Goal: Task Accomplishment & Management: Use online tool/utility

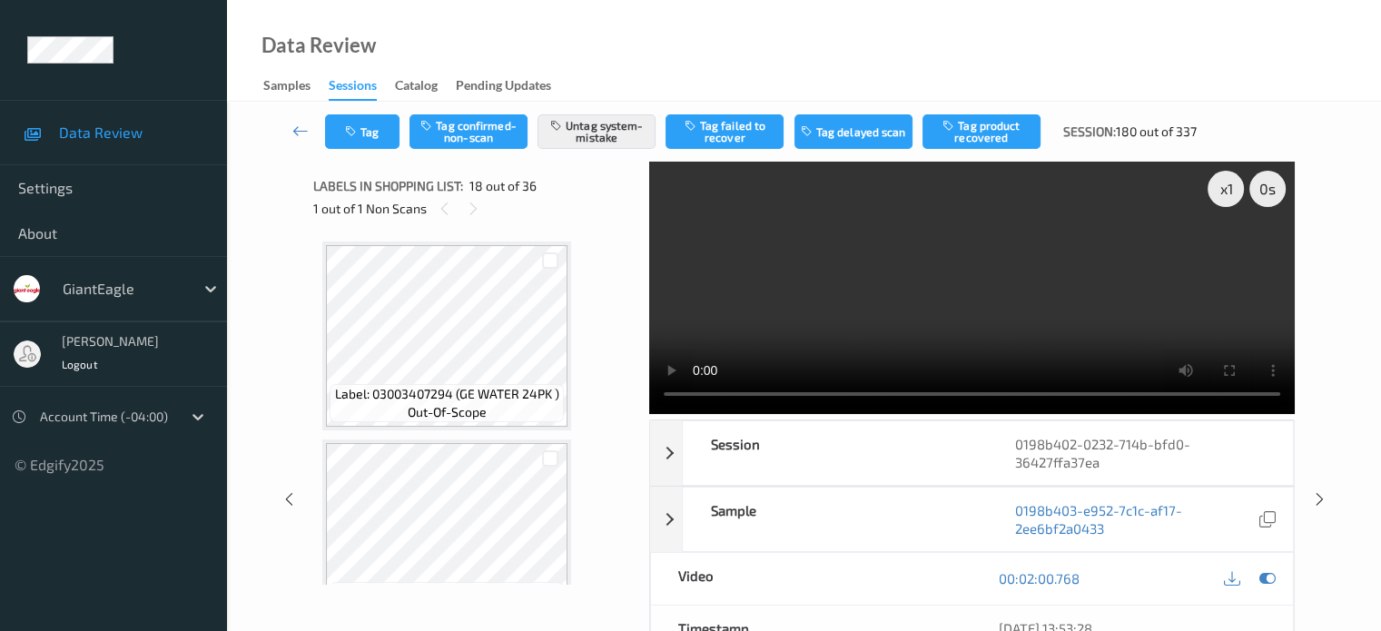
scroll to position [3385, 0]
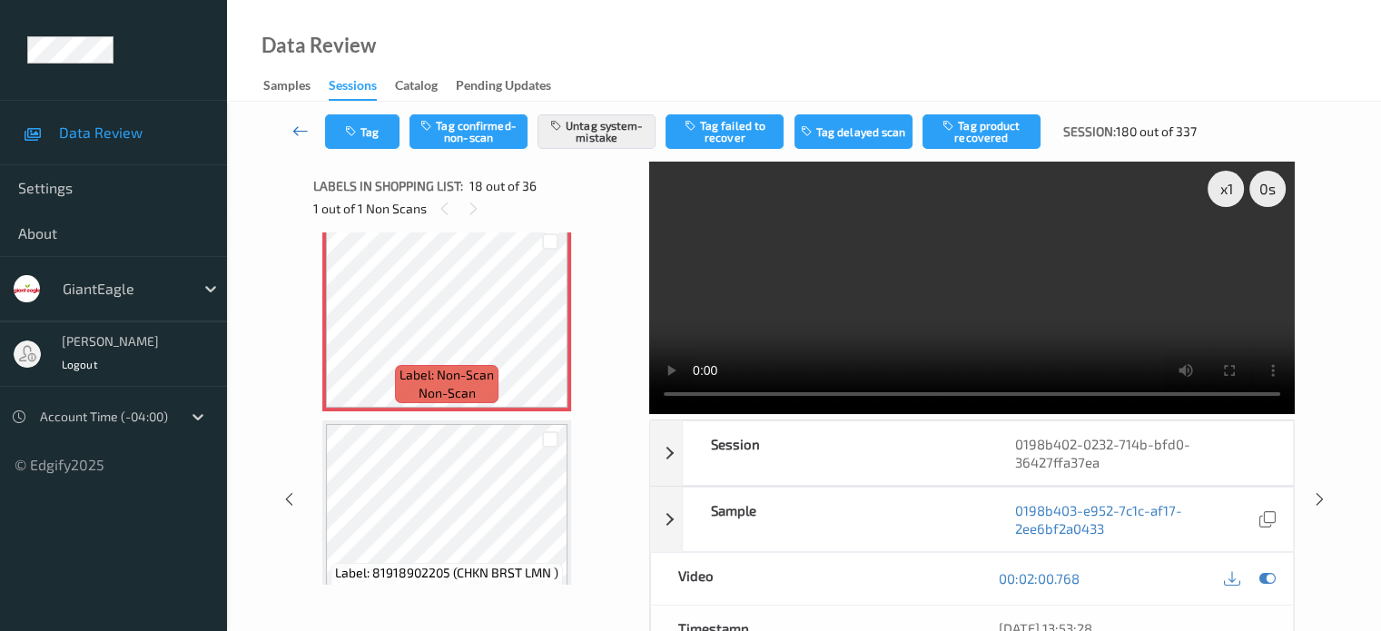
click at [297, 130] on icon at bounding box center [300, 131] width 16 height 18
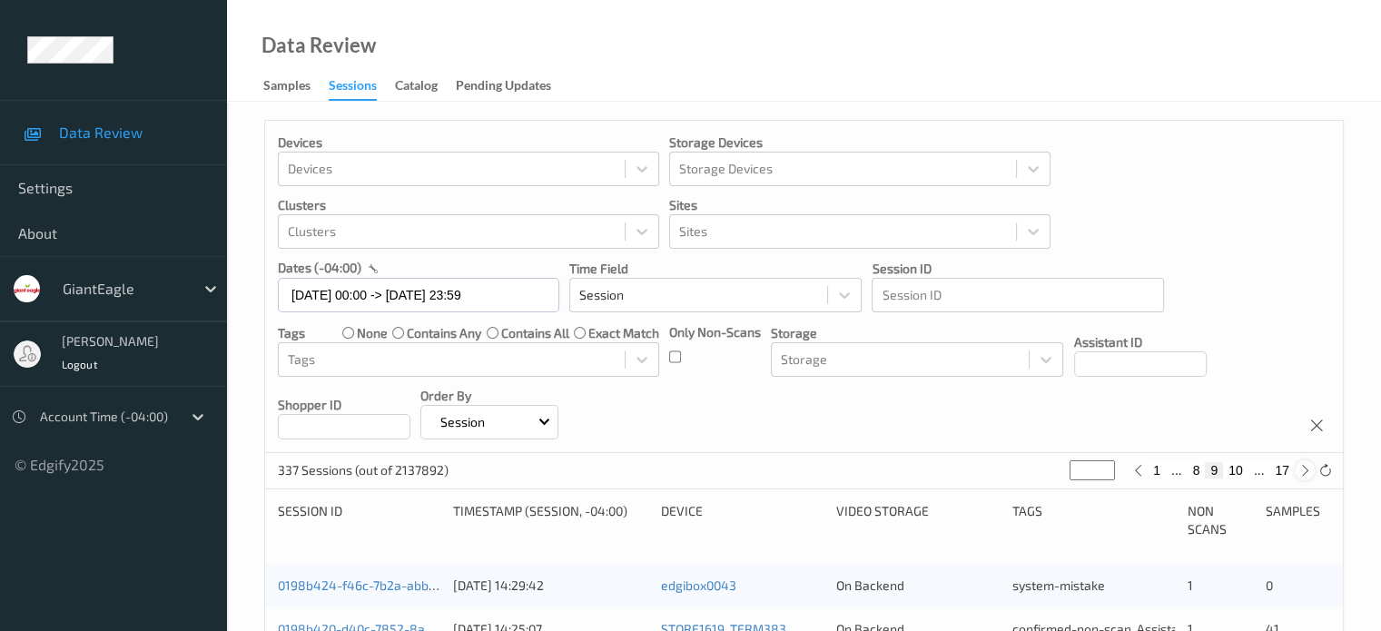
click at [1305, 471] on icon at bounding box center [1306, 471] width 14 height 14
type input "**"
click at [1305, 471] on icon at bounding box center [1306, 471] width 14 height 14
type input "**"
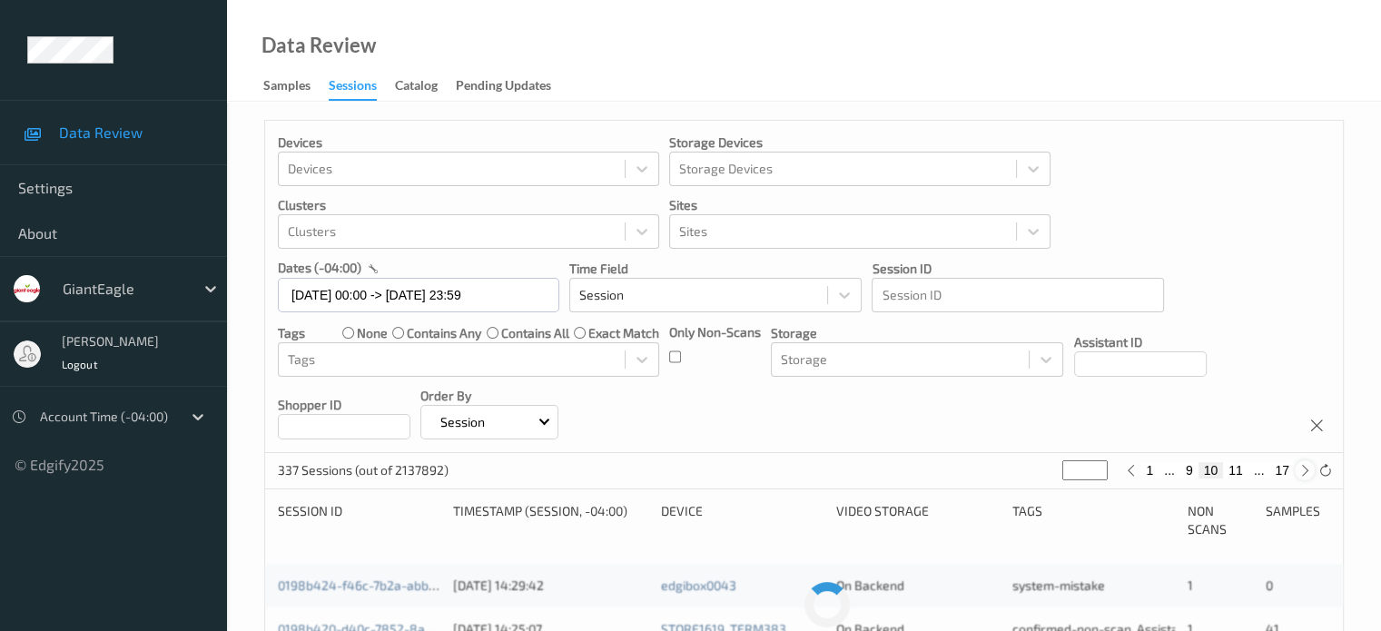
type input "**"
click at [1305, 471] on icon at bounding box center [1306, 471] width 14 height 14
type input "**"
click at [1305, 471] on icon at bounding box center [1306, 471] width 14 height 14
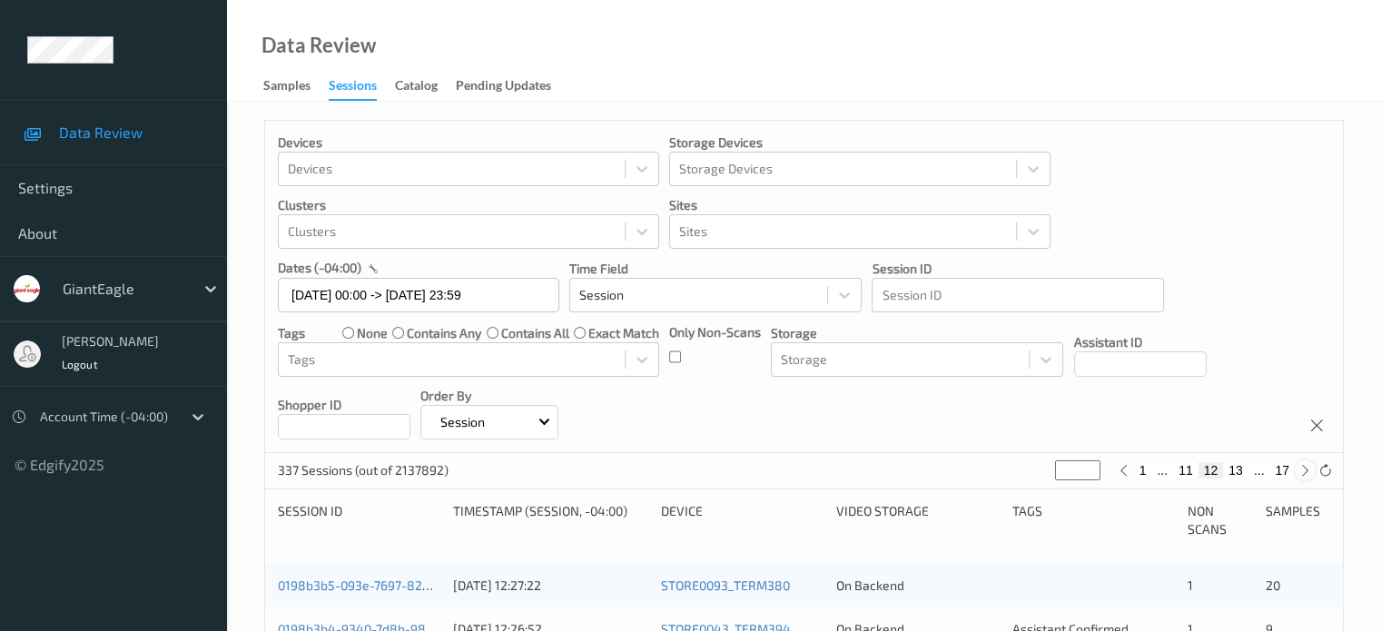
type input "**"
click at [1305, 471] on icon at bounding box center [1306, 471] width 14 height 14
type input "**"
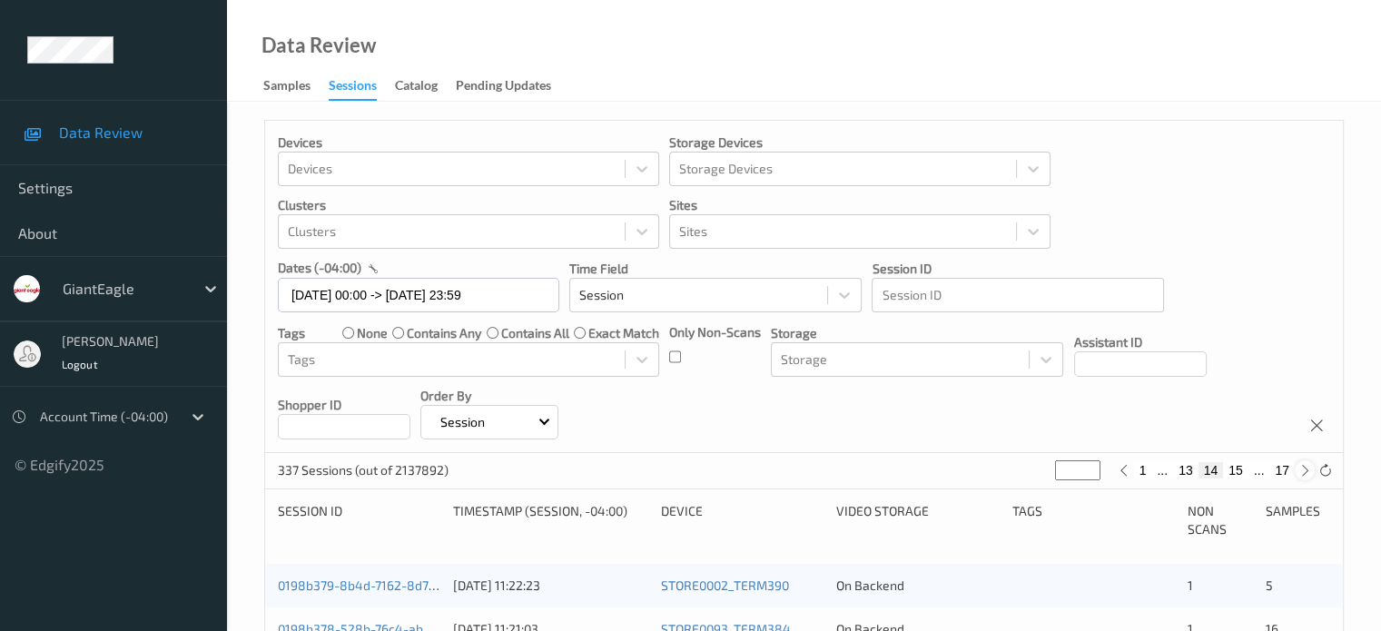
click at [1305, 471] on icon at bounding box center [1306, 471] width 14 height 14
type input "**"
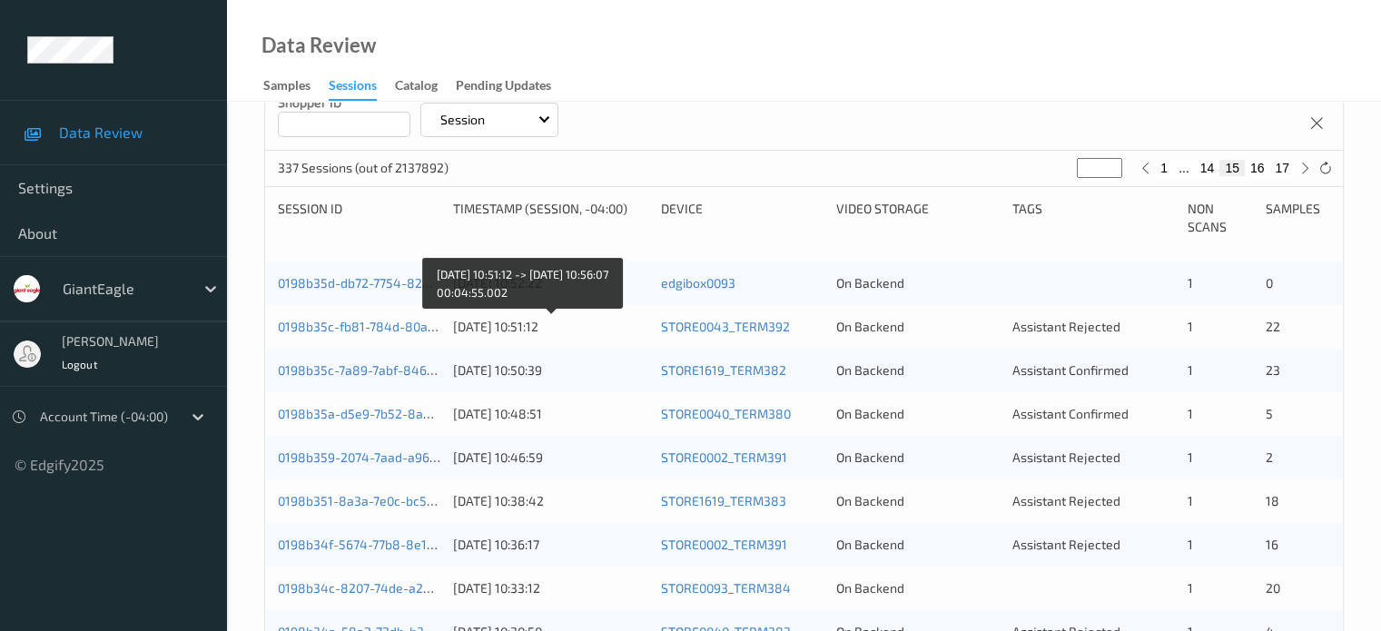
scroll to position [219, 0]
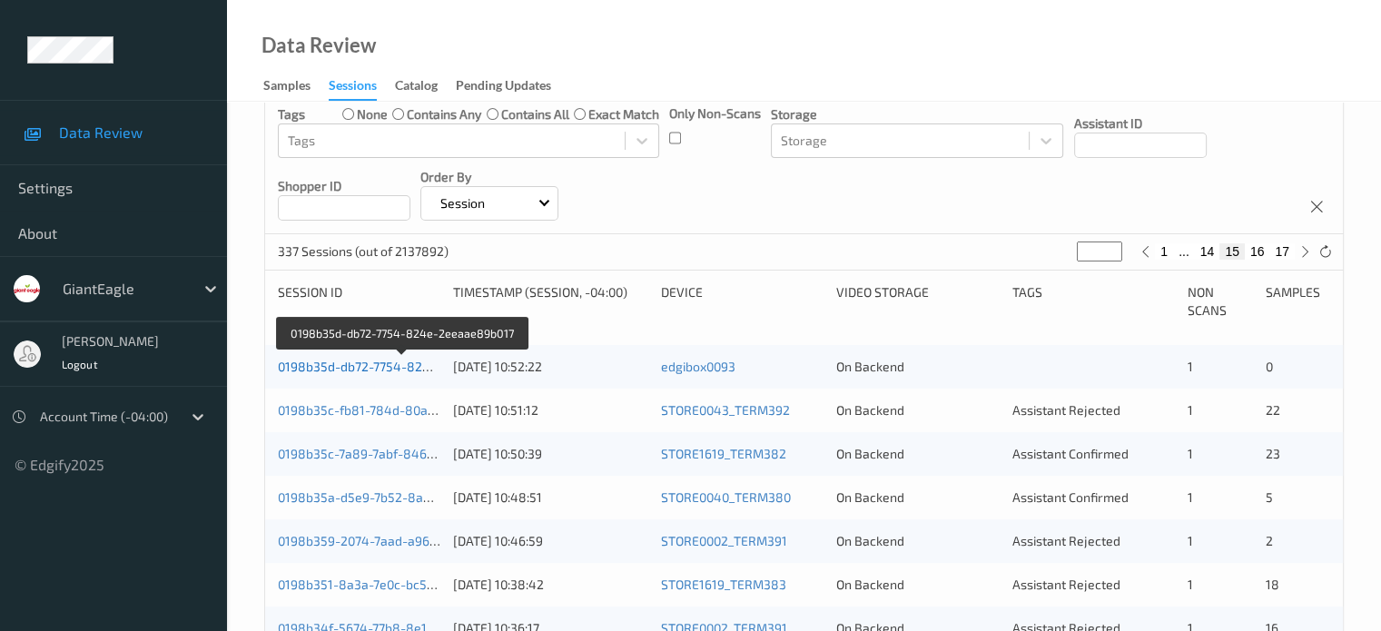
click at [380, 359] on link "0198b35d-db72-7754-824e-2eeaae89b017" at bounding box center [403, 366] width 251 height 15
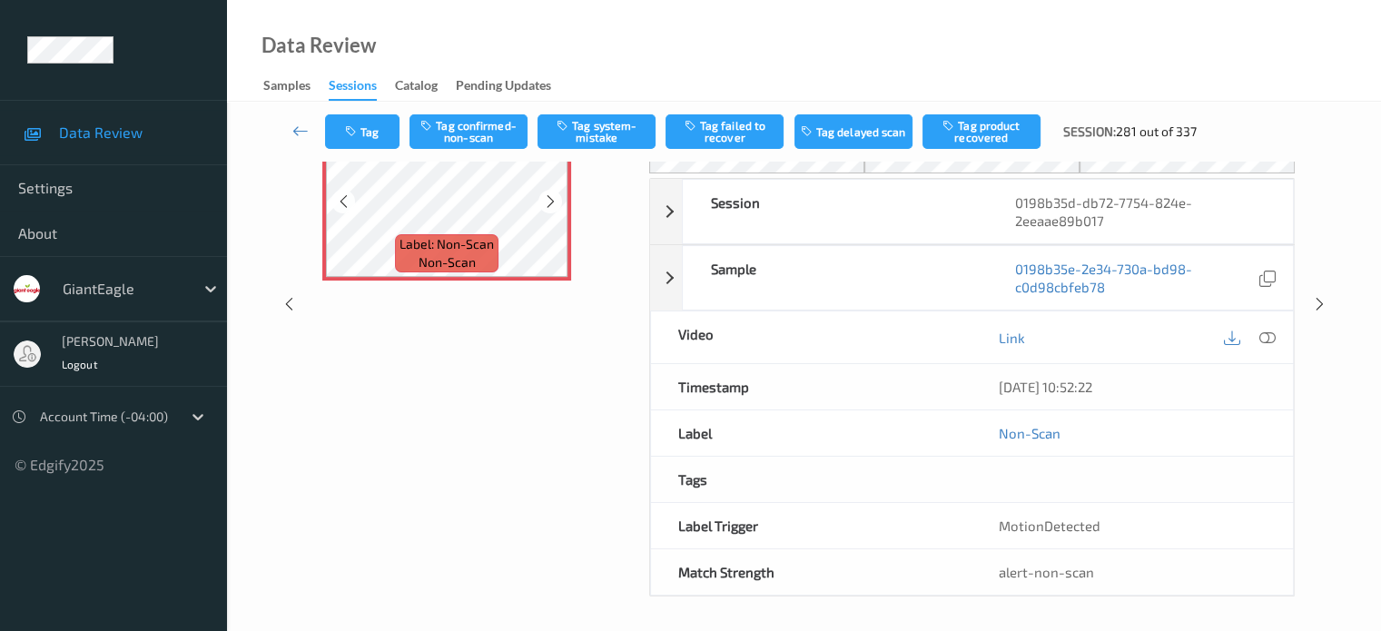
scroll to position [19, 0]
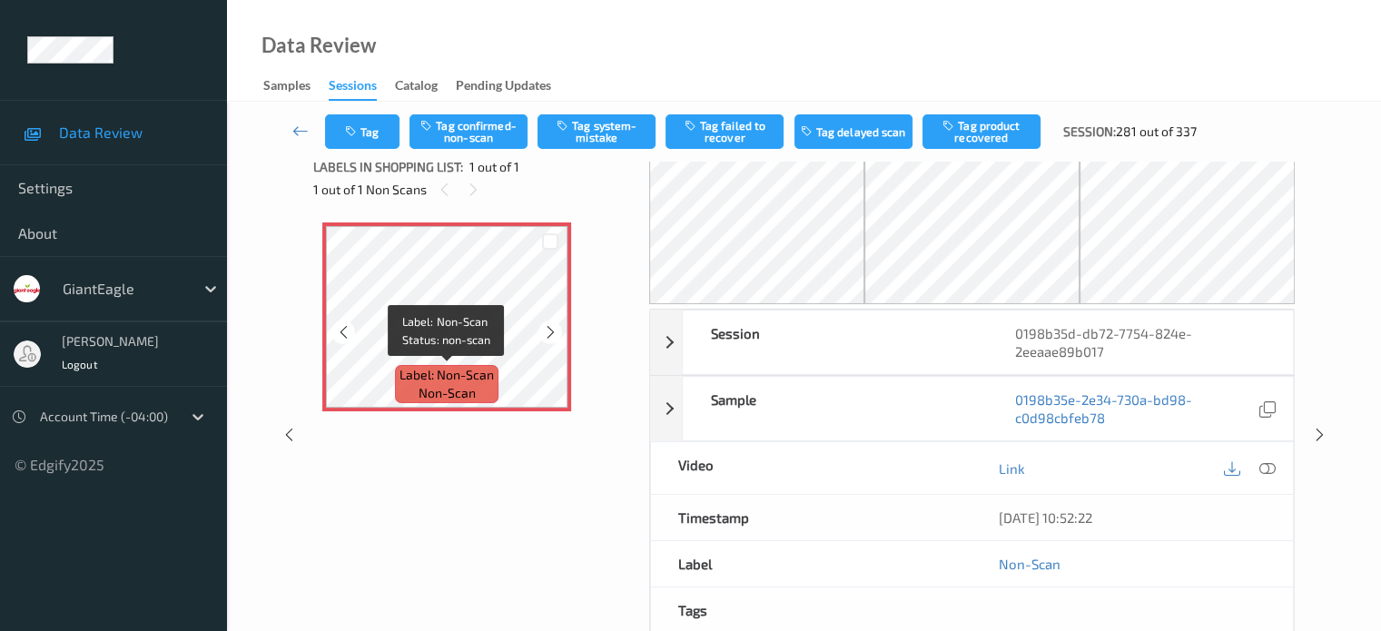
click at [451, 391] on span "non-scan" at bounding box center [447, 393] width 57 height 18
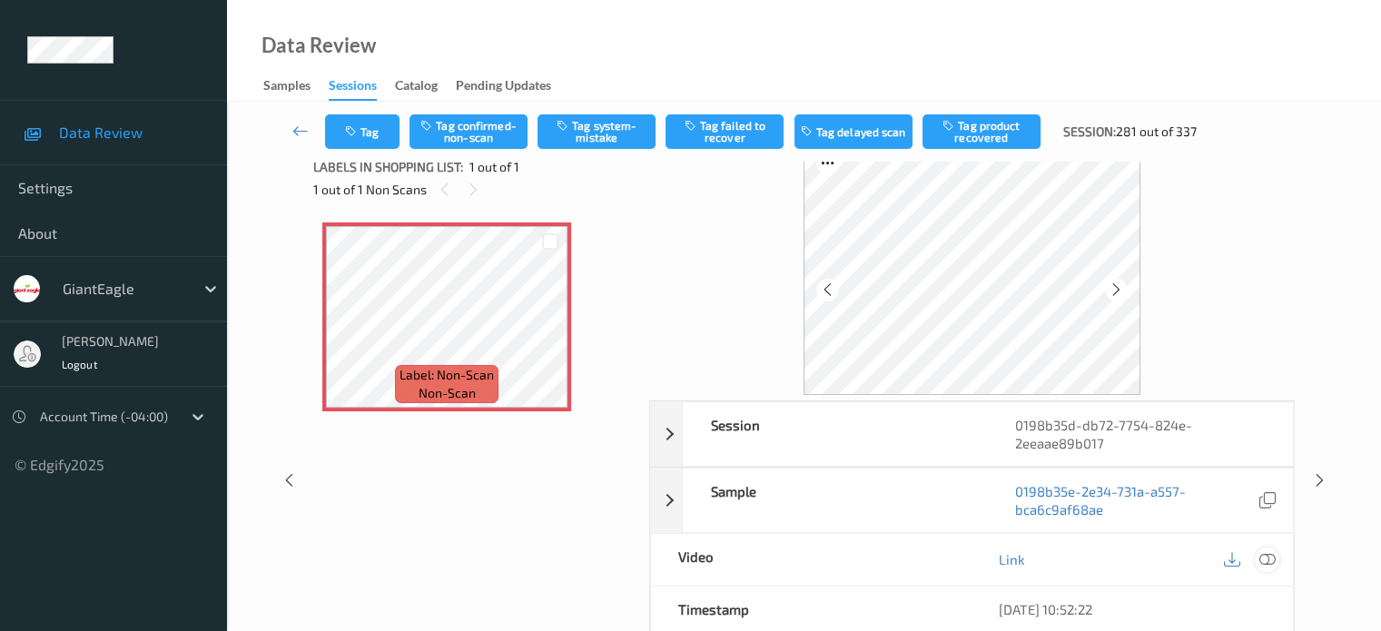
click at [1261, 557] on icon at bounding box center [1267, 559] width 16 height 16
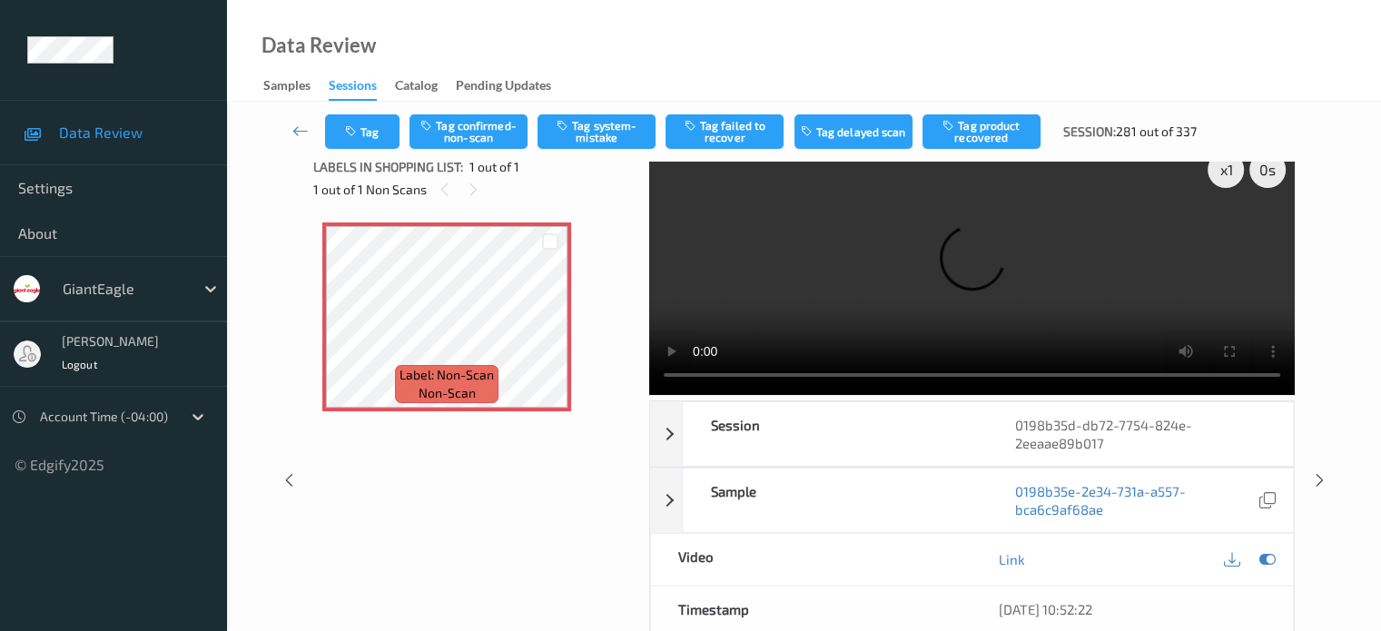
scroll to position [0, 0]
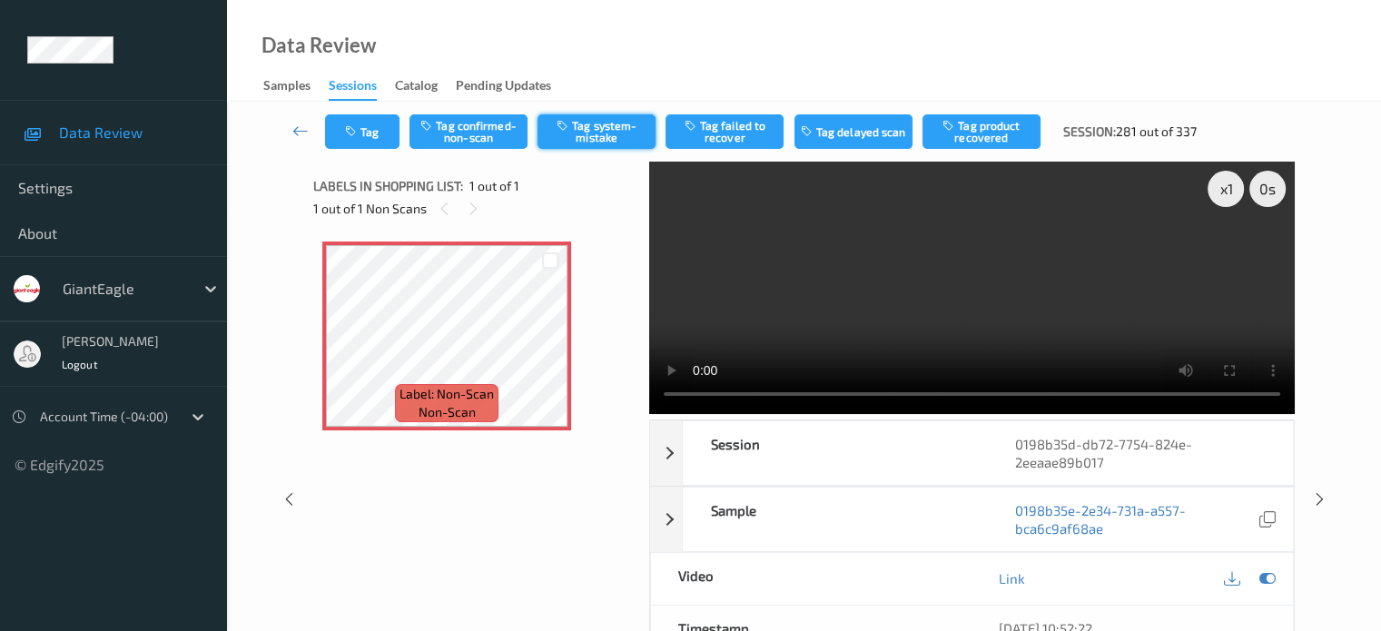
click at [584, 129] on button "Tag system-mistake" at bounding box center [597, 131] width 118 height 35
click at [382, 130] on button "Tag" at bounding box center [362, 131] width 74 height 35
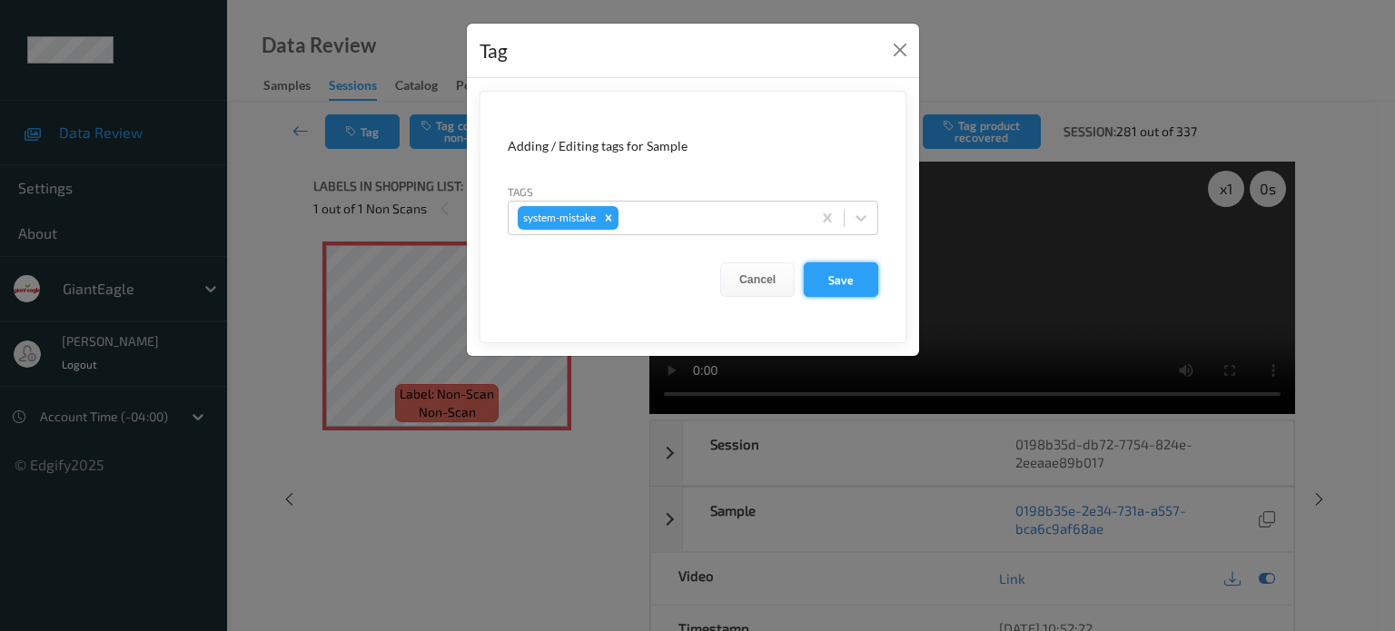
click at [848, 274] on button "Save" at bounding box center [841, 279] width 74 height 35
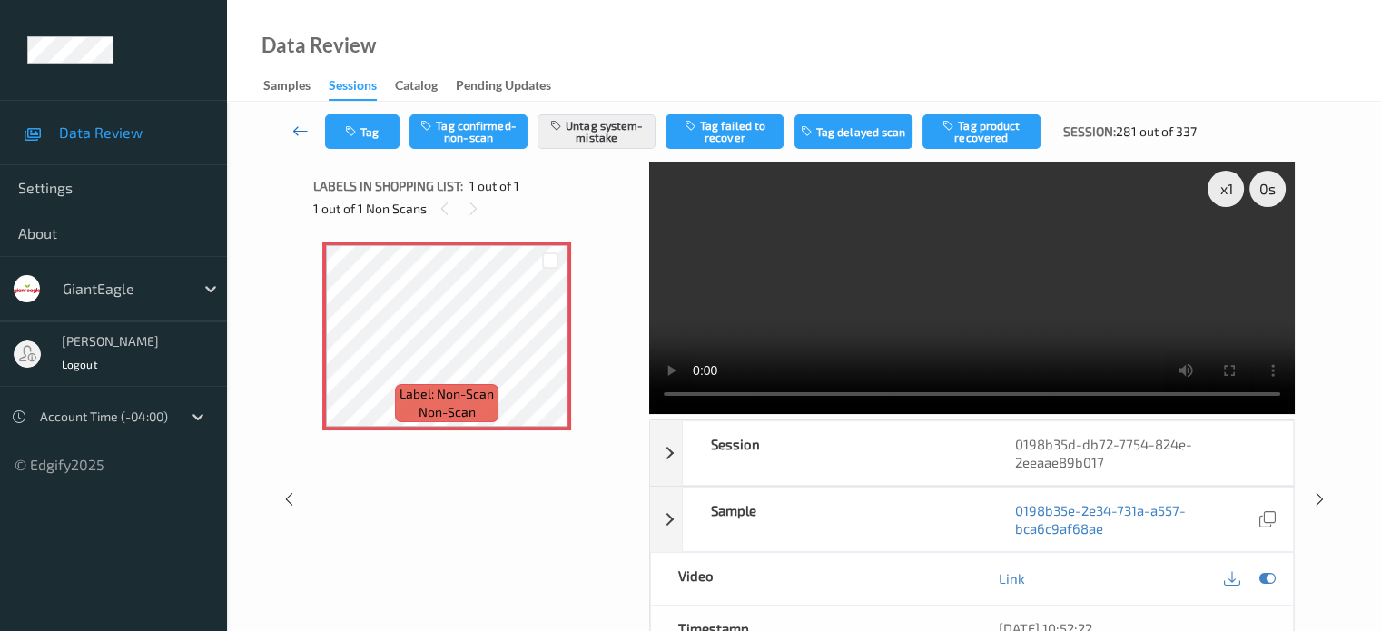
click at [302, 127] on icon at bounding box center [300, 131] width 16 height 18
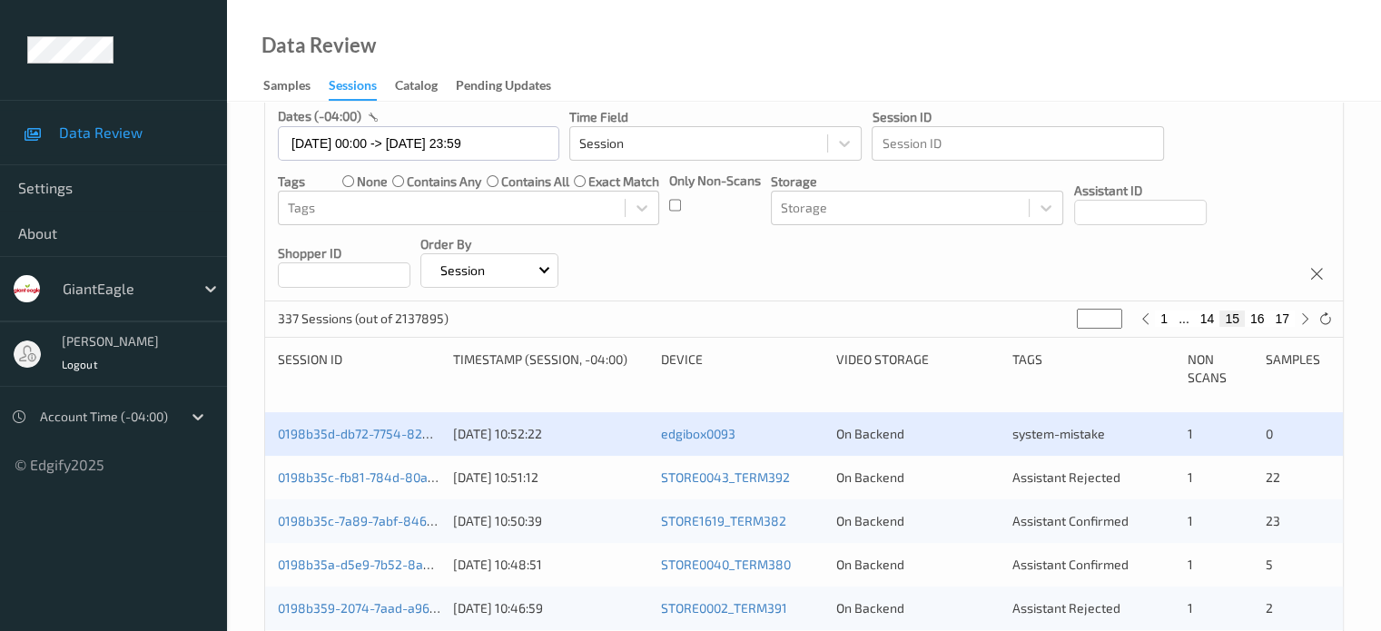
scroll to position [160, 0]
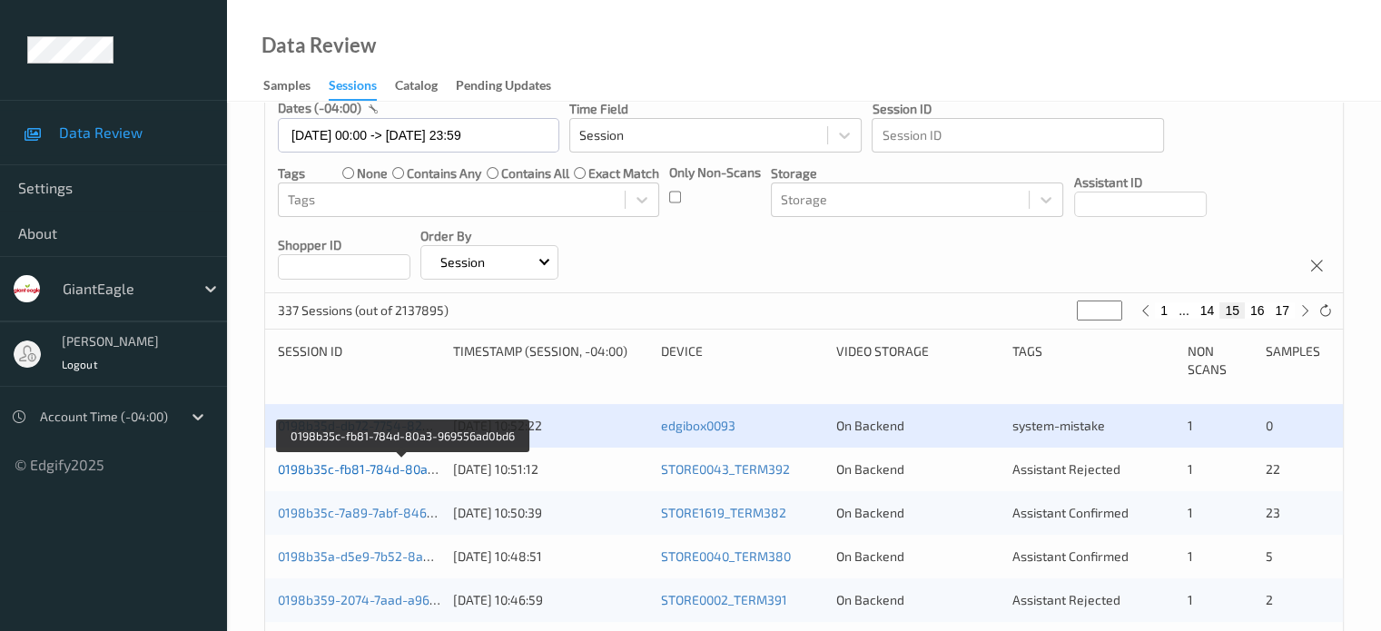
click at [375, 474] on link "0198b35c-fb81-784d-80a3-969556ad0bd6" at bounding box center [403, 468] width 250 height 15
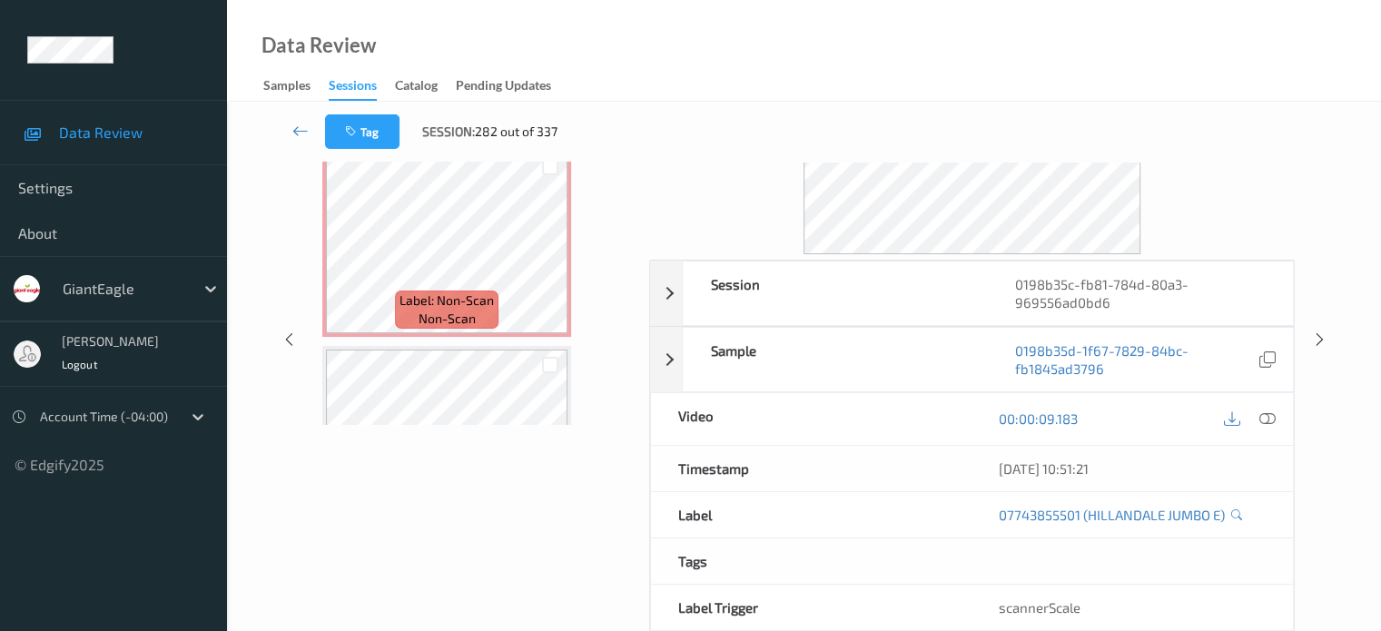
scroll to position [757, 0]
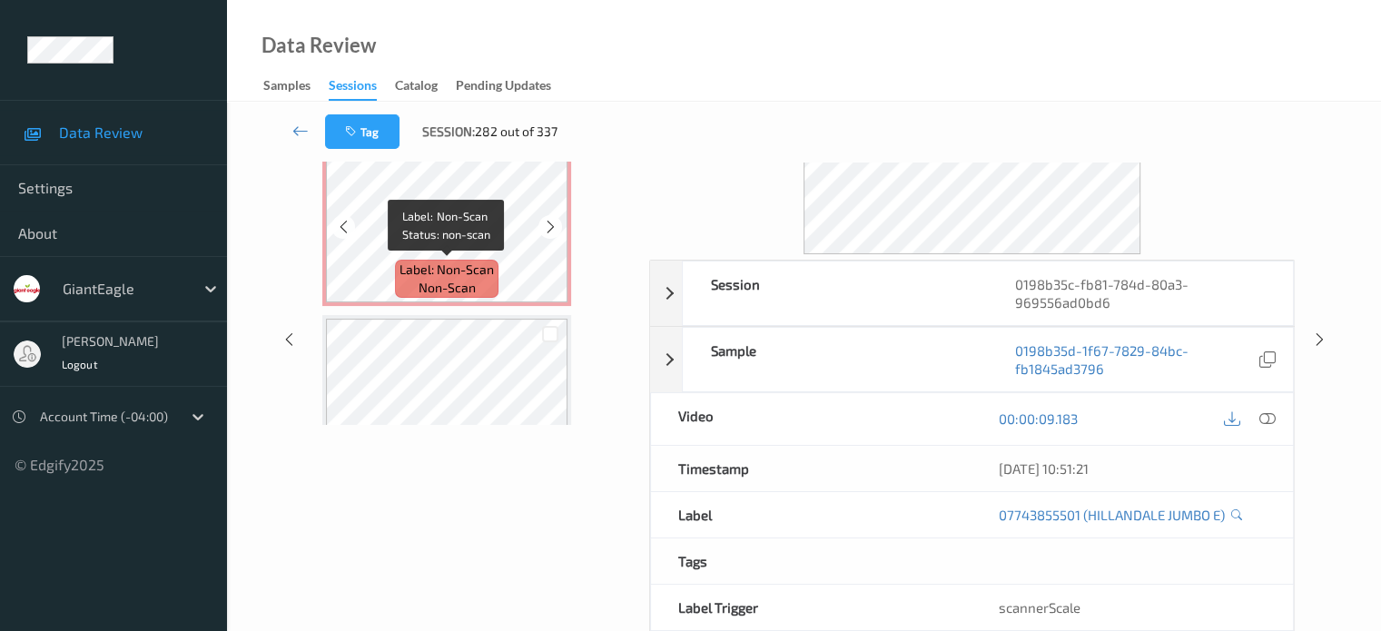
click at [441, 284] on span "non-scan" at bounding box center [447, 288] width 57 height 18
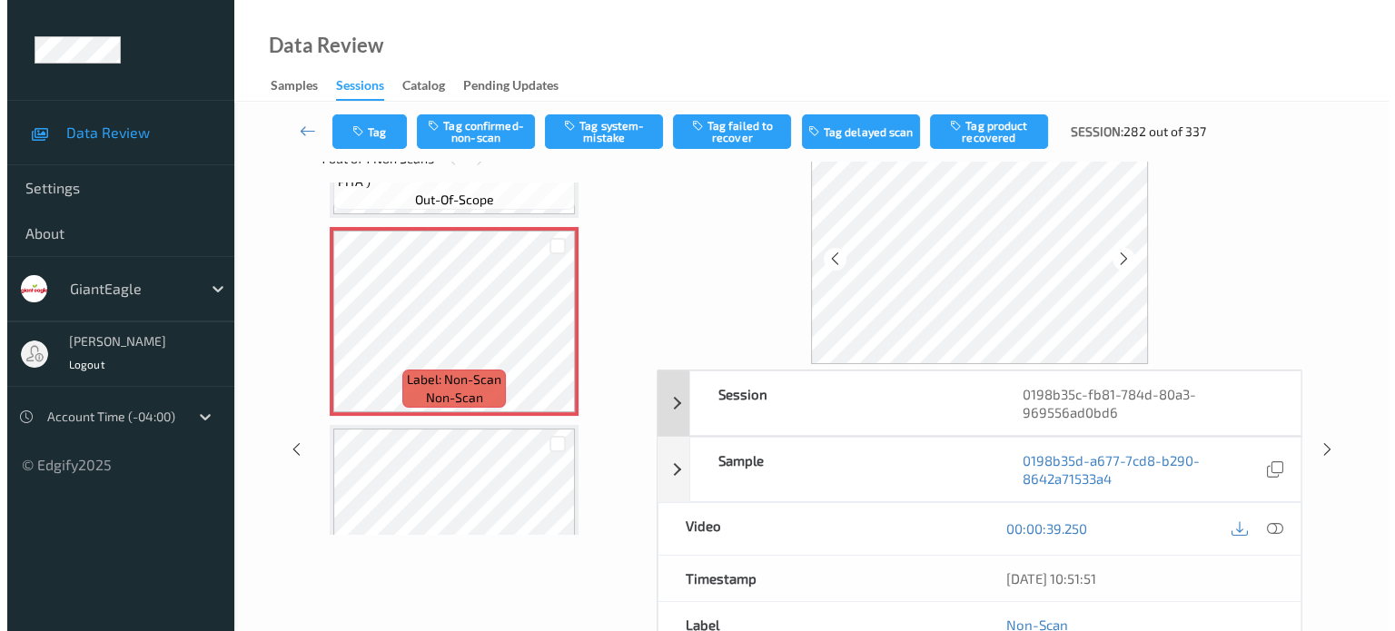
scroll to position [0, 0]
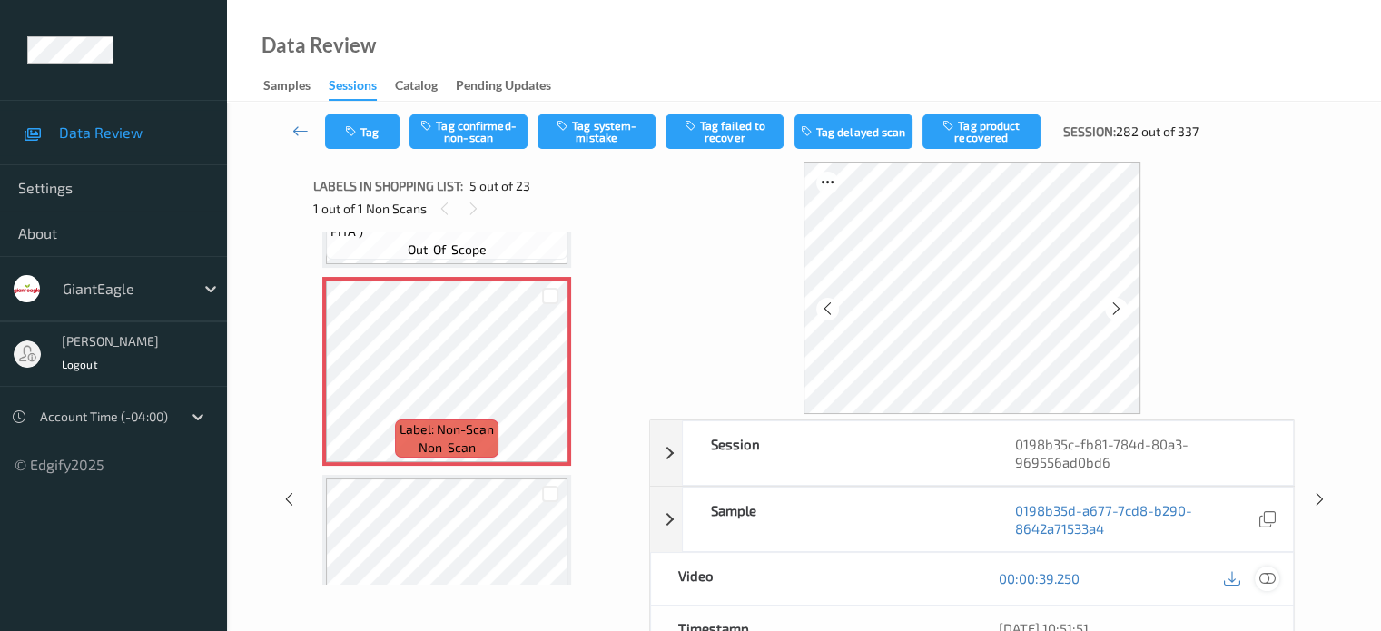
click at [1274, 570] on icon at bounding box center [1267, 578] width 16 height 16
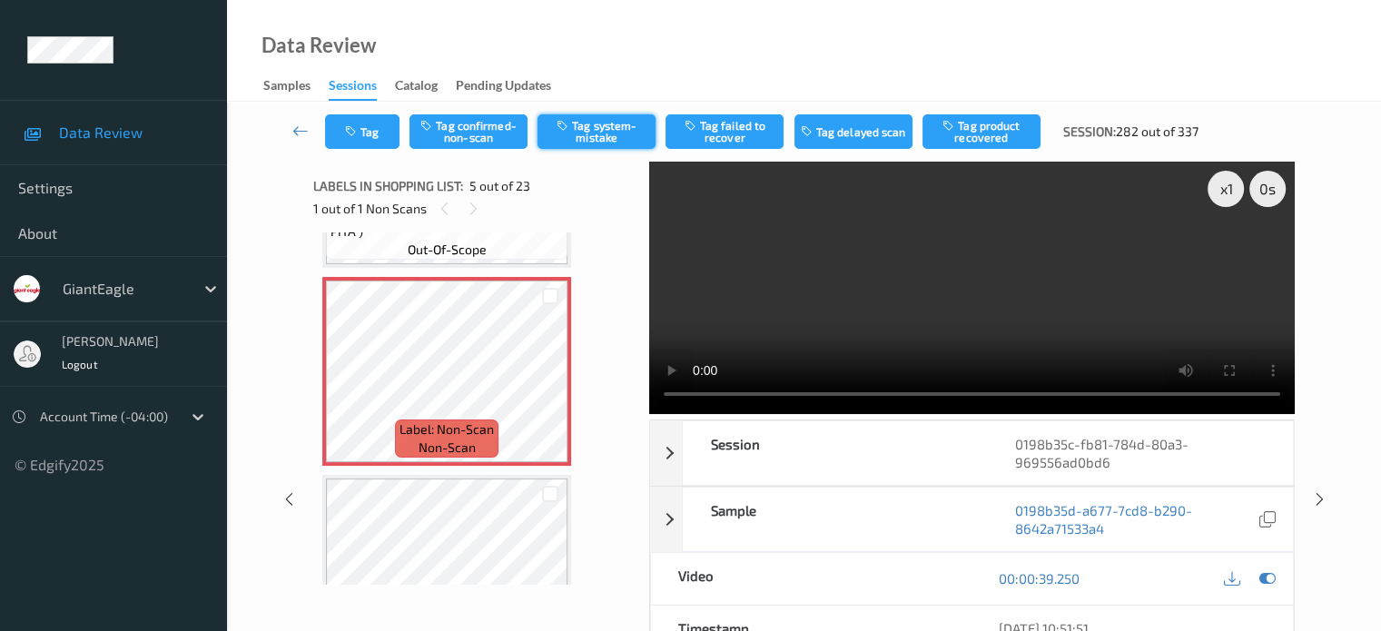
click at [588, 123] on button "Tag system-mistake" at bounding box center [597, 131] width 118 height 35
click at [356, 133] on icon "button" at bounding box center [352, 131] width 15 height 13
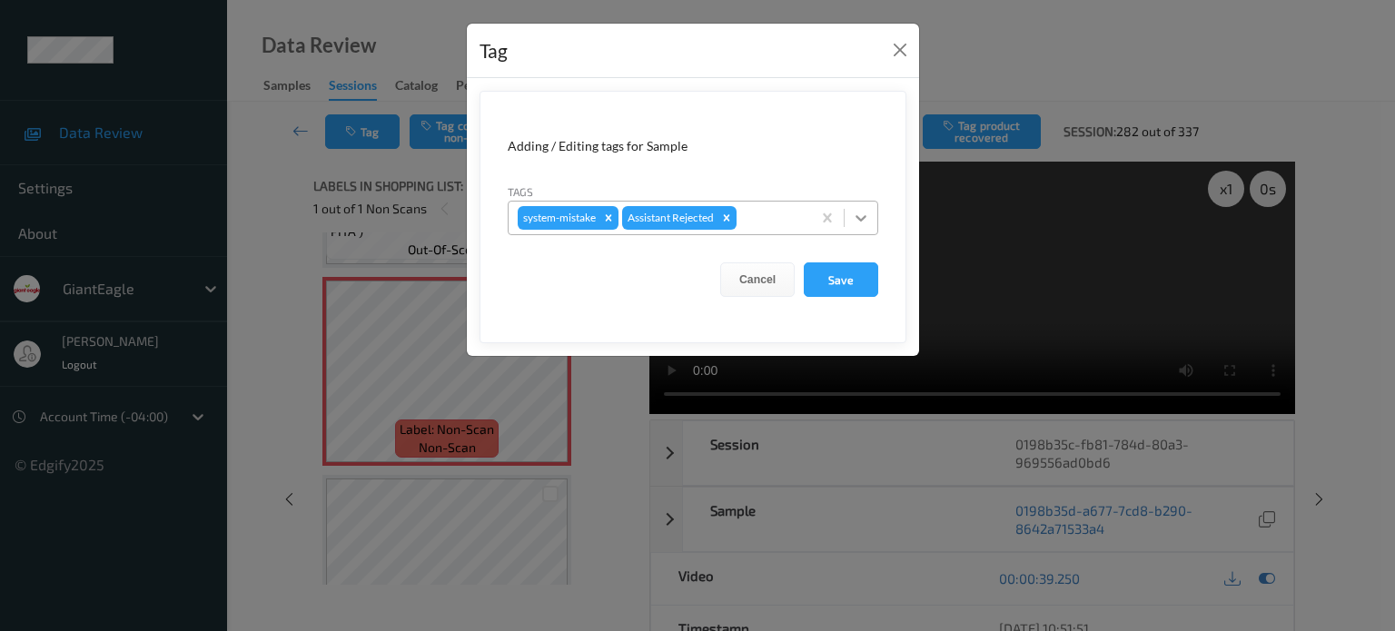
click at [858, 218] on icon at bounding box center [861, 218] width 11 height 6
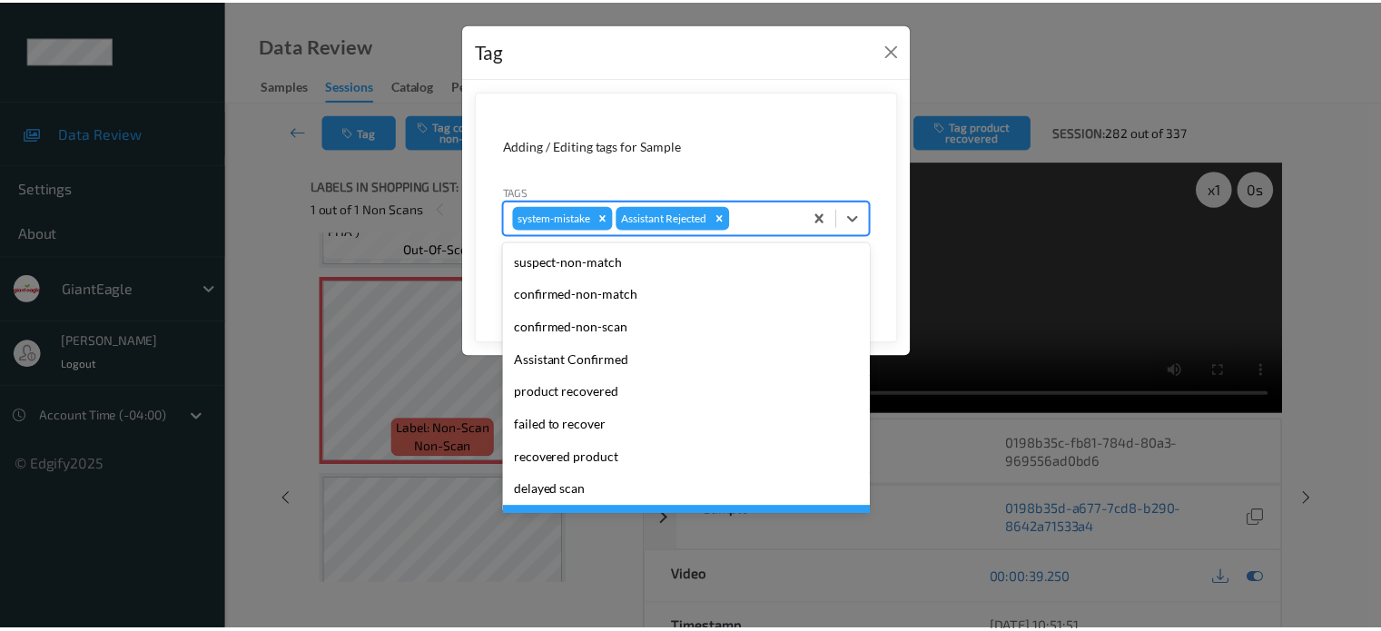
scroll to position [160, 0]
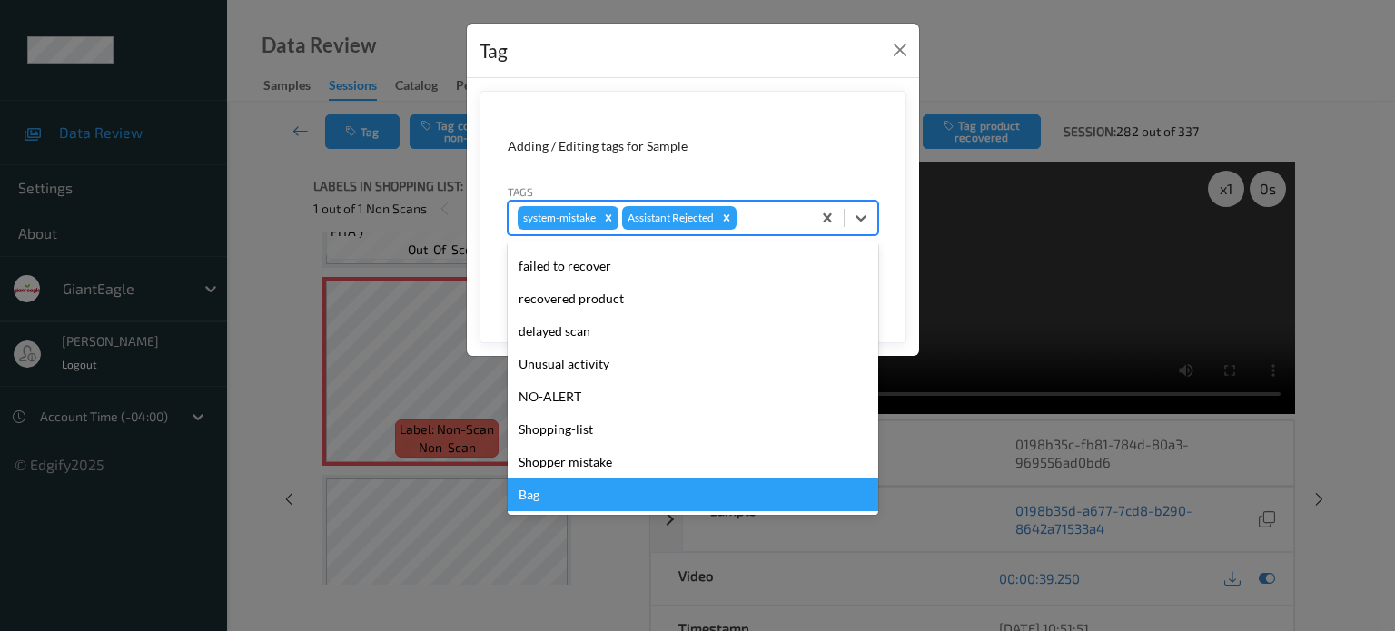
click at [536, 499] on div "Bag" at bounding box center [693, 495] width 371 height 33
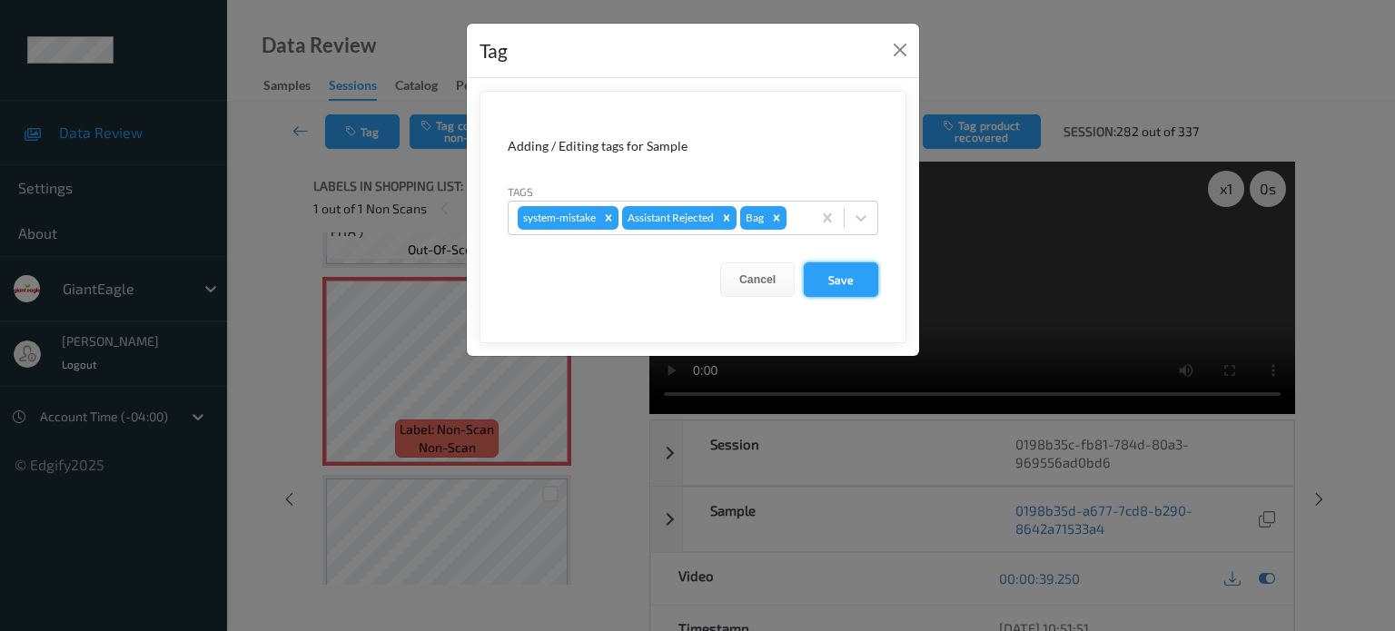
click at [847, 279] on button "Save" at bounding box center [841, 279] width 74 height 35
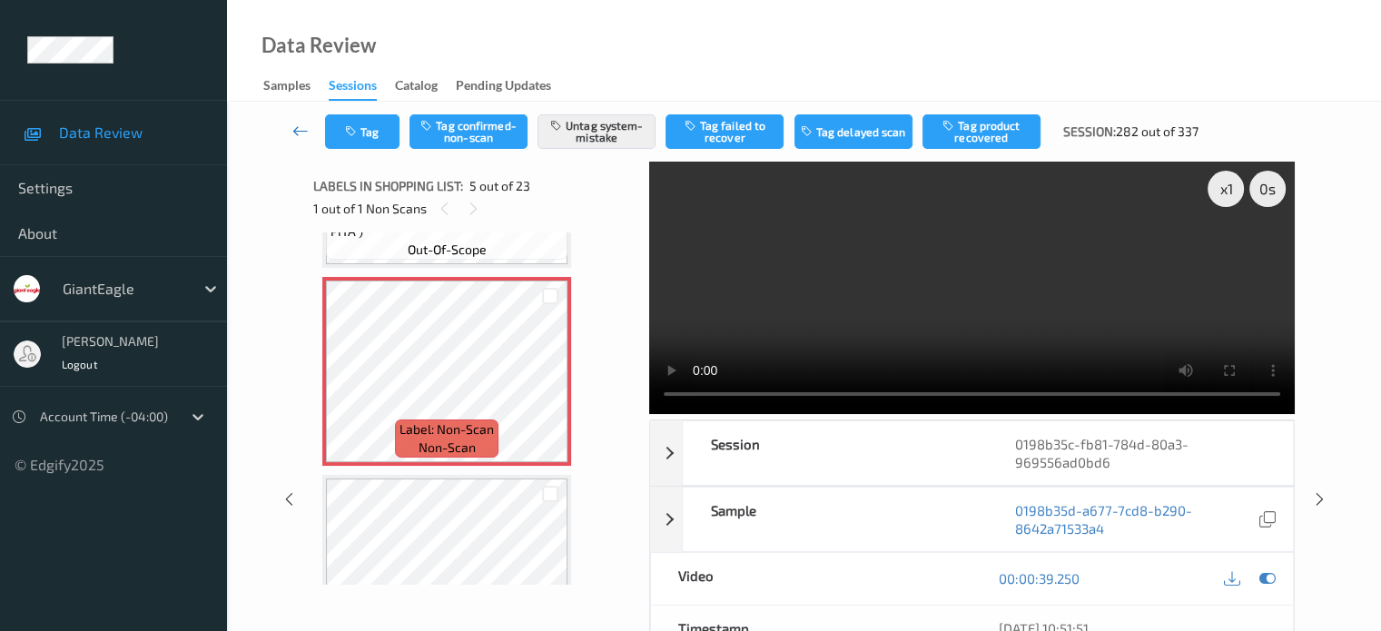
click at [302, 137] on icon at bounding box center [300, 131] width 16 height 18
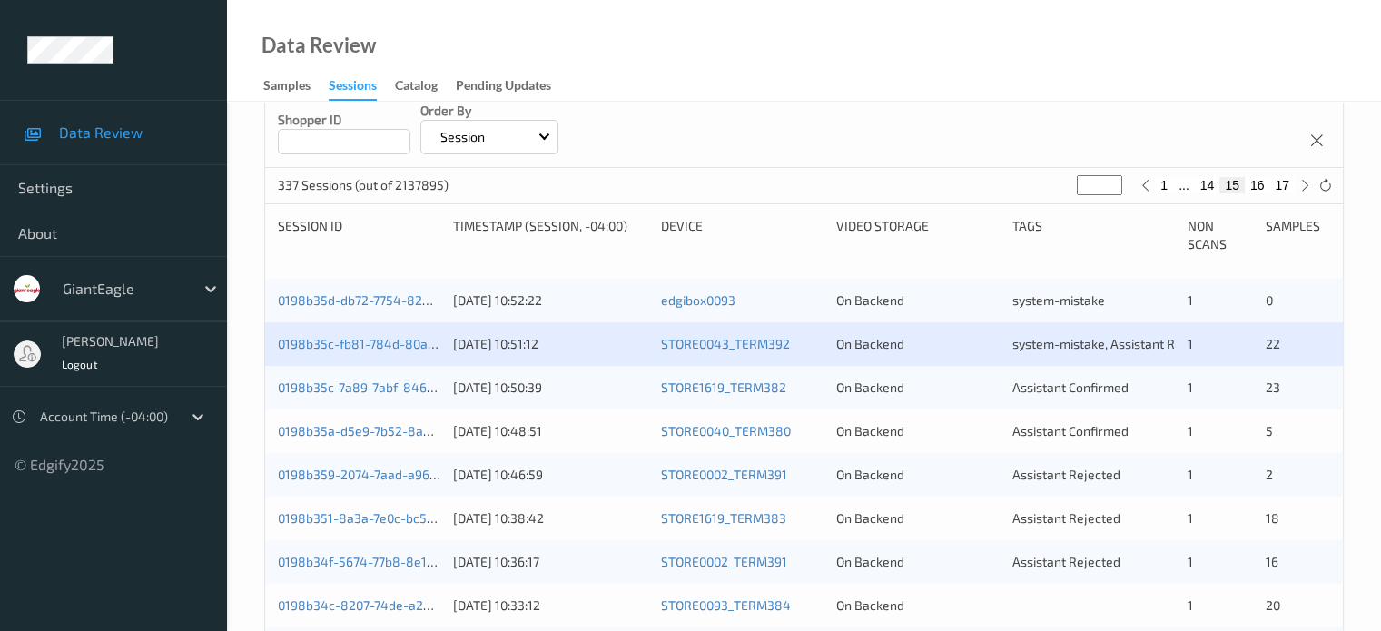
scroll to position [302, 0]
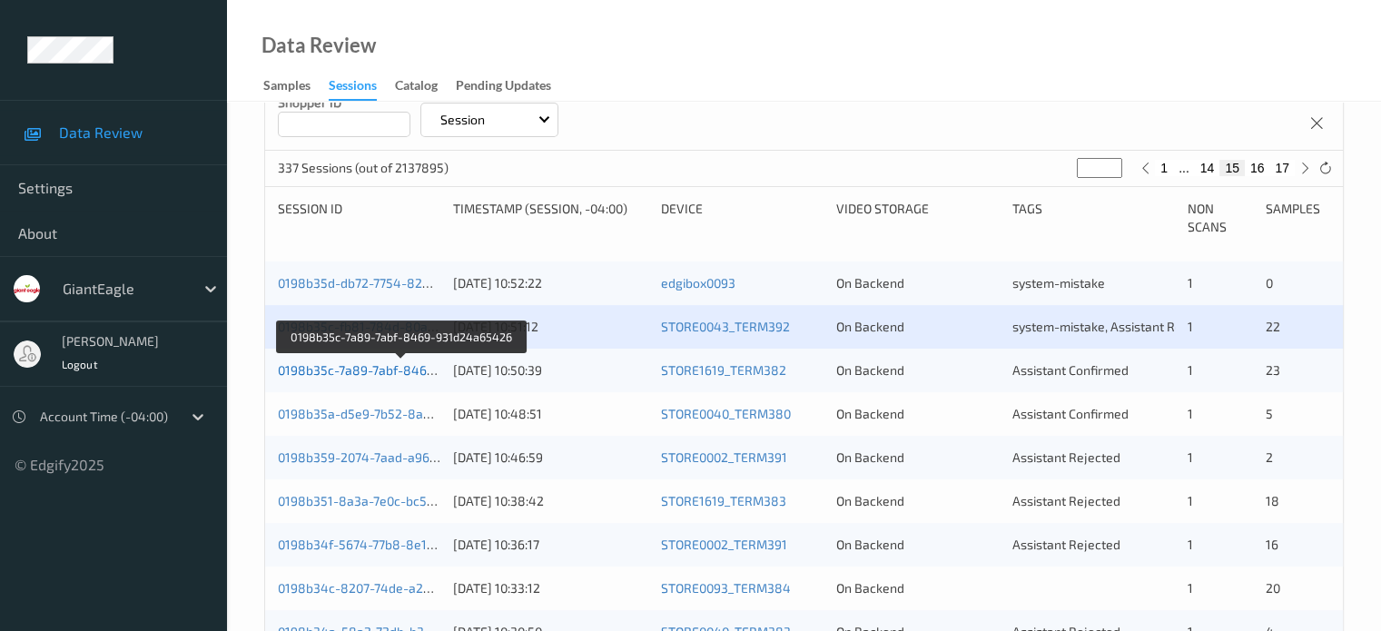
click at [365, 367] on link "0198b35c-7a89-7abf-8469-931d24a65426" at bounding box center [402, 369] width 249 height 15
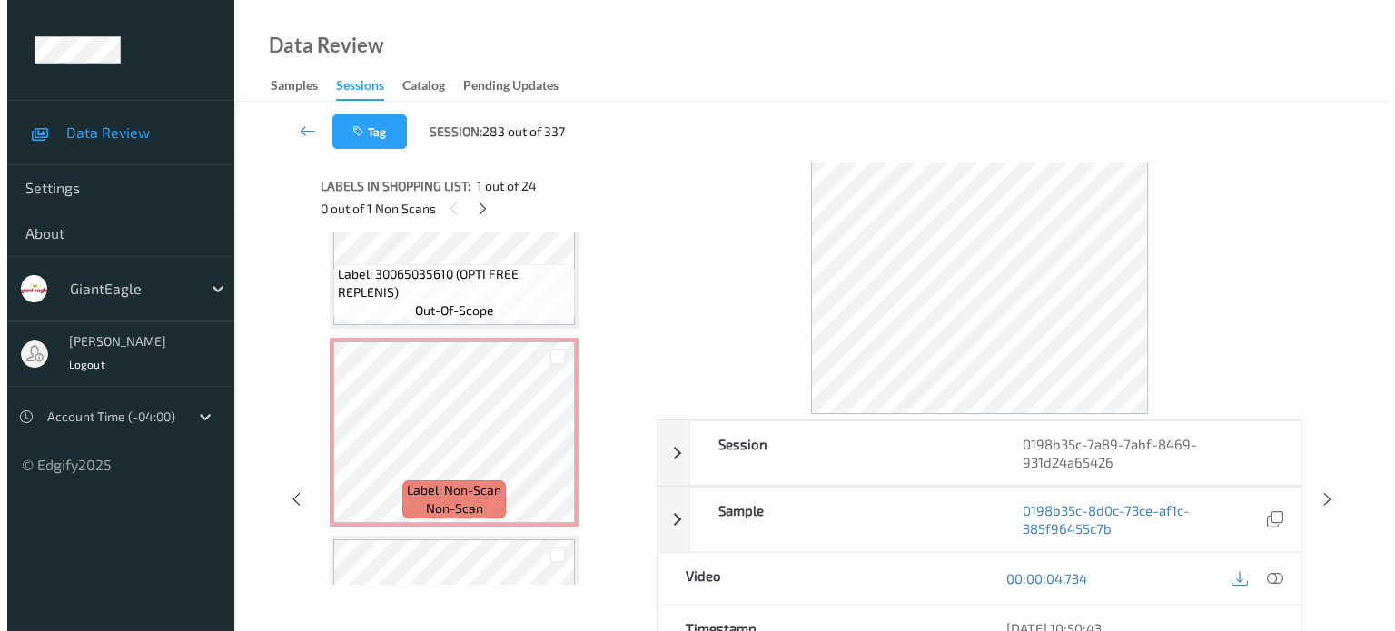
scroll to position [498, 0]
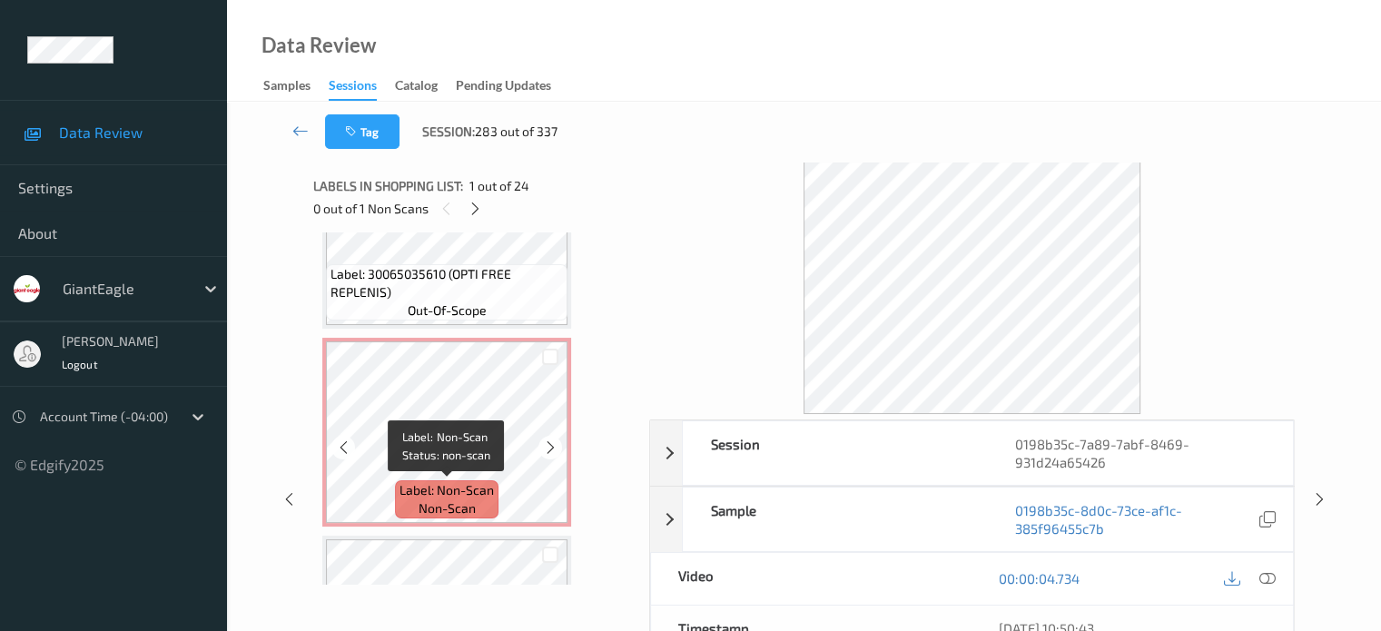
click at [431, 492] on span "Label: Non-Scan" at bounding box center [447, 490] width 94 height 18
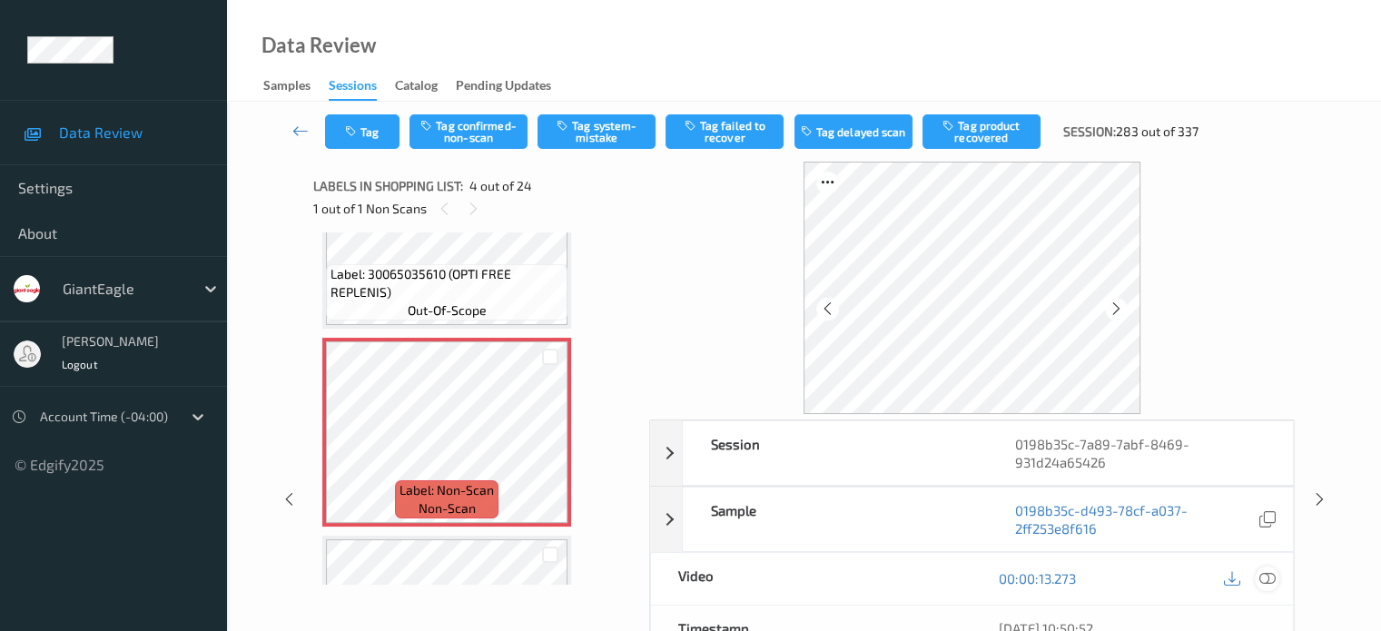
click at [1269, 575] on icon at bounding box center [1267, 578] width 16 height 16
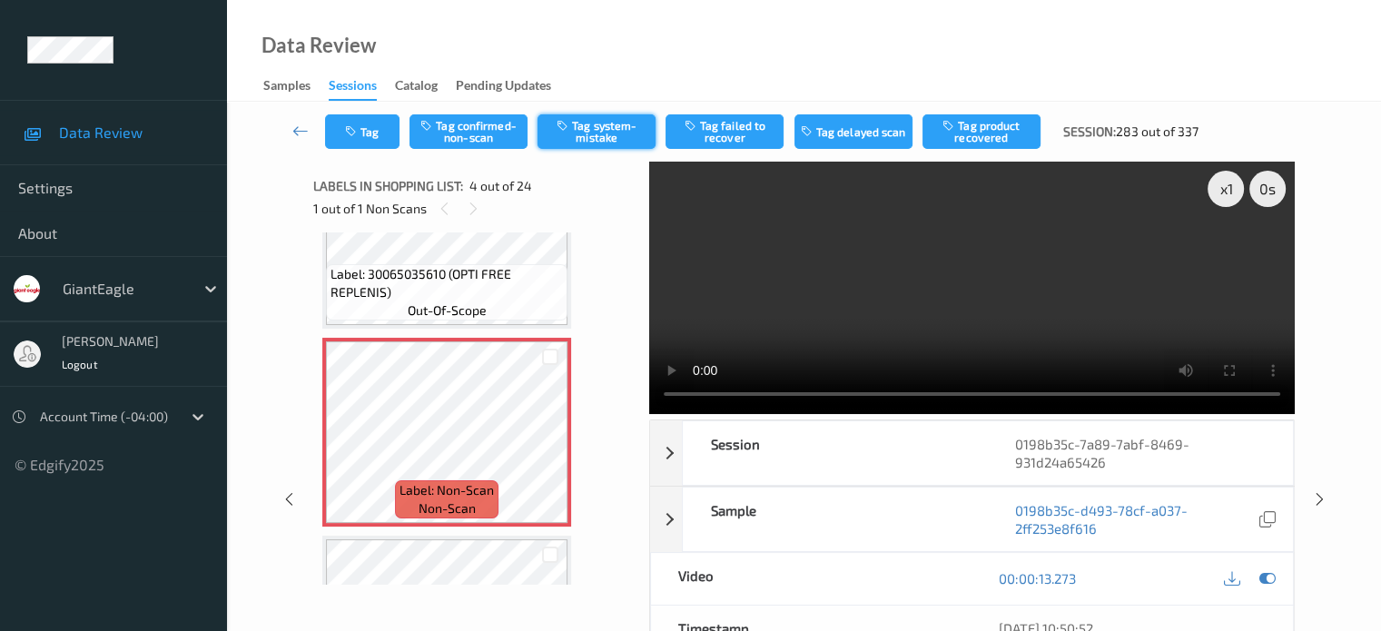
click at [583, 130] on button "Tag system-mistake" at bounding box center [597, 131] width 118 height 35
click at [343, 126] on button "Tag" at bounding box center [362, 131] width 74 height 35
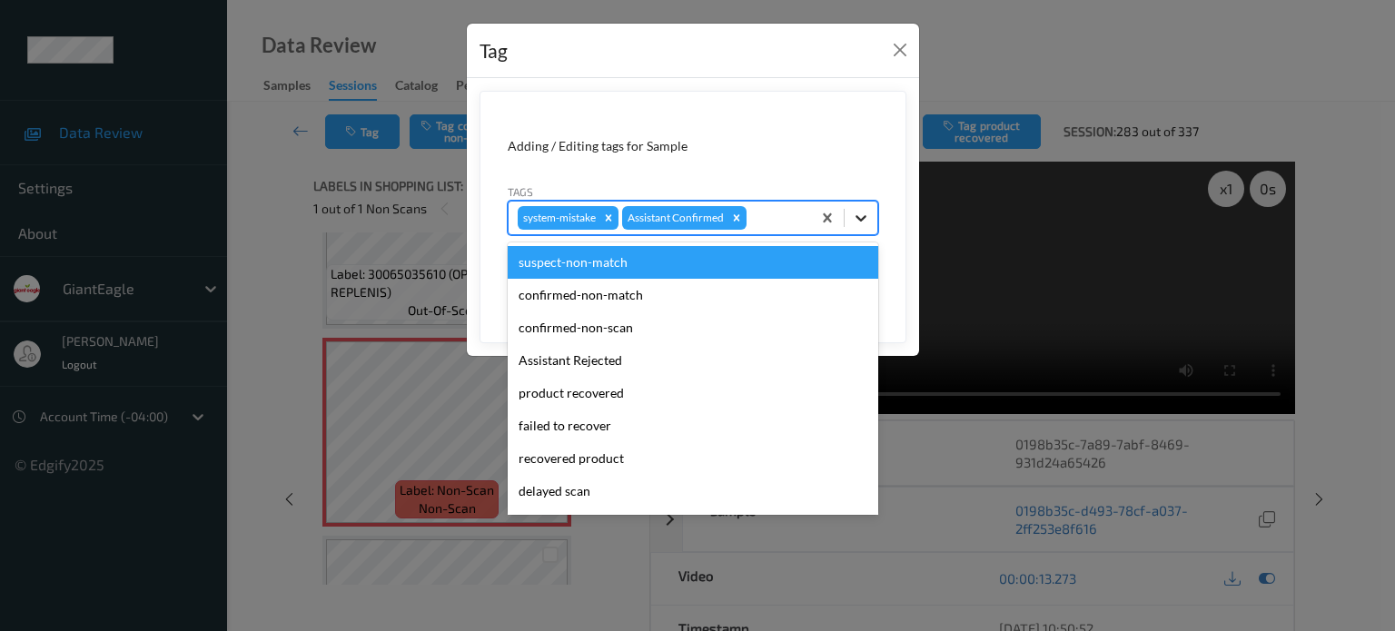
click at [857, 218] on icon at bounding box center [861, 218] width 18 height 18
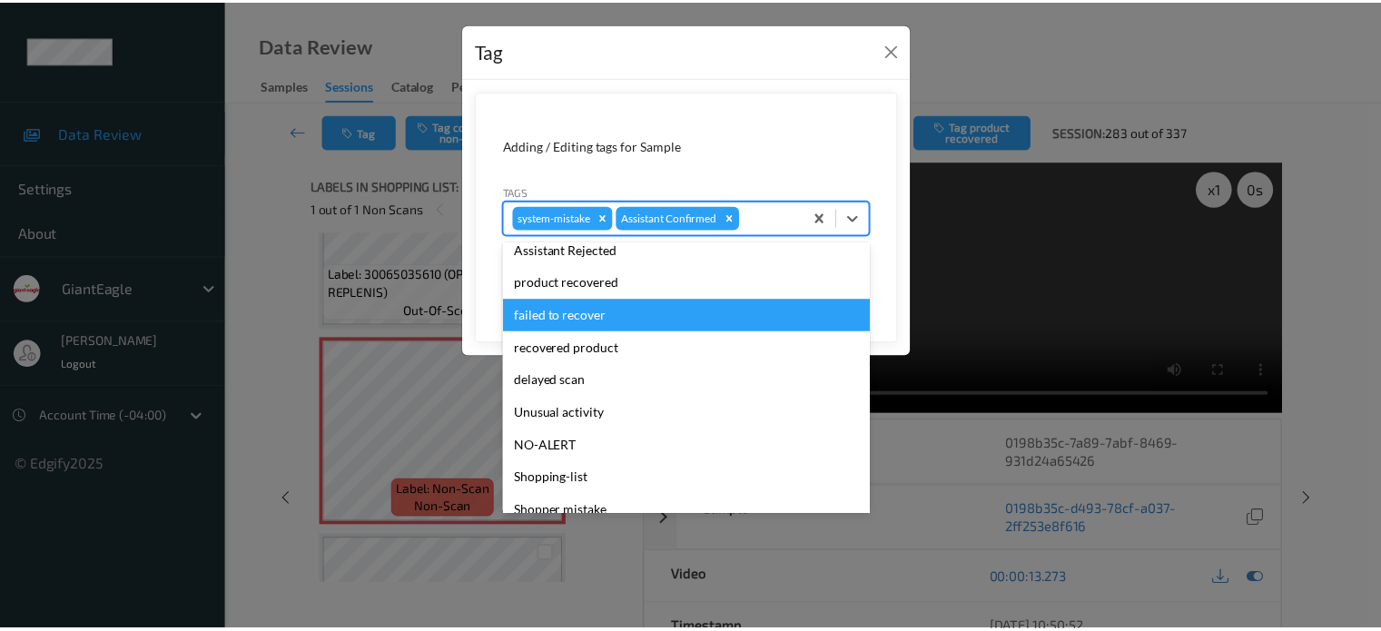
scroll to position [160, 0]
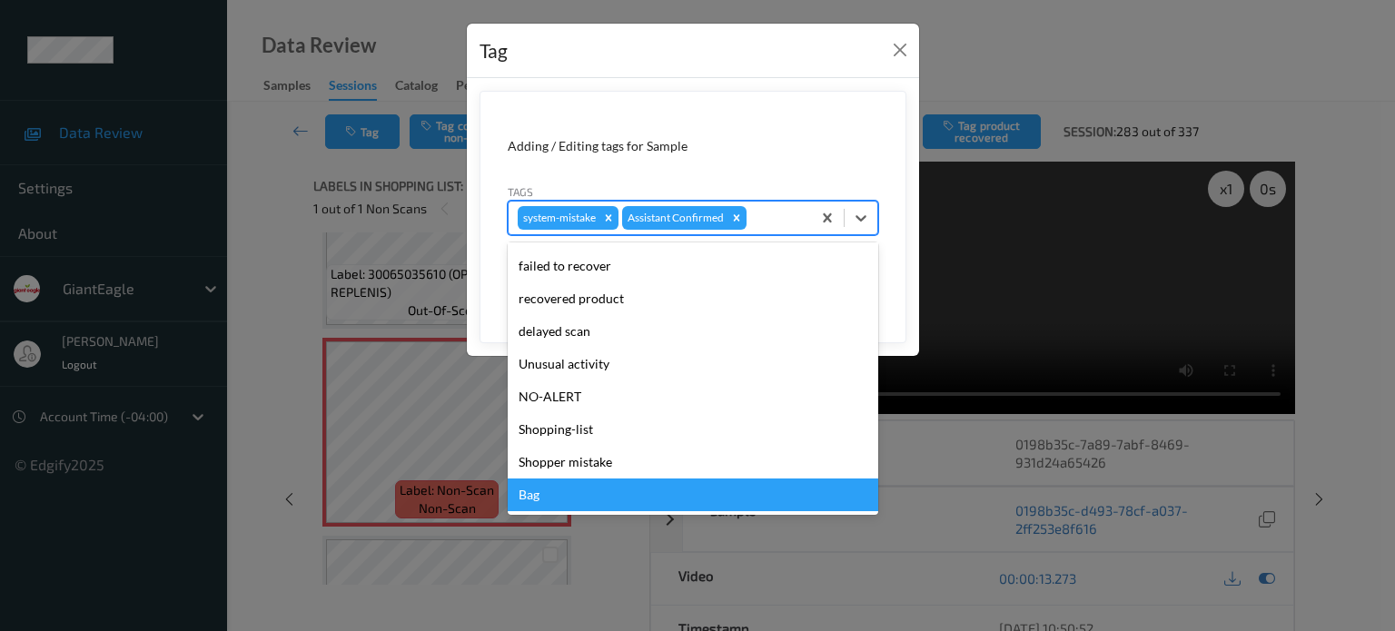
click at [563, 492] on div "Bag" at bounding box center [693, 495] width 371 height 33
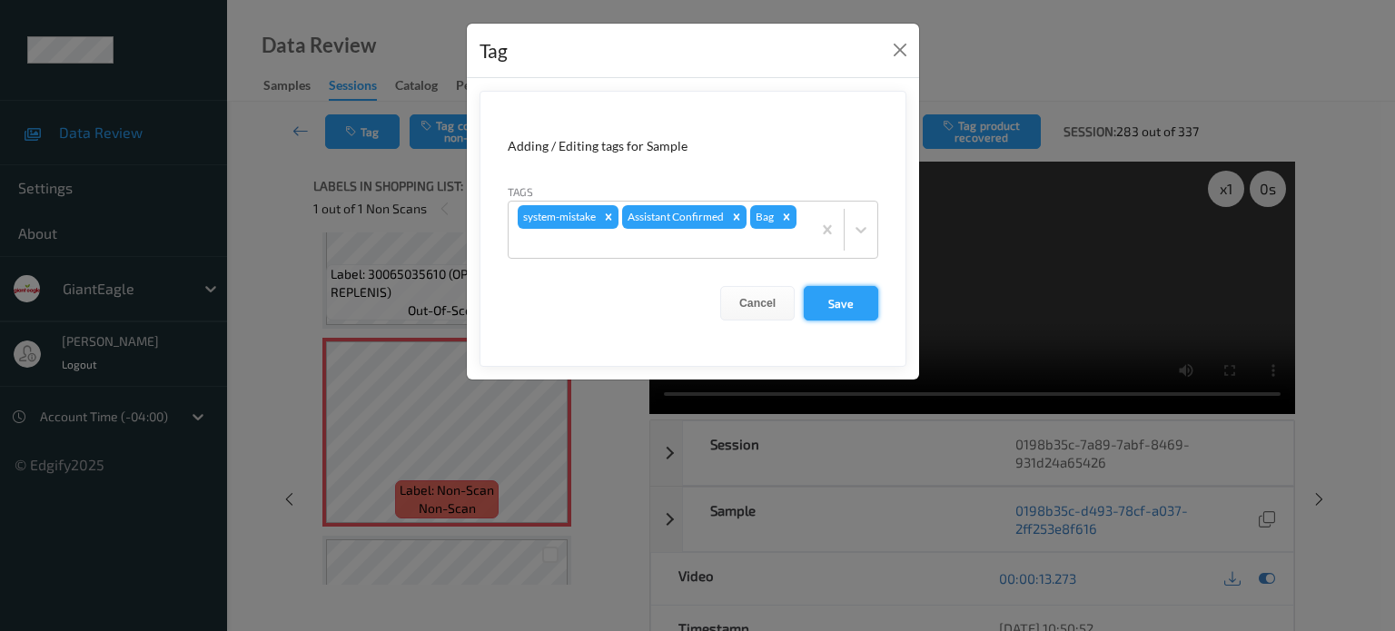
click at [842, 301] on button "Save" at bounding box center [841, 303] width 74 height 35
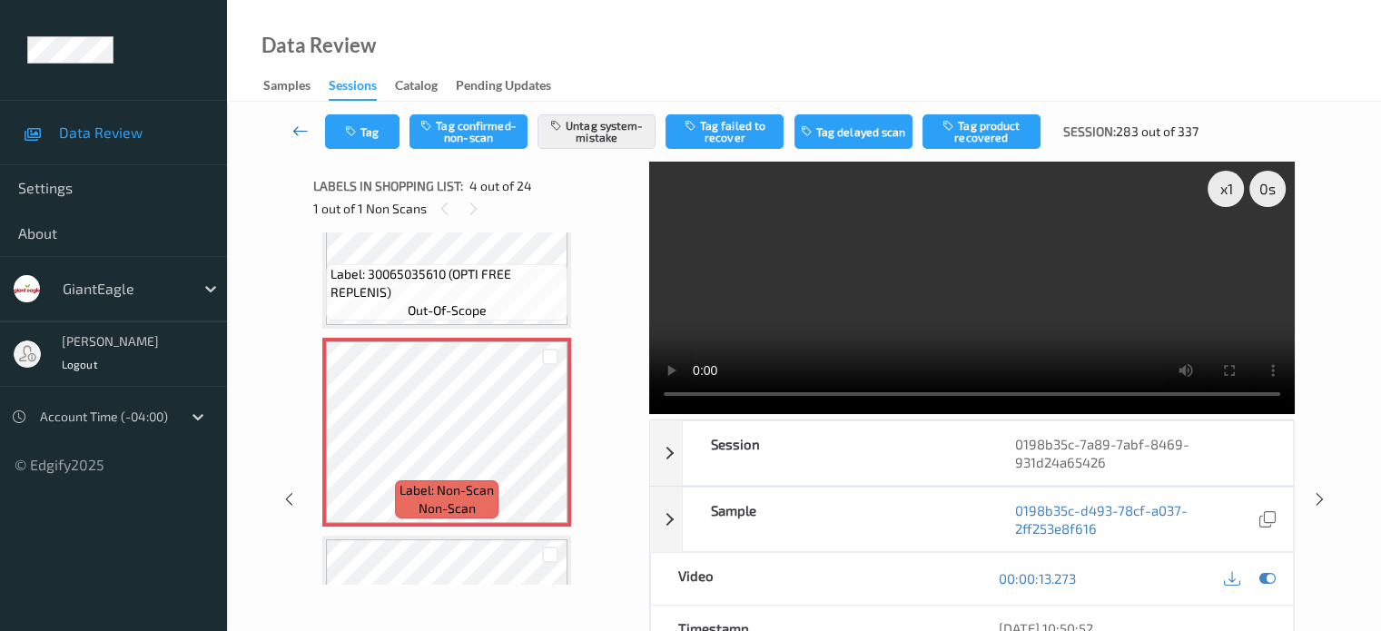
click at [305, 128] on icon at bounding box center [300, 131] width 16 height 18
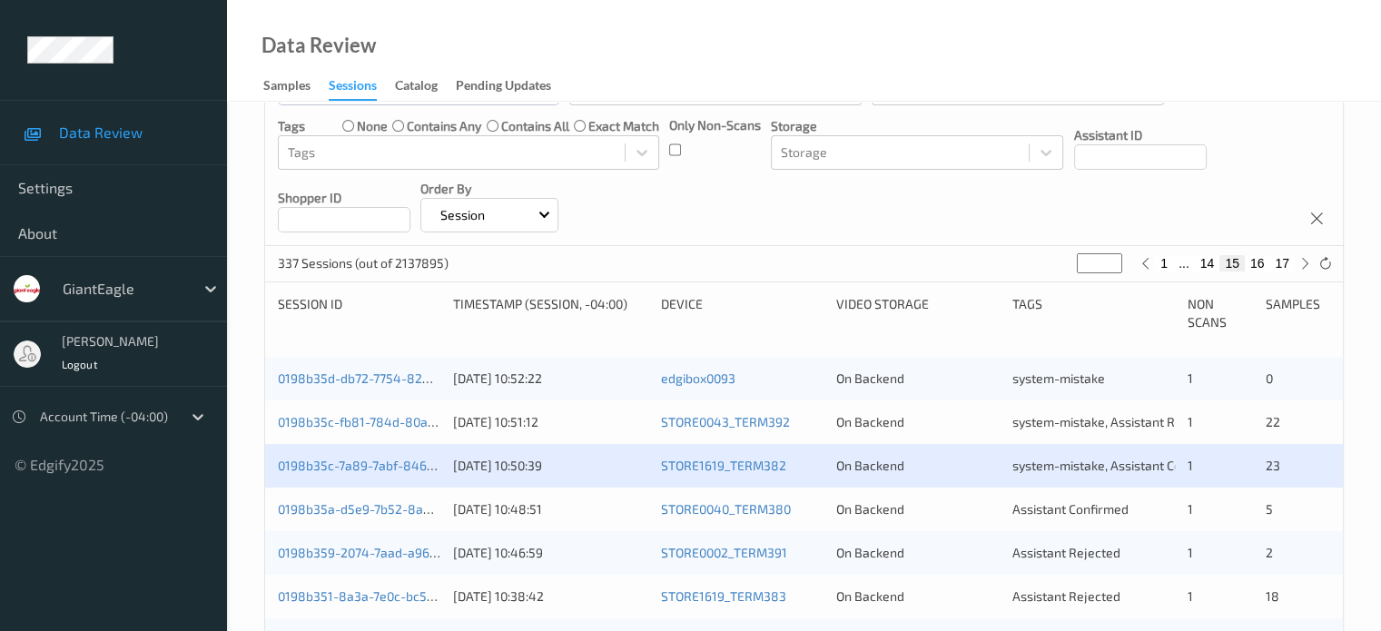
scroll to position [302, 0]
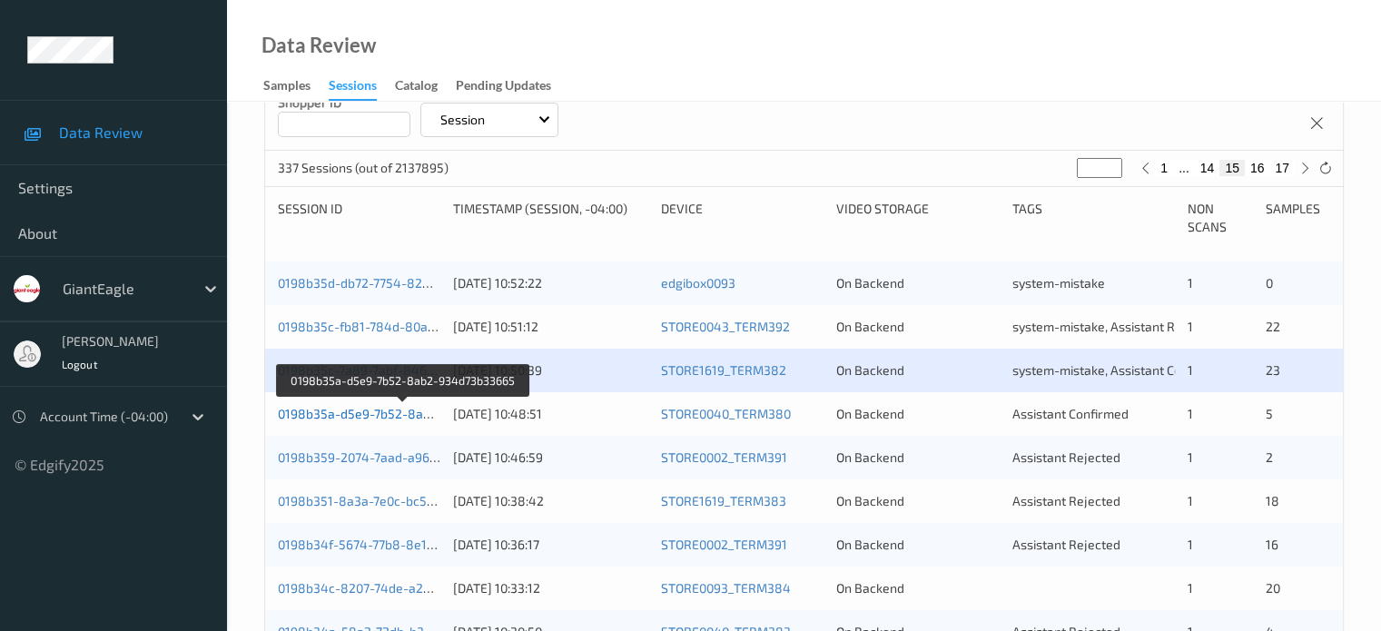
click at [390, 418] on link "0198b35a-d5e9-7b52-8ab2-934d73b33665" at bounding box center [404, 413] width 252 height 15
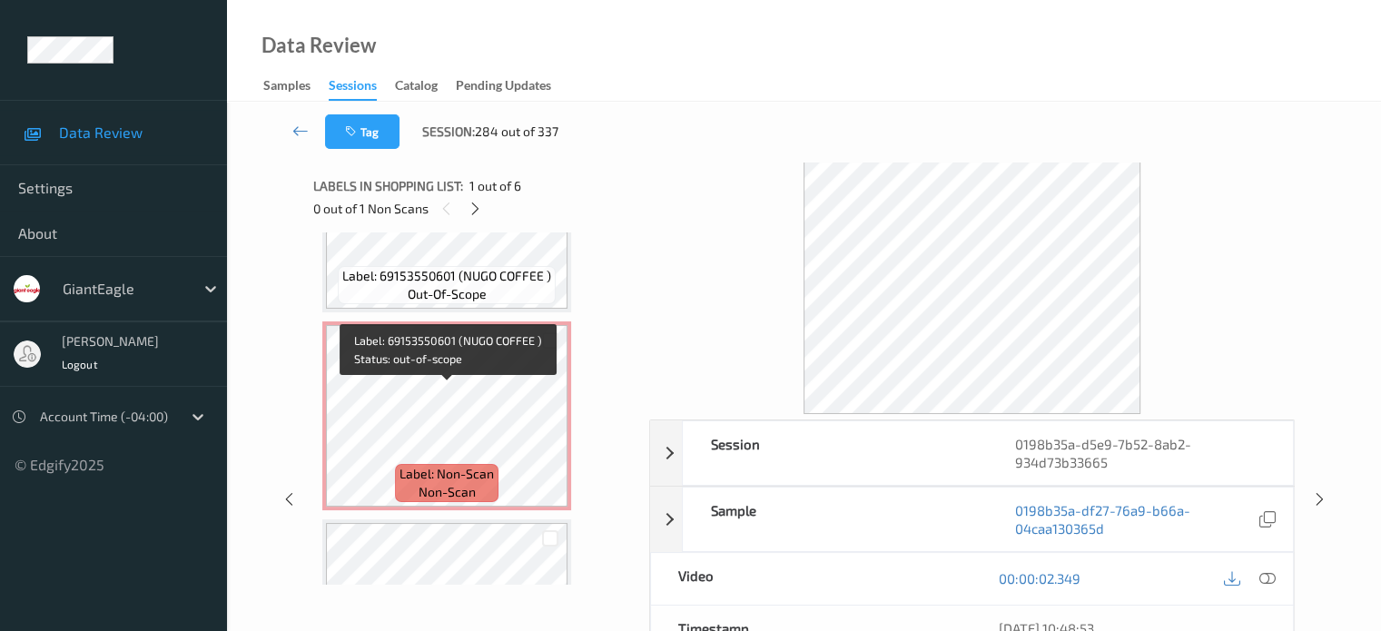
scroll to position [440, 0]
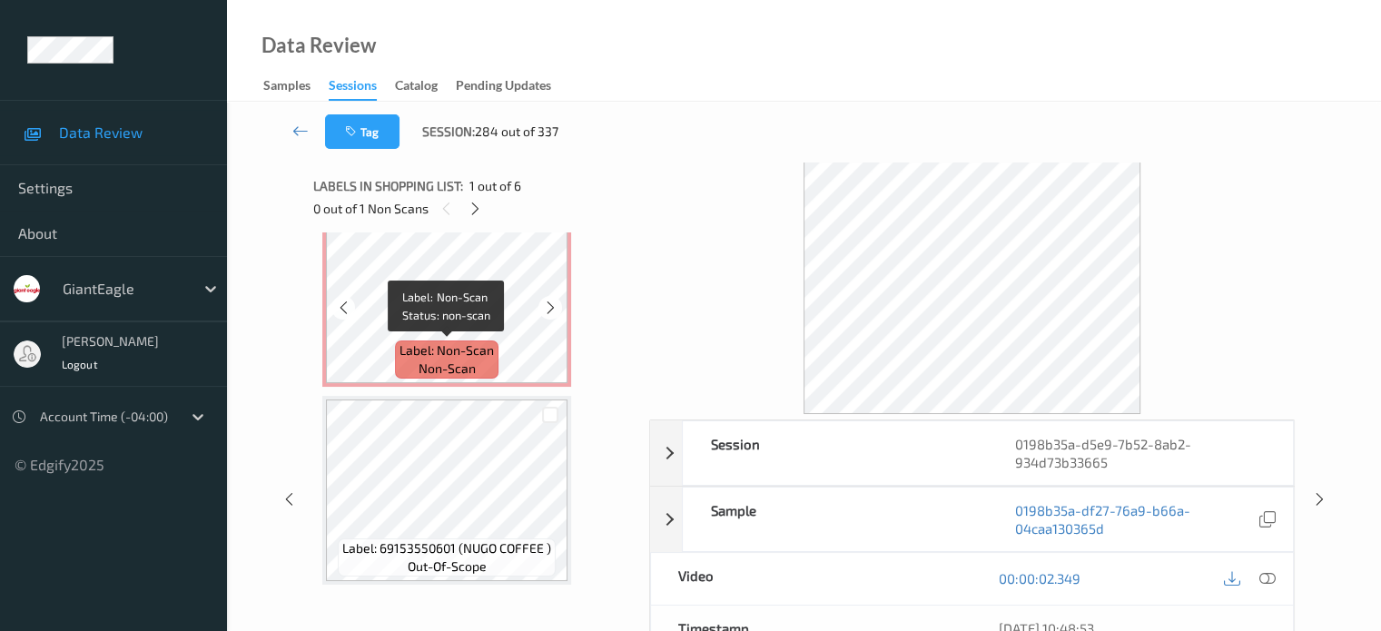
click at [472, 350] on span "Label: Non-Scan" at bounding box center [447, 351] width 94 height 18
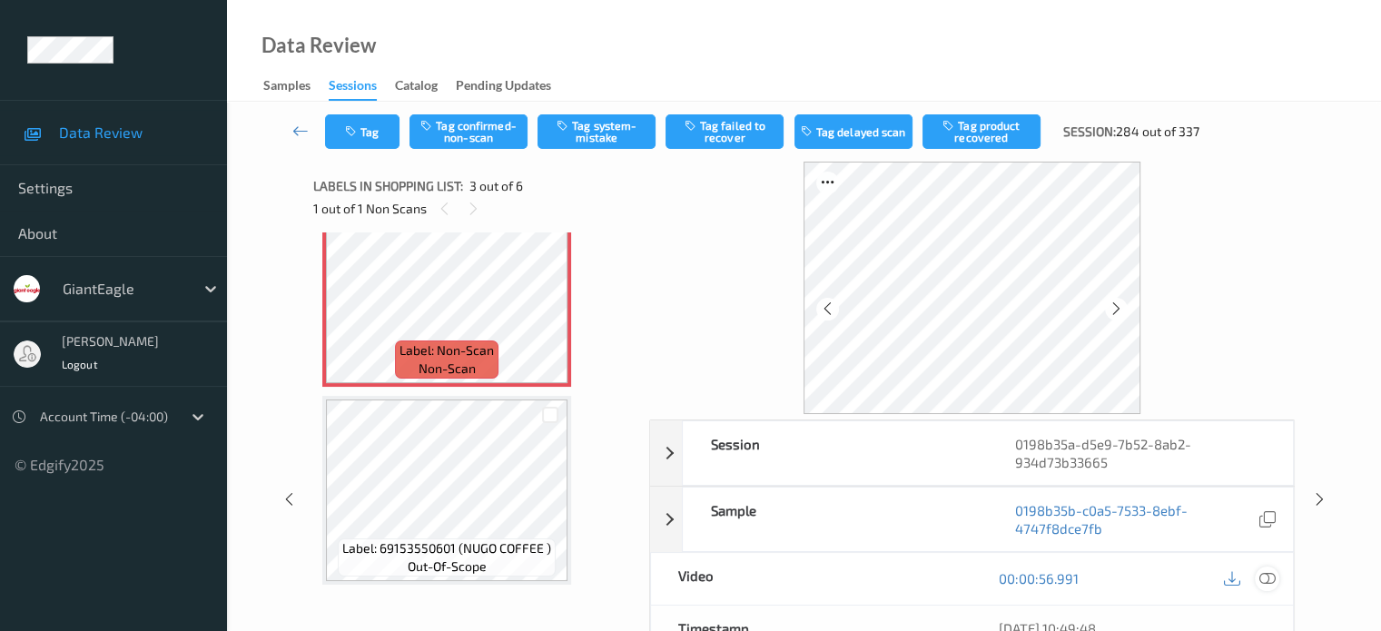
click at [1276, 576] on div at bounding box center [1267, 579] width 25 height 25
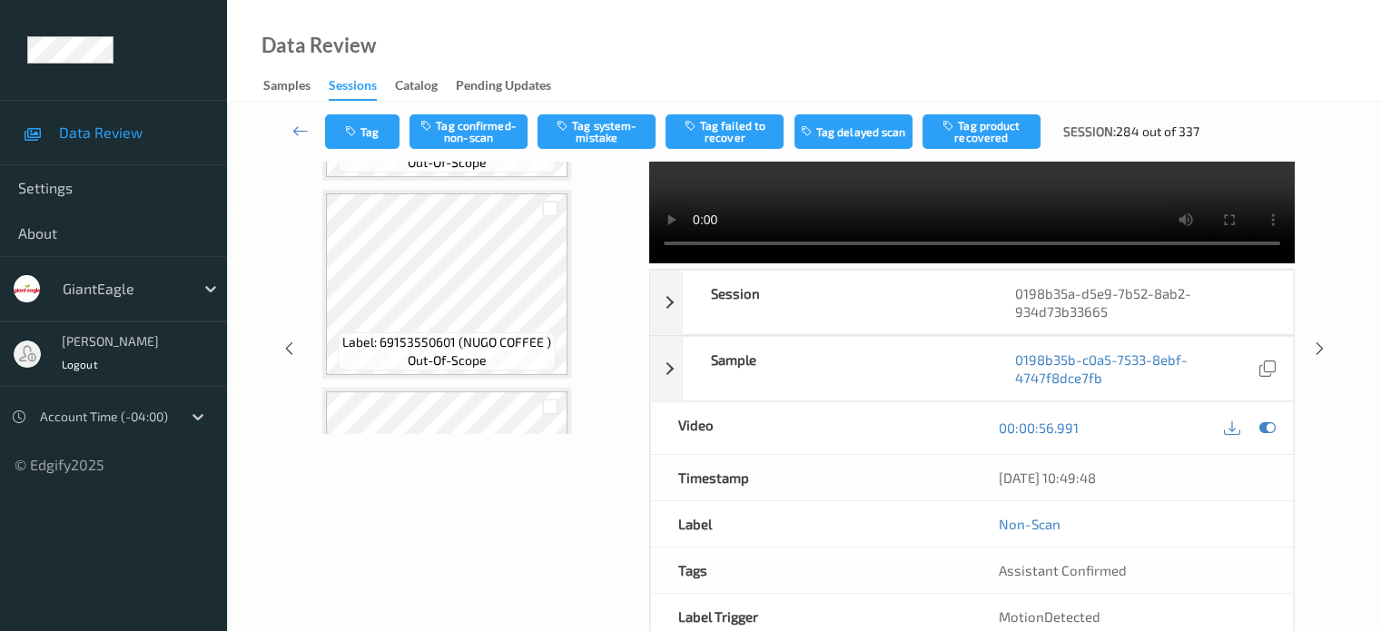
scroll to position [390, 0]
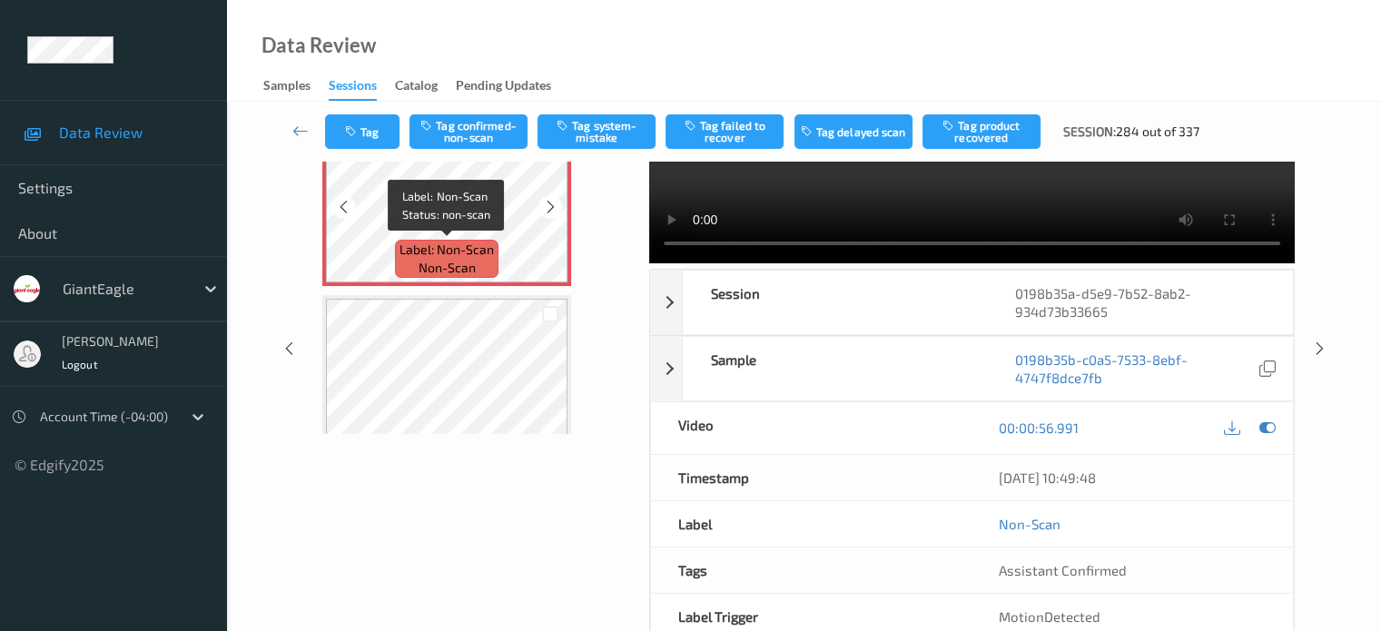
click at [461, 242] on span "Label: Non-Scan" at bounding box center [447, 250] width 94 height 18
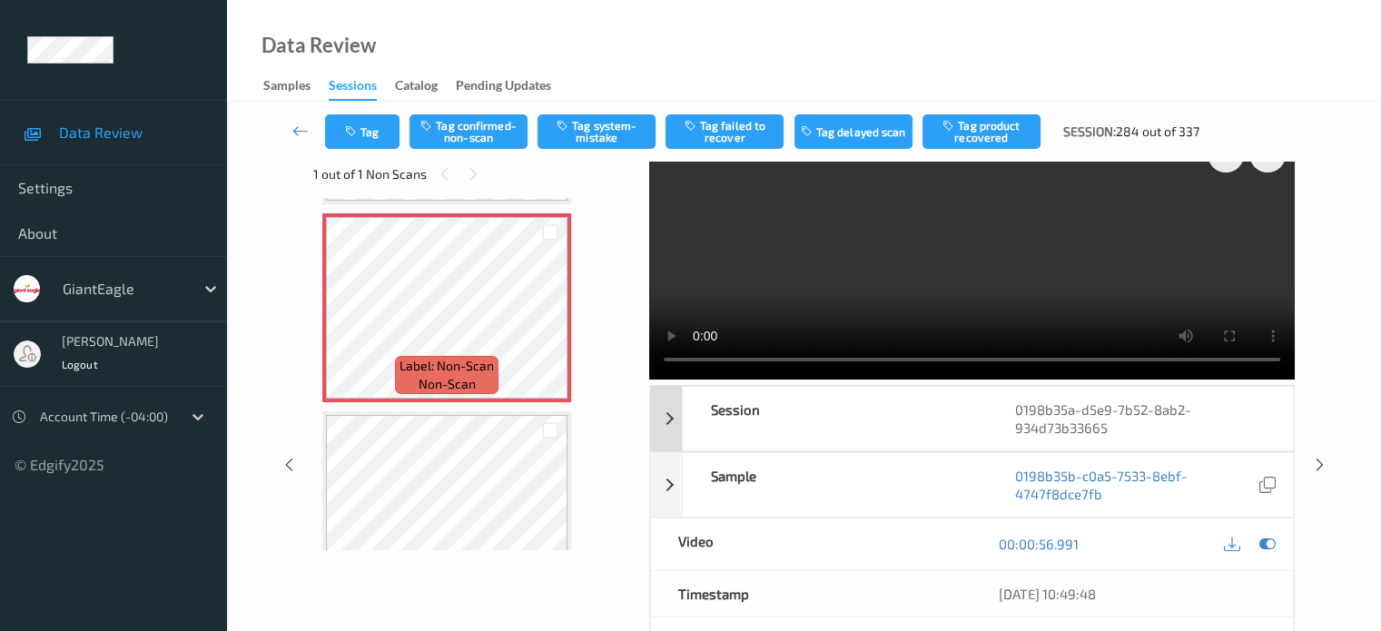
scroll to position [0, 0]
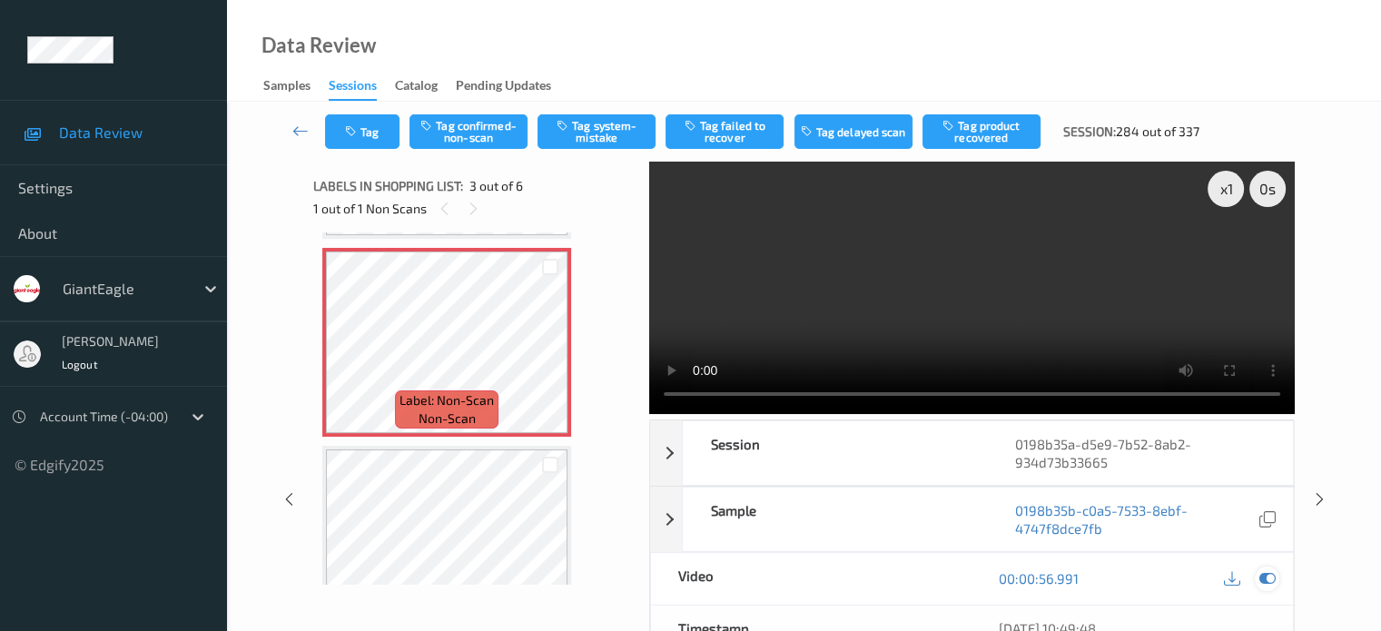
click at [1268, 579] on icon at bounding box center [1267, 578] width 16 height 16
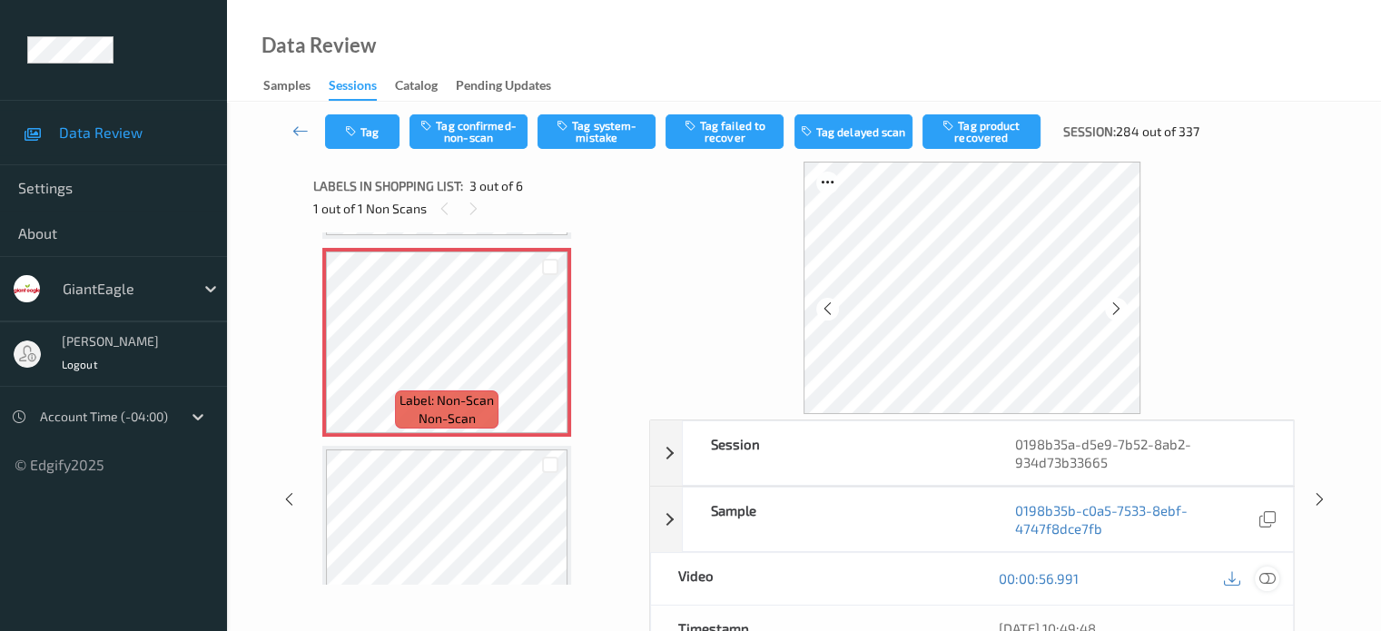
click at [1268, 579] on icon at bounding box center [1267, 578] width 16 height 16
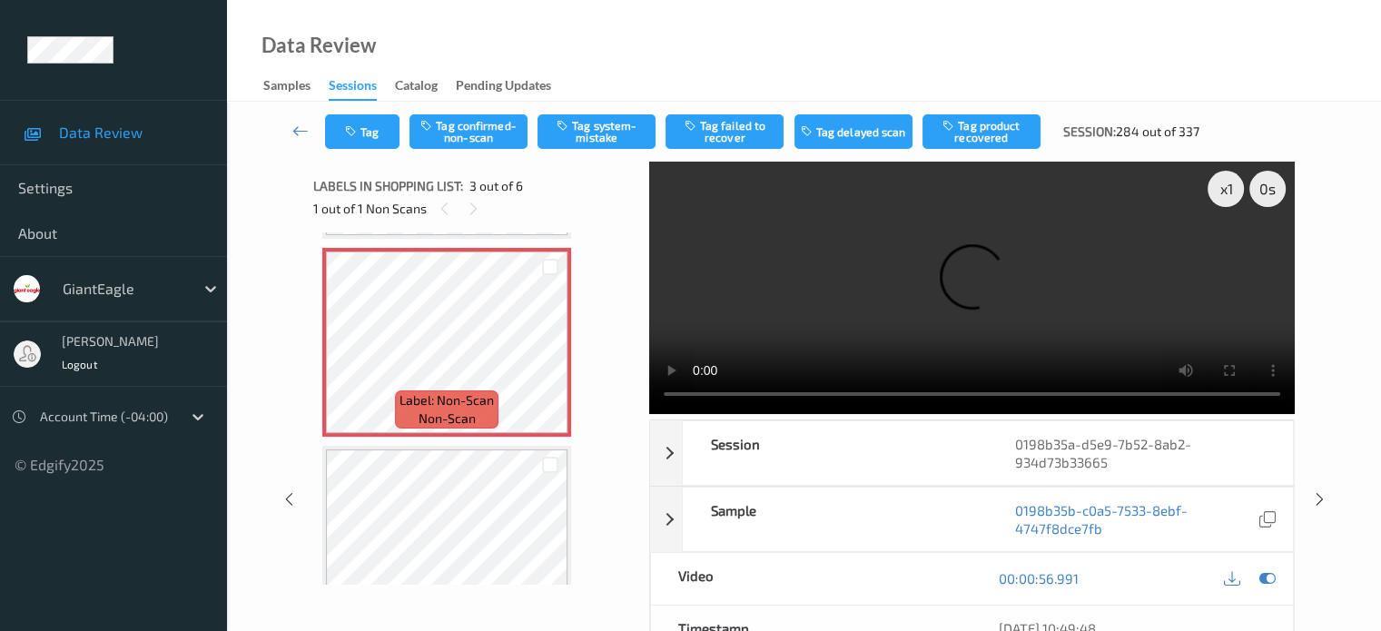
click at [853, 403] on video at bounding box center [972, 288] width 646 height 252
click at [471, 122] on button "Tag confirmed-non-scan" at bounding box center [469, 131] width 118 height 35
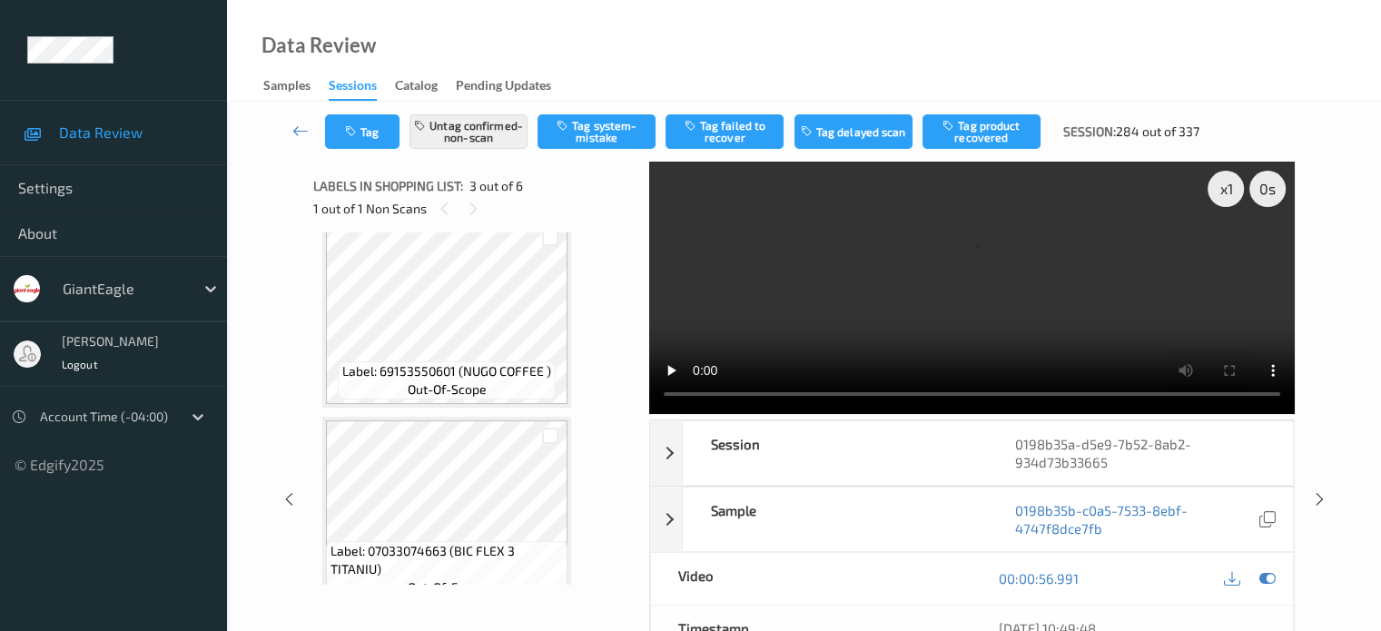
scroll to position [844, 0]
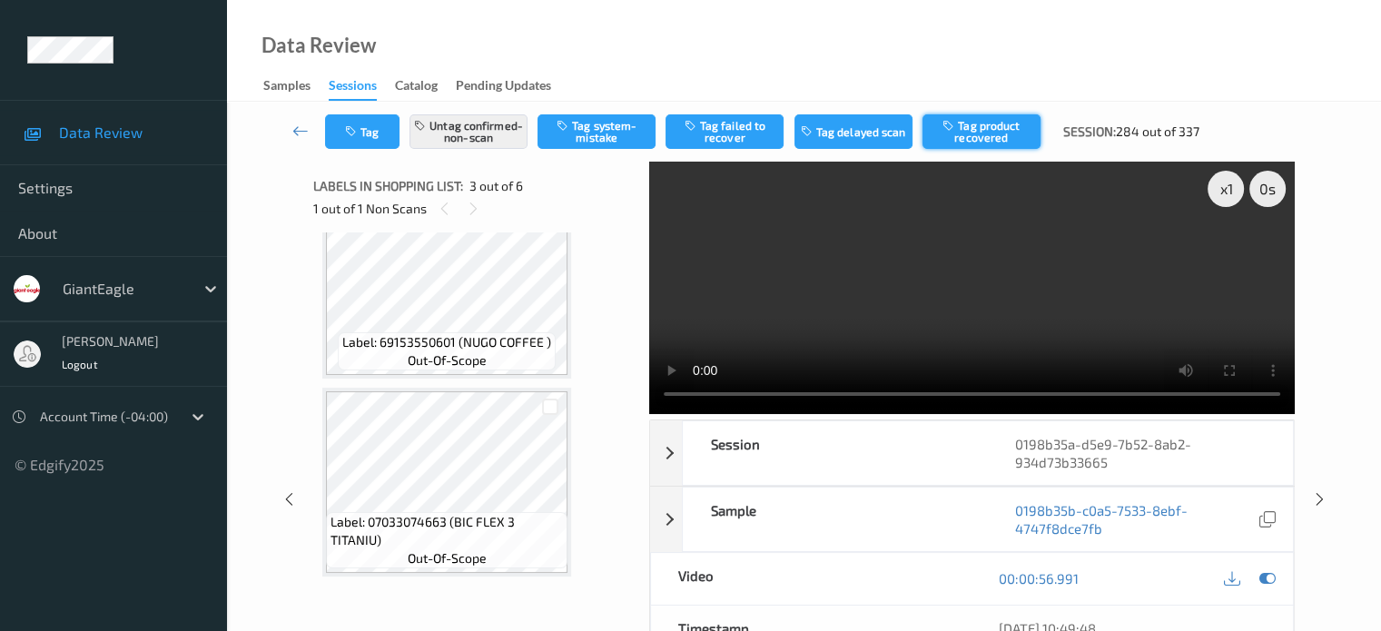
click at [989, 129] on button "Tag product recovered" at bounding box center [982, 131] width 118 height 35
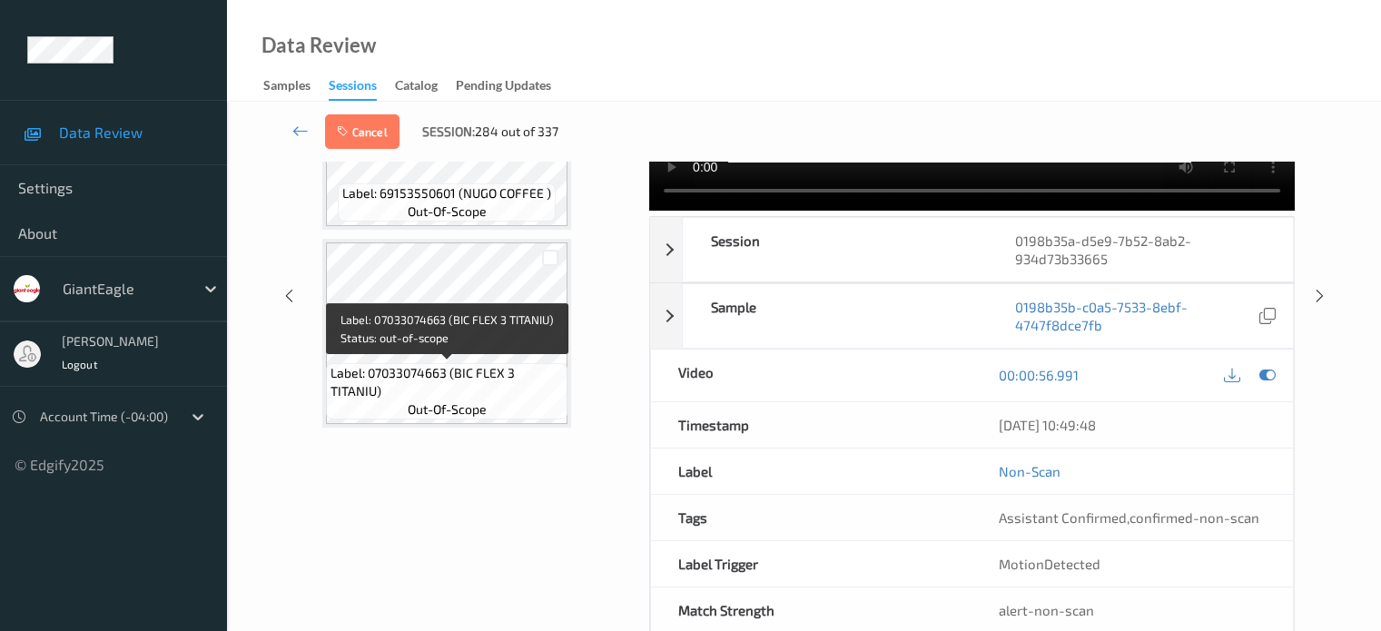
scroll to position [241, 0]
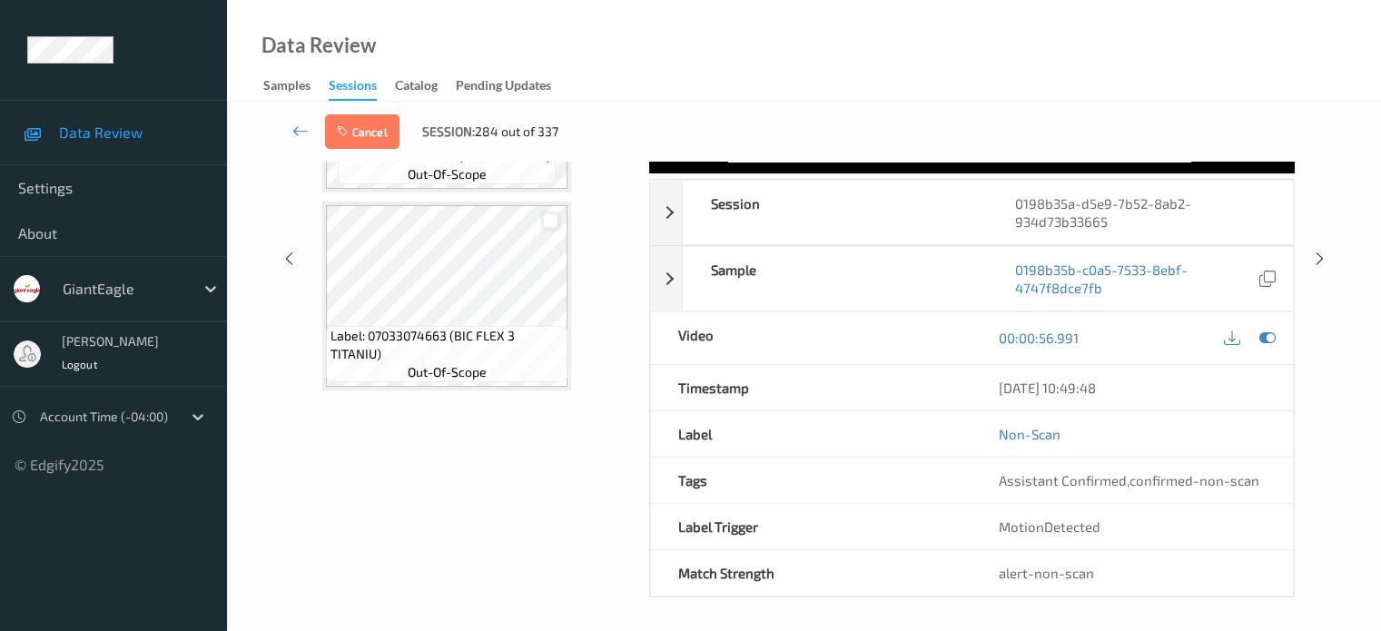
click at [549, 219] on div at bounding box center [550, 221] width 17 height 17
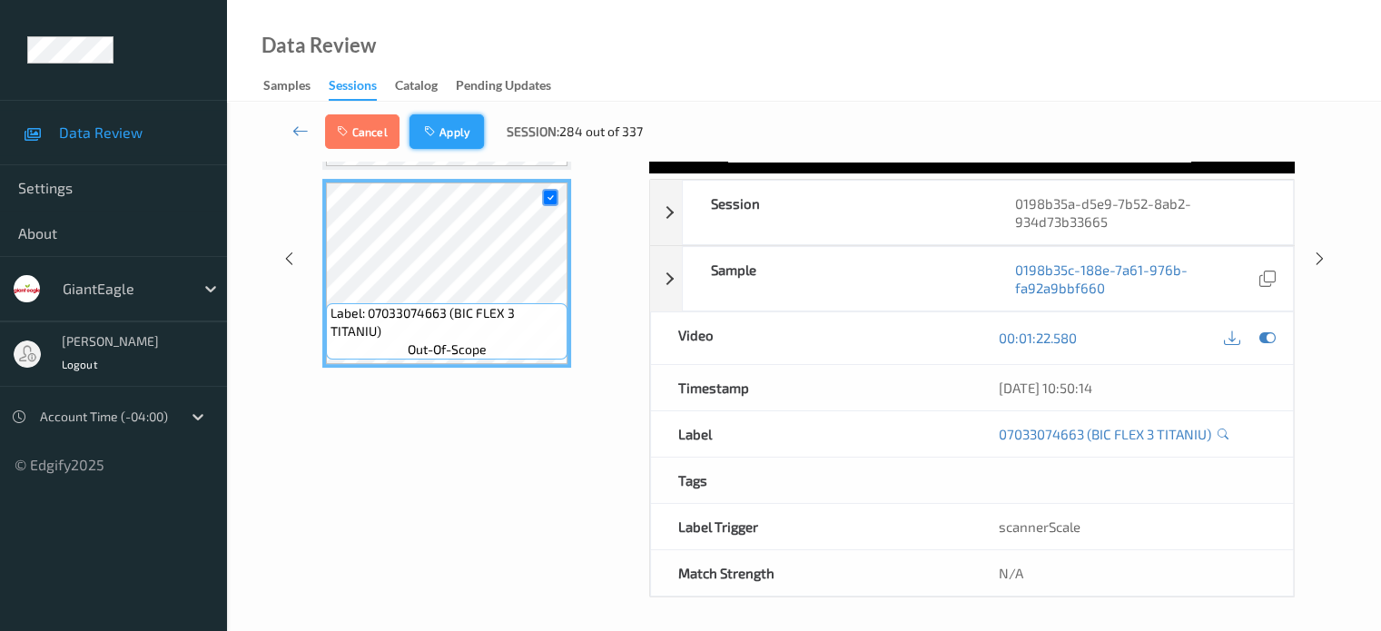
click at [448, 134] on button "Apply" at bounding box center [447, 131] width 74 height 35
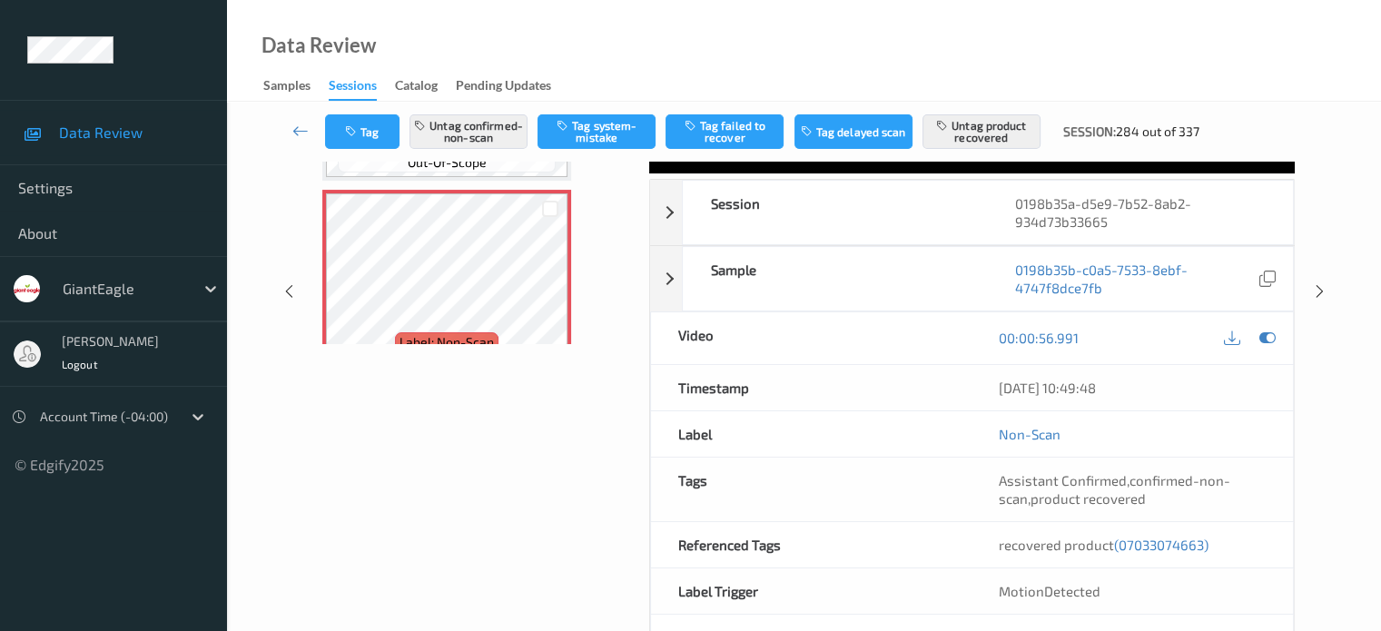
click at [367, 114] on div "Tag Untag confirmed-non-scan Tag system-mistake Tag failed to recover Tag delay…" at bounding box center [768, 131] width 887 height 35
click at [374, 144] on button "Tag" at bounding box center [362, 131] width 74 height 35
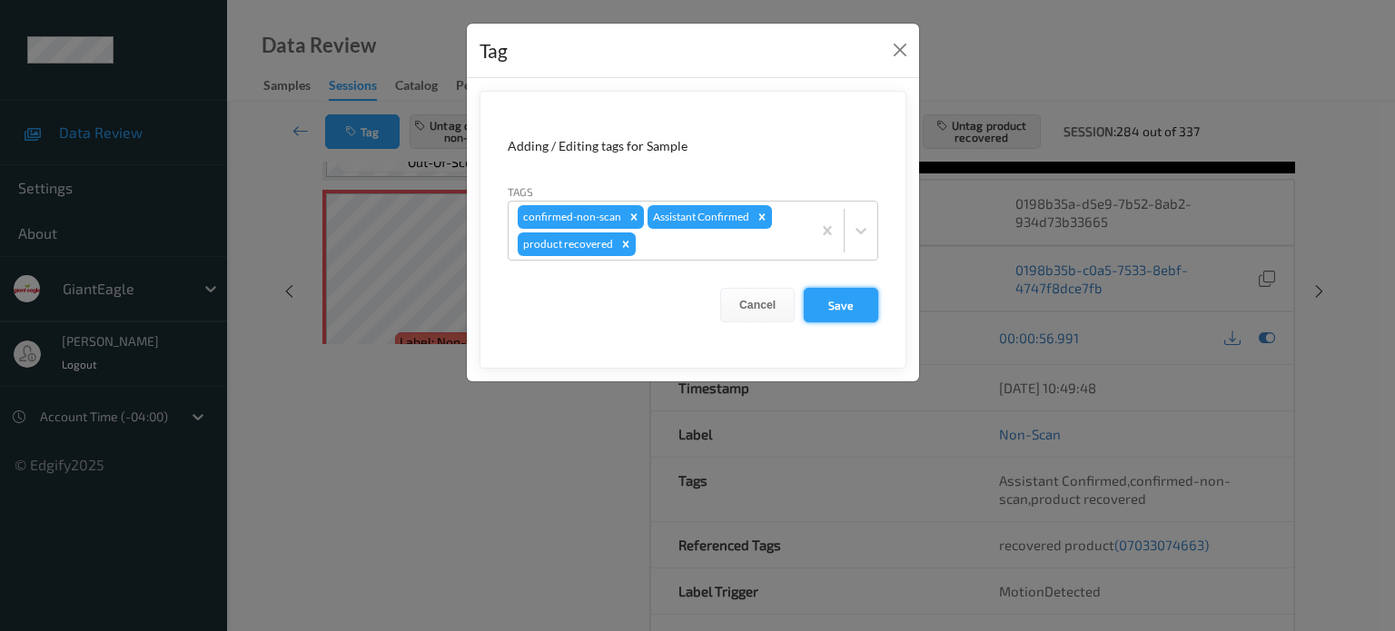
click at [840, 304] on button "Save" at bounding box center [841, 305] width 74 height 35
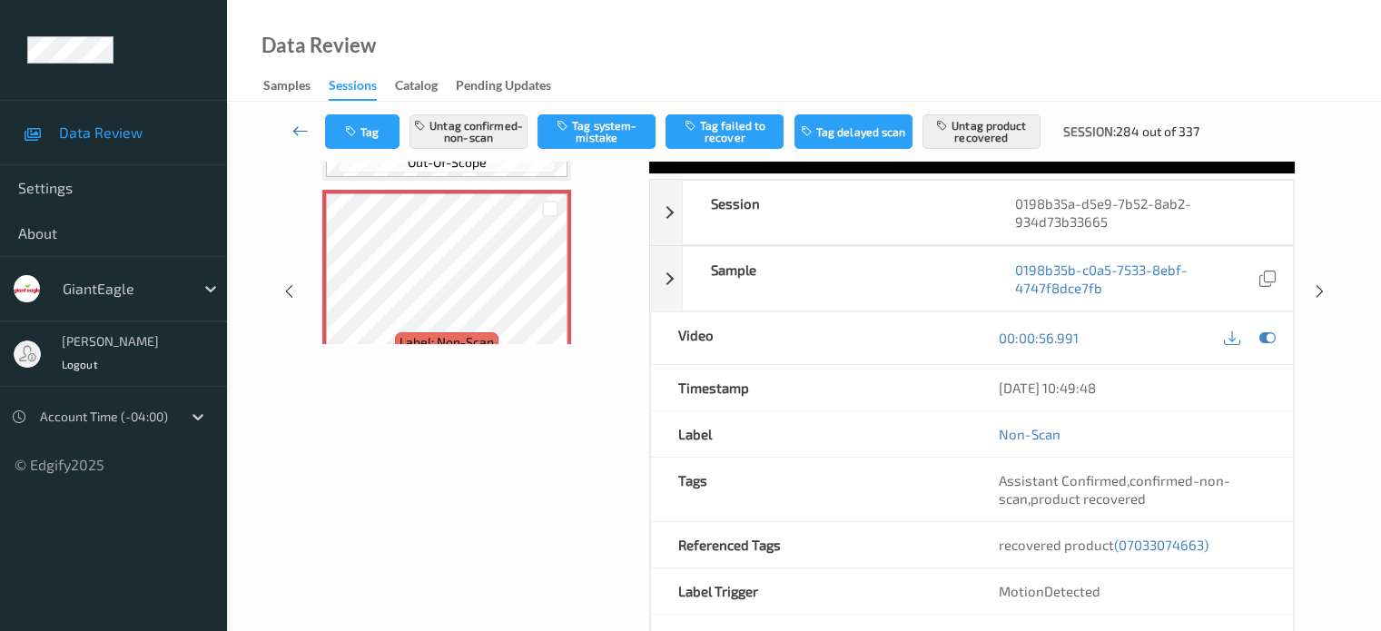
click at [297, 126] on icon at bounding box center [300, 131] width 16 height 18
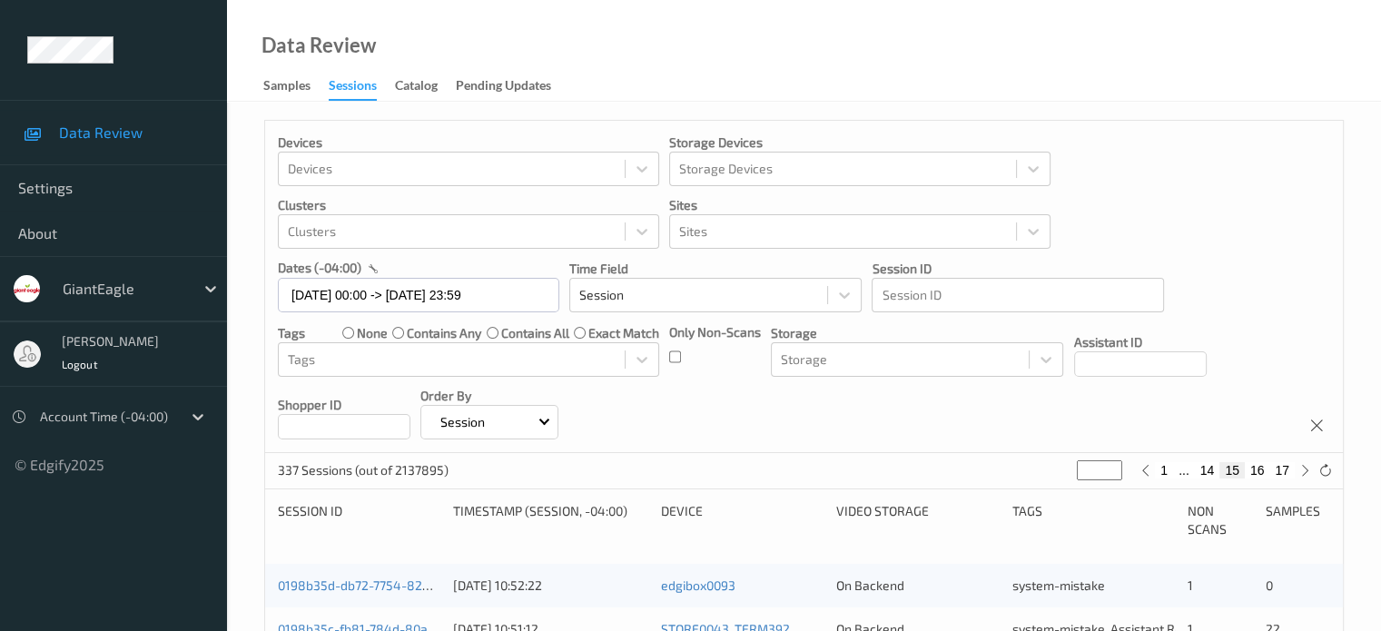
scroll to position [302, 0]
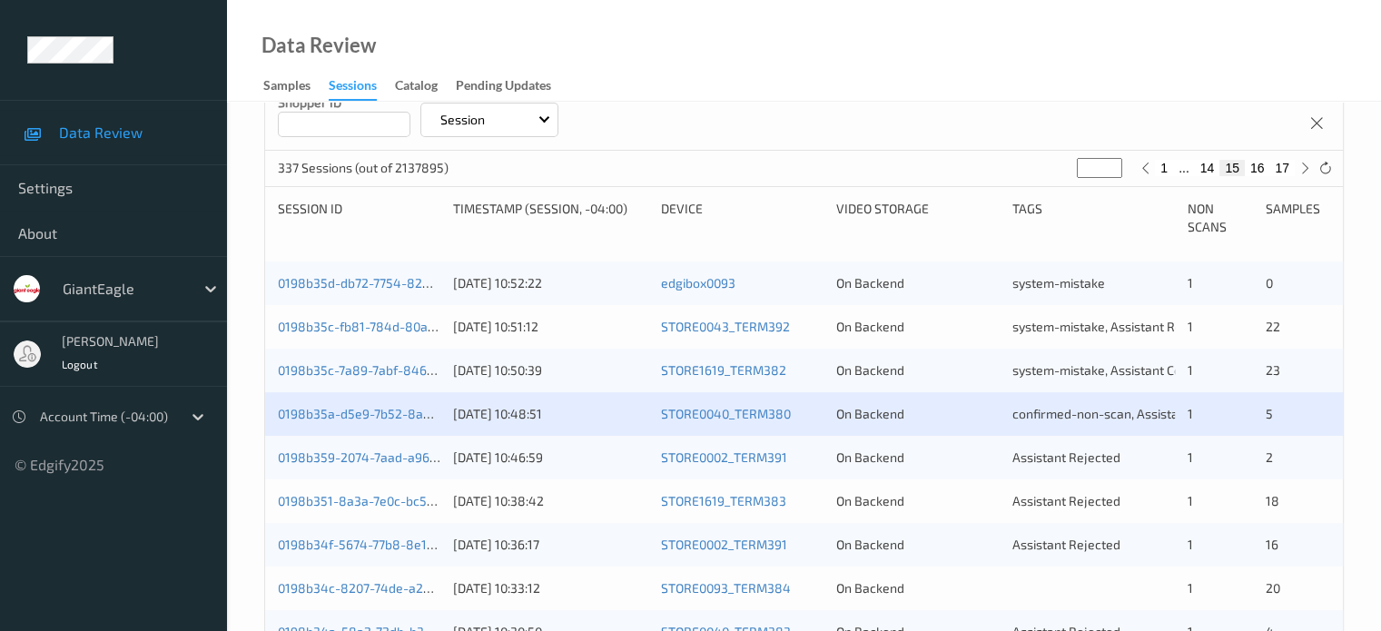
click at [374, 466] on div "0198b359-2074-7aad-a964-aaa35a567f47 16/08/2025 10:46:59 STORE0002_TERM391 On B…" at bounding box center [804, 458] width 1078 height 44
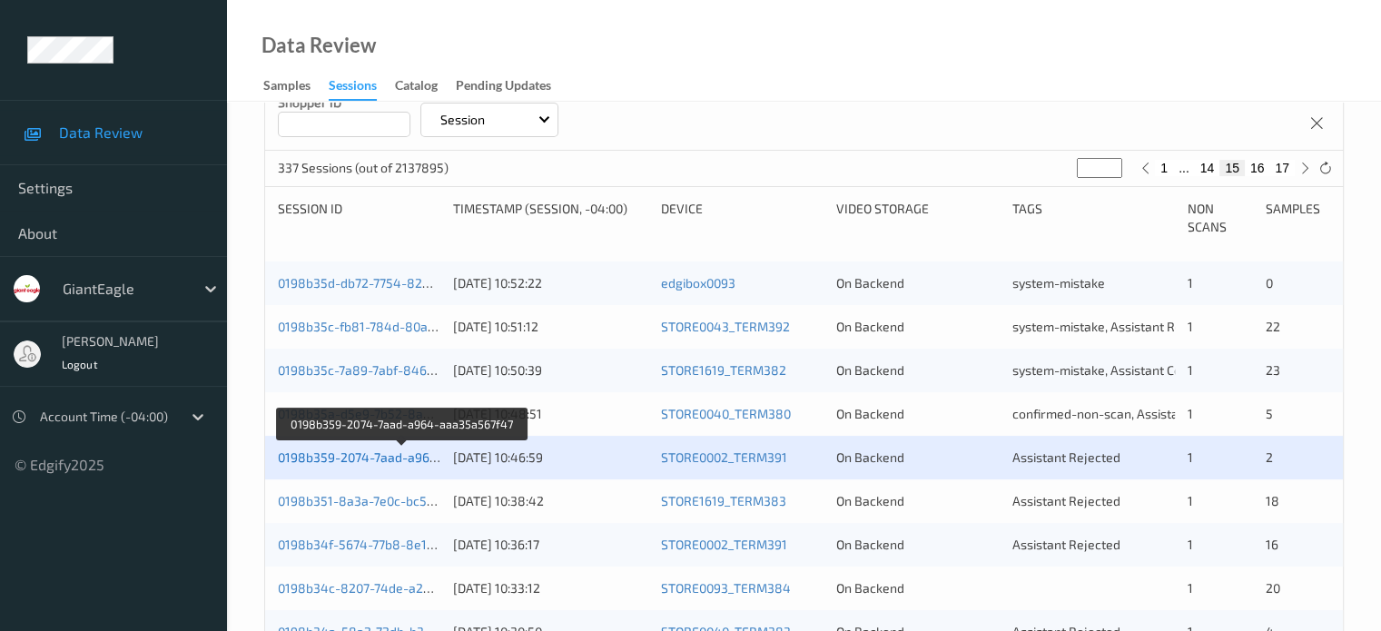
click at [364, 453] on link "0198b359-2074-7aad-a964-aaa35a567f47" at bounding box center [402, 457] width 249 height 15
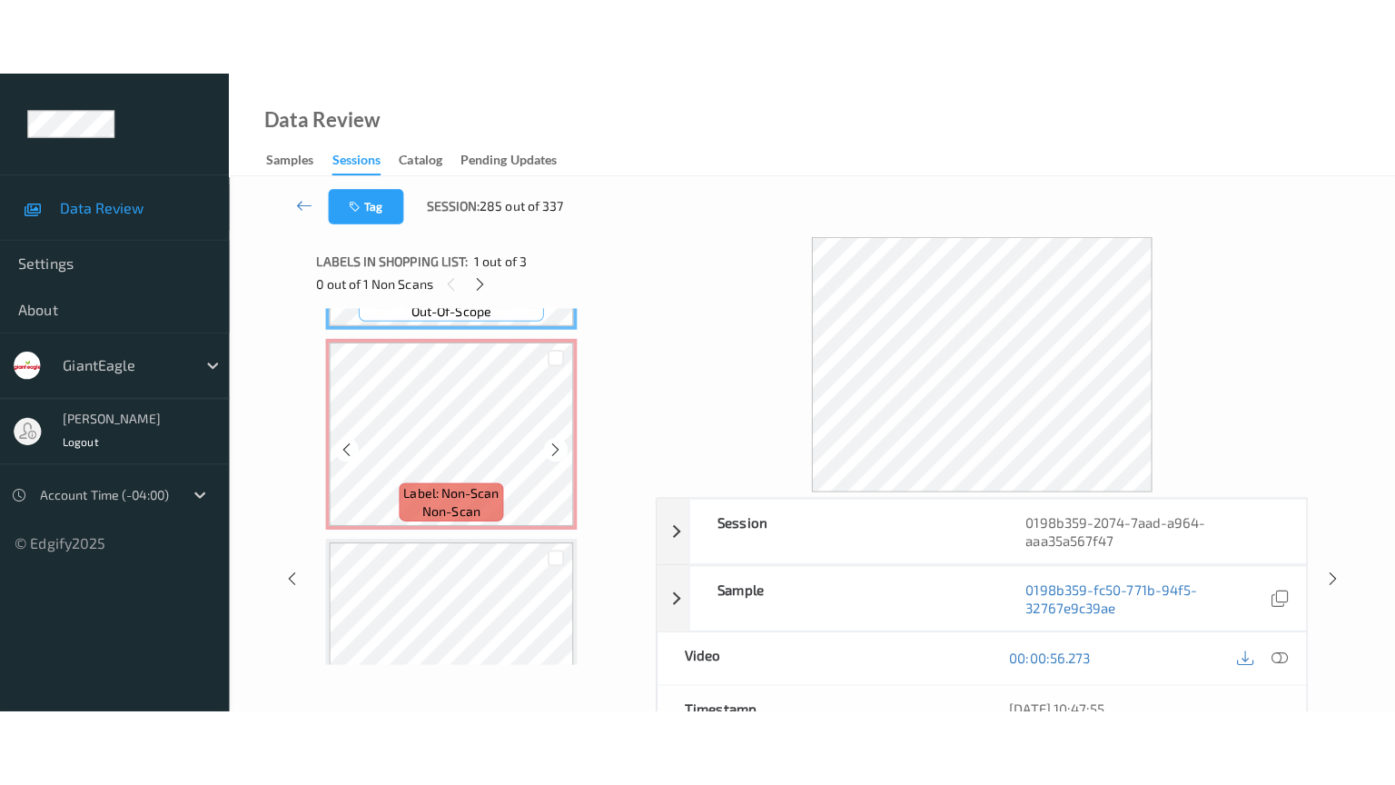
scroll to position [178, 0]
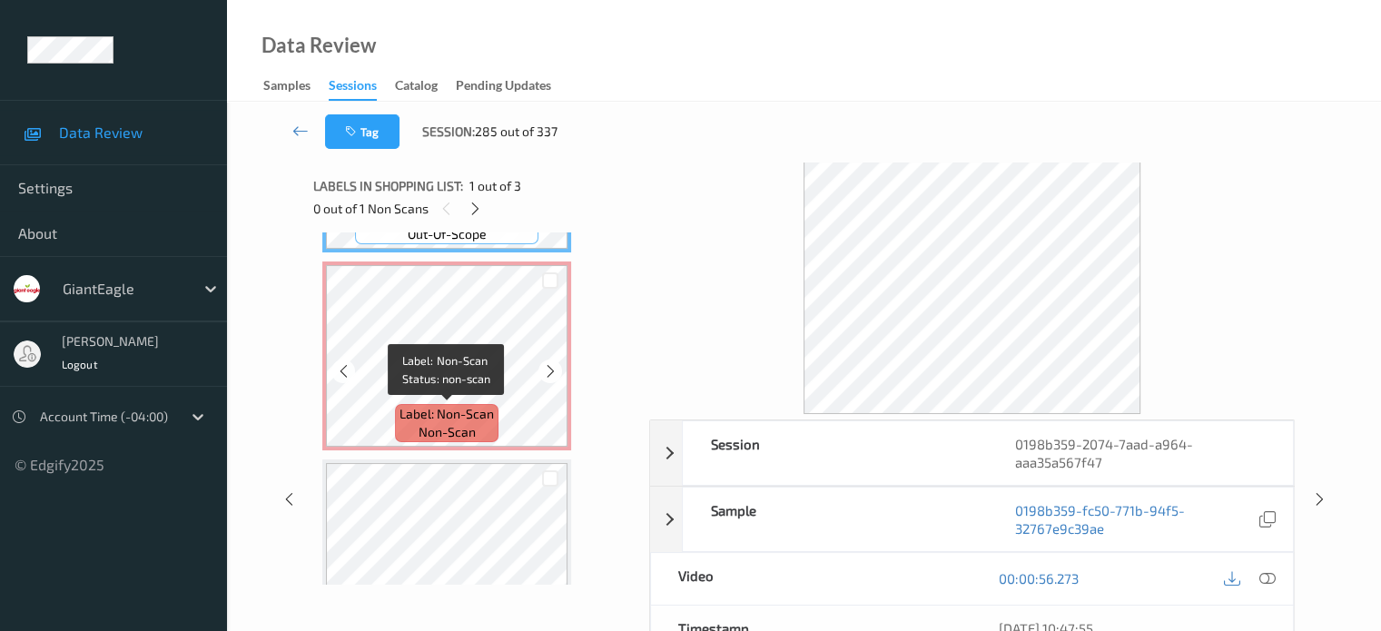
click at [444, 421] on span "Label: Non-Scan" at bounding box center [447, 414] width 94 height 18
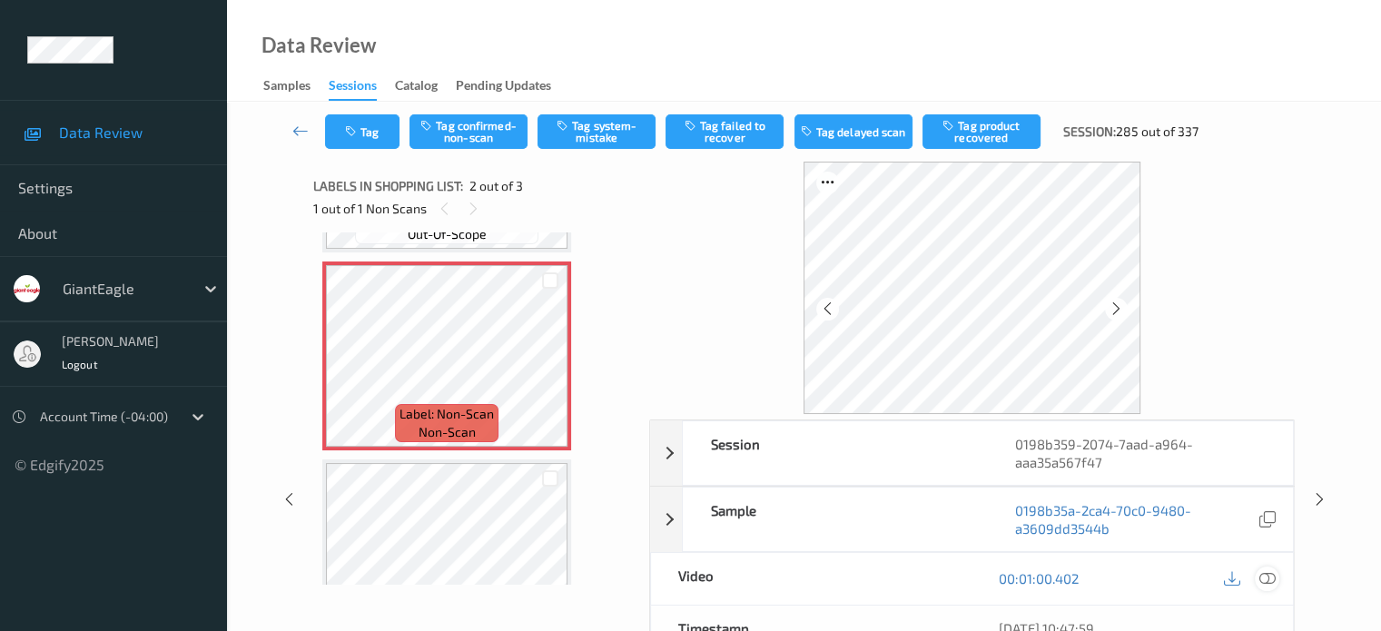
click at [1273, 570] on icon at bounding box center [1267, 578] width 16 height 16
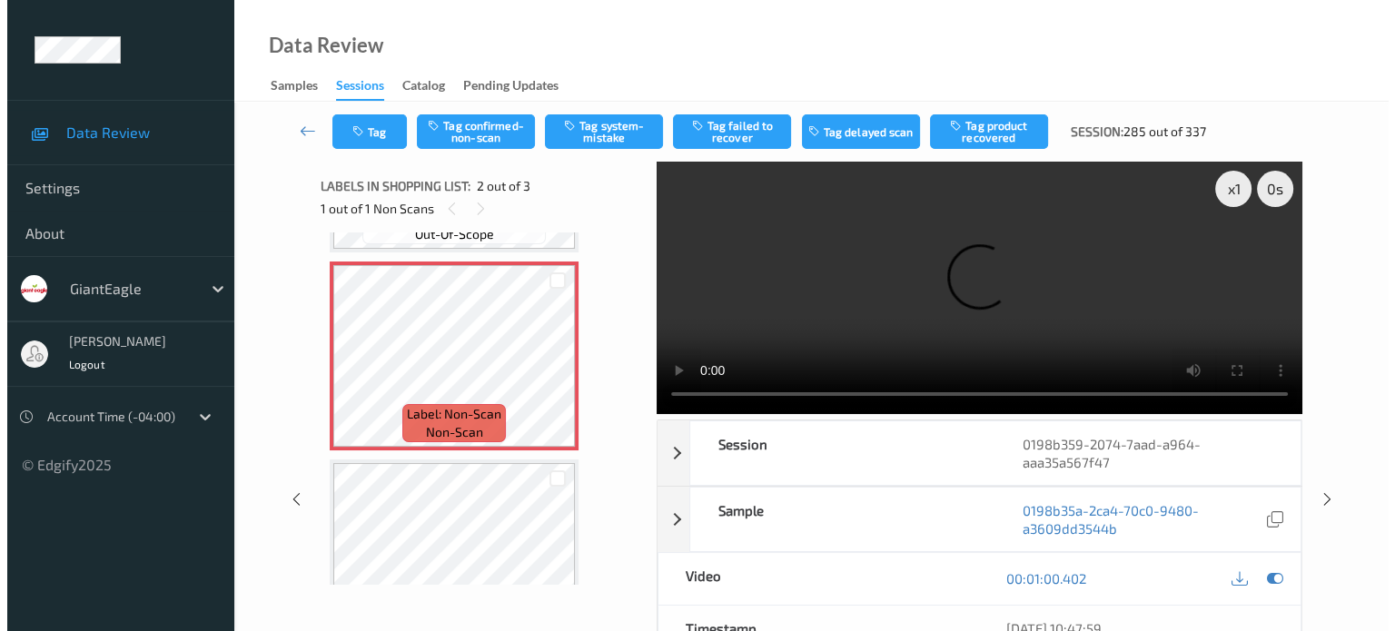
scroll to position [97, 0]
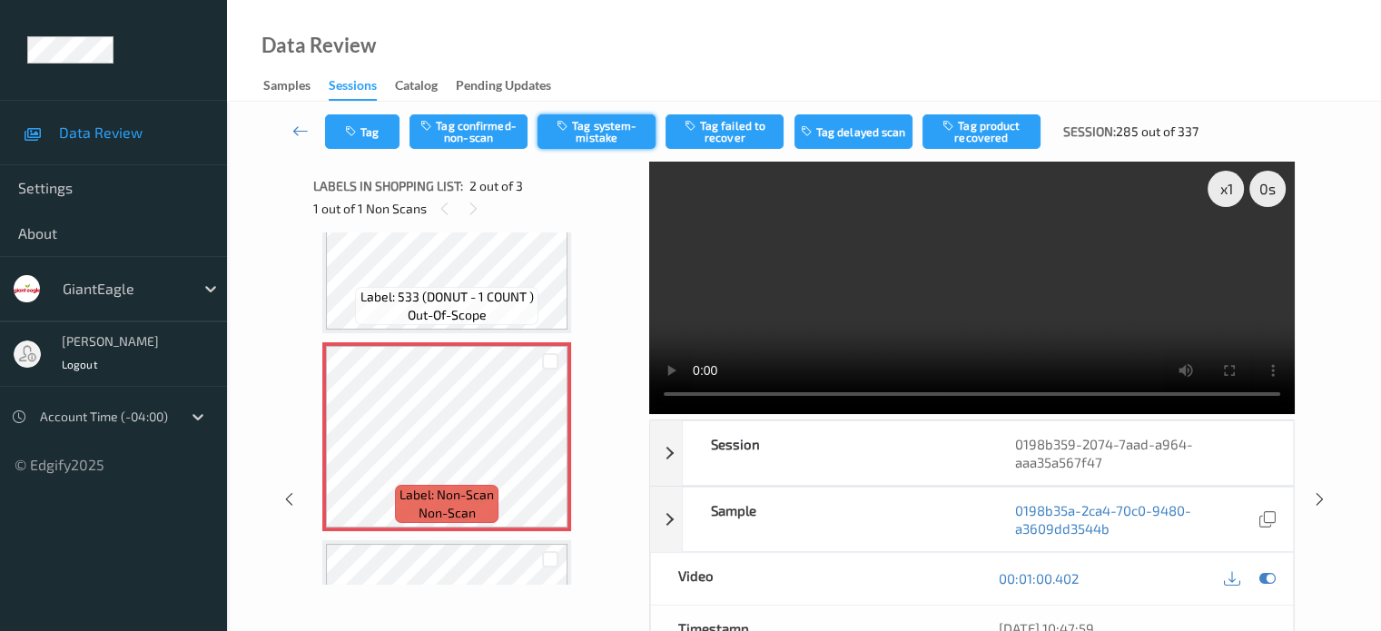
click at [593, 124] on button "Tag system-mistake" at bounding box center [597, 131] width 118 height 35
click at [371, 132] on button "Tag" at bounding box center [362, 131] width 74 height 35
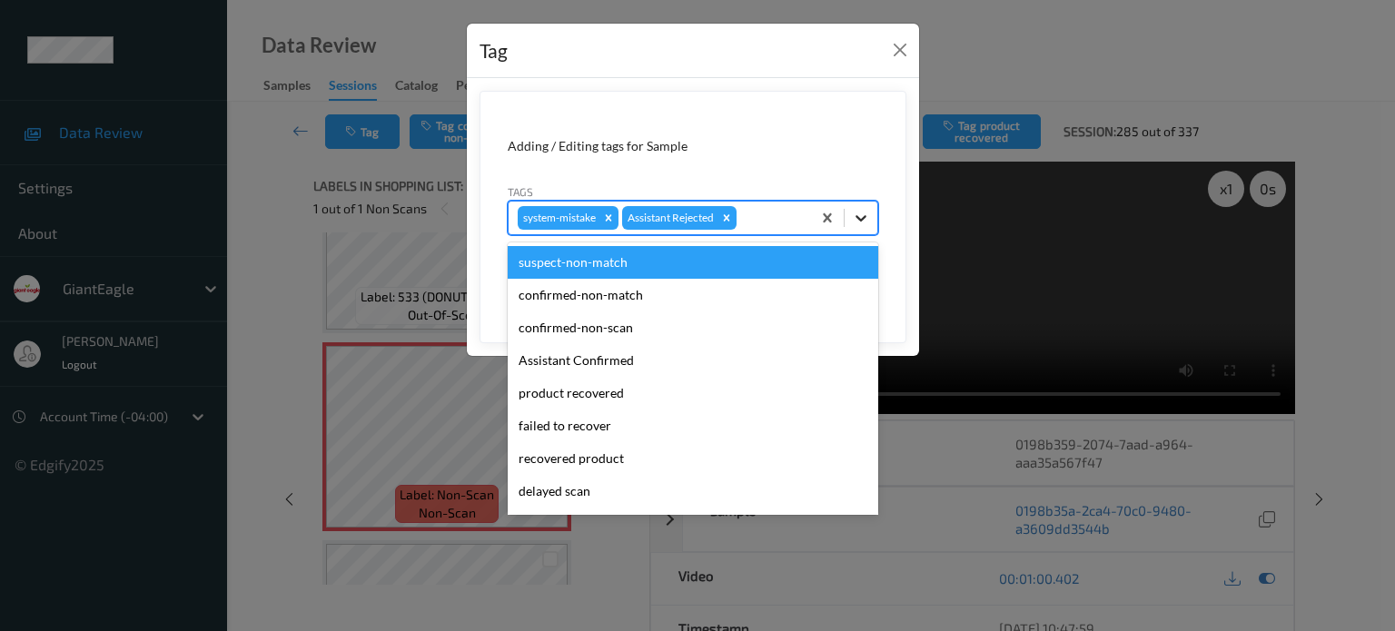
click at [865, 219] on icon at bounding box center [861, 218] width 18 height 18
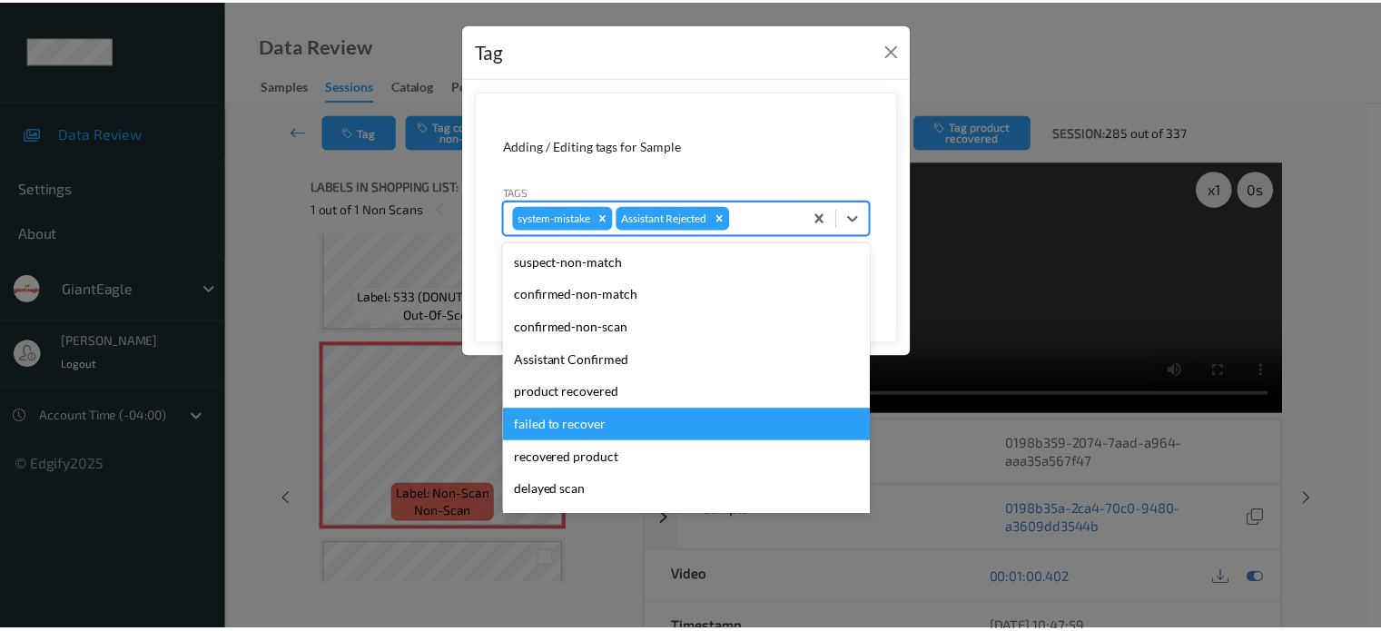
scroll to position [160, 0]
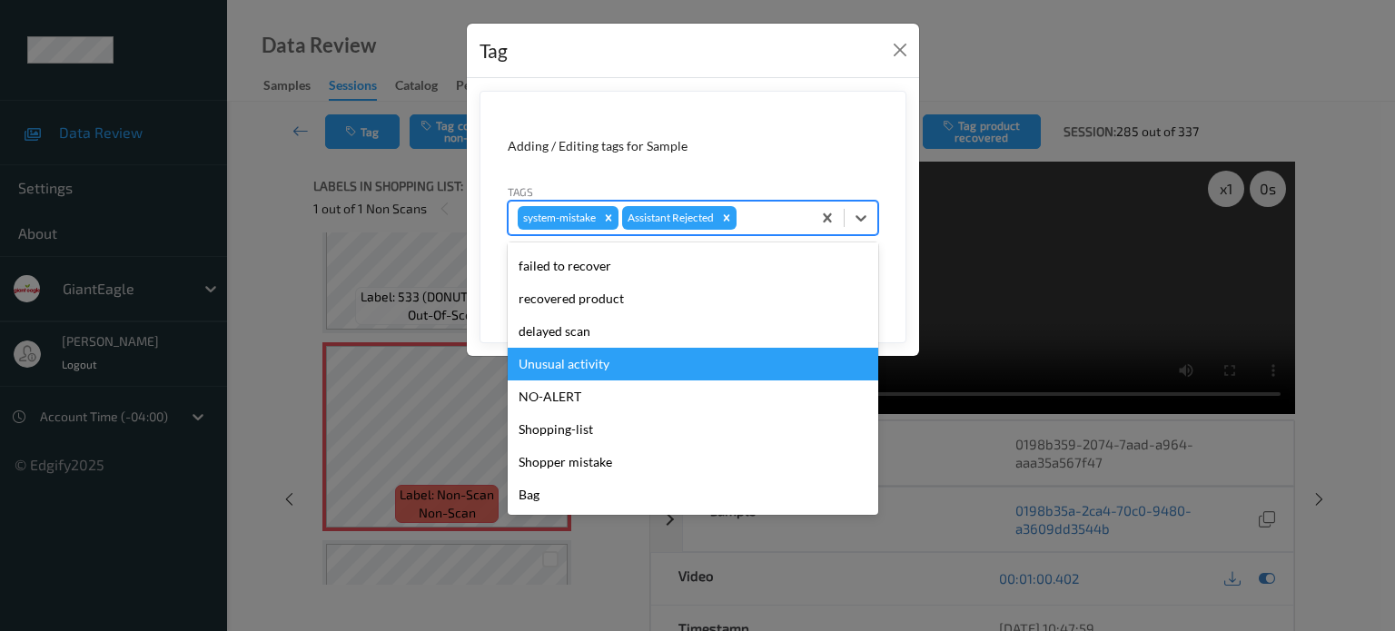
click at [600, 368] on div "Unusual activity" at bounding box center [693, 364] width 371 height 33
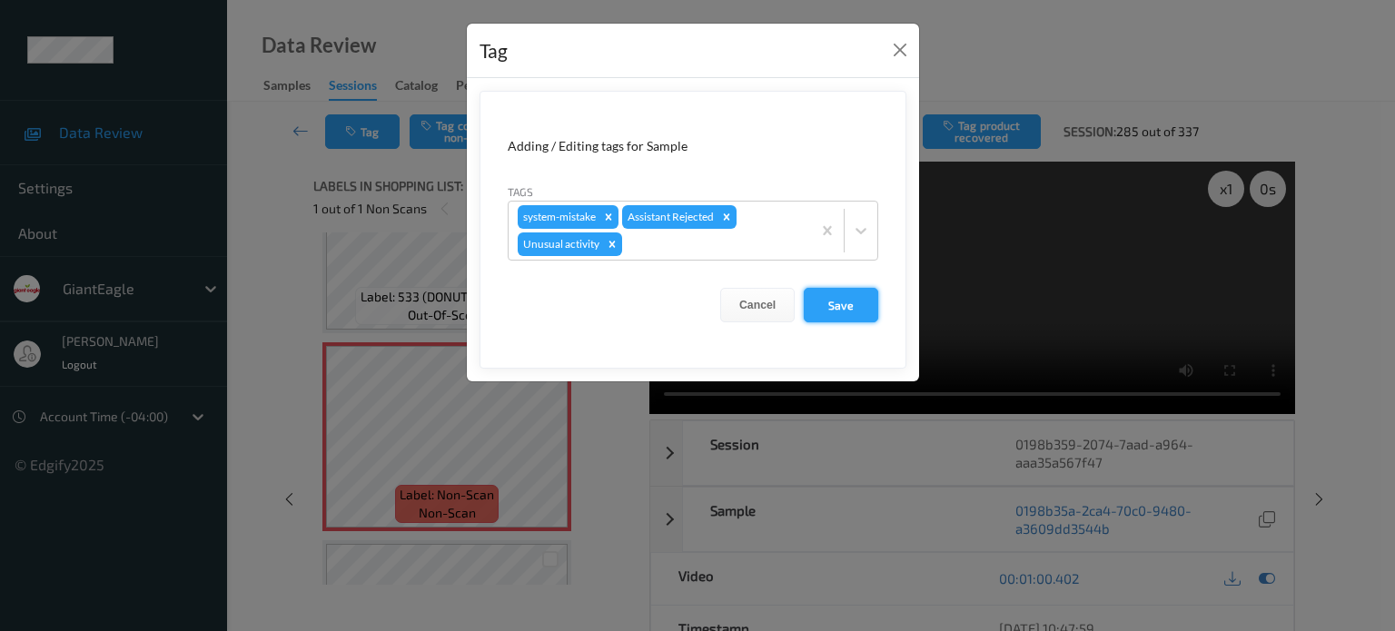
click at [845, 297] on button "Save" at bounding box center [841, 305] width 74 height 35
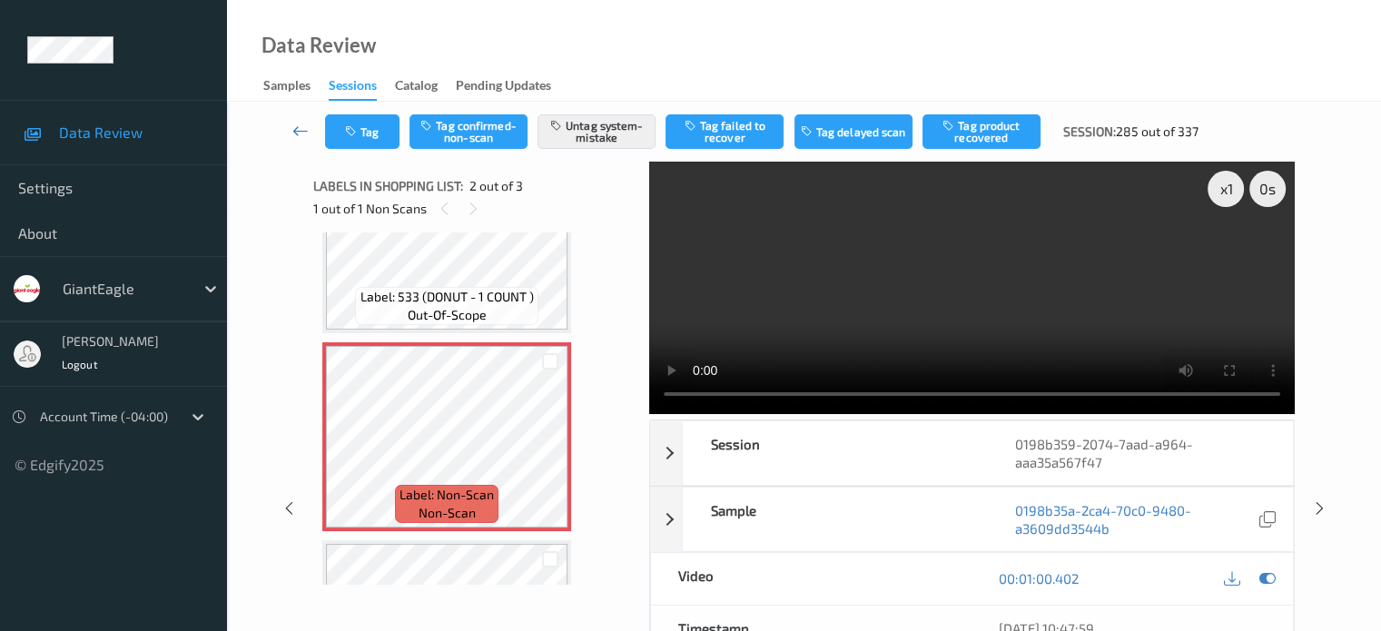
click at [295, 135] on icon at bounding box center [300, 131] width 16 height 18
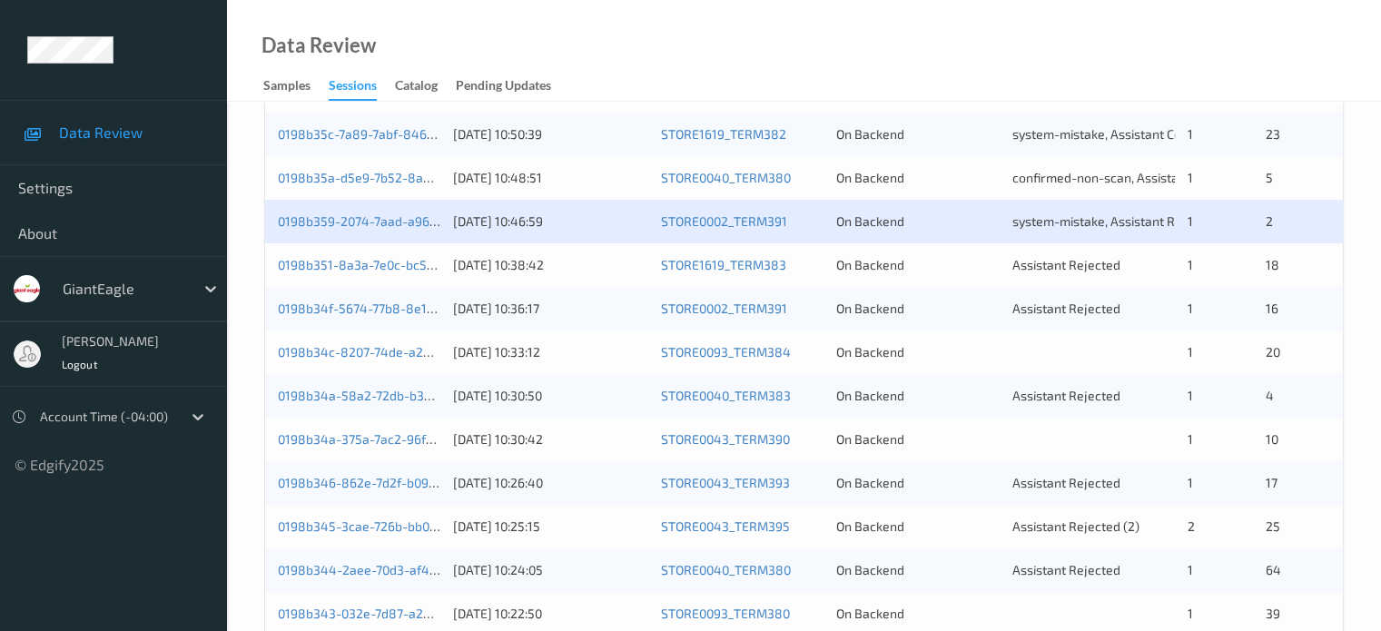
scroll to position [534, 0]
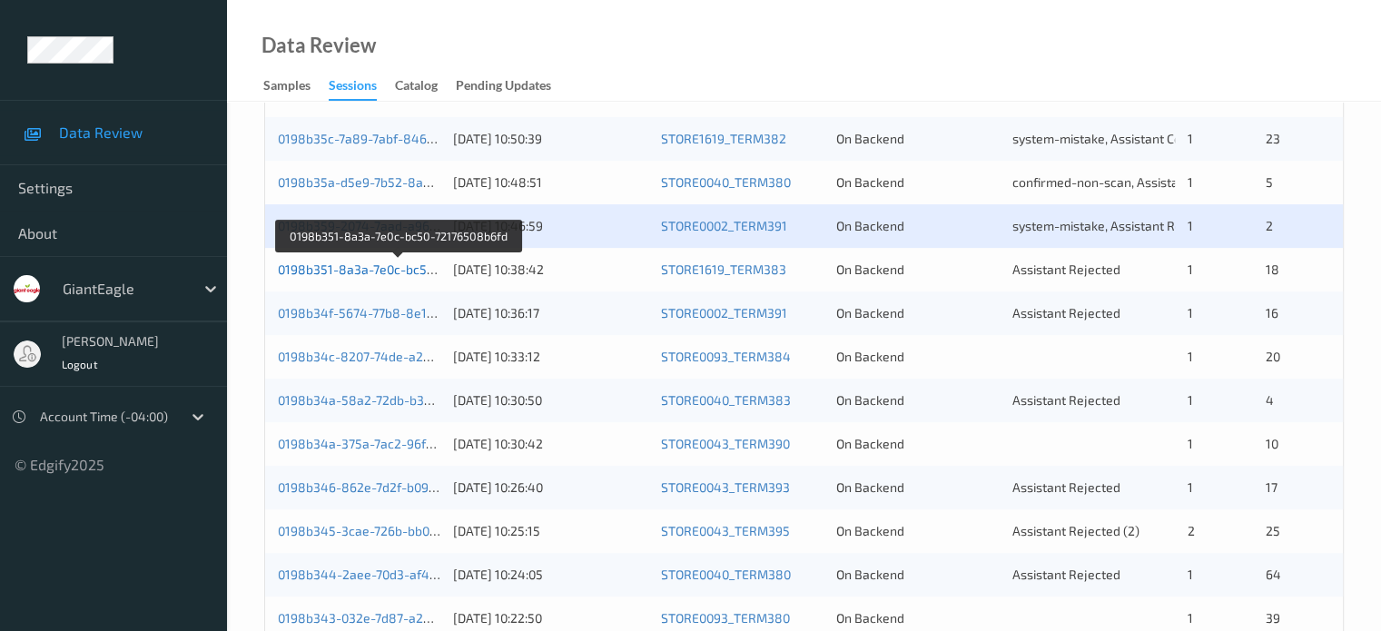
click at [359, 272] on link "0198b351-8a3a-7e0c-bc50-72176508b6fd" at bounding box center [399, 269] width 243 height 15
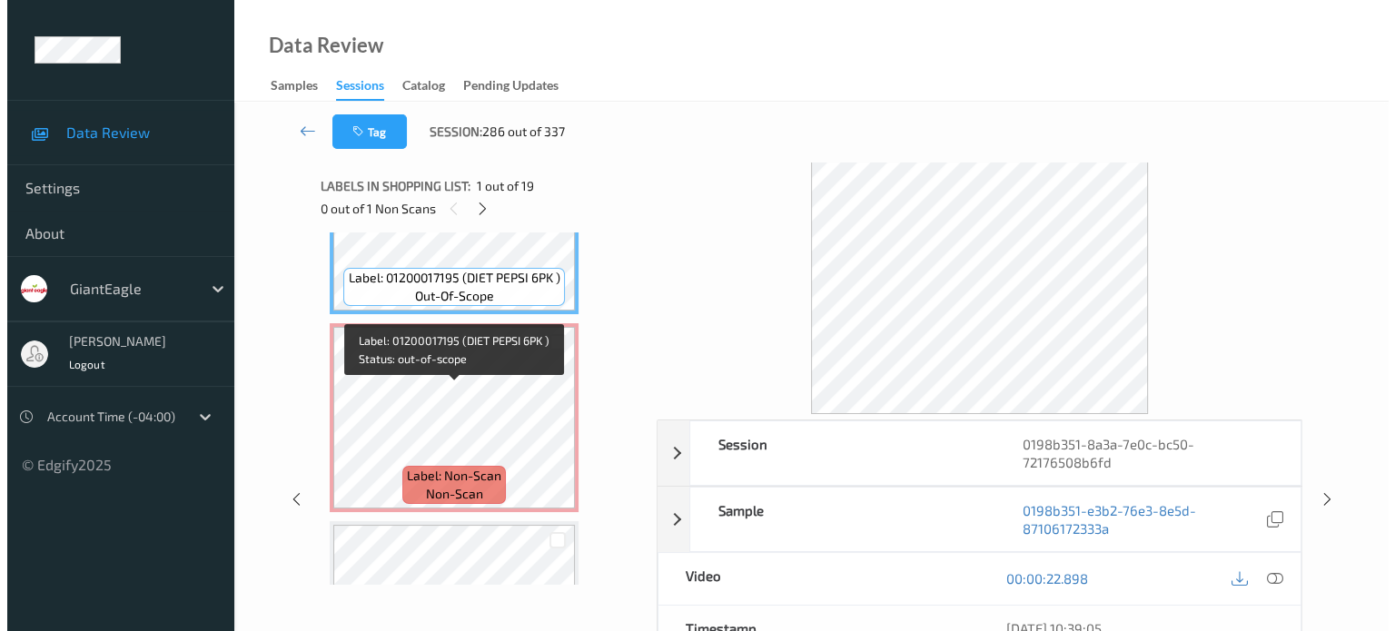
scroll to position [151, 0]
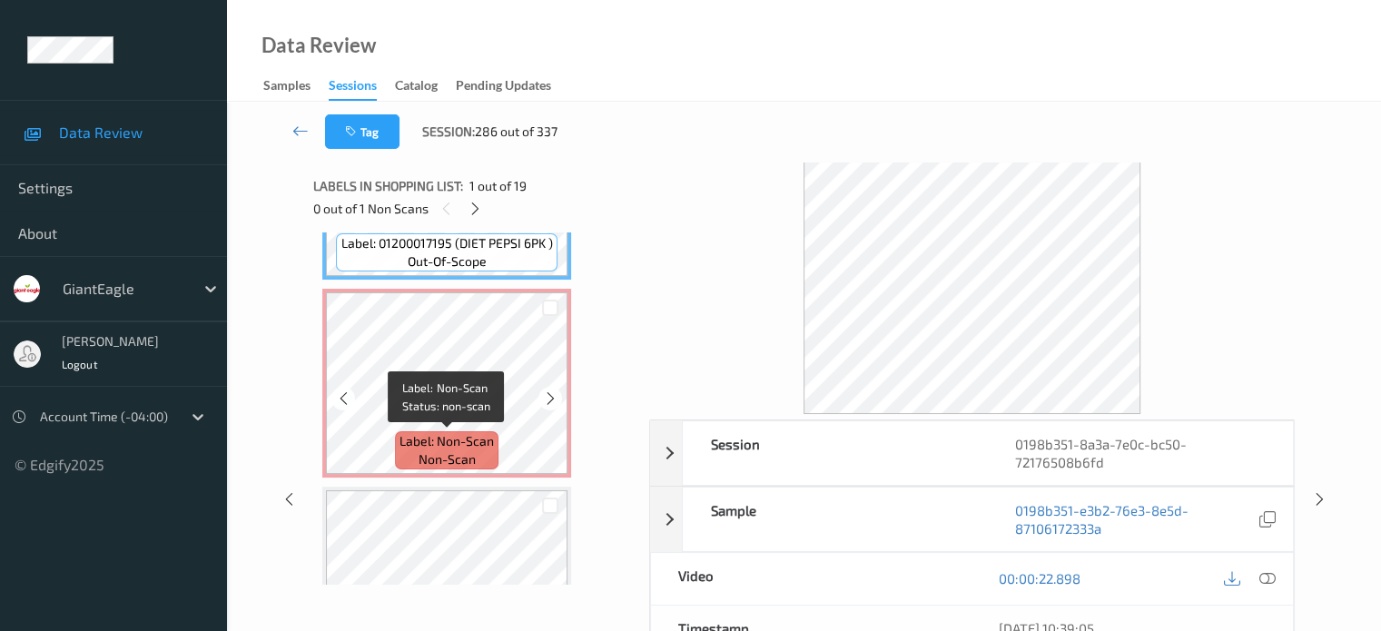
click at [431, 451] on span "non-scan" at bounding box center [447, 460] width 57 height 18
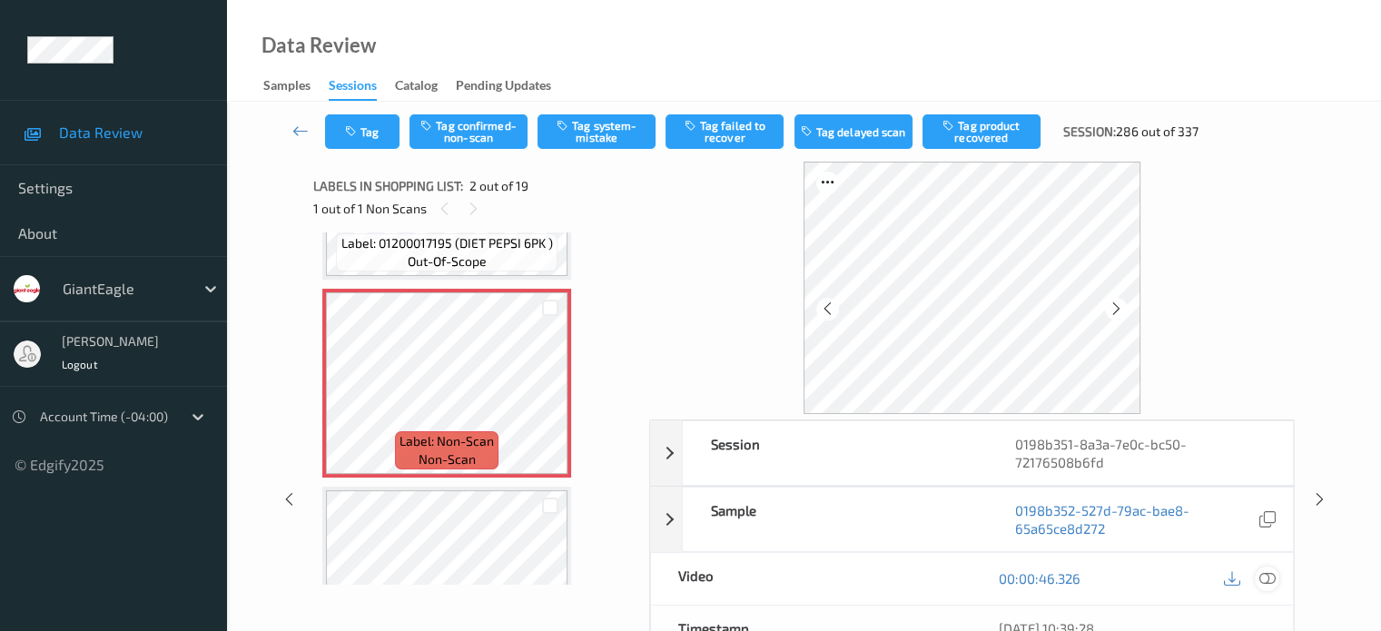
click at [1264, 576] on icon at bounding box center [1267, 578] width 16 height 16
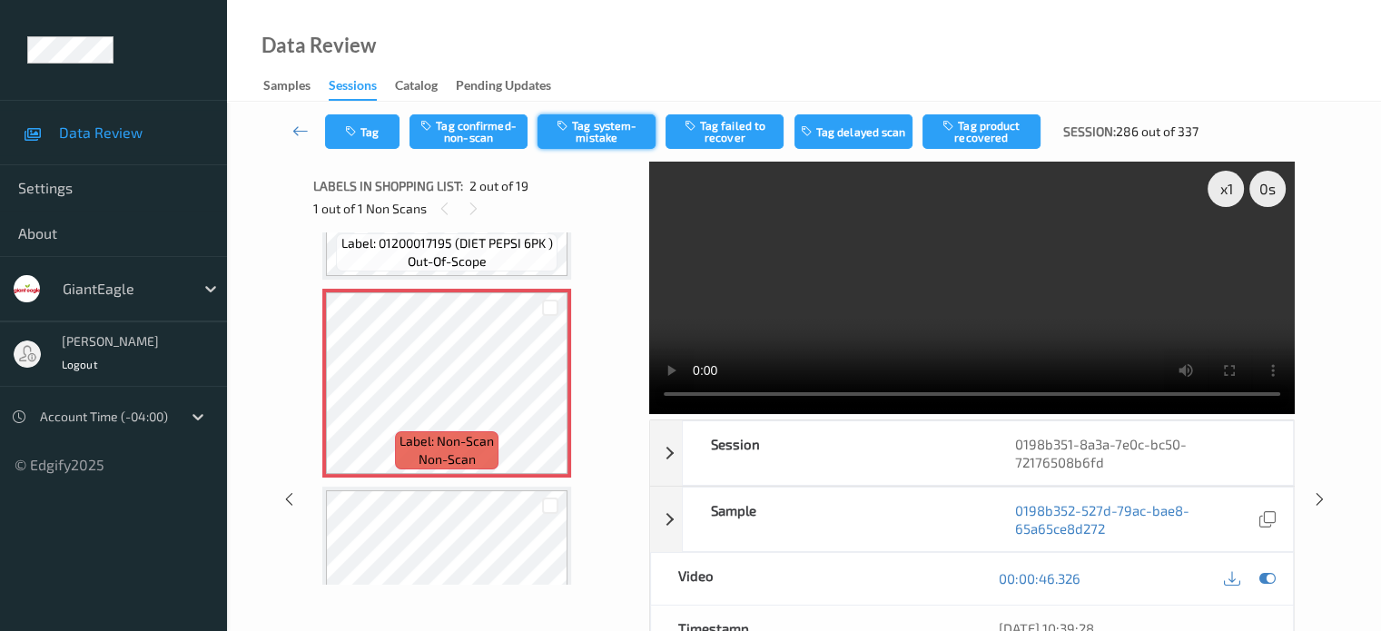
click at [585, 141] on button "Tag system-mistake" at bounding box center [597, 131] width 118 height 35
click at [368, 127] on button "Tag" at bounding box center [362, 131] width 74 height 35
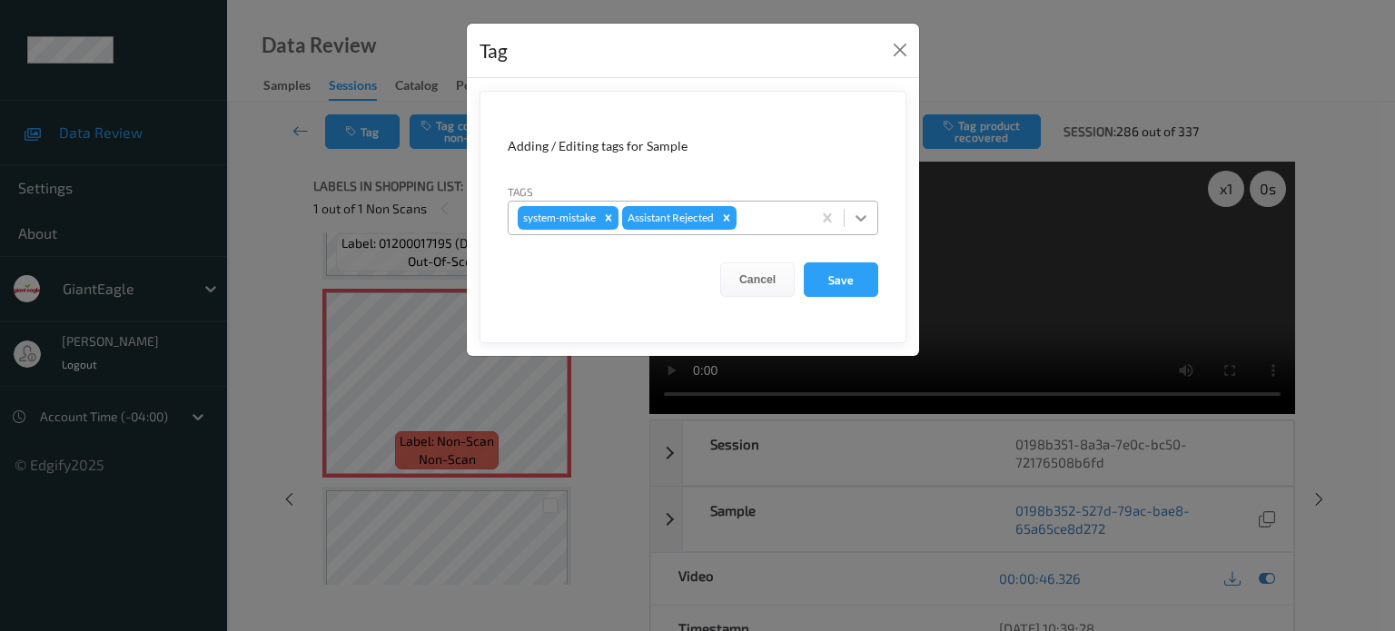
click at [857, 217] on icon at bounding box center [861, 218] width 18 height 18
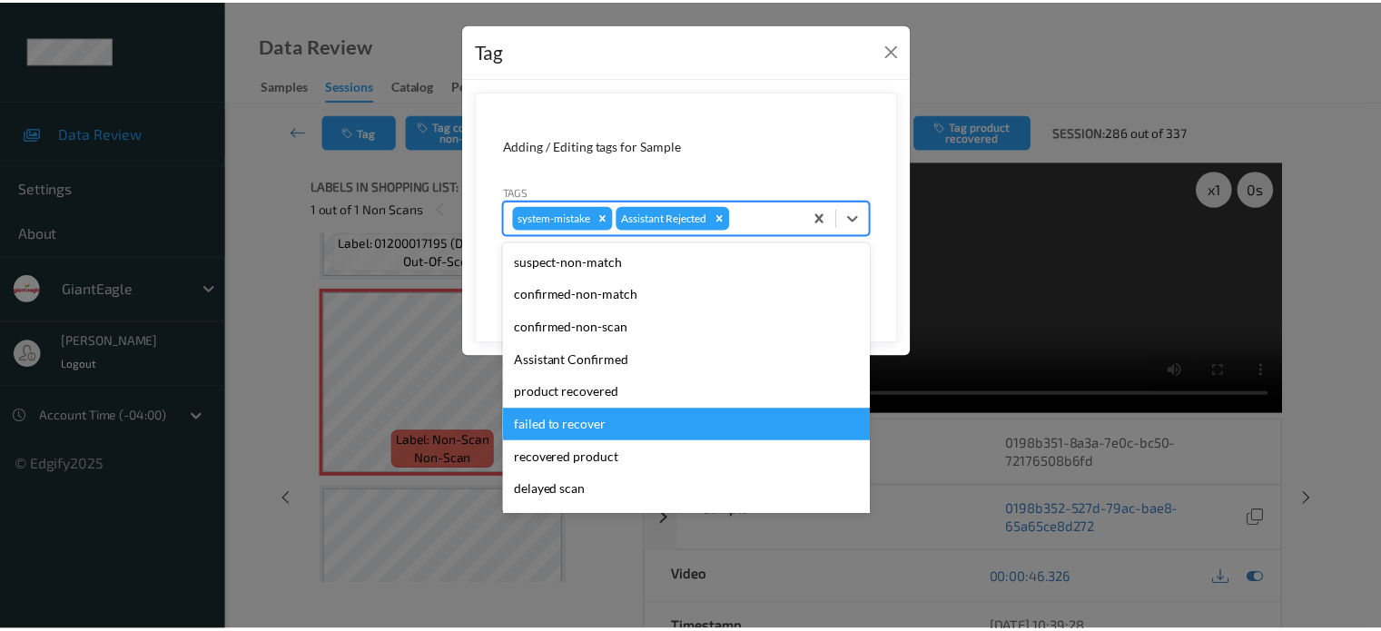
scroll to position [160, 0]
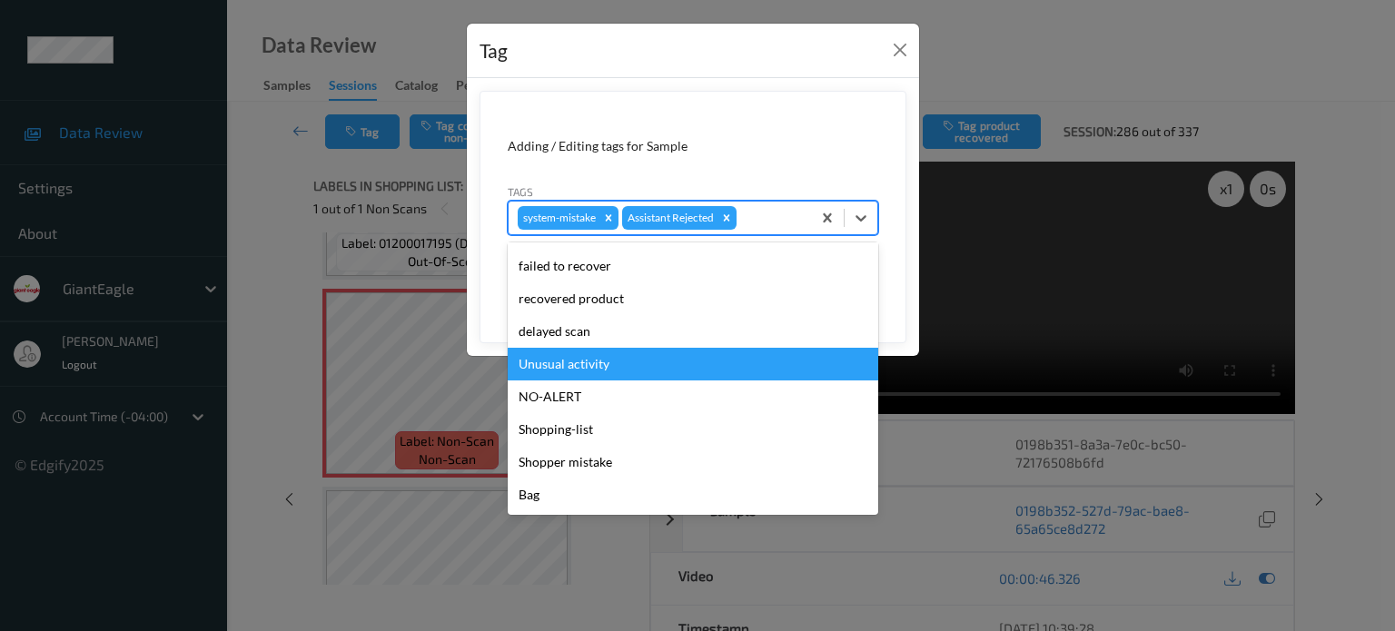
click at [571, 366] on div "Unusual activity" at bounding box center [693, 364] width 371 height 33
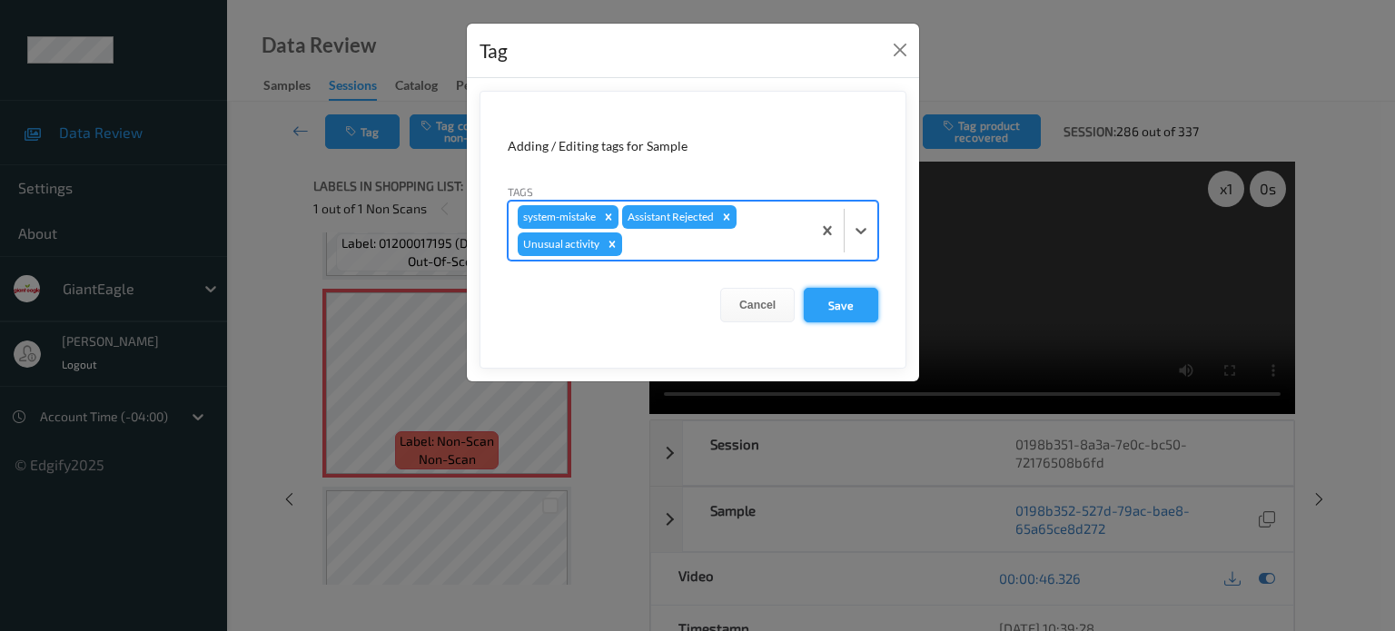
click at [814, 319] on button "Save" at bounding box center [841, 305] width 74 height 35
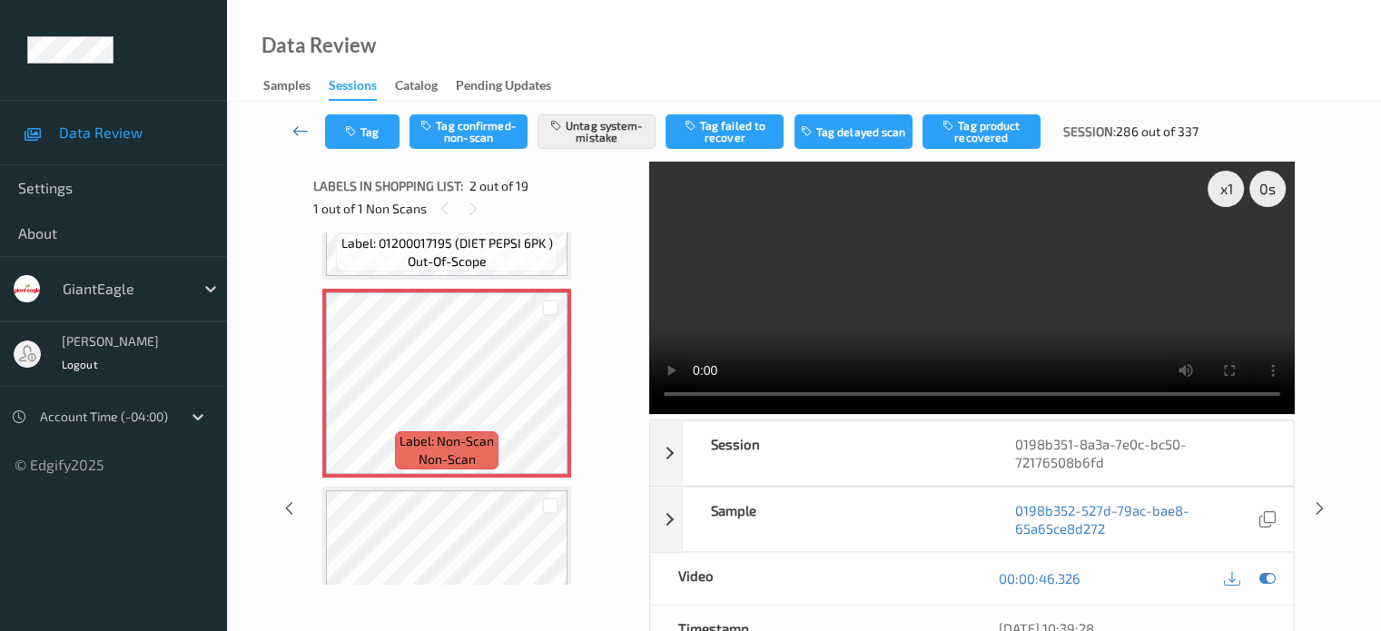
click at [302, 122] on icon at bounding box center [300, 131] width 16 height 18
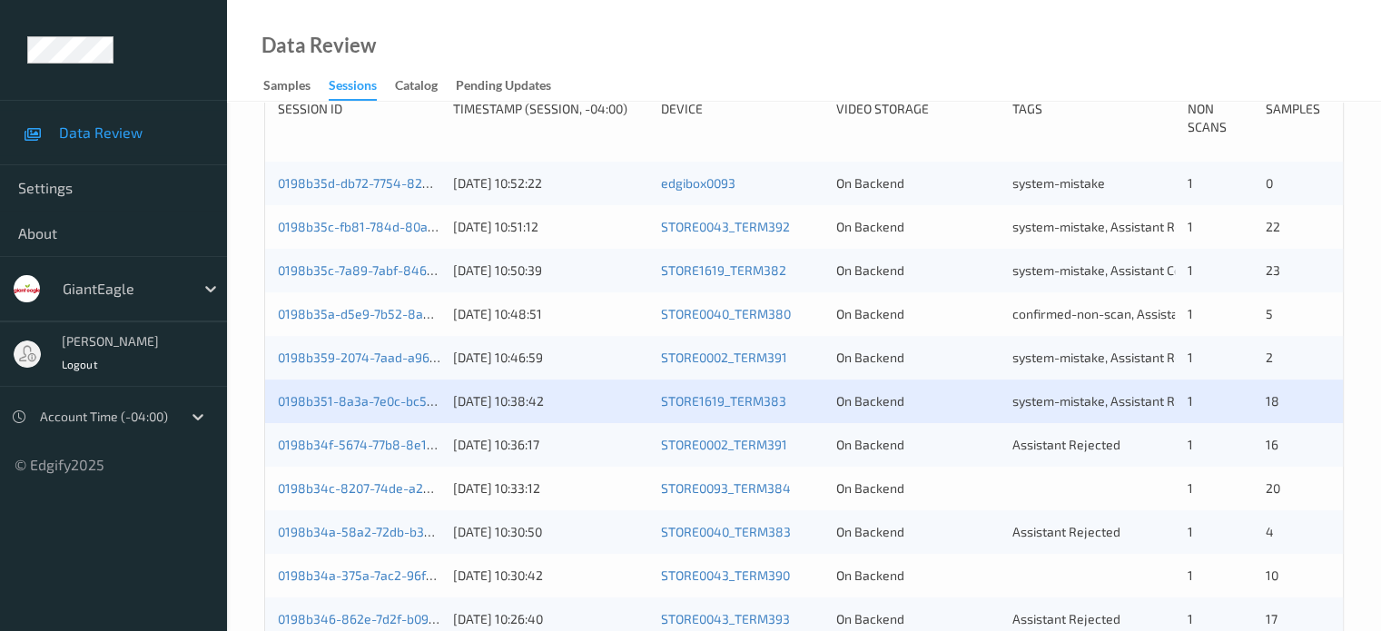
scroll to position [403, 0]
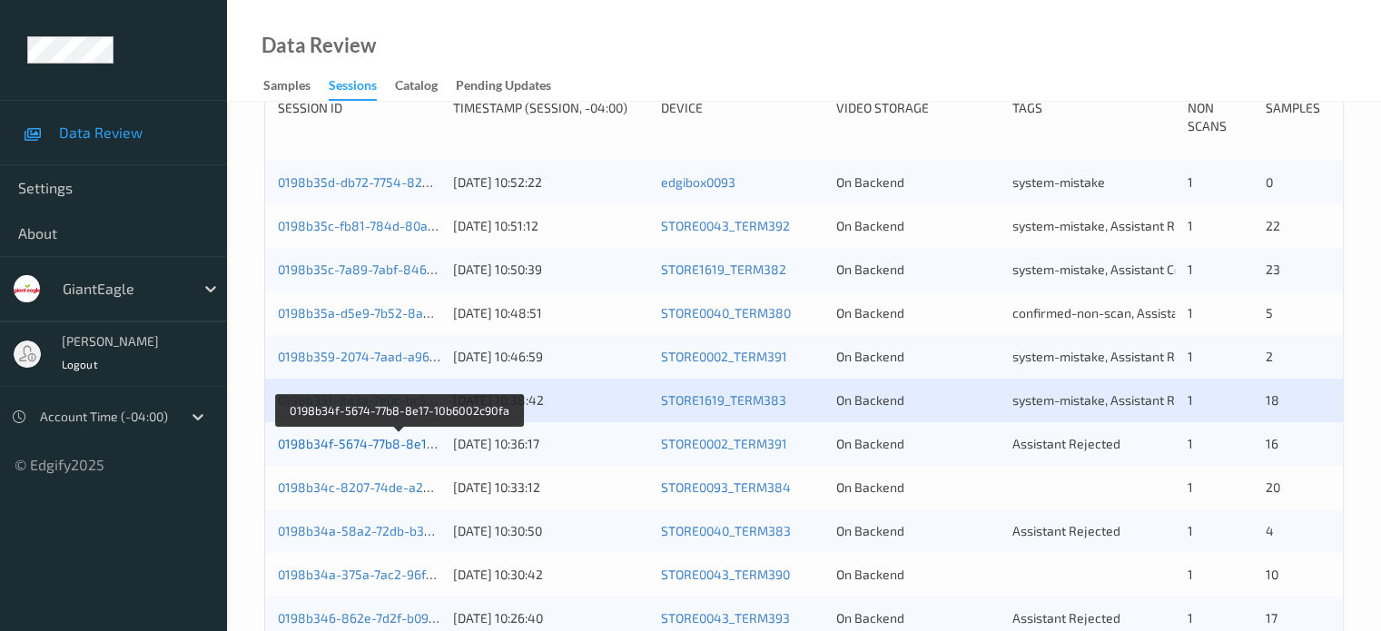
click at [345, 439] on link "0198b34f-5674-77b8-8e17-10b6002c90fa" at bounding box center [399, 443] width 243 height 15
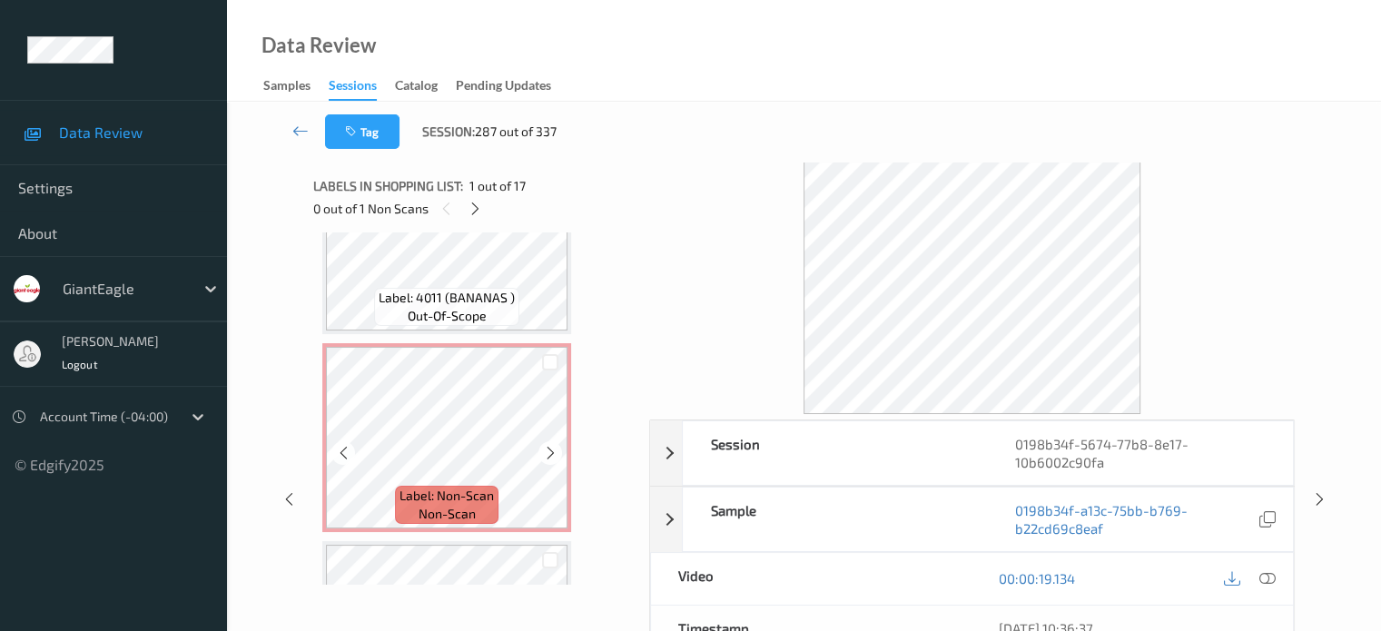
scroll to position [1220, 0]
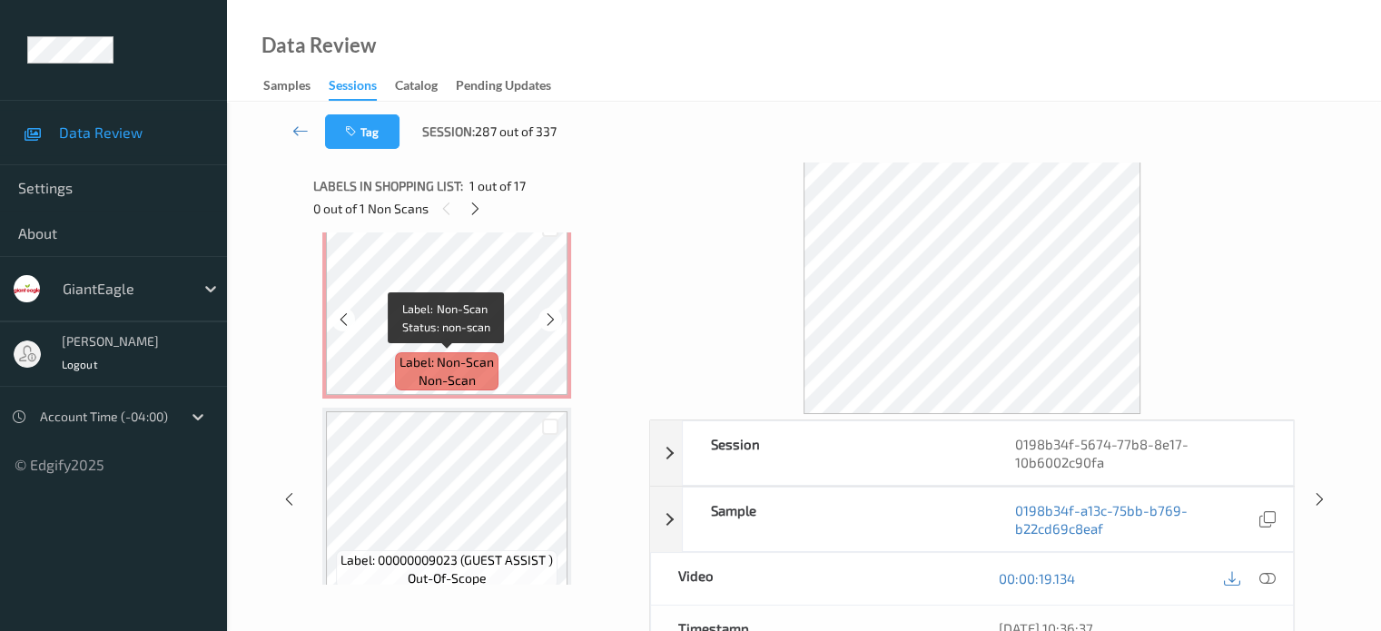
click at [454, 377] on span "non-scan" at bounding box center [447, 380] width 57 height 18
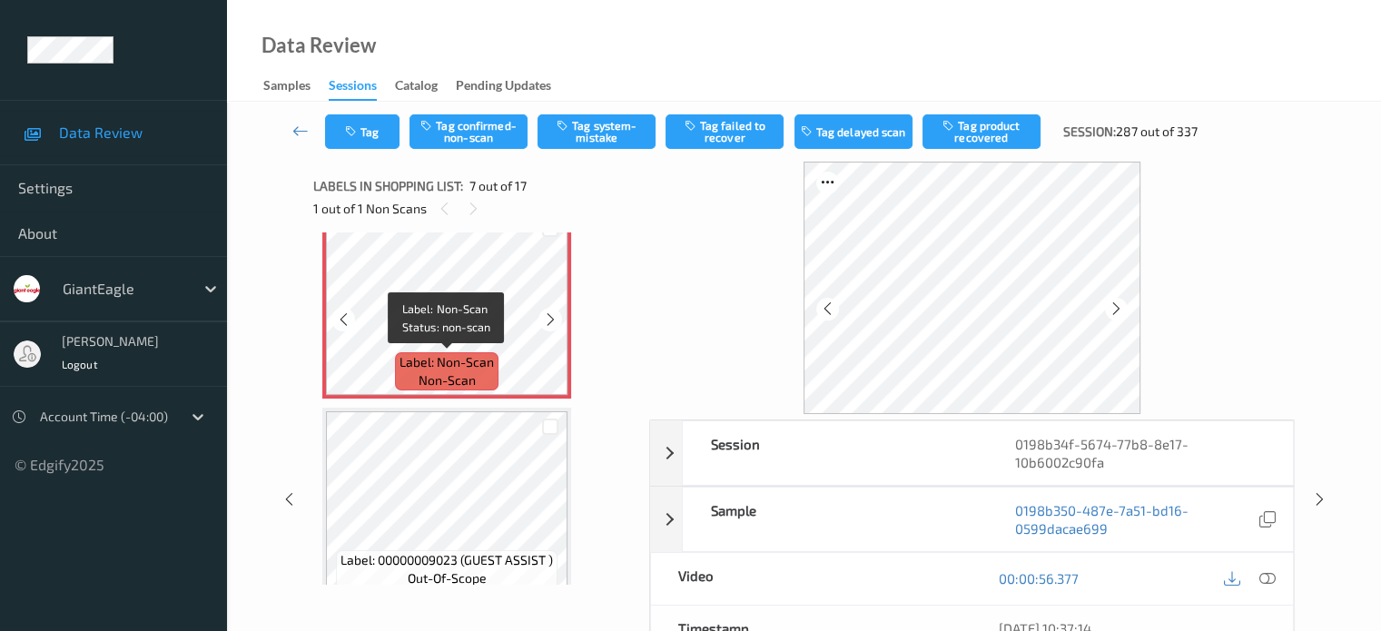
click at [465, 369] on span "Label: Non-Scan" at bounding box center [447, 362] width 94 height 18
click at [1265, 575] on icon at bounding box center [1267, 578] width 16 height 16
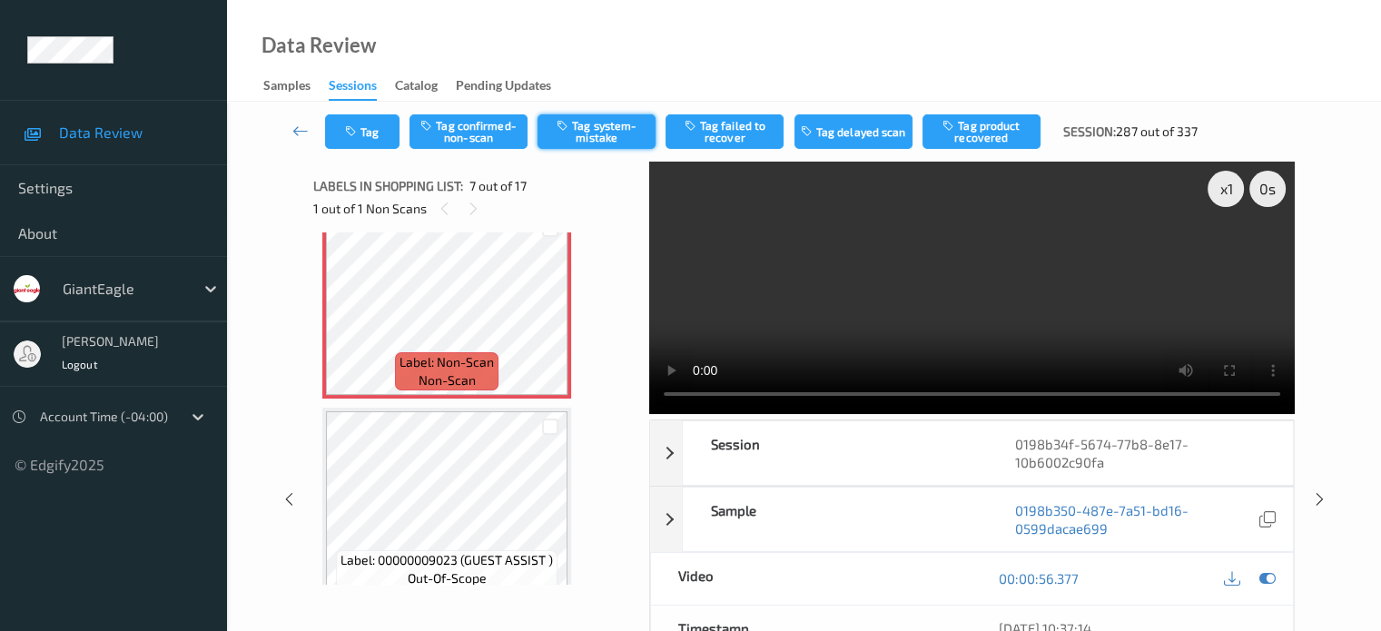
click at [594, 126] on button "Tag system-mistake" at bounding box center [597, 131] width 118 height 35
click at [375, 126] on button "Tag" at bounding box center [362, 131] width 74 height 35
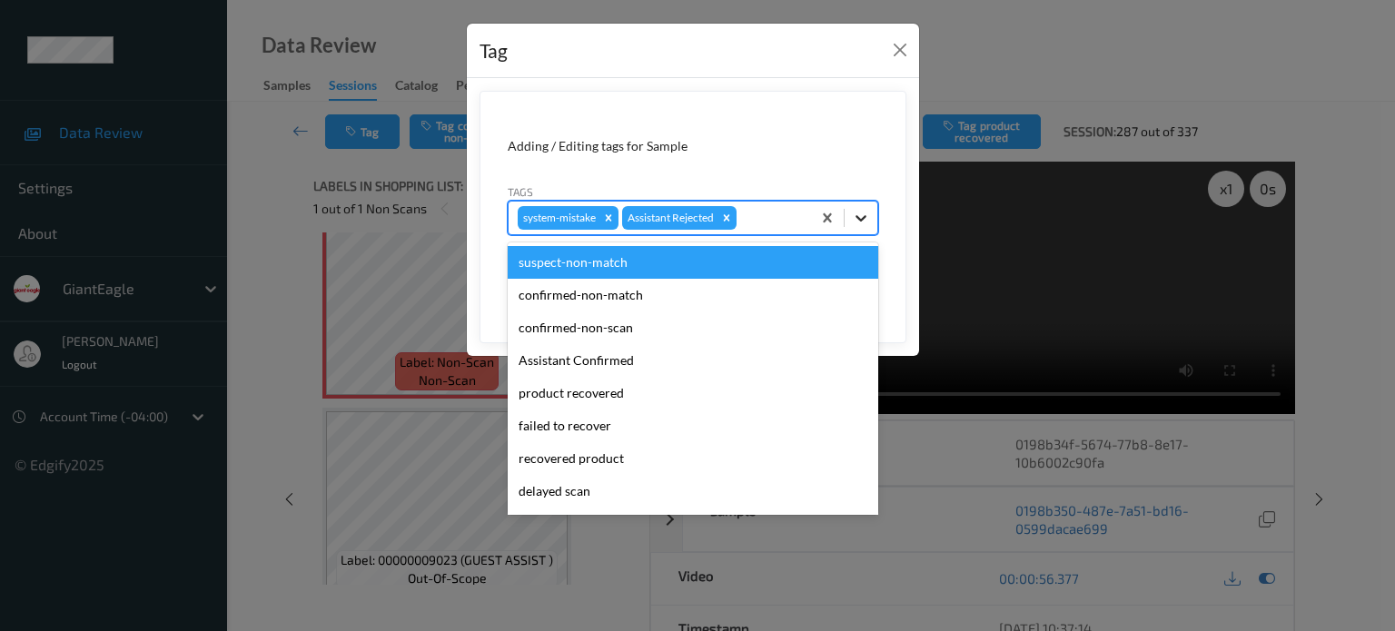
click at [864, 224] on icon at bounding box center [861, 218] width 18 height 18
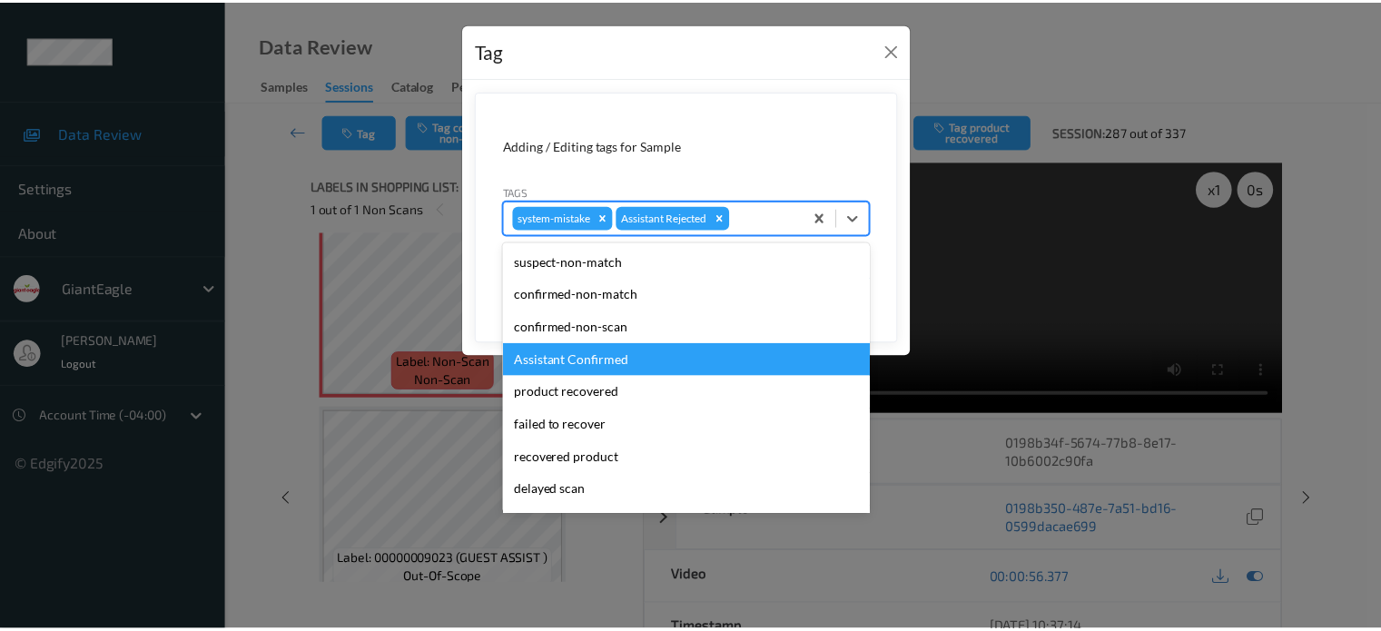
scroll to position [160, 0]
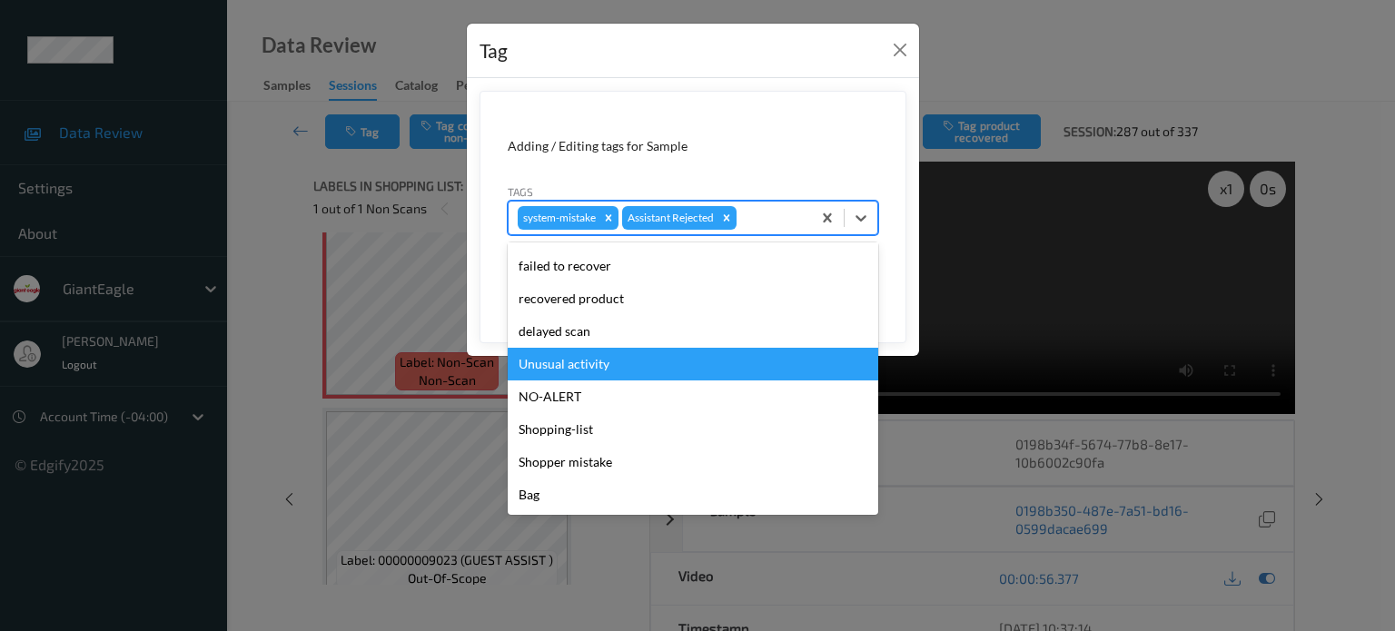
click at [554, 367] on div "Unusual activity" at bounding box center [693, 364] width 371 height 33
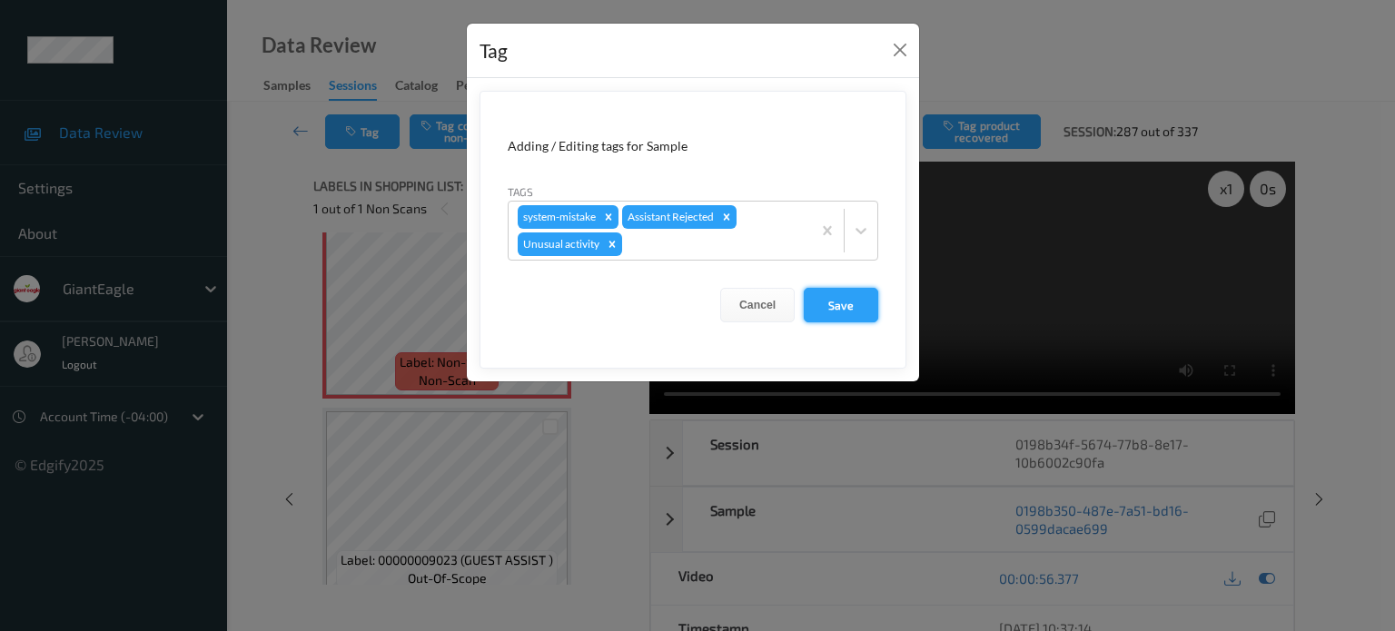
click at [846, 308] on button "Save" at bounding box center [841, 305] width 74 height 35
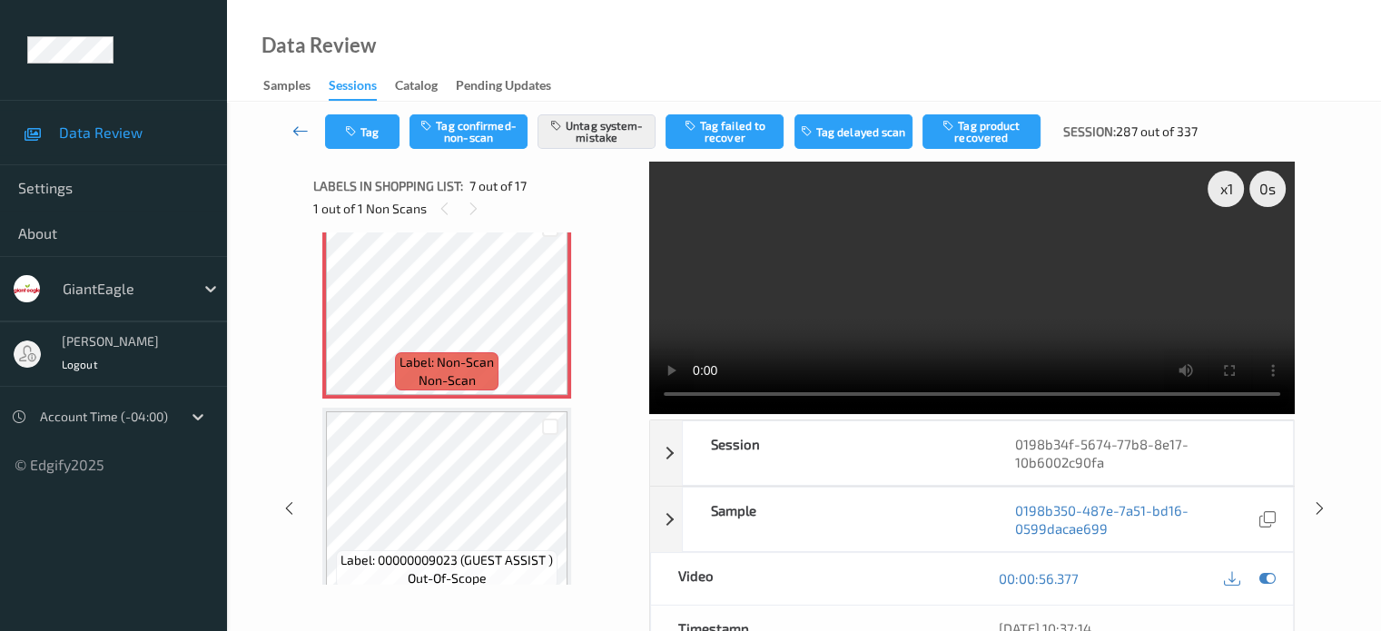
click at [302, 132] on icon at bounding box center [300, 131] width 16 height 18
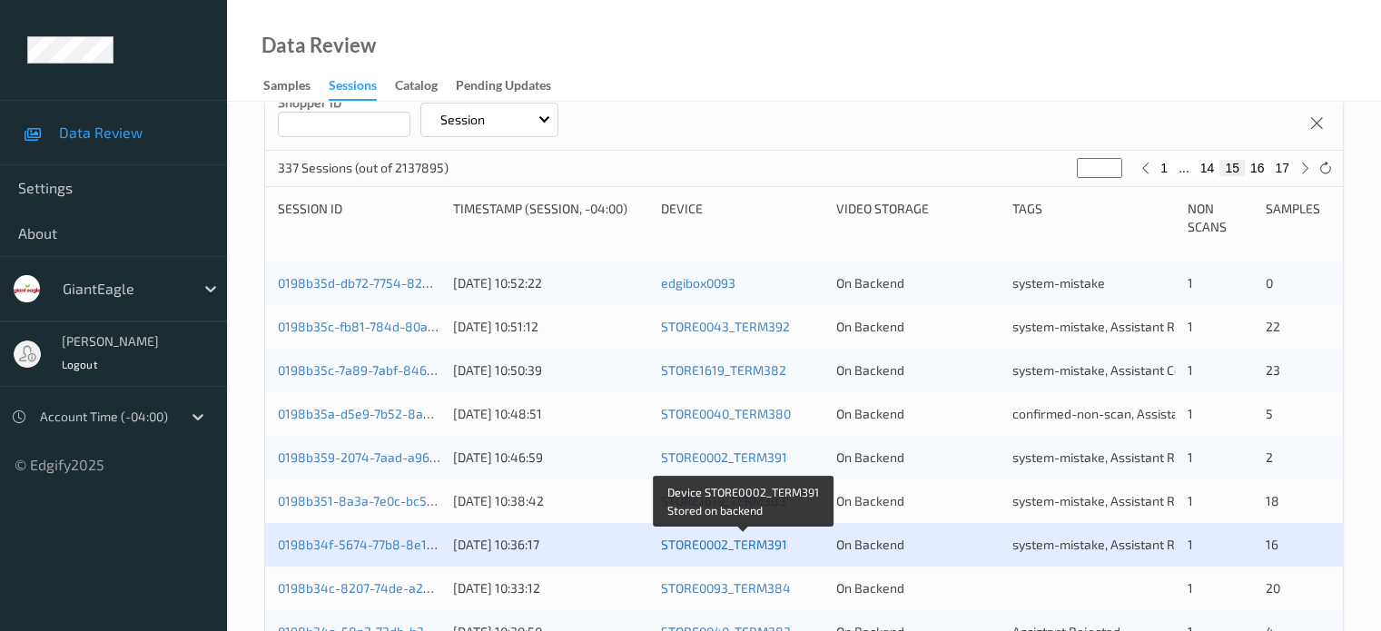
scroll to position [454, 0]
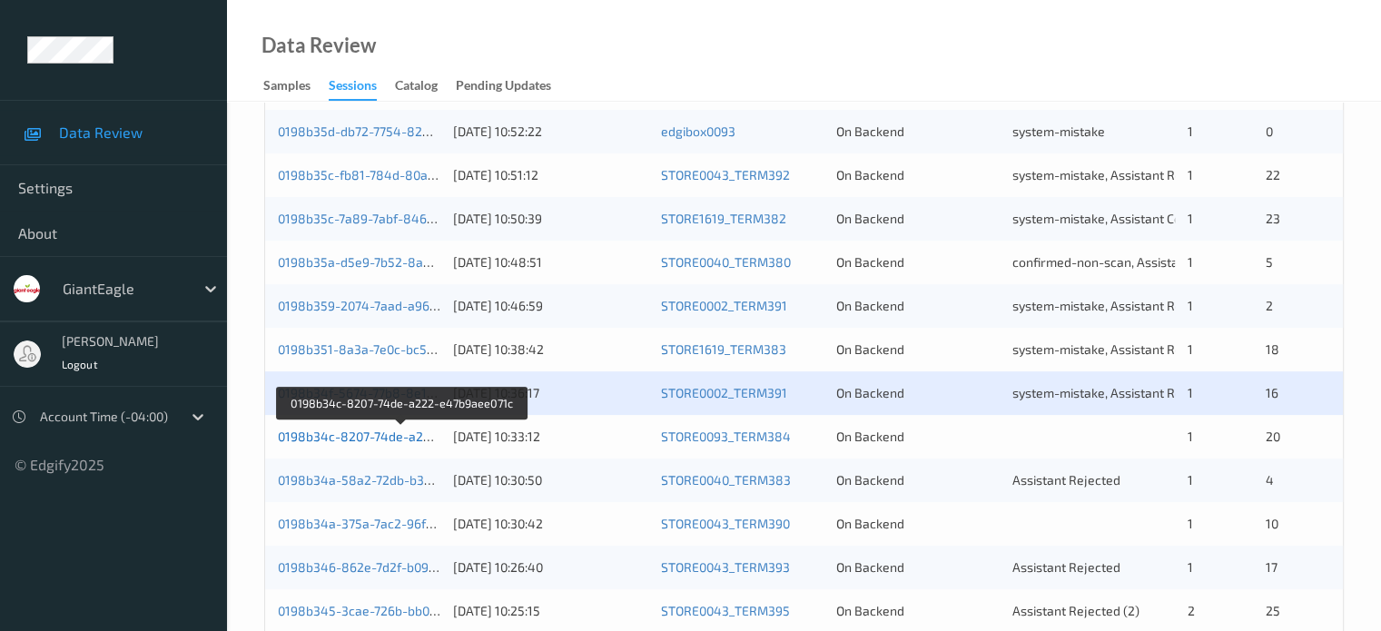
click at [365, 432] on link "0198b34c-8207-74de-a222-e47b9aee071c" at bounding box center [402, 436] width 249 height 15
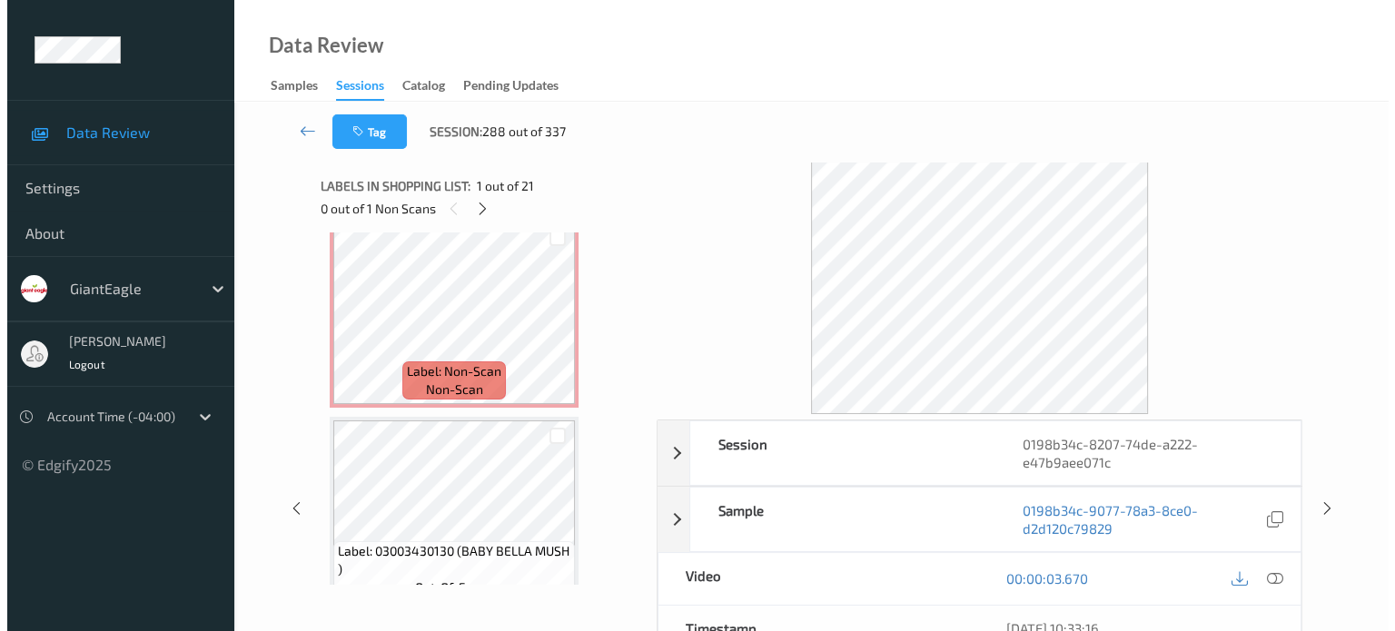
scroll to position [222, 0]
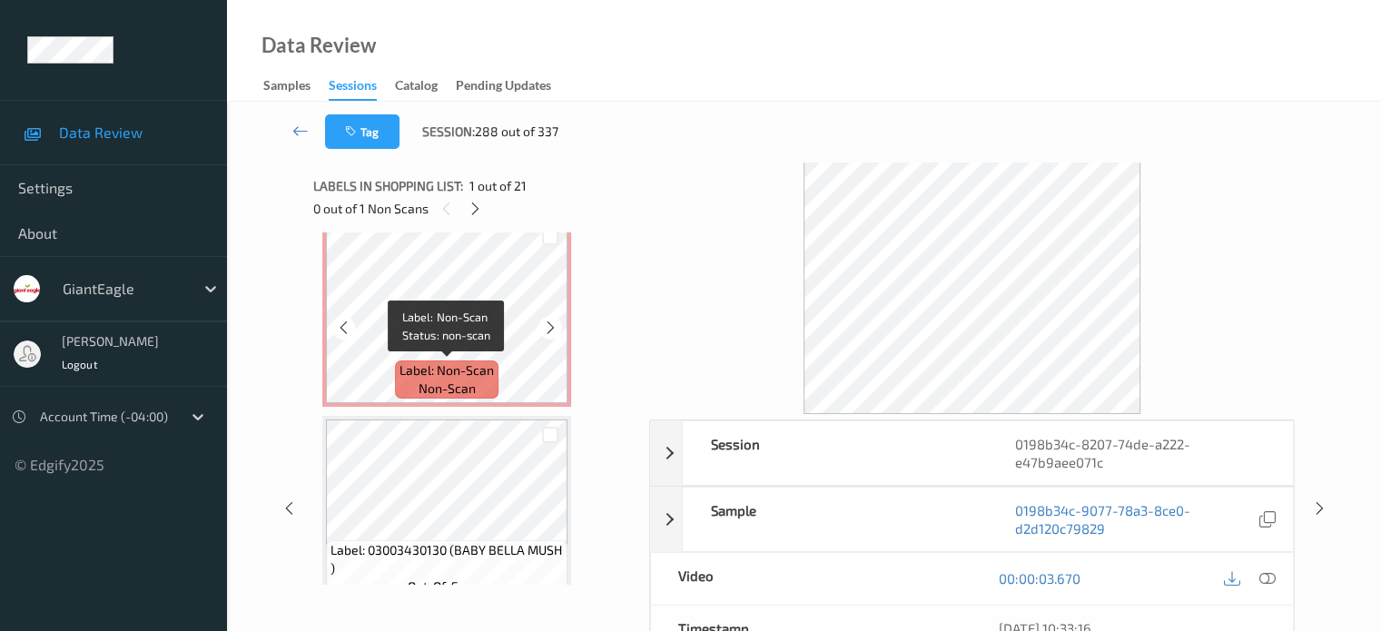
click at [436, 366] on span "Label: Non-Scan" at bounding box center [447, 370] width 94 height 18
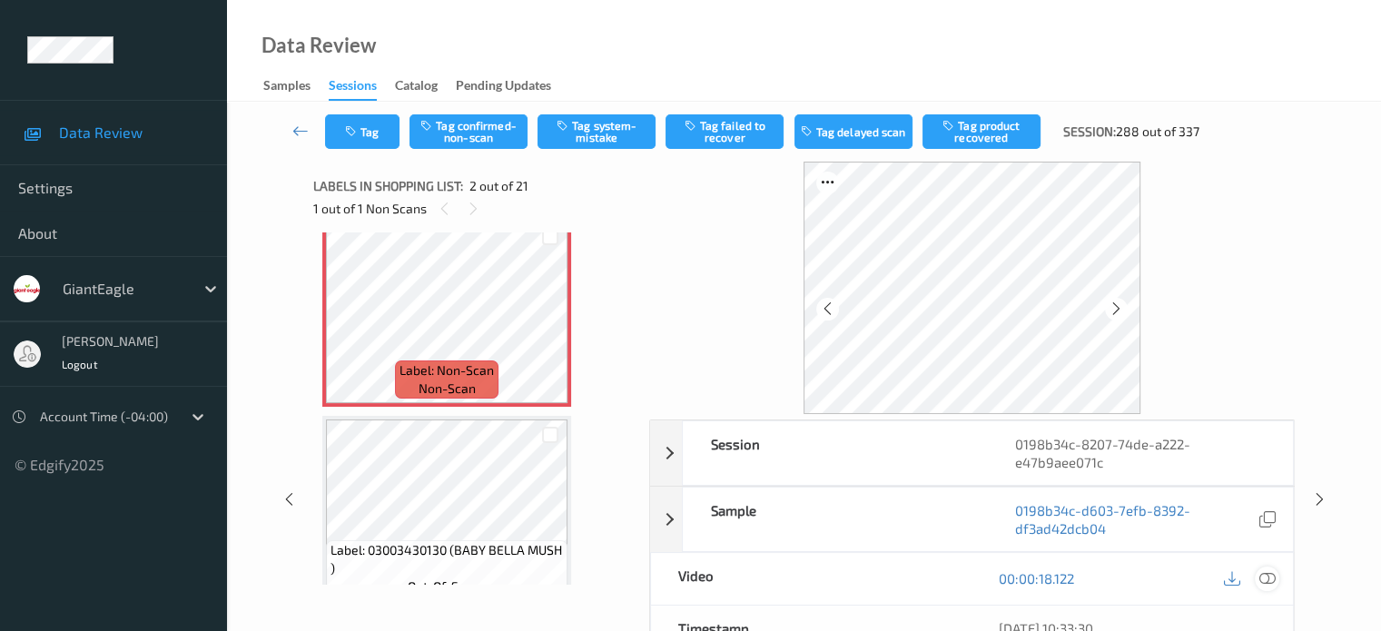
click at [1276, 576] on div at bounding box center [1267, 579] width 25 height 25
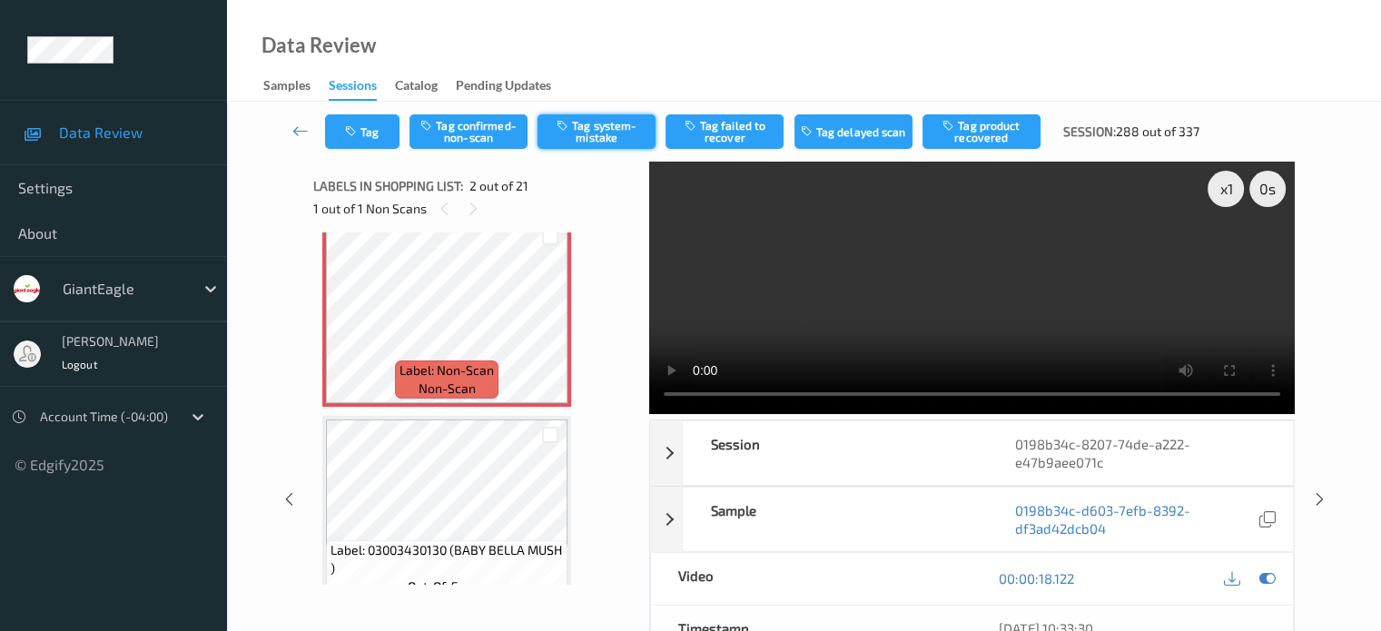
click at [606, 135] on button "Tag system-mistake" at bounding box center [597, 131] width 118 height 35
click at [385, 128] on button "Tag" at bounding box center [362, 131] width 74 height 35
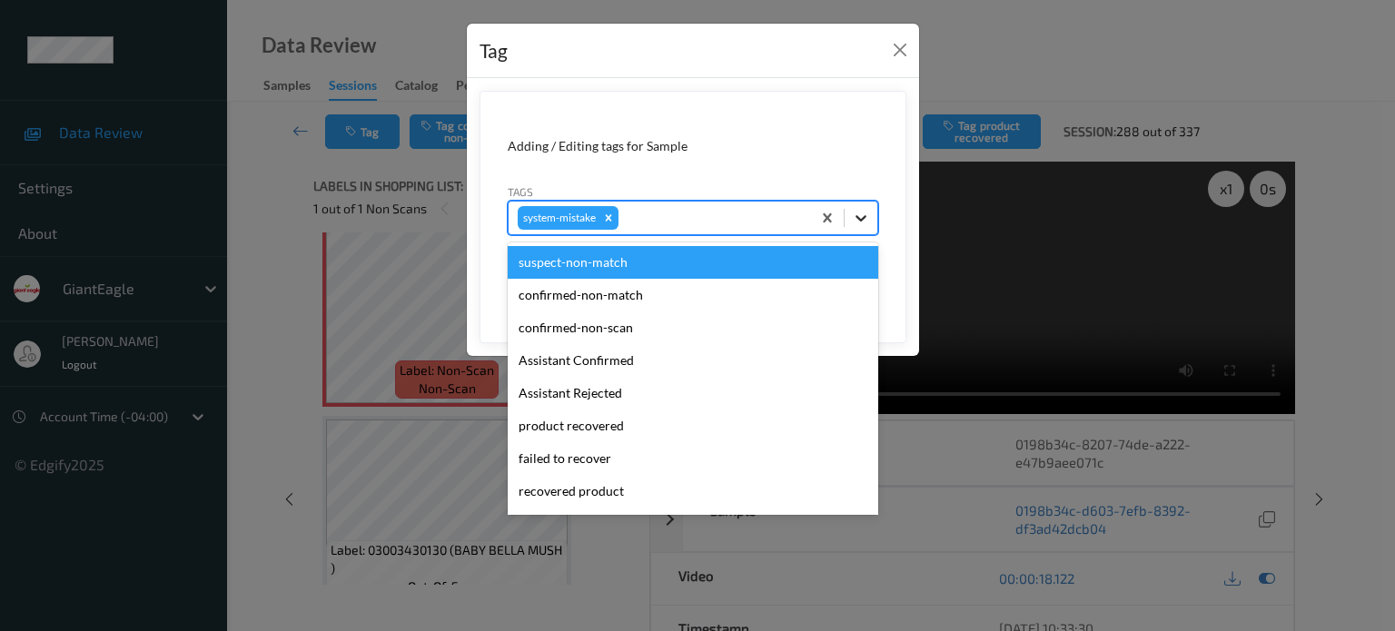
click at [859, 217] on icon at bounding box center [861, 218] width 11 height 6
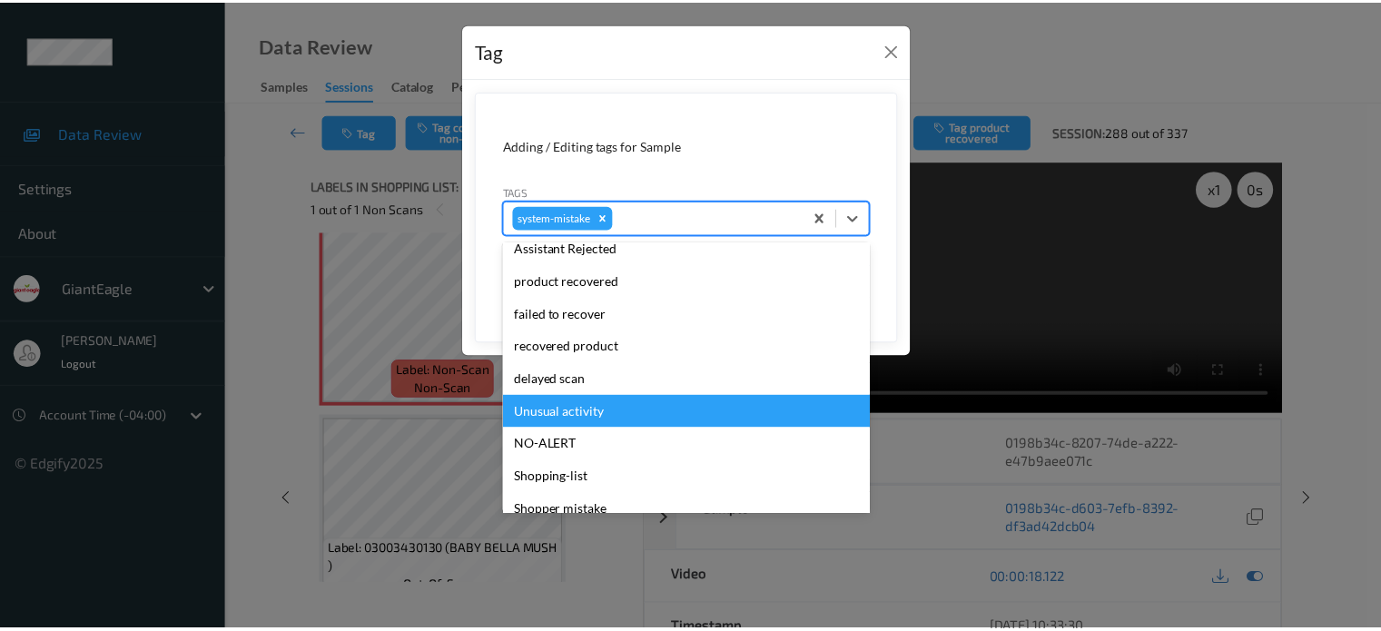
scroll to position [193, 0]
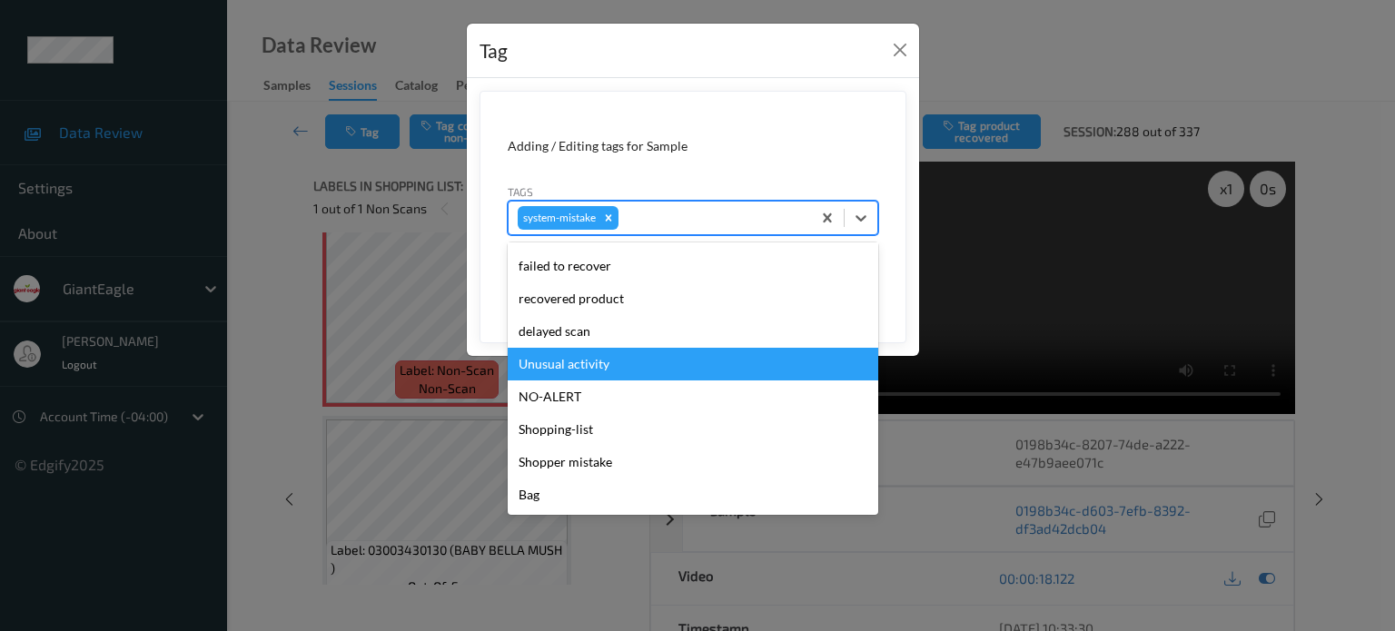
click at [552, 358] on div "Unusual activity" at bounding box center [693, 364] width 371 height 33
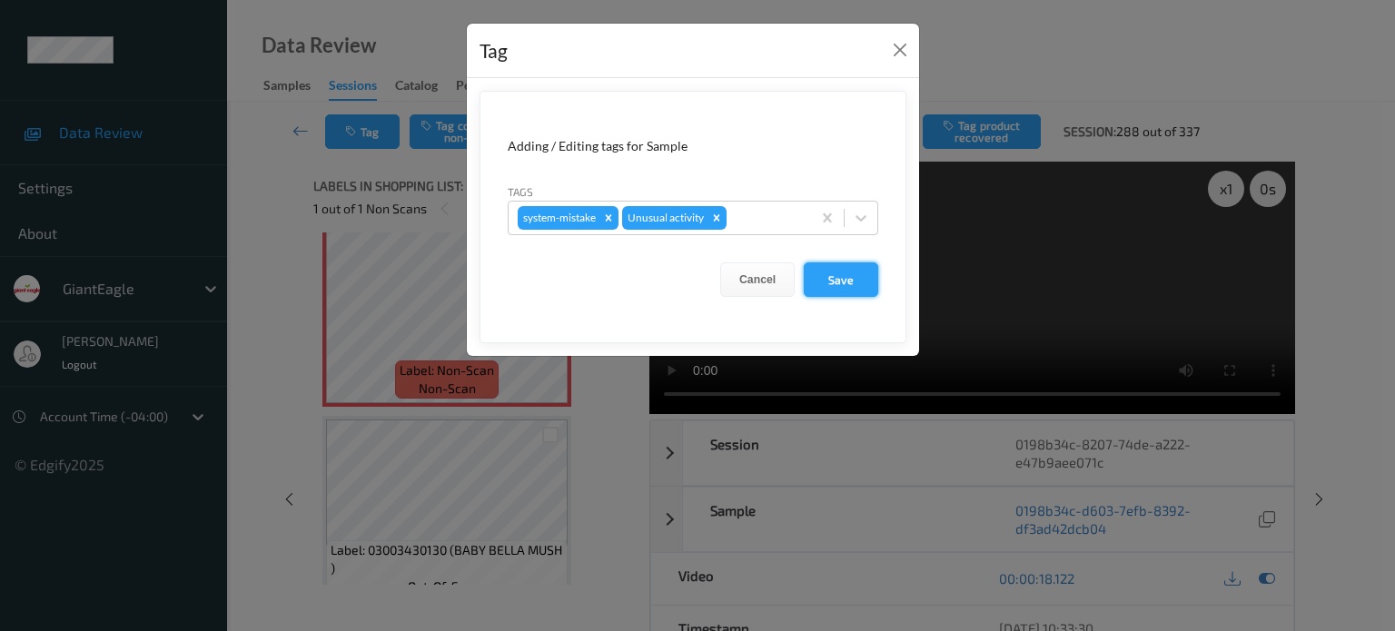
click at [841, 279] on button "Save" at bounding box center [841, 279] width 74 height 35
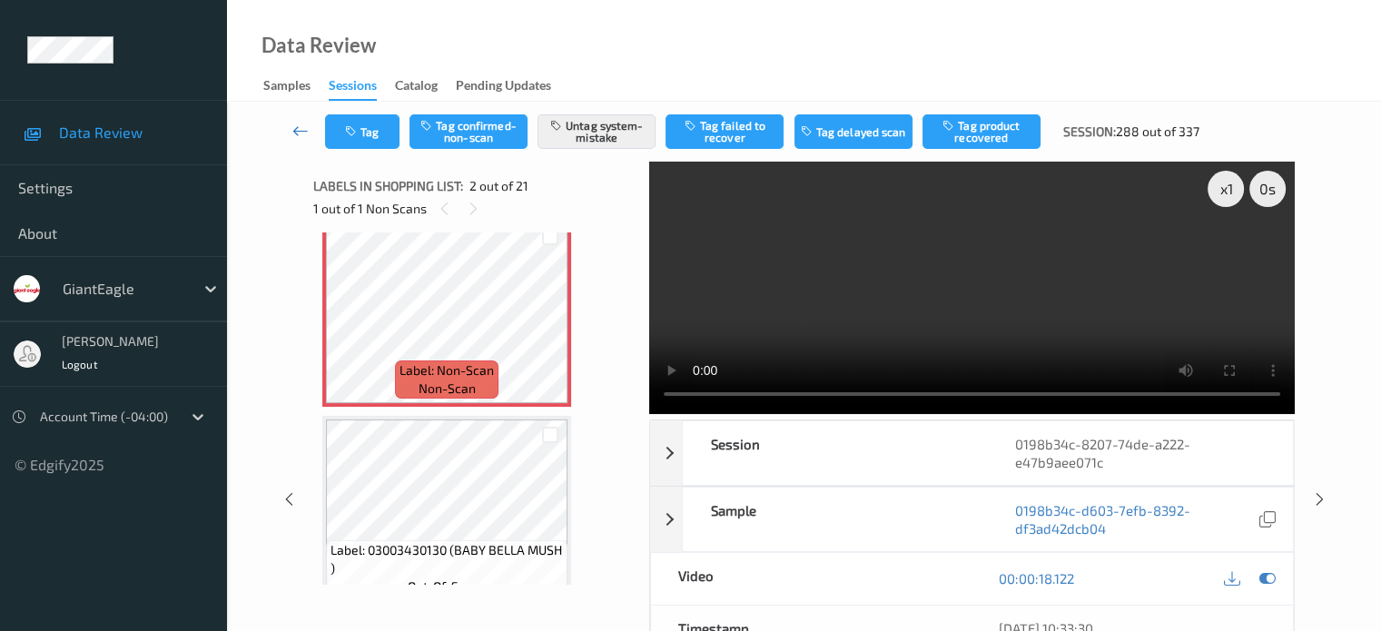
click at [305, 133] on icon at bounding box center [300, 131] width 16 height 18
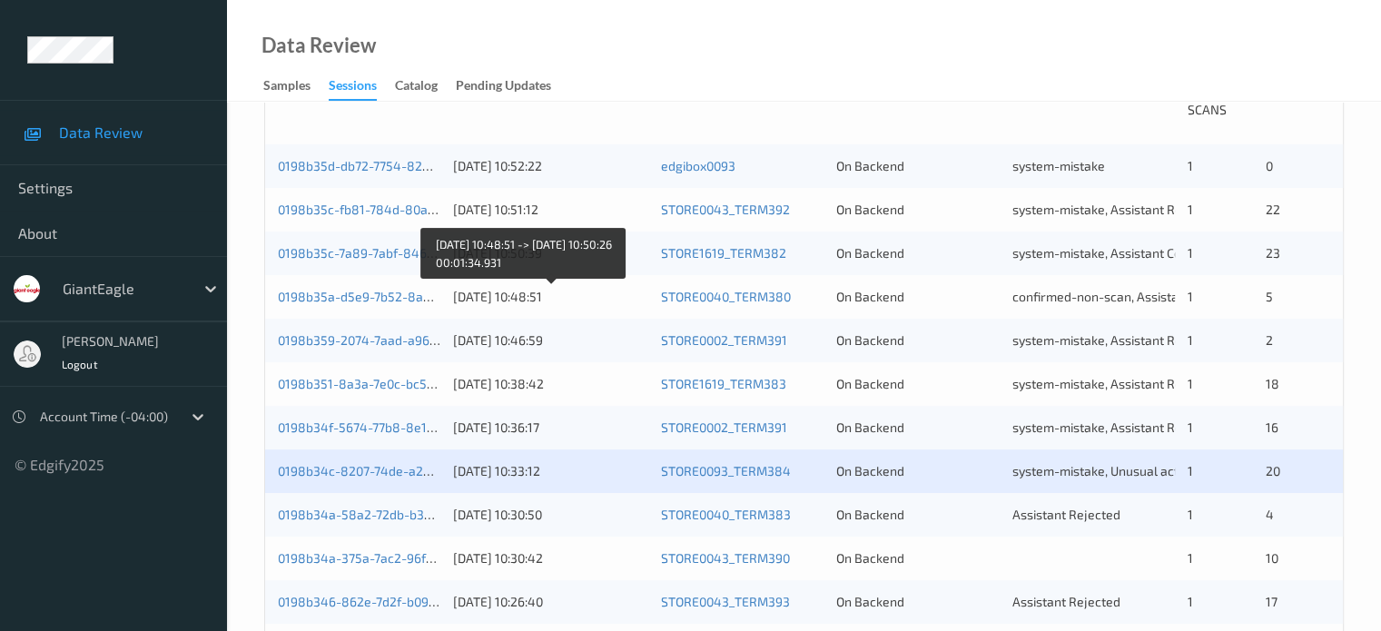
scroll to position [454, 0]
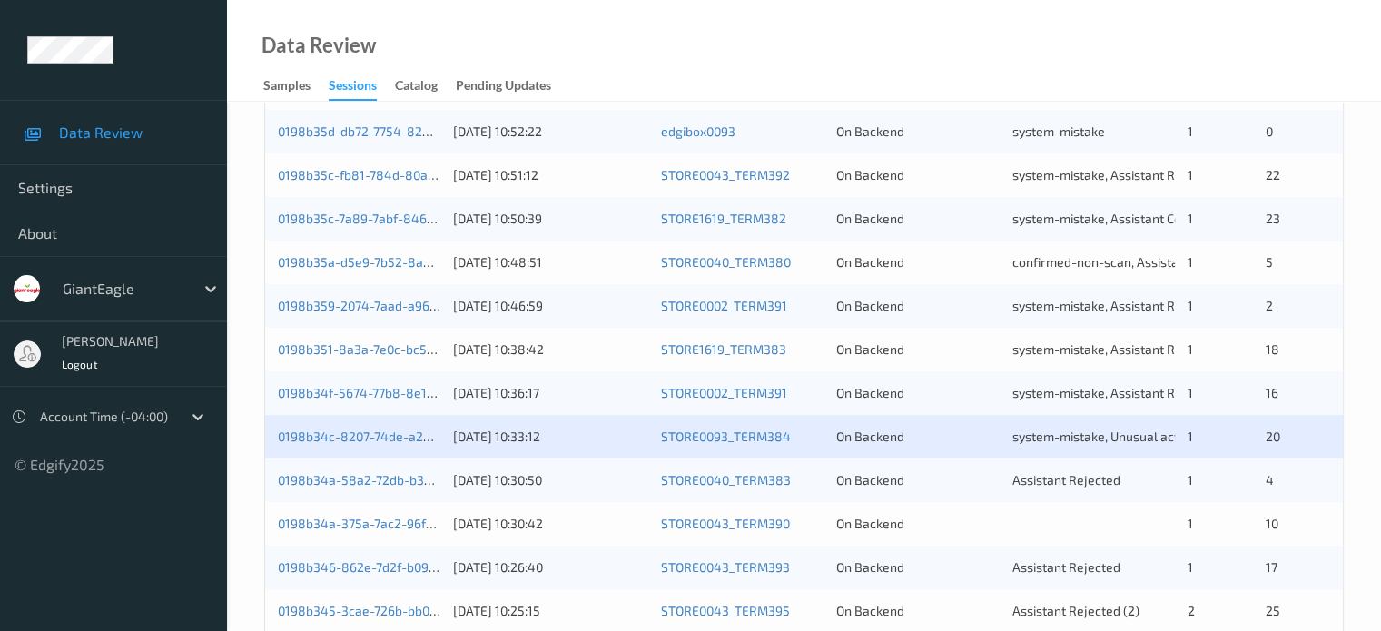
click at [357, 488] on div "0198b34a-58a2-72db-b32e-eb9e2a4efcbd" at bounding box center [359, 480] width 163 height 18
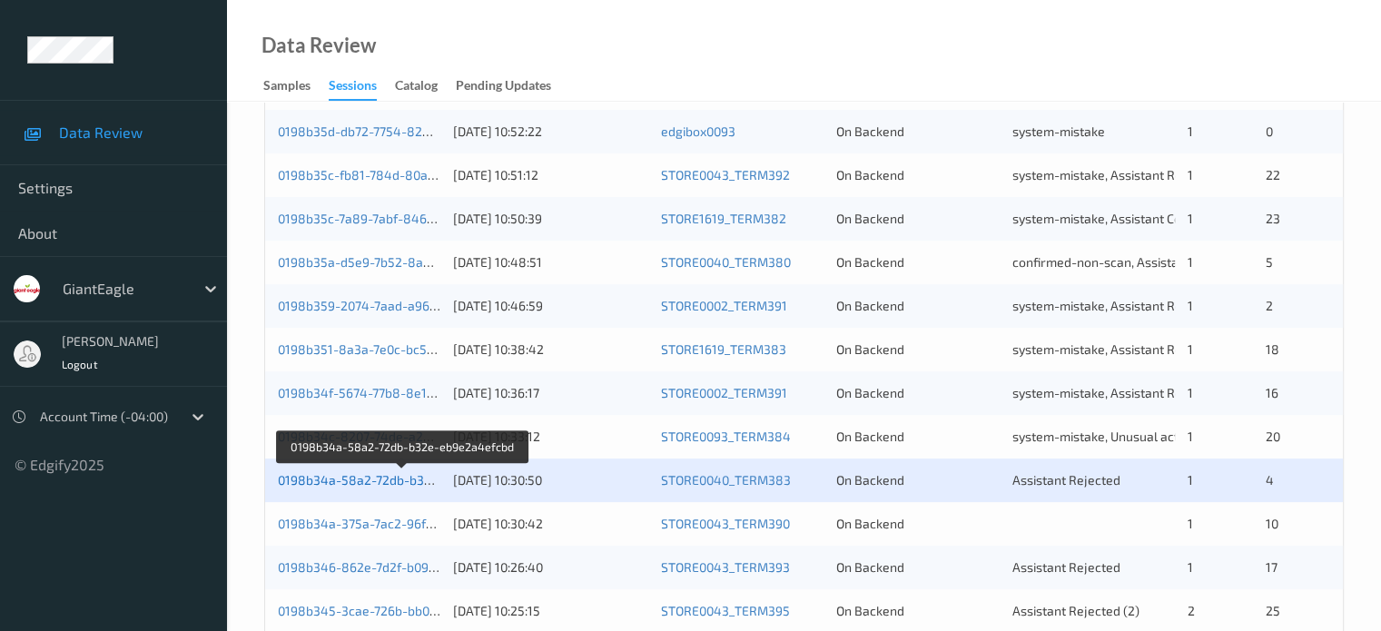
click at [366, 480] on link "0198b34a-58a2-72db-b32e-eb9e2a4efcbd" at bounding box center [403, 479] width 251 height 15
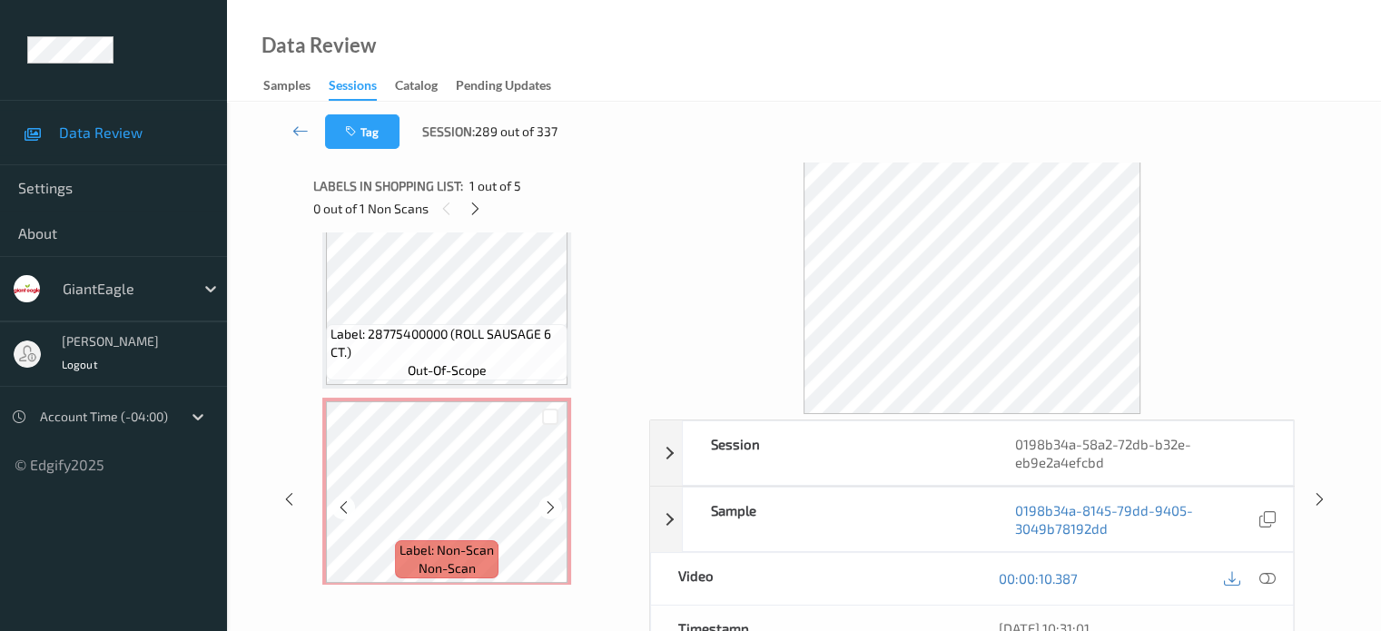
scroll to position [329, 0]
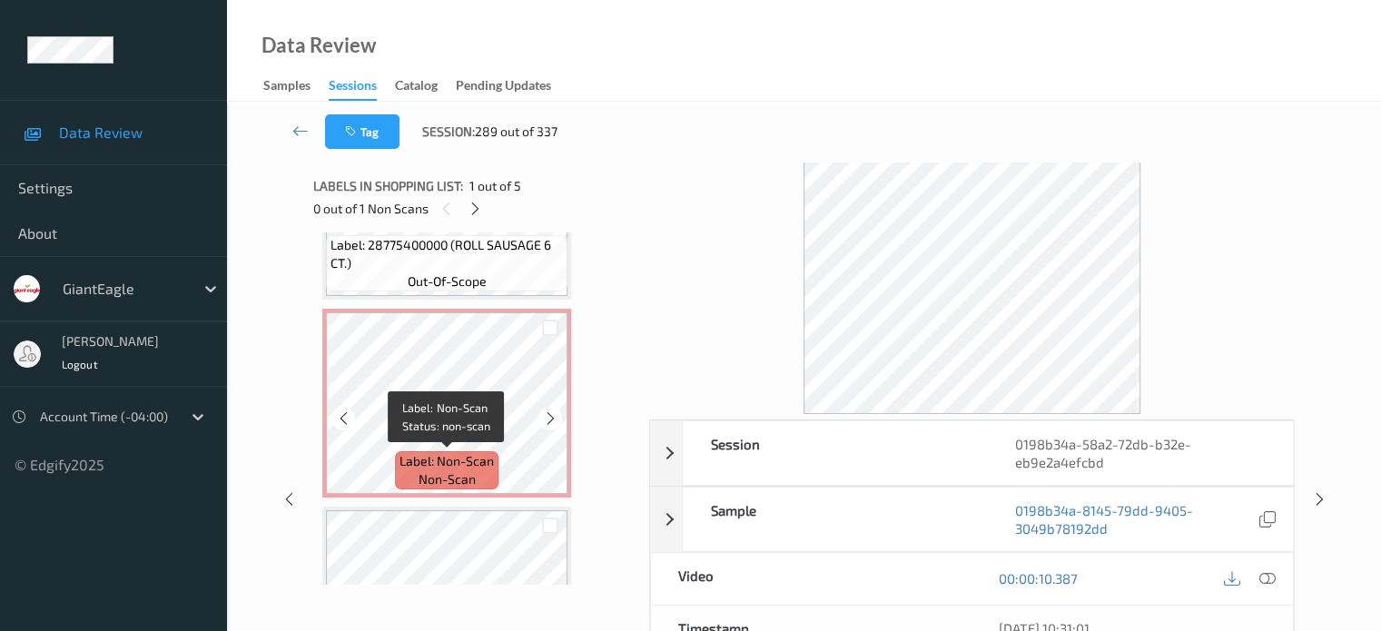
click at [447, 478] on span "non-scan" at bounding box center [447, 479] width 57 height 18
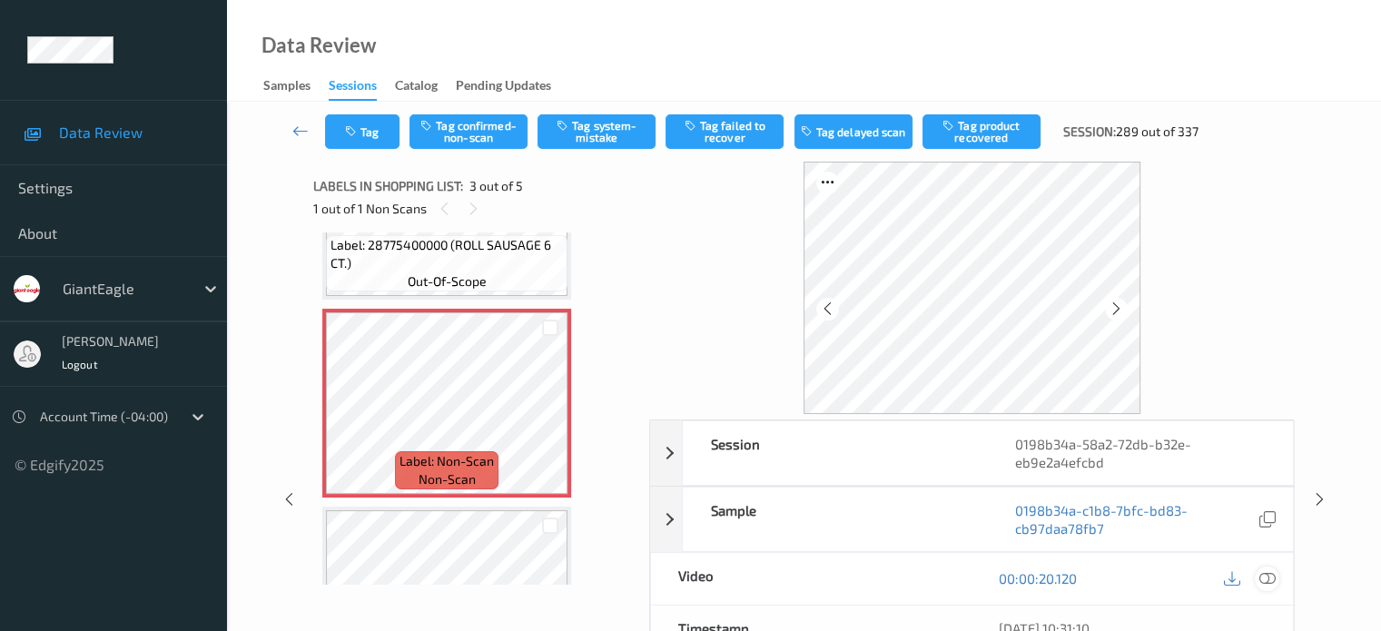
click at [1264, 576] on icon at bounding box center [1267, 578] width 16 height 16
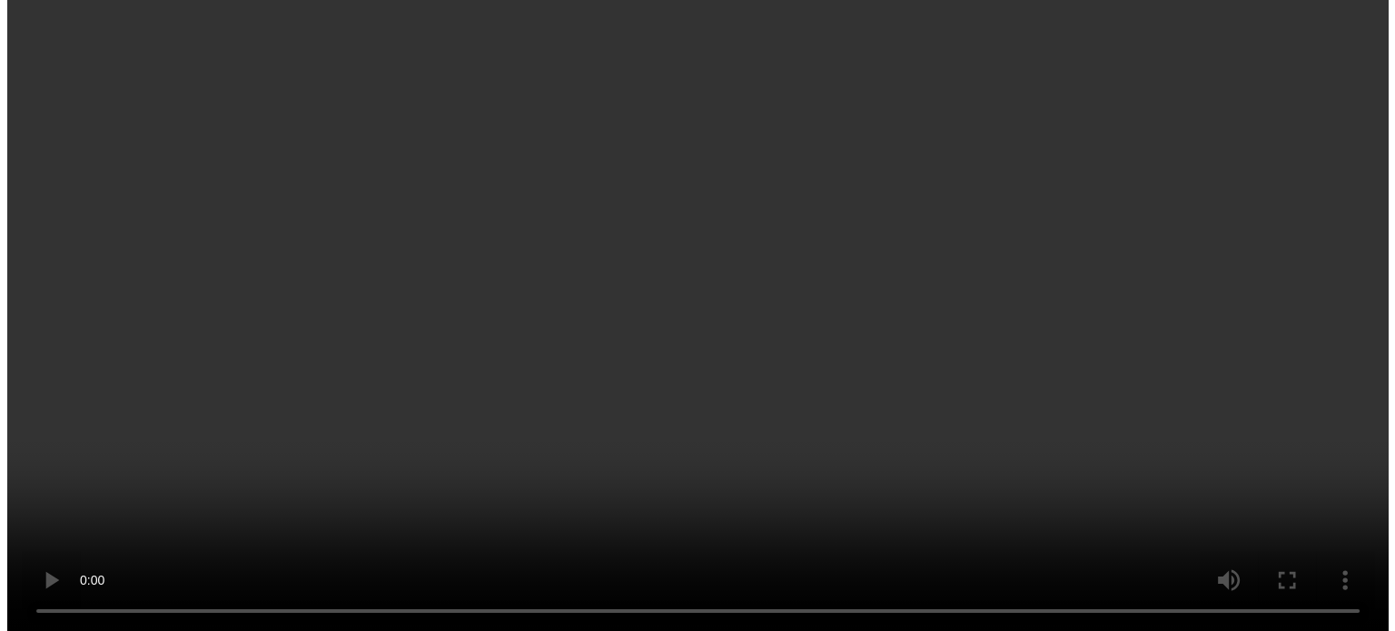
scroll to position [646, 0]
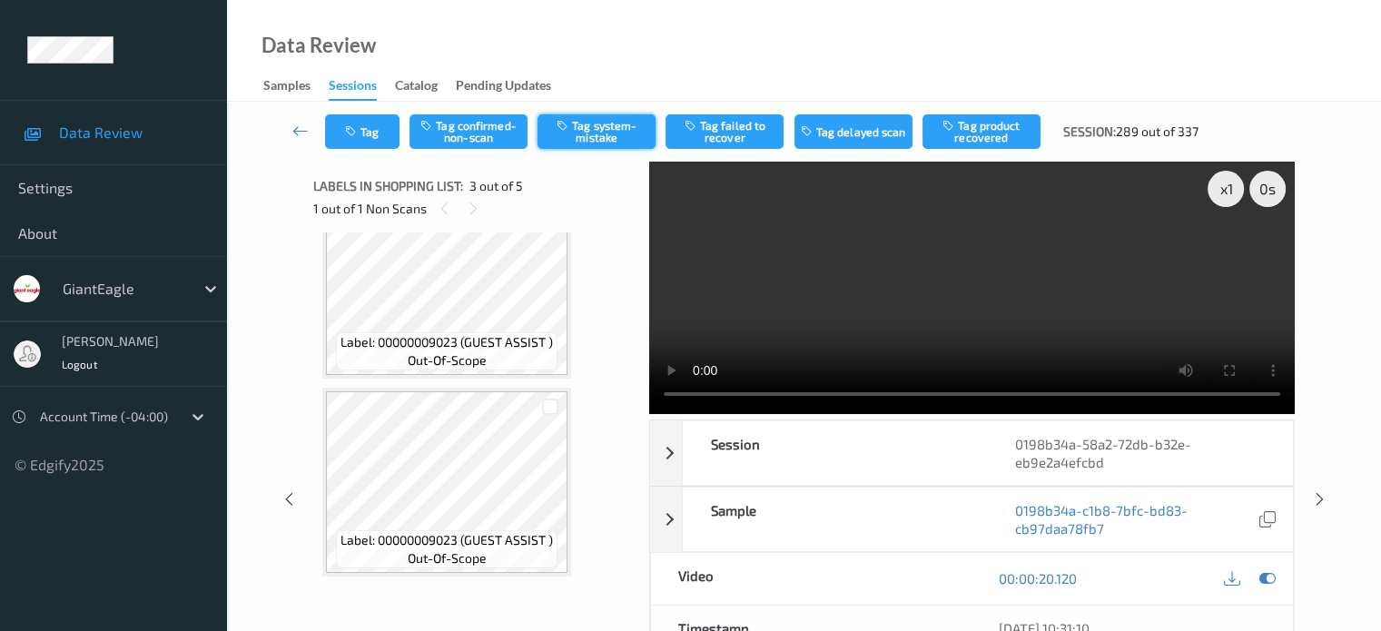
click at [585, 121] on button "Tag system-mistake" at bounding box center [597, 131] width 118 height 35
click at [360, 125] on icon "button" at bounding box center [352, 131] width 15 height 13
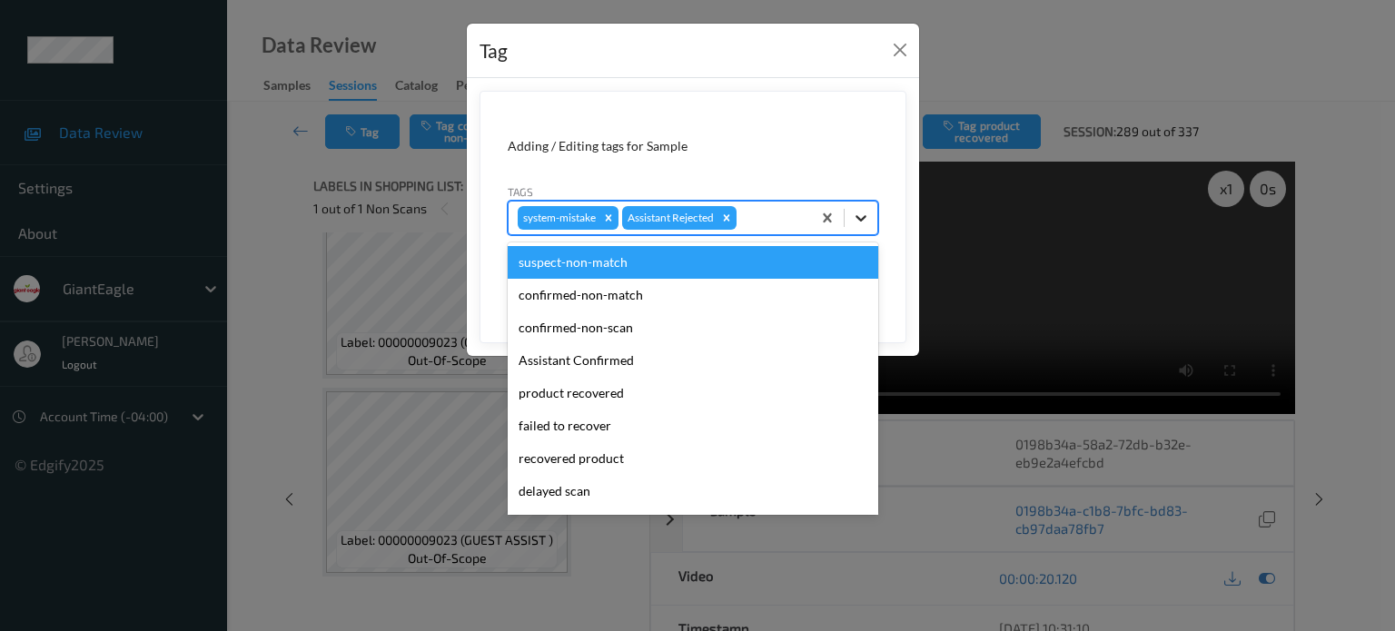
click at [863, 221] on icon at bounding box center [861, 218] width 18 height 18
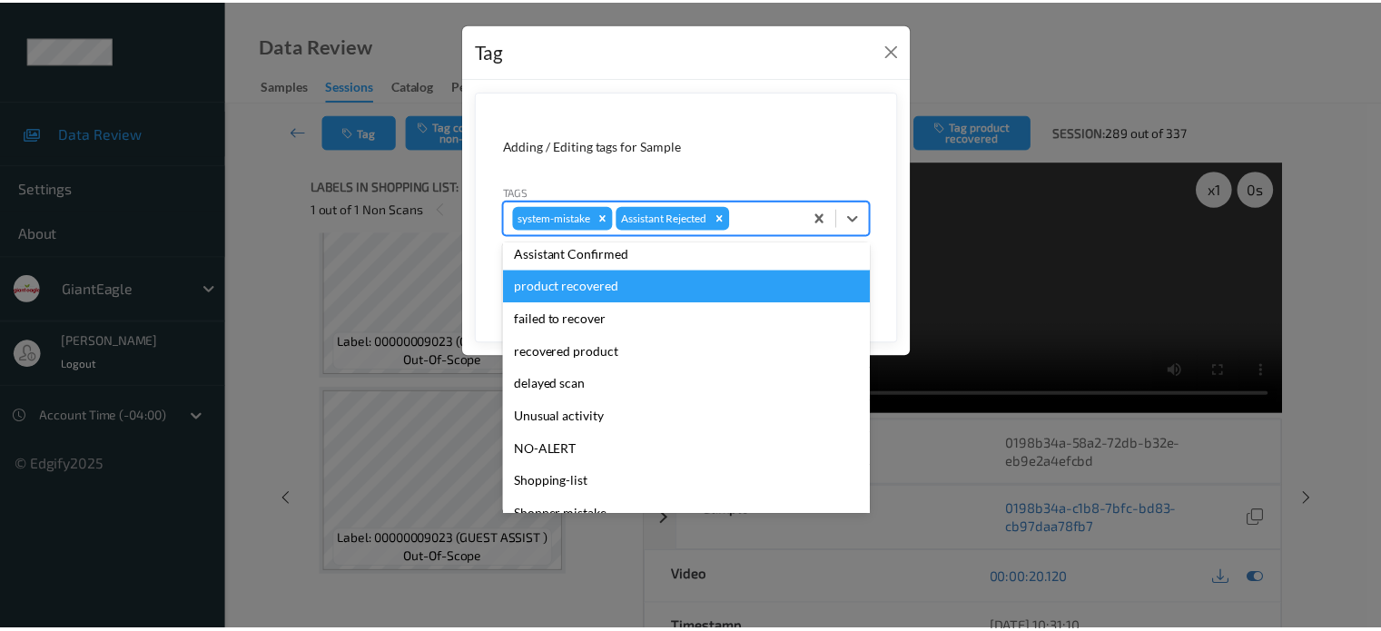
scroll to position [160, 0]
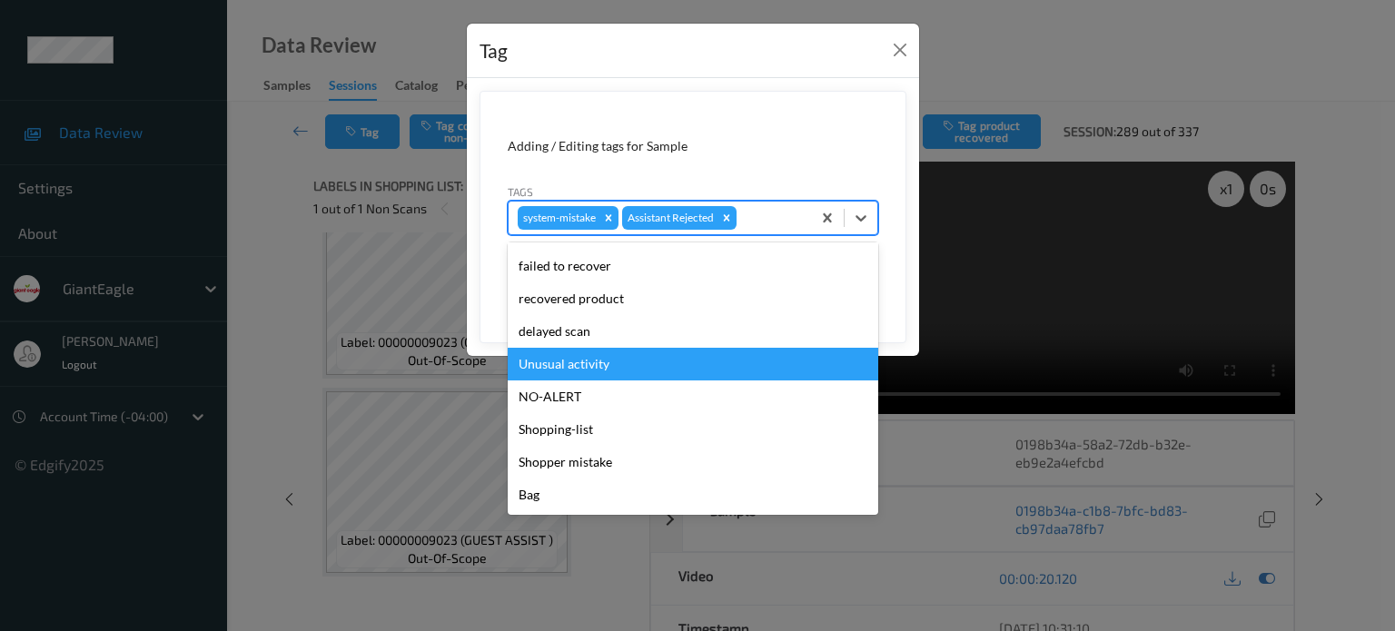
click at [580, 368] on div "Unusual activity" at bounding box center [693, 364] width 371 height 33
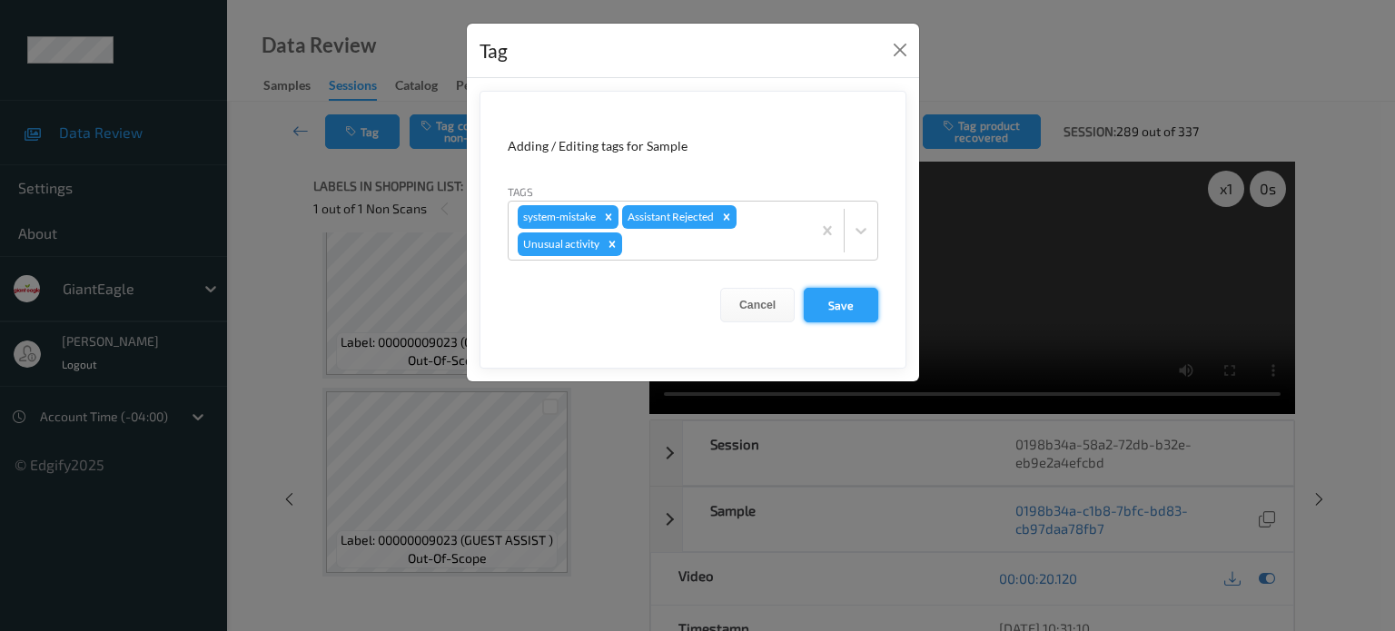
click at [844, 308] on button "Save" at bounding box center [841, 305] width 74 height 35
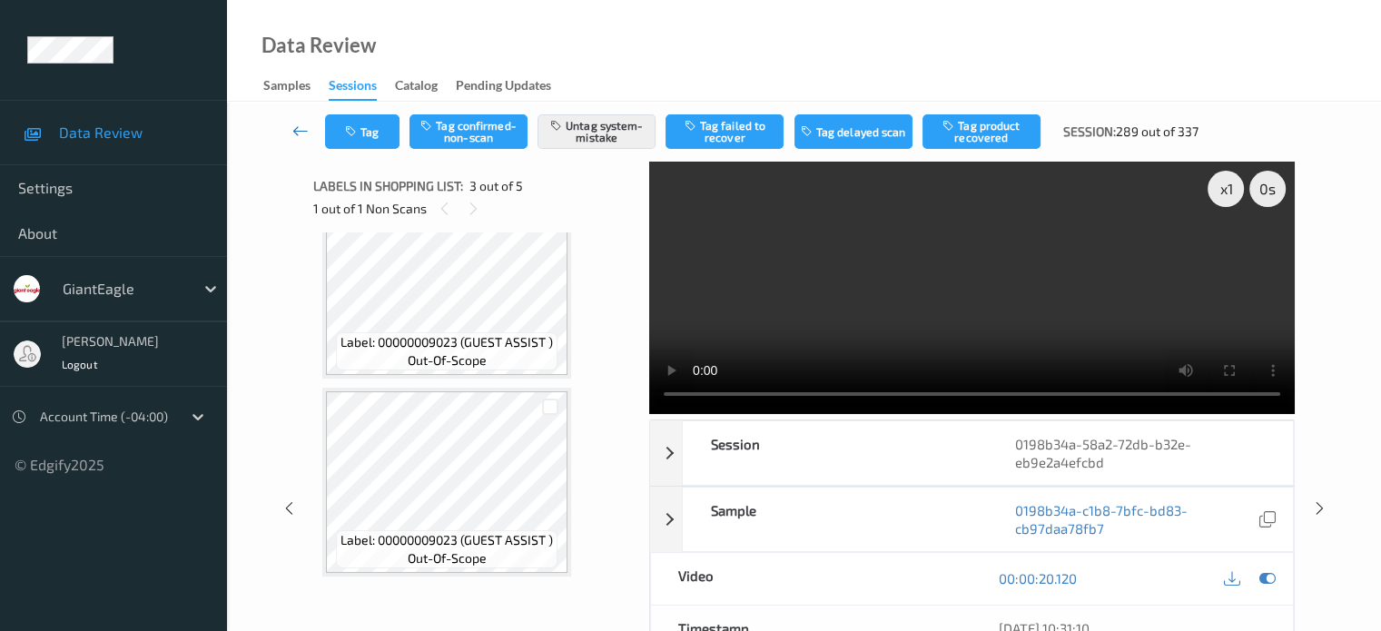
click at [303, 142] on link at bounding box center [301, 131] width 48 height 35
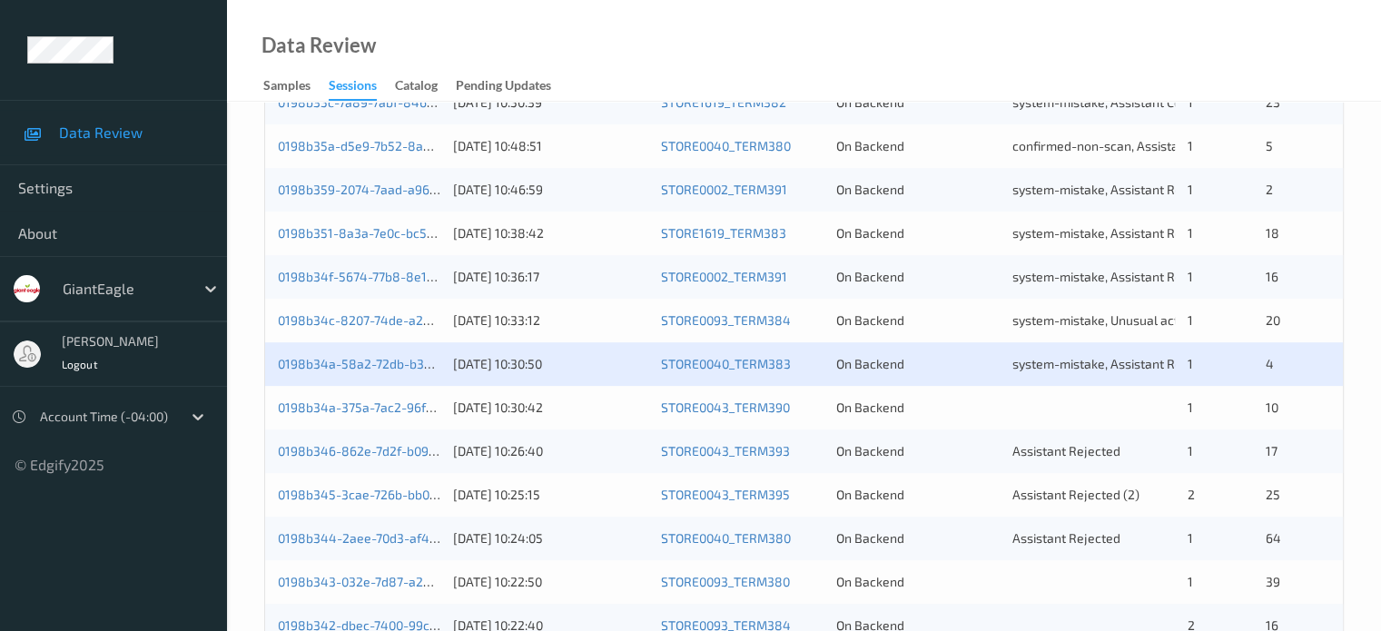
scroll to position [605, 0]
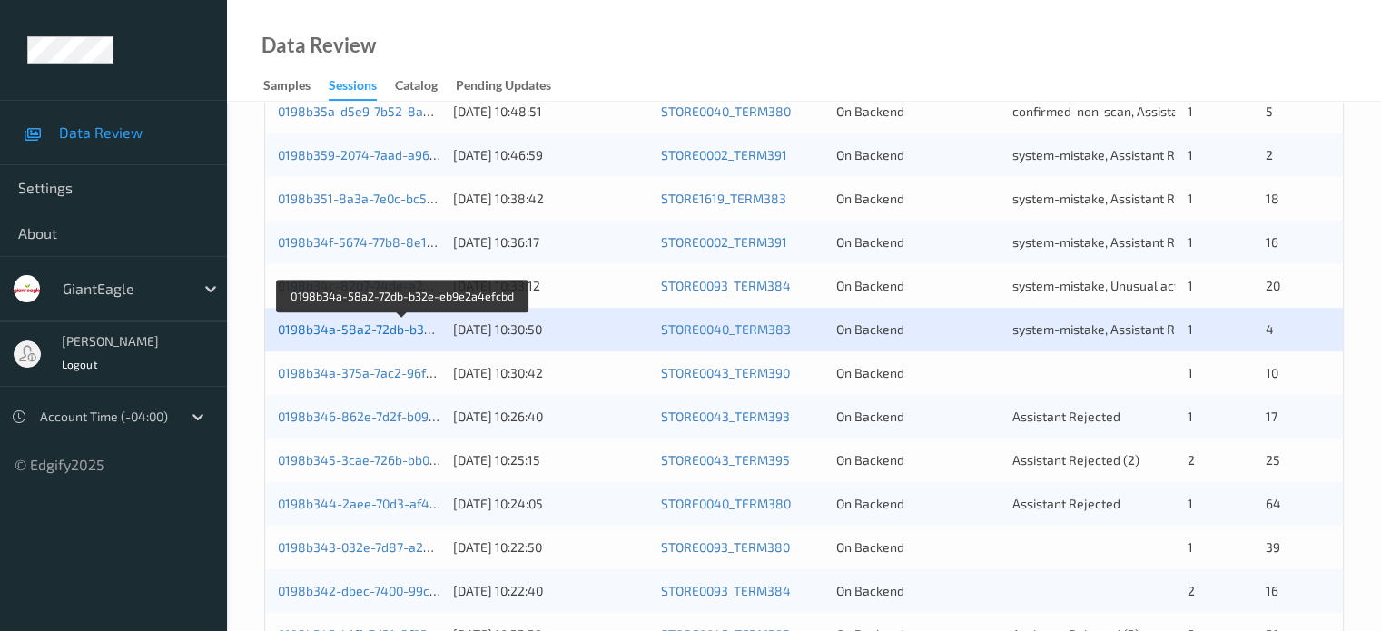
click at [334, 329] on link "0198b34a-58a2-72db-b32e-eb9e2a4efcbd" at bounding box center [403, 329] width 251 height 15
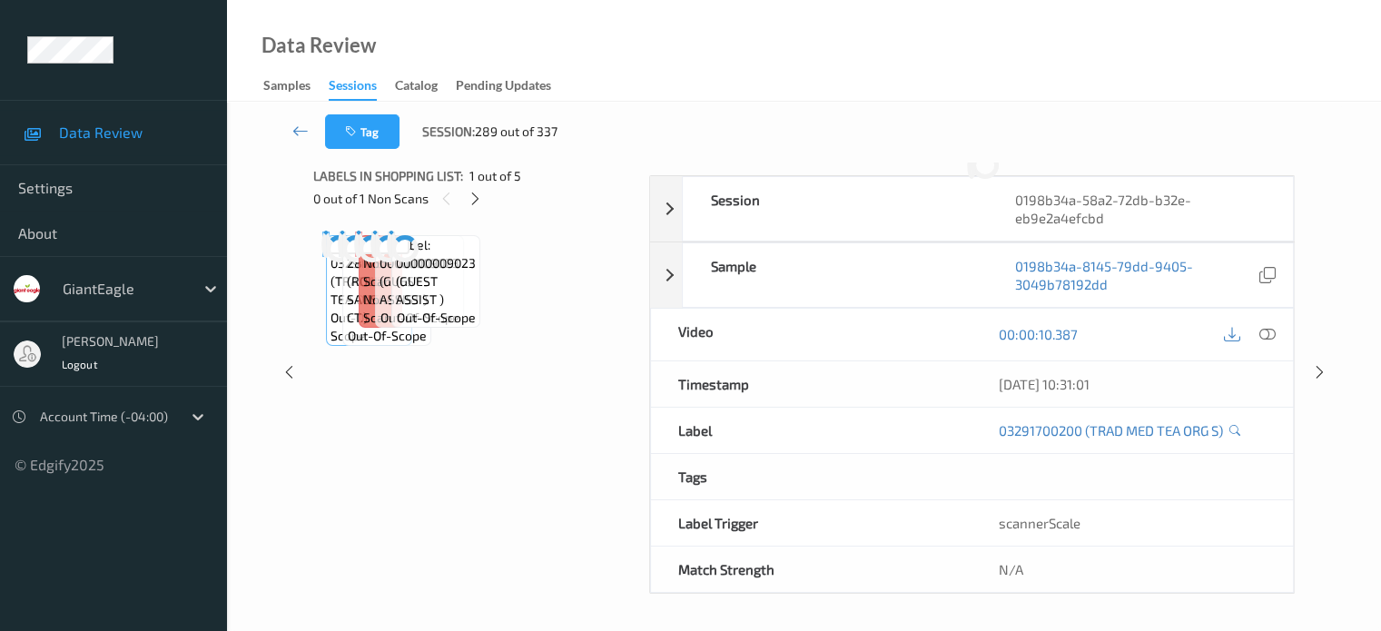
scroll to position [241, 0]
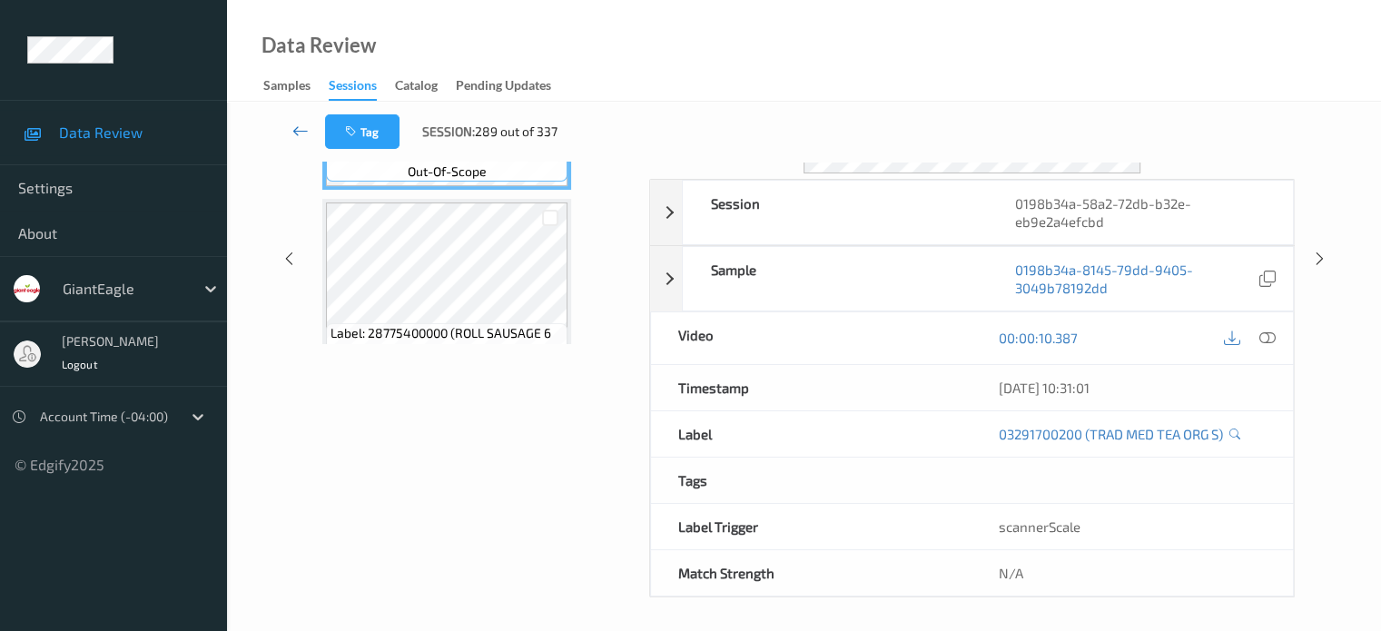
click at [305, 131] on icon at bounding box center [300, 131] width 16 height 18
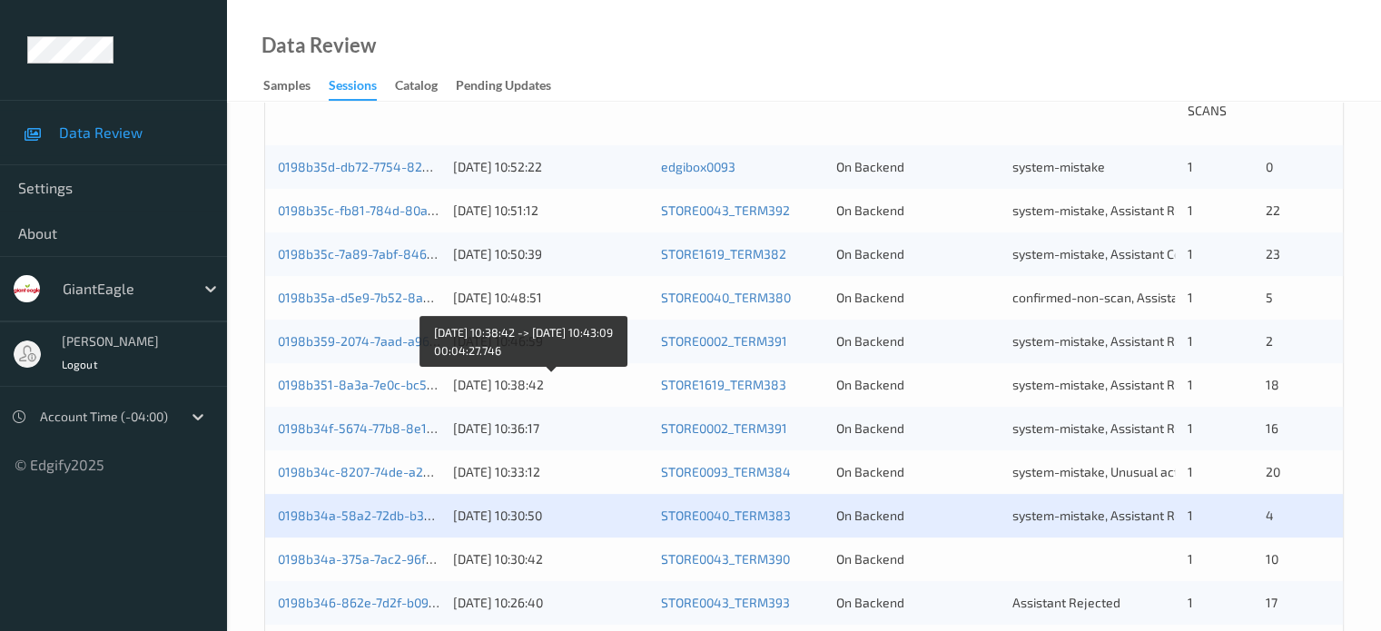
scroll to position [454, 0]
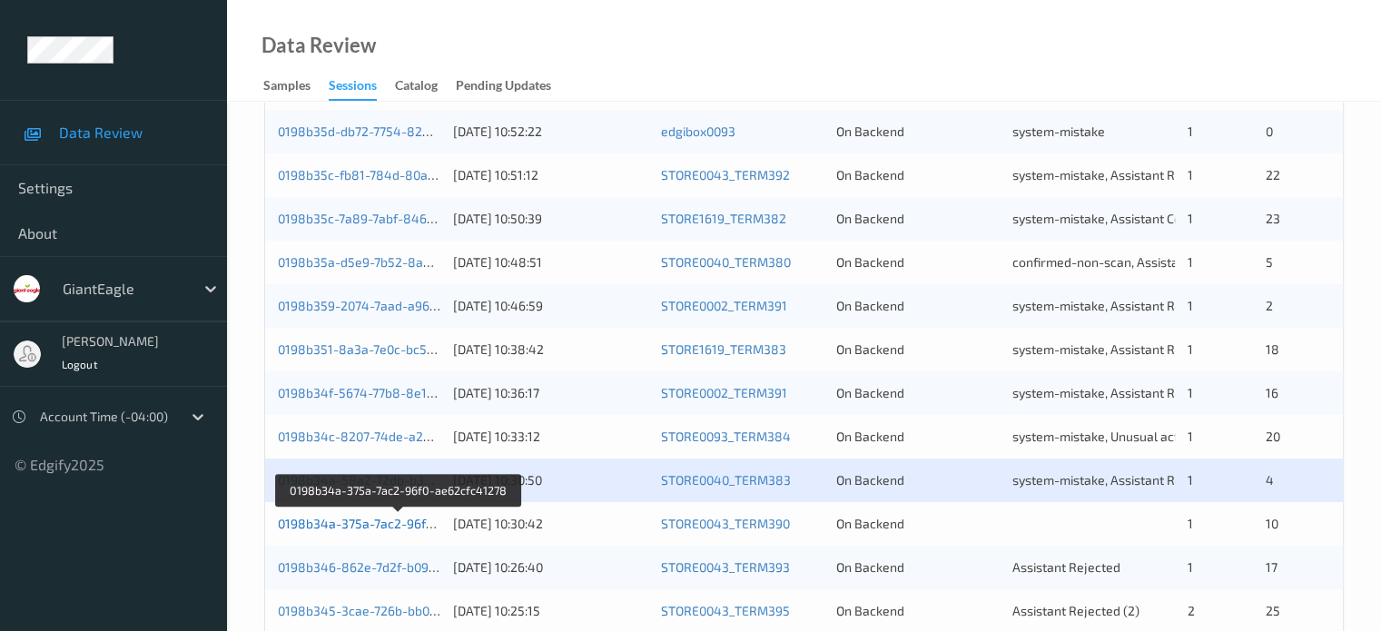
click at [368, 526] on link "0198b34a-375a-7ac2-96f0-ae62cfc41278" at bounding box center [399, 523] width 243 height 15
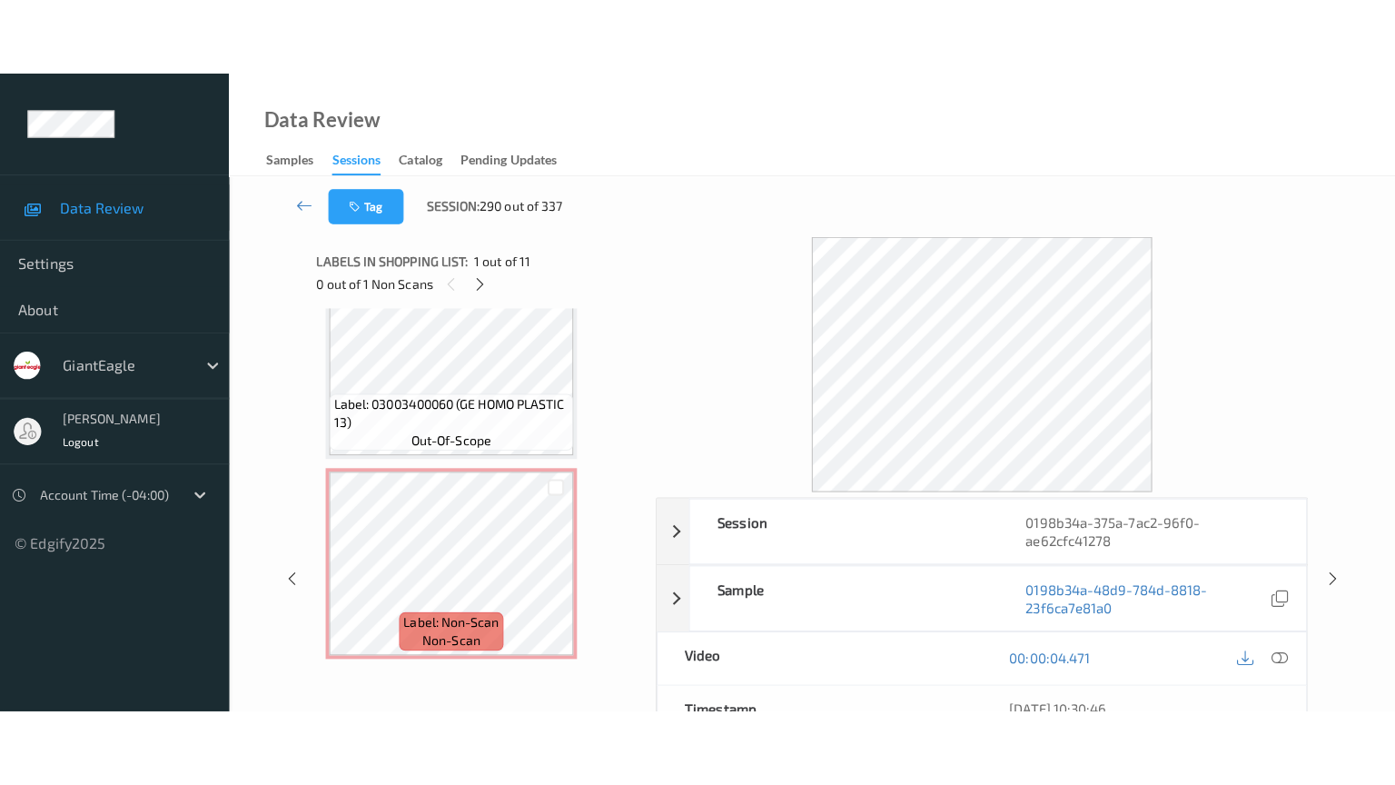
scroll to position [1835, 0]
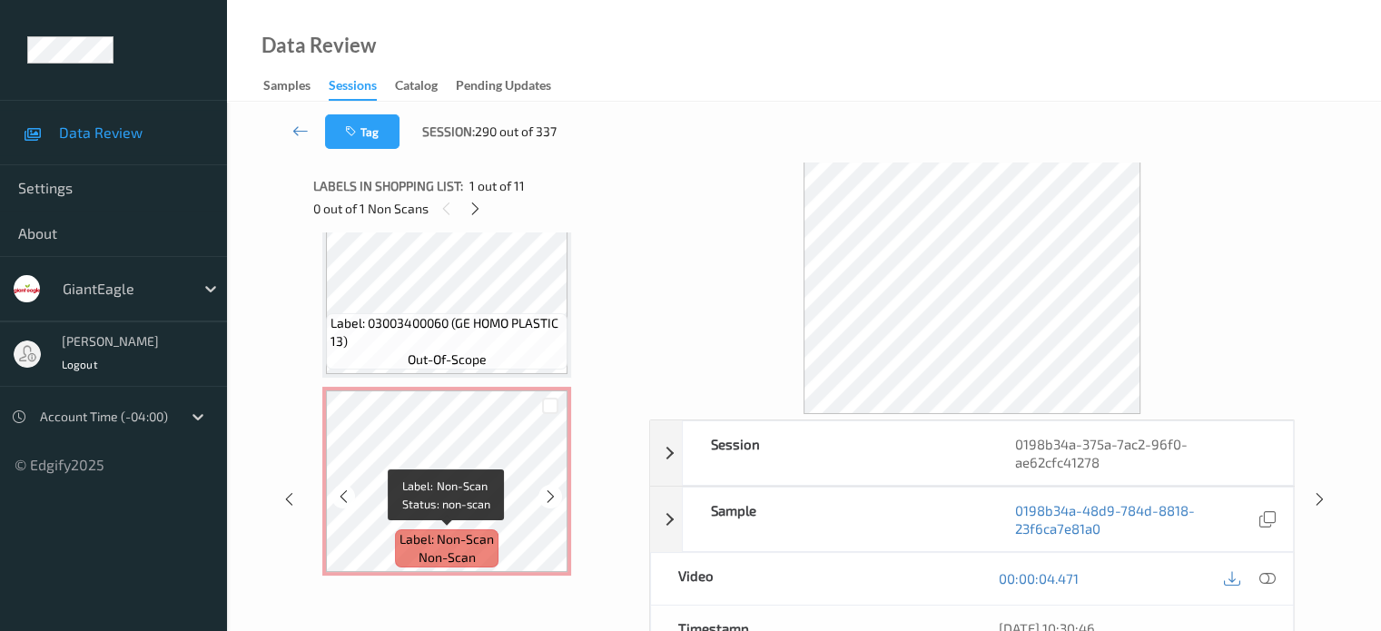
click at [473, 550] on span "non-scan" at bounding box center [447, 558] width 57 height 18
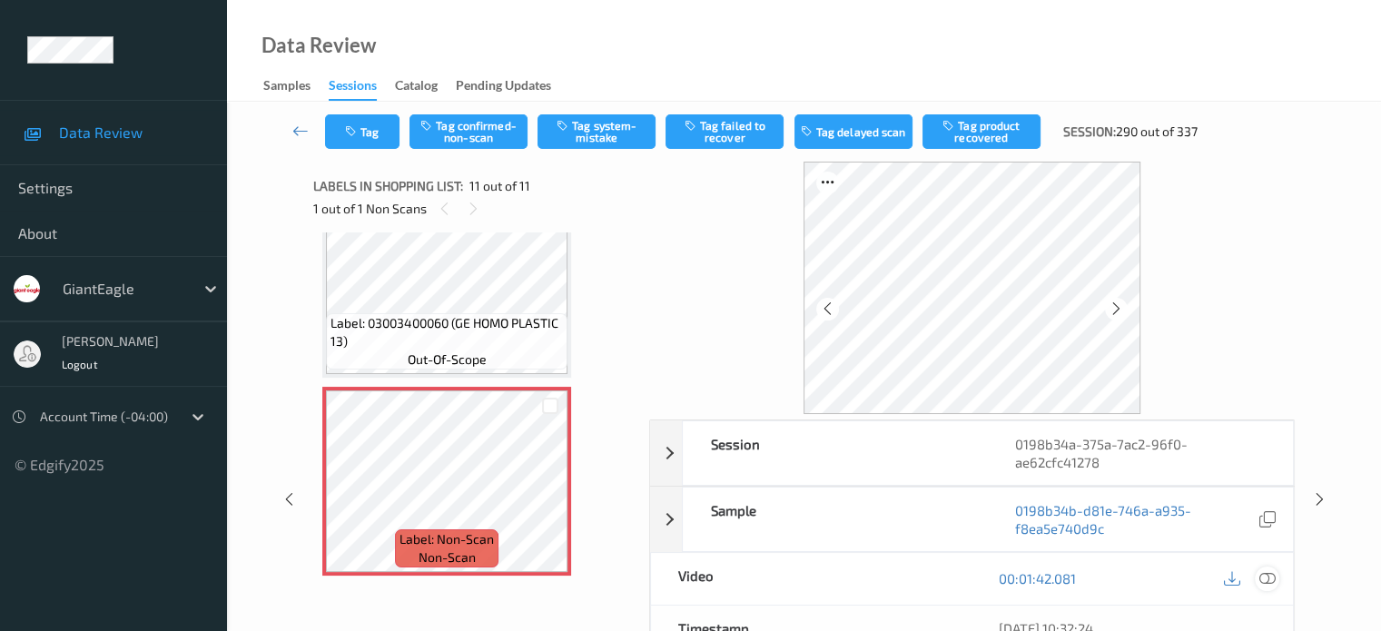
click at [1264, 580] on icon at bounding box center [1267, 578] width 16 height 16
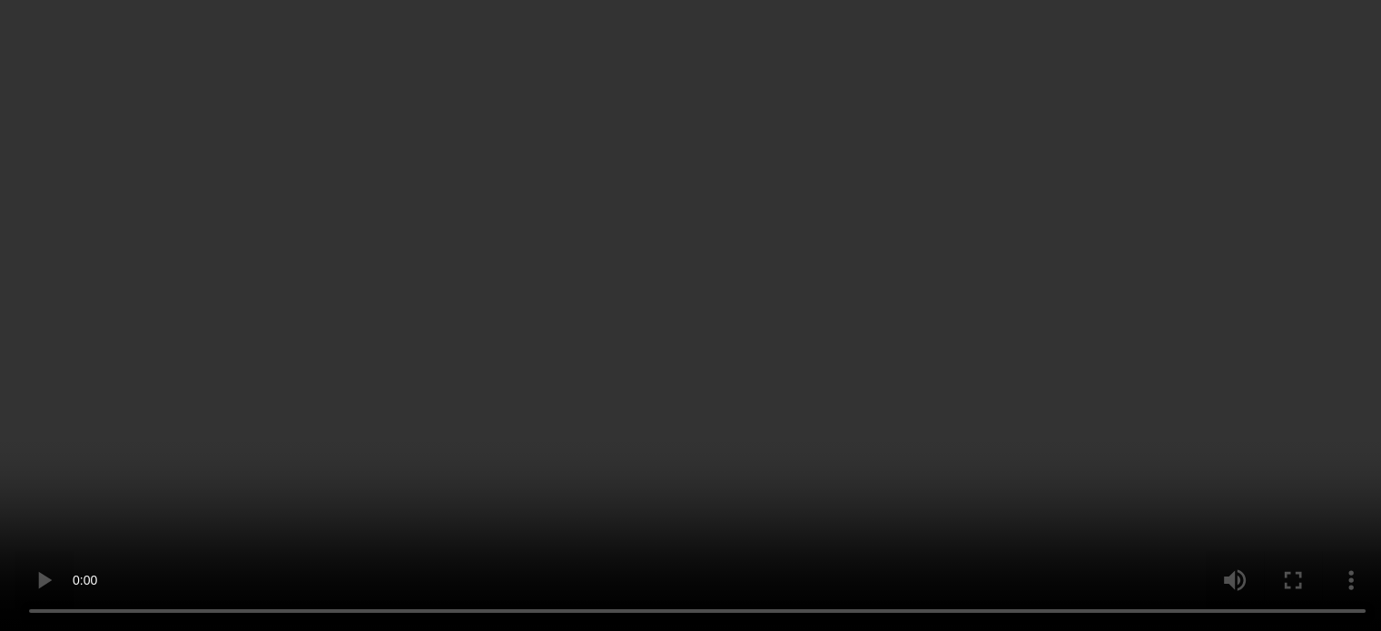
scroll to position [1832, 0]
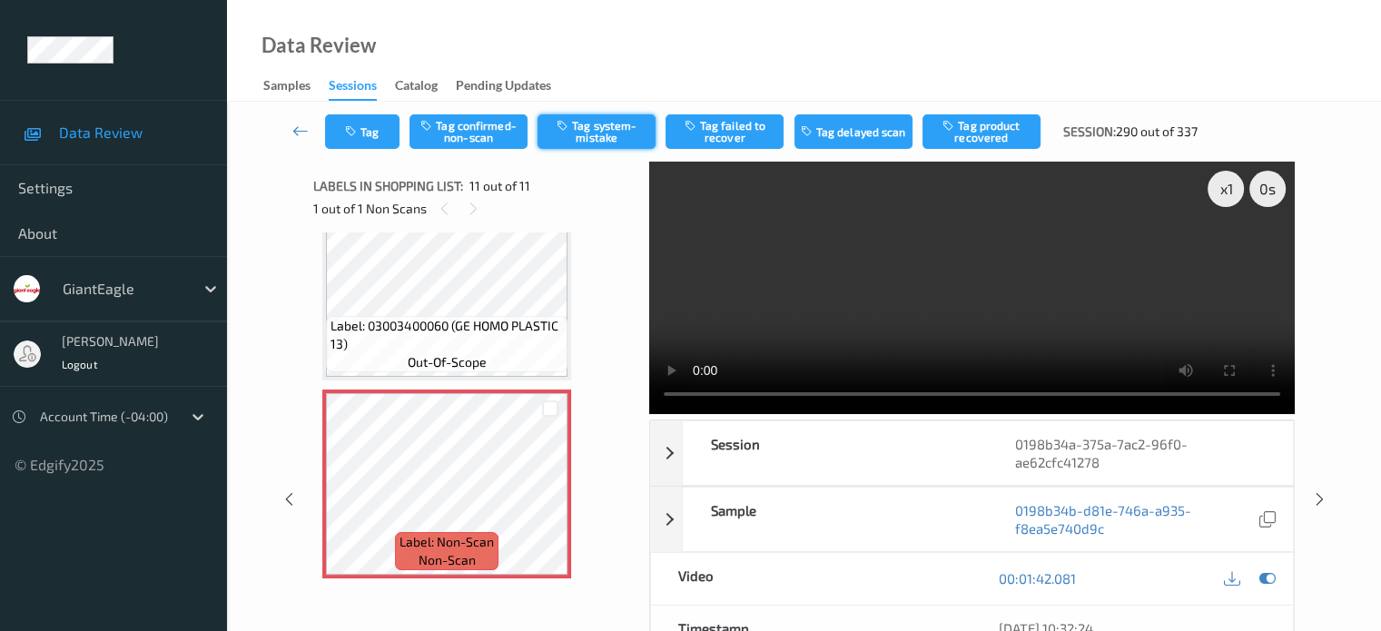
click at [621, 122] on button "Tag system-mistake" at bounding box center [597, 131] width 118 height 35
click at [367, 120] on button "Tag" at bounding box center [362, 131] width 74 height 35
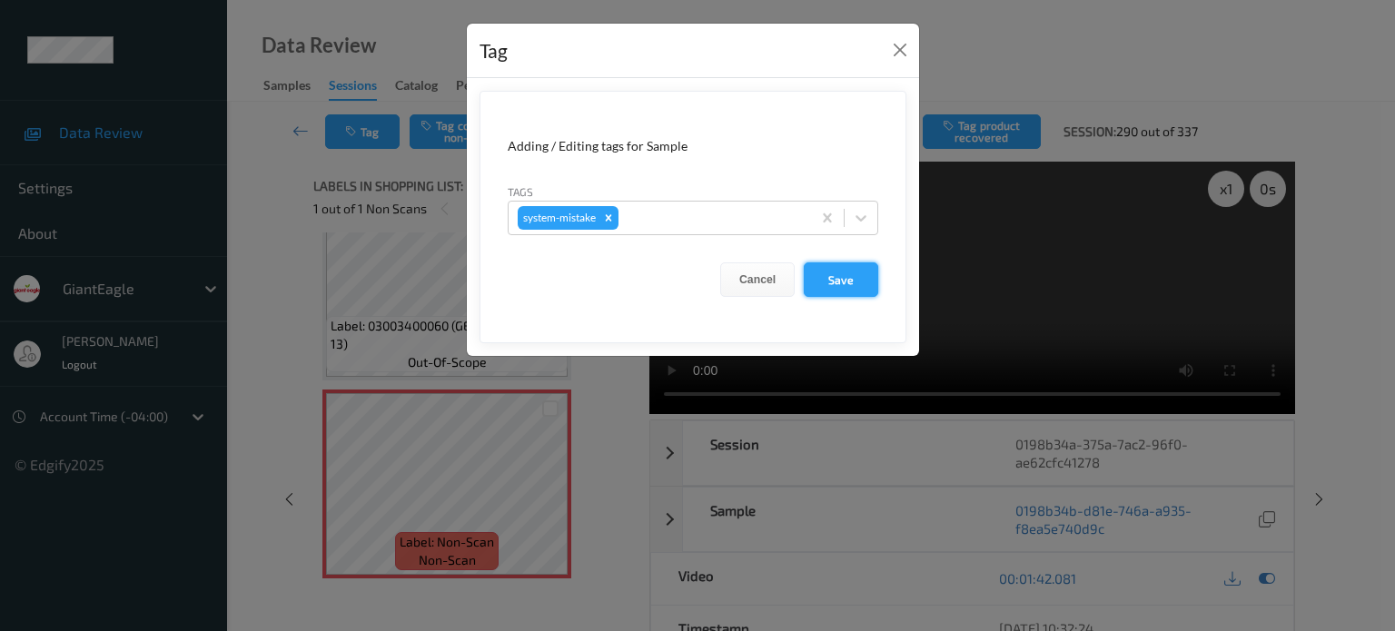
click at [837, 287] on button "Save" at bounding box center [841, 279] width 74 height 35
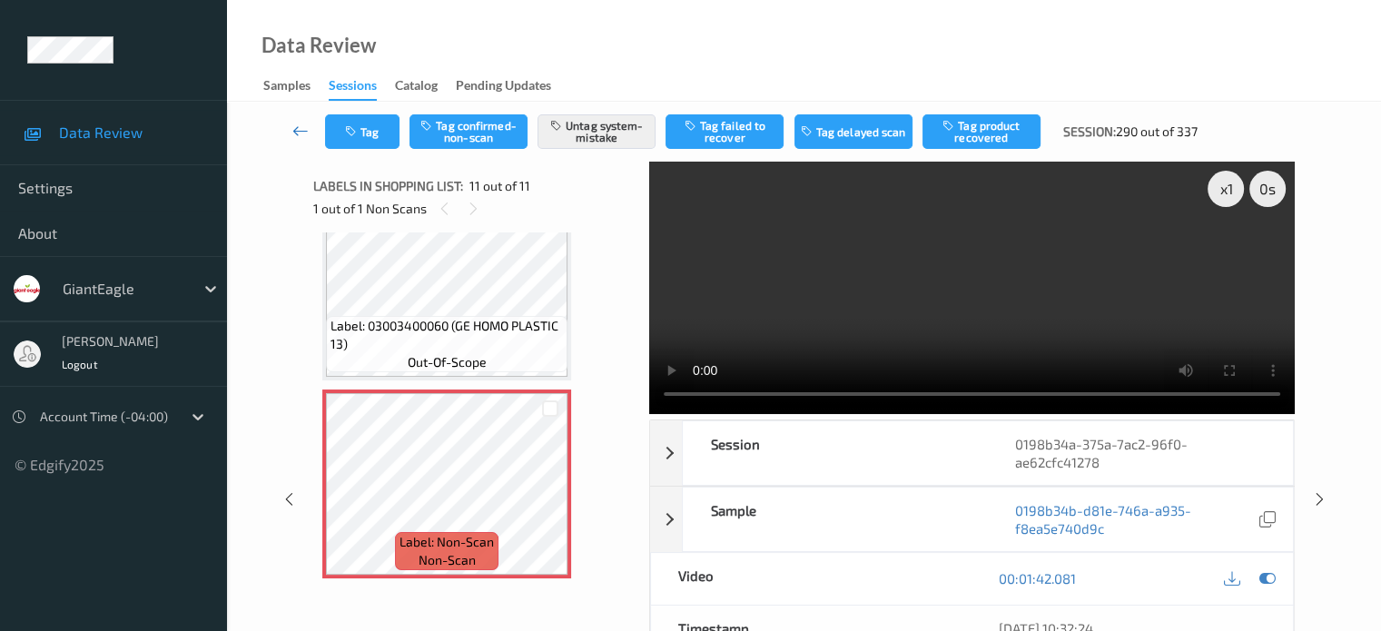
click at [298, 131] on icon at bounding box center [300, 131] width 16 height 18
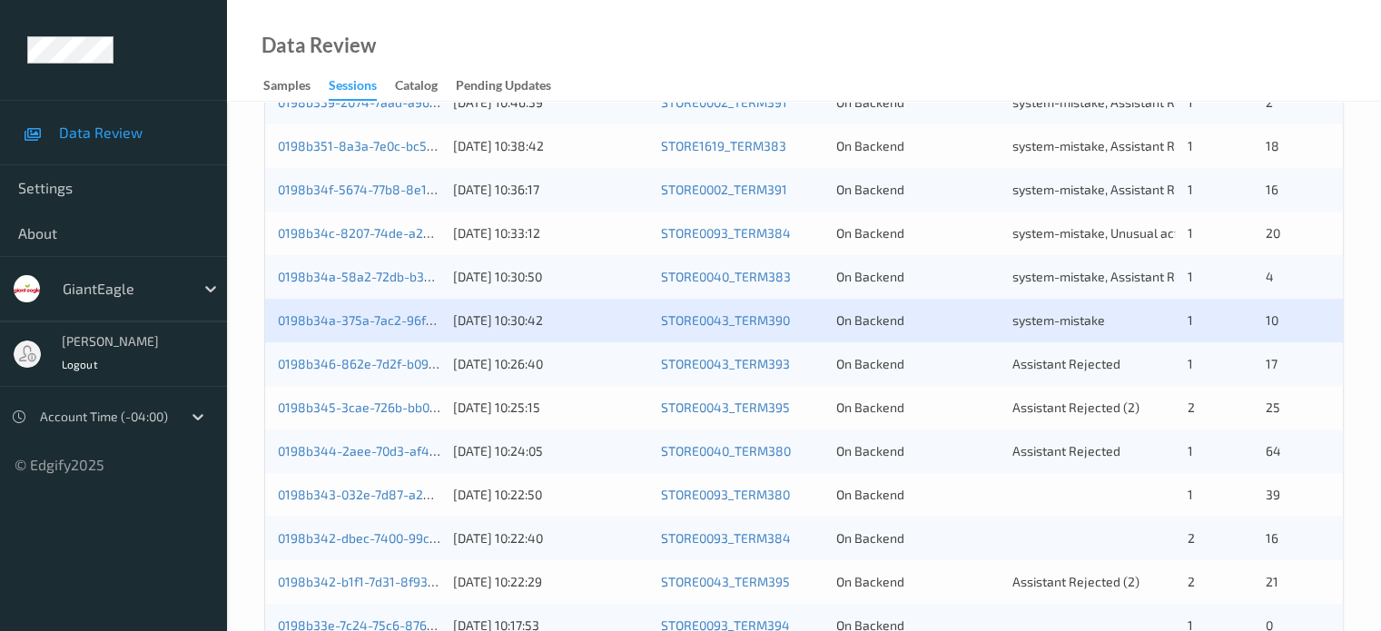
scroll to position [657, 0]
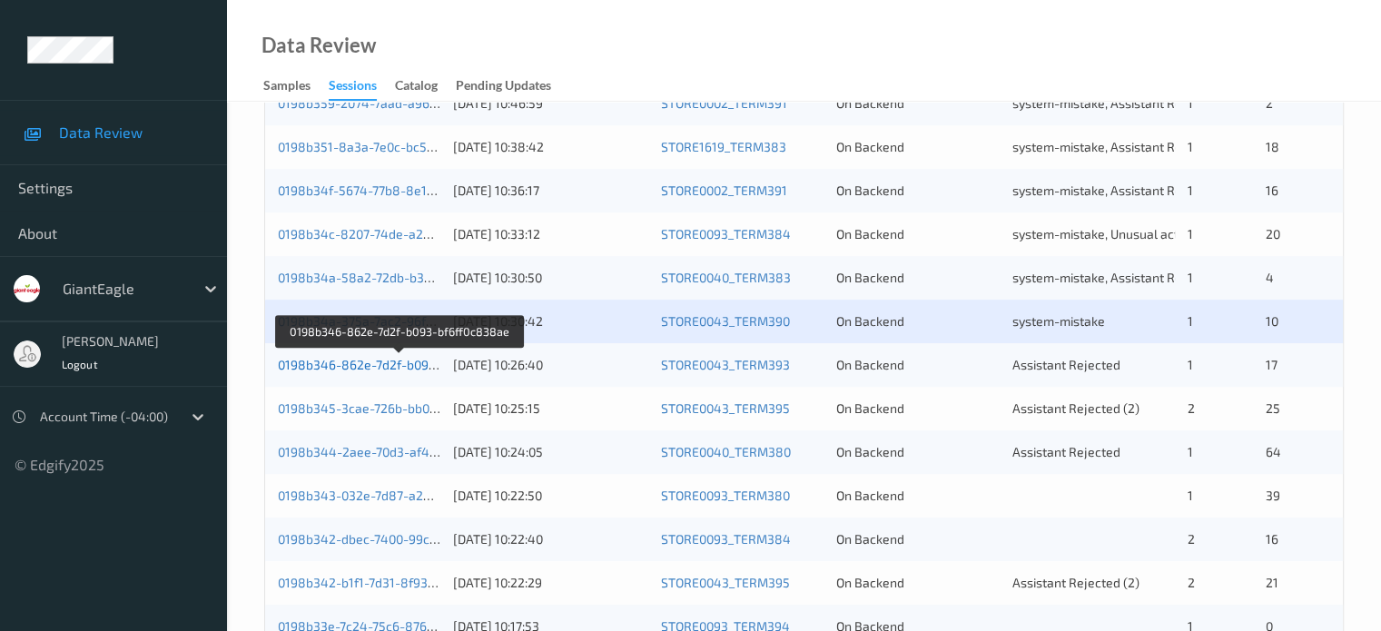
click at [367, 367] on link "0198b346-862e-7d2f-b093-bf6ff0c838ae" at bounding box center [399, 364] width 243 height 15
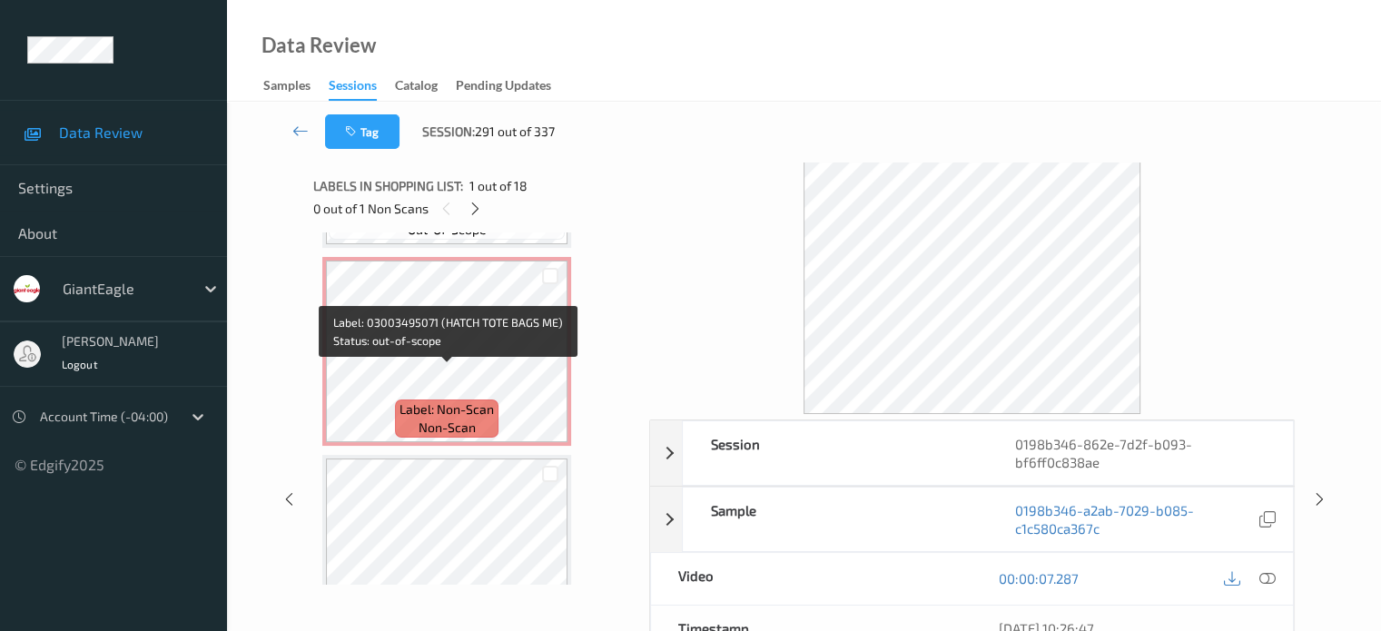
scroll to position [774, 0]
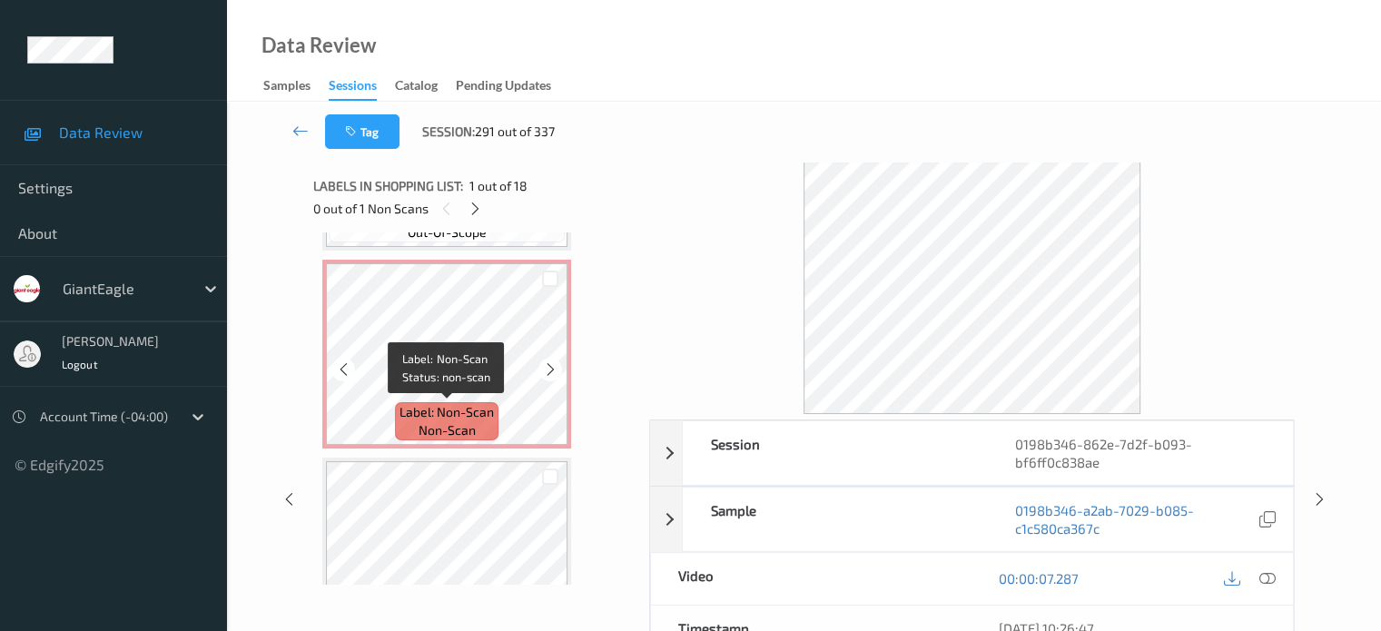
click at [434, 411] on span "Label: Non-Scan" at bounding box center [447, 412] width 94 height 18
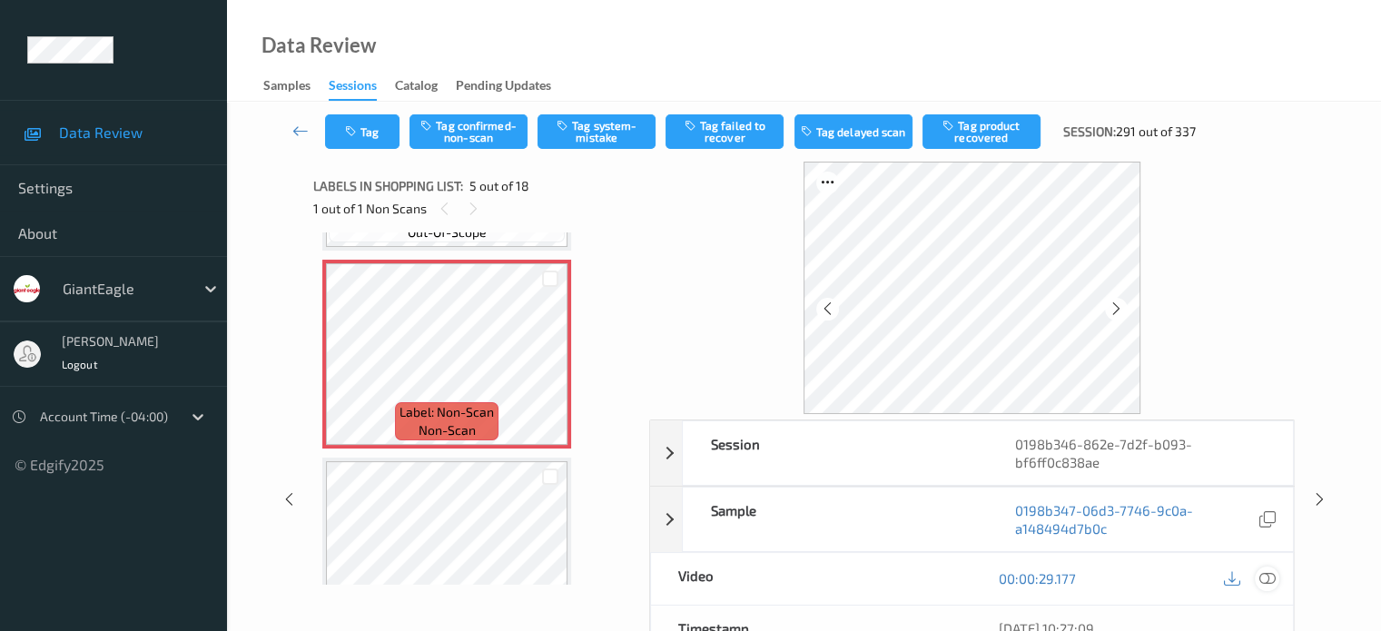
click at [1275, 571] on div at bounding box center [1267, 579] width 25 height 25
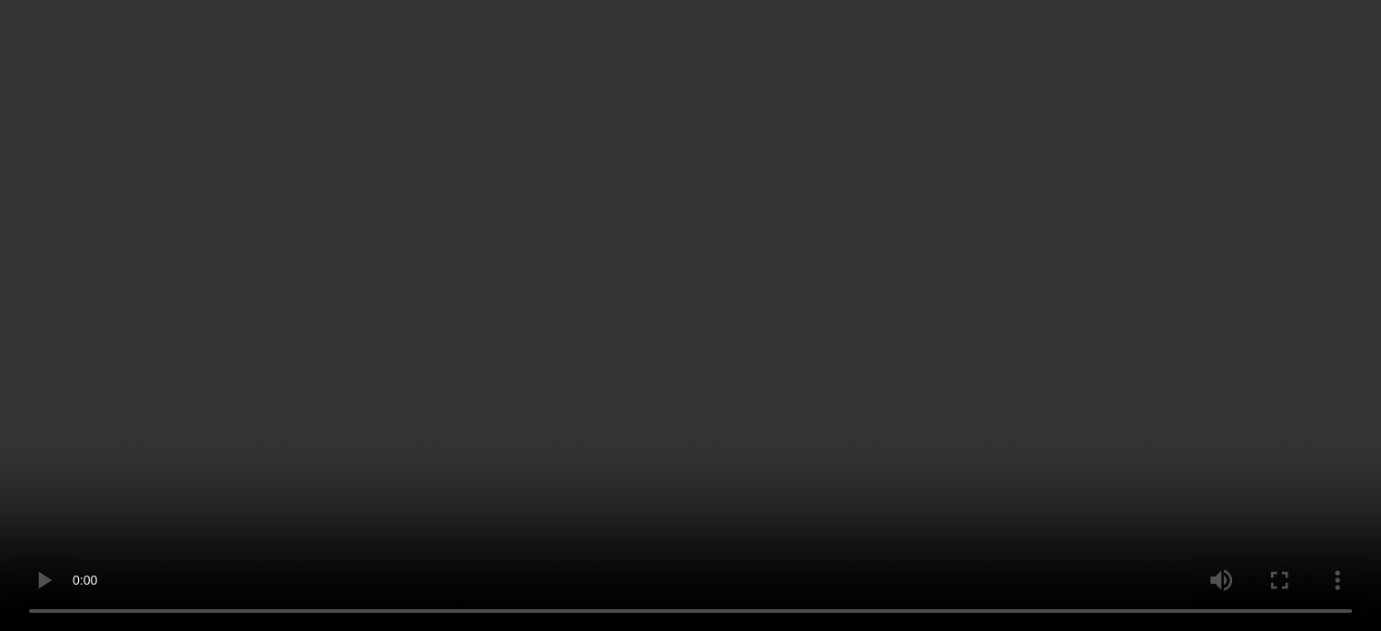
scroll to position [926, 0]
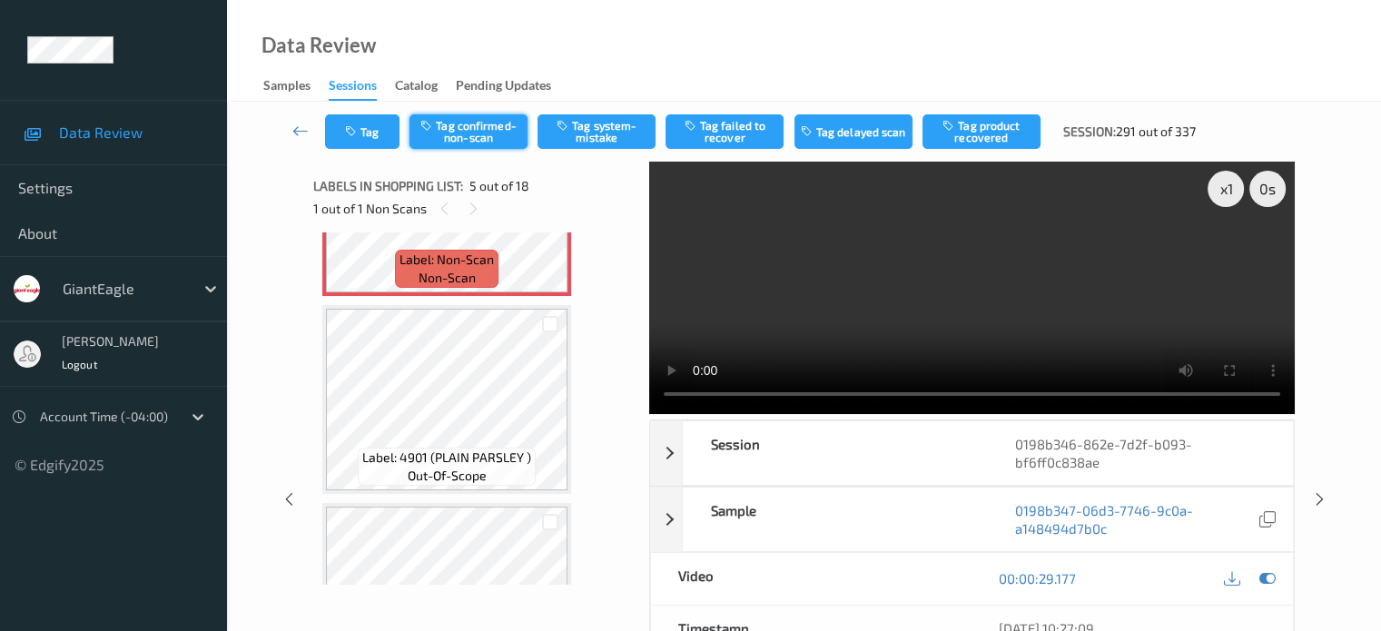
click at [483, 123] on button "Tag confirmed-non-scan" at bounding box center [469, 131] width 118 height 35
click at [733, 136] on button "Tag failed to recover" at bounding box center [725, 131] width 118 height 35
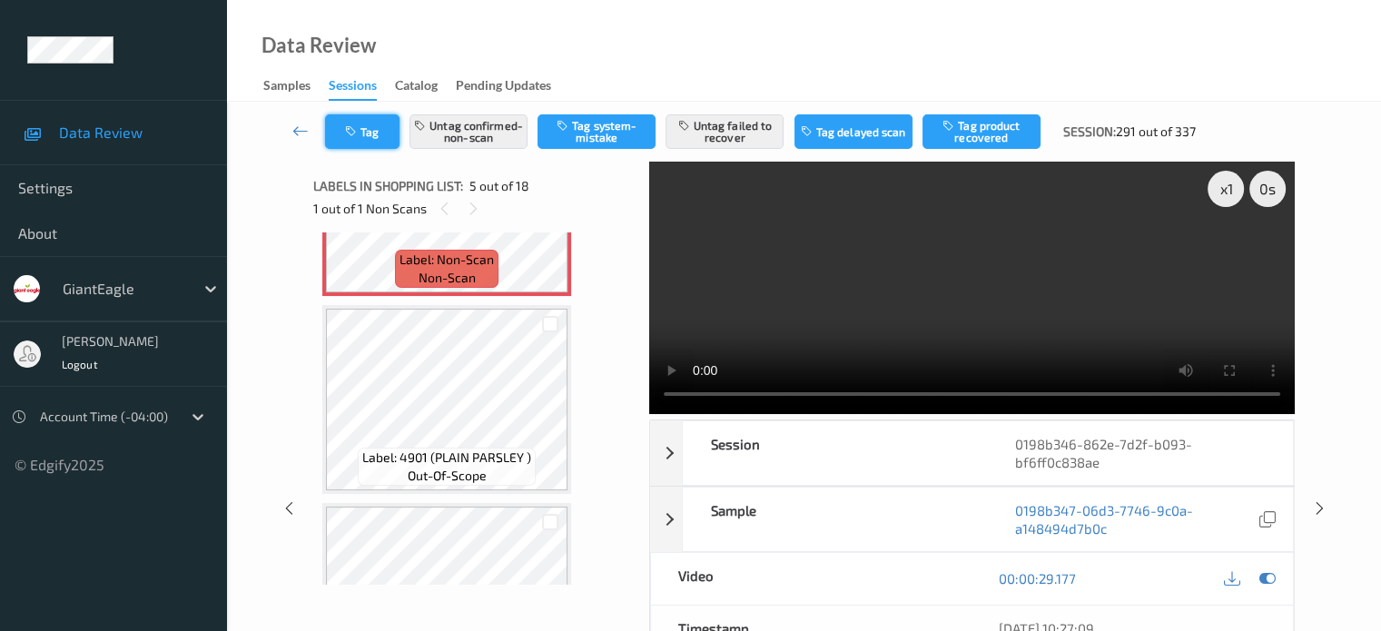
click at [368, 134] on button "Tag" at bounding box center [362, 131] width 74 height 35
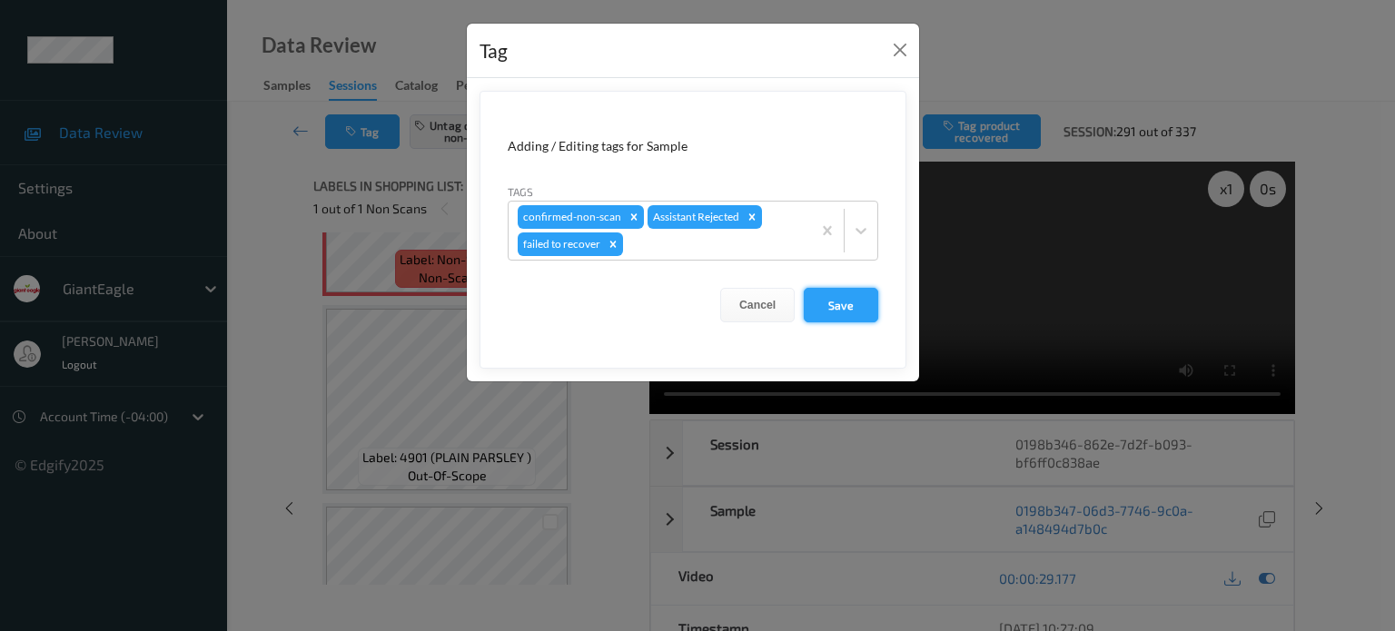
click at [845, 305] on button "Save" at bounding box center [841, 305] width 74 height 35
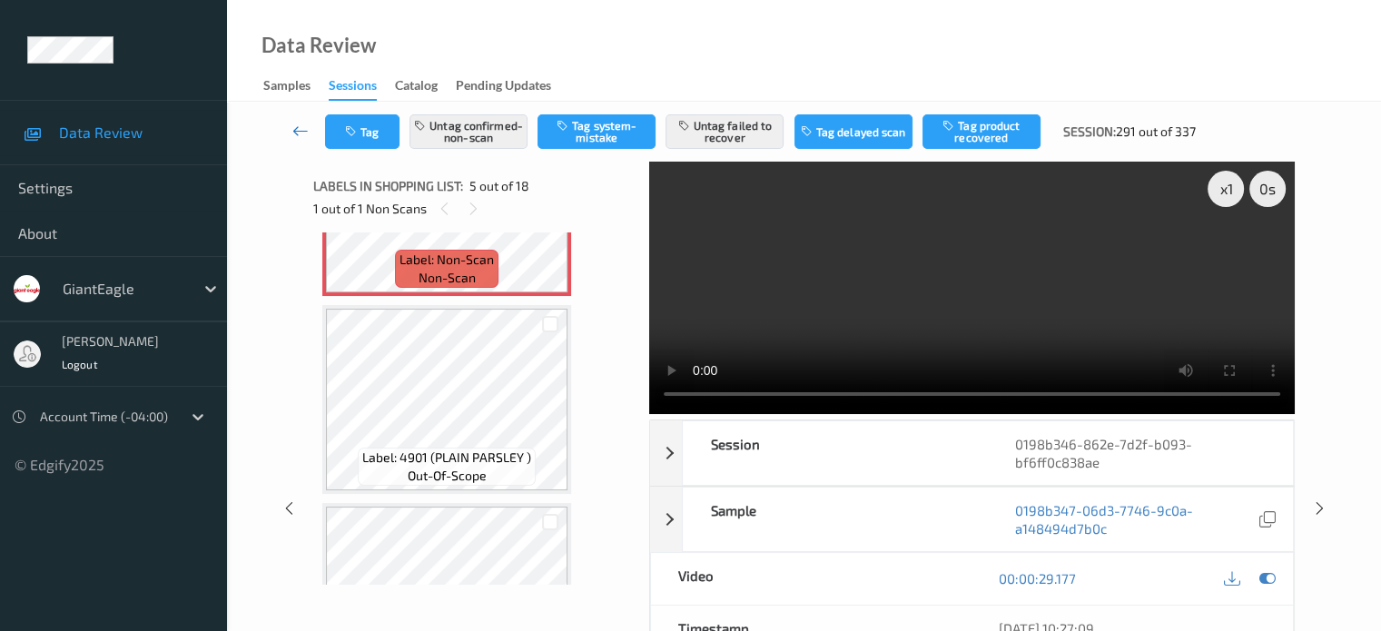
click at [299, 137] on icon at bounding box center [300, 131] width 16 height 18
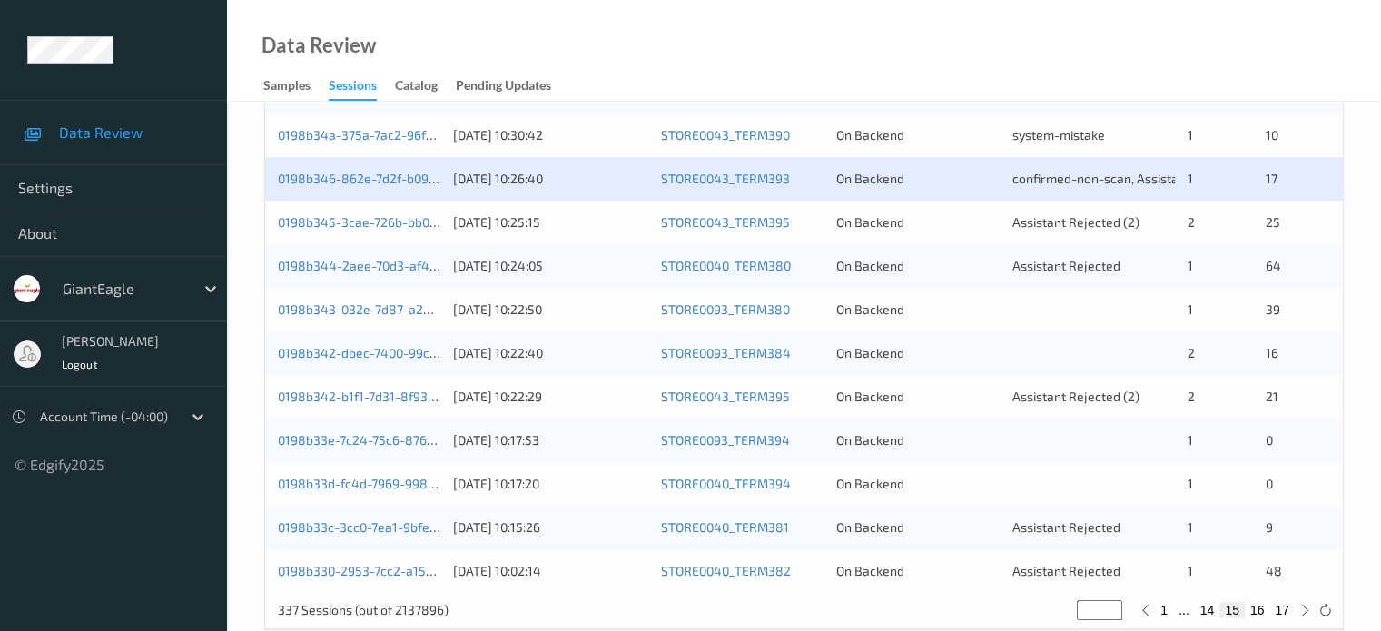
scroll to position [877, 0]
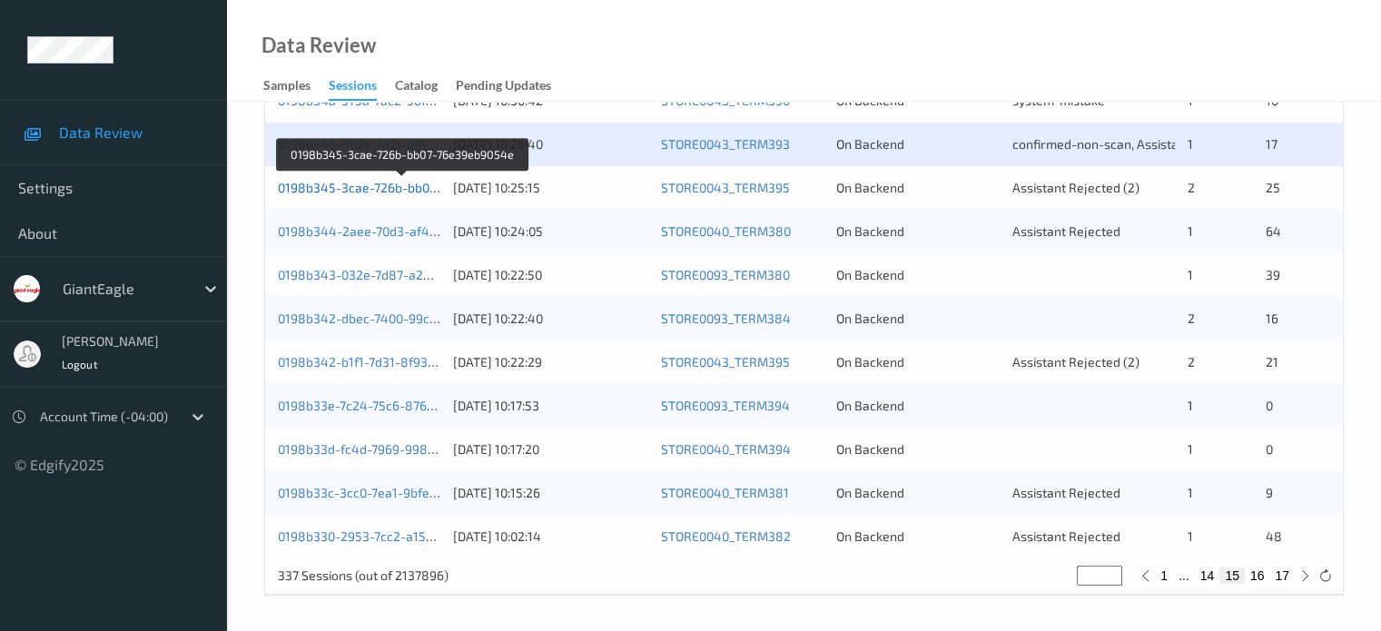
click at [363, 183] on link "0198b345-3cae-726b-bb07-76e39eb9054e" at bounding box center [403, 187] width 250 height 15
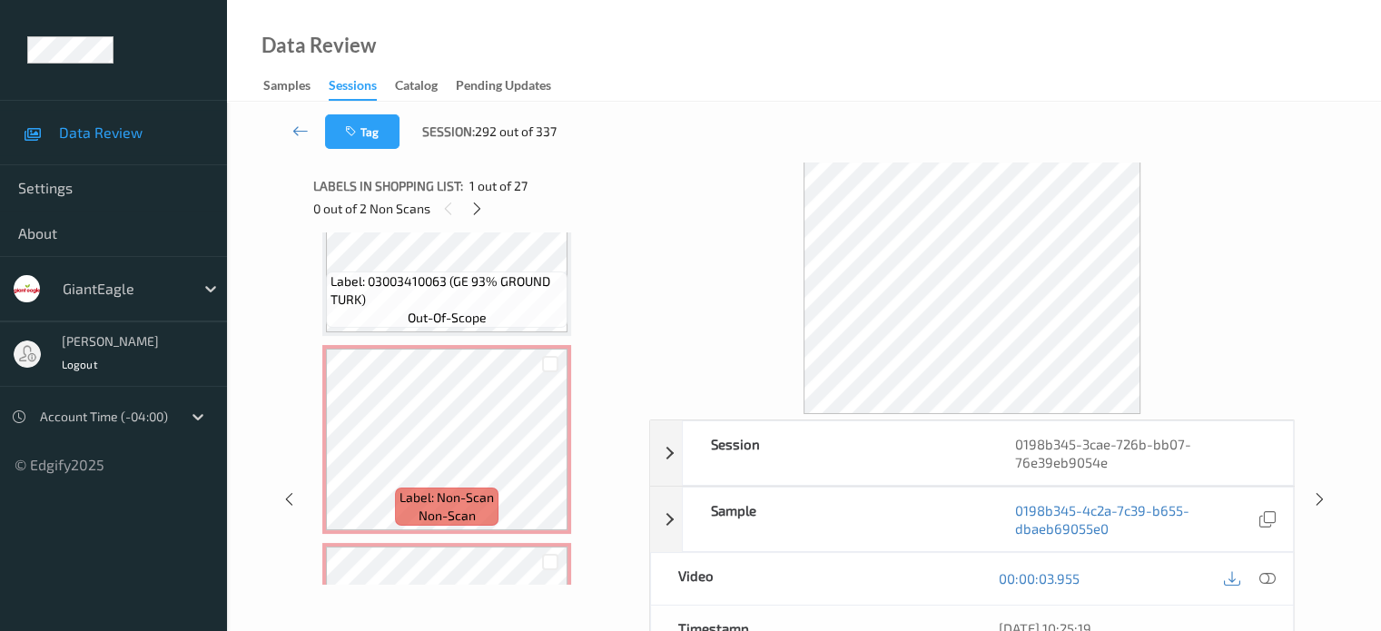
scroll to position [291, 0]
click at [462, 511] on span "non-scan" at bounding box center [447, 518] width 57 height 18
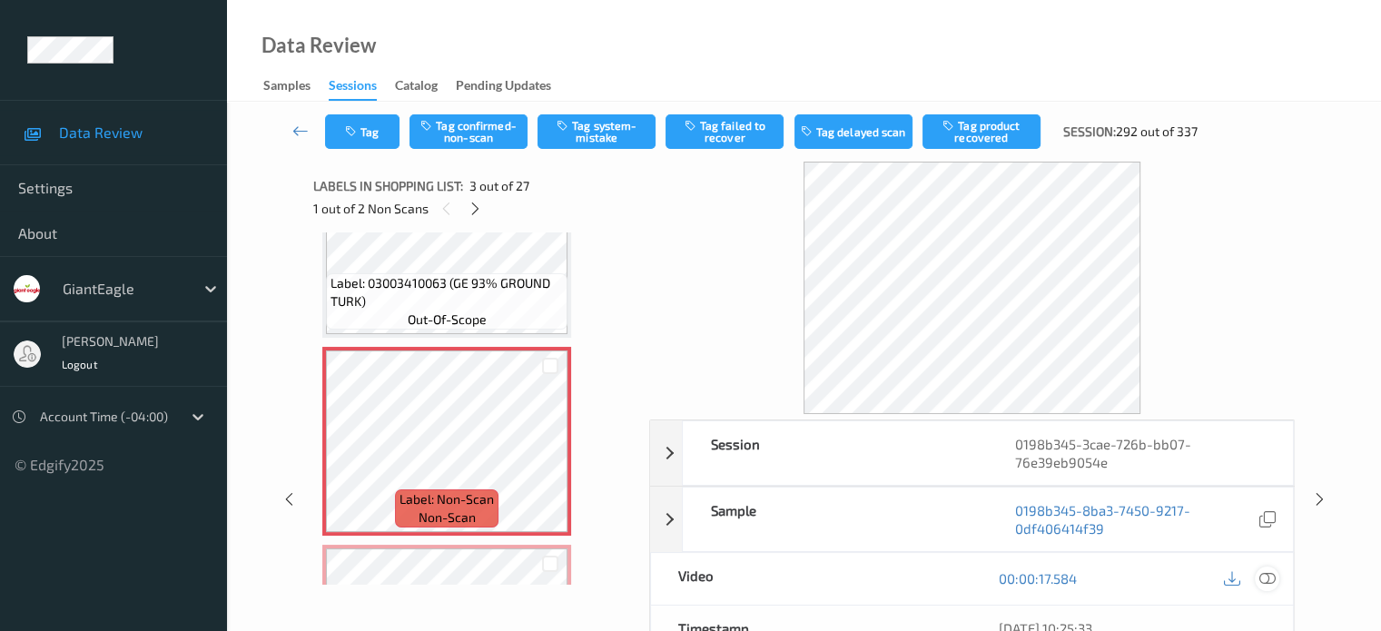
click at [1267, 578] on icon at bounding box center [1267, 578] width 16 height 16
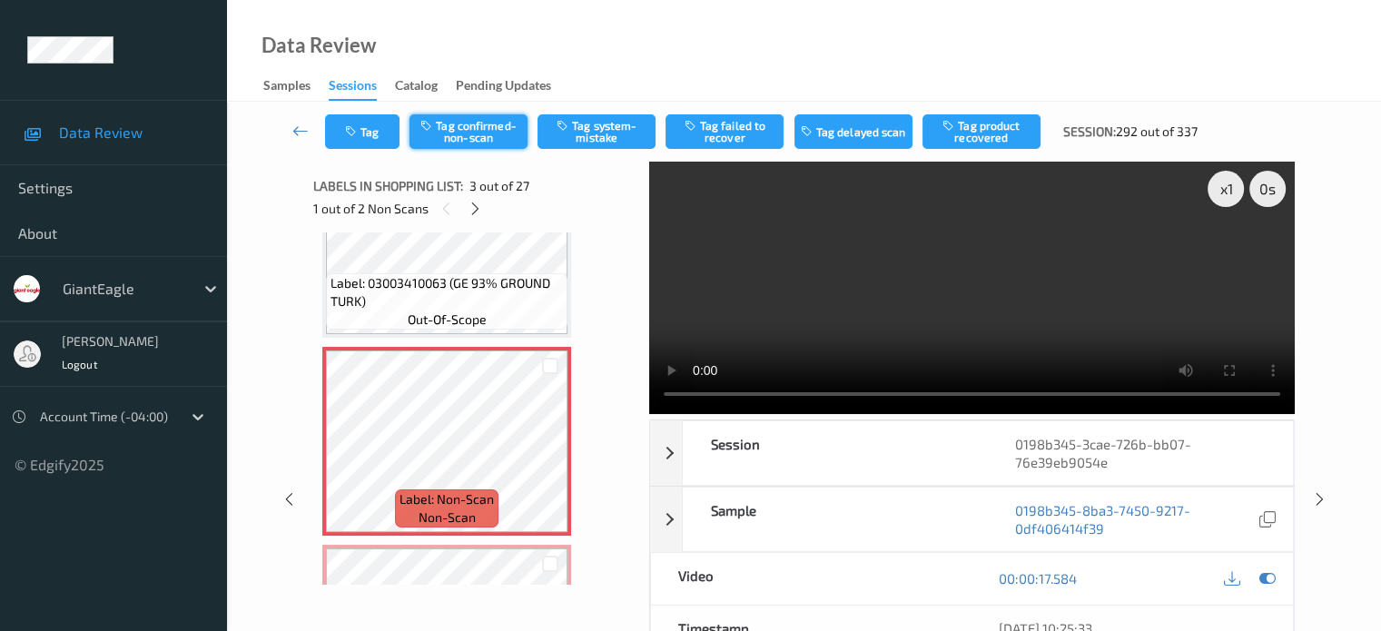
click at [460, 130] on button "Tag confirmed-non-scan" at bounding box center [469, 131] width 118 height 35
click at [751, 137] on button "Tag failed to recover" at bounding box center [725, 131] width 118 height 35
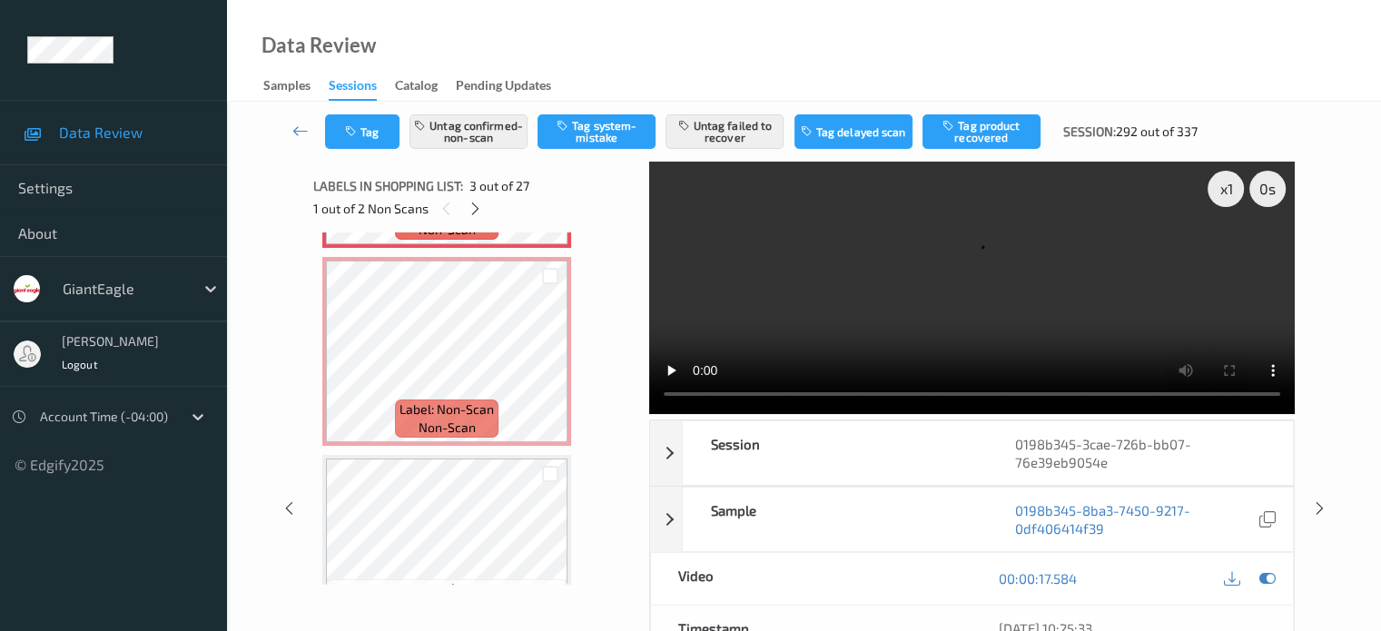
scroll to position [594, 0]
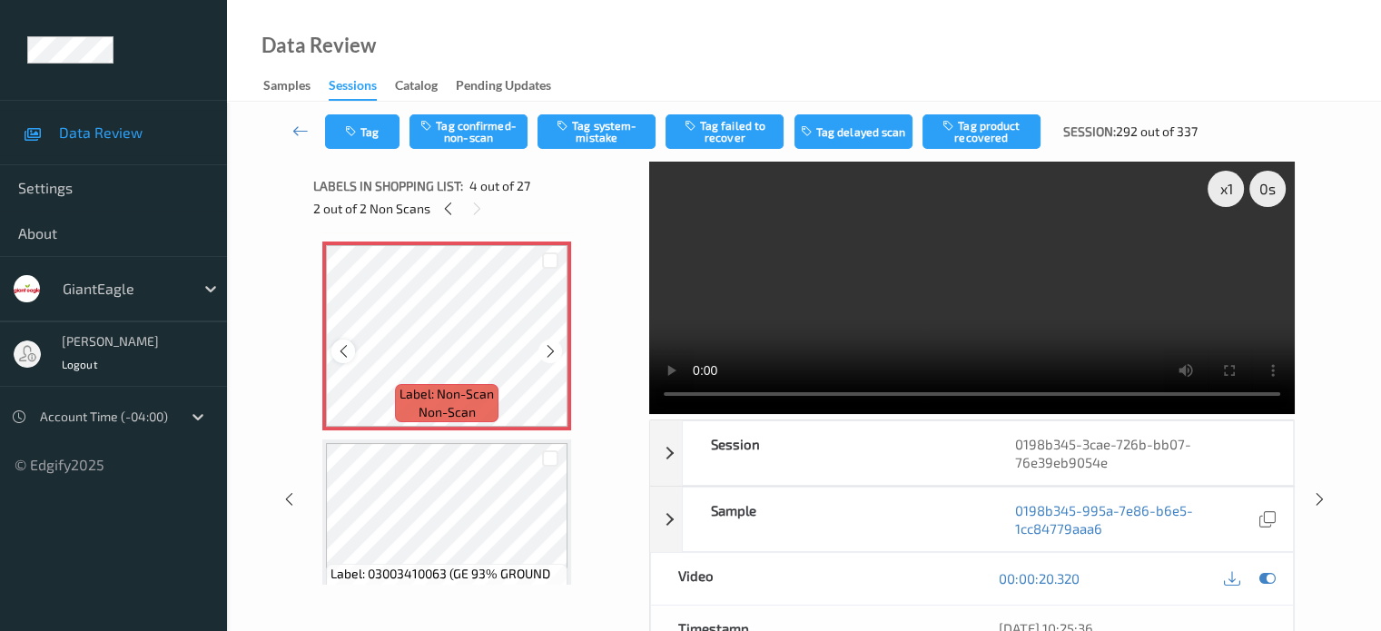
click at [345, 350] on icon at bounding box center [343, 351] width 15 height 16
click at [549, 358] on icon at bounding box center [550, 351] width 15 height 16
click at [480, 126] on button "Tag confirmed-non-scan" at bounding box center [469, 131] width 118 height 35
click at [980, 141] on button "Tag product recovered" at bounding box center [982, 131] width 118 height 35
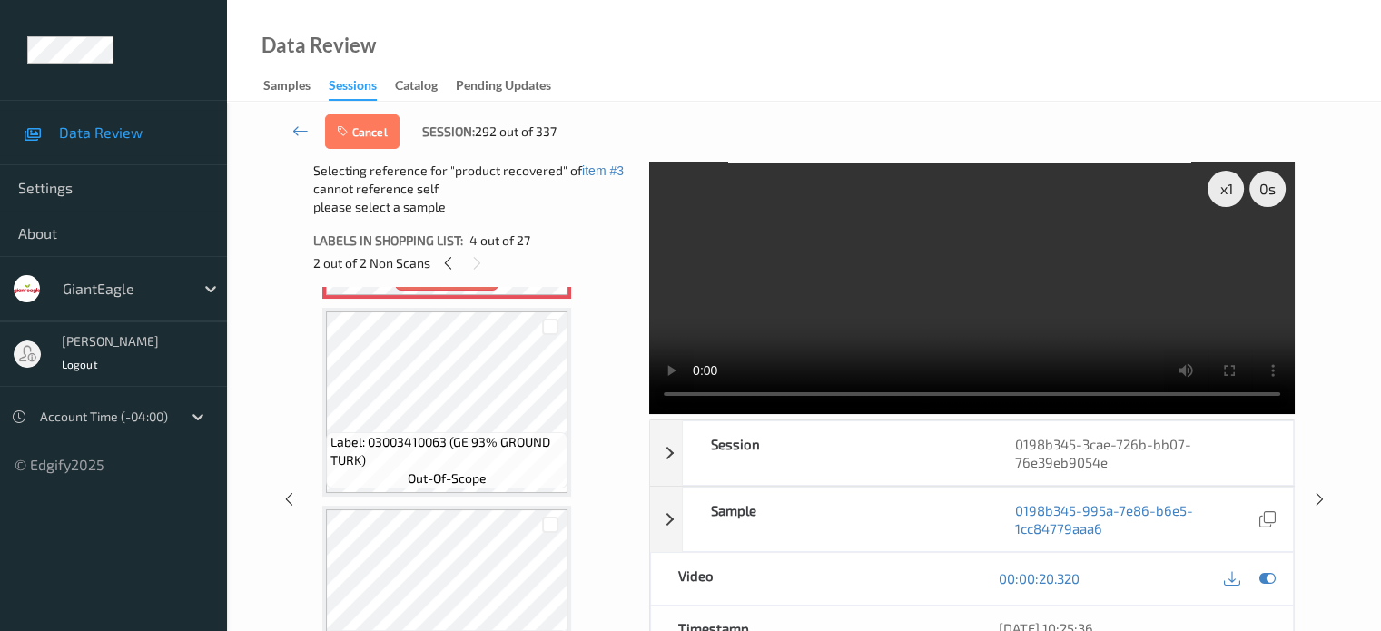
scroll to position [745, 0]
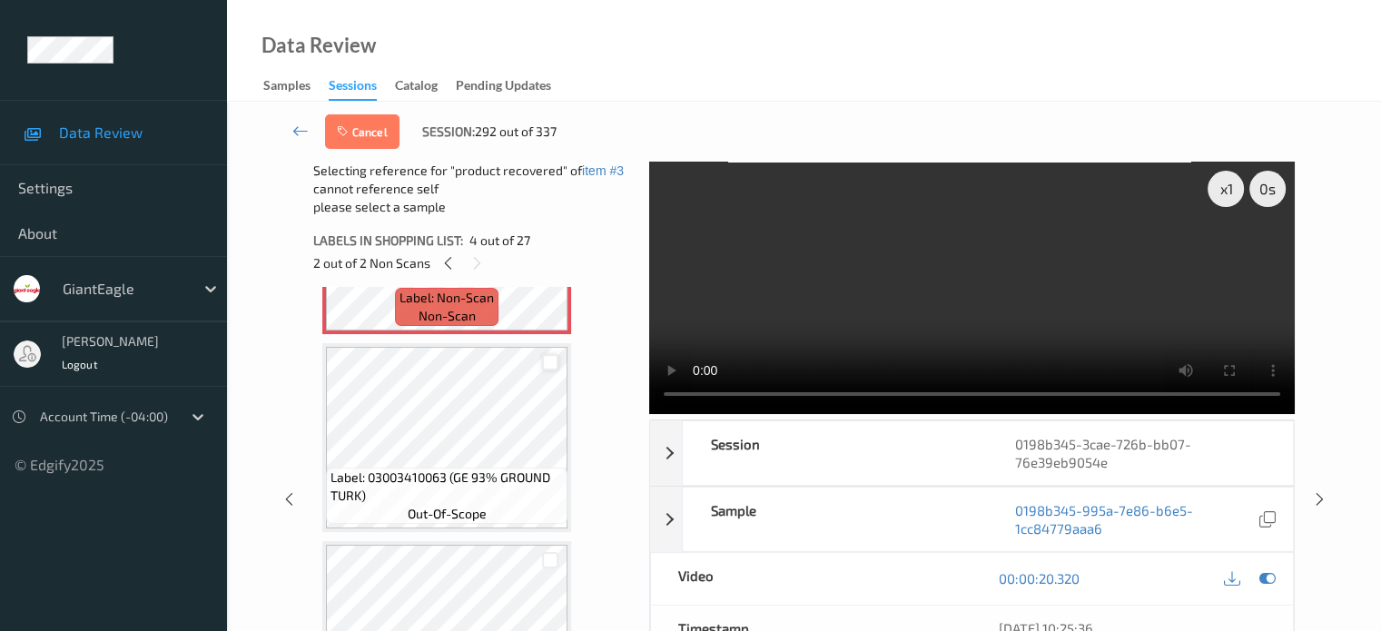
click at [552, 360] on div at bounding box center [550, 362] width 17 height 17
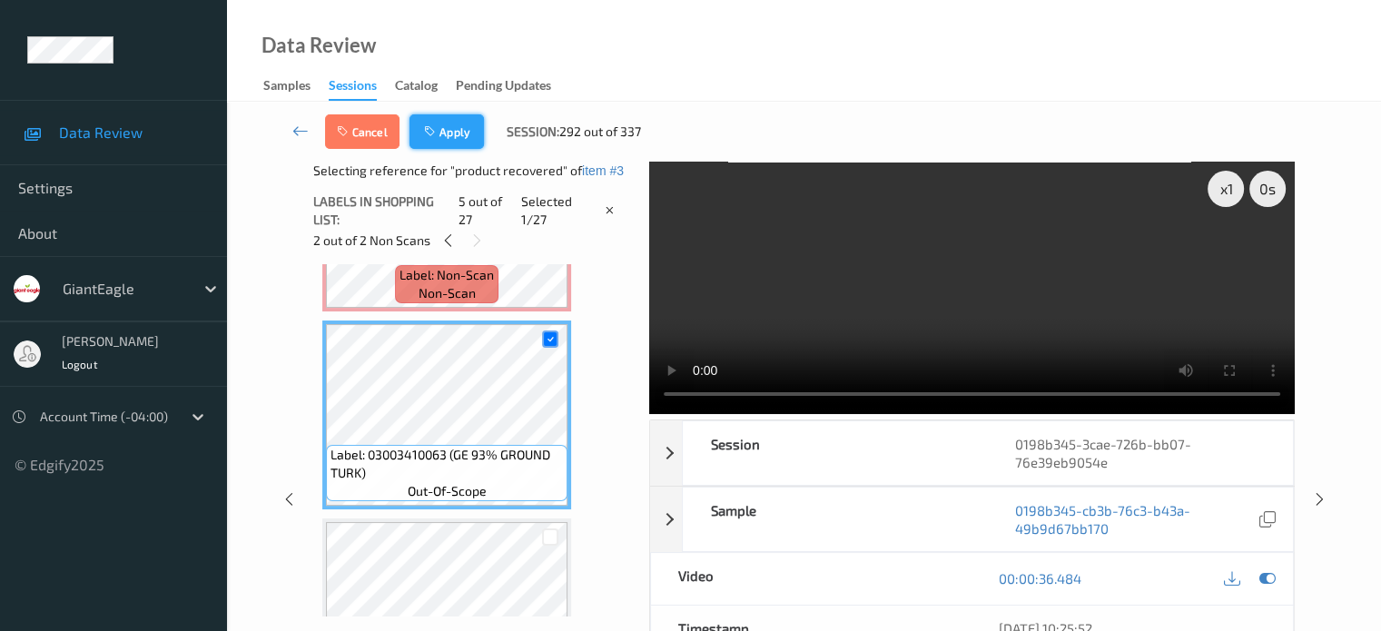
click at [448, 146] on button "Apply" at bounding box center [447, 131] width 74 height 35
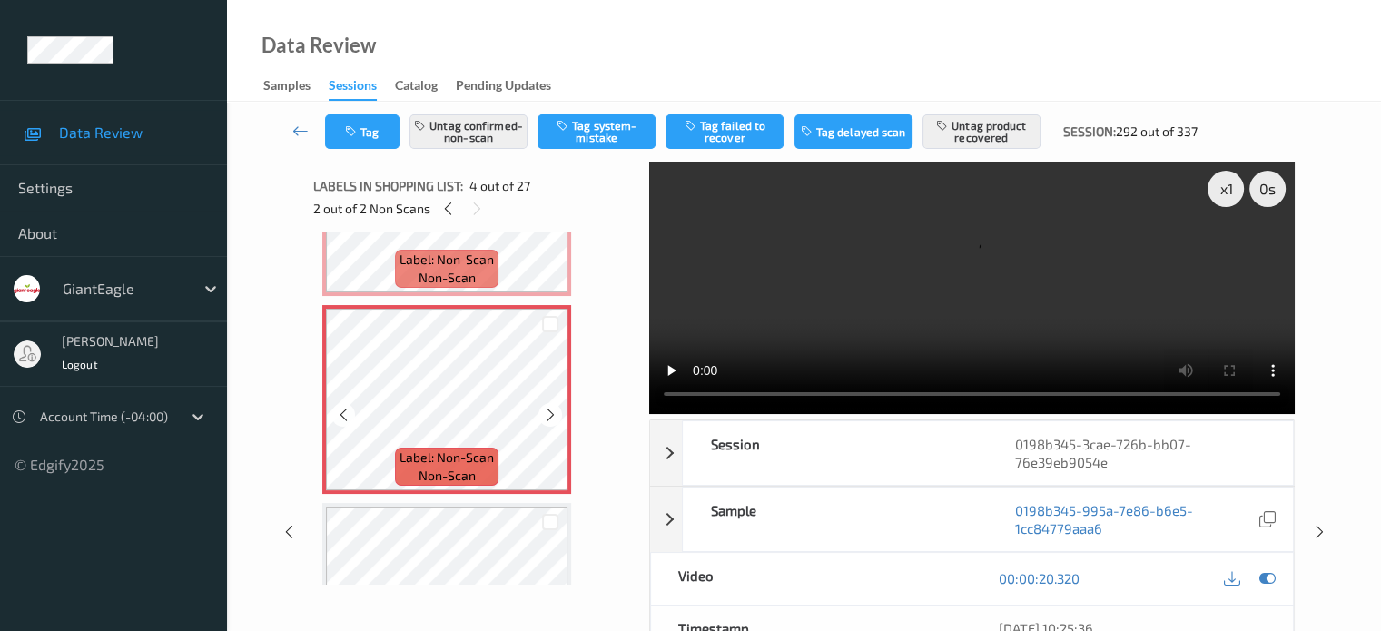
scroll to position [557, 0]
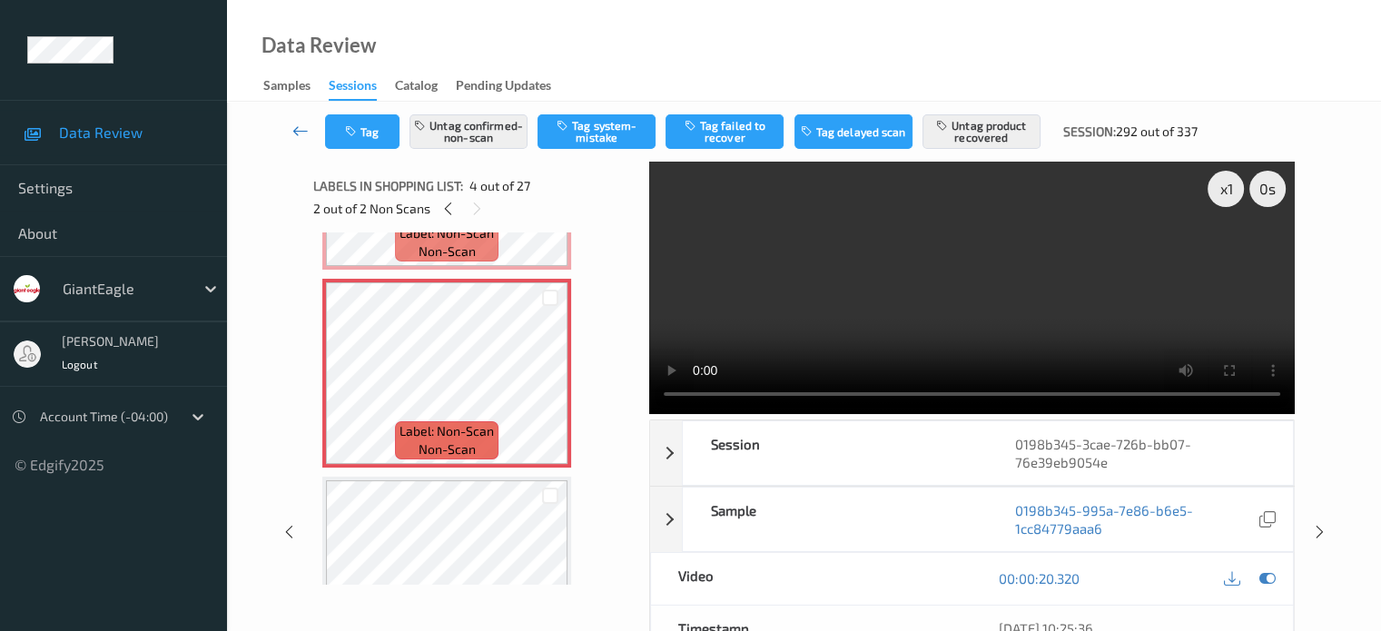
click at [287, 124] on link at bounding box center [301, 131] width 48 height 35
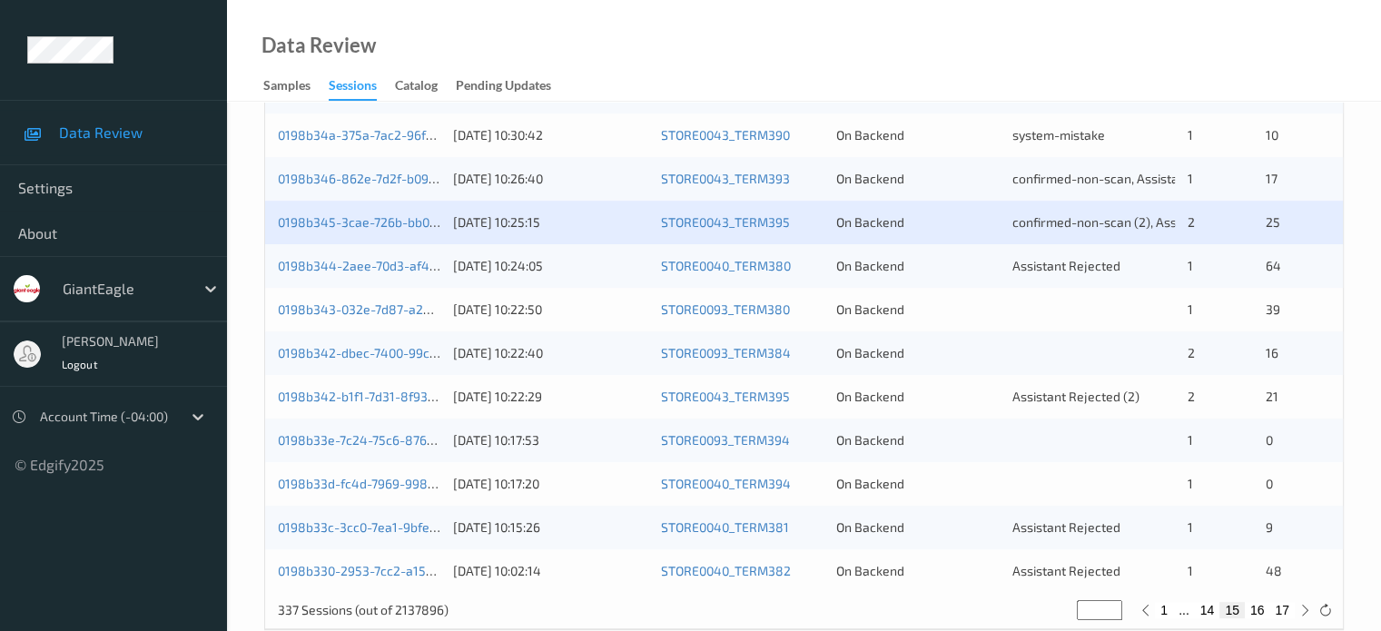
scroll to position [877, 0]
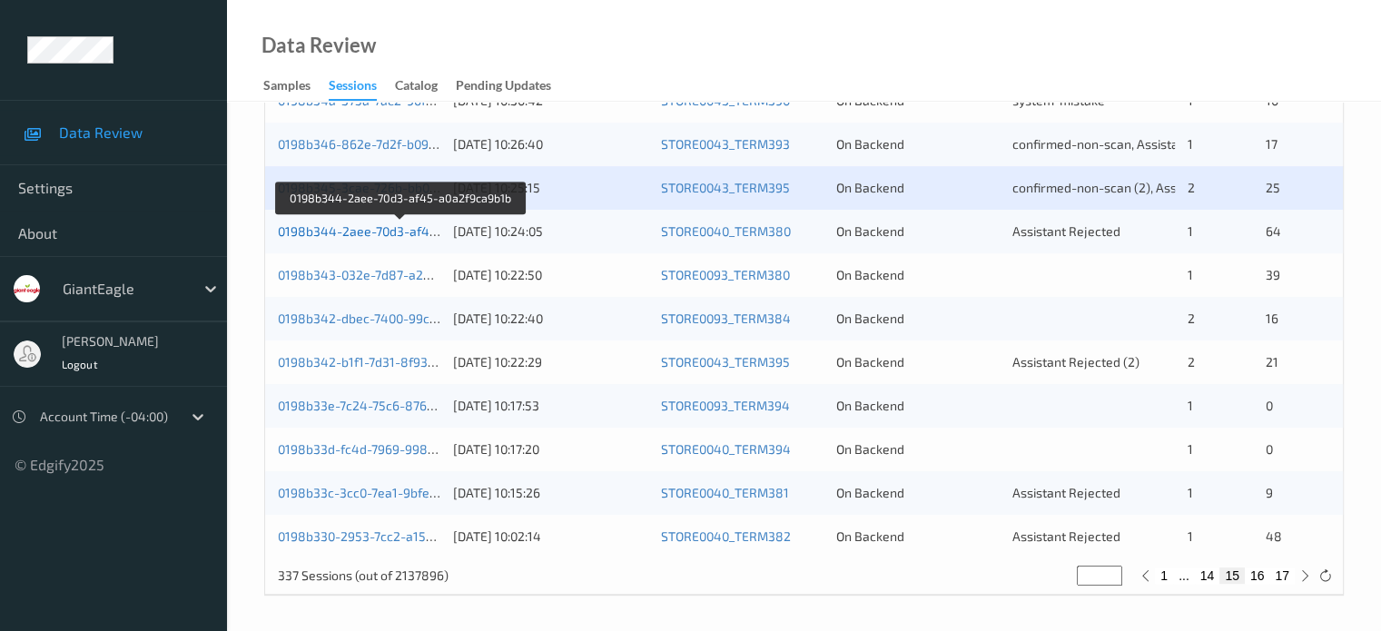
click at [385, 235] on link "0198b344-2aee-70d3-af45-a0a2f9ca9b1b" at bounding box center [401, 230] width 246 height 15
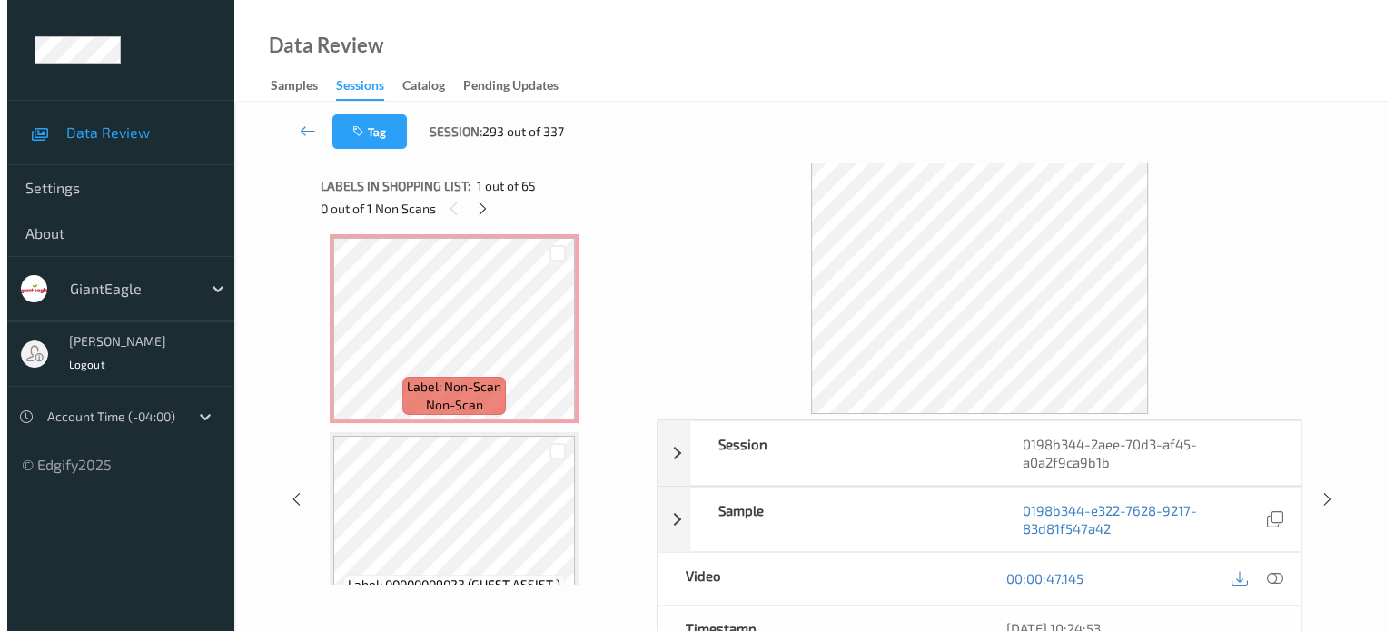
scroll to position [11491, 0]
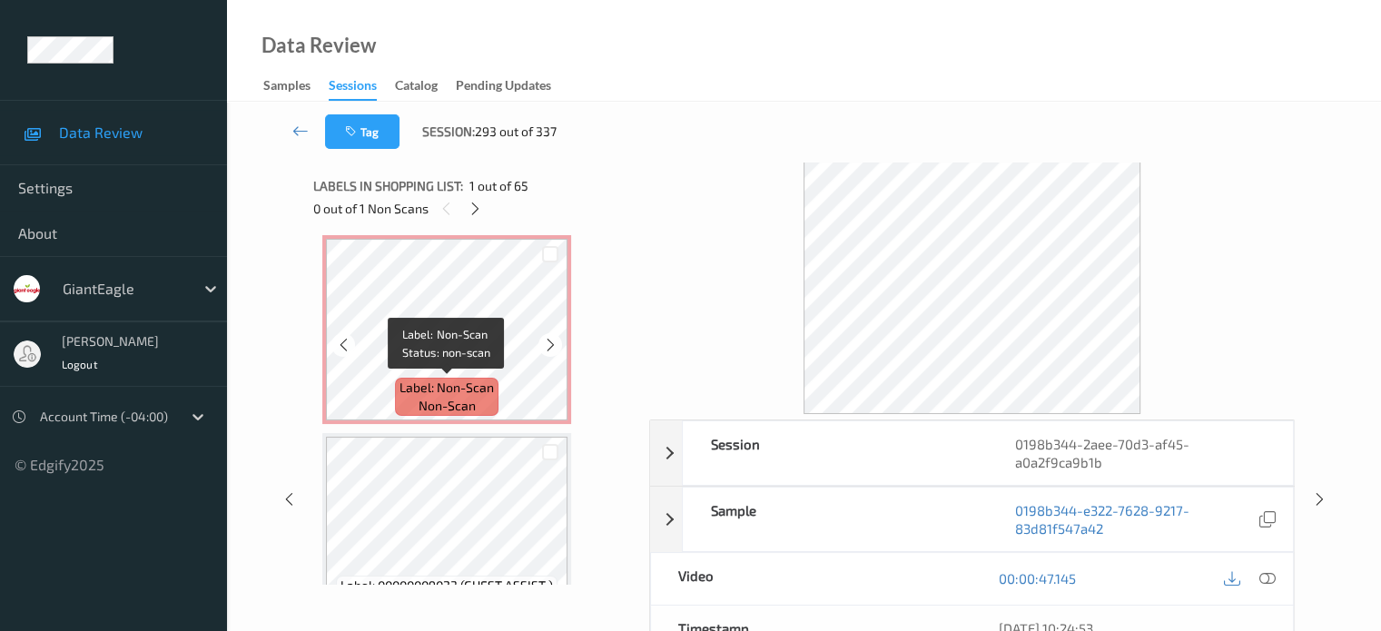
click at [443, 404] on span "non-scan" at bounding box center [447, 406] width 57 height 18
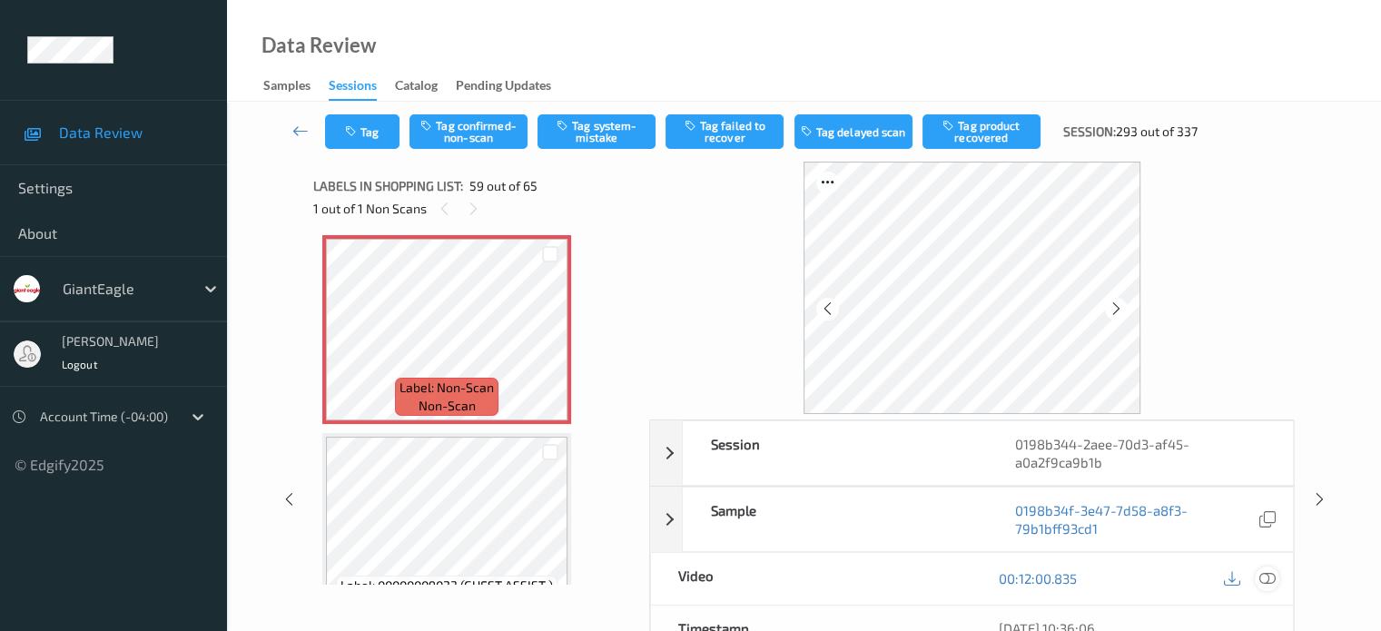
click at [1265, 582] on icon at bounding box center [1267, 578] width 16 height 16
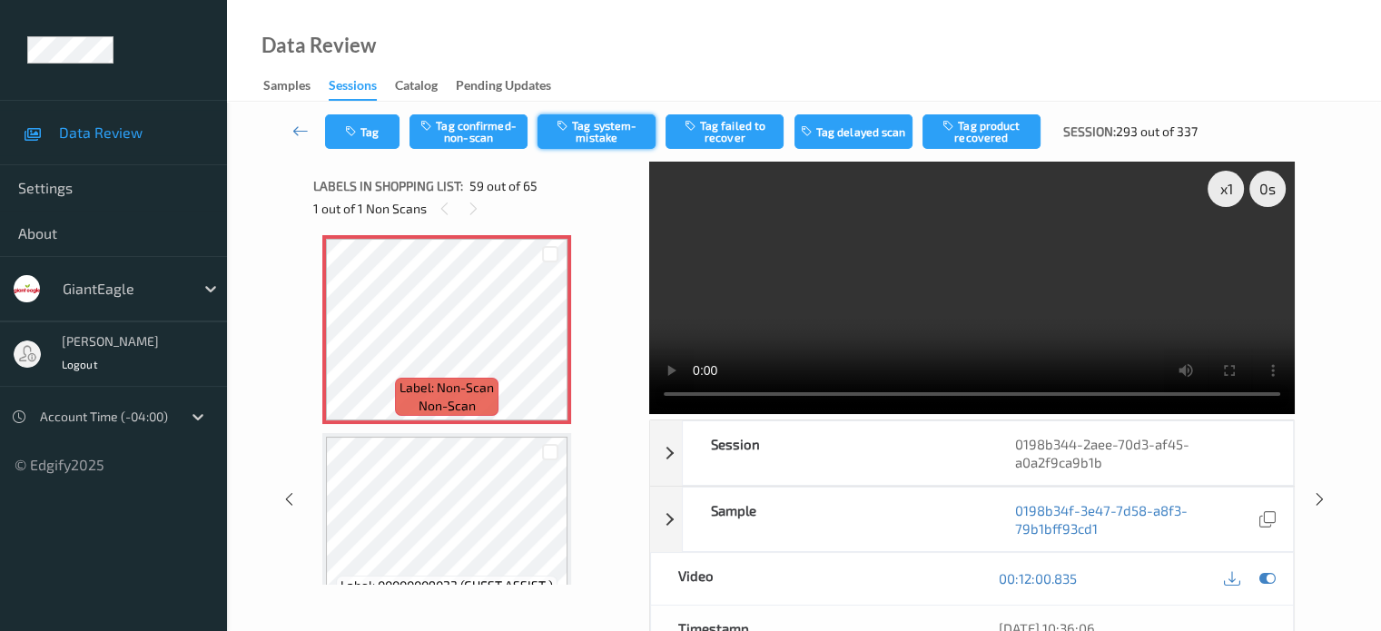
click at [597, 127] on button "Tag system-mistake" at bounding box center [597, 131] width 118 height 35
click at [347, 128] on icon "button" at bounding box center [352, 131] width 15 height 13
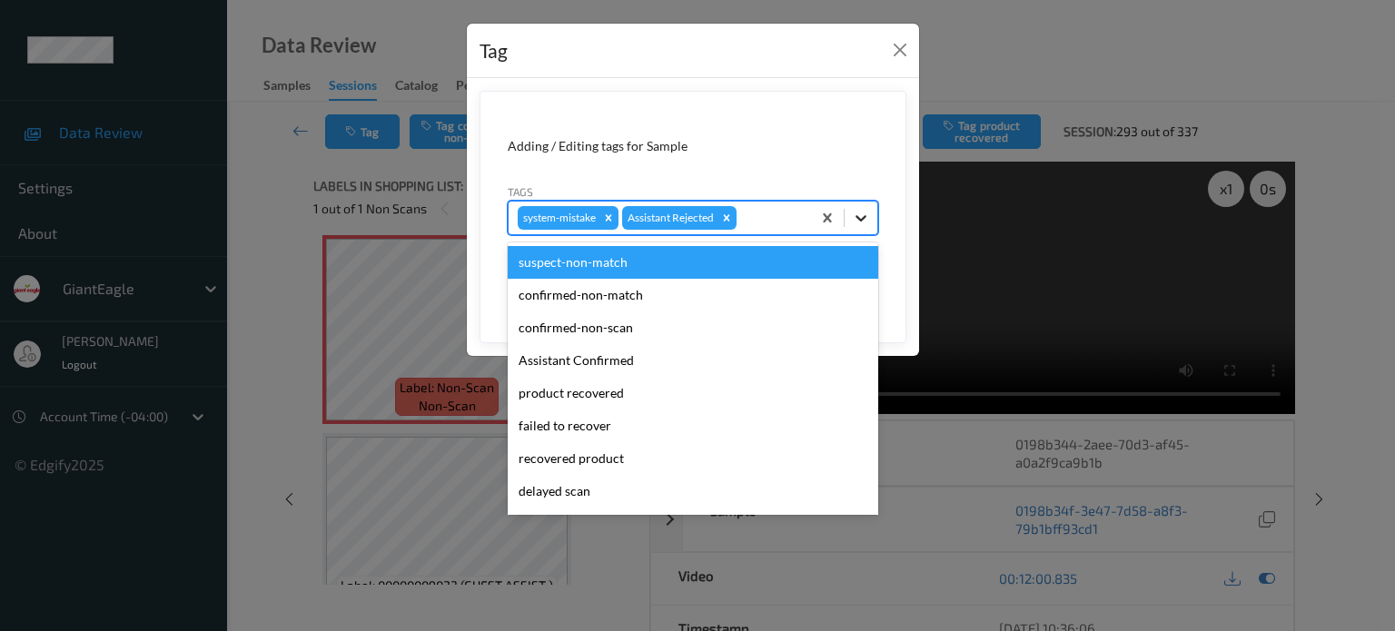
click at [870, 221] on icon at bounding box center [861, 218] width 18 height 18
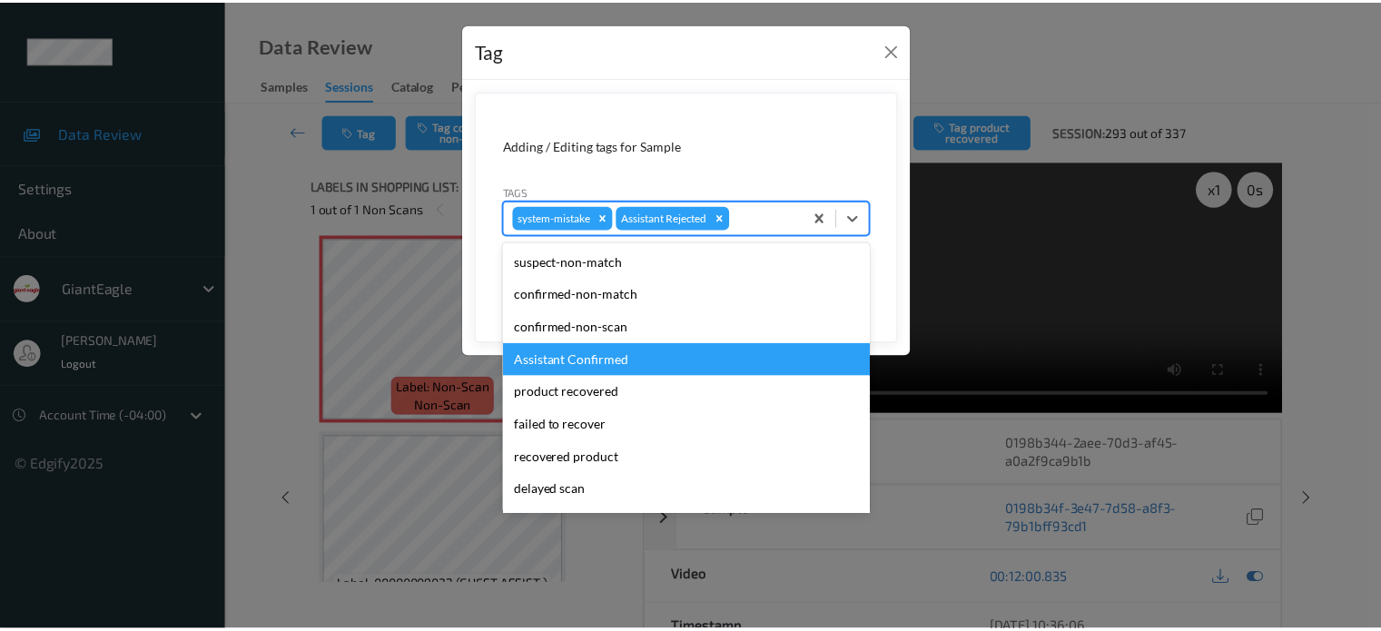
scroll to position [160, 0]
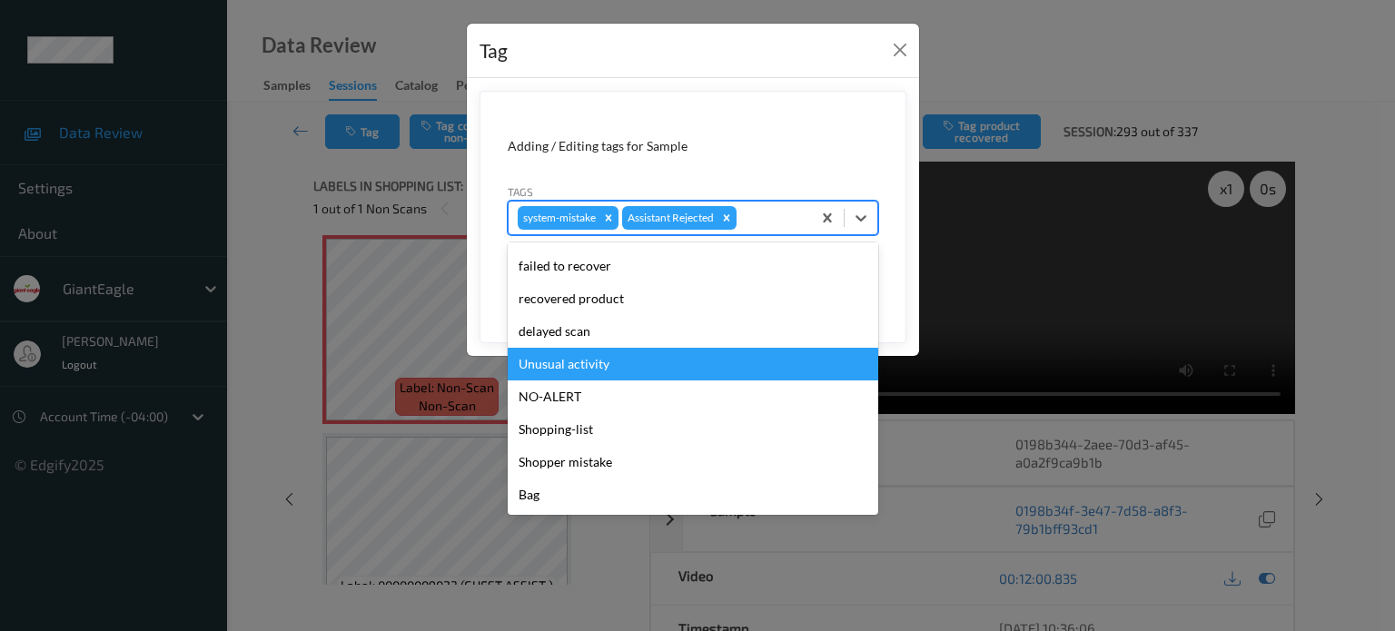
click at [581, 372] on div "Unusual activity" at bounding box center [693, 364] width 371 height 33
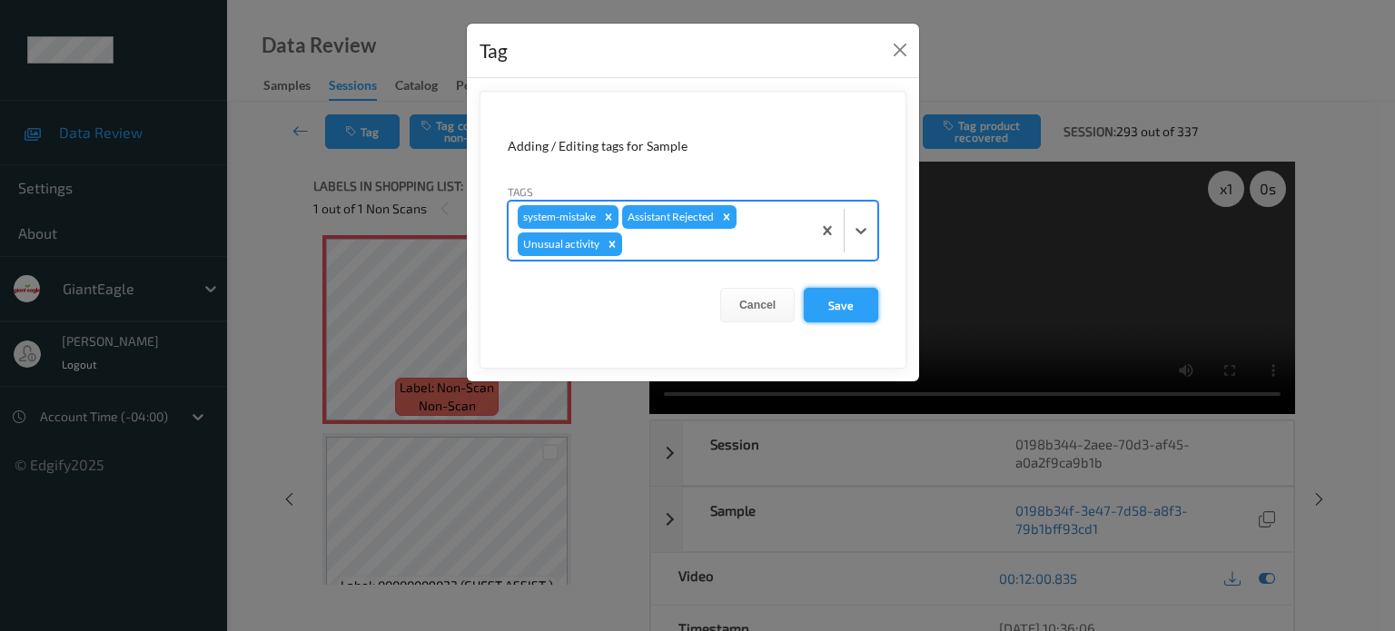
click at [866, 296] on button "Save" at bounding box center [841, 305] width 74 height 35
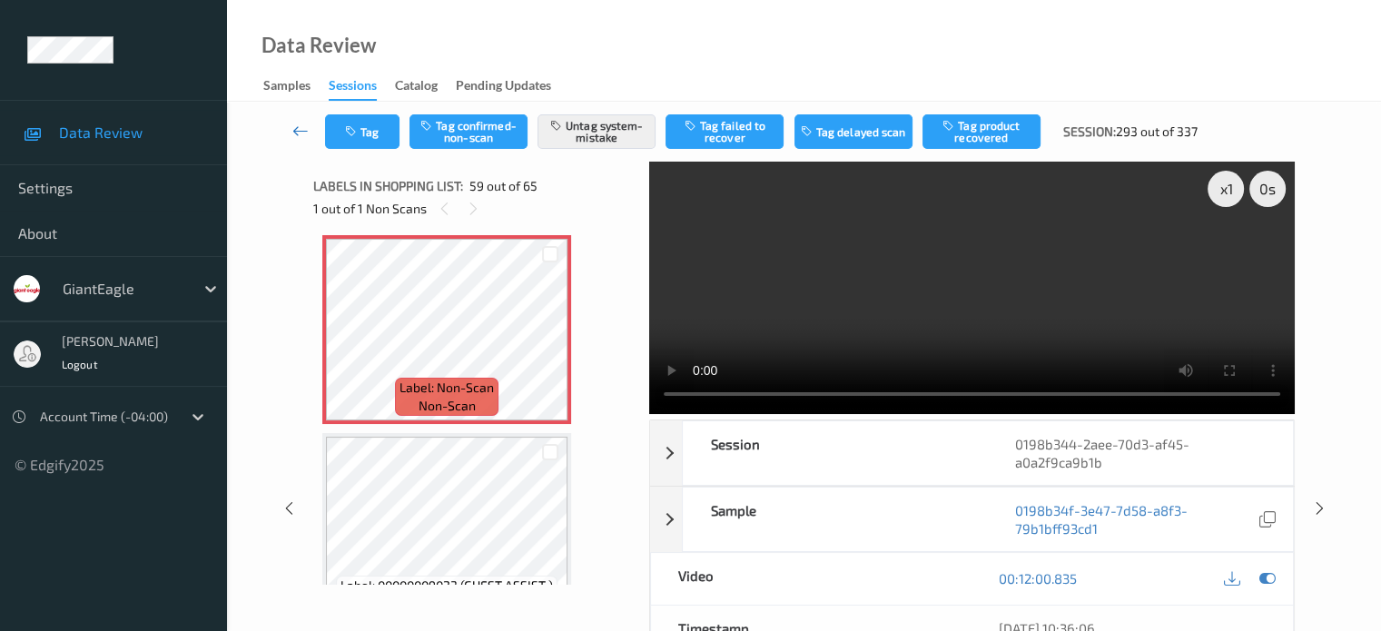
click at [300, 128] on icon at bounding box center [300, 131] width 16 height 18
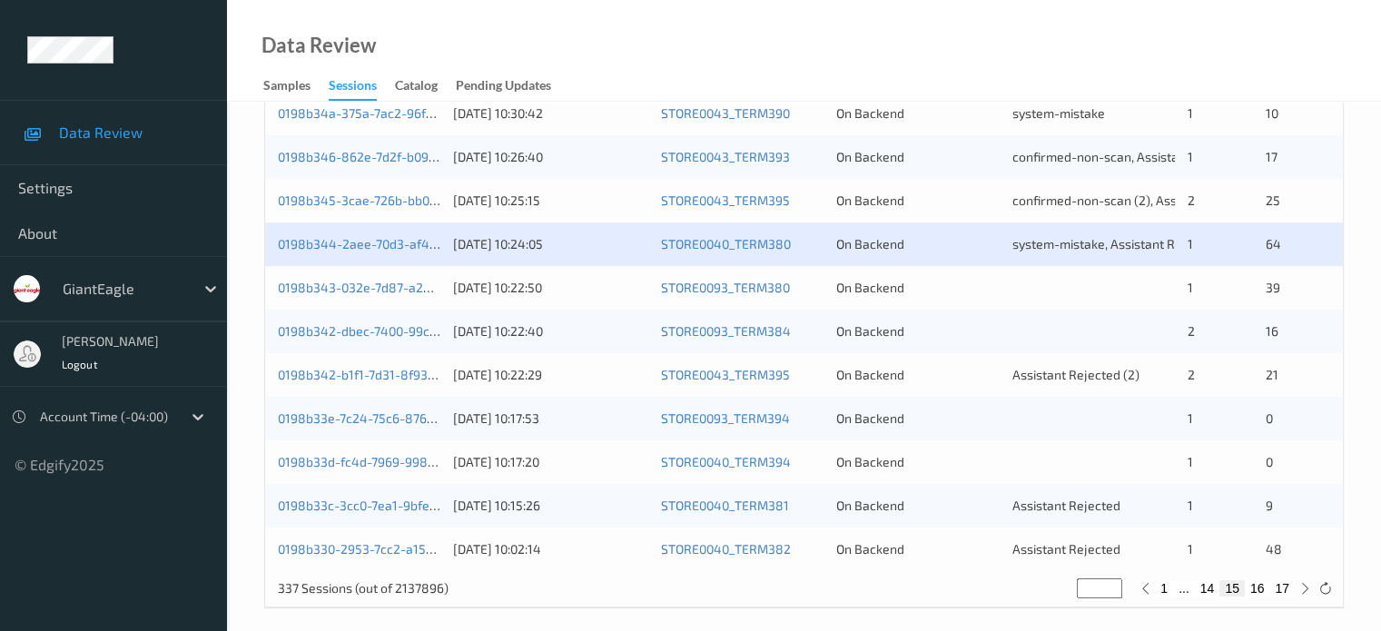
scroll to position [877, 0]
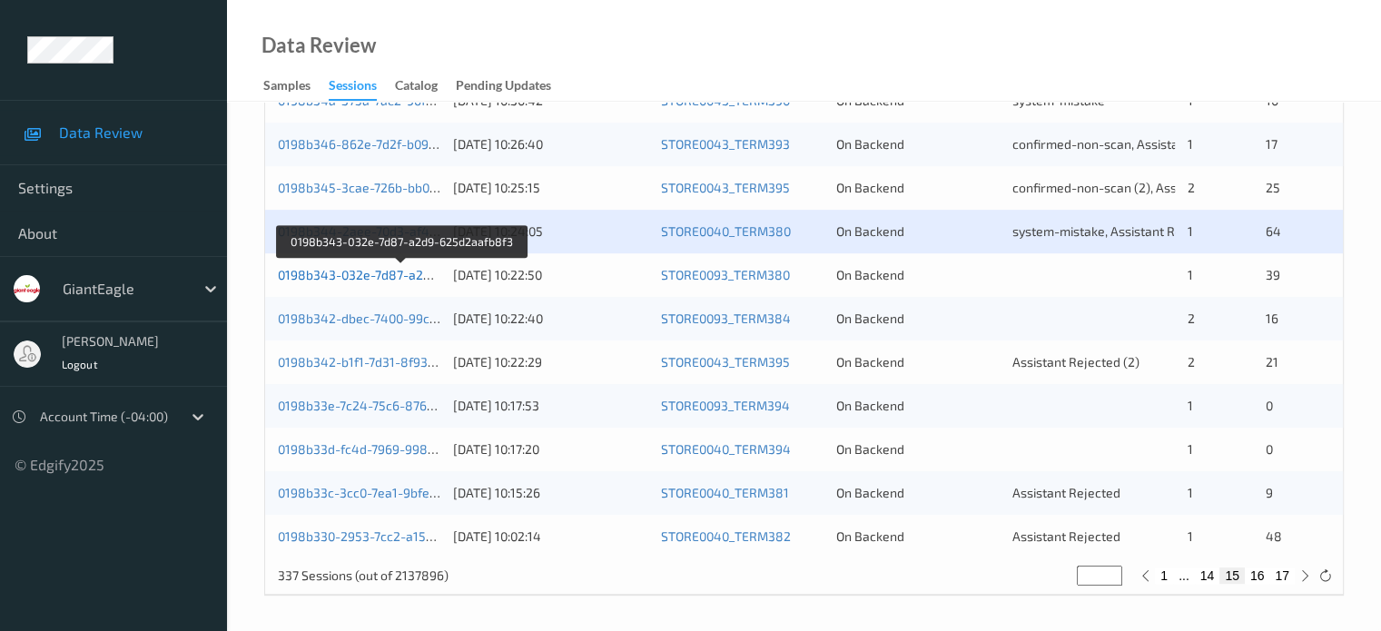
click at [392, 272] on link "0198b343-032e-7d87-a2d9-625d2aafb8f3" at bounding box center [402, 274] width 248 height 15
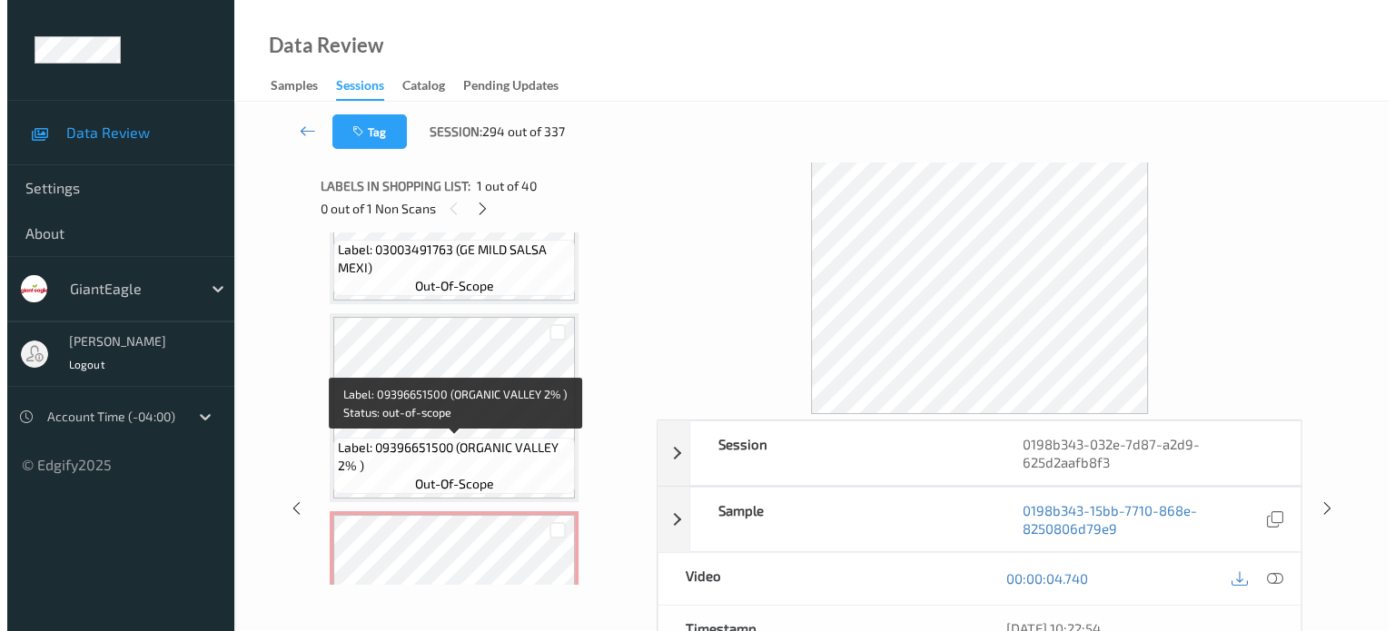
scroll to position [6812, 0]
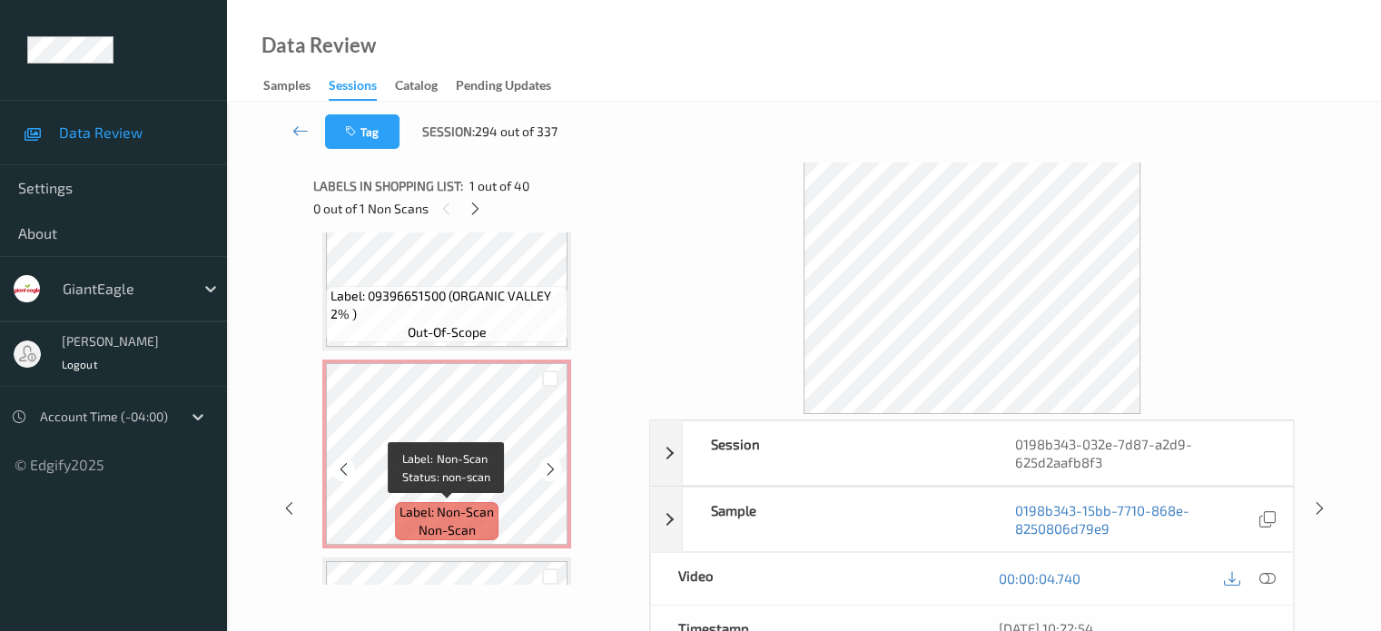
click at [450, 521] on span "non-scan" at bounding box center [447, 530] width 57 height 18
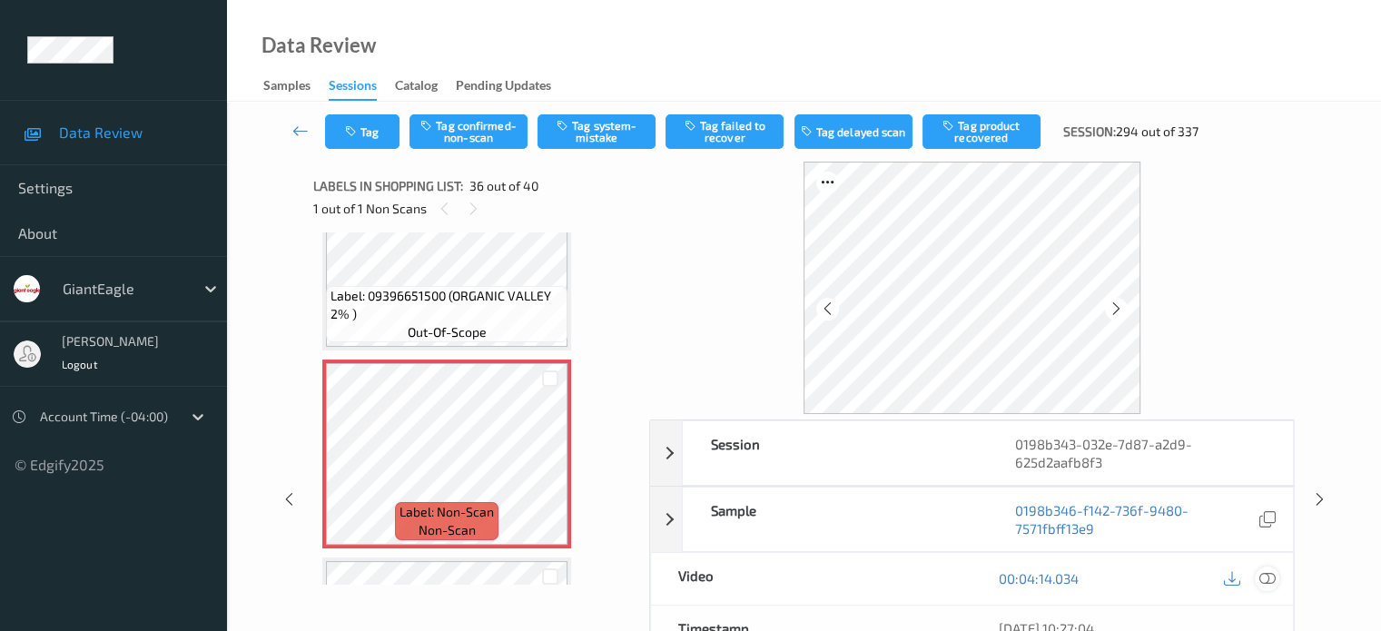
click at [1268, 579] on icon at bounding box center [1267, 578] width 16 height 16
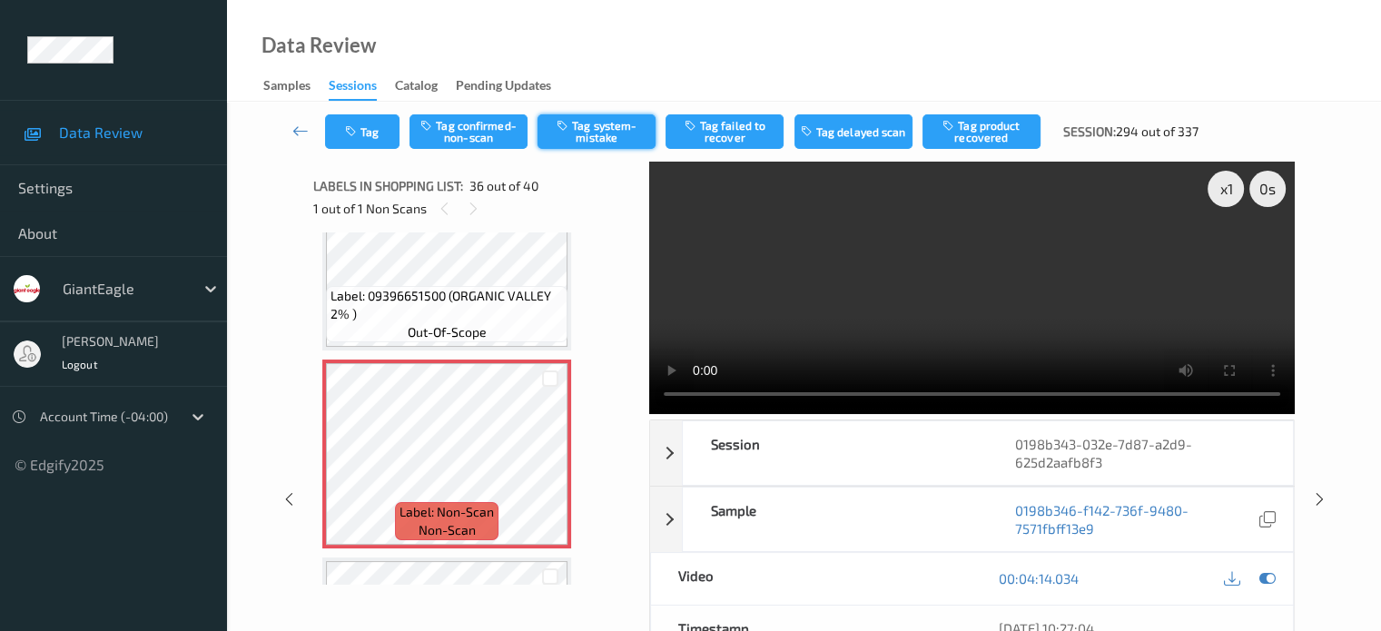
click at [596, 136] on button "Tag system-mistake" at bounding box center [597, 131] width 118 height 35
click at [375, 136] on button "Tag" at bounding box center [362, 131] width 74 height 35
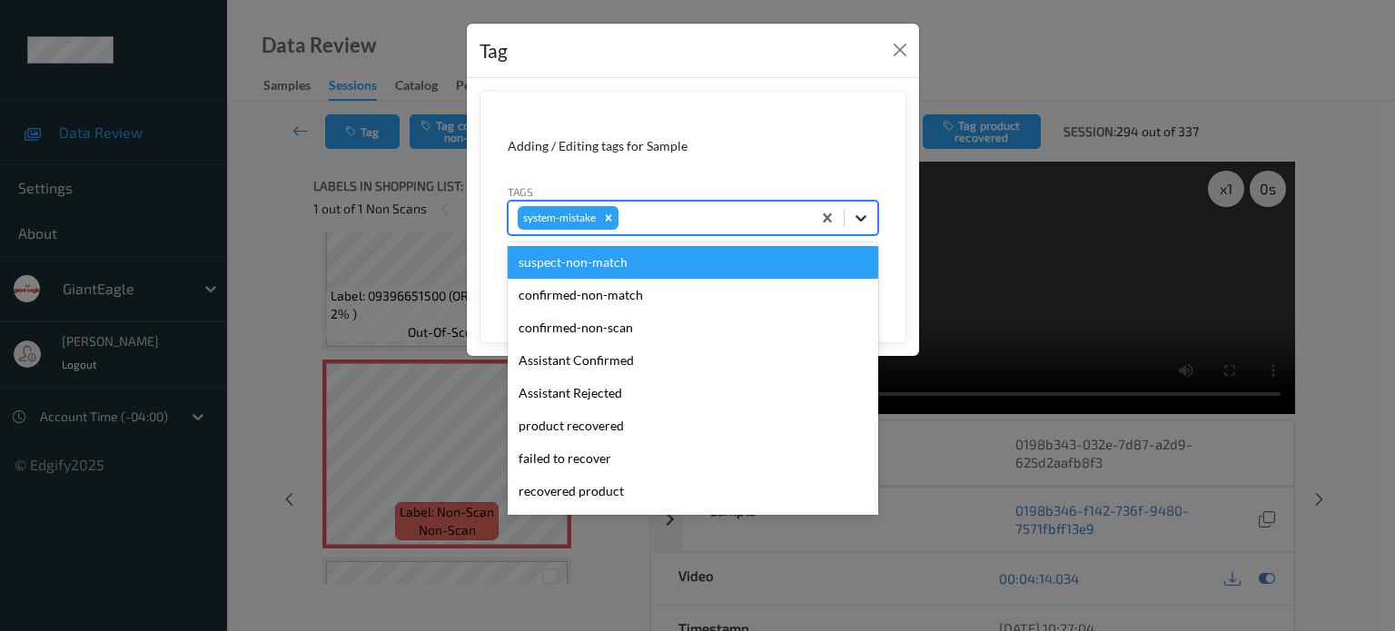
click at [858, 220] on icon at bounding box center [861, 218] width 18 height 18
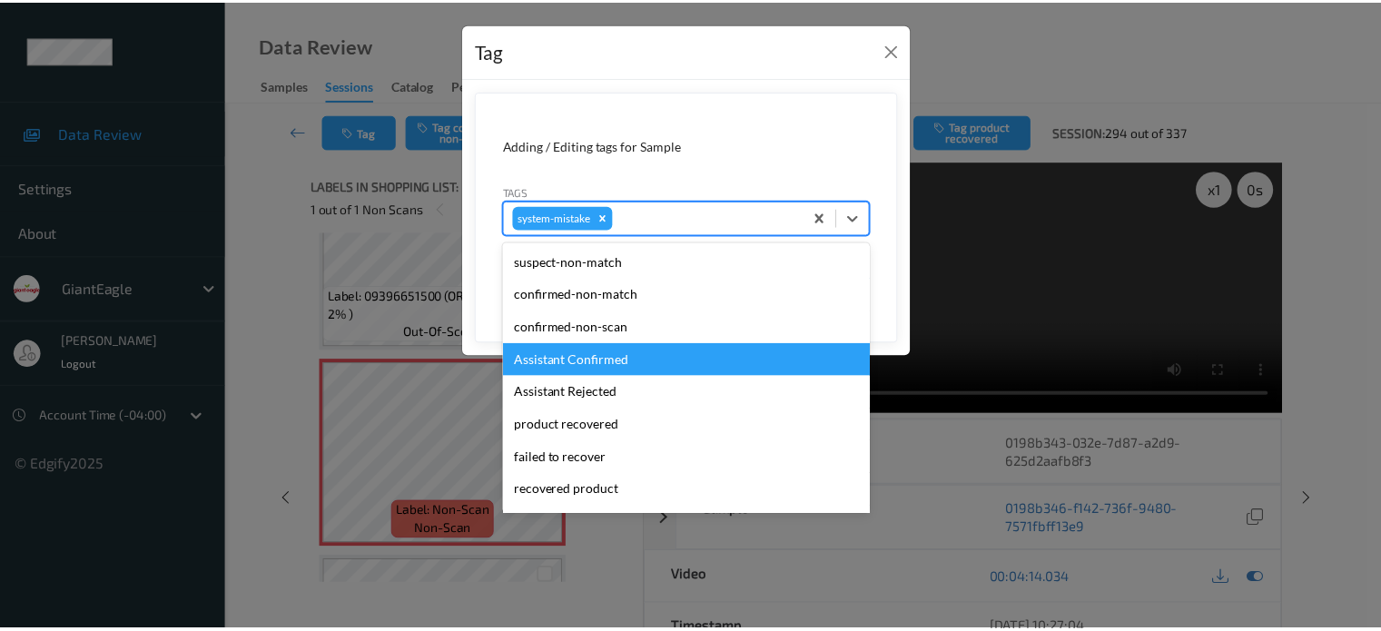
scroll to position [193, 0]
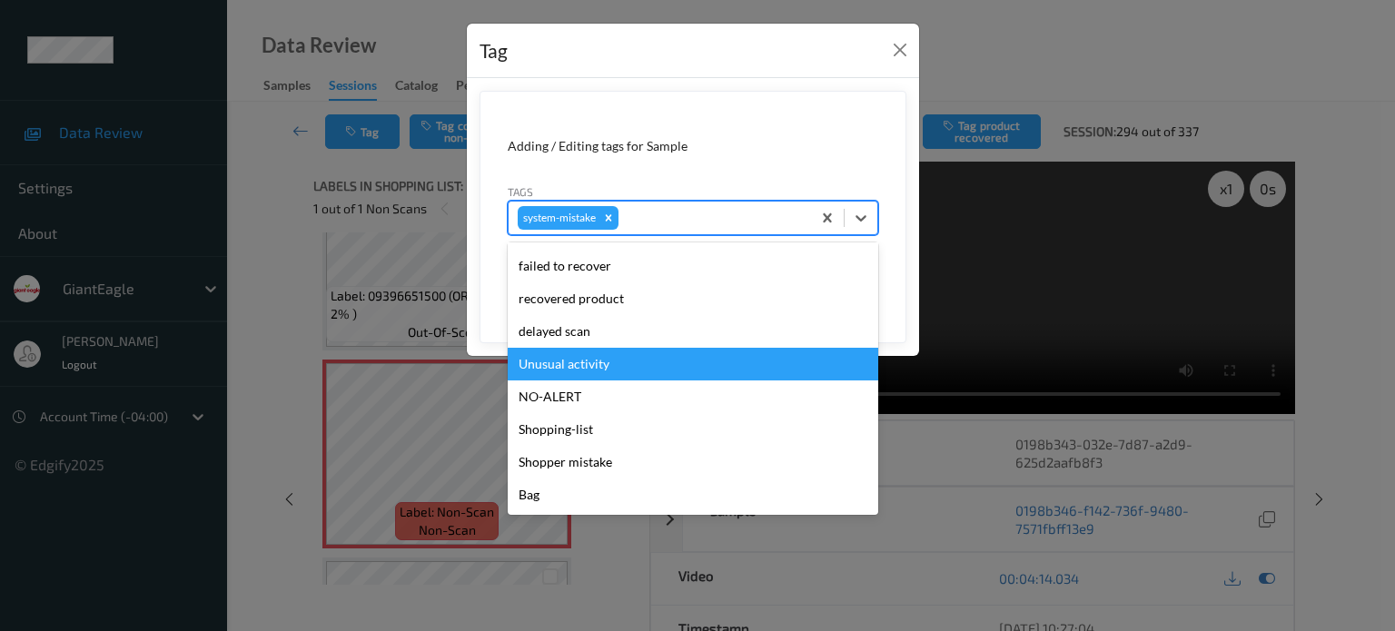
click at [571, 364] on div "Unusual activity" at bounding box center [693, 364] width 371 height 33
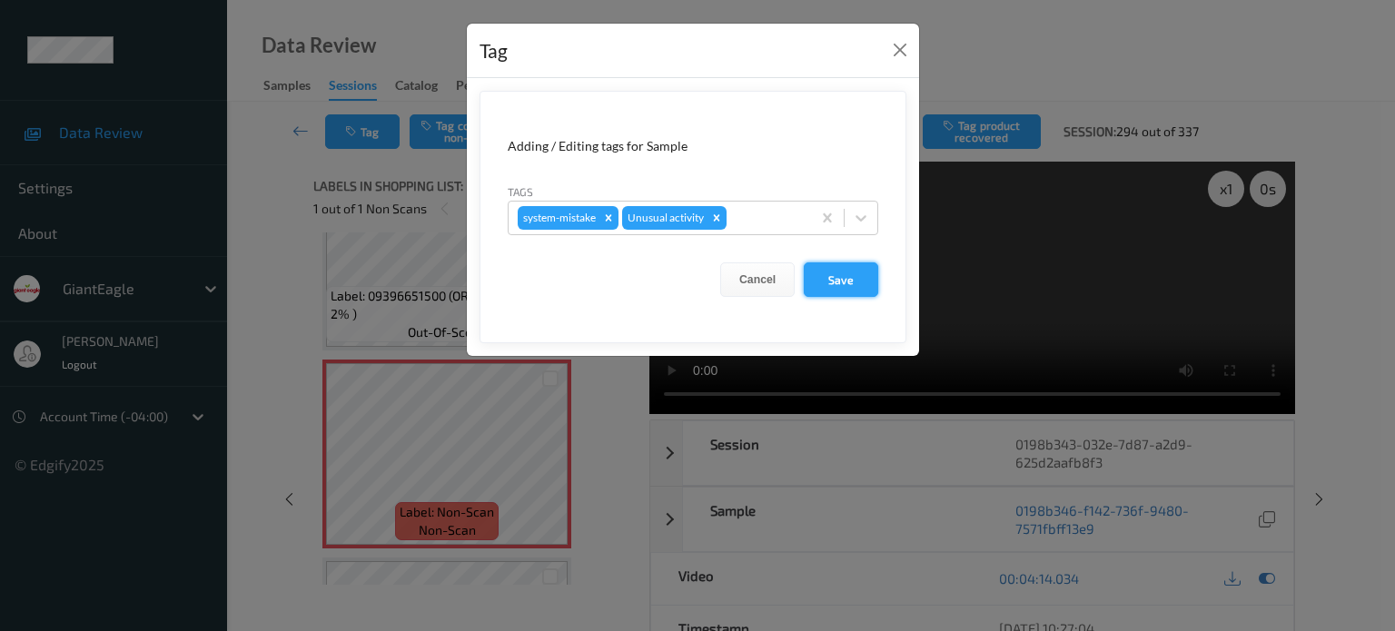
click at [850, 282] on button "Save" at bounding box center [841, 279] width 74 height 35
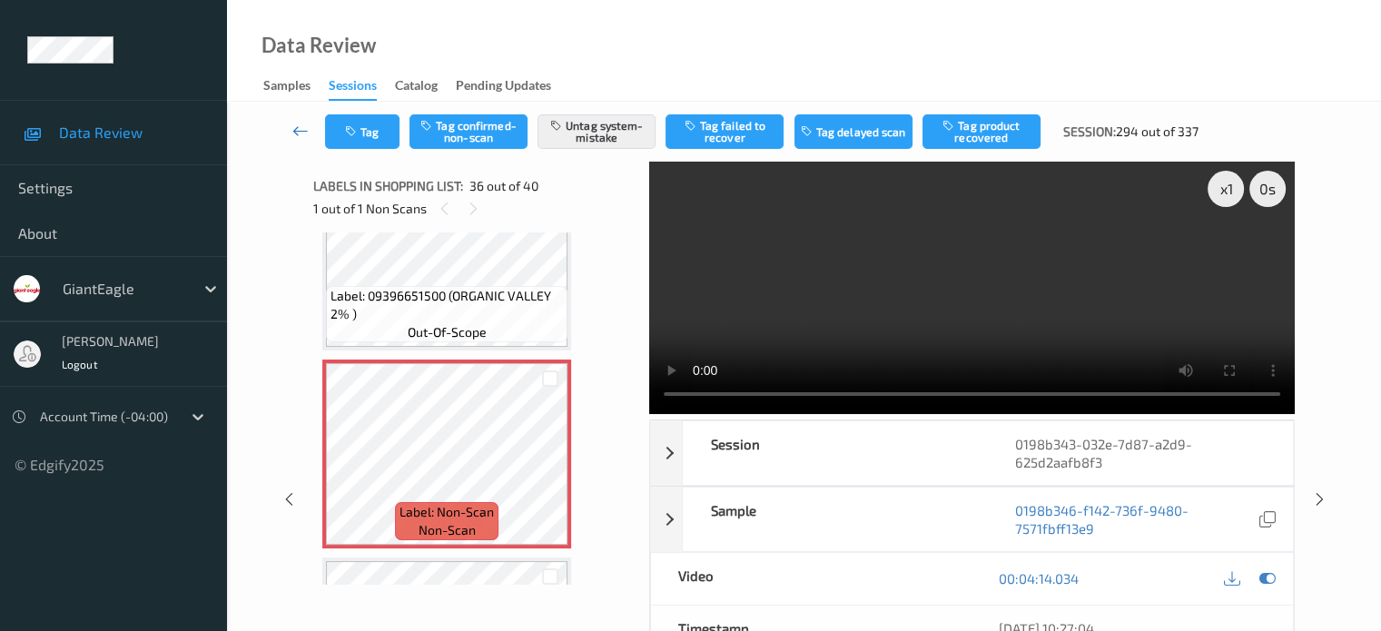
click at [308, 130] on icon at bounding box center [300, 131] width 16 height 18
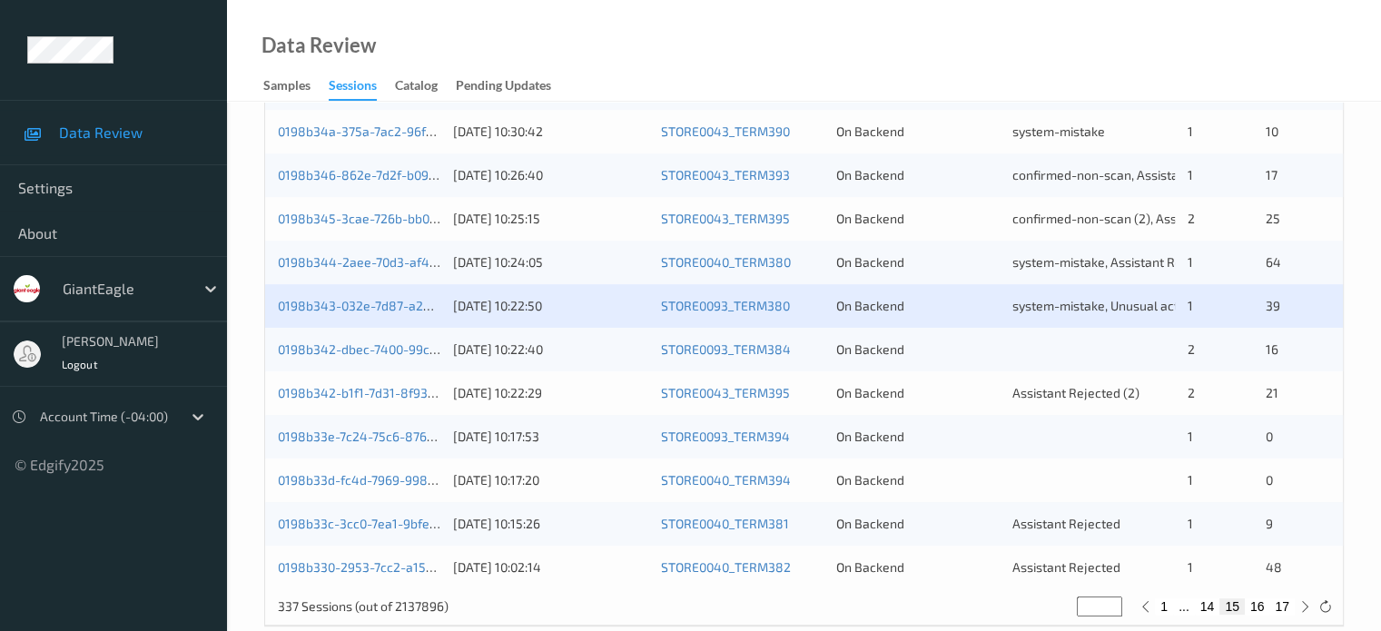
scroll to position [877, 0]
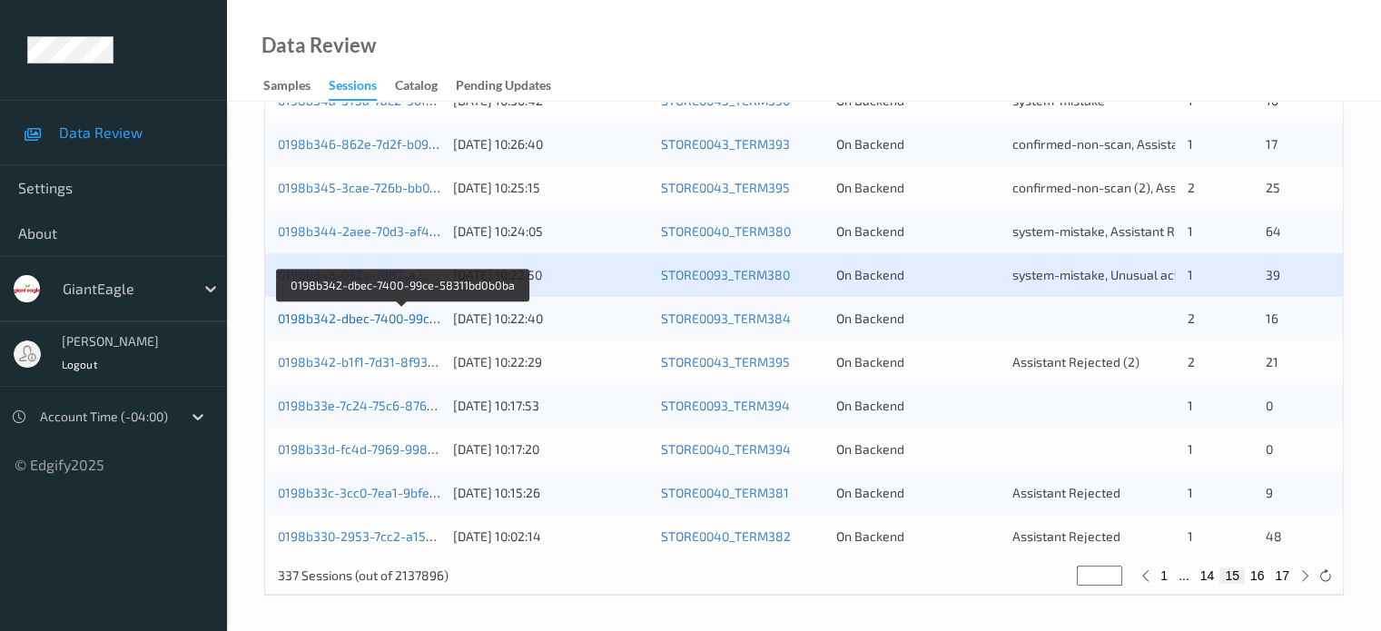
click at [363, 322] on link "0198b342-dbec-7400-99ce-58311bd0b0ba" at bounding box center [402, 318] width 249 height 15
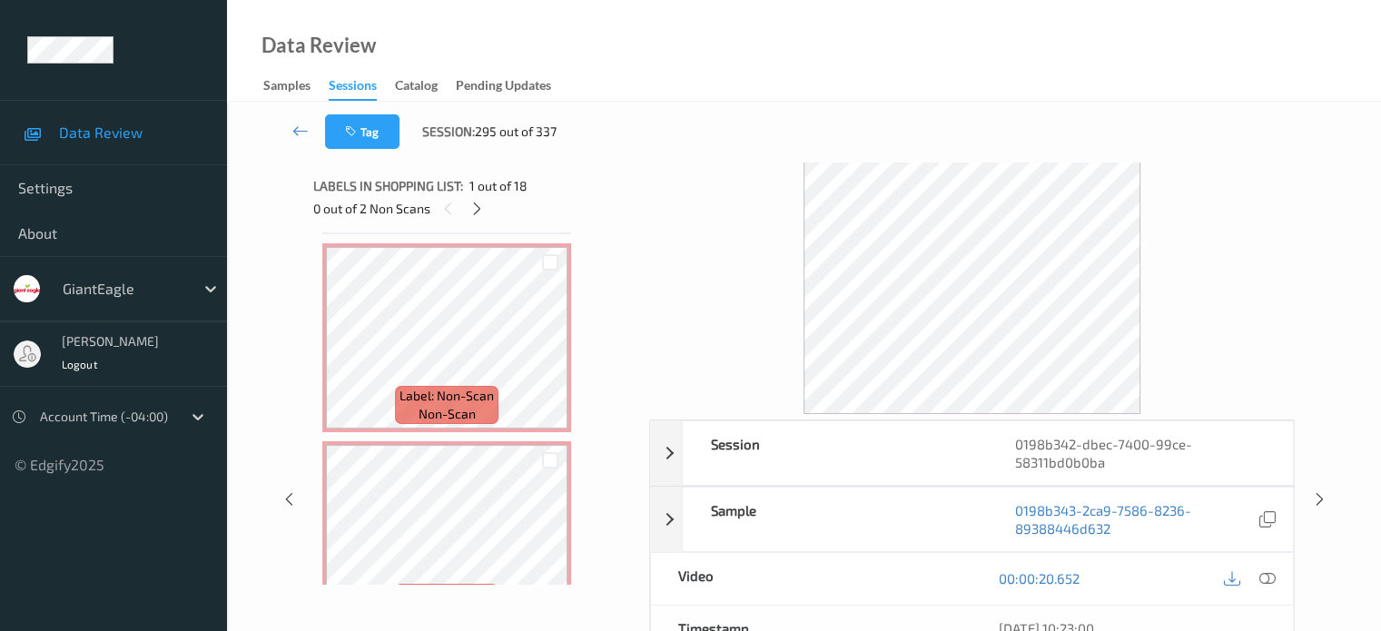
scroll to position [2570, 0]
click at [440, 414] on span "non-scan" at bounding box center [447, 416] width 57 height 18
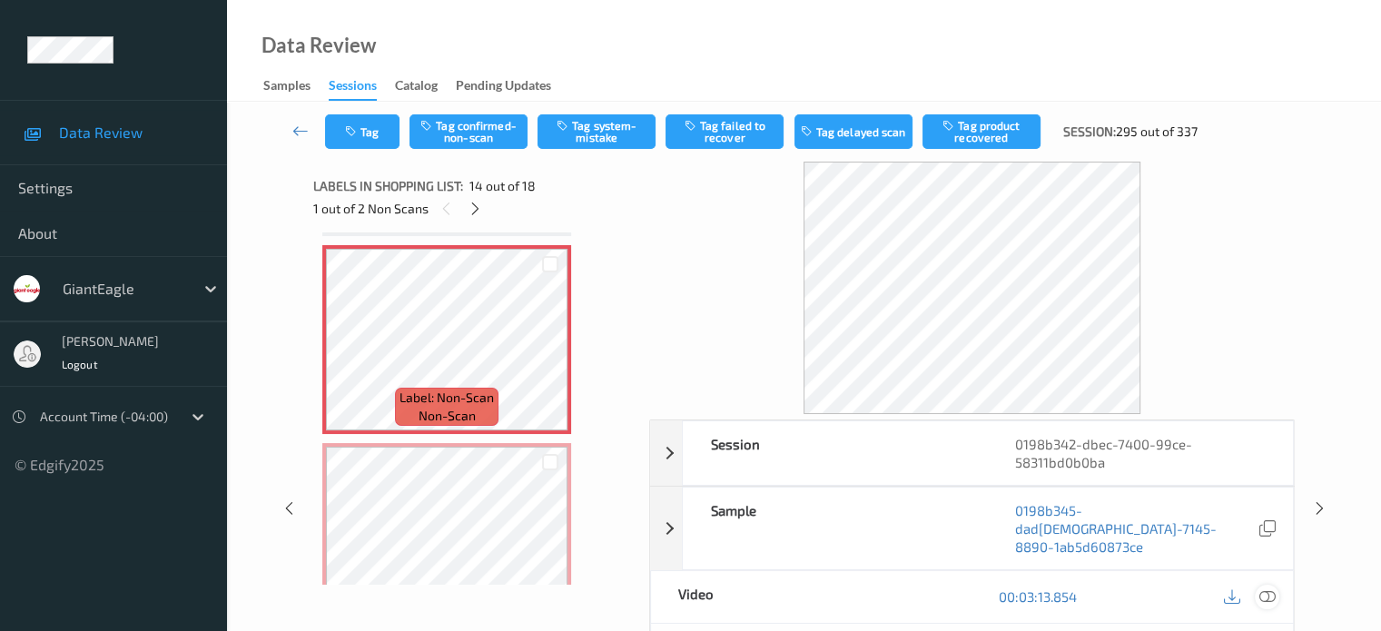
click at [1272, 589] on icon at bounding box center [1267, 597] width 16 height 16
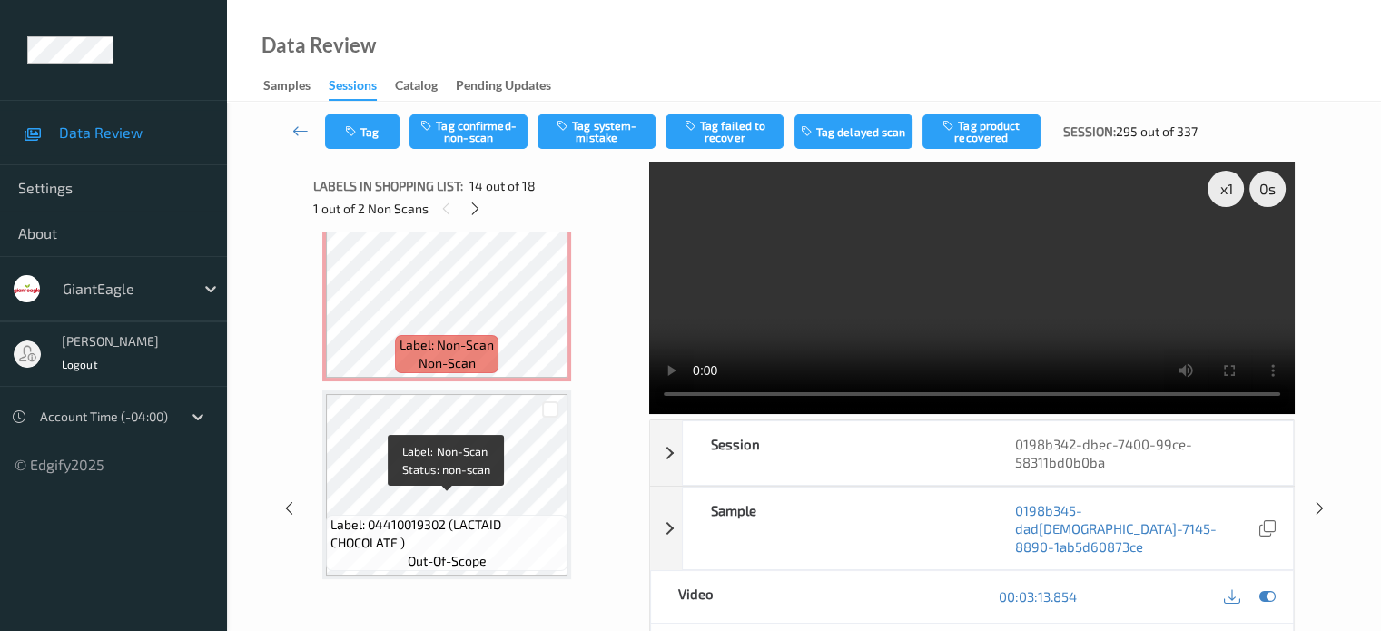
scroll to position [2836, 0]
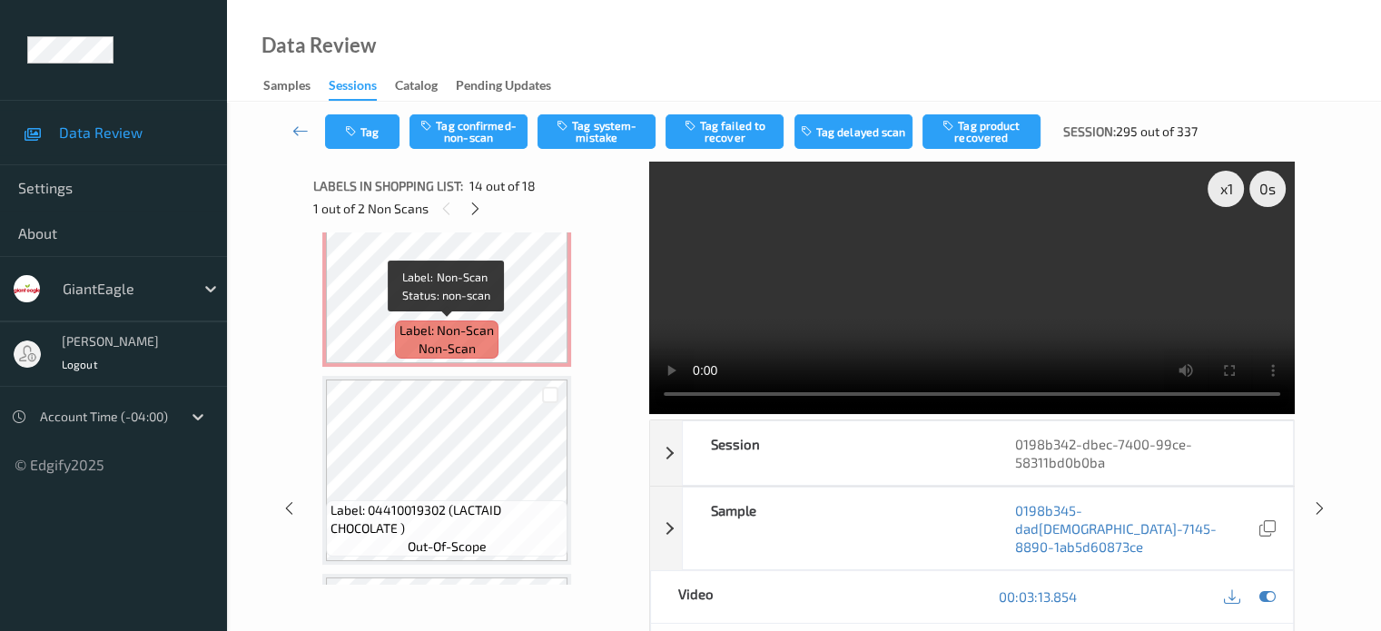
click at [441, 353] on span "non-scan" at bounding box center [447, 349] width 57 height 18
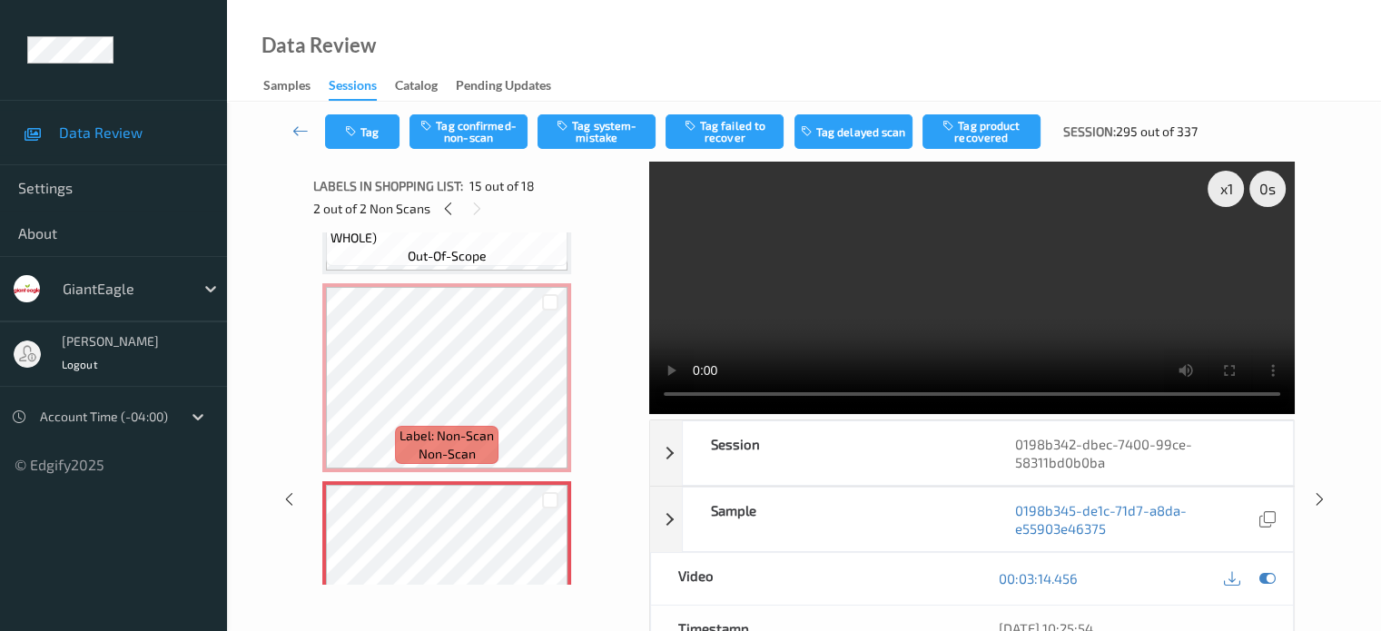
scroll to position [2684, 0]
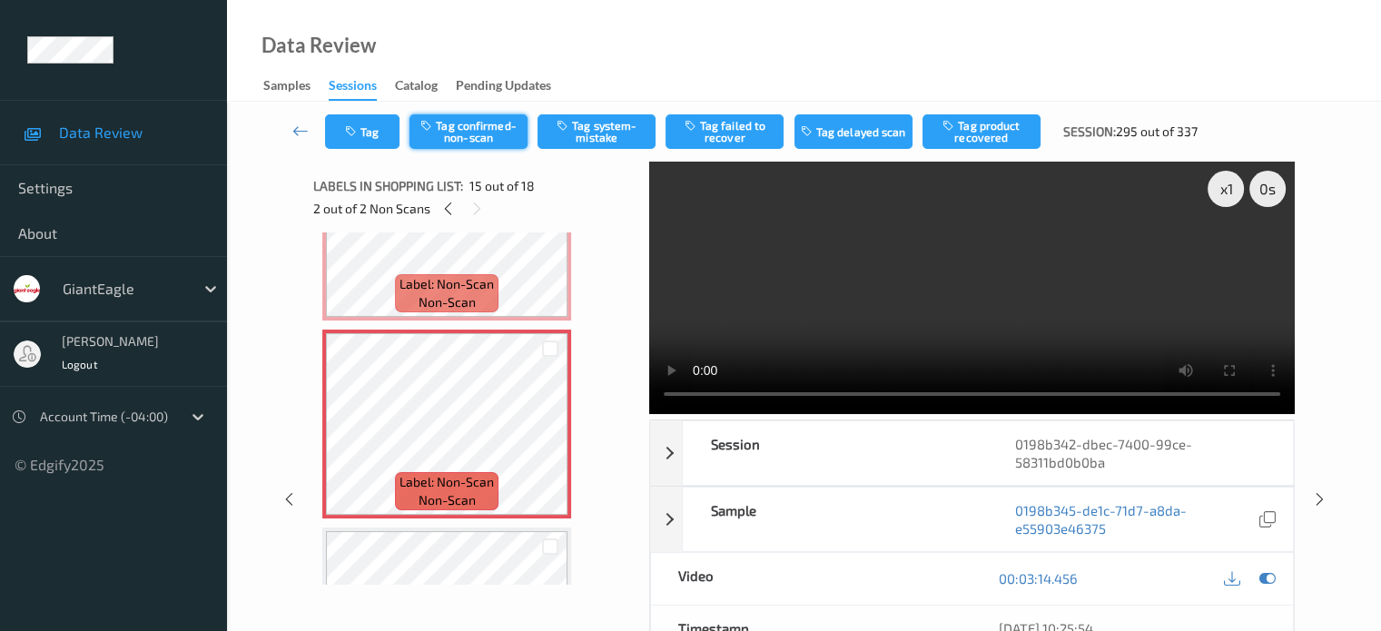
click at [443, 134] on button "Tag confirmed-non-scan" at bounding box center [469, 131] width 118 height 35
click at [474, 127] on button "Untag confirmed-non-scan" at bounding box center [469, 131] width 118 height 35
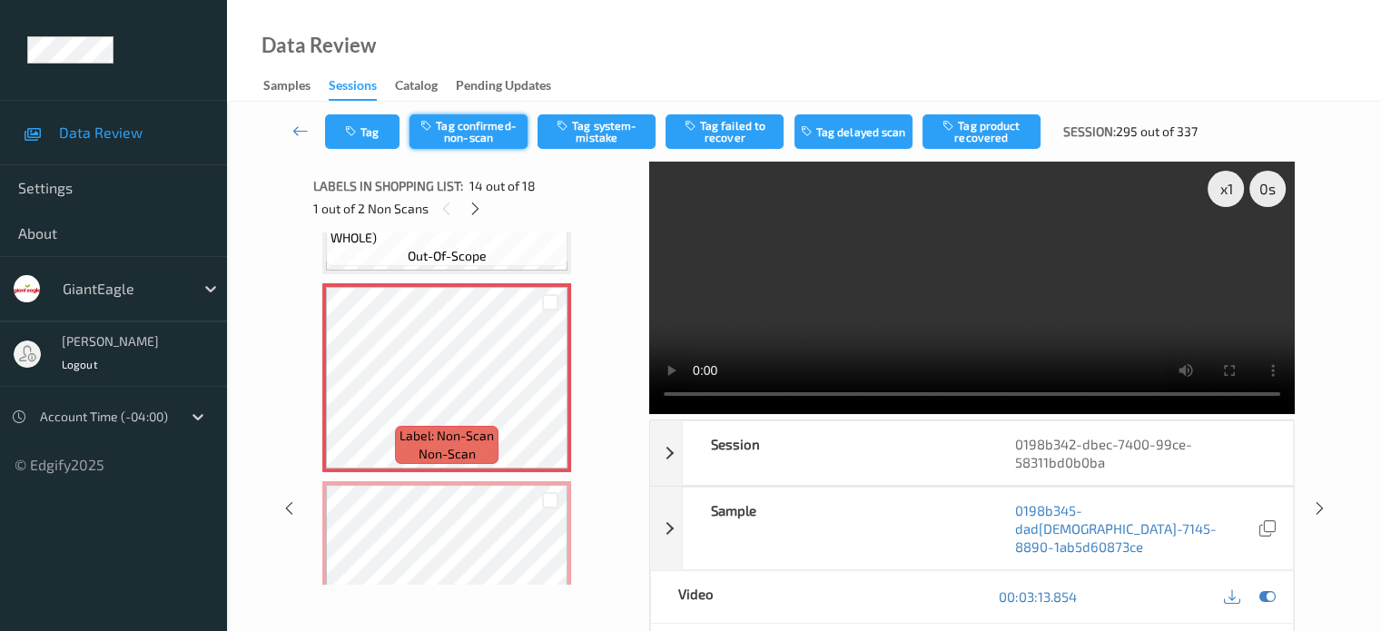
click at [461, 134] on button "Tag confirmed-non-scan" at bounding box center [469, 131] width 118 height 35
click at [736, 133] on button "Tag failed to recover" at bounding box center [725, 131] width 118 height 35
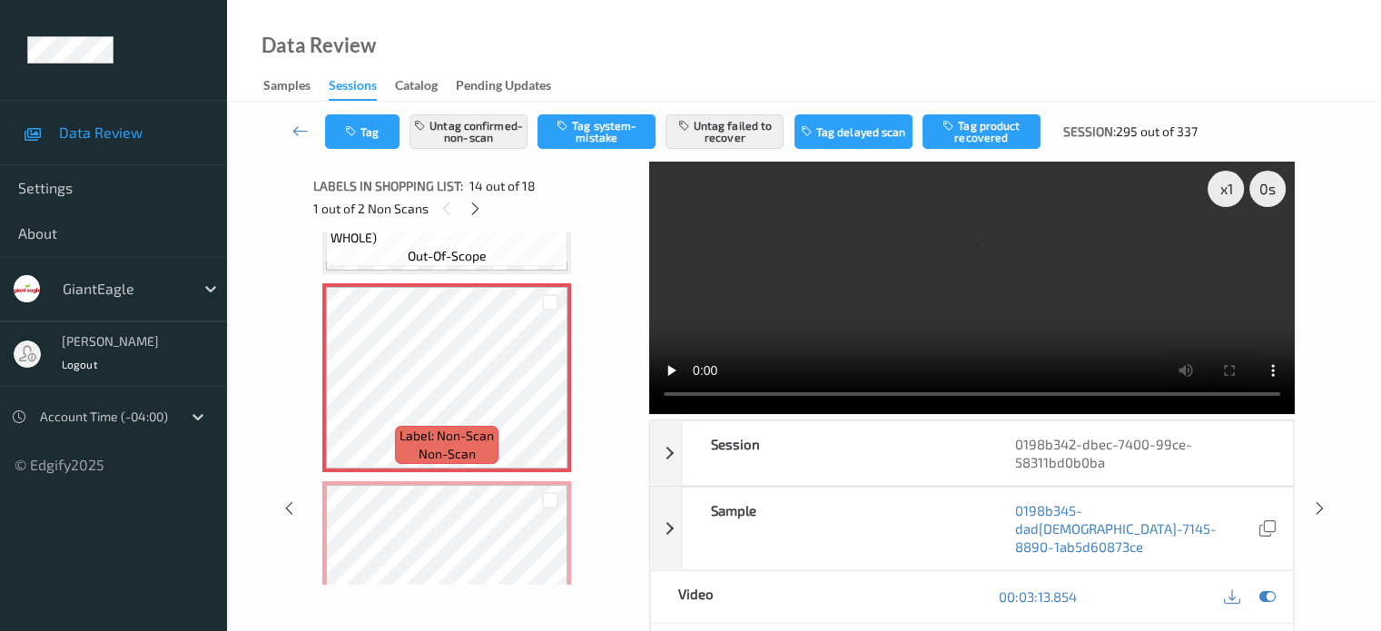
scroll to position [2684, 0]
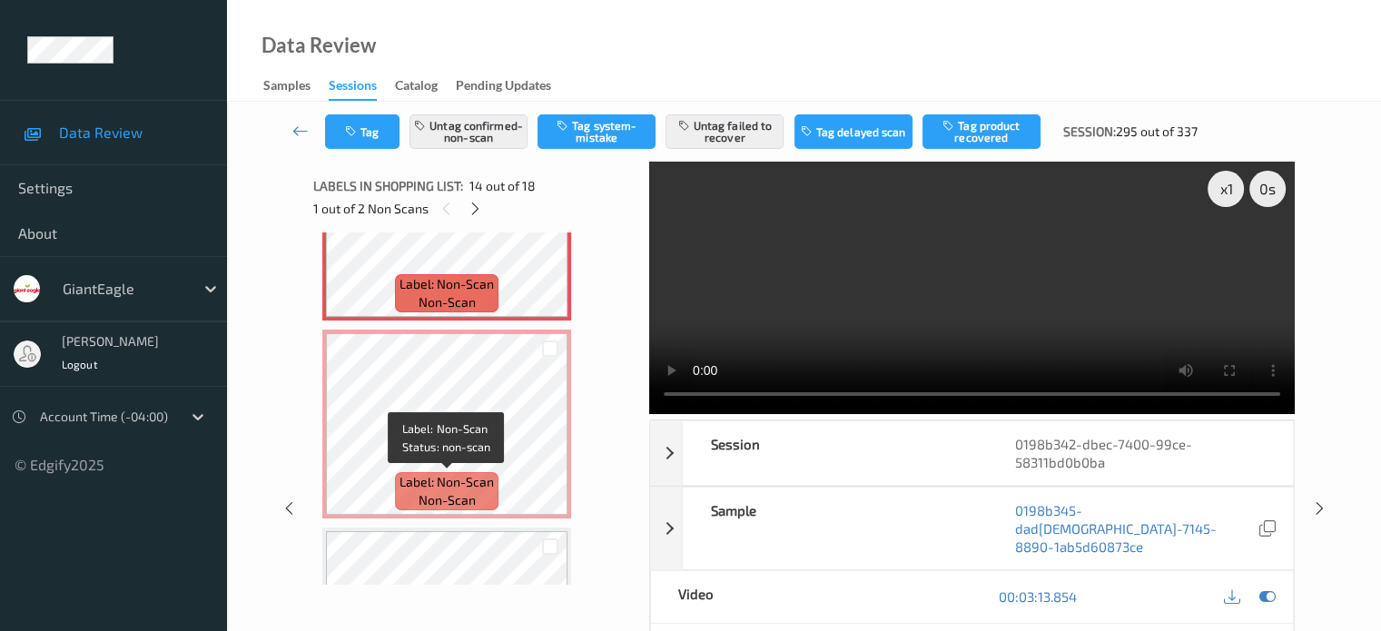
click at [460, 473] on span "Label: Non-Scan" at bounding box center [447, 482] width 94 height 18
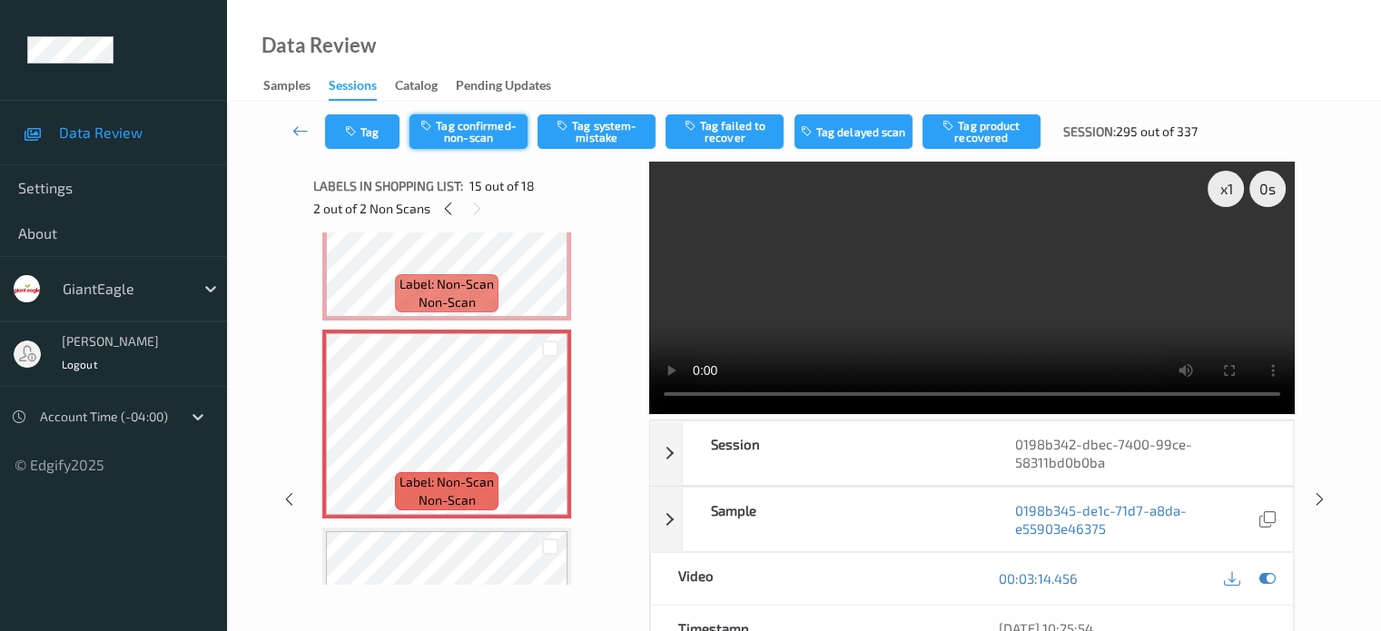
click at [464, 130] on button "Tag confirmed-non-scan" at bounding box center [469, 131] width 118 height 35
click at [727, 134] on button "Tag failed to recover" at bounding box center [725, 131] width 118 height 35
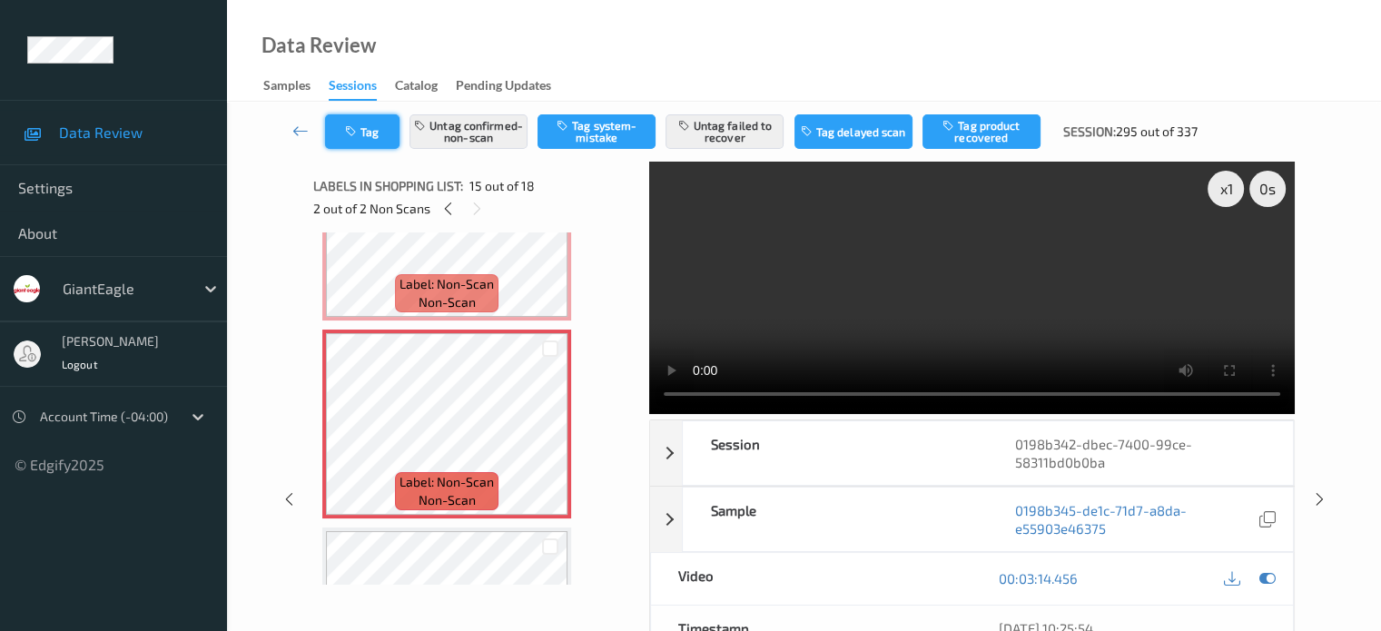
click at [360, 129] on icon "button" at bounding box center [352, 131] width 15 height 13
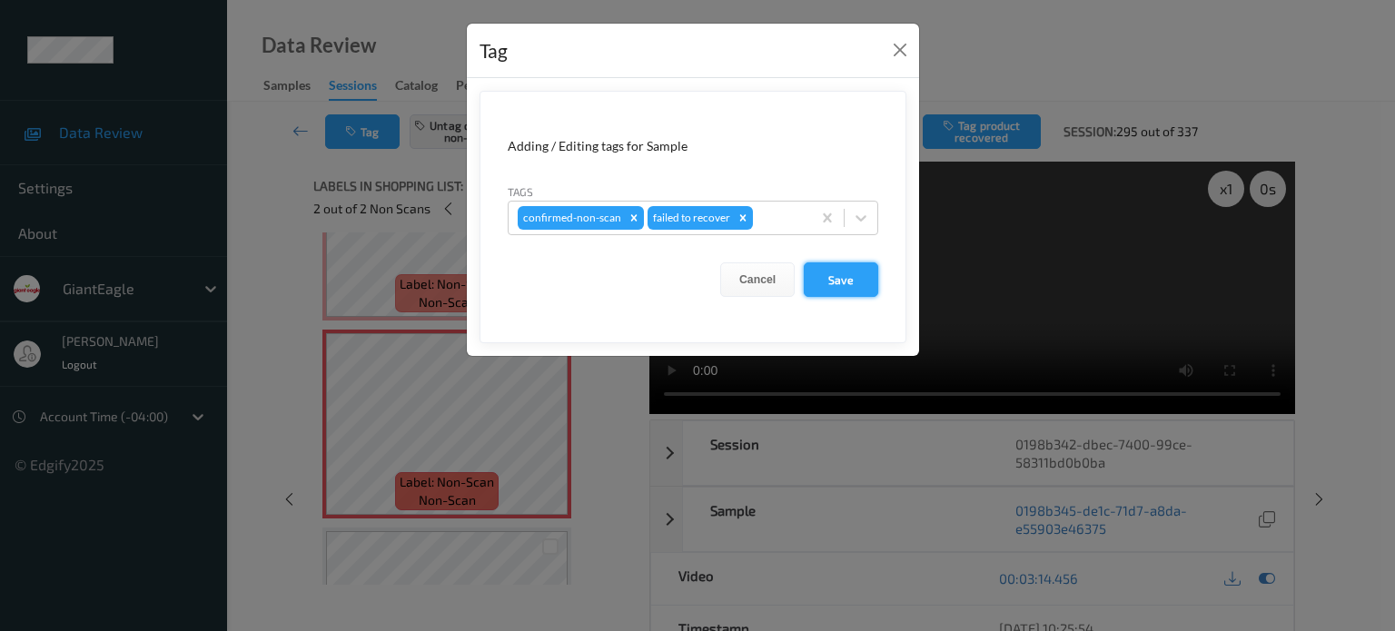
click at [850, 286] on button "Save" at bounding box center [841, 279] width 74 height 35
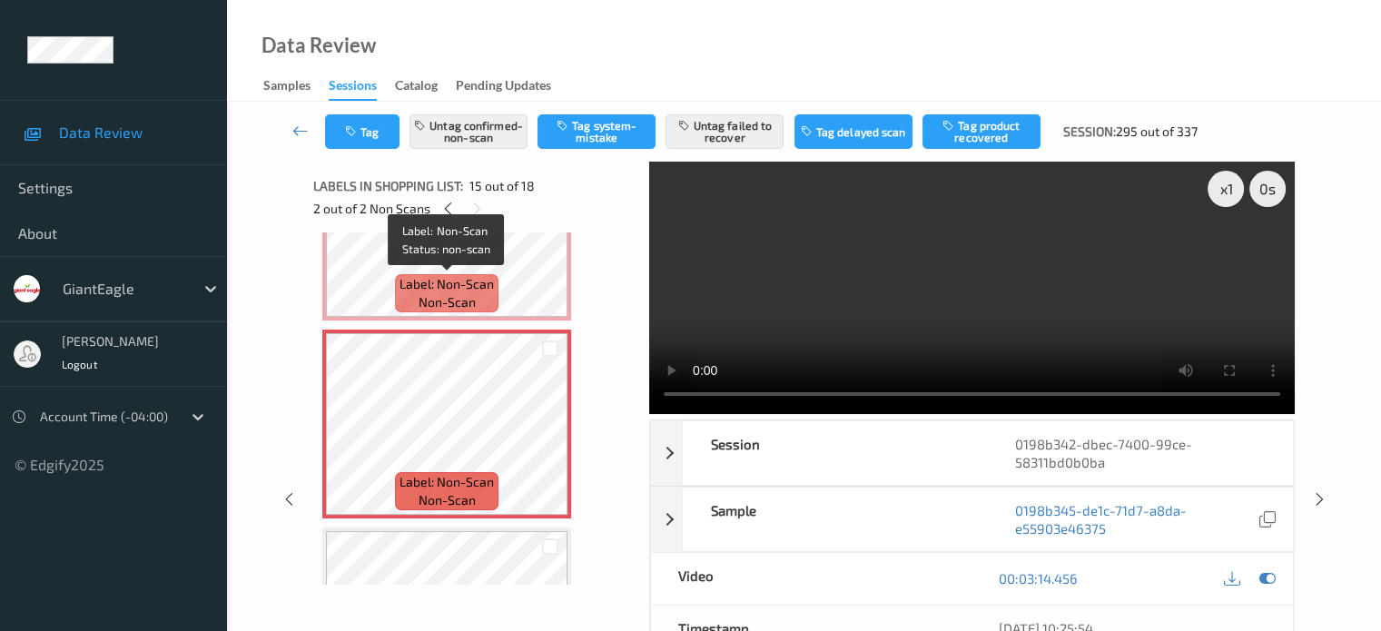
click at [461, 292] on span "Label: Non-Scan" at bounding box center [447, 284] width 94 height 18
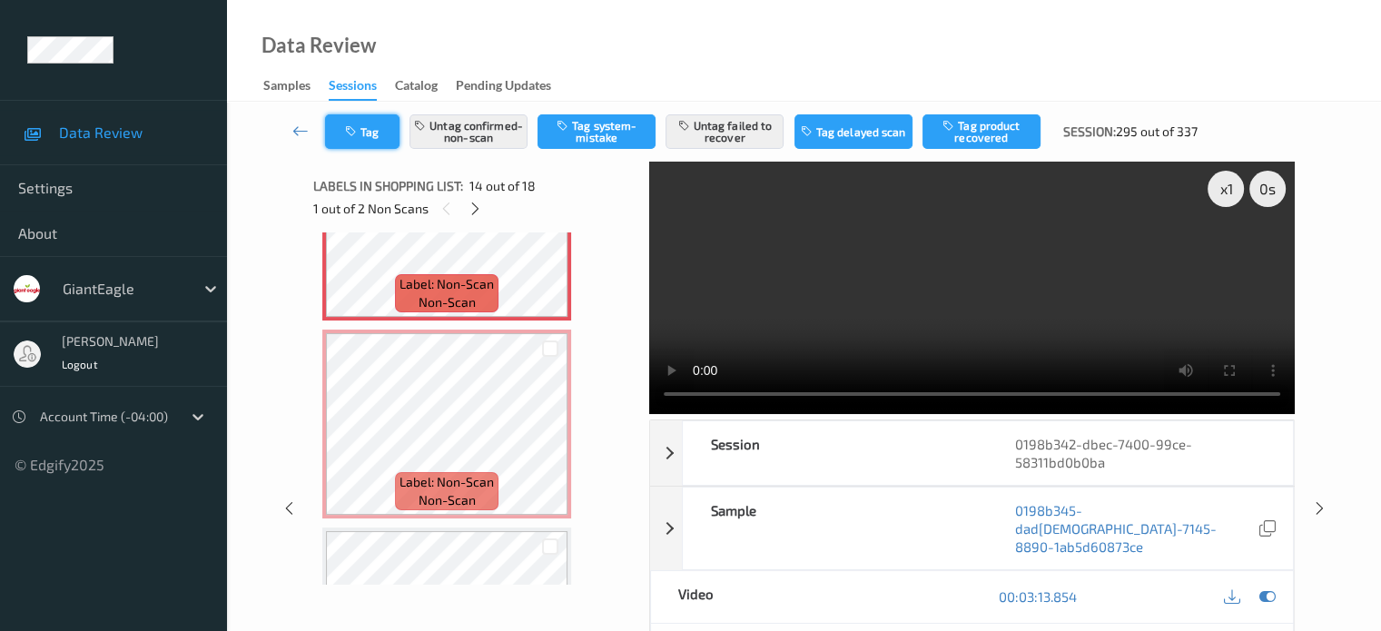
click at [380, 136] on button "Tag" at bounding box center [362, 131] width 74 height 35
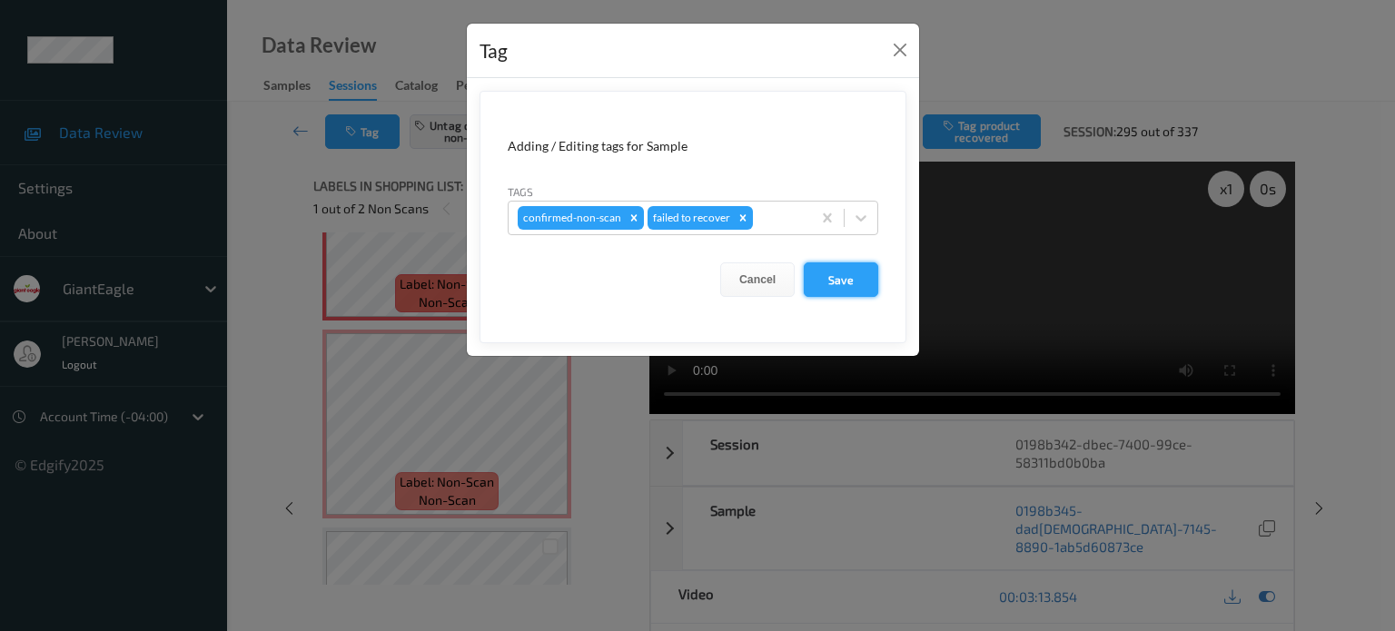
click at [819, 277] on button "Save" at bounding box center [841, 279] width 74 height 35
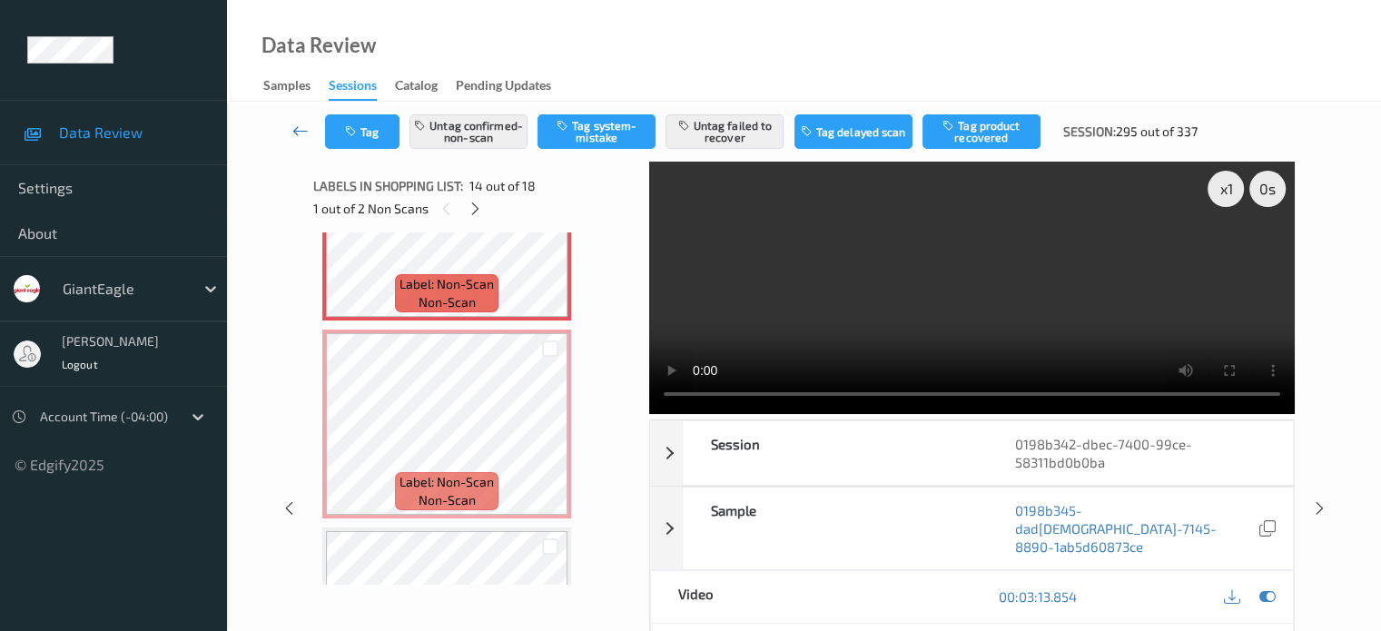
click at [298, 134] on icon at bounding box center [300, 131] width 16 height 18
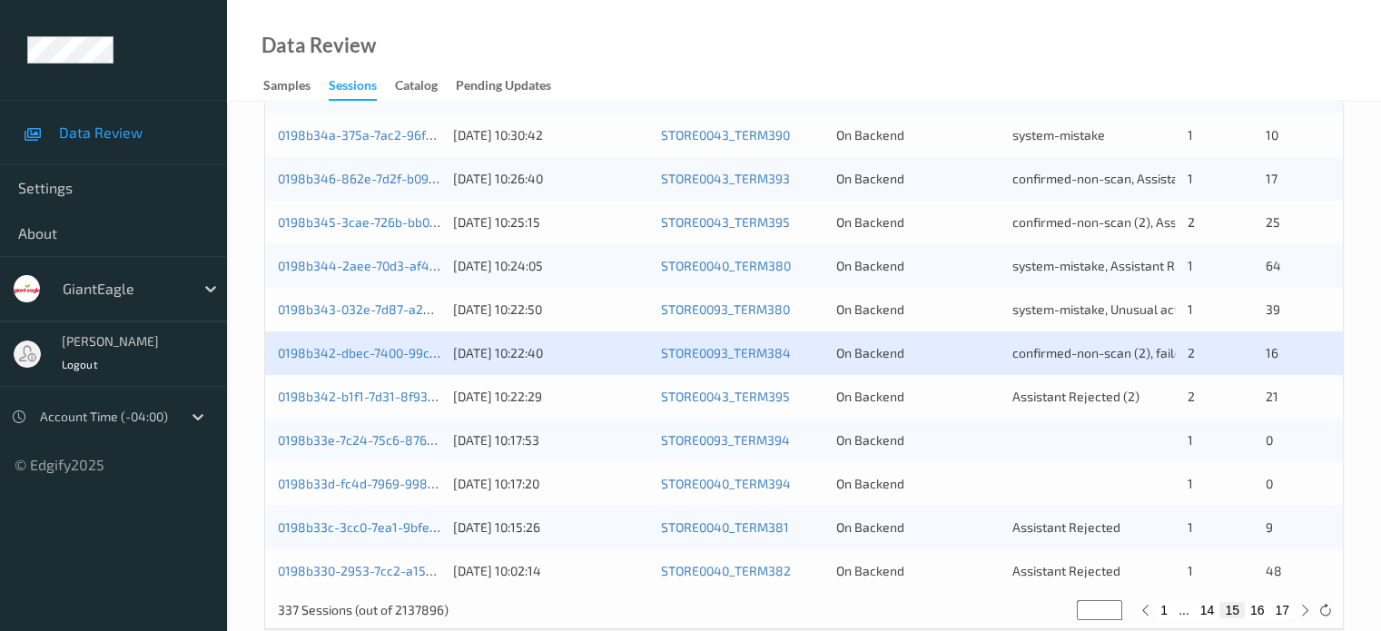
scroll to position [877, 0]
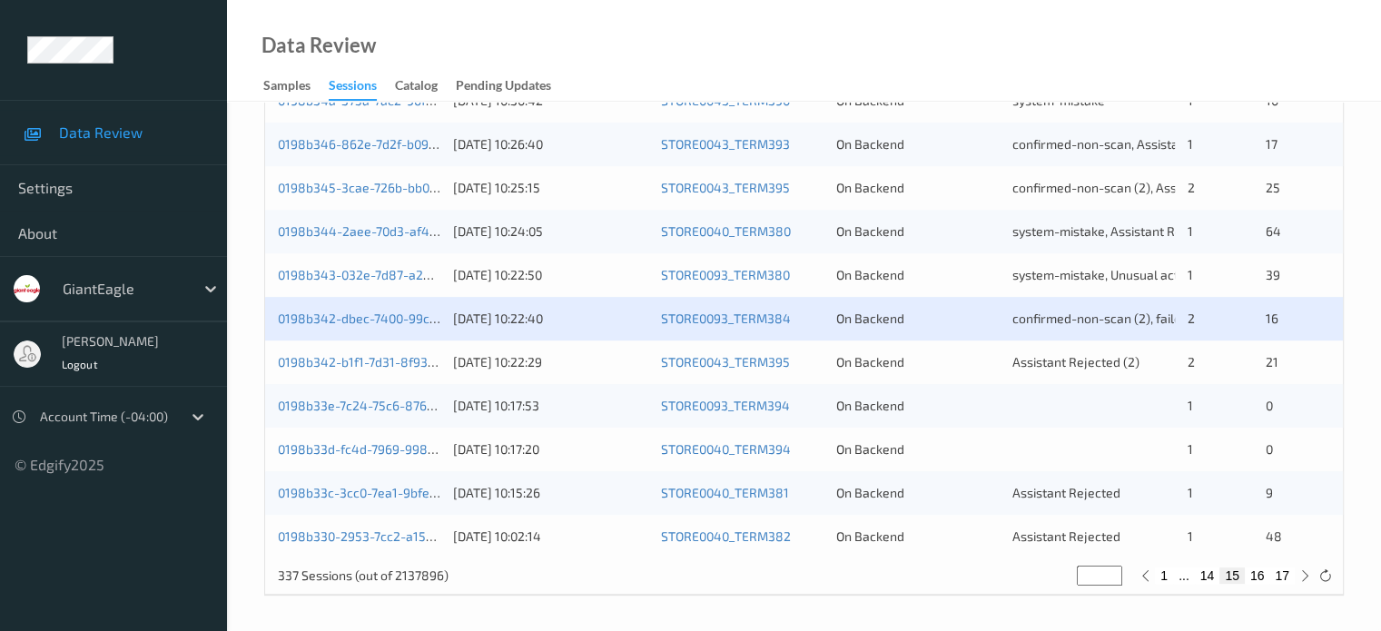
click at [386, 370] on div "0198b342-b1f1-7d31-8f93-5d9f9fdb4e6c" at bounding box center [359, 362] width 163 height 18
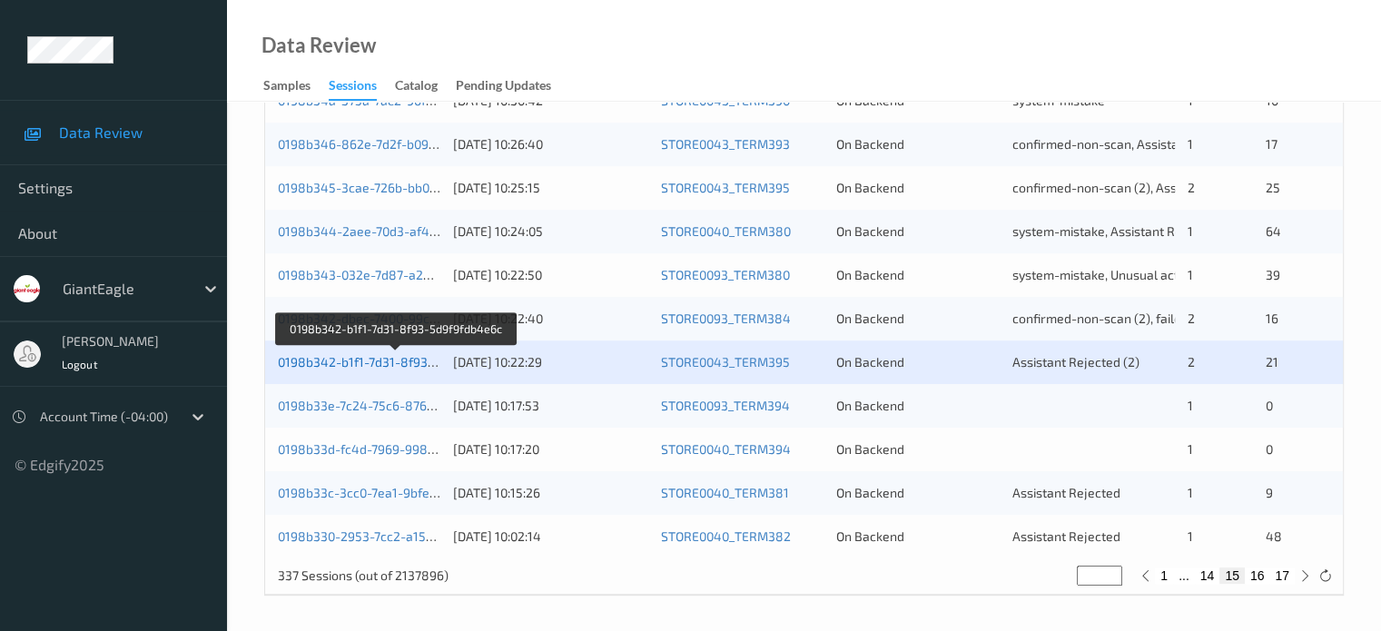
click at [338, 367] on link "0198b342-b1f1-7d31-8f93-5d9f9fdb4e6c" at bounding box center [396, 361] width 237 height 15
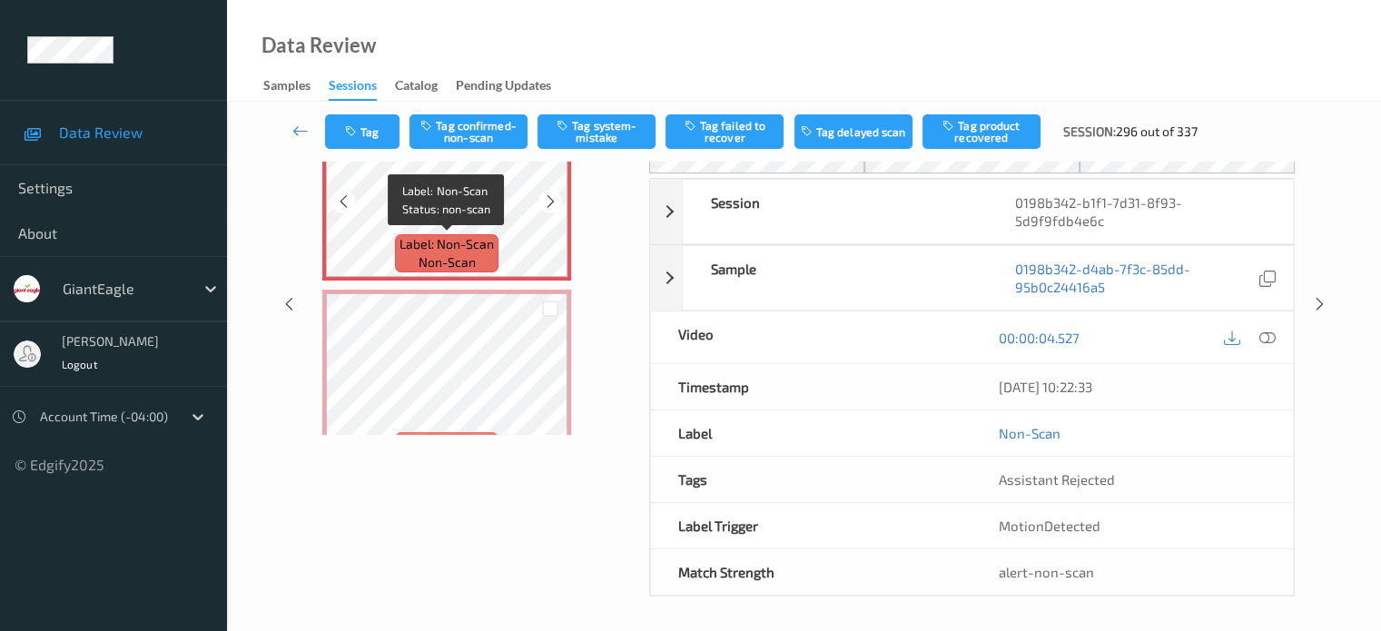
click at [444, 255] on span "non-scan" at bounding box center [447, 262] width 57 height 18
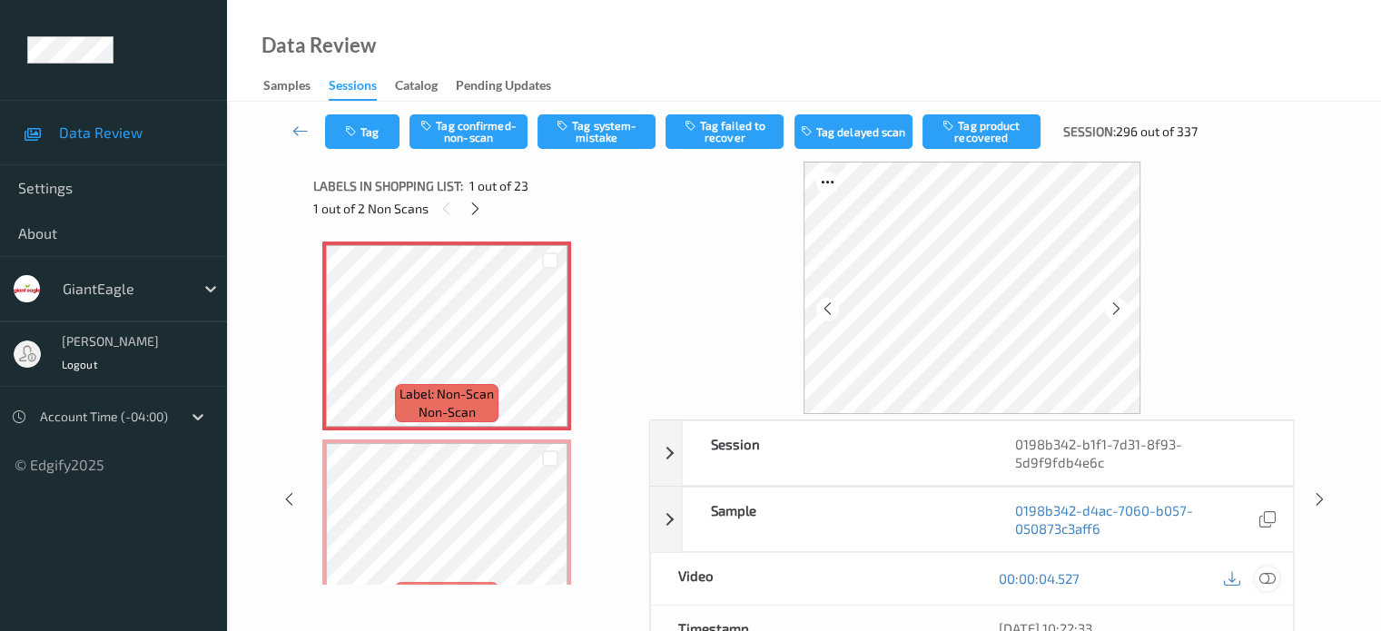
click at [1264, 577] on icon at bounding box center [1267, 578] width 16 height 16
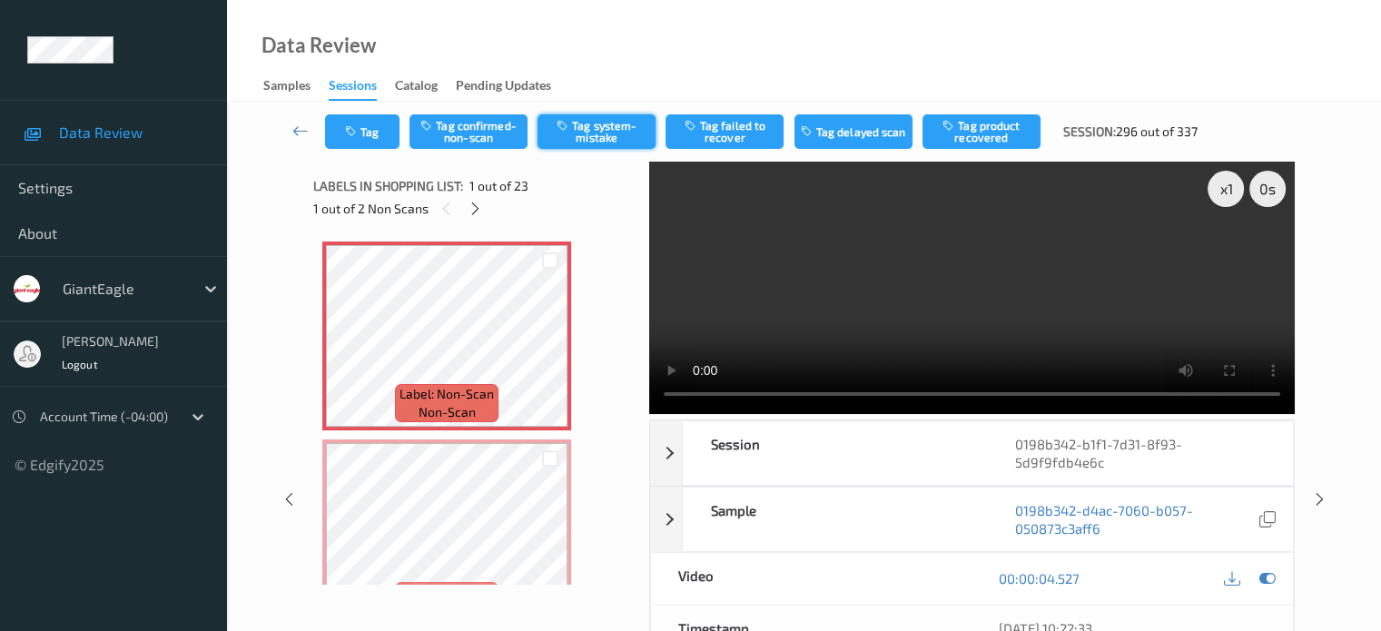
click at [577, 131] on button "Tag system-mistake" at bounding box center [597, 131] width 118 height 35
click at [381, 132] on button "Tag" at bounding box center [362, 131] width 74 height 35
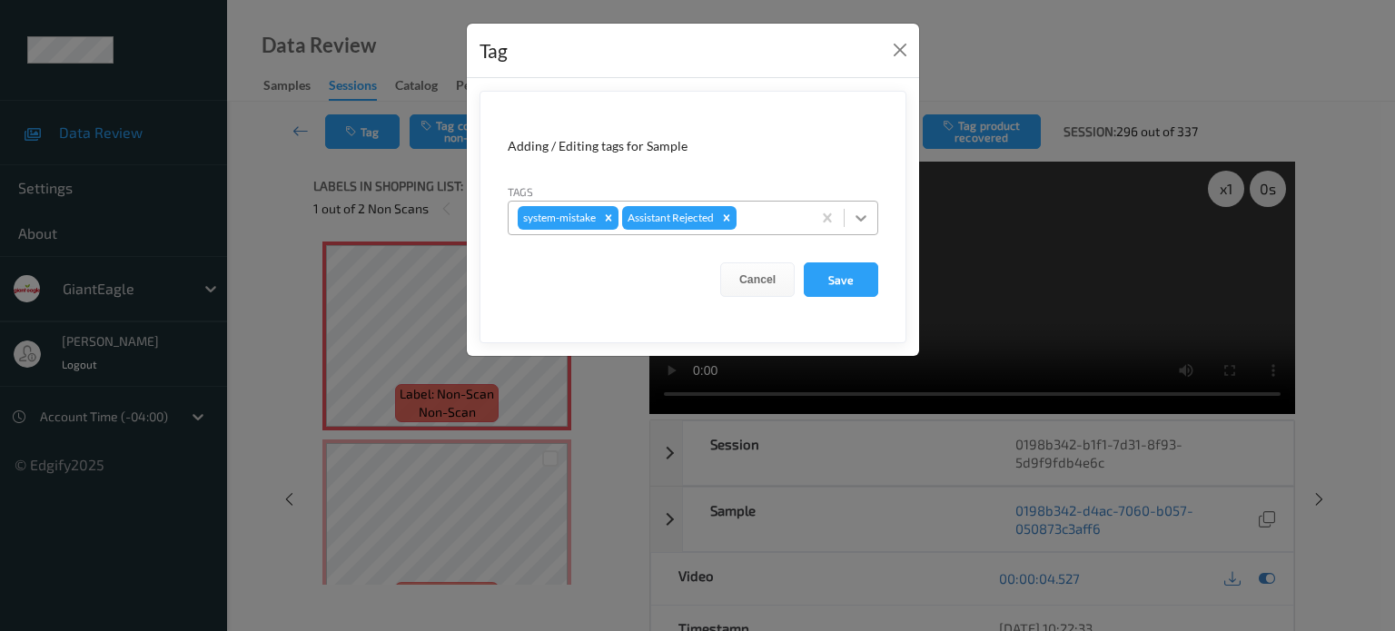
click at [857, 222] on icon at bounding box center [861, 218] width 18 height 18
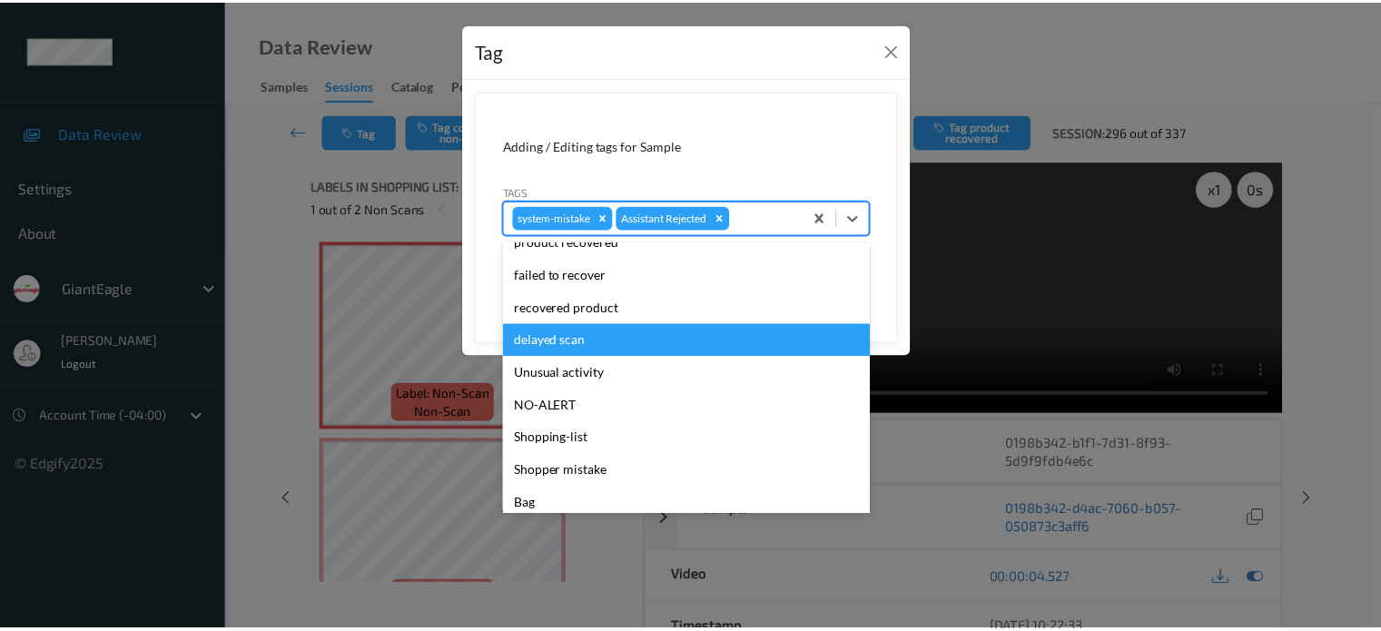
scroll to position [160, 0]
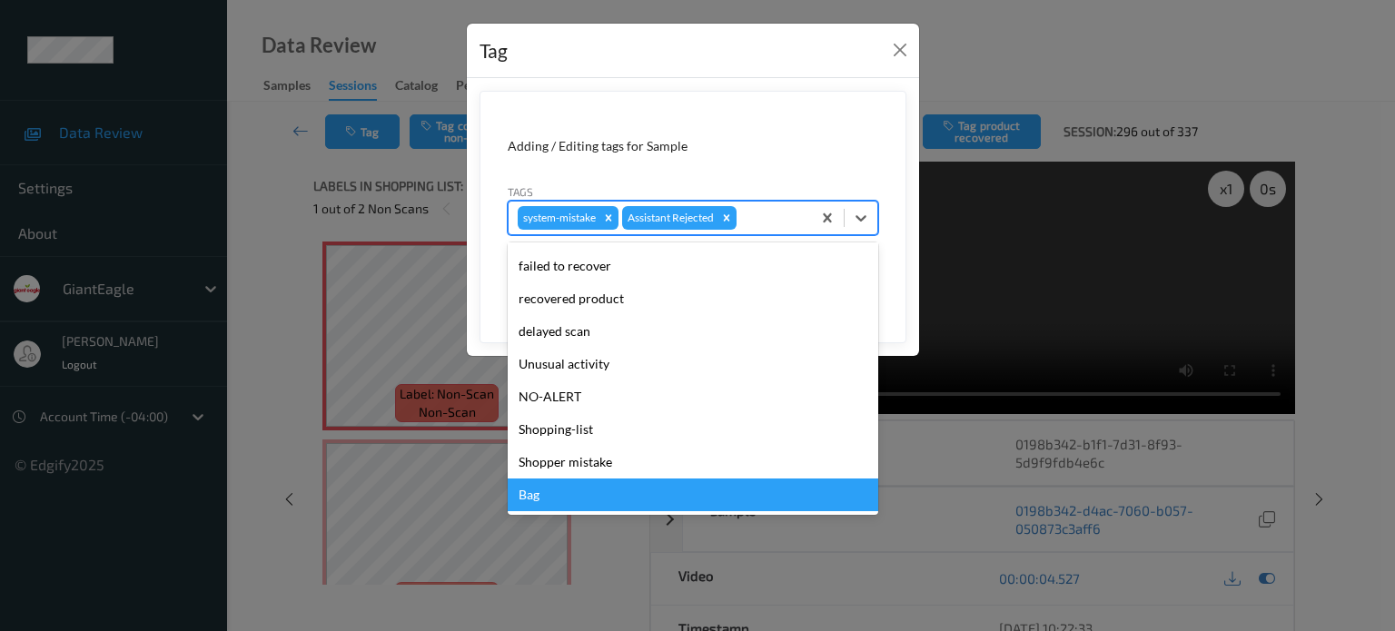
click at [533, 503] on div "Bag" at bounding box center [693, 495] width 371 height 33
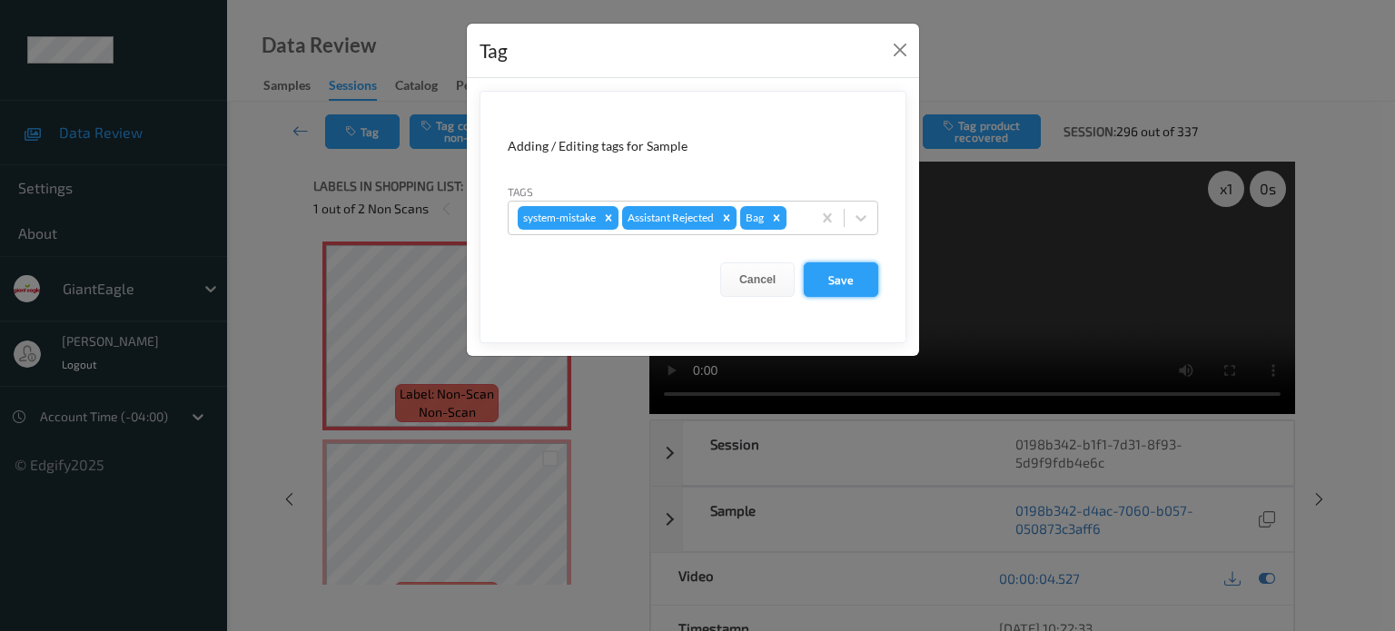
click at [836, 271] on button "Save" at bounding box center [841, 279] width 74 height 35
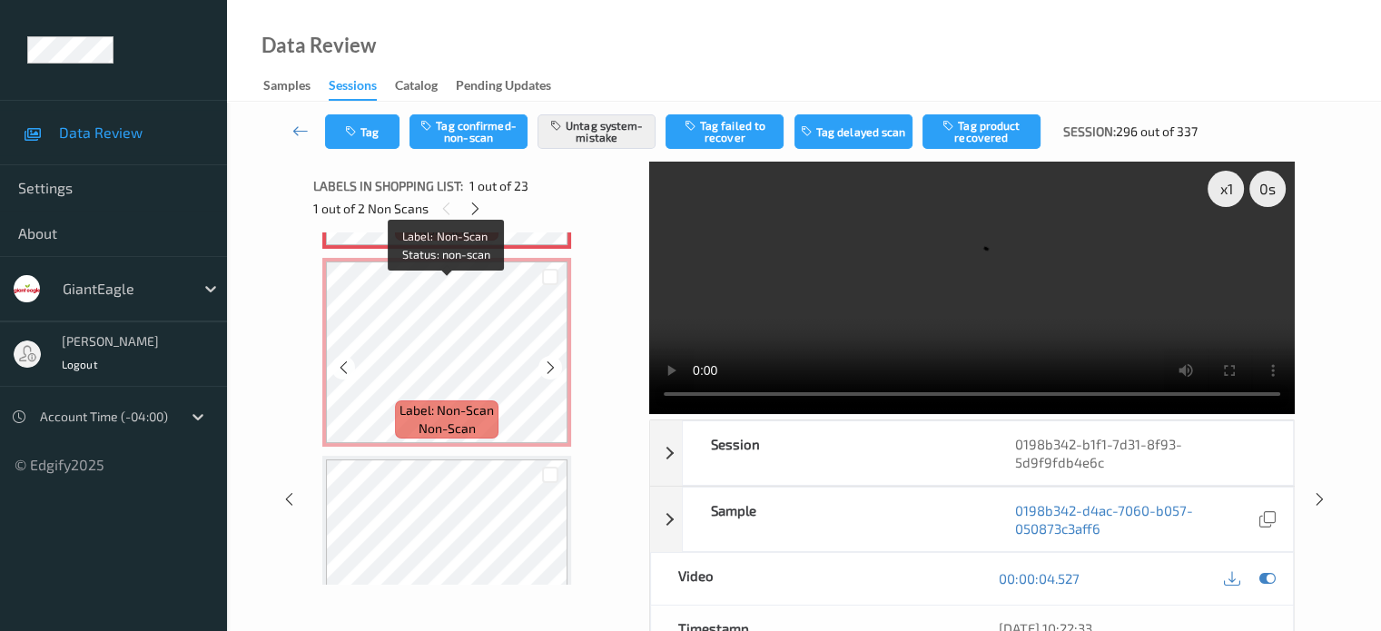
scroll to position [151, 0]
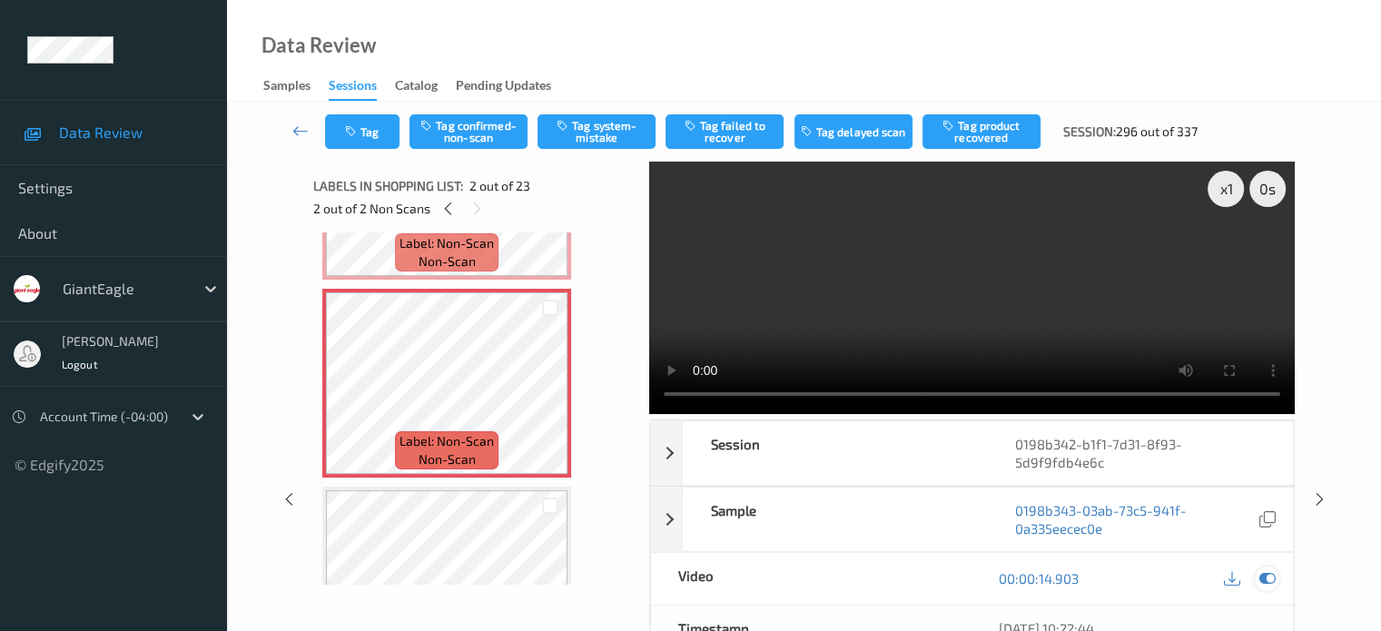
click at [1263, 577] on icon at bounding box center [1267, 578] width 16 height 16
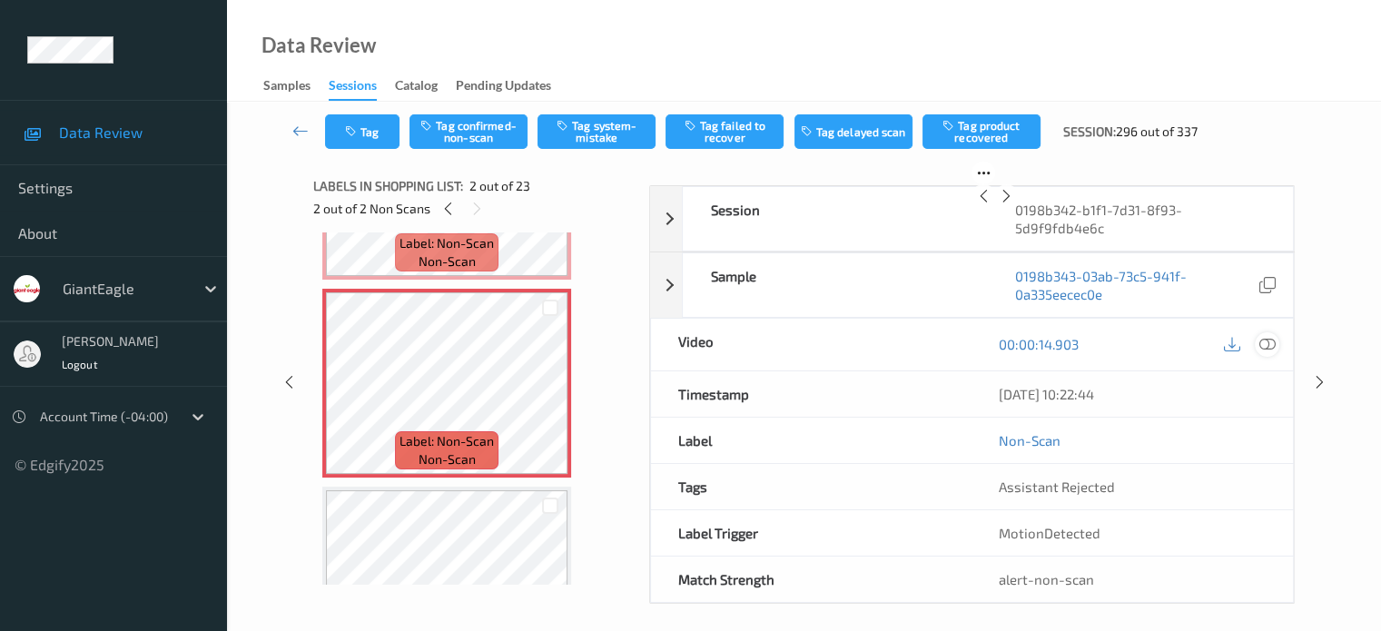
click at [1263, 577] on div "Session 0198b342-b1f1-7d31-8f93-5d9f9fdb4e6c Session ID 0198b342-b1f1-7d31-8f93…" at bounding box center [972, 394] width 646 height 419
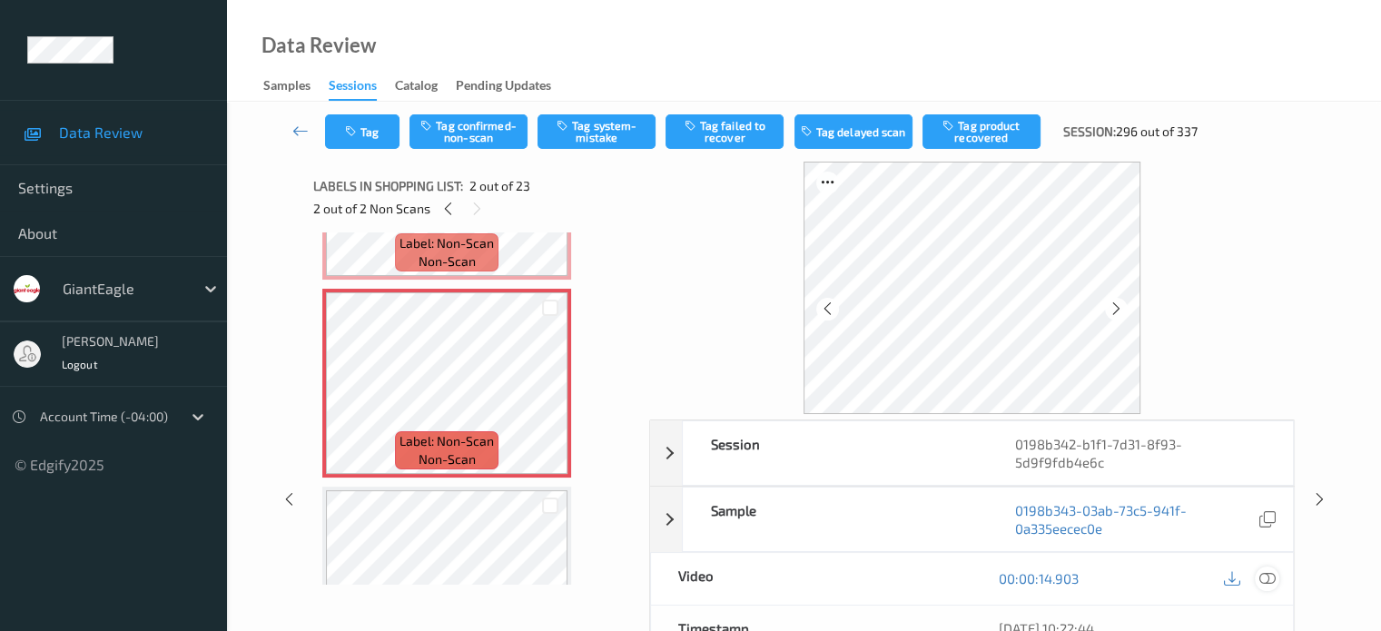
click at [1265, 588] on div at bounding box center [1267, 579] width 25 height 25
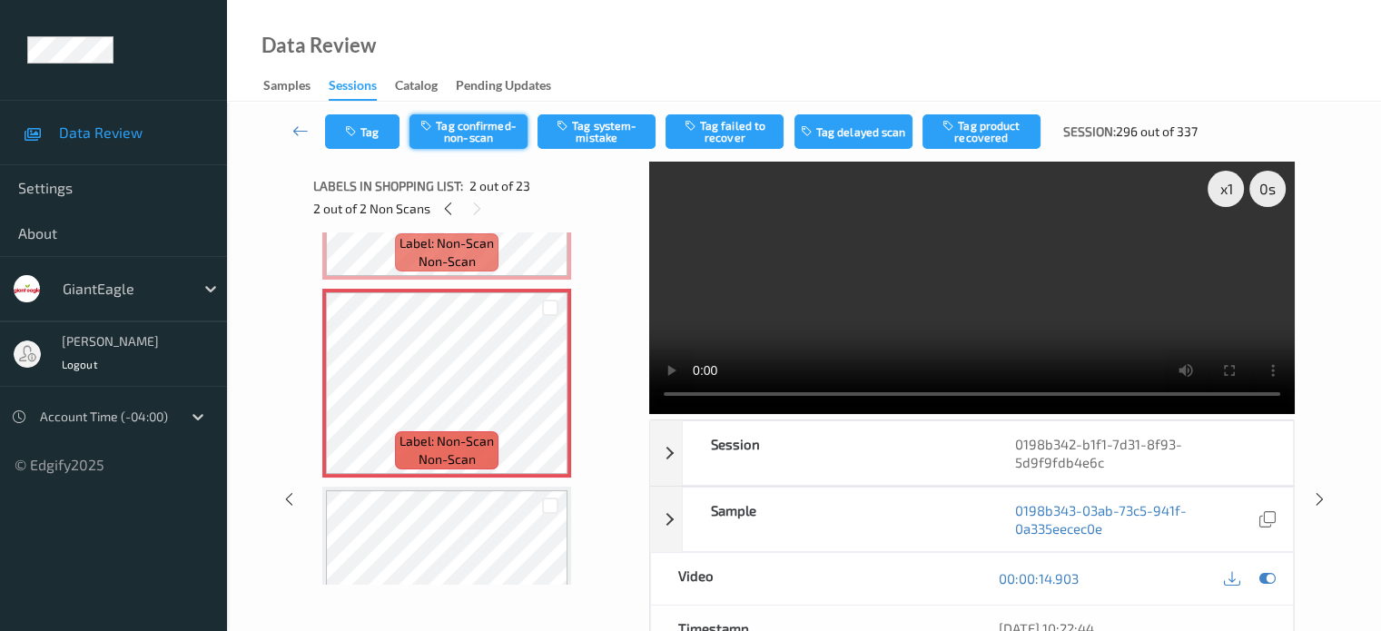
click at [490, 132] on button "Tag confirmed-non-scan" at bounding box center [469, 131] width 118 height 35
click at [995, 137] on button "Tag product recovered" at bounding box center [982, 131] width 118 height 35
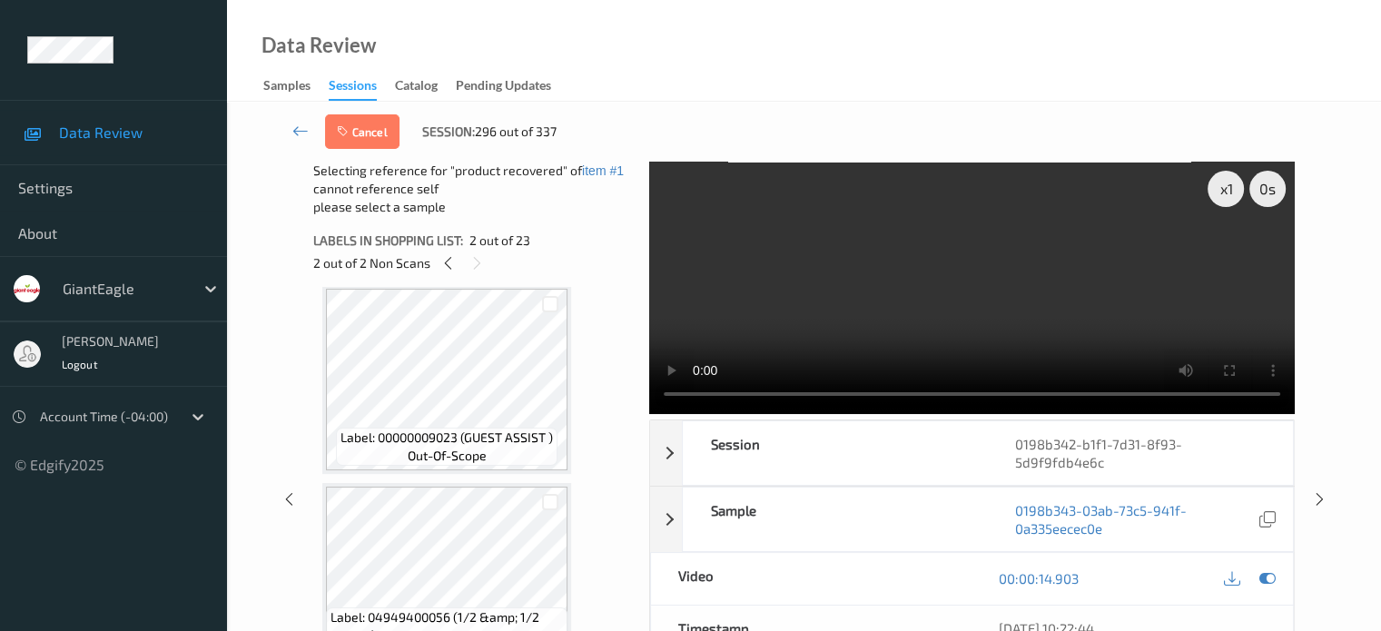
scroll to position [757, 0]
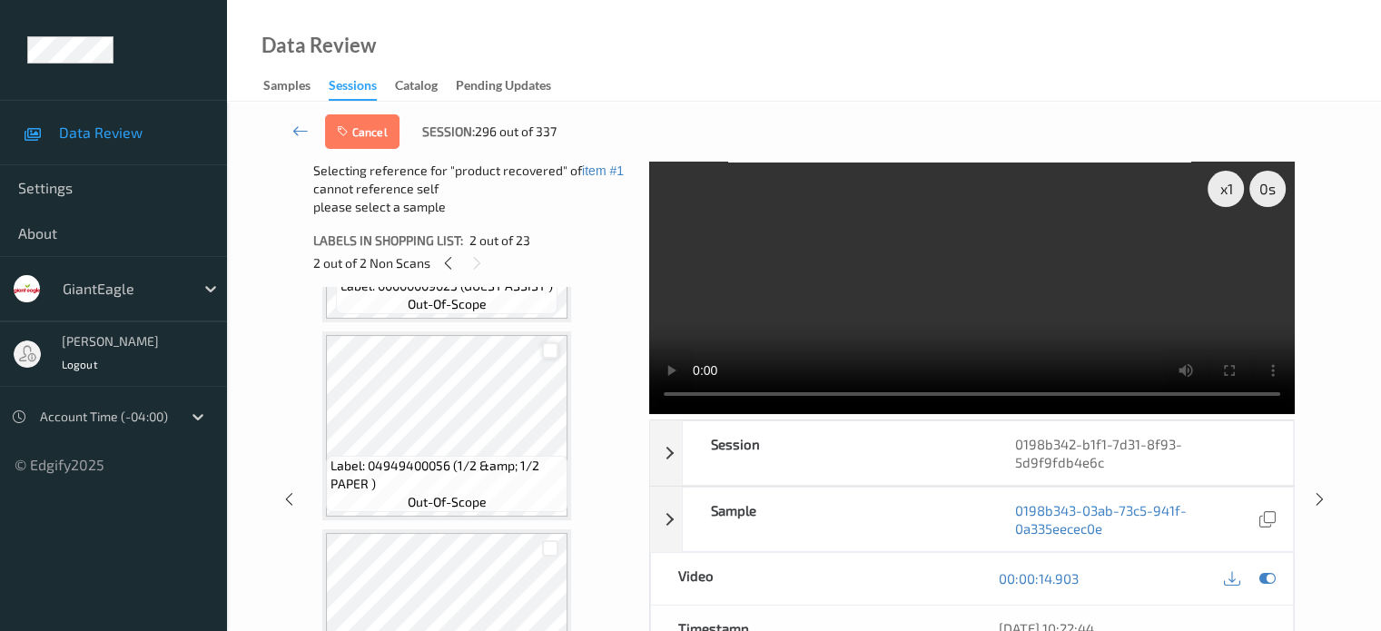
click at [547, 349] on div at bounding box center [550, 350] width 17 height 17
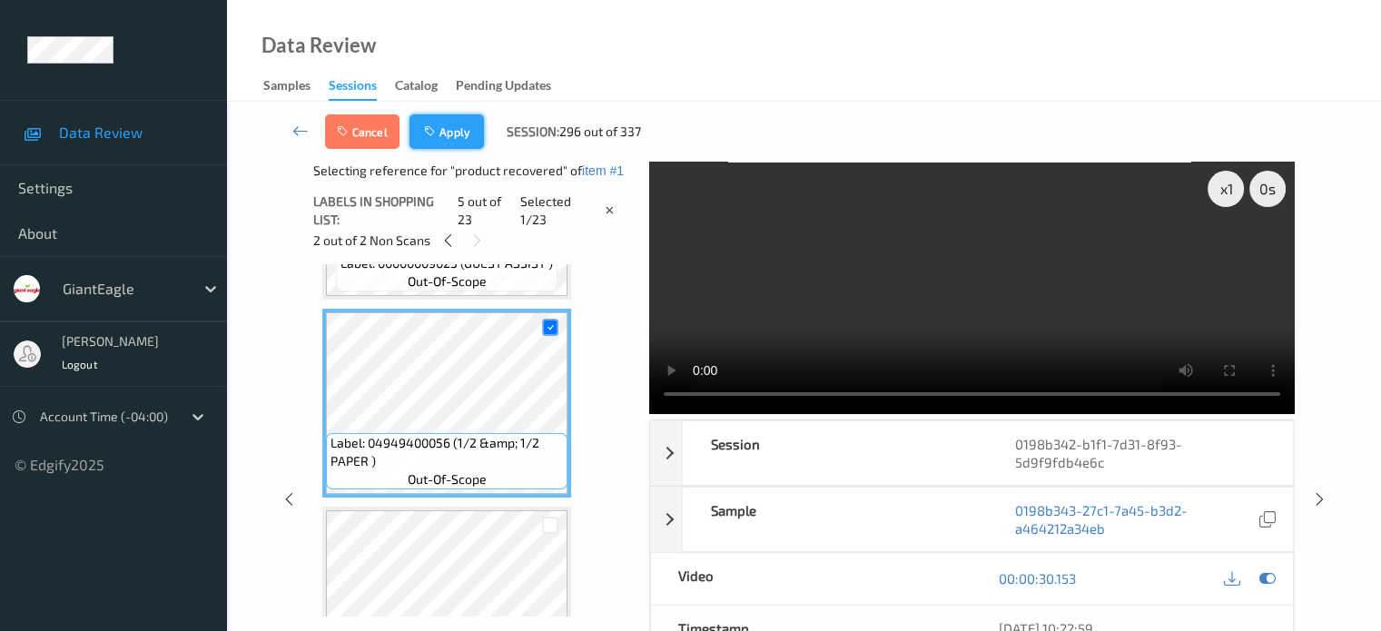
click at [449, 141] on button "Apply" at bounding box center [447, 131] width 74 height 35
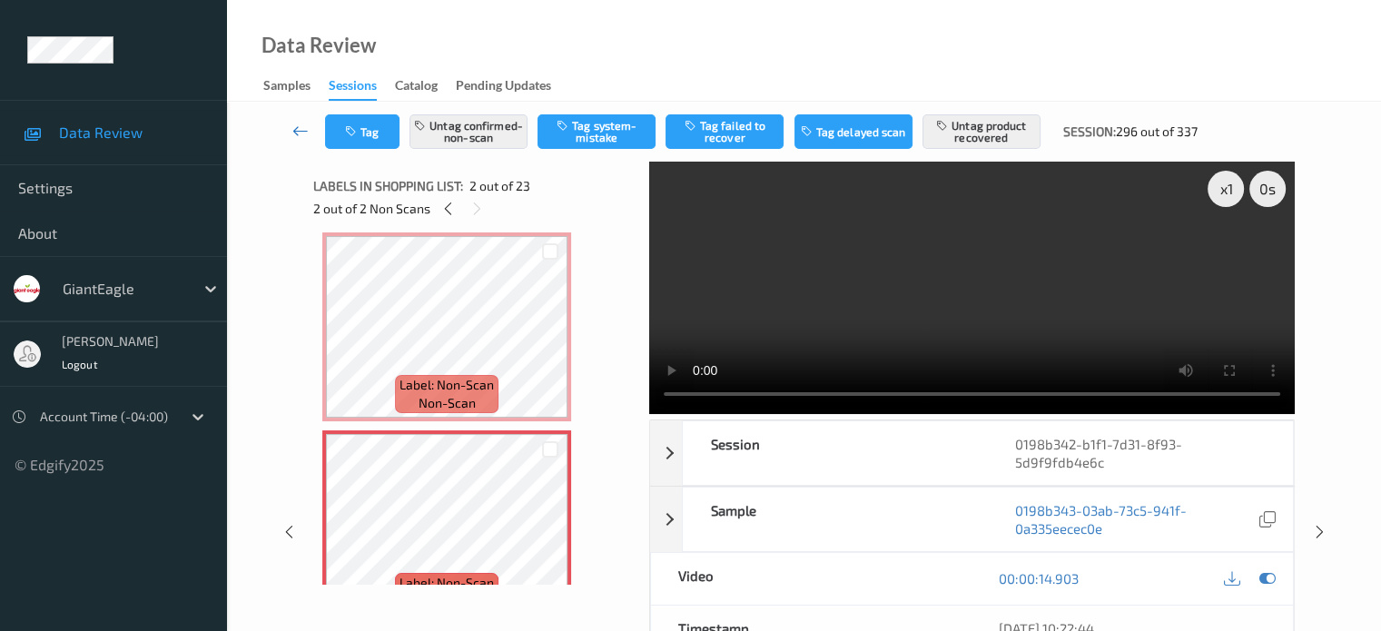
click at [301, 130] on icon at bounding box center [300, 131] width 16 height 18
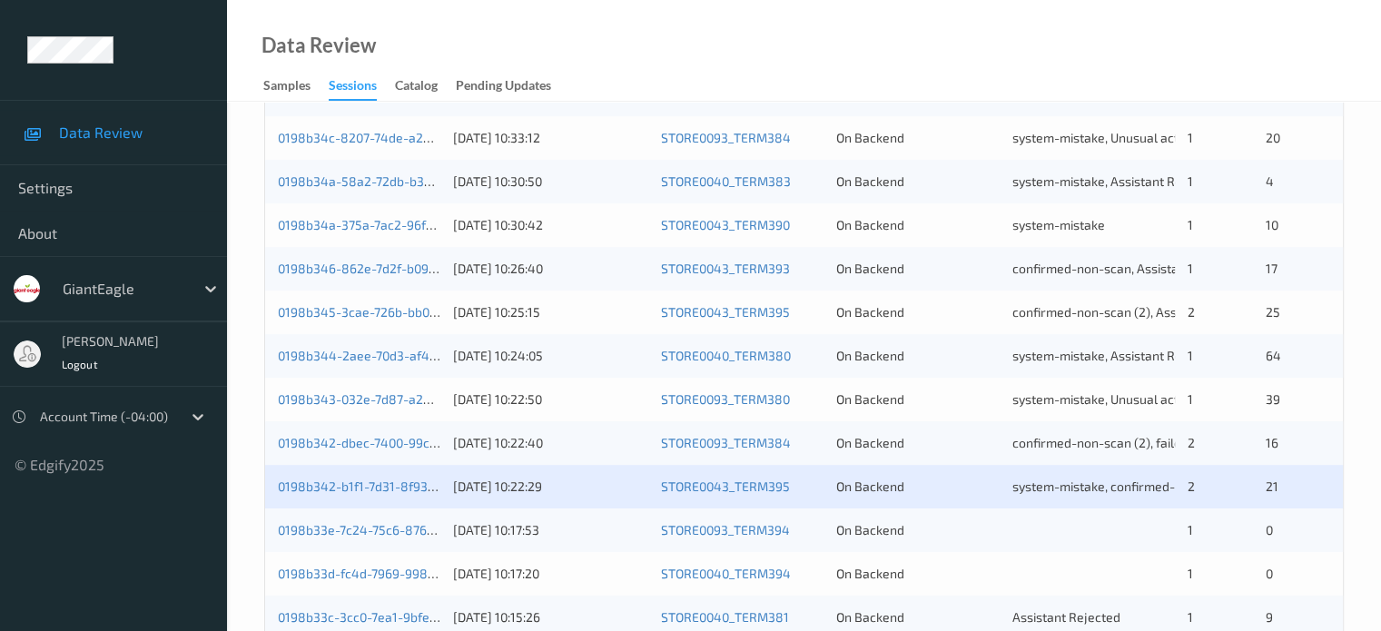
scroll to position [877, 0]
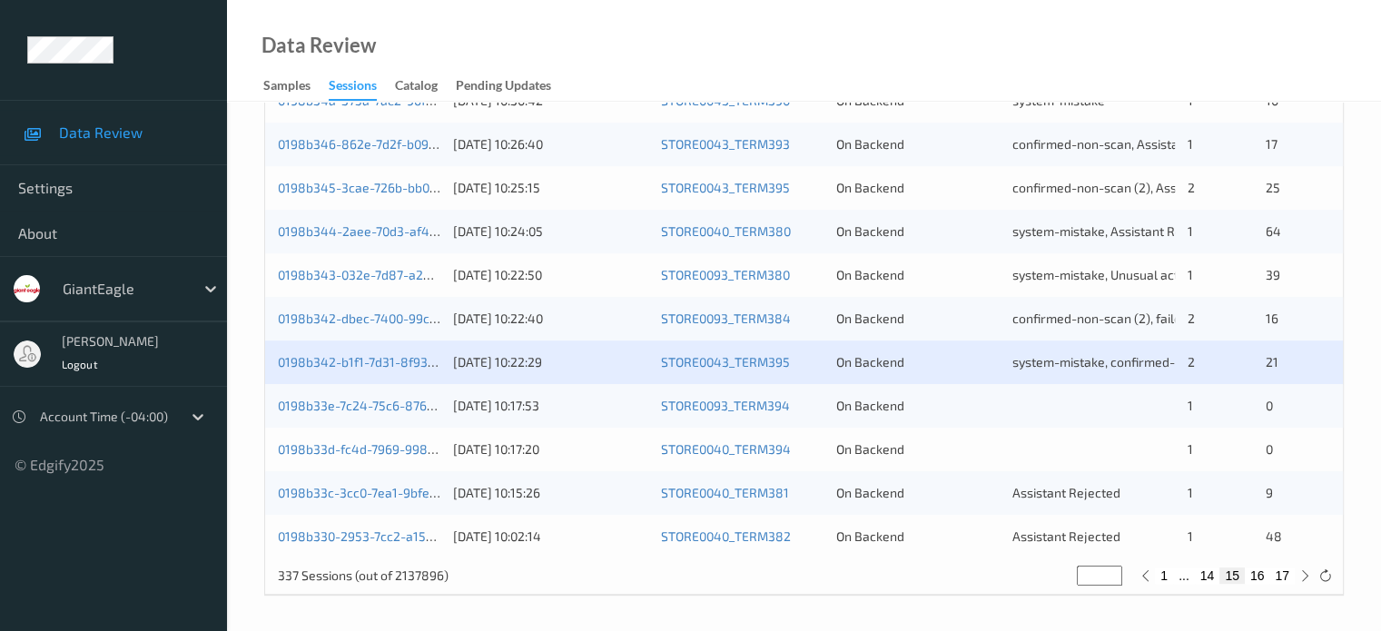
click at [1198, 406] on div "1" at bounding box center [1220, 406] width 65 height 18
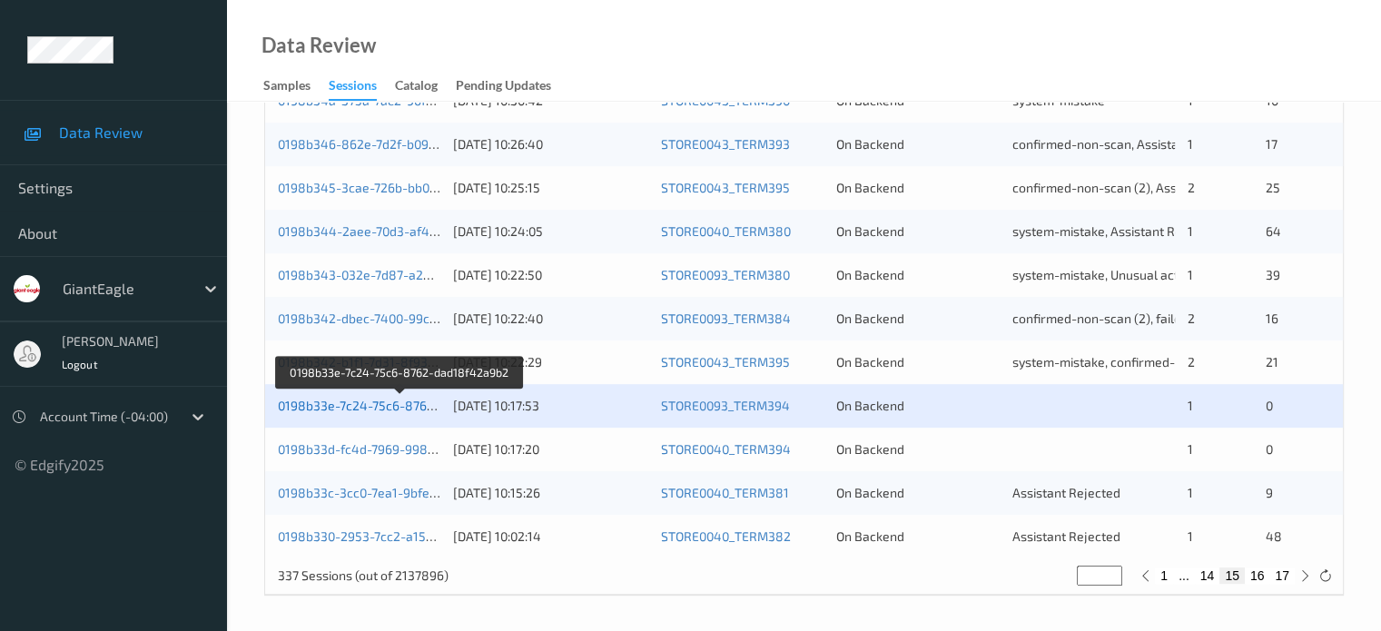
click at [372, 406] on link "0198b33e-7c24-75c6-8762-dad18f42a9b2" at bounding box center [401, 405] width 246 height 15
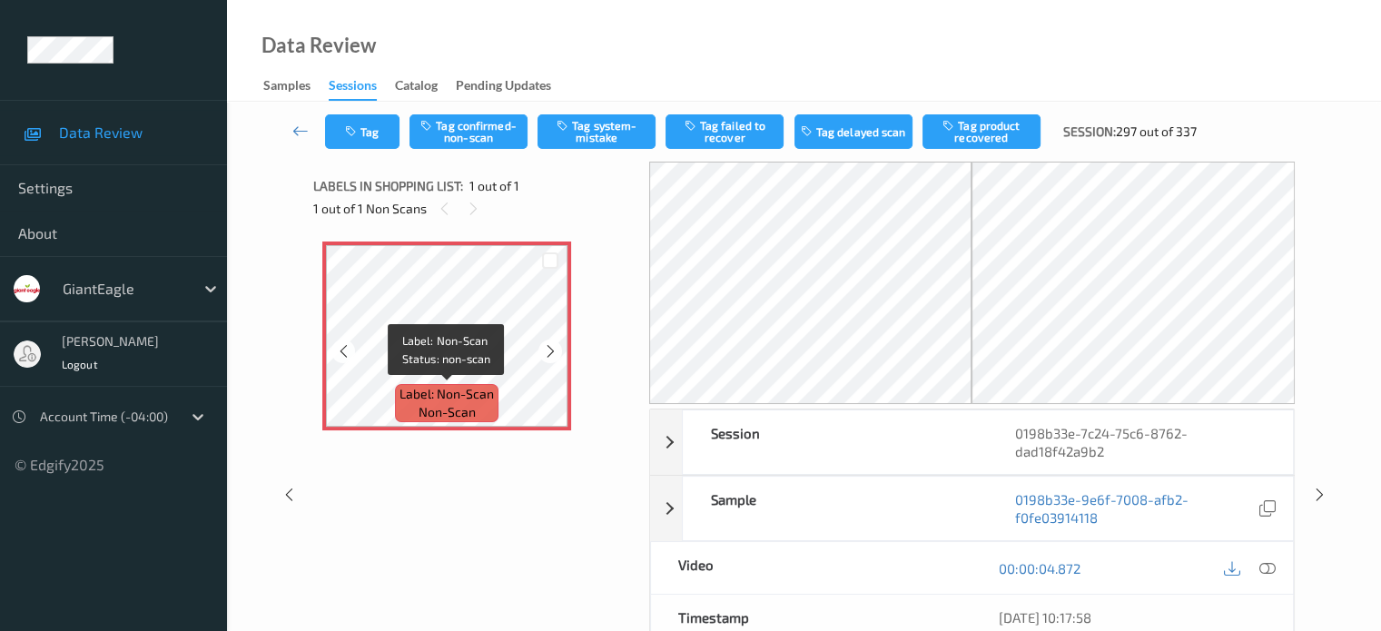
click at [449, 406] on span "non-scan" at bounding box center [447, 412] width 57 height 18
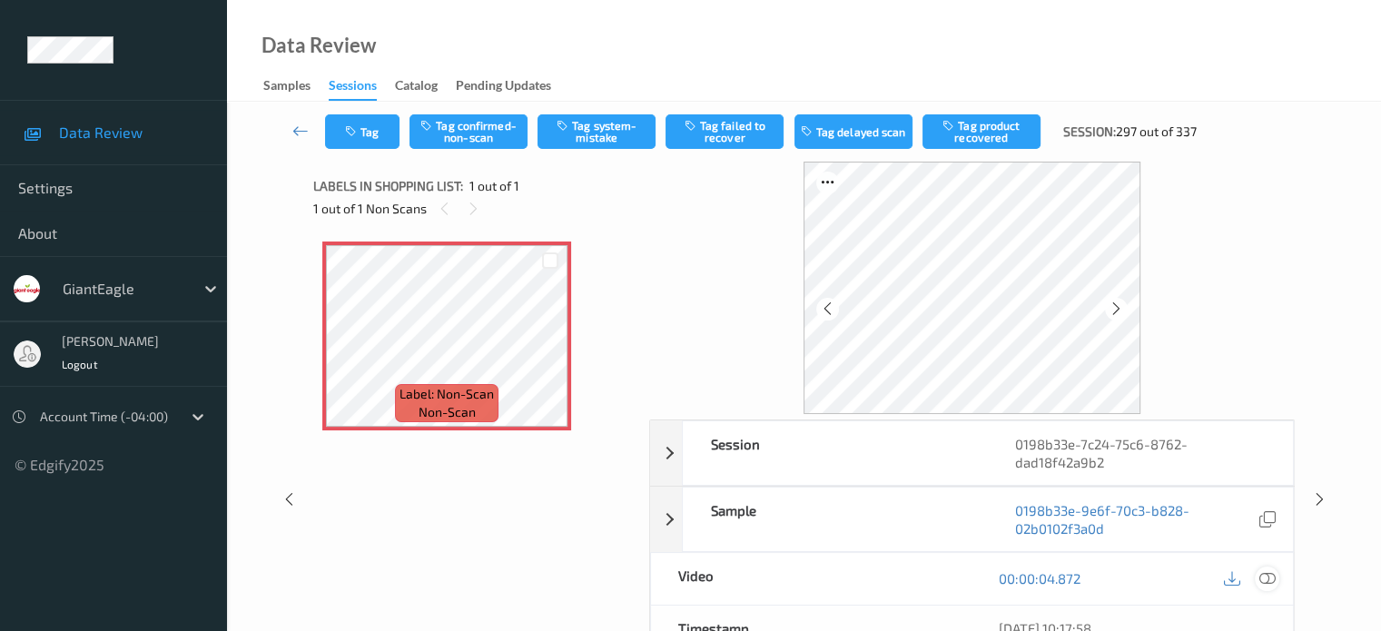
click at [1271, 573] on icon at bounding box center [1267, 578] width 16 height 16
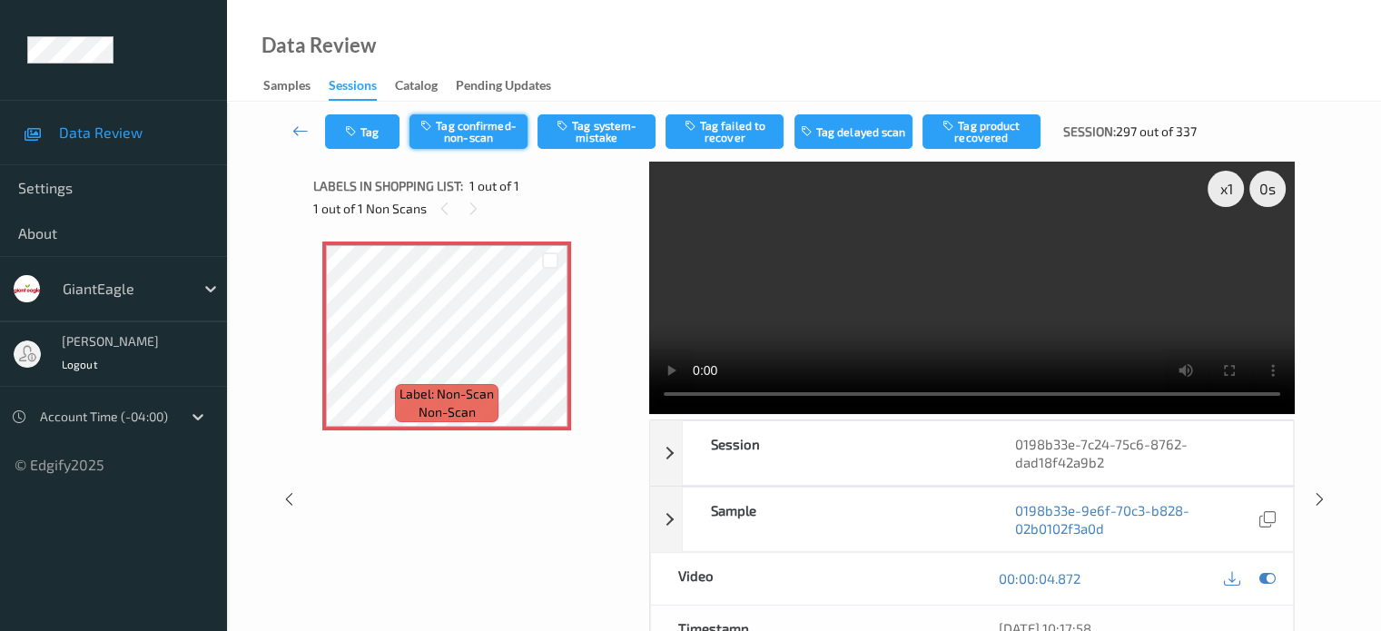
click at [482, 131] on button "Tag confirmed-non-scan" at bounding box center [469, 131] width 118 height 35
click at [308, 124] on icon at bounding box center [300, 131] width 16 height 18
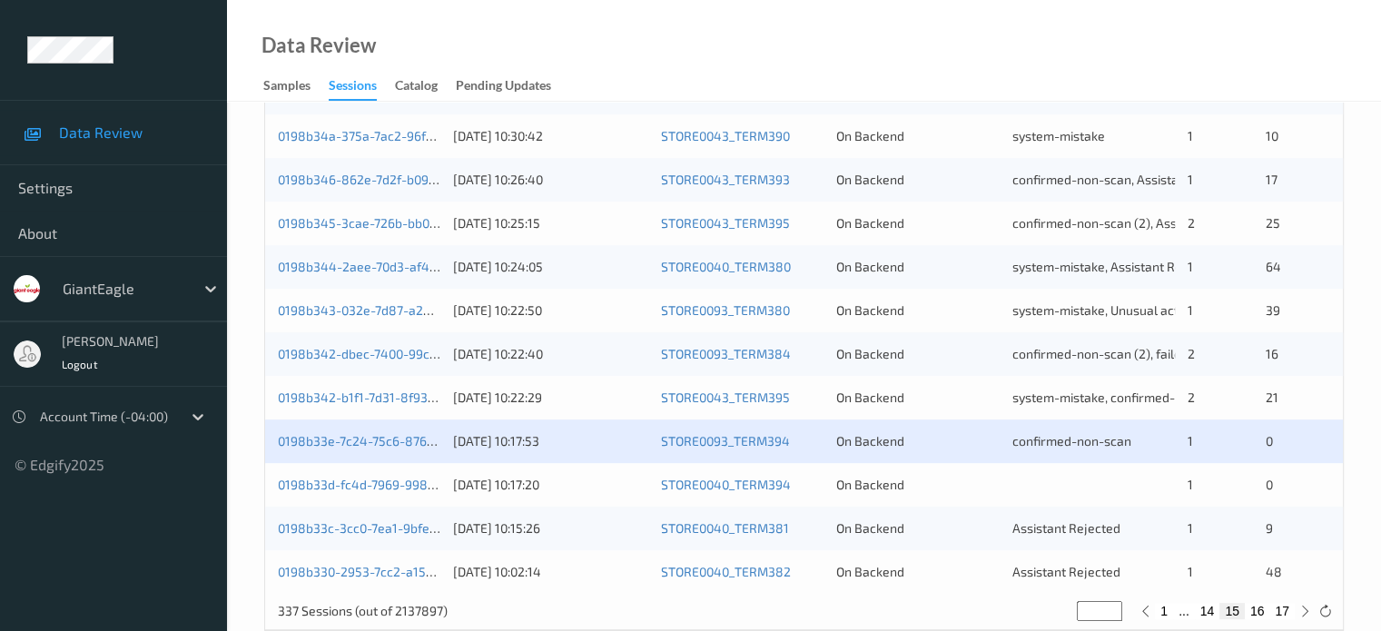
scroll to position [877, 0]
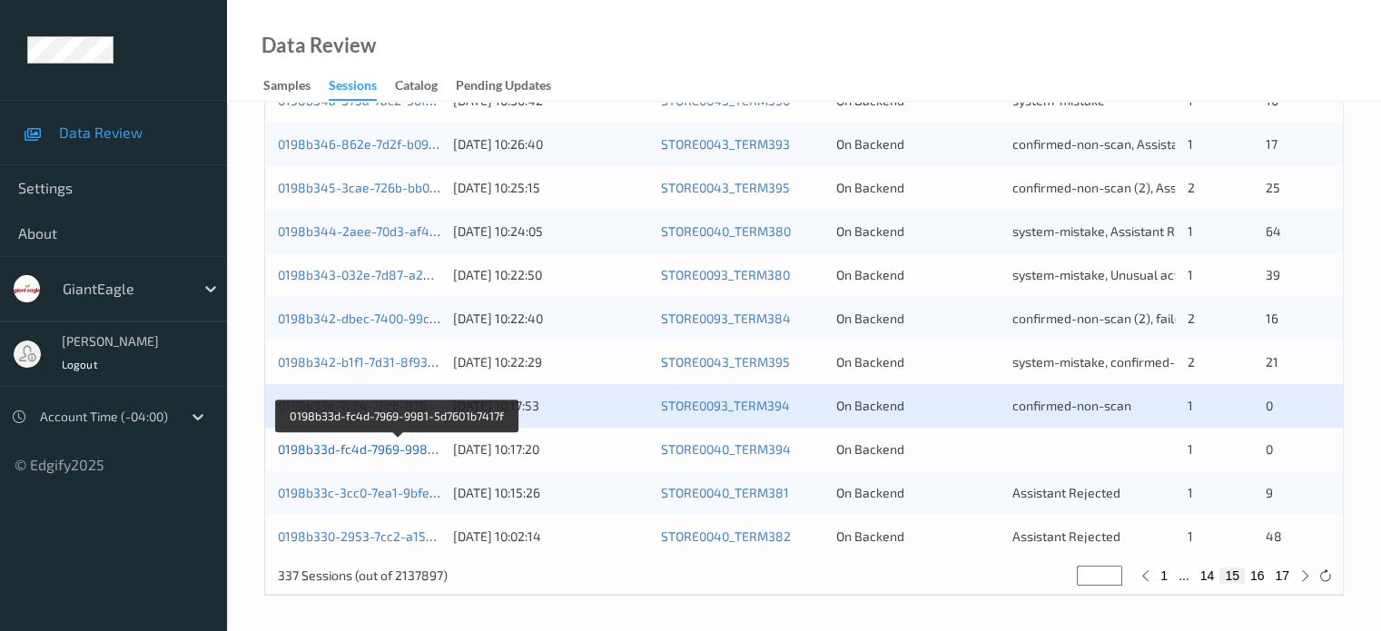
click at [379, 453] on link "0198b33d-fc4d-7969-9981-5d7601b7417f" at bounding box center [398, 448] width 240 height 15
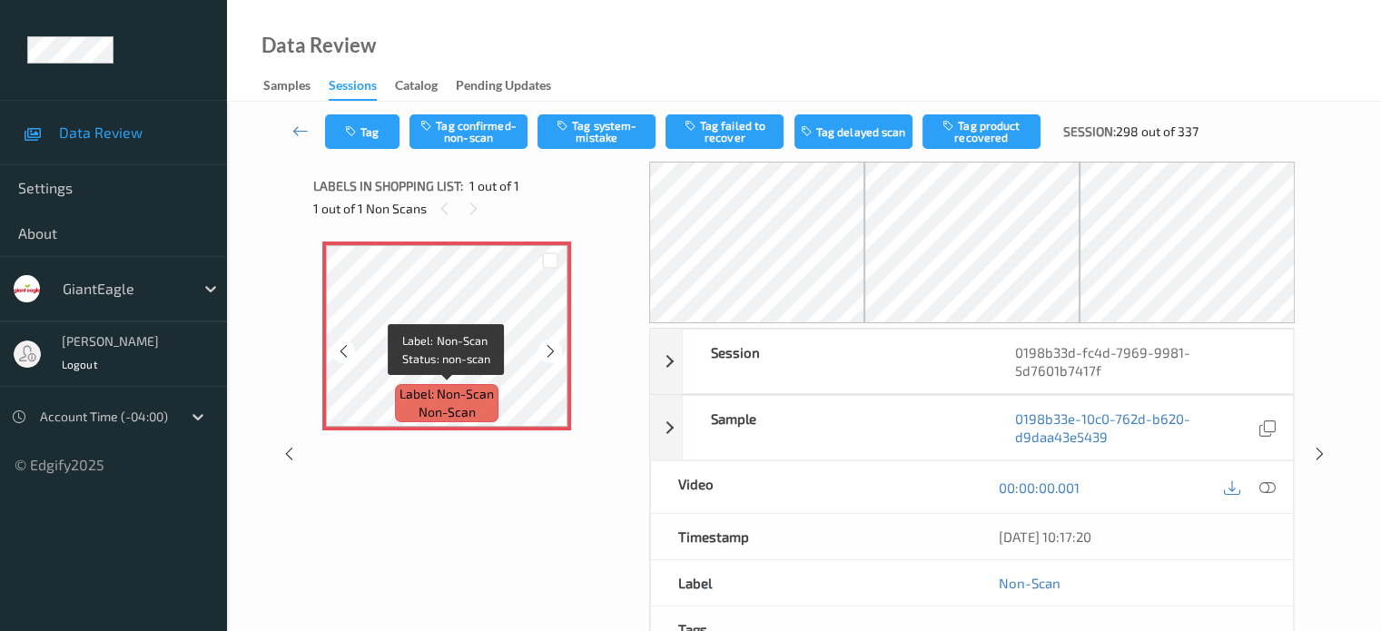
click at [450, 415] on span "non-scan" at bounding box center [447, 412] width 57 height 18
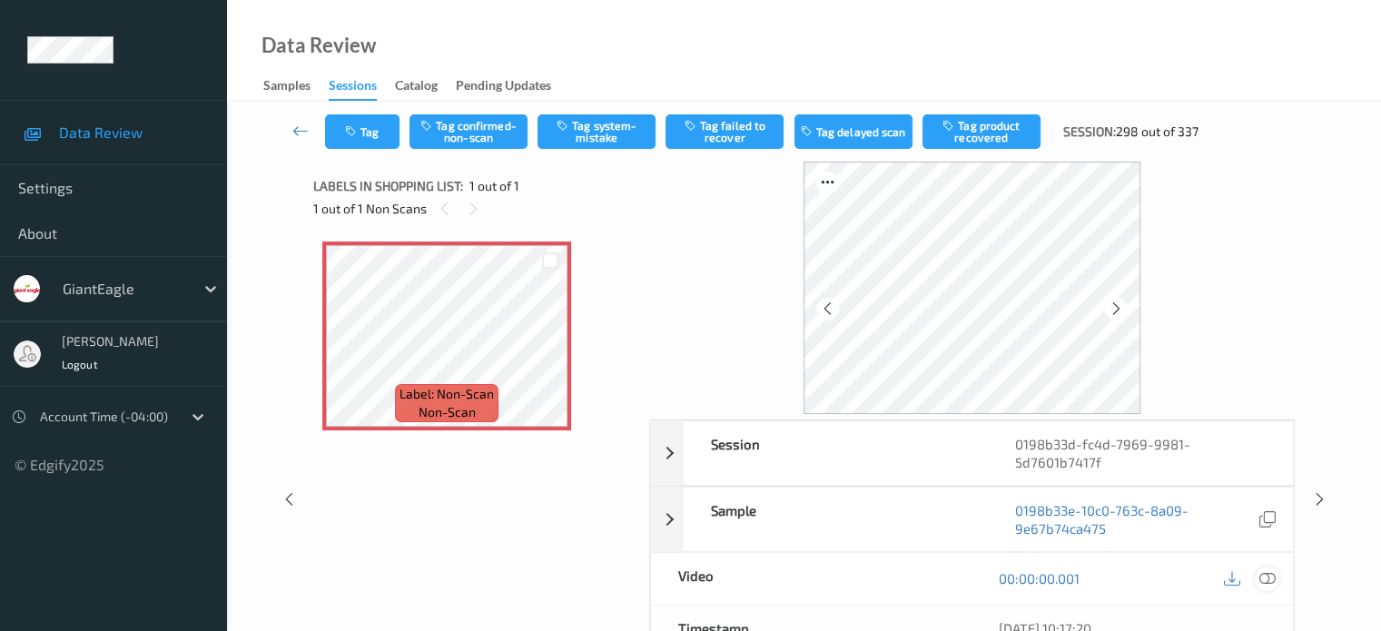
click at [1273, 577] on icon at bounding box center [1267, 578] width 16 height 16
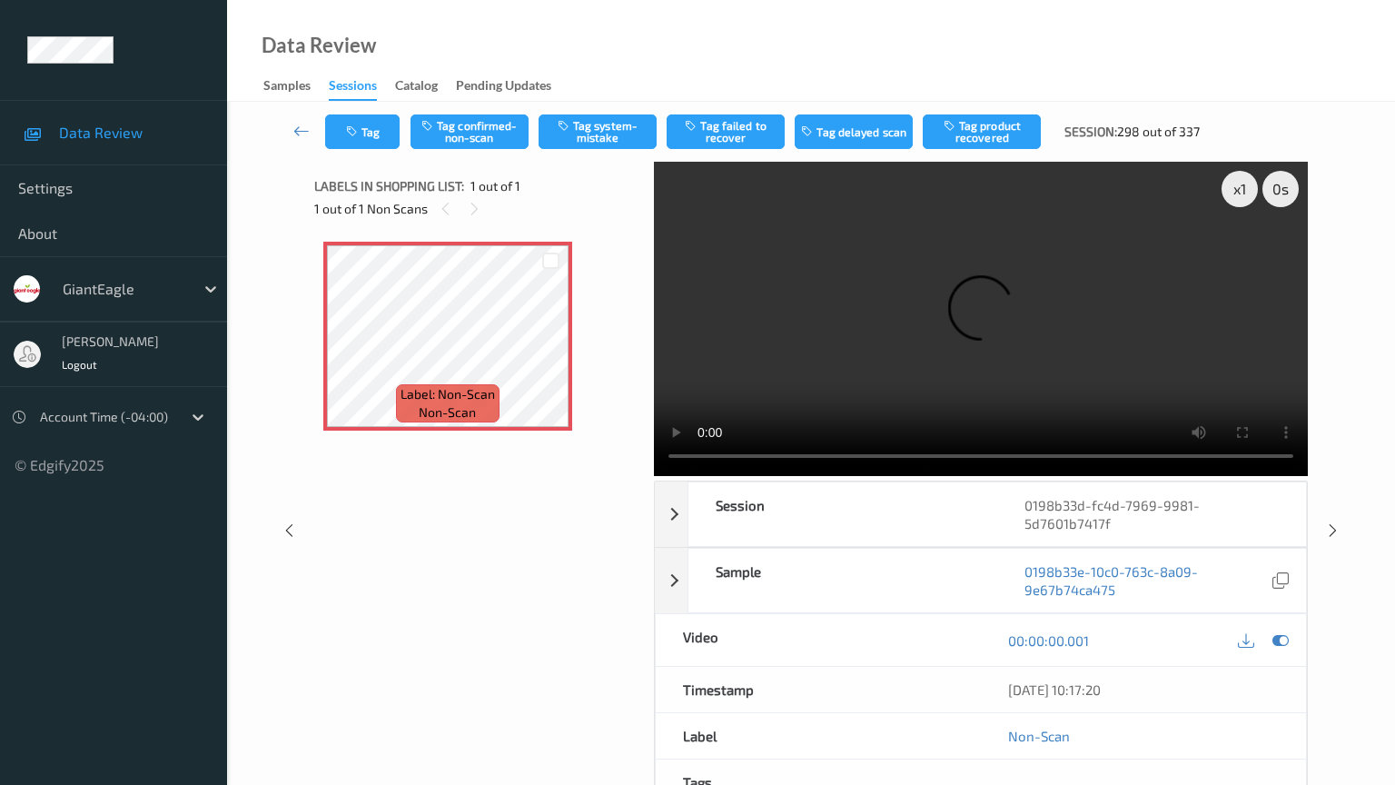
click at [654, 476] on video at bounding box center [981, 319] width 654 height 314
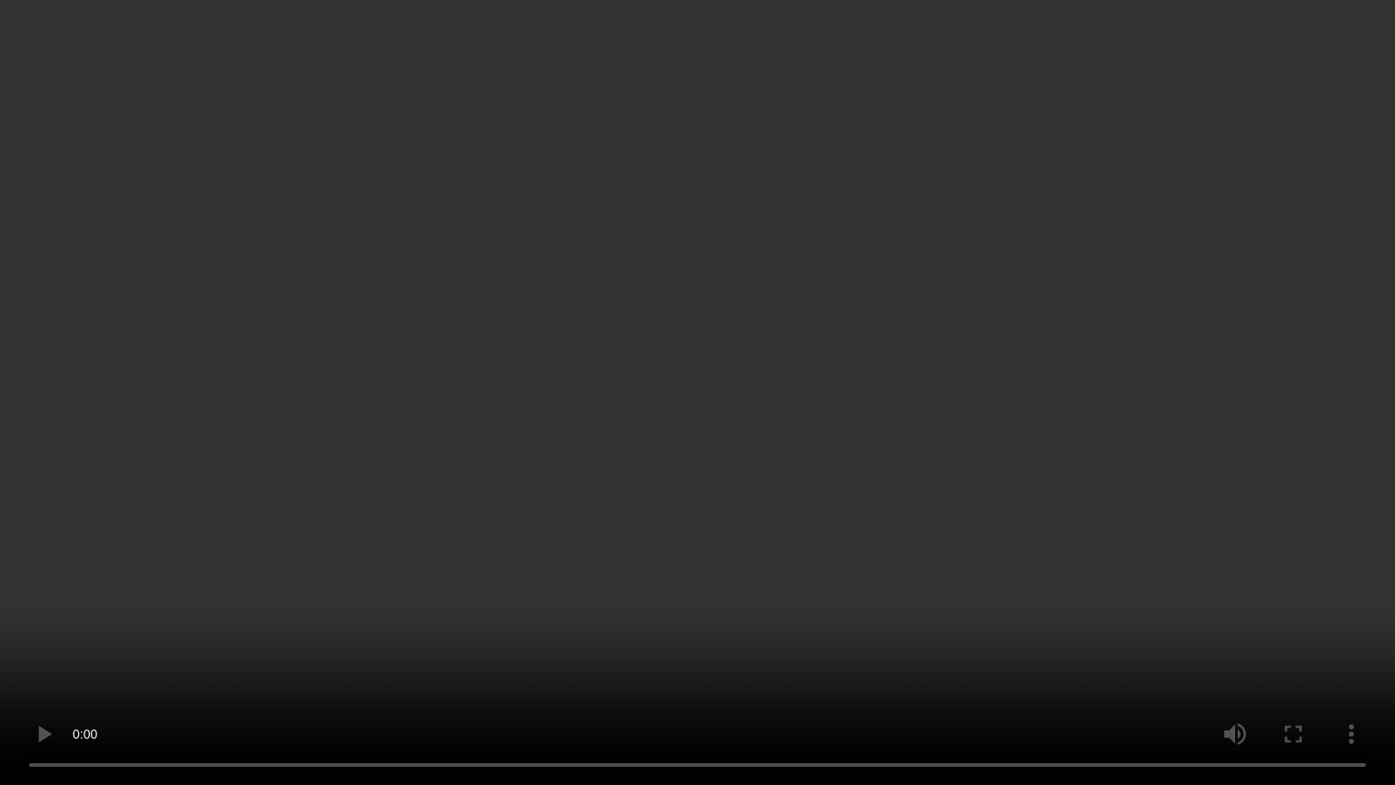
click at [0, 630] on video at bounding box center [697, 392] width 1395 height 785
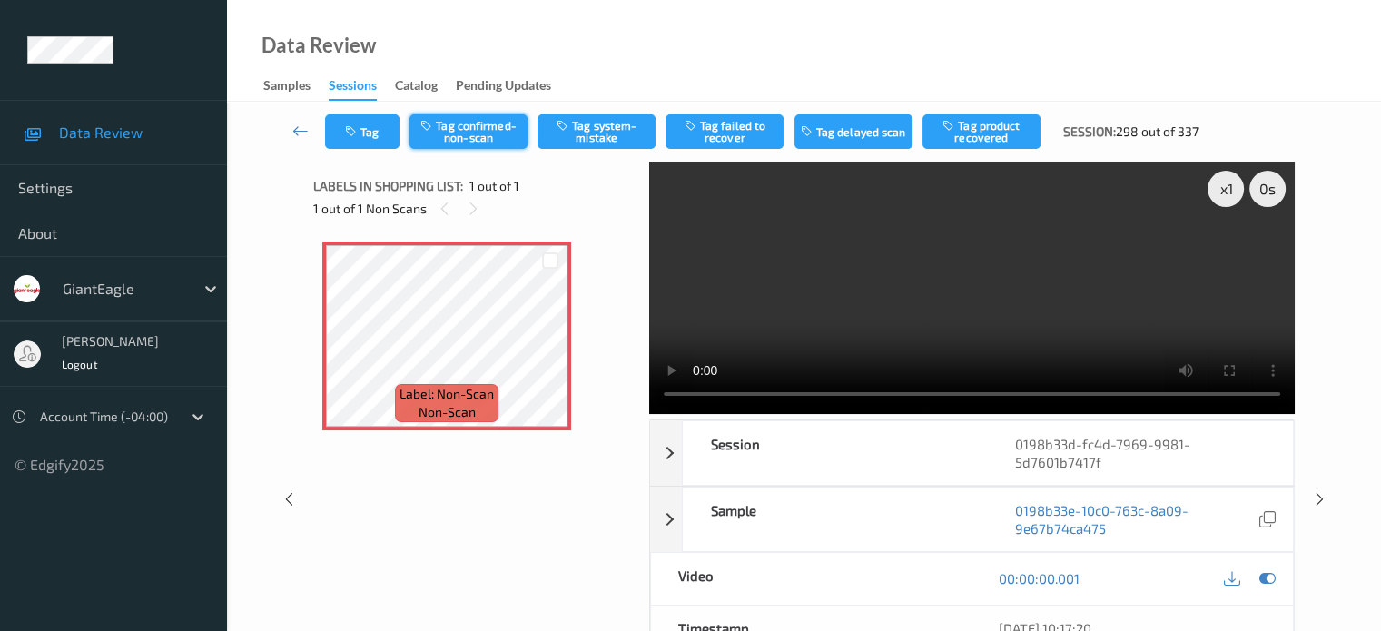
click at [464, 134] on button "Tag confirmed-non-scan" at bounding box center [469, 131] width 118 height 35
click at [343, 134] on button "Tag" at bounding box center [362, 131] width 74 height 35
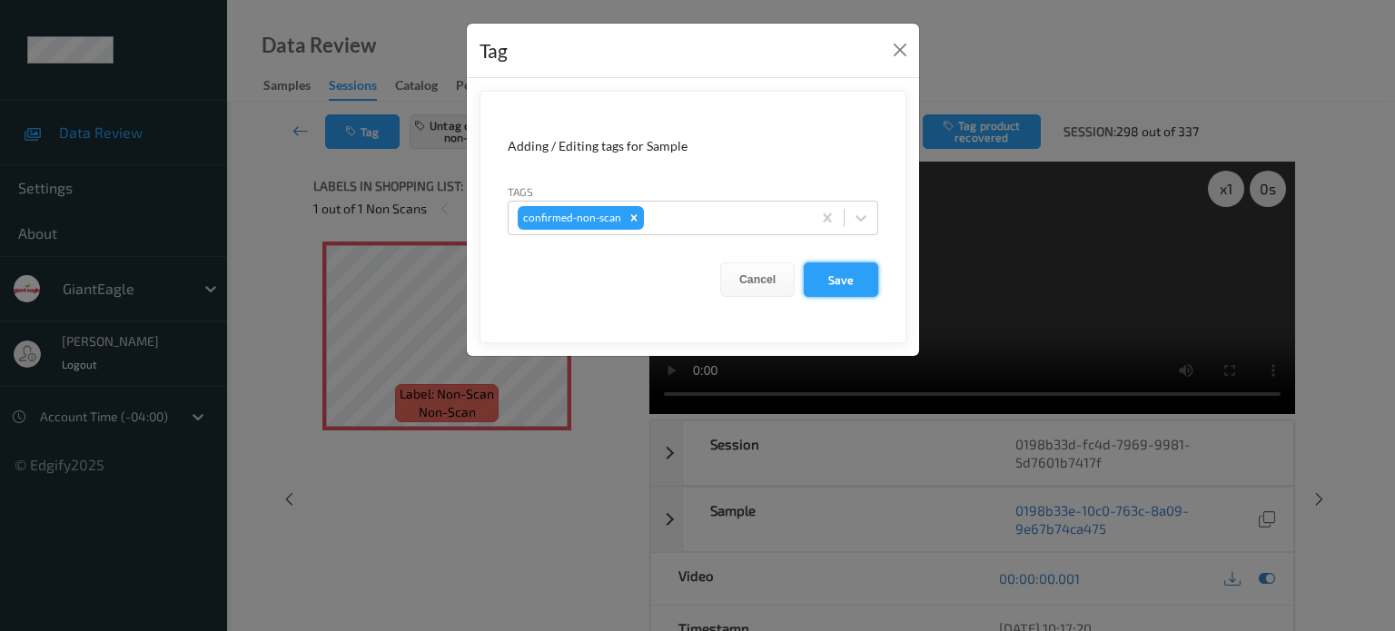
click at [839, 280] on button "Save" at bounding box center [841, 279] width 74 height 35
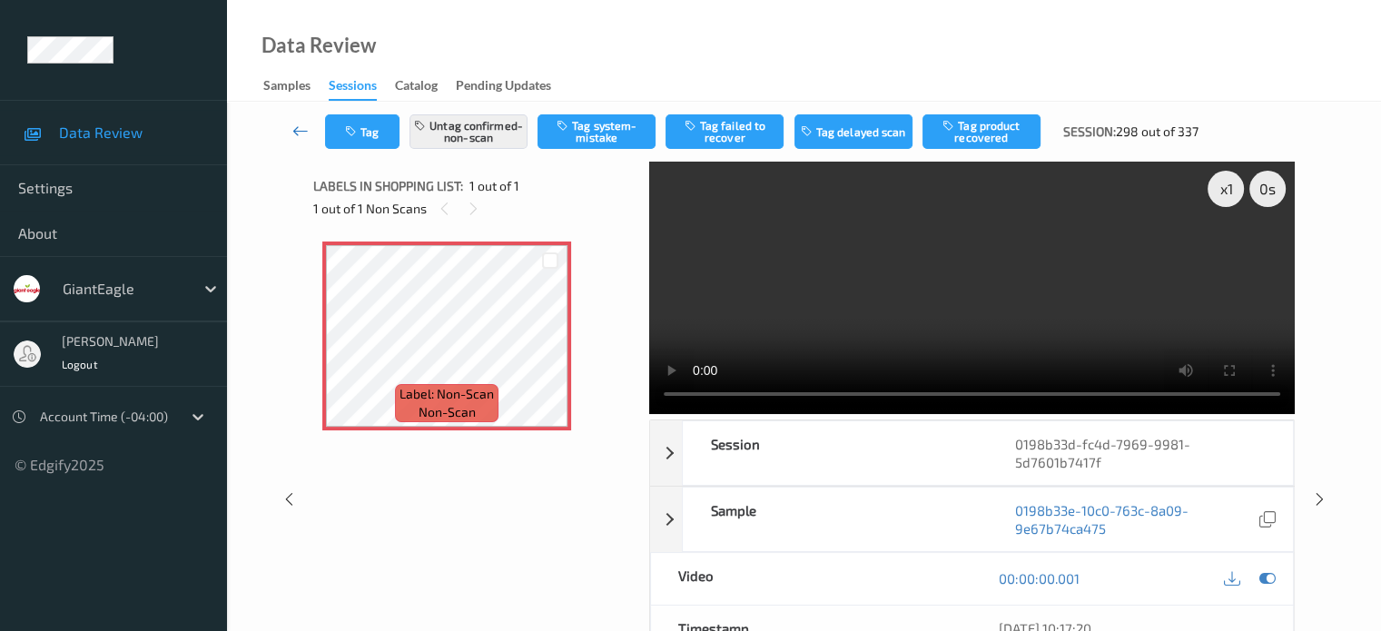
click at [293, 128] on icon at bounding box center [300, 131] width 16 height 18
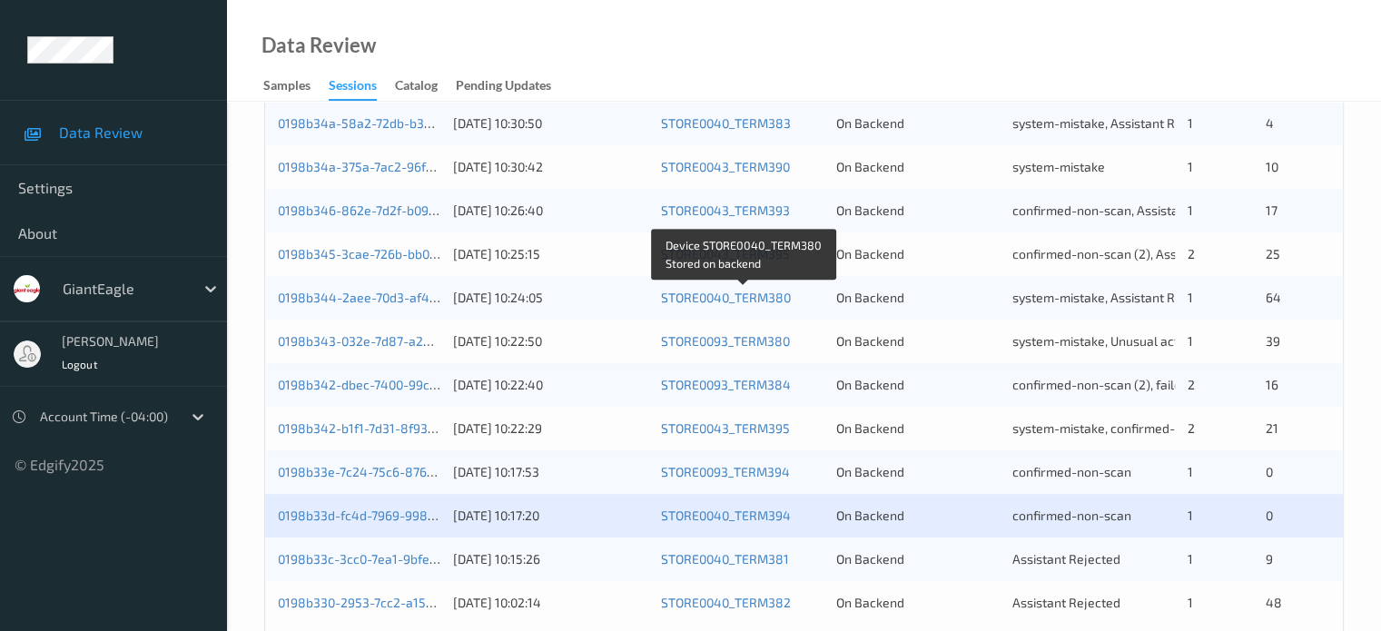
scroll to position [877, 0]
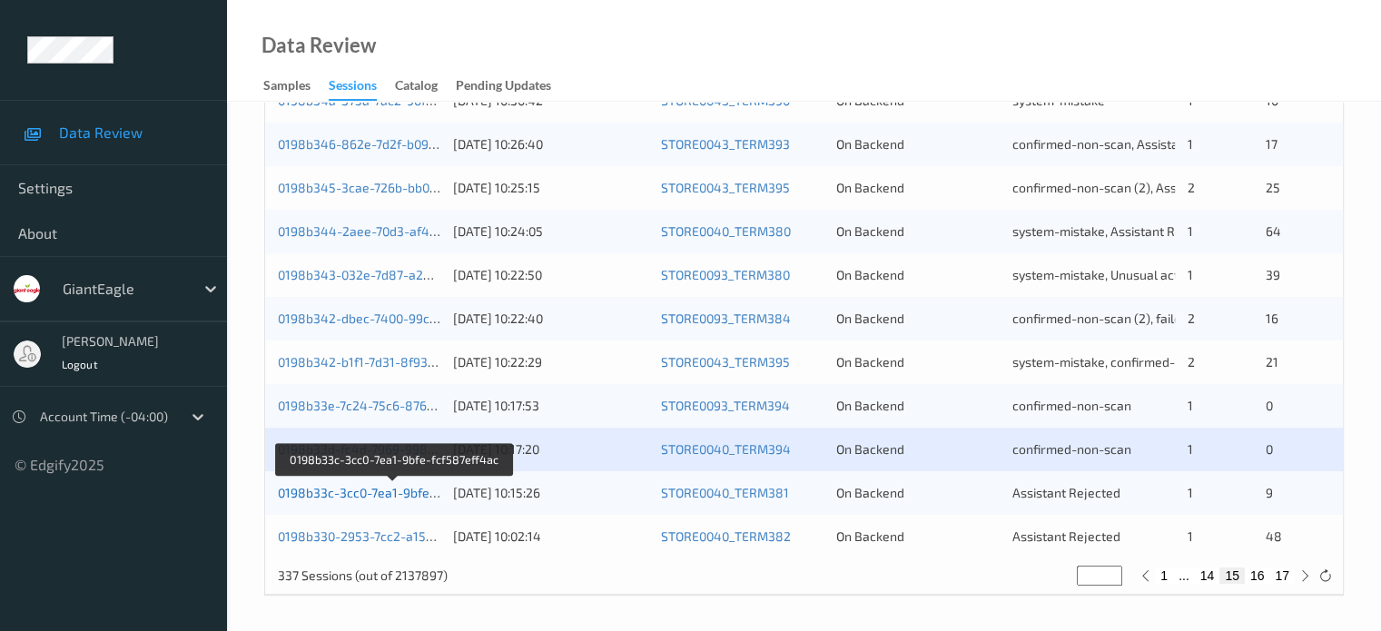
click at [403, 490] on link "0198b33c-3cc0-7ea1-9bfe-fcf587eff4ac" at bounding box center [394, 492] width 233 height 15
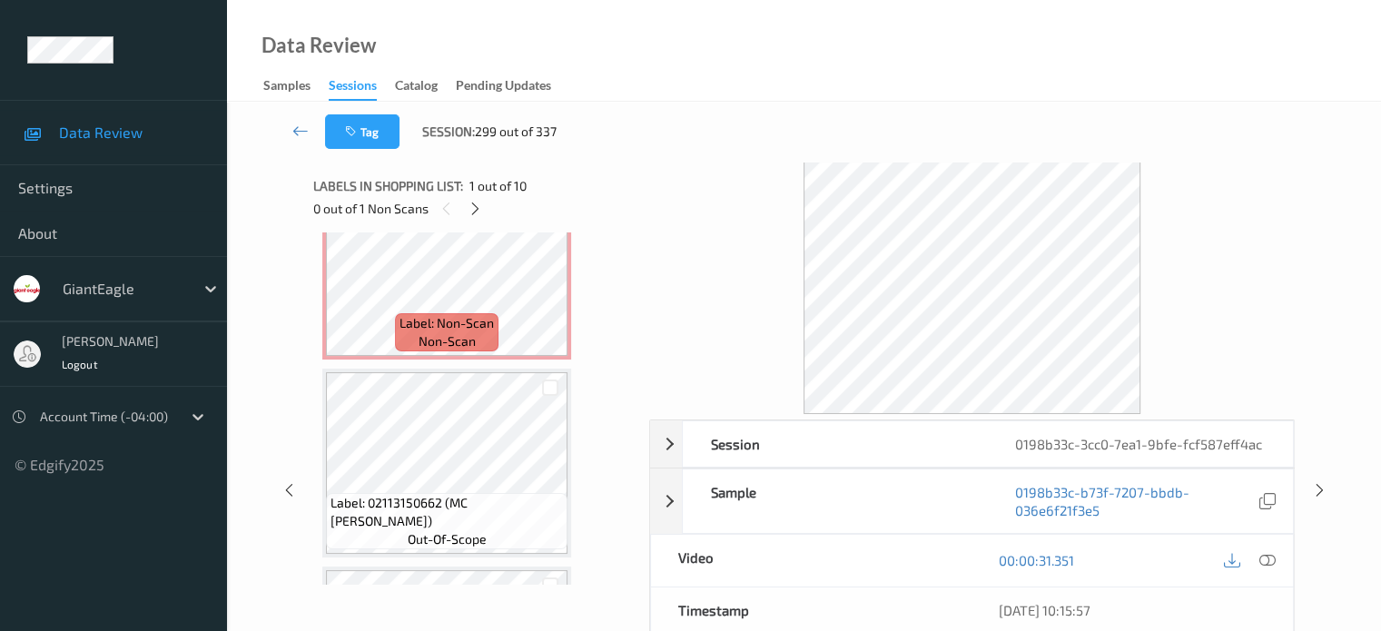
scroll to position [269, 0]
click at [469, 327] on span "Label: Non-Scan" at bounding box center [447, 323] width 94 height 18
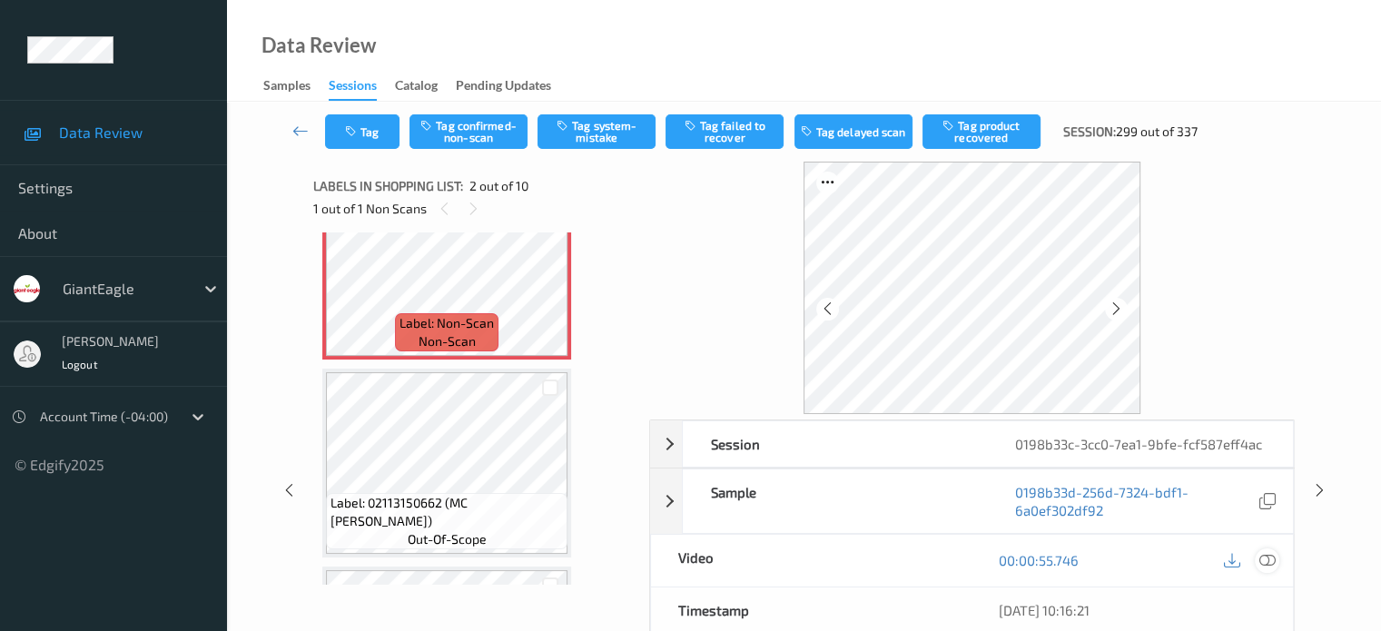
click at [1263, 562] on icon at bounding box center [1267, 560] width 16 height 16
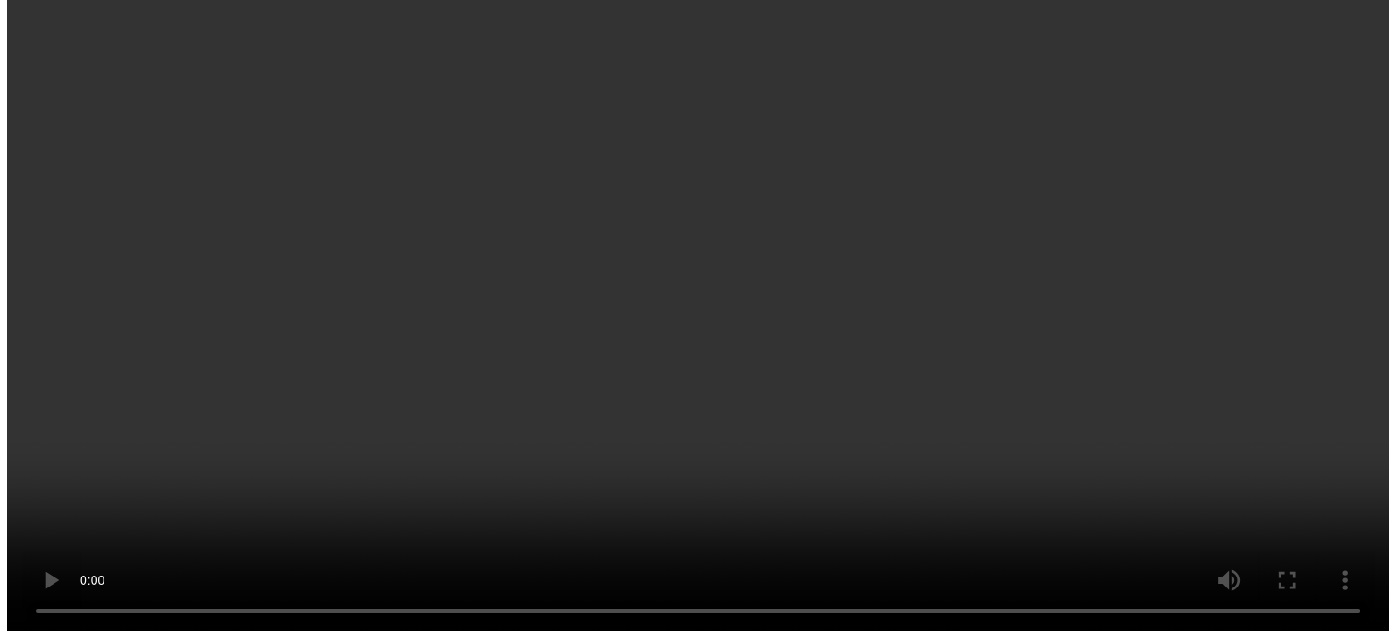
scroll to position [151, 0]
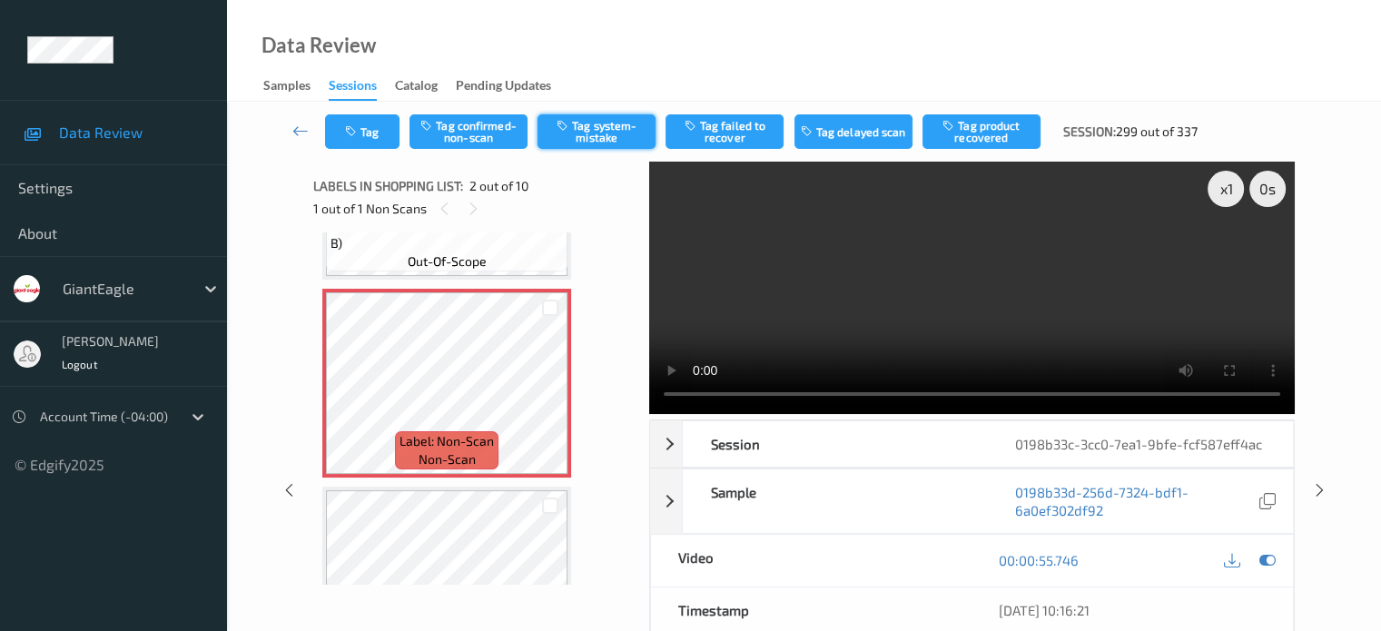
click at [606, 144] on button "Tag system-mistake" at bounding box center [597, 131] width 118 height 35
click at [599, 130] on button "Tag system-mistake" at bounding box center [597, 131] width 118 height 35
click at [377, 134] on button "Tag" at bounding box center [362, 131] width 74 height 35
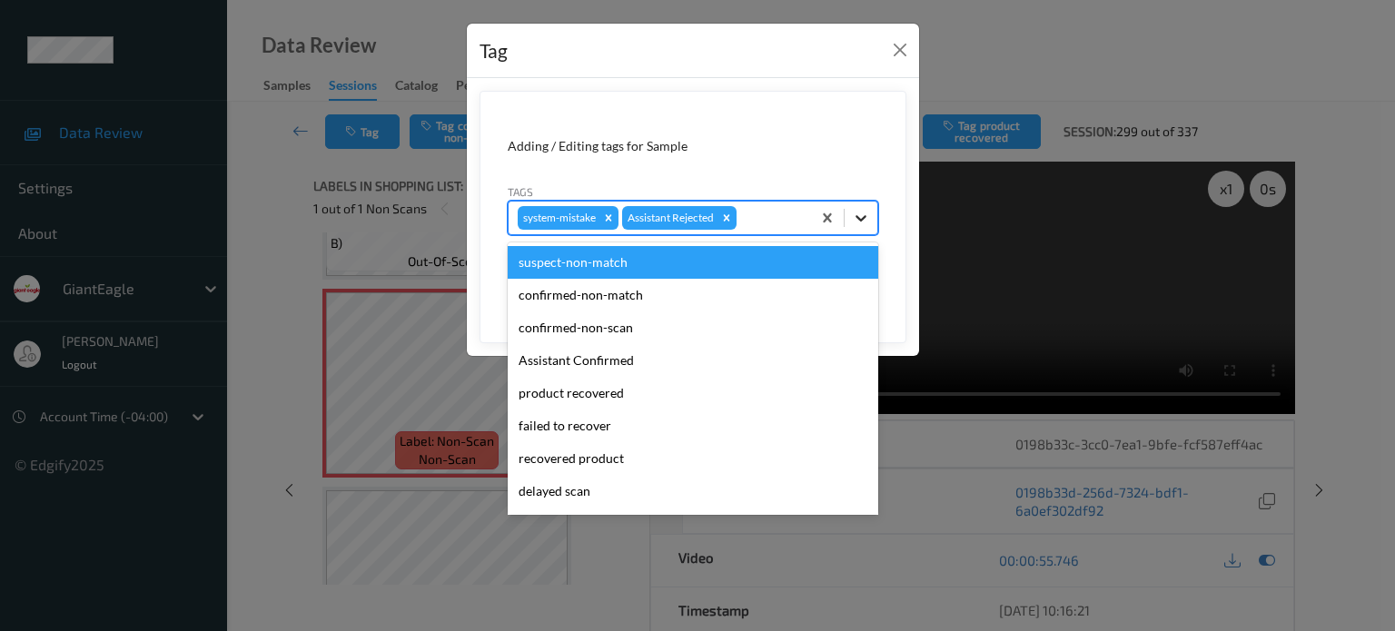
click at [865, 216] on icon at bounding box center [861, 218] width 11 height 6
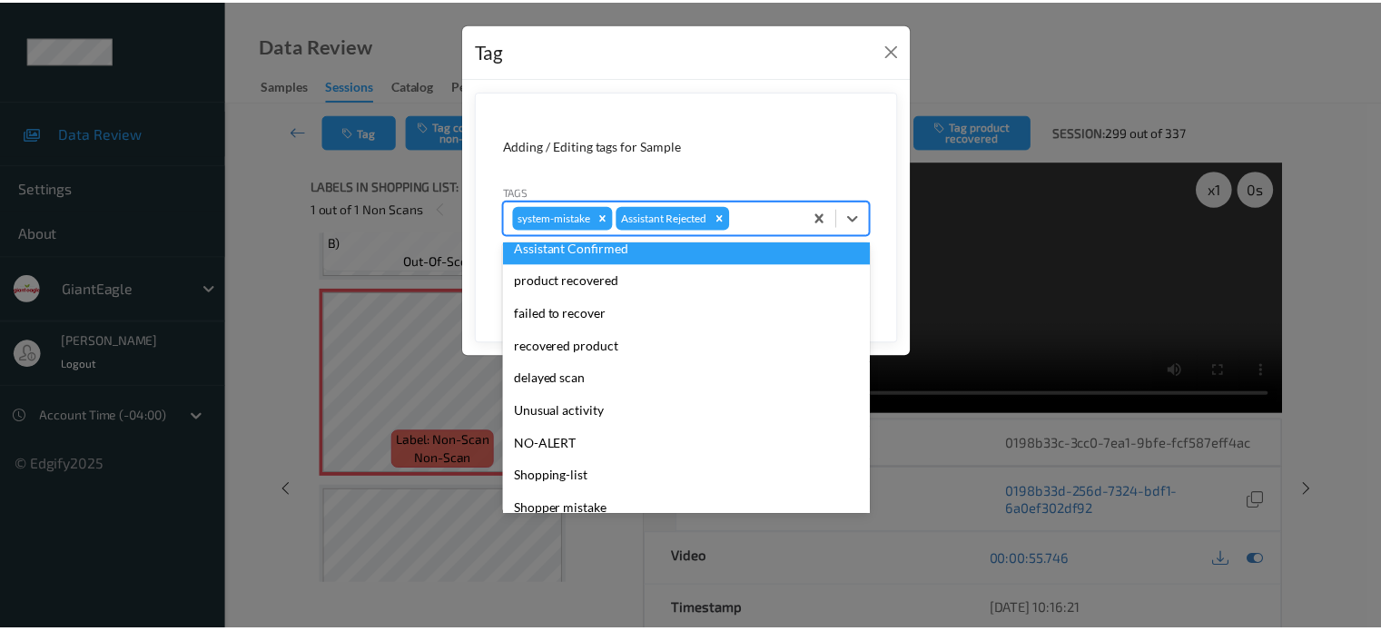
scroll to position [160, 0]
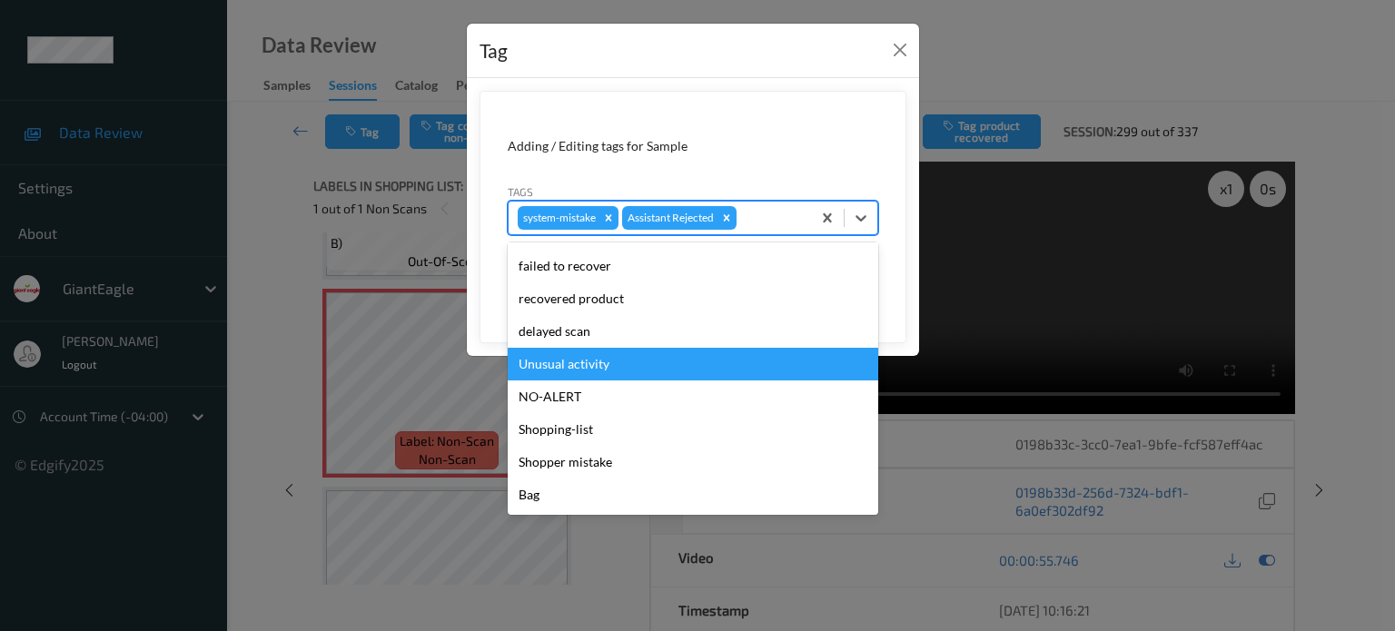
click at [557, 356] on div "Unusual activity" at bounding box center [693, 364] width 371 height 33
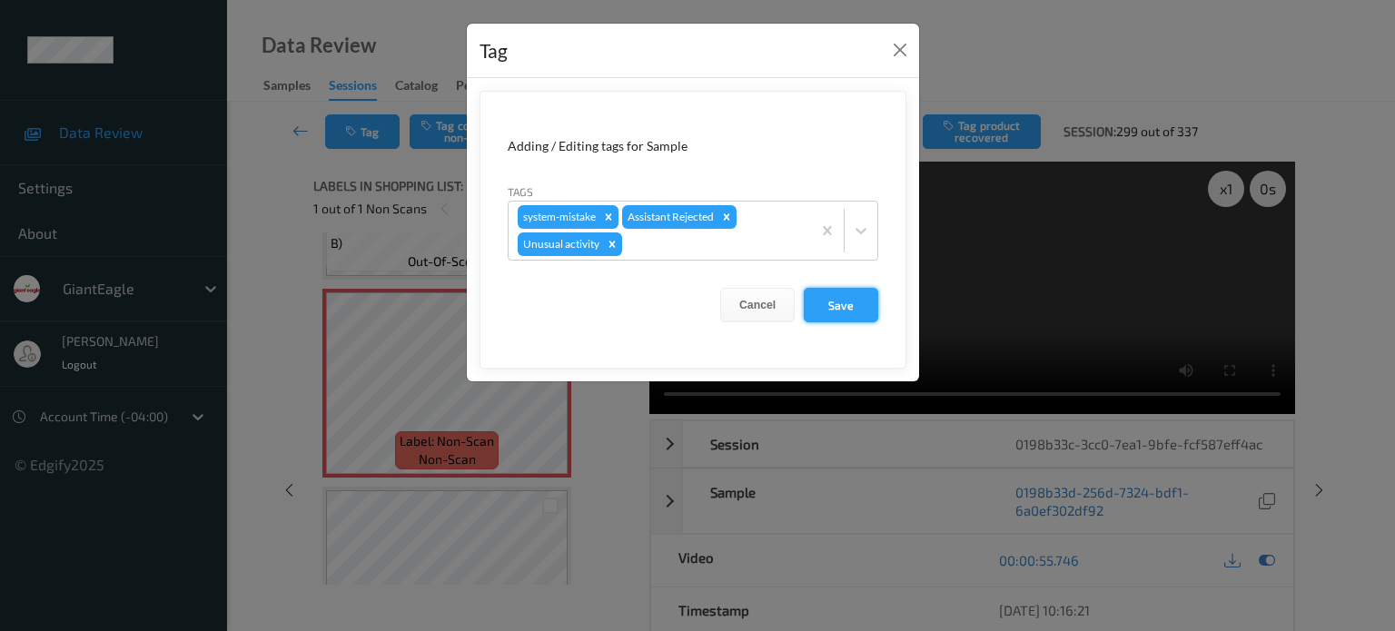
click at [850, 309] on button "Save" at bounding box center [841, 305] width 74 height 35
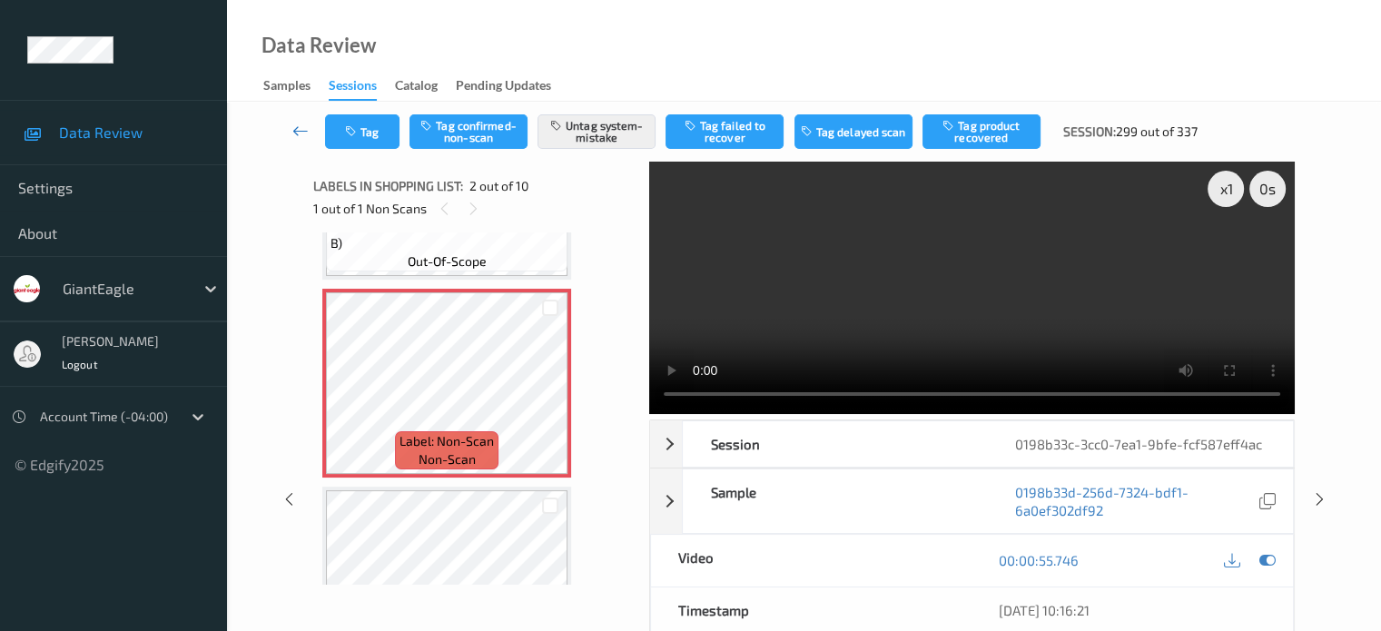
click at [294, 129] on icon at bounding box center [300, 131] width 16 height 18
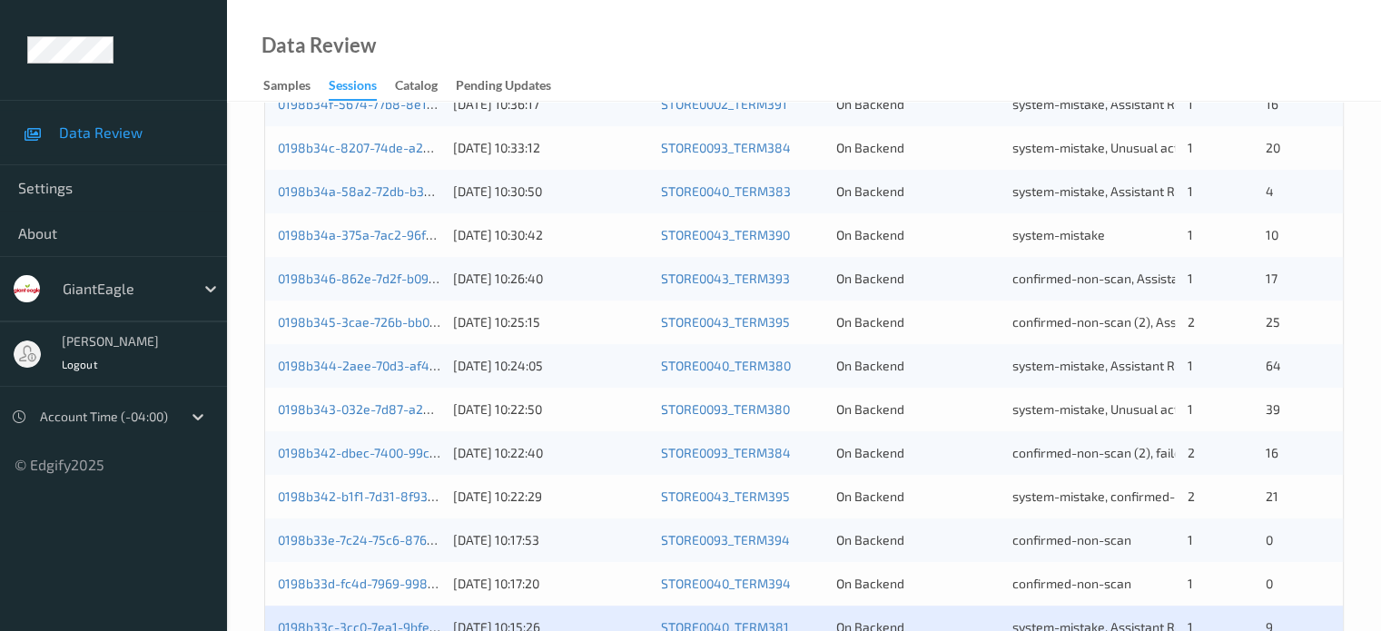
scroll to position [877, 0]
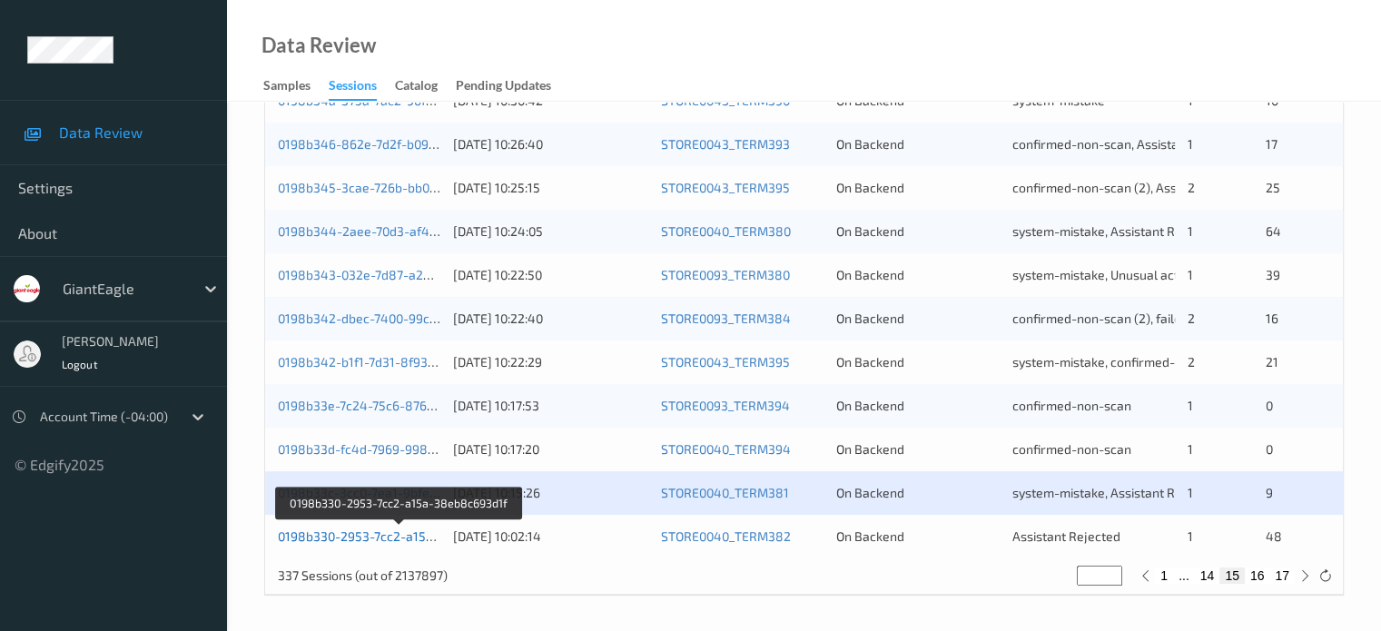
click at [403, 534] on link "0198b330-2953-7cc2-a15a-38eb8c693d1f" at bounding box center [400, 536] width 244 height 15
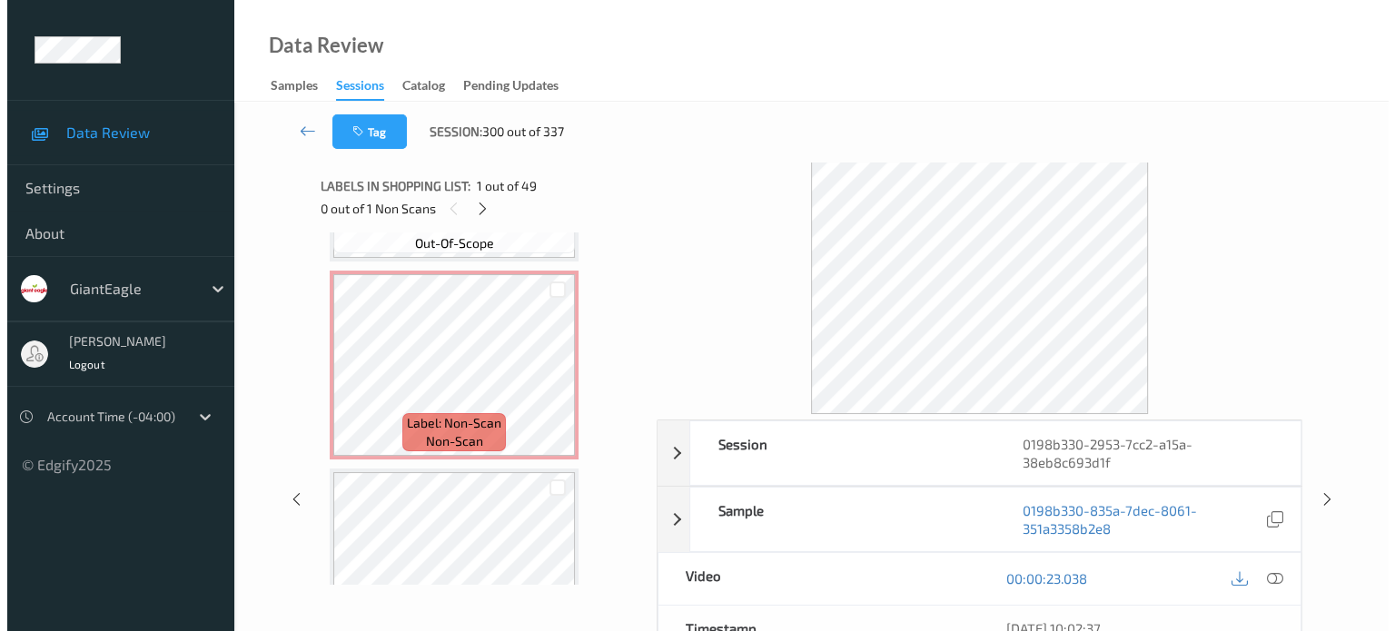
scroll to position [2939, 0]
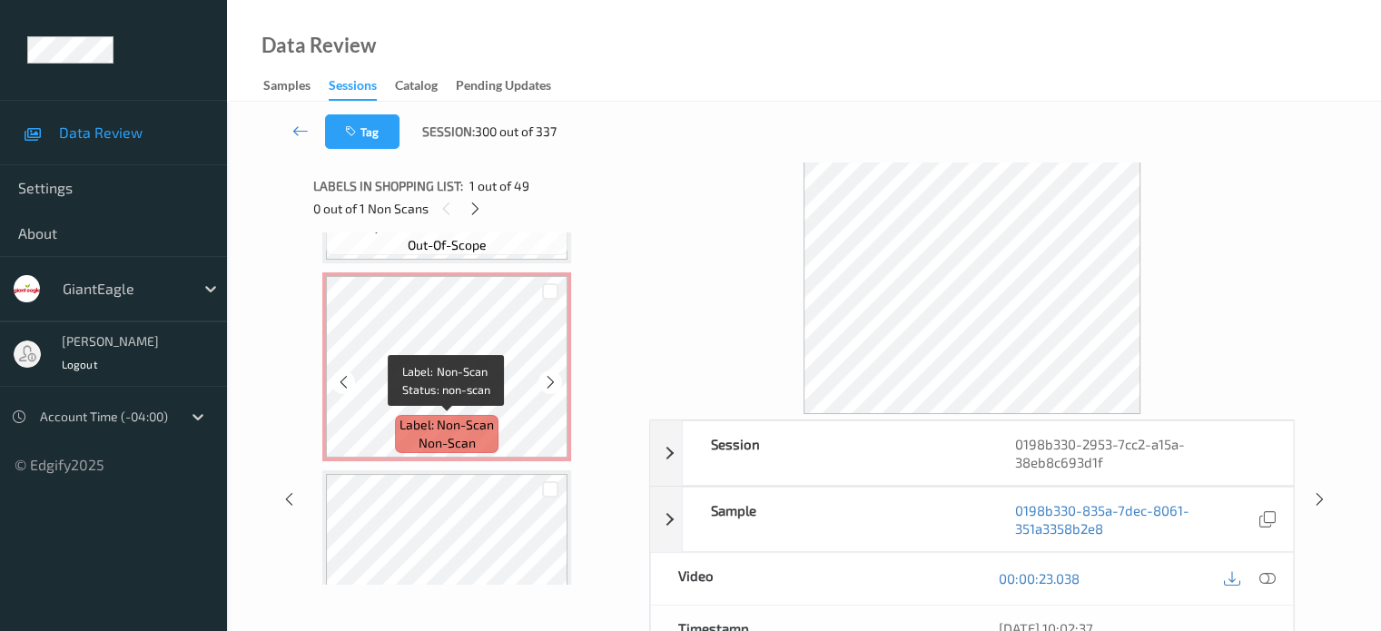
click at [451, 431] on span "Label: Non-Scan" at bounding box center [447, 425] width 94 height 18
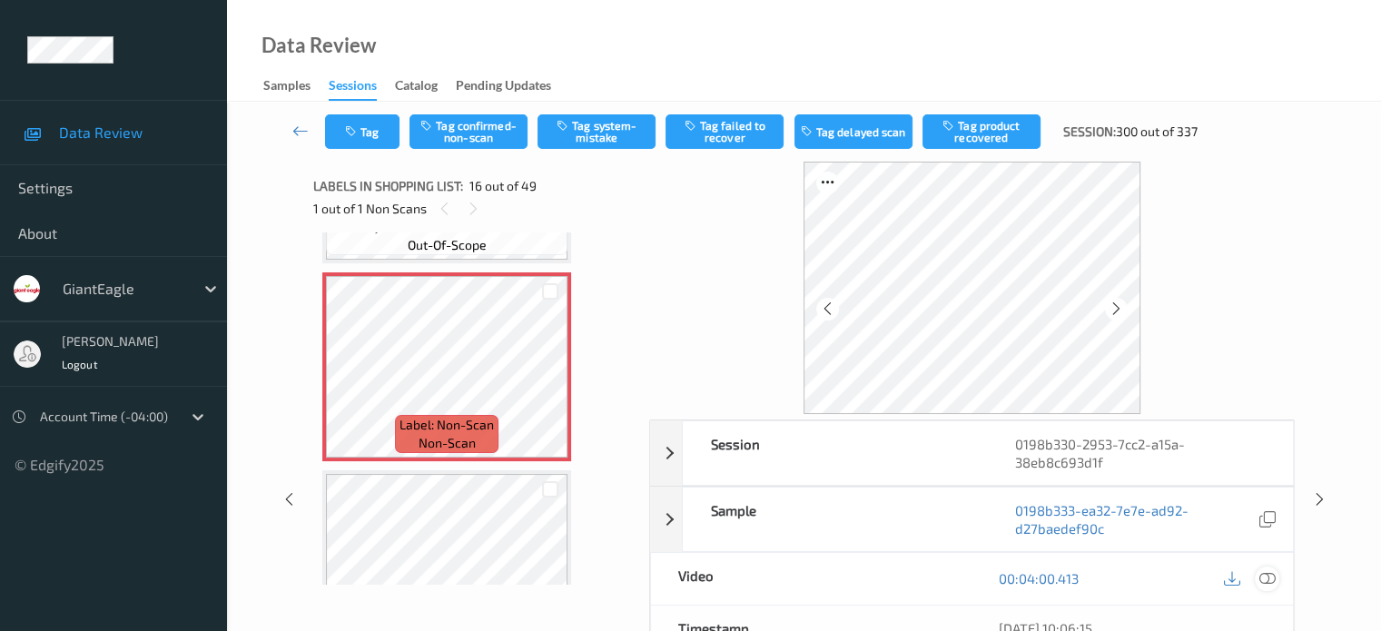
click at [1271, 574] on icon at bounding box center [1267, 578] width 16 height 16
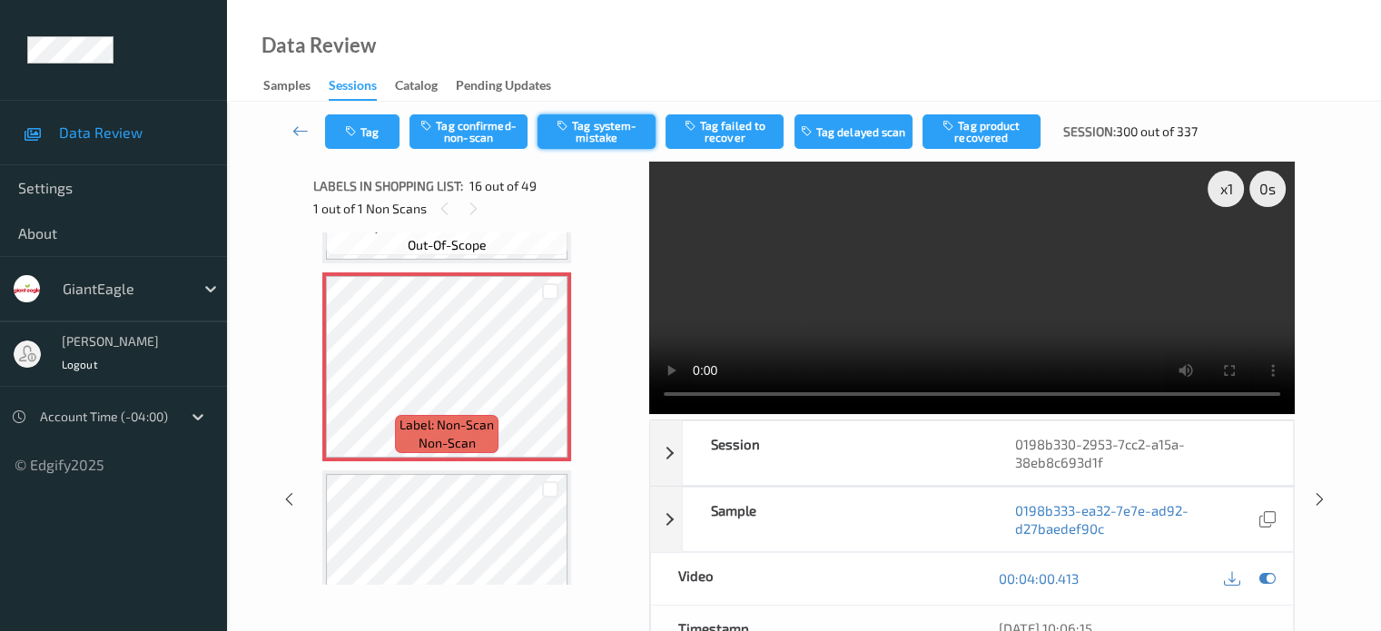
click at [587, 127] on button "Tag system-mistake" at bounding box center [597, 131] width 118 height 35
click at [385, 136] on button "Tag" at bounding box center [362, 131] width 74 height 35
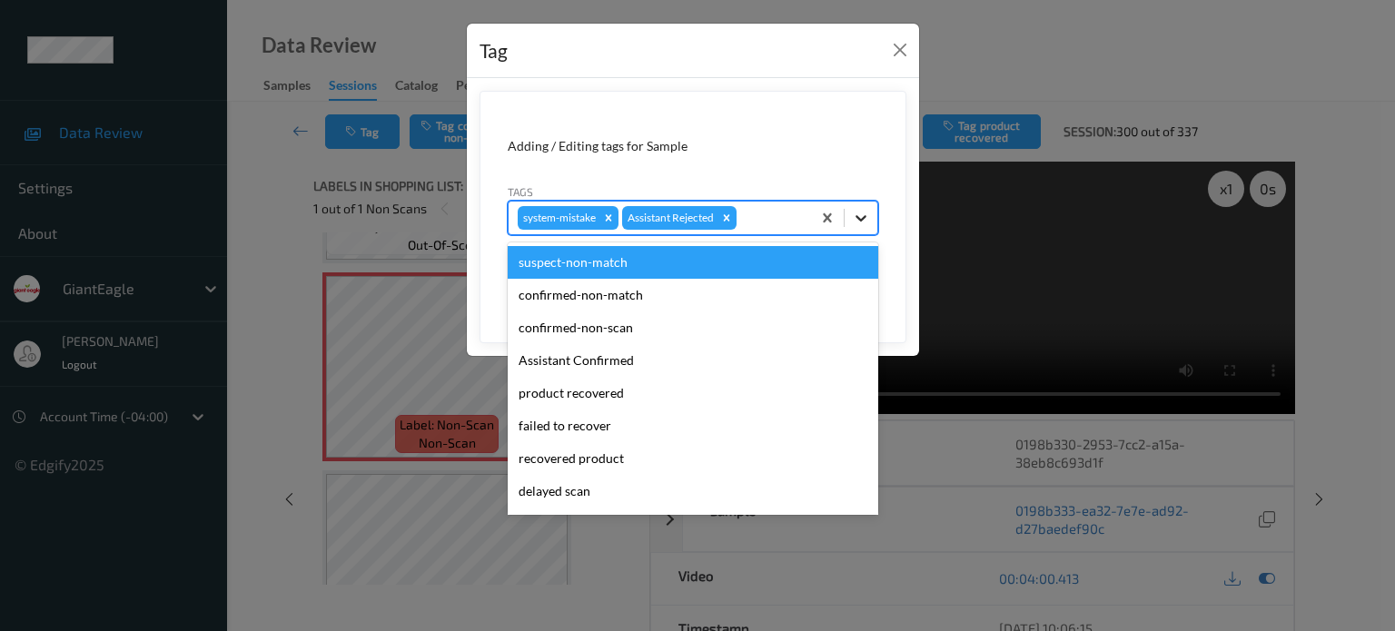
click at [859, 224] on icon at bounding box center [861, 218] width 18 height 18
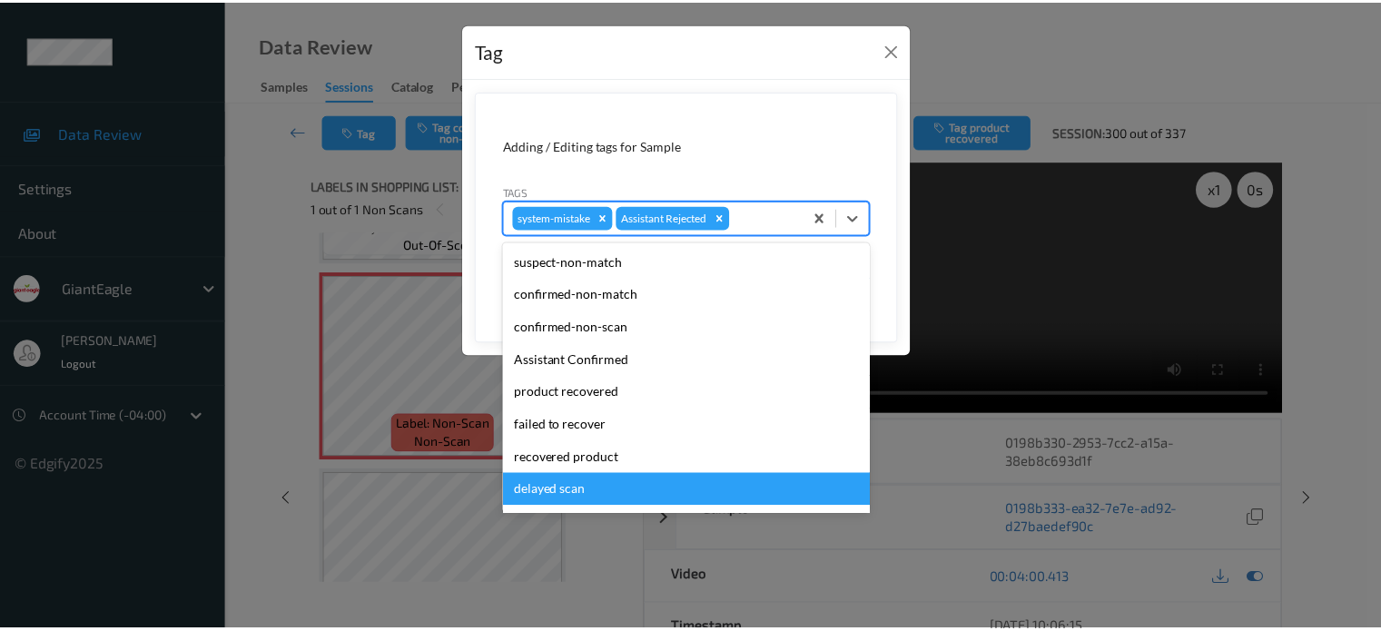
scroll to position [160, 0]
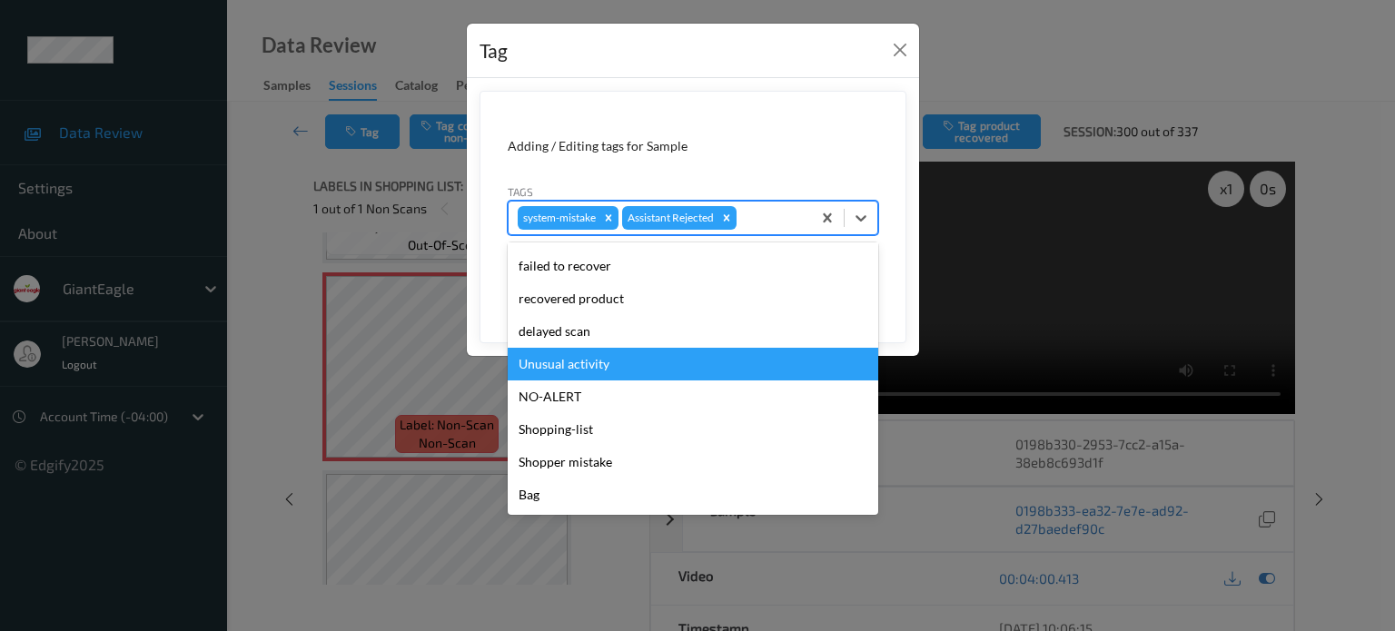
click at [550, 367] on div "Unusual activity" at bounding box center [693, 364] width 371 height 33
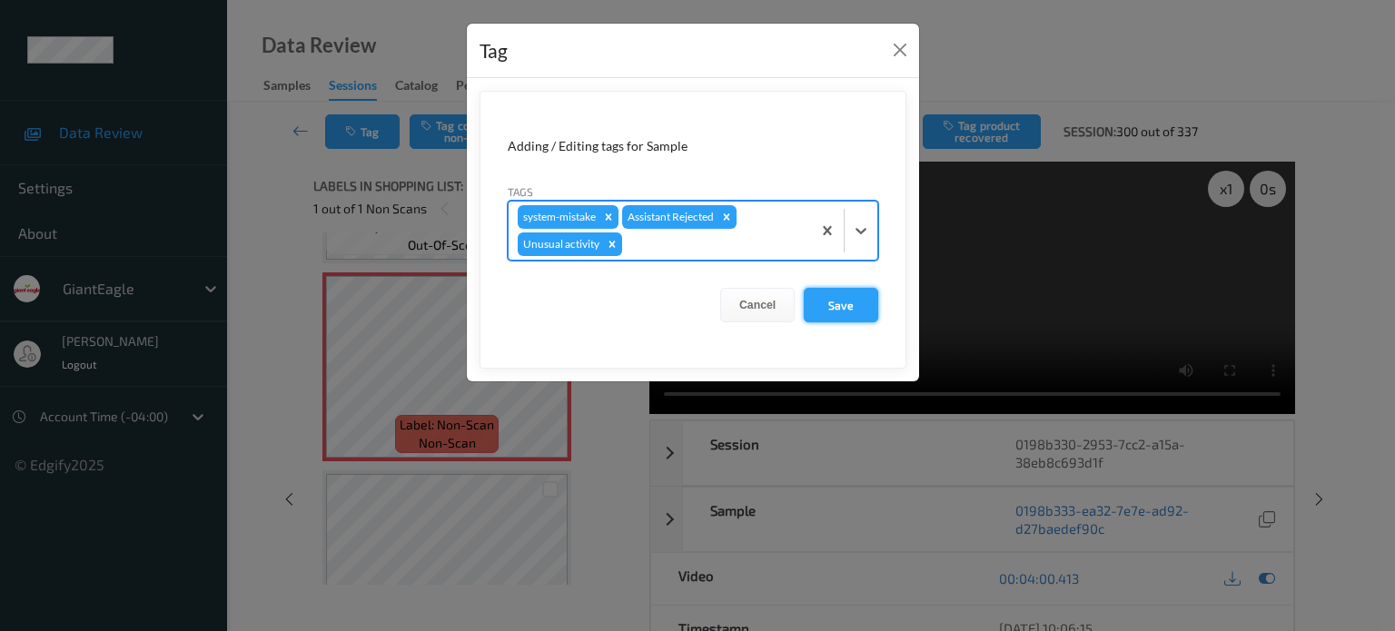
click at [836, 300] on button "Save" at bounding box center [841, 305] width 74 height 35
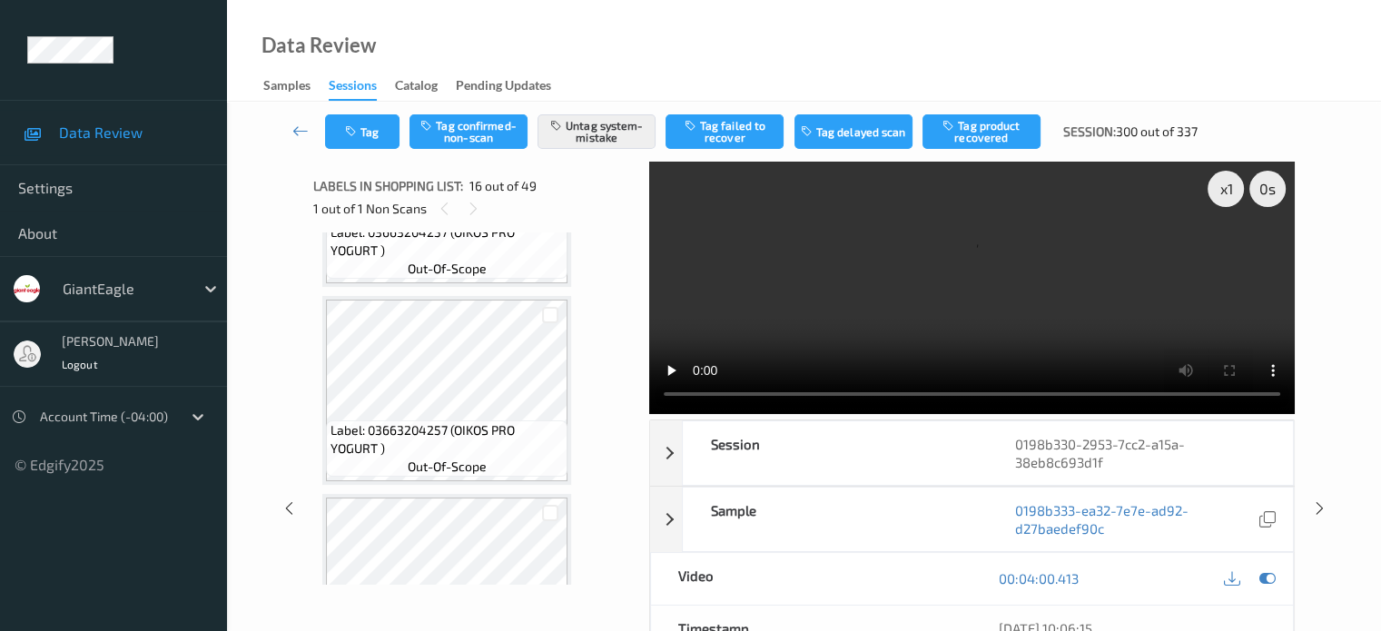
scroll to position [4454, 0]
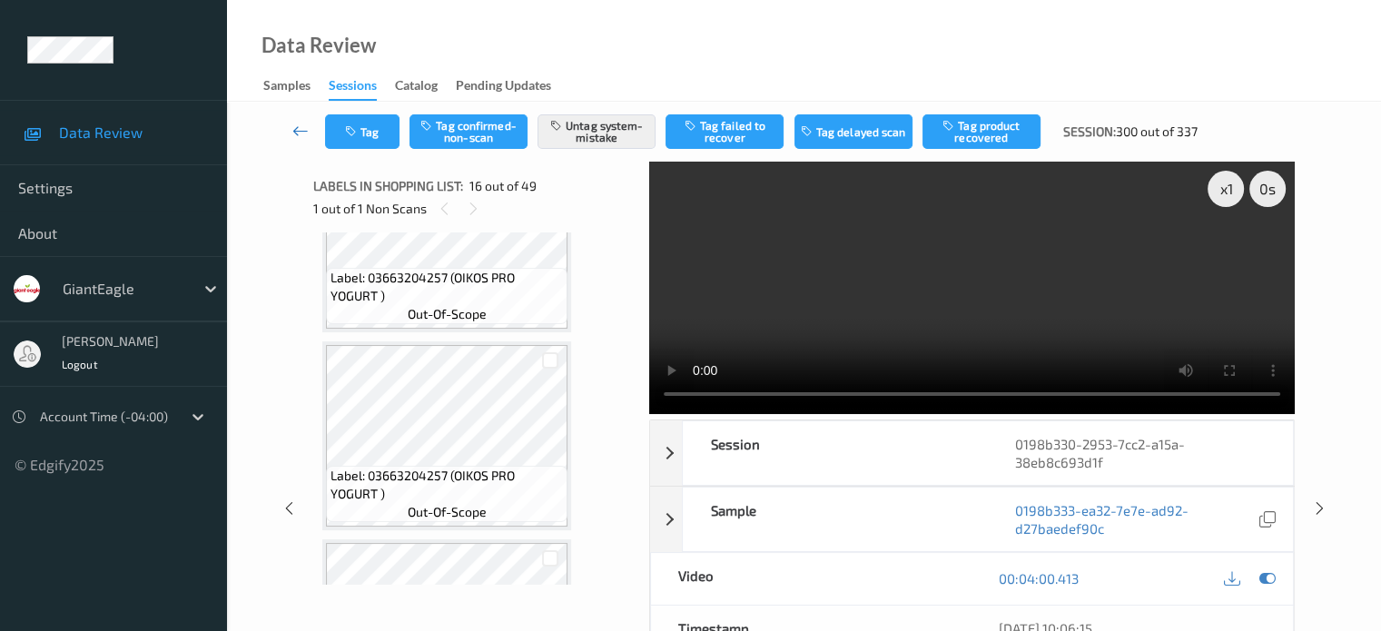
click at [300, 134] on icon at bounding box center [300, 131] width 16 height 18
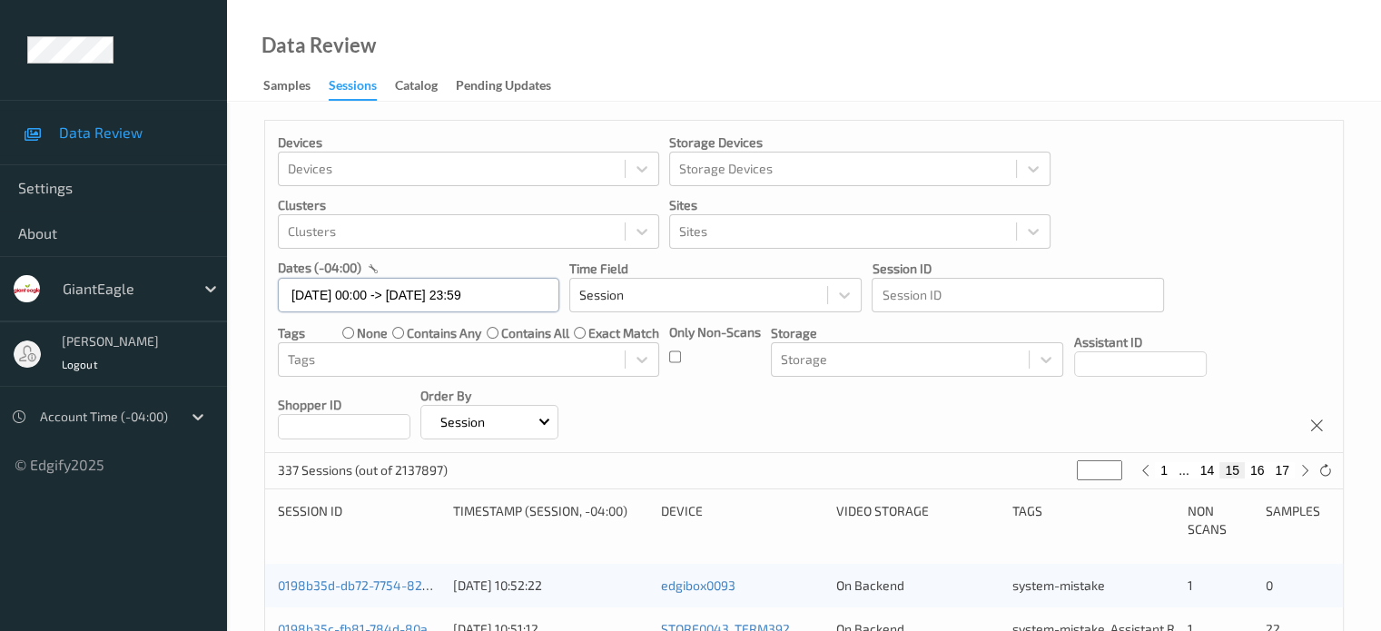
click at [342, 292] on input "16/08/2025 00:00 -> 16/08/2025 23:59" at bounding box center [419, 295] width 282 height 35
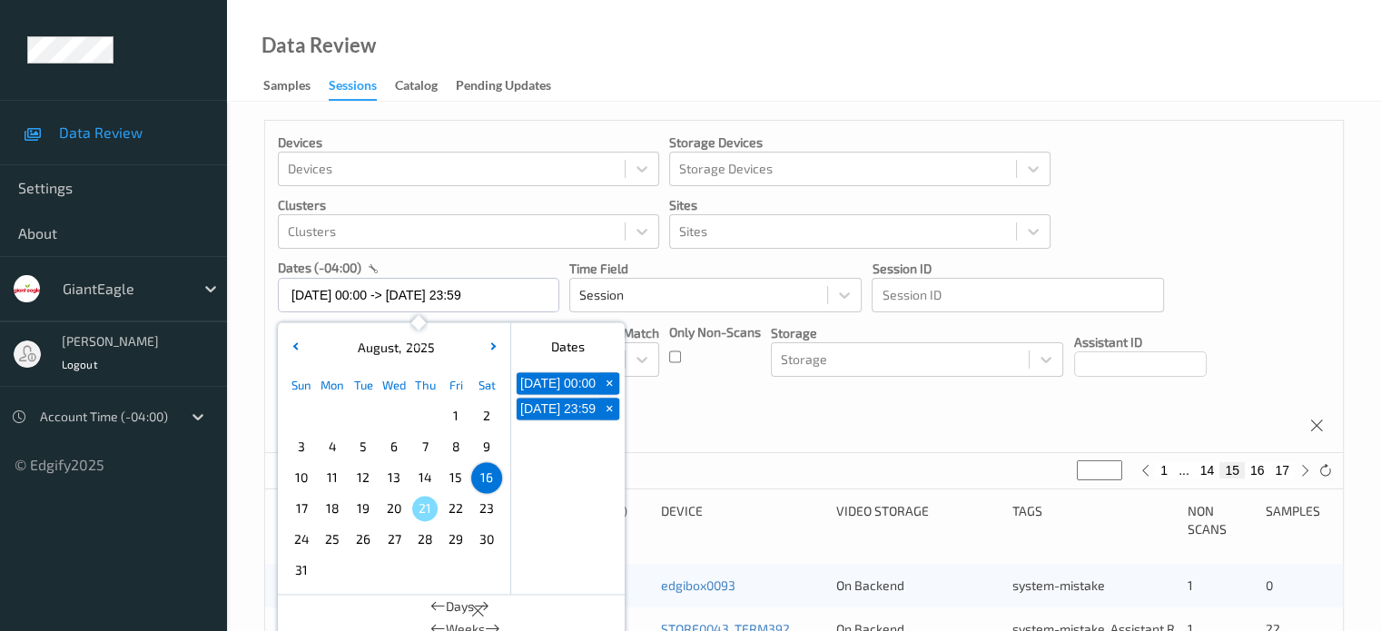
click at [300, 516] on span "17" at bounding box center [301, 508] width 25 height 25
type input "17/08/2025 00:00"
type input "*"
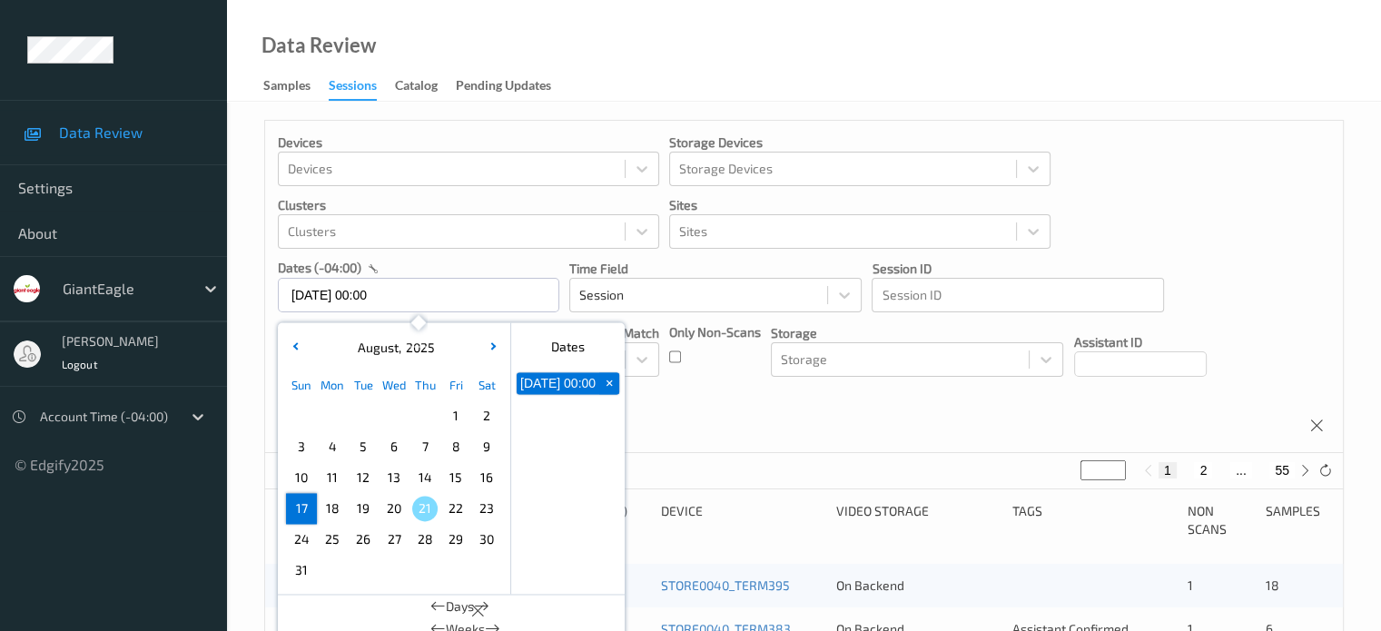
click at [300, 516] on span "17" at bounding box center [301, 508] width 25 height 25
type input "17/08/2025 00:00 -> 17/08/2025 23:59"
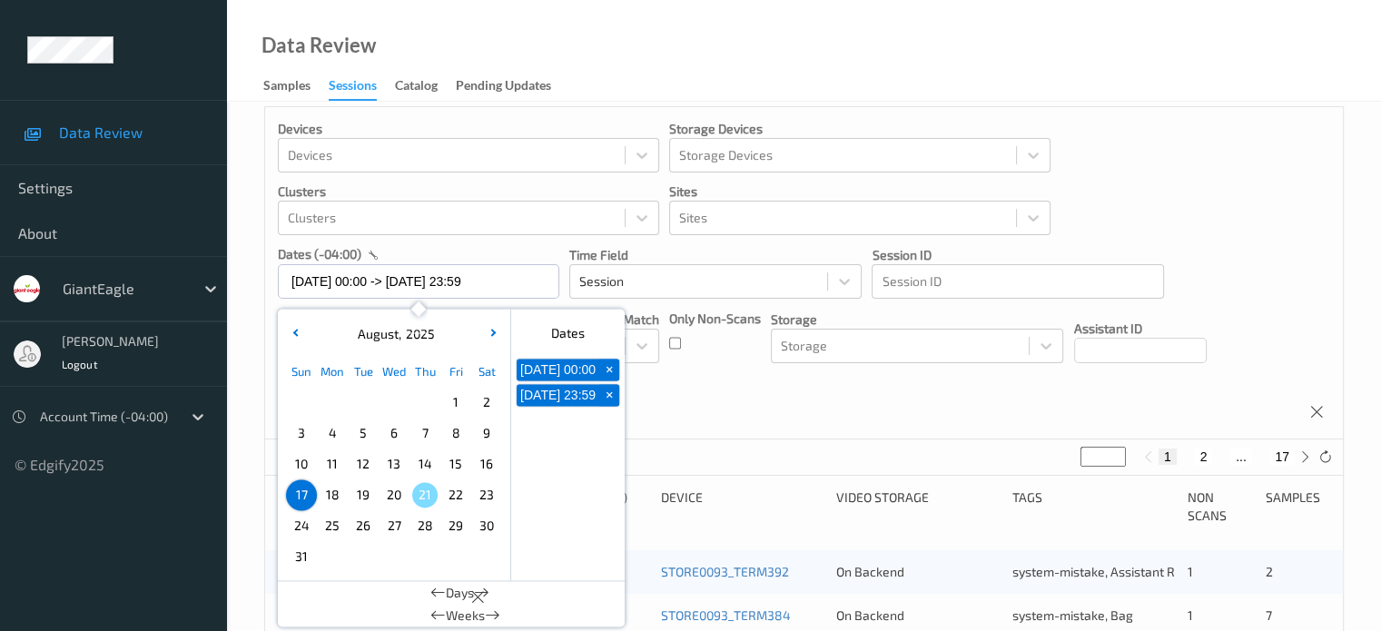
scroll to position [15, 0]
click at [713, 406] on div "Devices Devices Storage Devices Storage Devices Clusters Clusters Sites Sites d…" at bounding box center [804, 272] width 1078 height 332
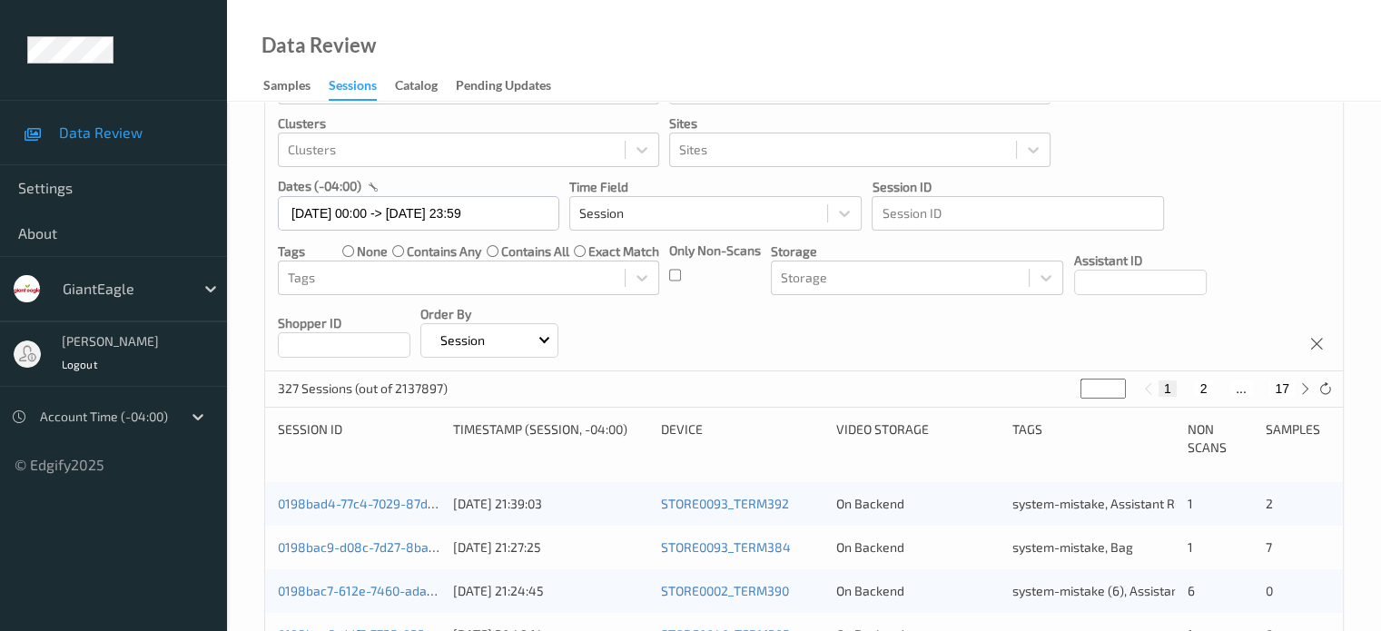
scroll to position [84, 0]
click at [1308, 391] on icon at bounding box center [1306, 388] width 14 height 14
type input "*"
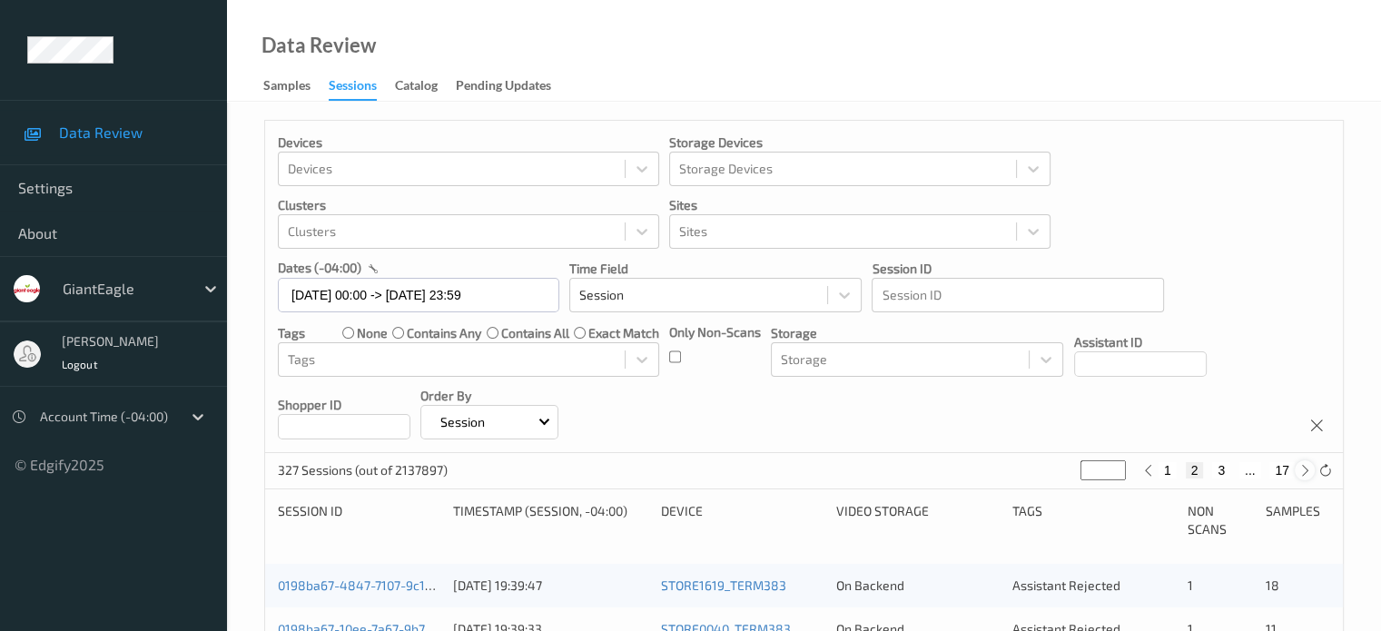
click at [1308, 471] on icon at bounding box center [1306, 471] width 14 height 14
type input "*"
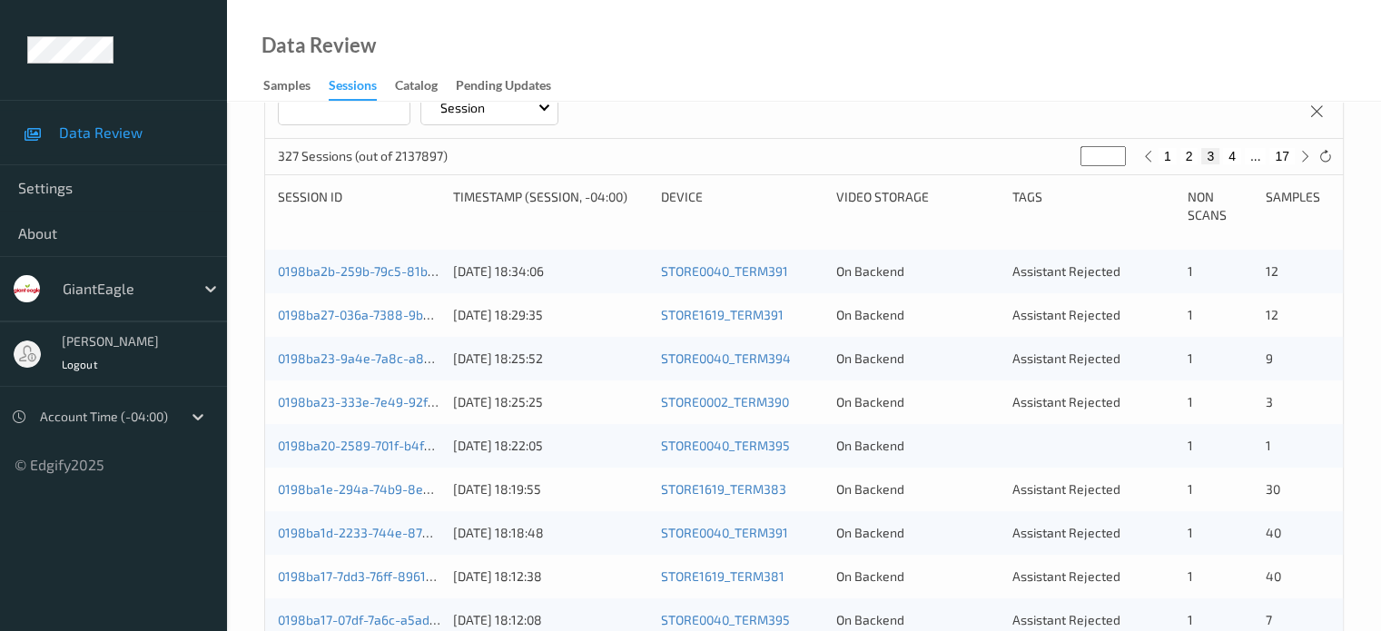
scroll to position [341, 0]
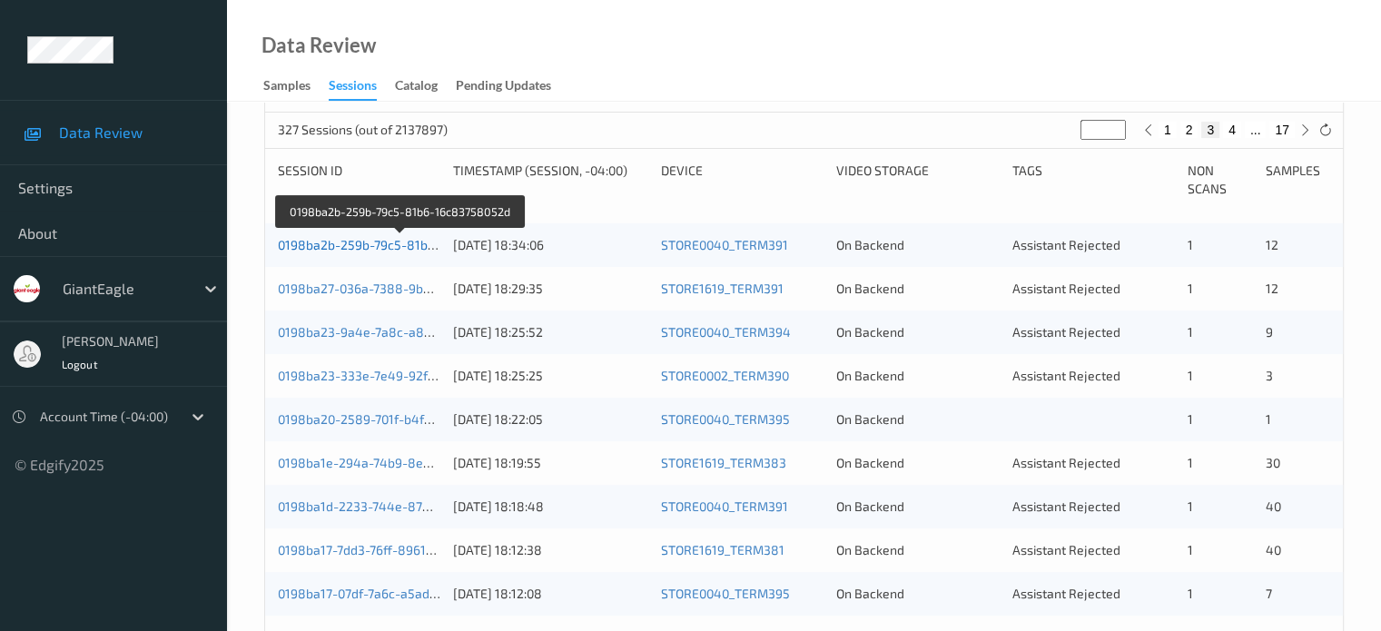
click at [344, 243] on link "0198ba2b-259b-79c5-81b6-16c83758052d" at bounding box center [402, 244] width 248 height 15
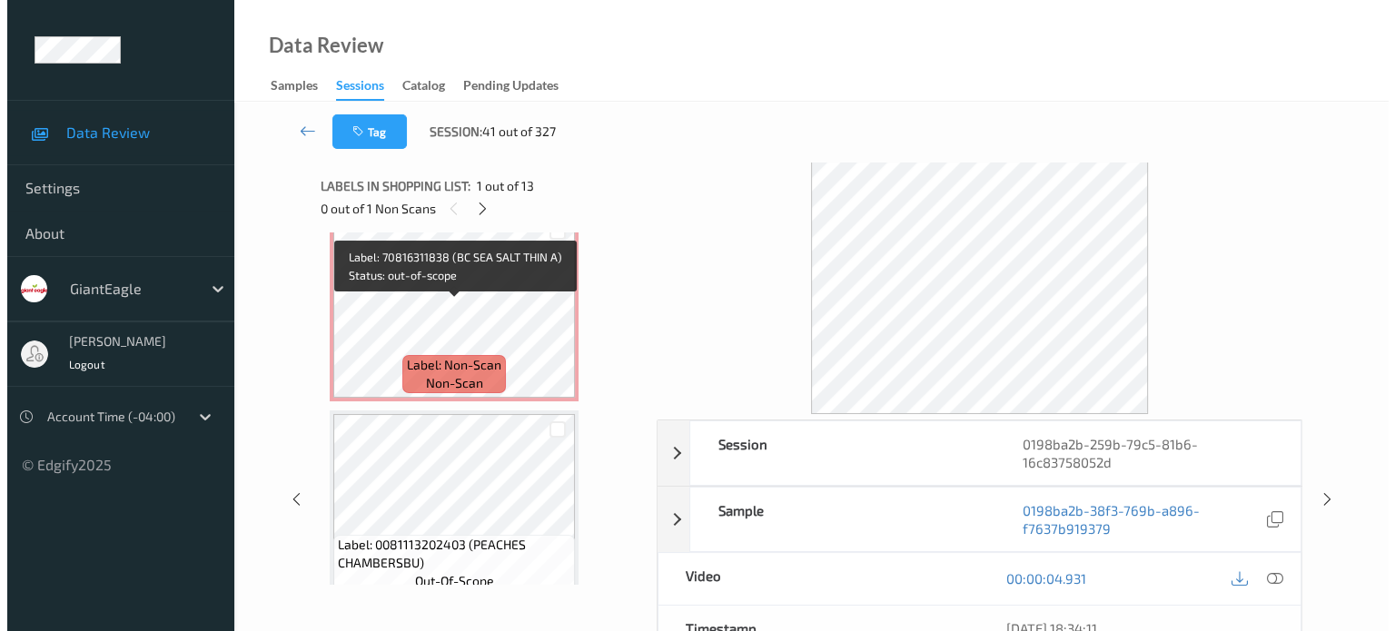
scroll to position [820, 0]
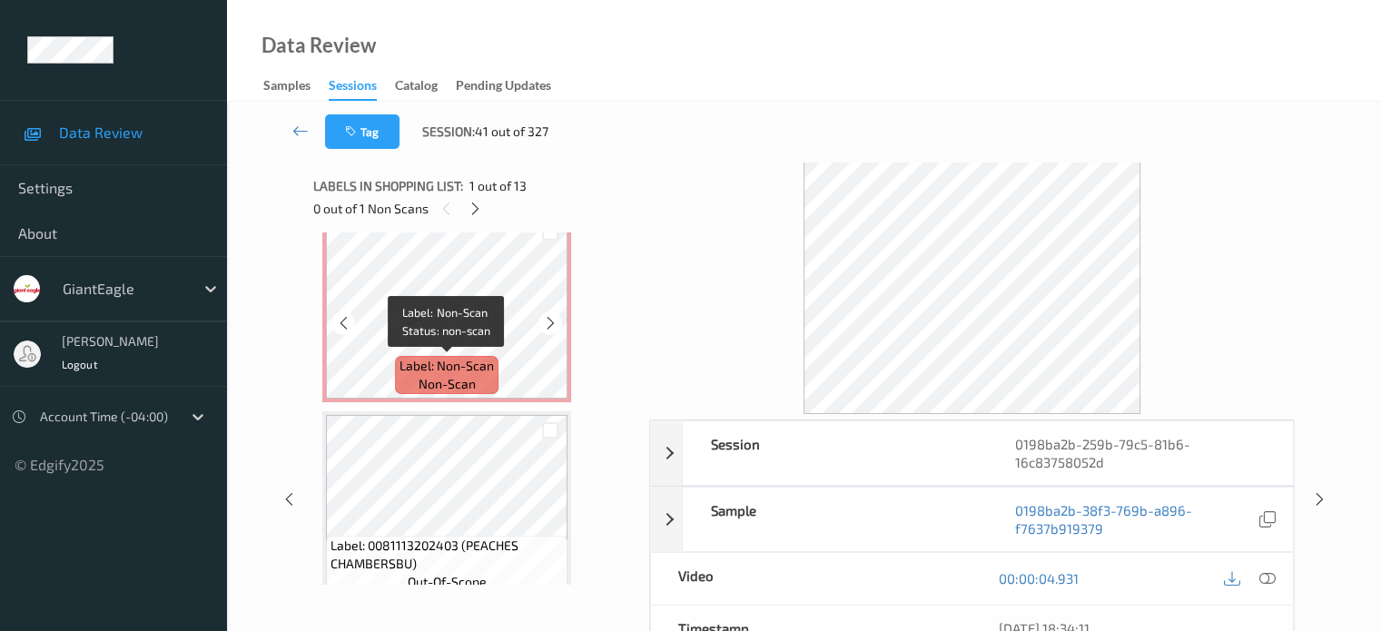
click at [469, 381] on span "non-scan" at bounding box center [447, 384] width 57 height 18
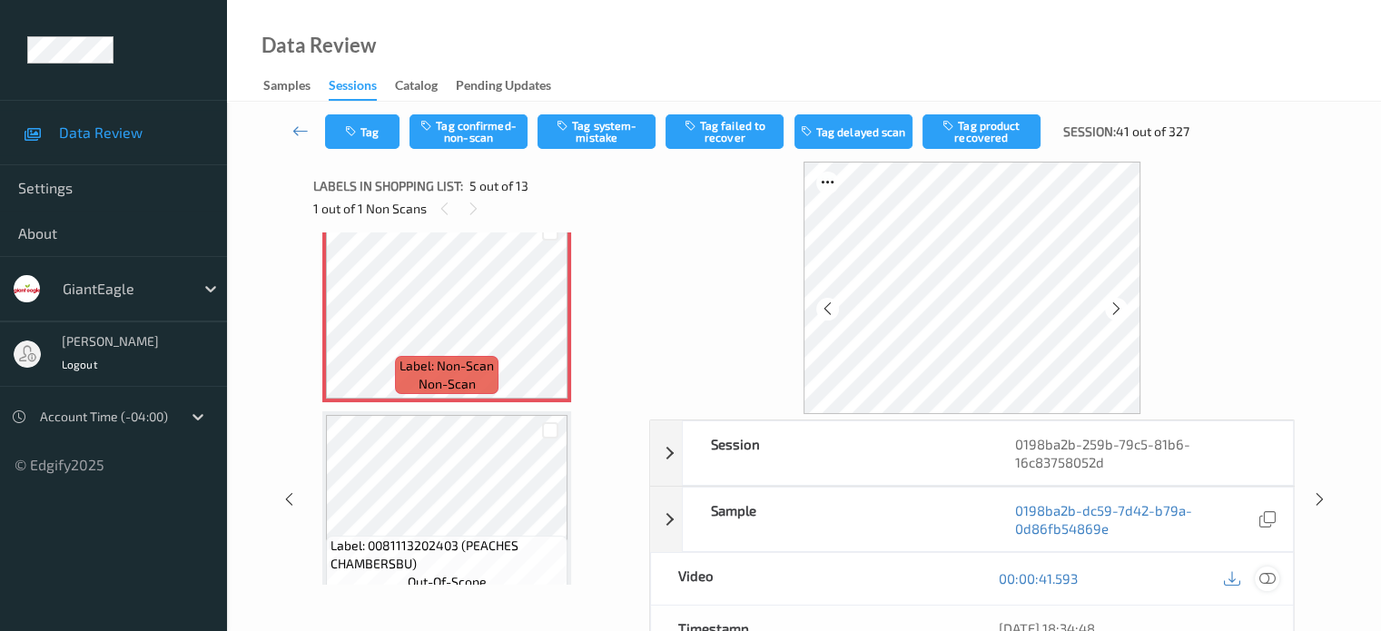
click at [1271, 575] on icon at bounding box center [1267, 578] width 16 height 16
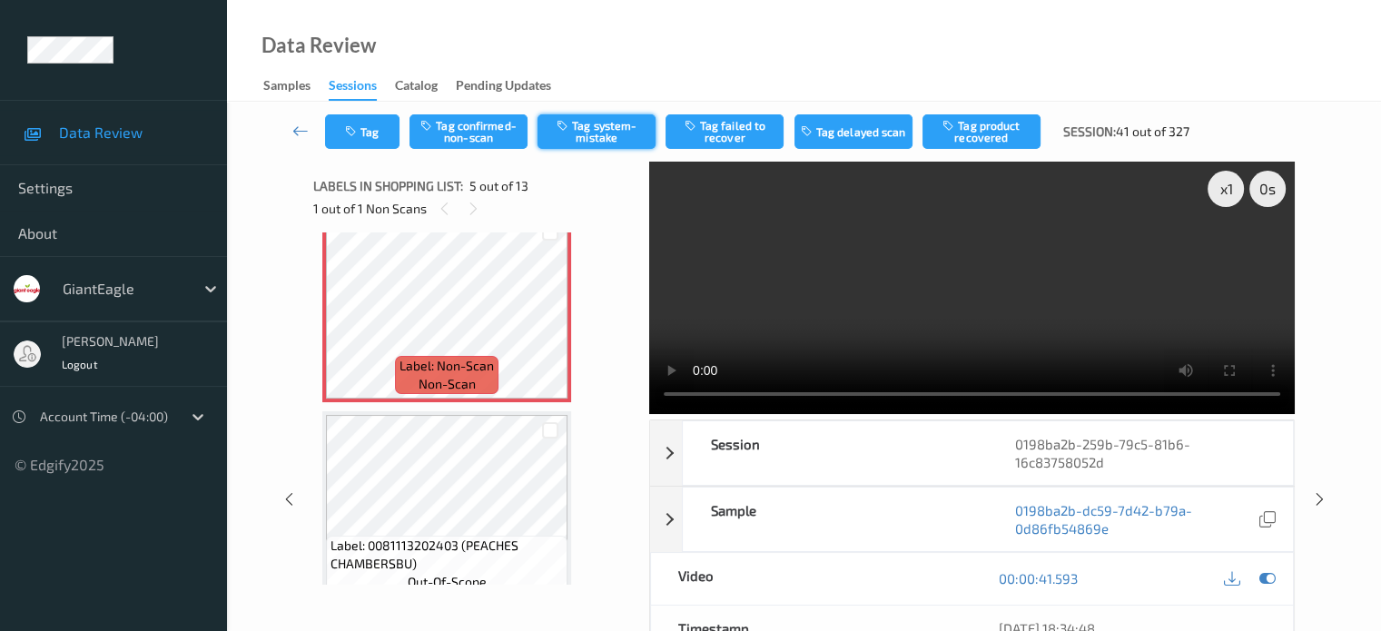
click at [607, 129] on button "Tag system-mistake" at bounding box center [597, 131] width 118 height 35
click at [361, 124] on button "Tag" at bounding box center [362, 131] width 74 height 35
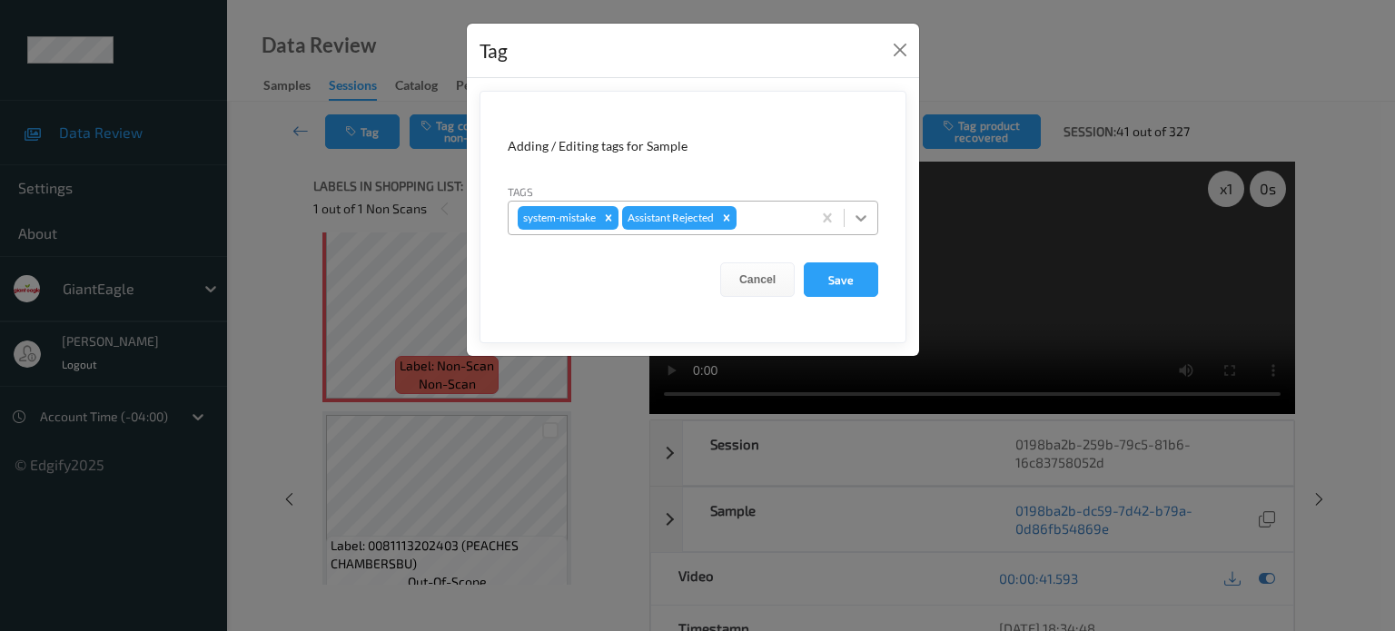
click at [865, 211] on icon at bounding box center [861, 218] width 18 height 18
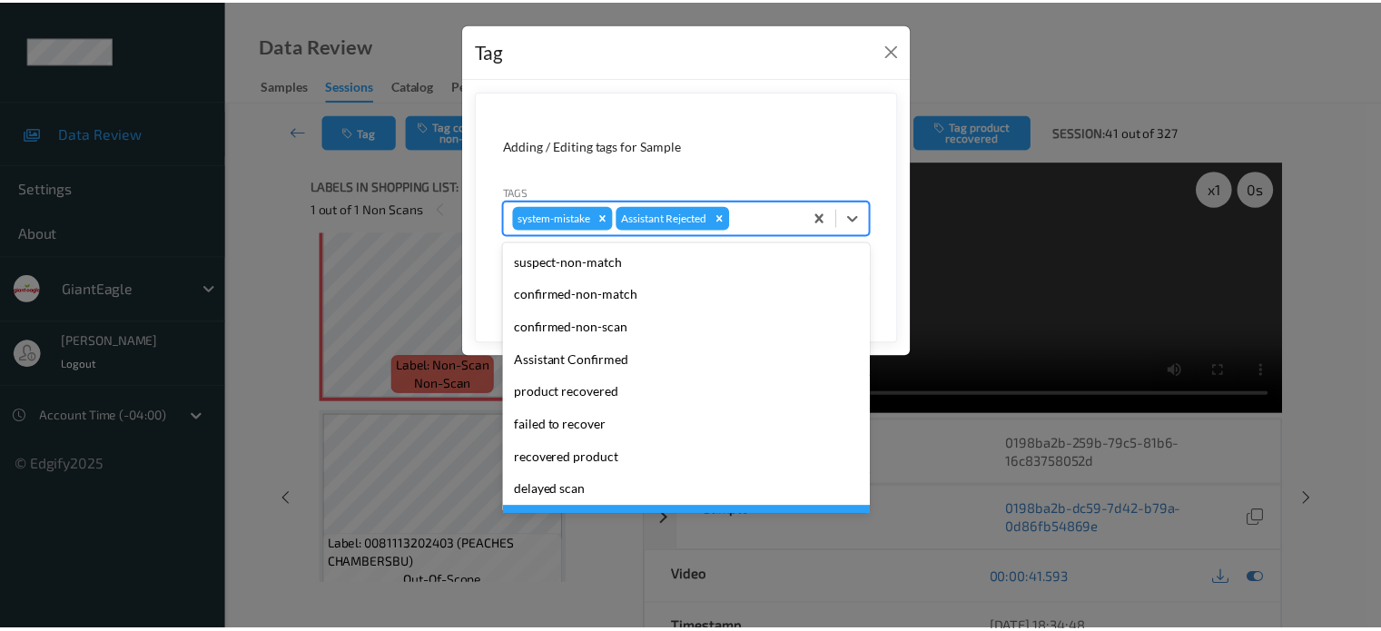
scroll to position [160, 0]
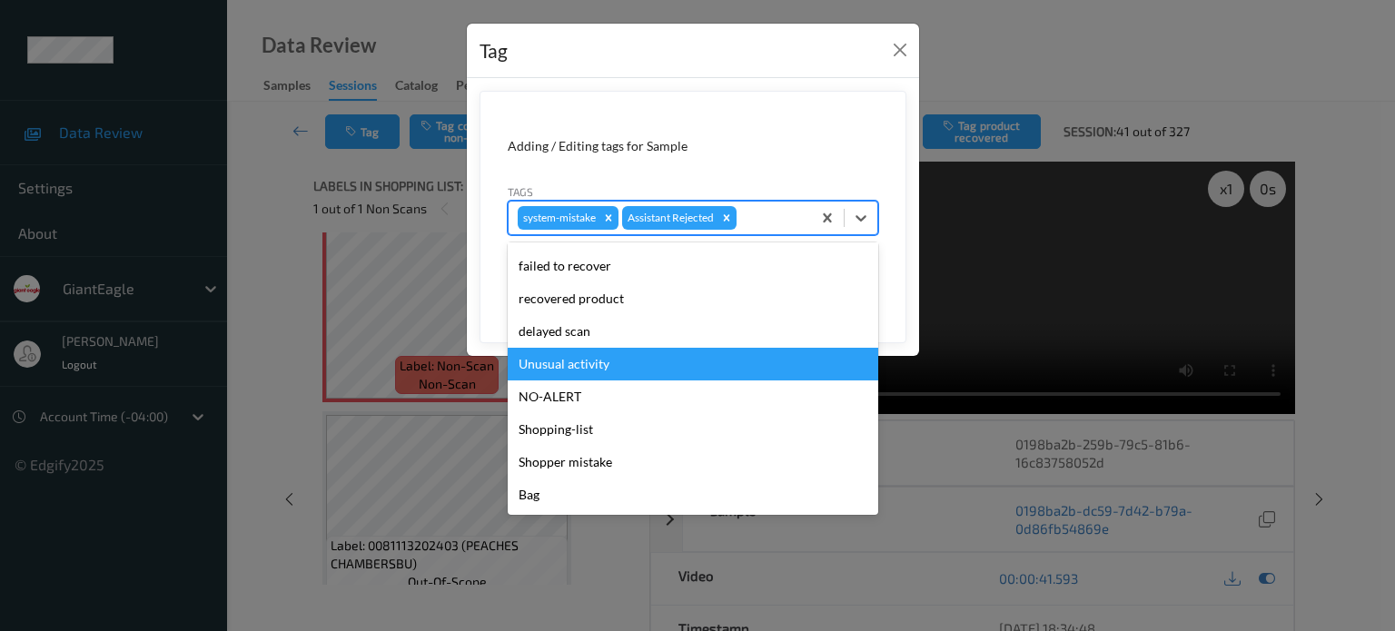
click at [581, 363] on div "Unusual activity" at bounding box center [693, 364] width 371 height 33
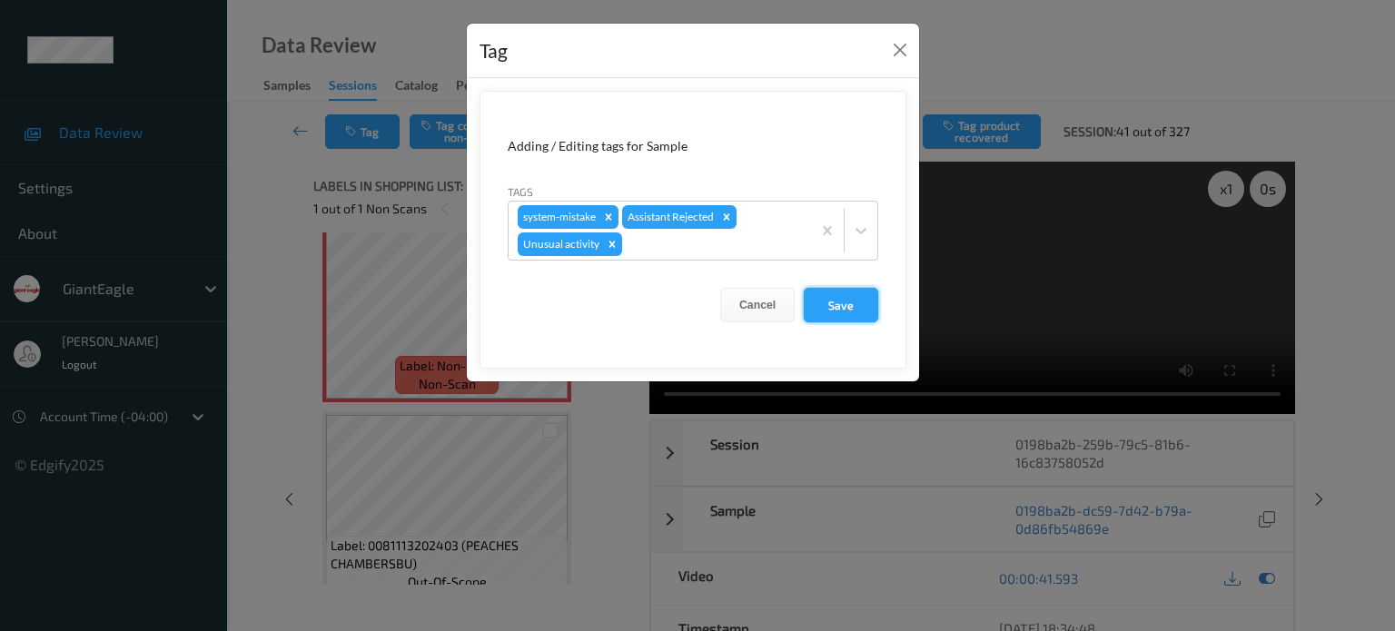
click at [853, 301] on button "Save" at bounding box center [841, 305] width 74 height 35
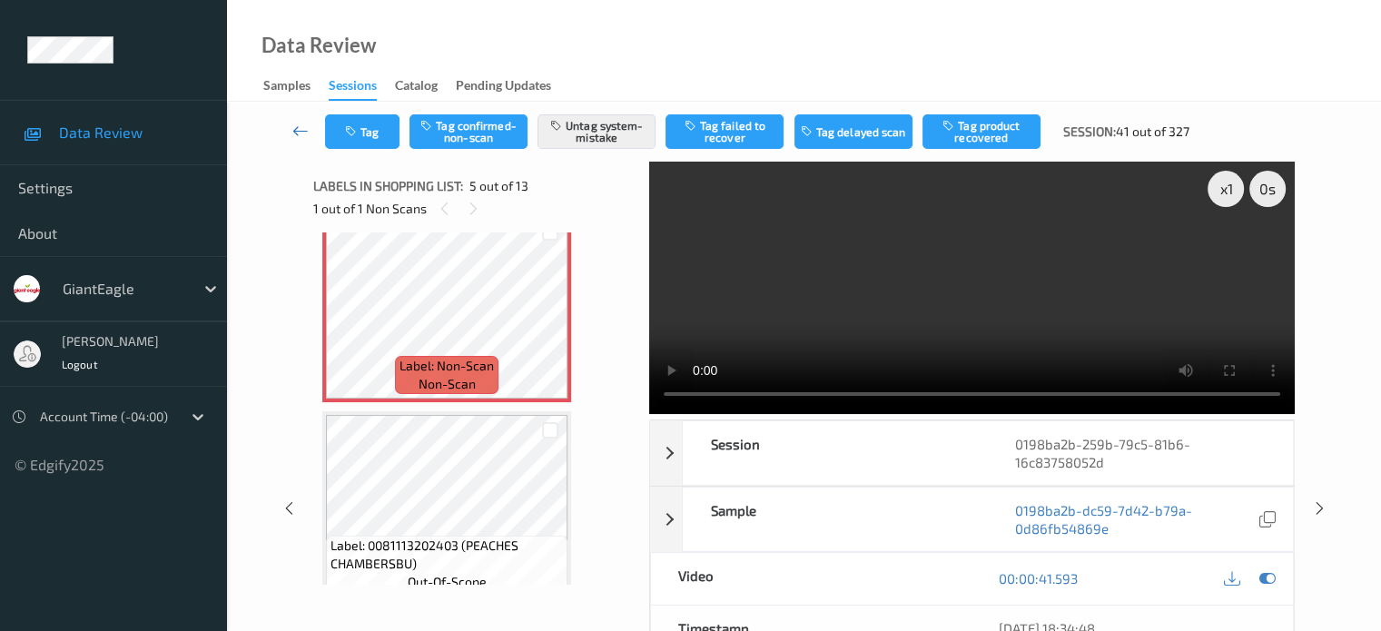
click at [305, 134] on icon at bounding box center [300, 131] width 16 height 18
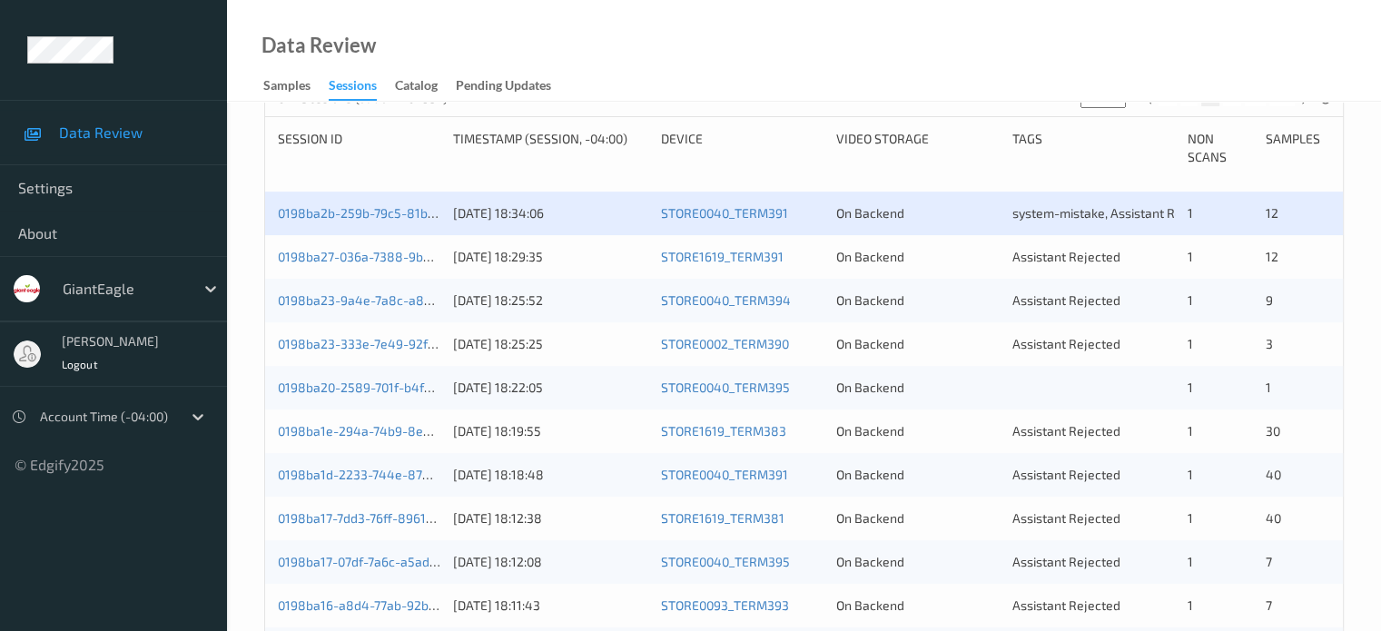
scroll to position [371, 0]
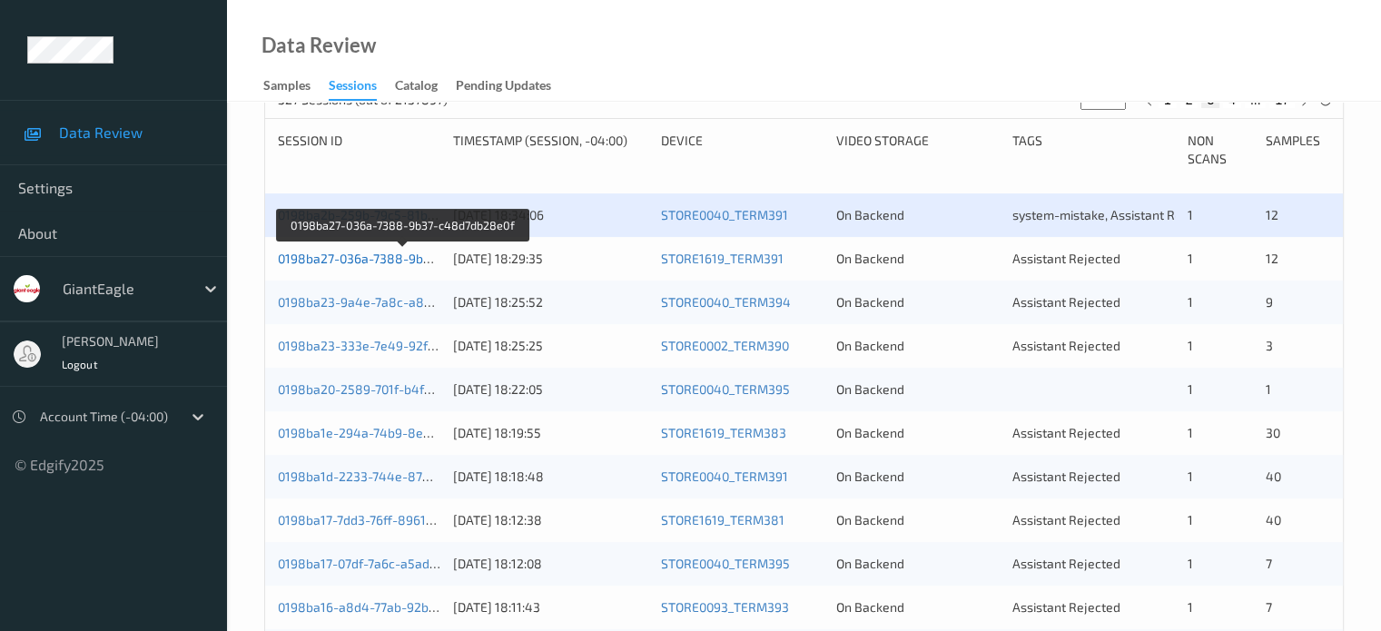
click at [390, 252] on link "0198ba27-036a-7388-9b37-c48d7db28e0f" at bounding box center [403, 258] width 250 height 15
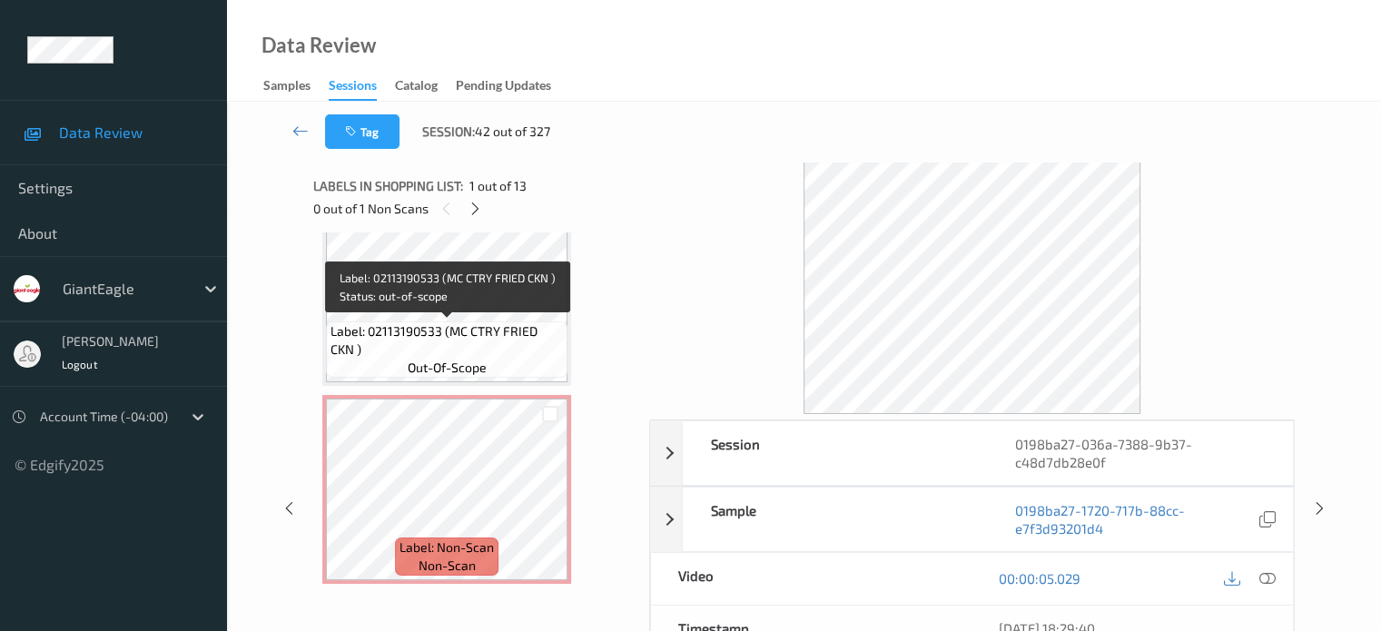
scroll to position [1543, 0]
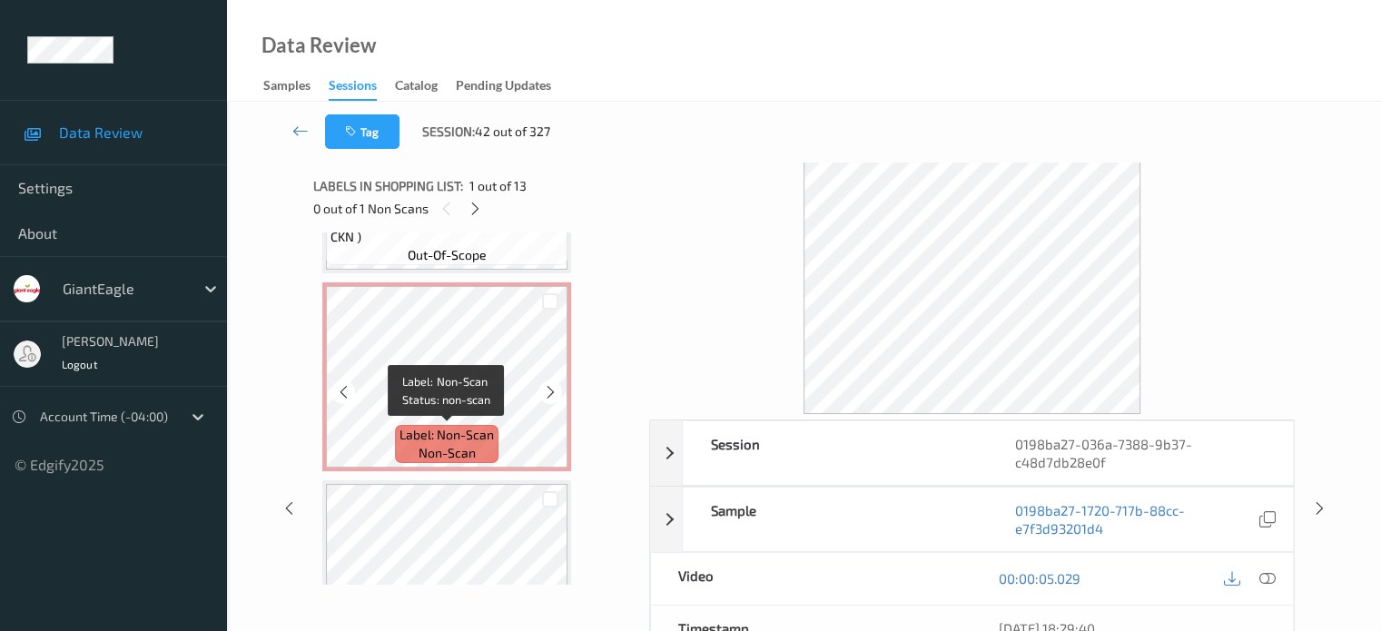
click at [441, 428] on span "Label: Non-Scan" at bounding box center [447, 435] width 94 height 18
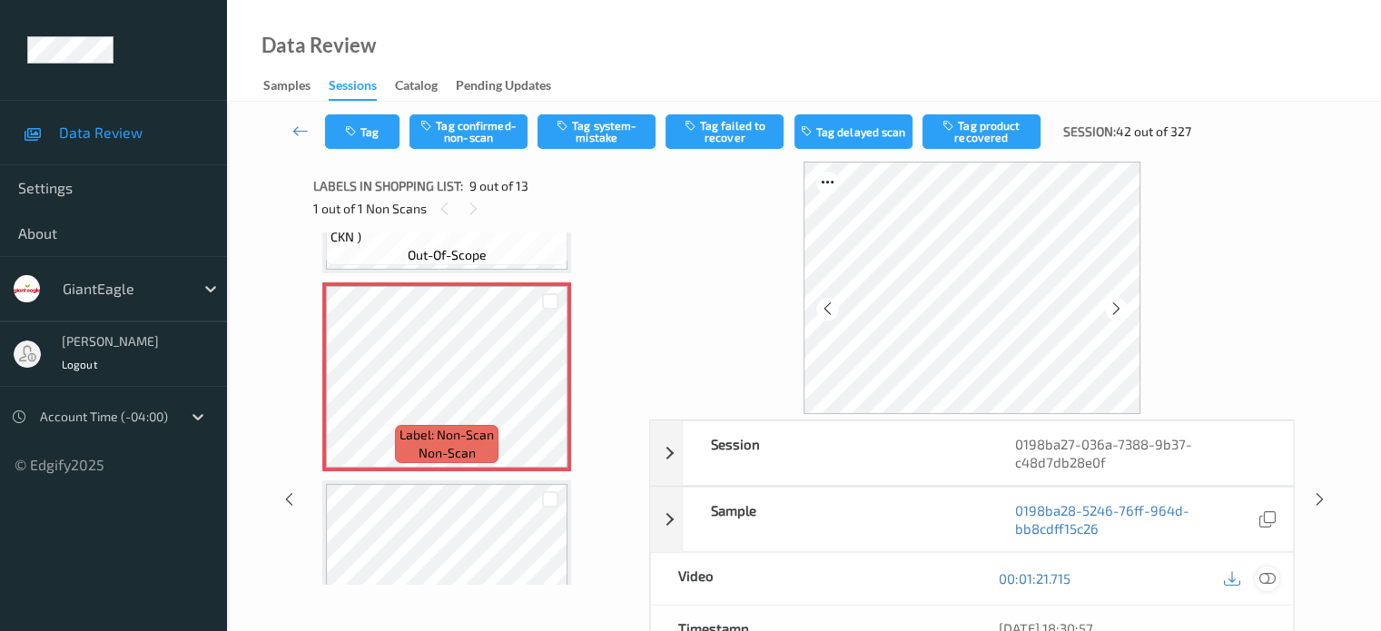
click at [1263, 575] on icon at bounding box center [1267, 578] width 16 height 16
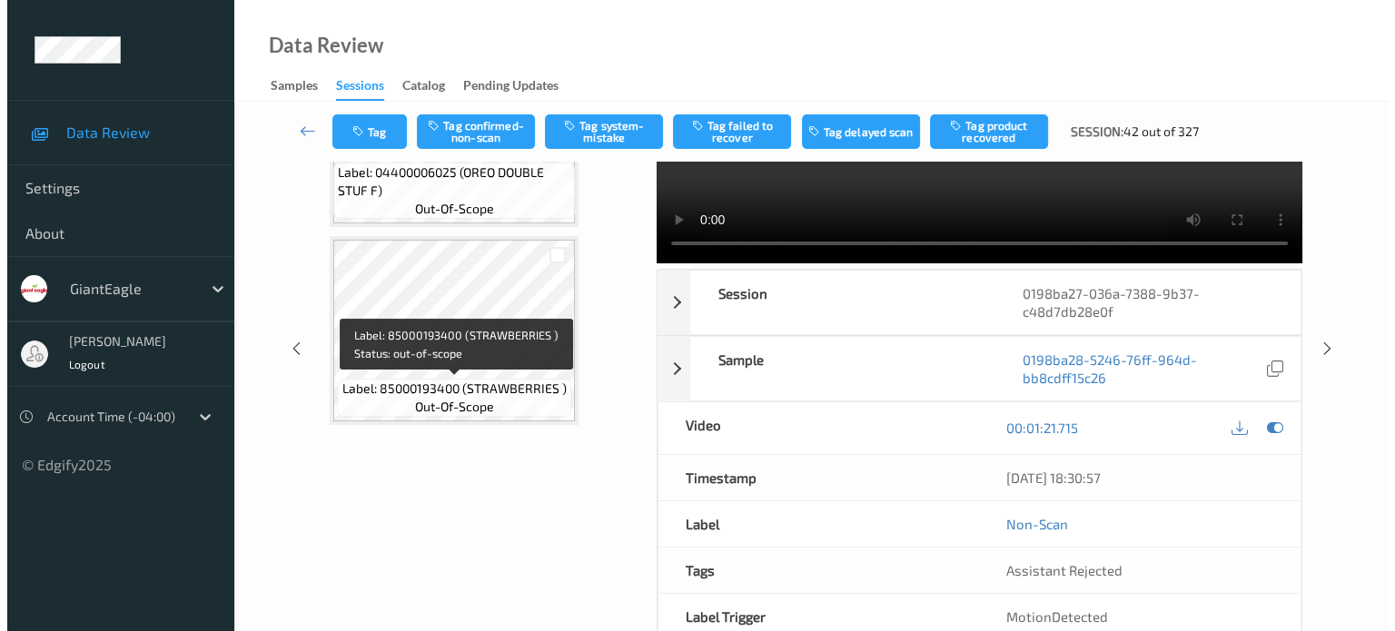
scroll to position [1927, 0]
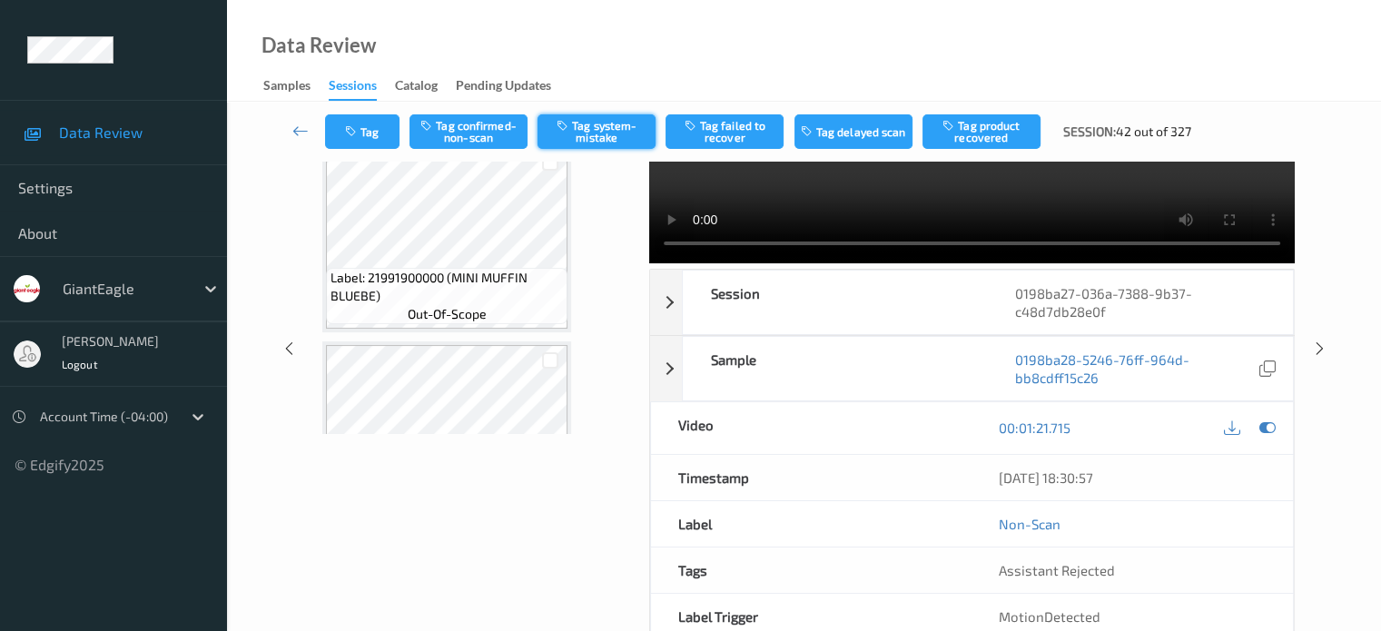
click at [564, 126] on icon "button" at bounding box center [564, 125] width 15 height 13
click at [365, 141] on button "Tag" at bounding box center [362, 131] width 74 height 35
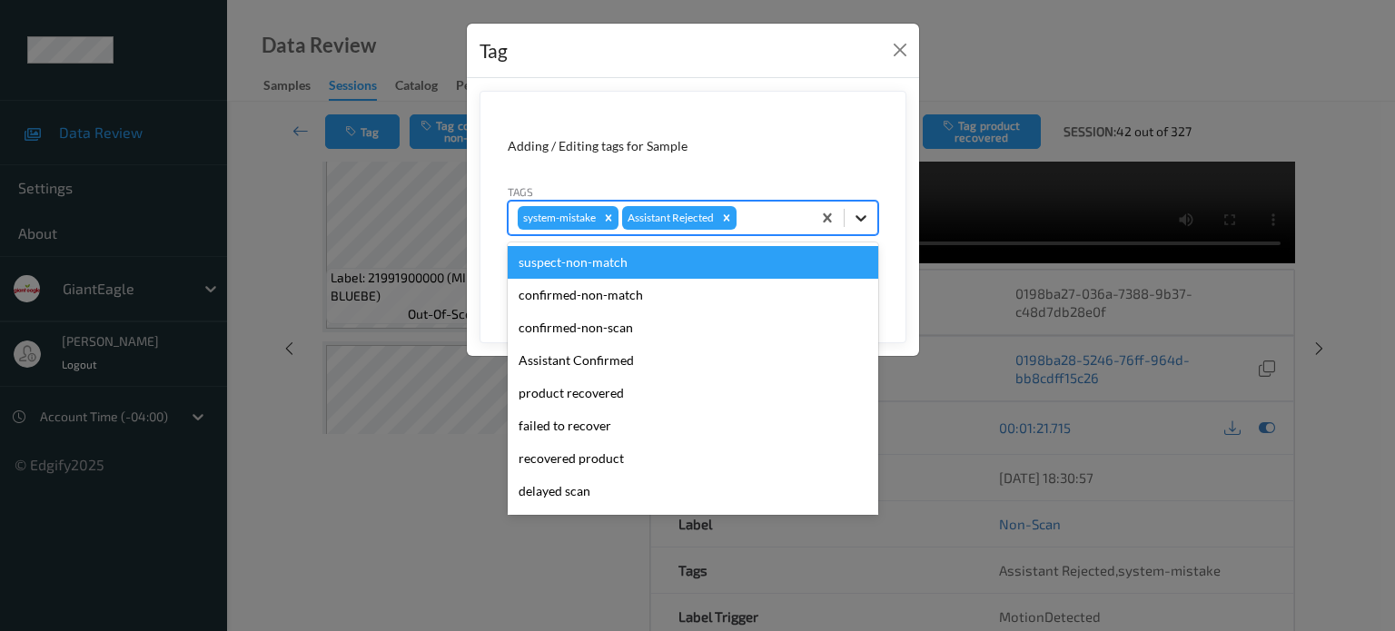
click at [861, 223] on icon at bounding box center [861, 218] width 18 height 18
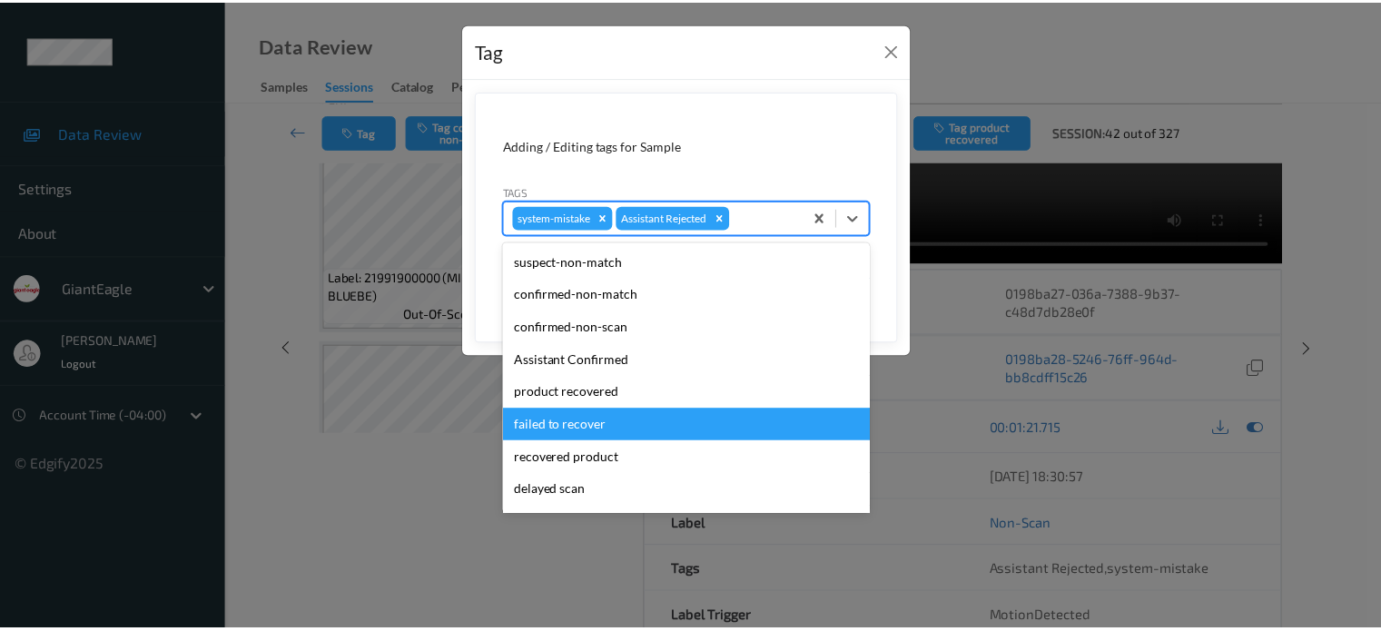
scroll to position [160, 0]
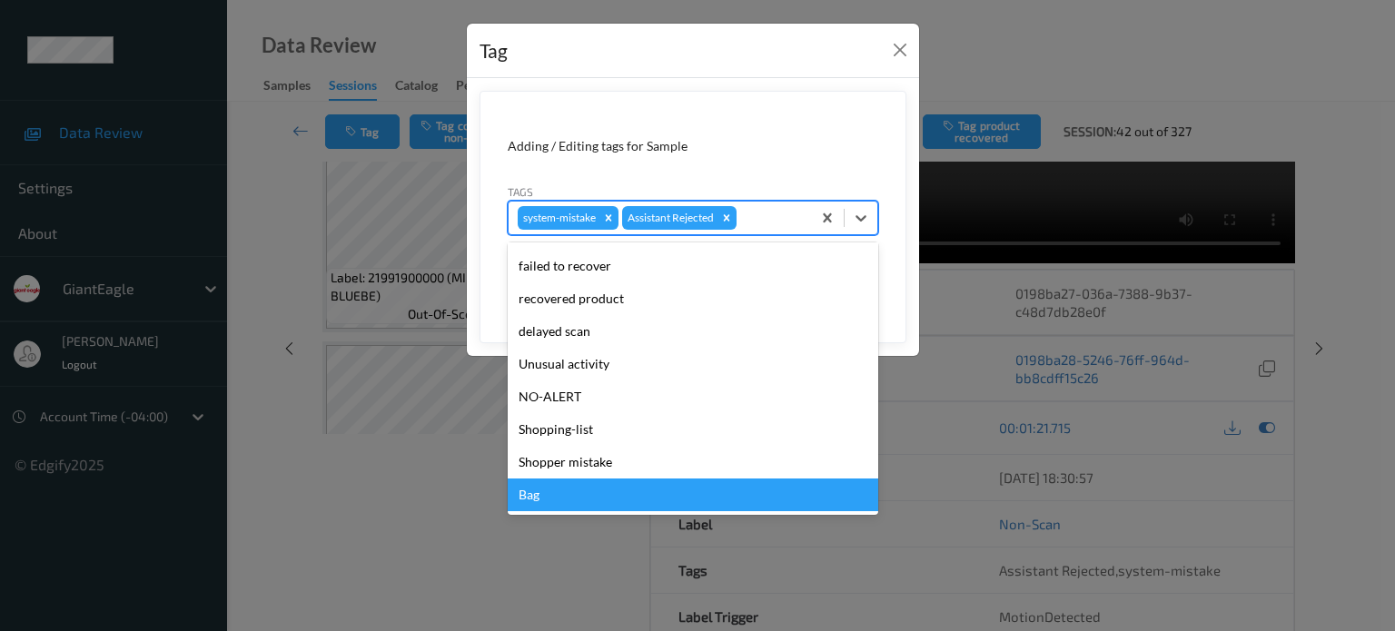
click at [547, 490] on div "Bag" at bounding box center [693, 495] width 371 height 33
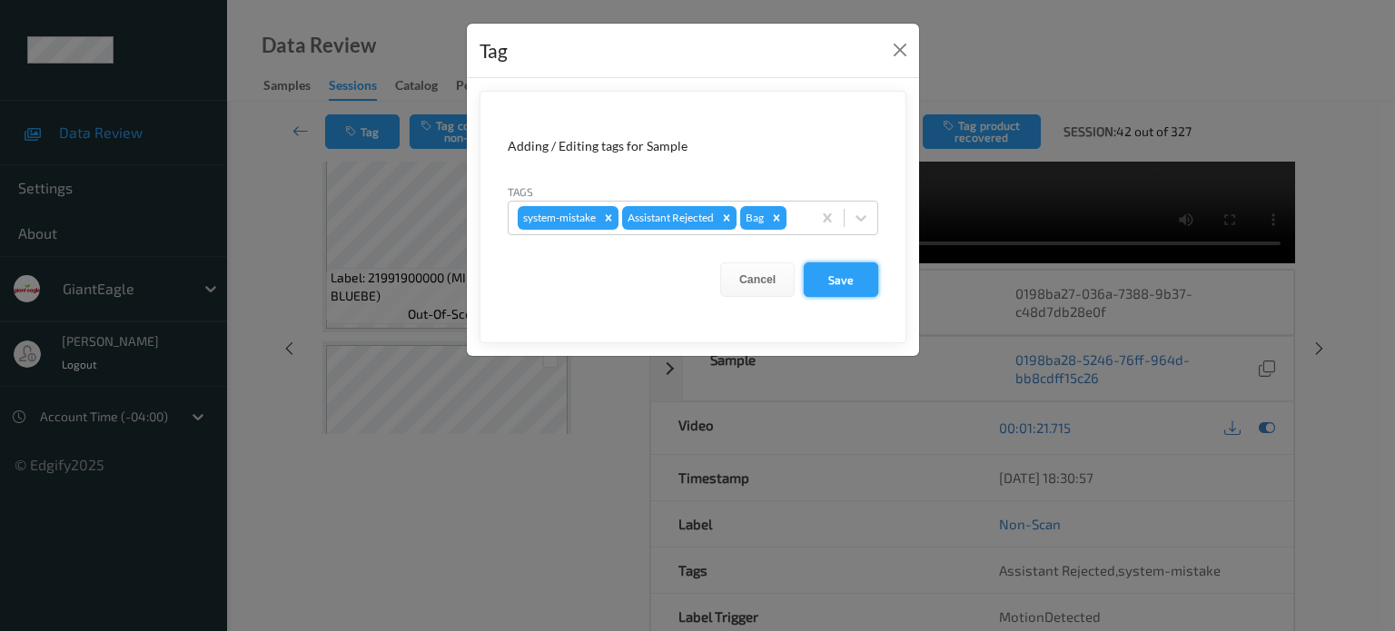
click at [835, 274] on button "Save" at bounding box center [841, 279] width 74 height 35
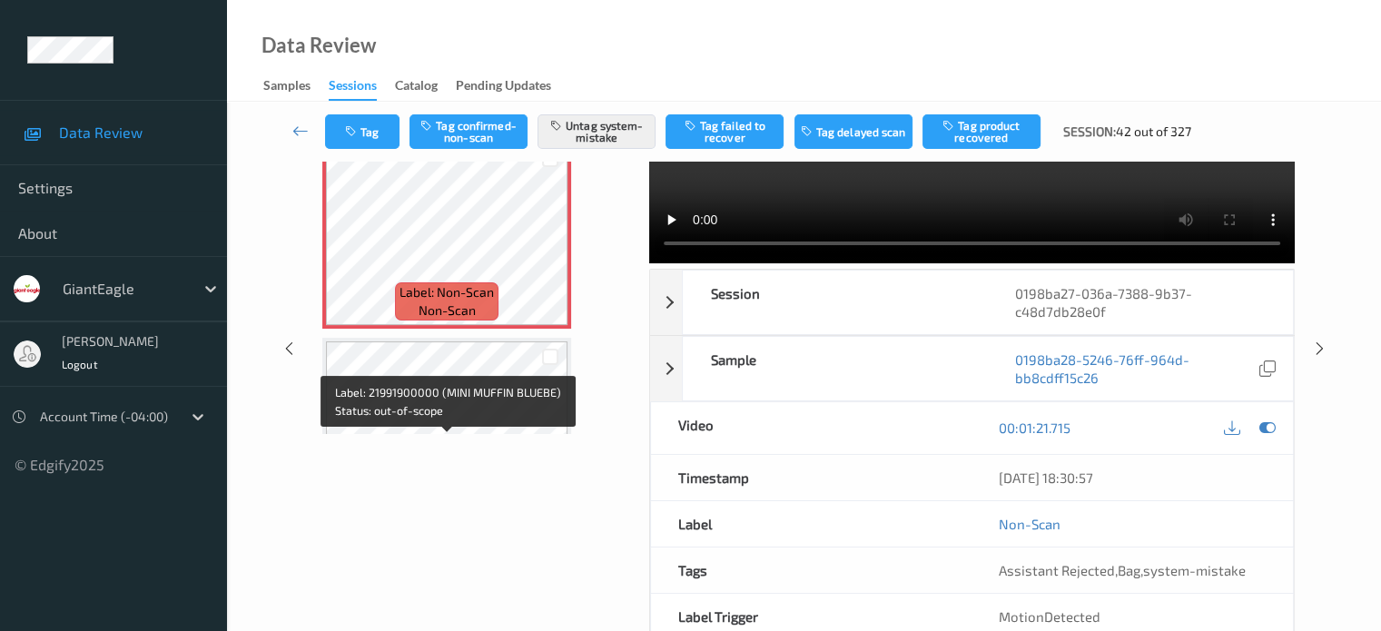
scroll to position [1473, 0]
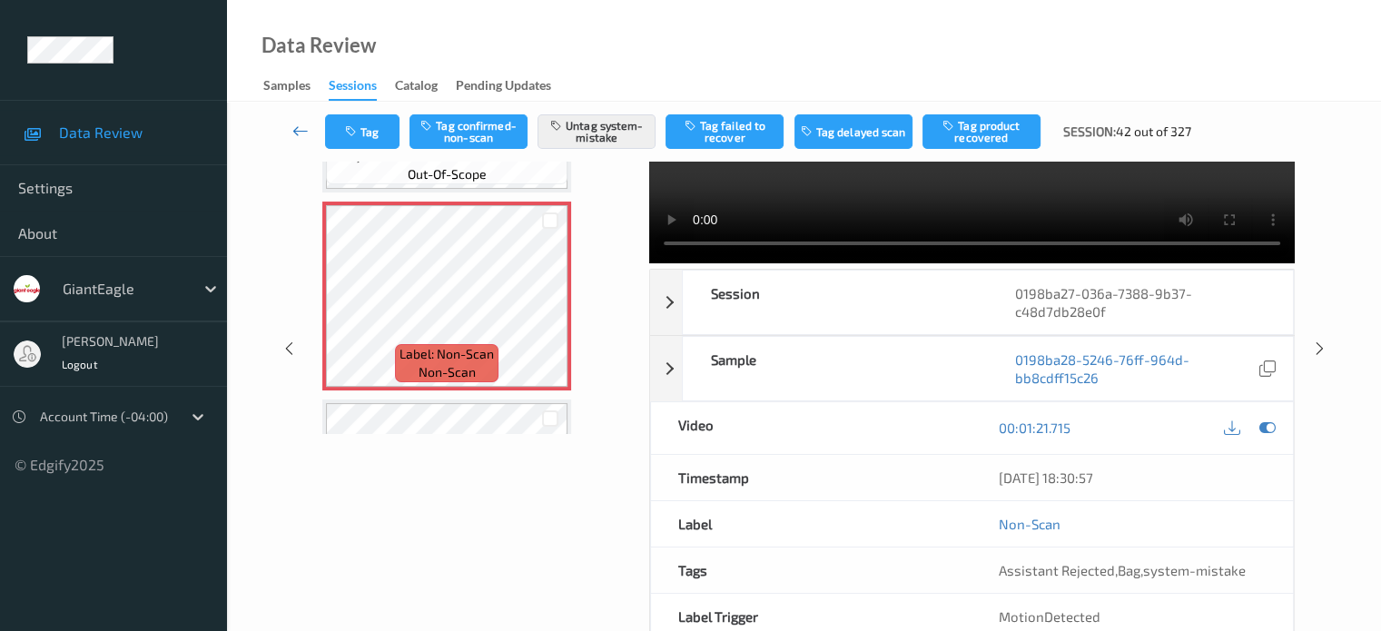
click at [300, 126] on icon at bounding box center [300, 131] width 16 height 18
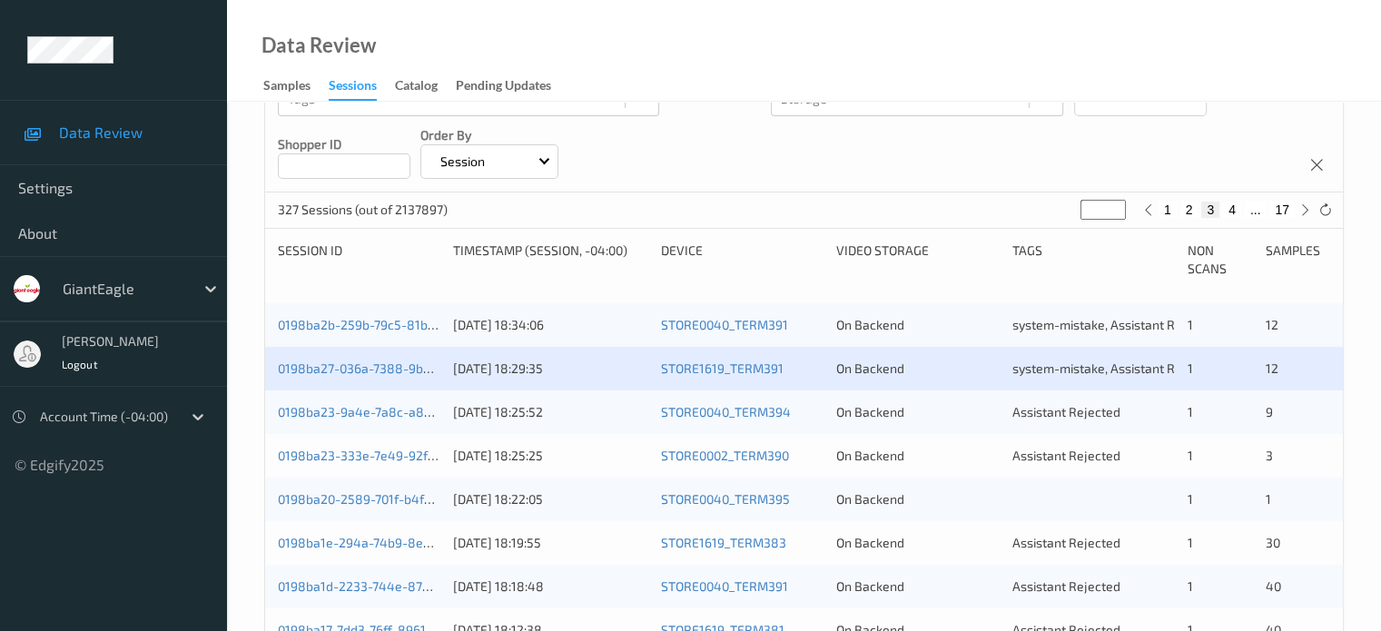
scroll to position [318, 0]
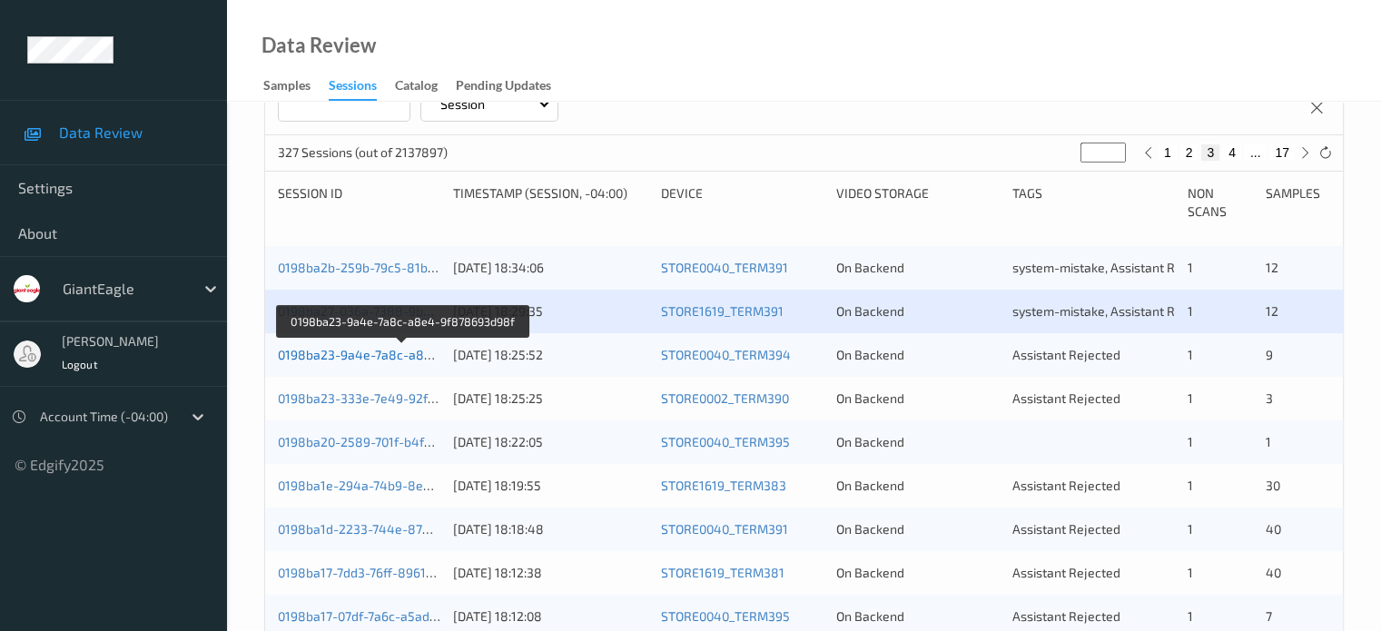
click at [341, 353] on link "0198ba23-9a4e-7a8c-a8e4-9f878693d98f" at bounding box center [403, 354] width 251 height 15
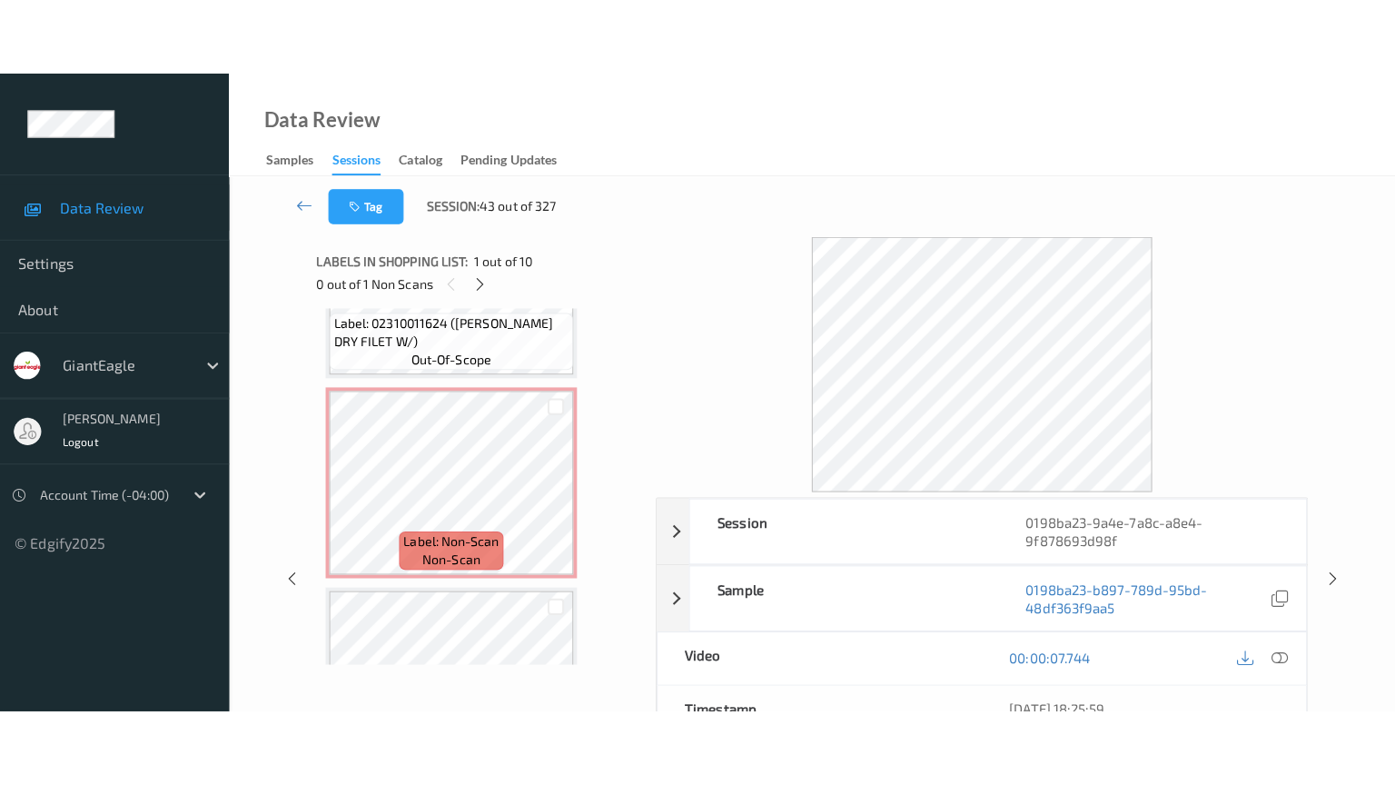
scroll to position [1535, 0]
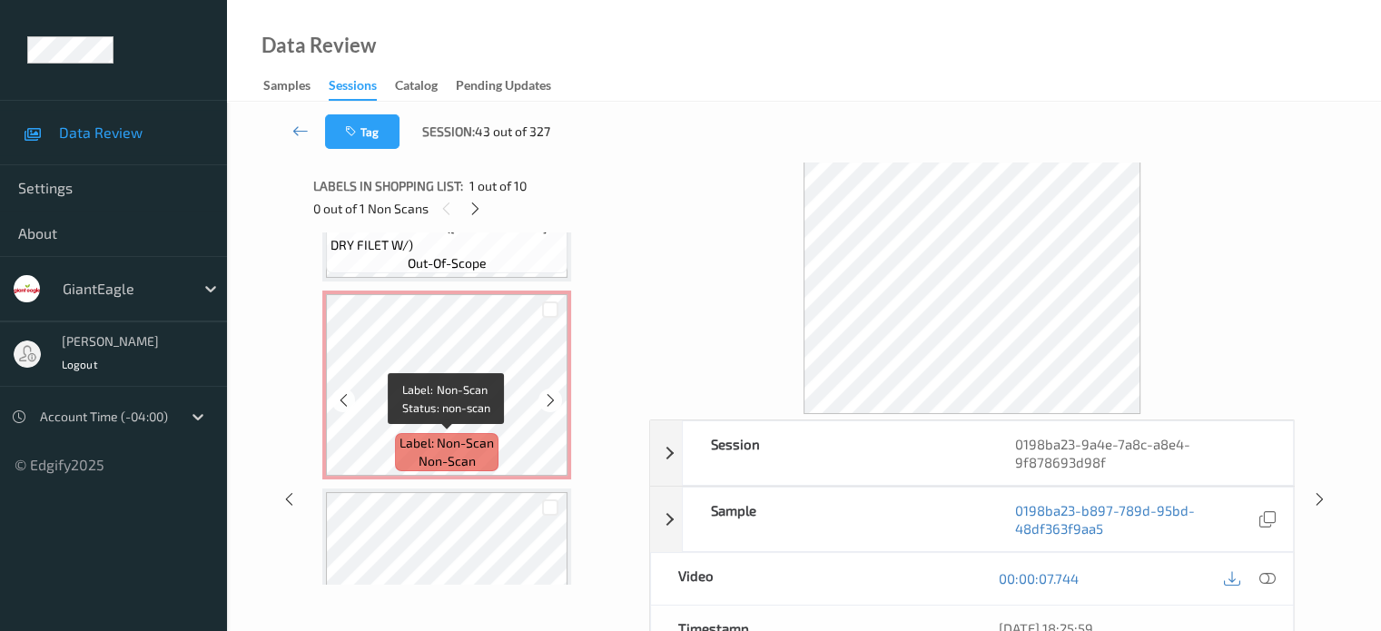
click at [443, 450] on span "Label: Non-Scan" at bounding box center [447, 443] width 94 height 18
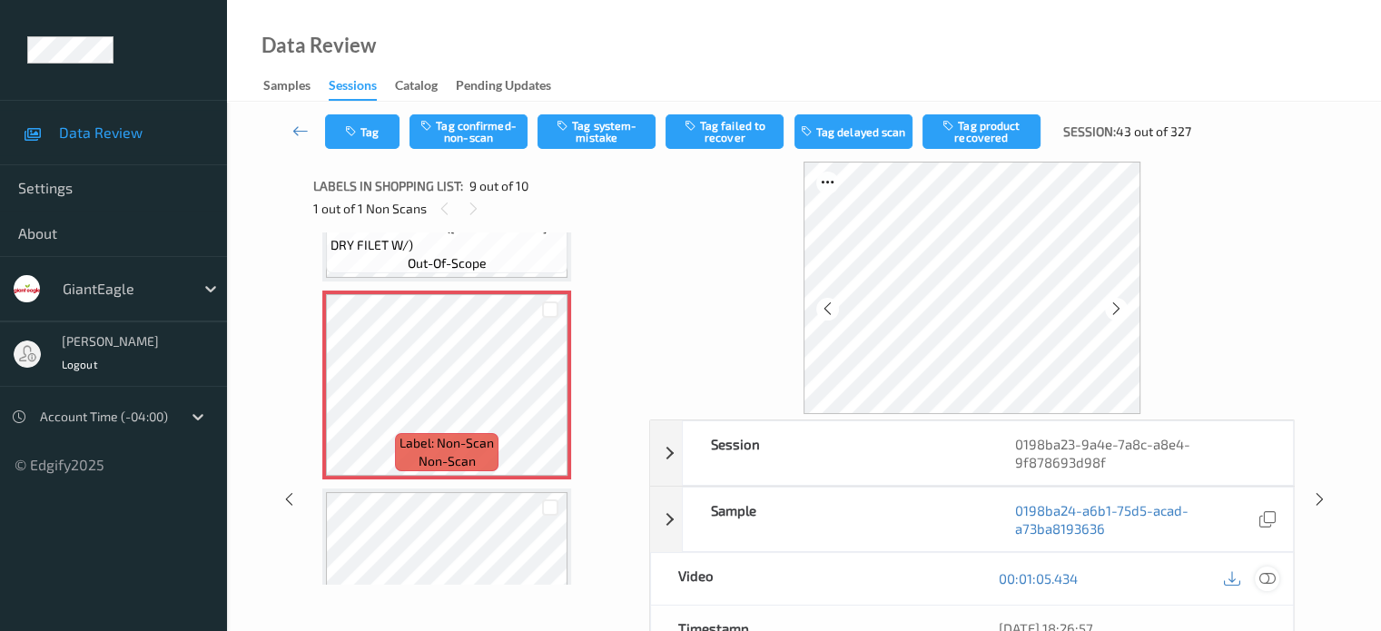
click at [1269, 579] on icon at bounding box center [1267, 578] width 16 height 16
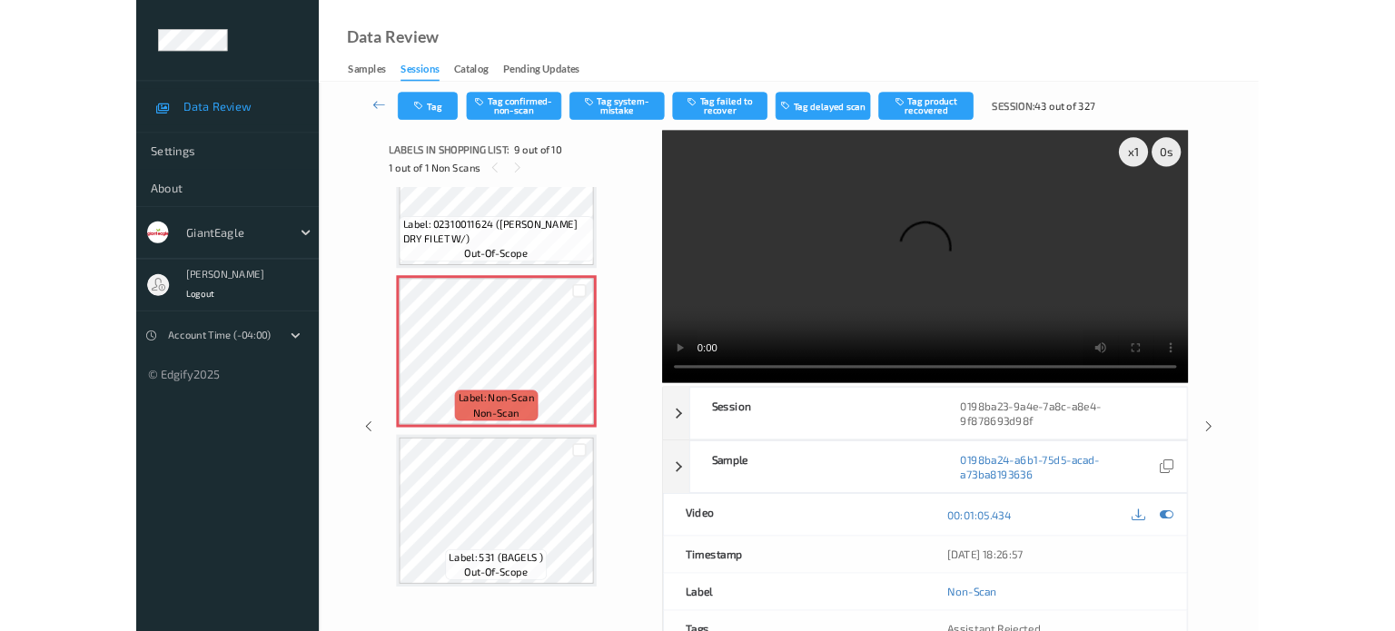
scroll to position [1483, 0]
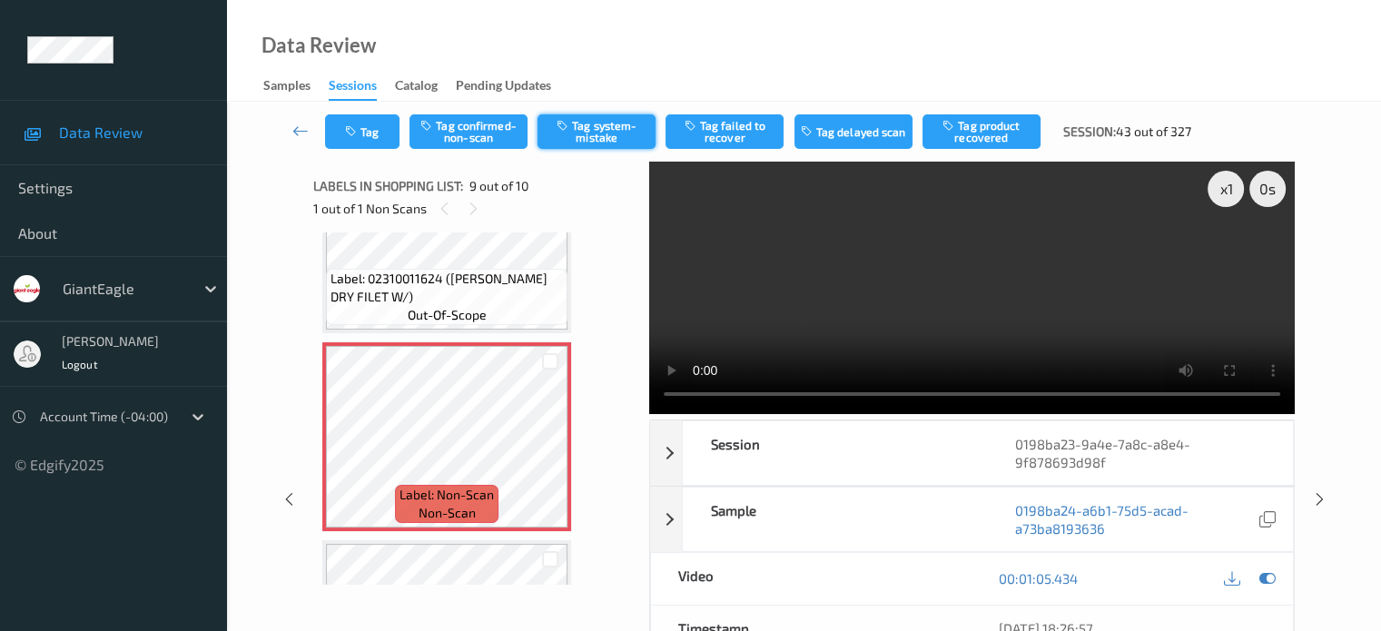
click at [596, 134] on button "Tag system-mistake" at bounding box center [597, 131] width 118 height 35
click at [359, 133] on icon "button" at bounding box center [352, 131] width 15 height 13
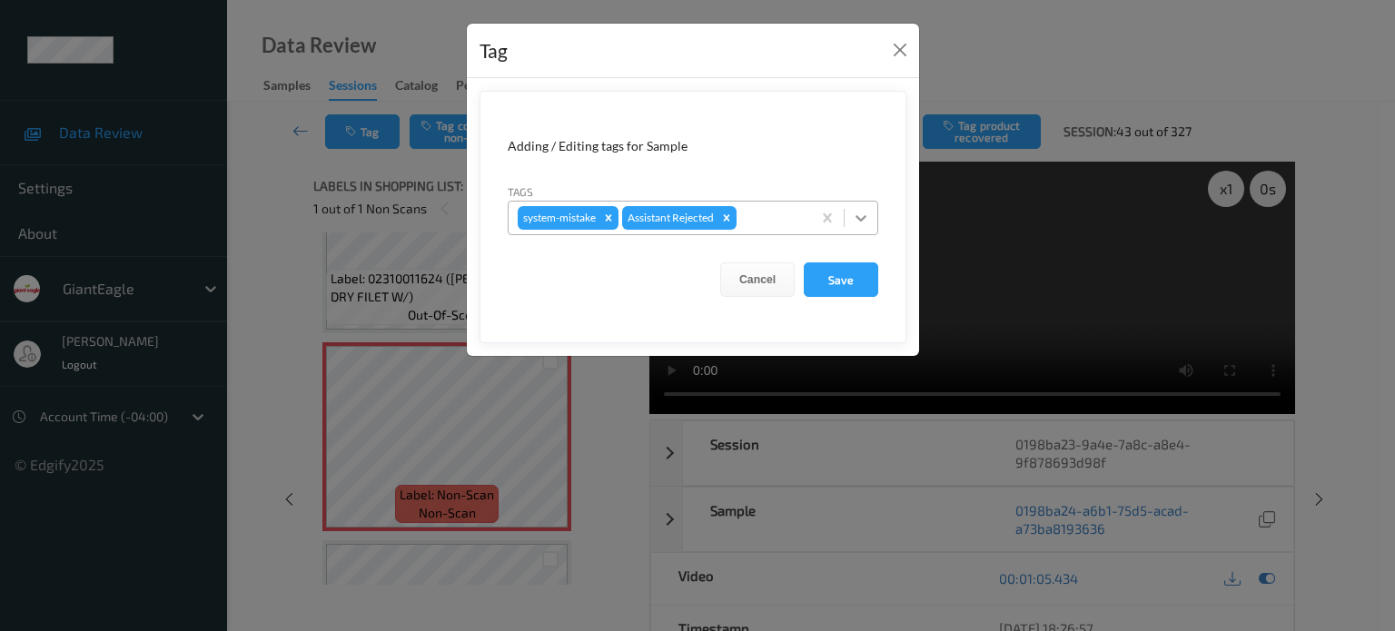
click at [866, 218] on icon at bounding box center [861, 218] width 18 height 18
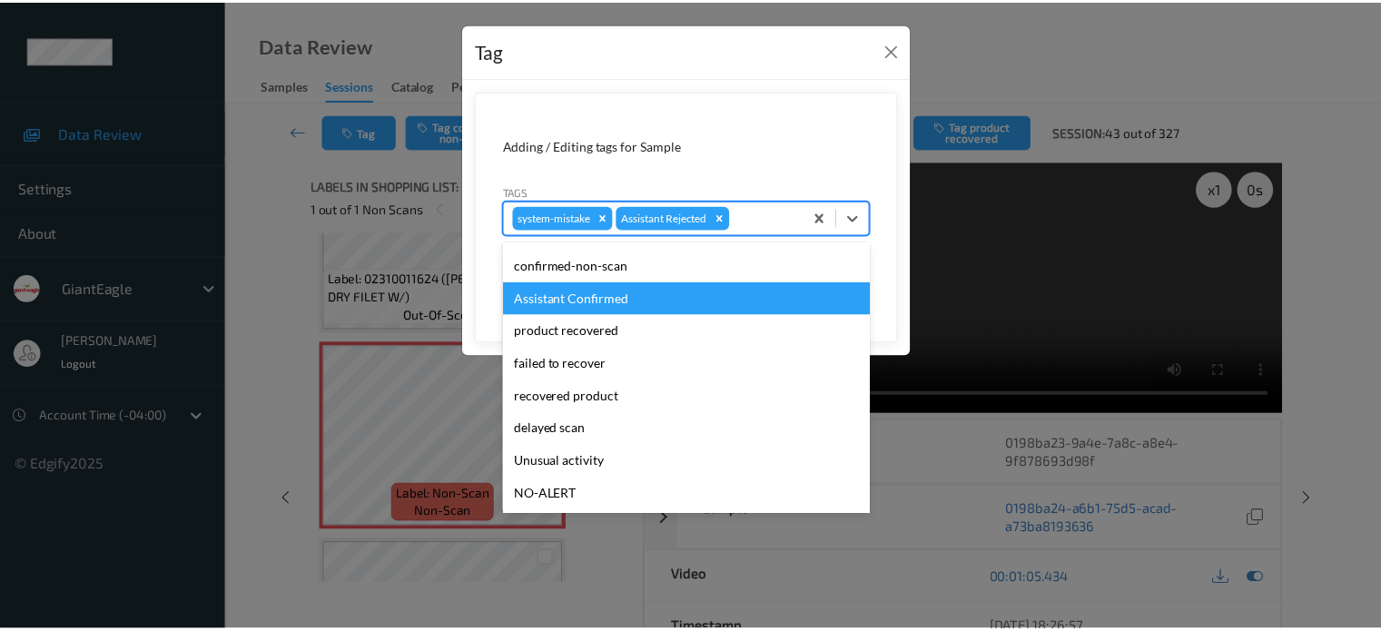
scroll to position [160, 0]
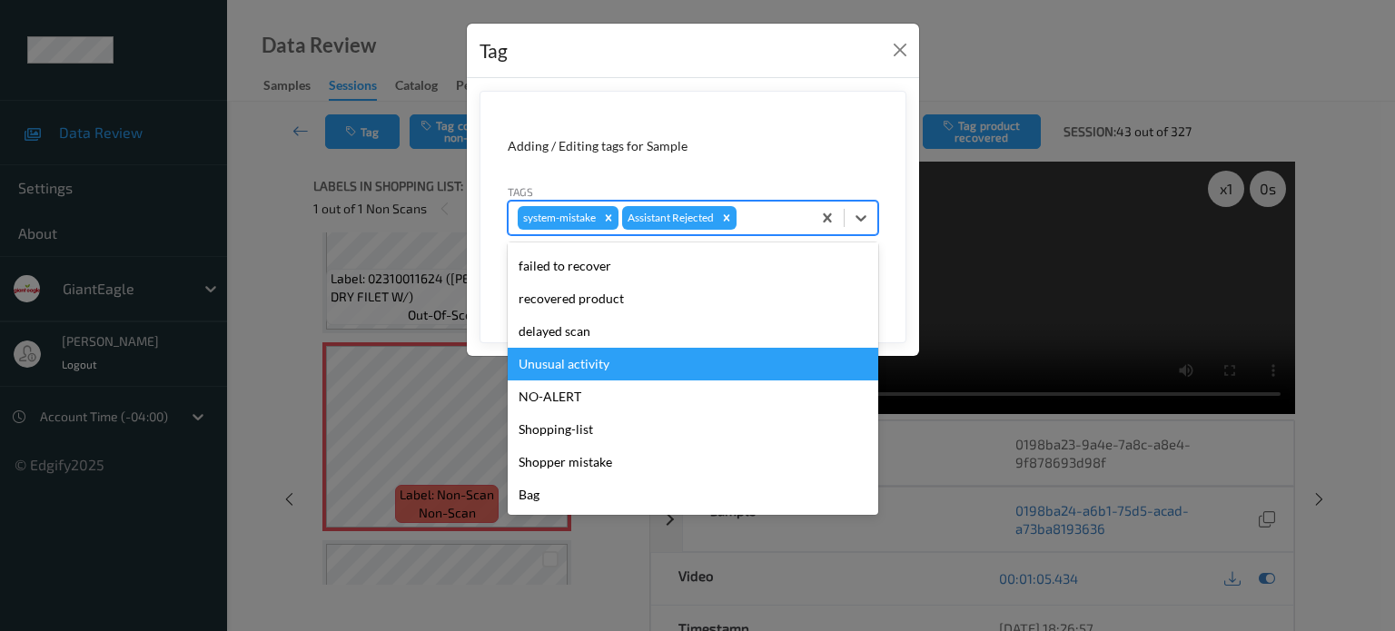
click at [584, 364] on div "Unusual activity" at bounding box center [693, 364] width 371 height 33
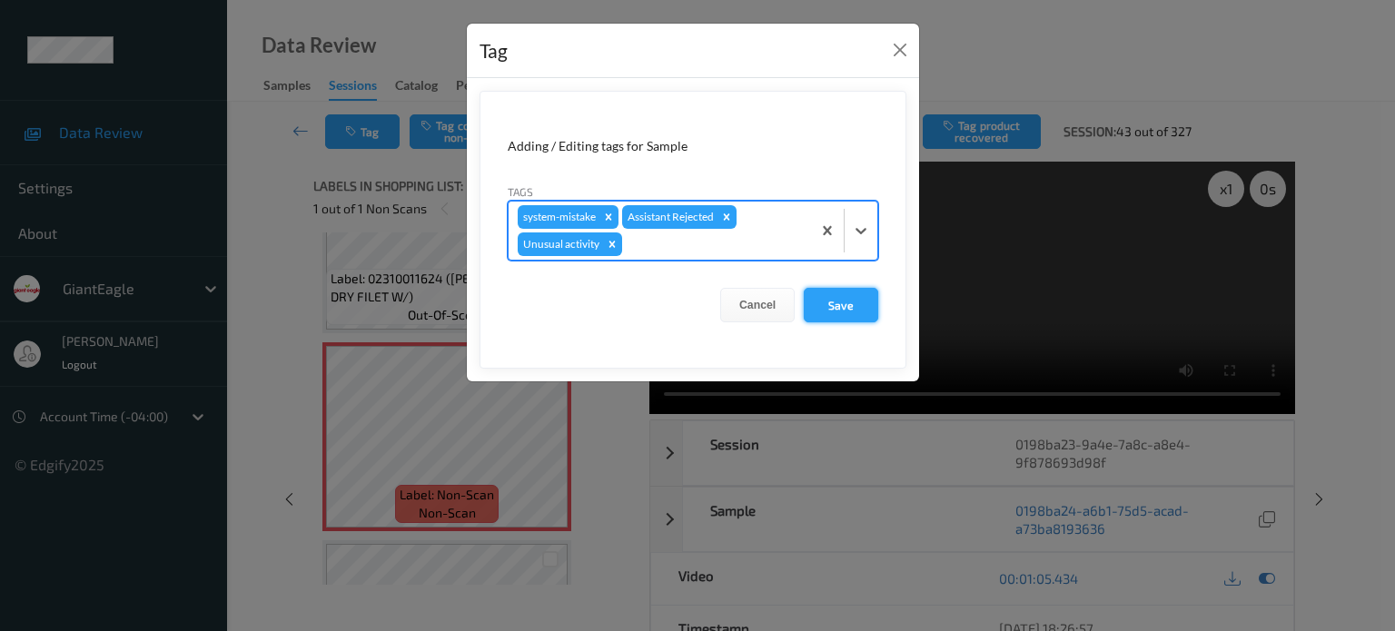
click at [876, 302] on button "Save" at bounding box center [841, 305] width 74 height 35
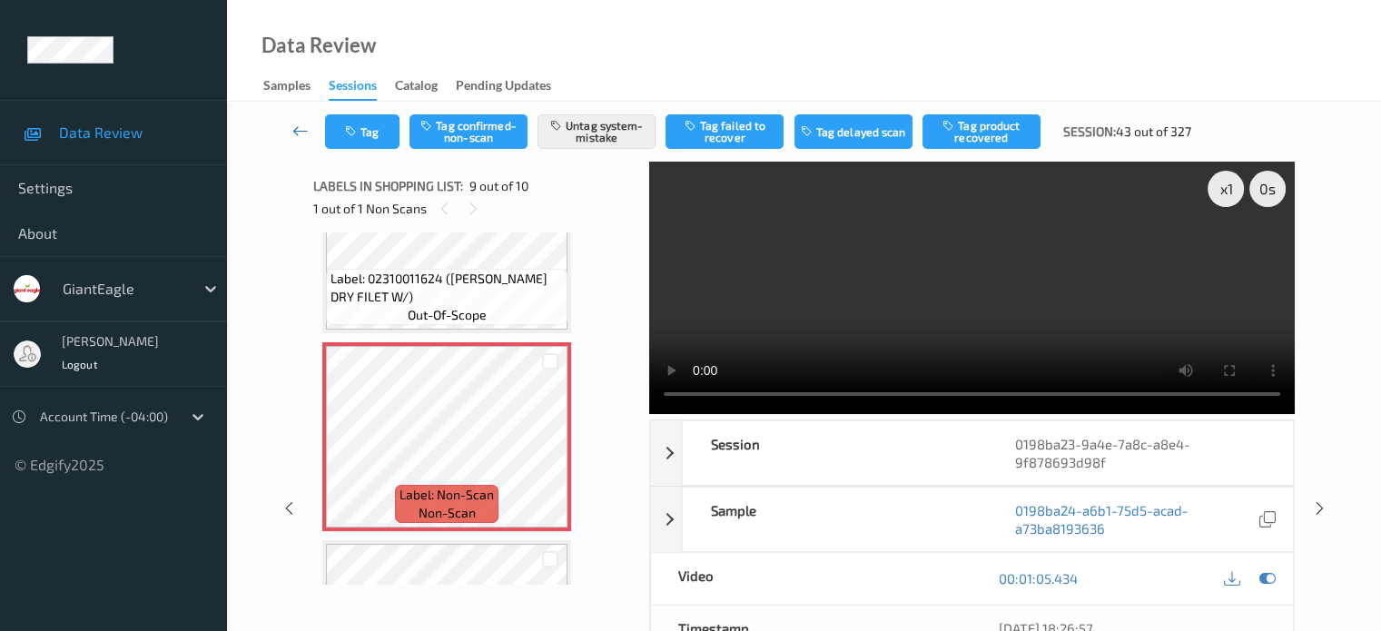
click at [305, 134] on icon at bounding box center [300, 131] width 16 height 18
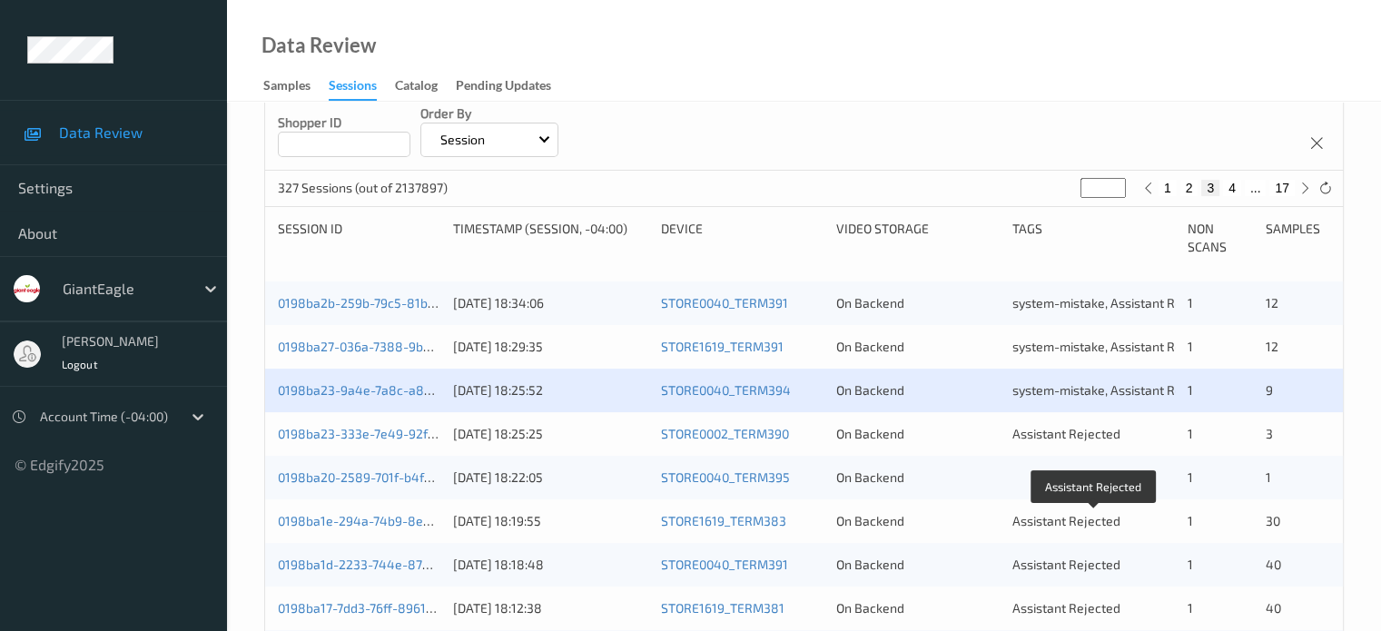
scroll to position [283, 0]
click at [346, 441] on div "0198ba23-333e-7e49-92f7-cbb3ea099f43" at bounding box center [359, 433] width 163 height 18
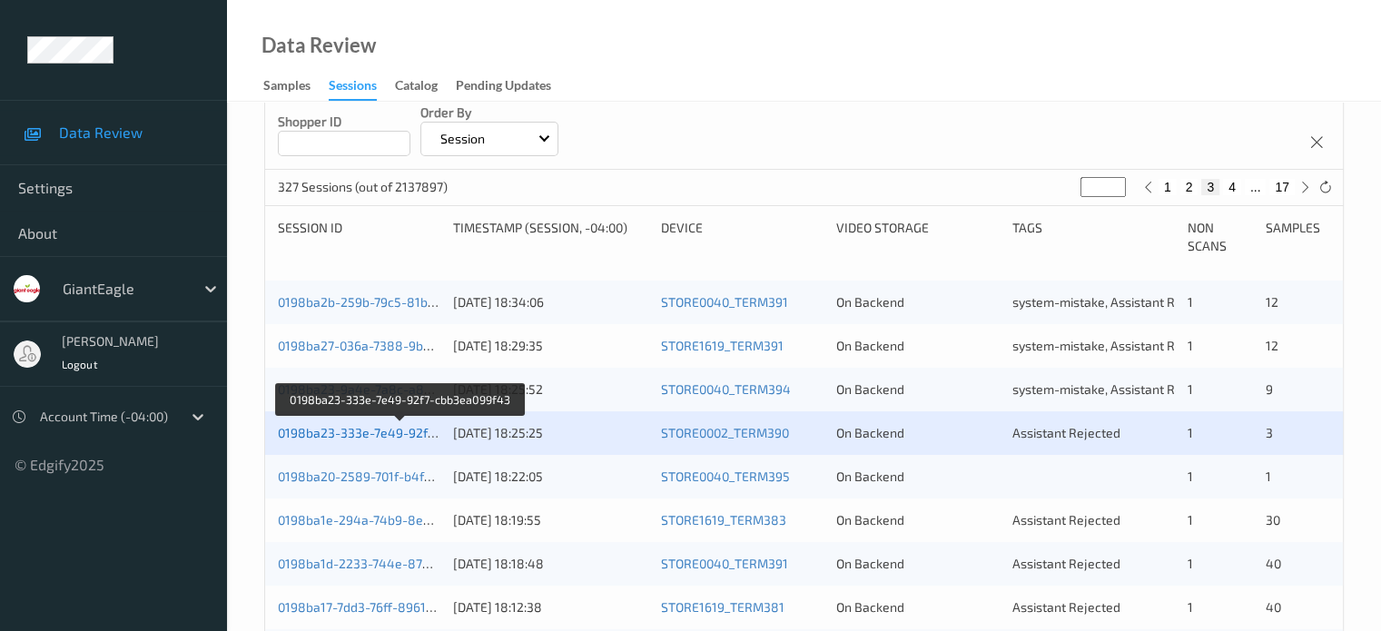
click at [363, 433] on link "0198ba23-333e-7e49-92f7-cbb3ea099f43" at bounding box center [401, 432] width 246 height 15
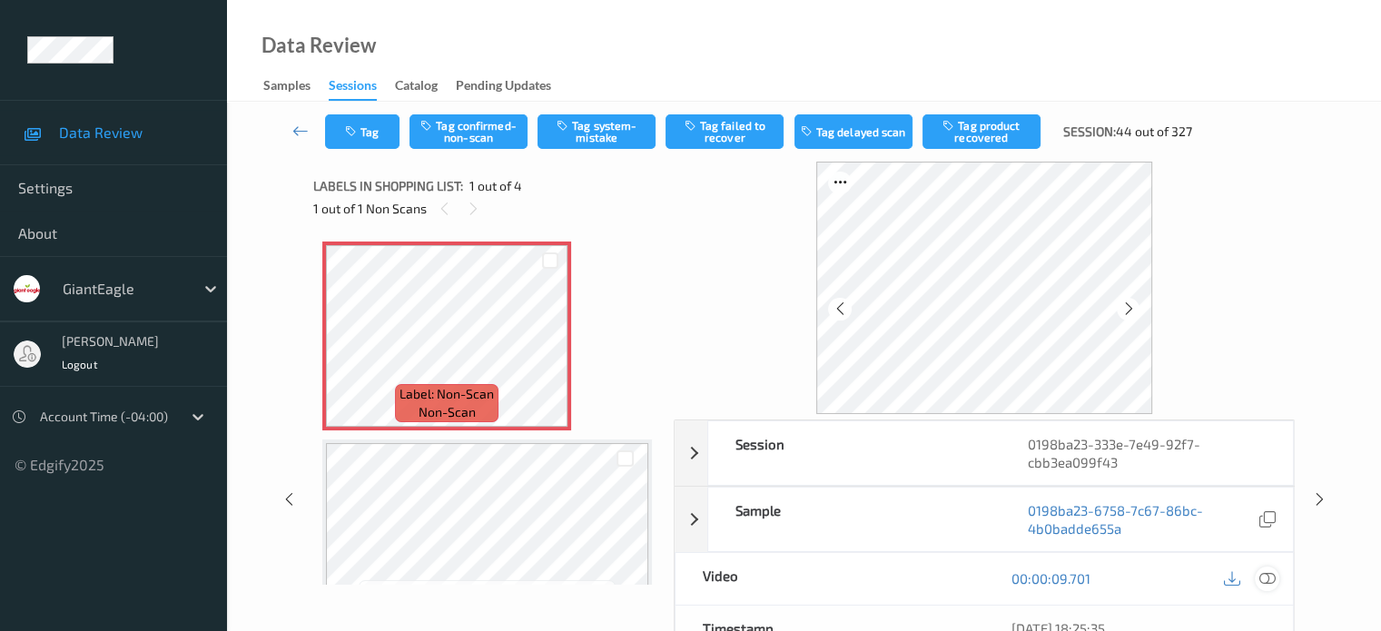
click at [1266, 577] on icon at bounding box center [1267, 578] width 16 height 16
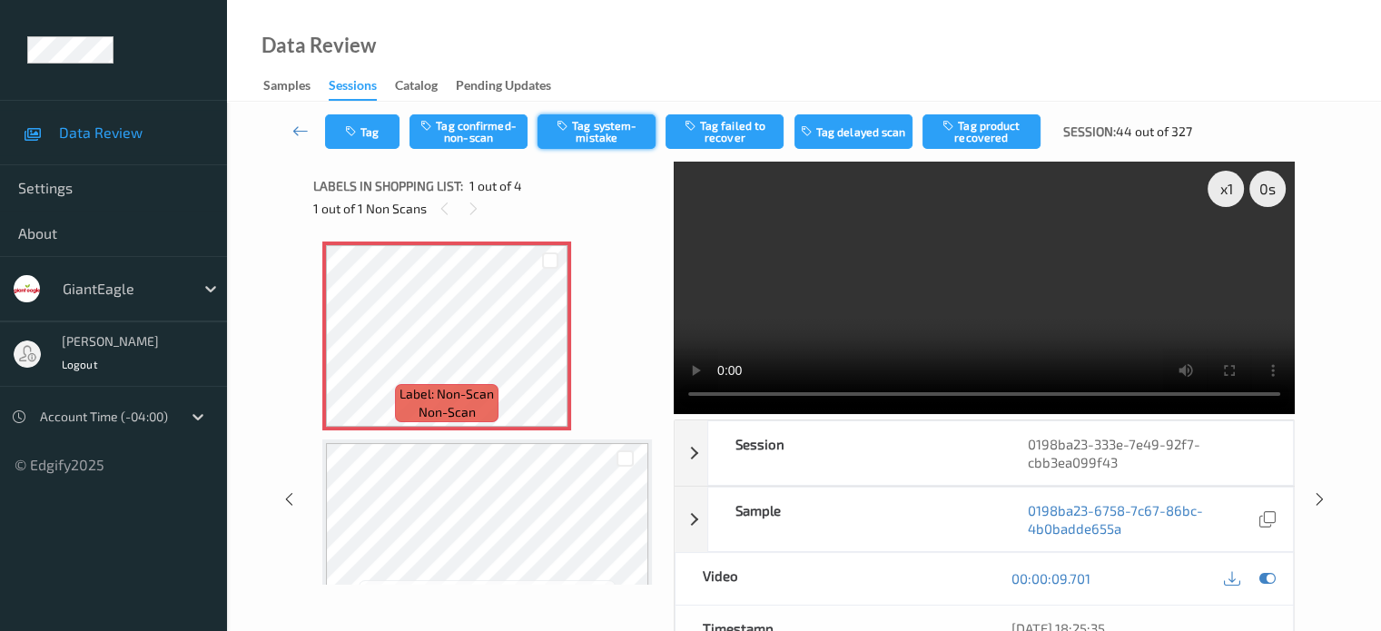
click at [606, 135] on button "Tag system-mistake" at bounding box center [597, 131] width 118 height 35
click at [350, 142] on button "Tag" at bounding box center [362, 131] width 74 height 35
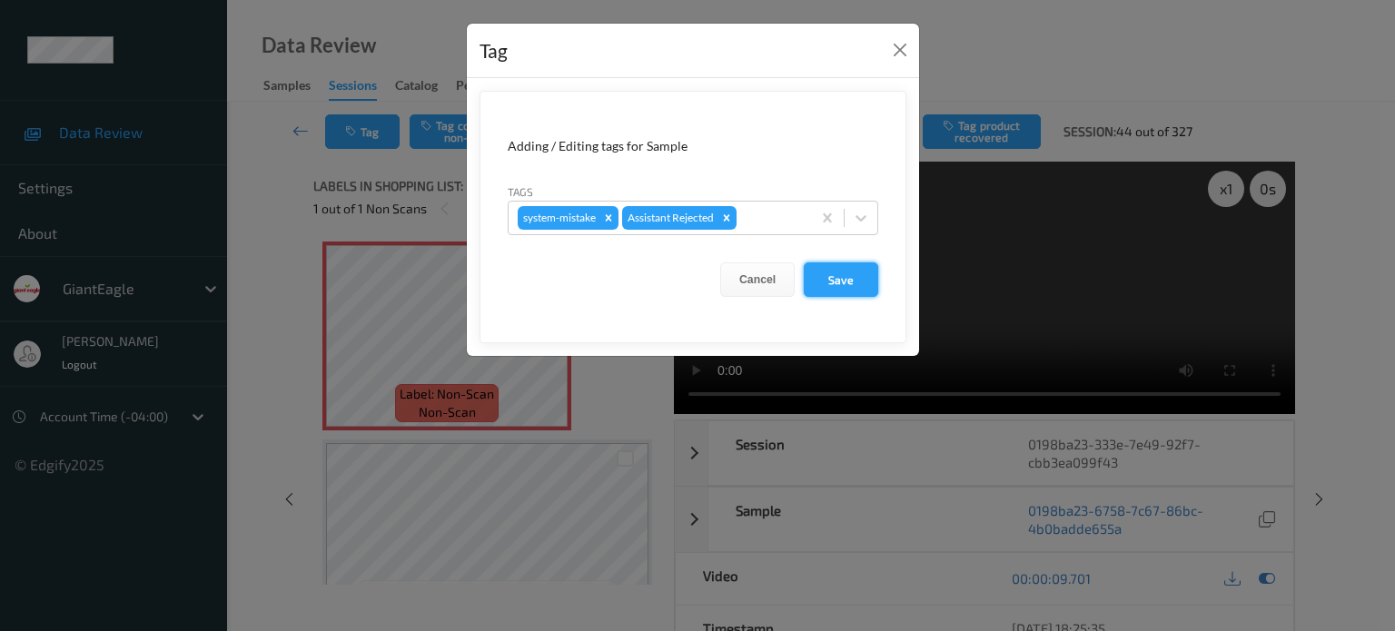
click at [836, 284] on button "Save" at bounding box center [841, 279] width 74 height 35
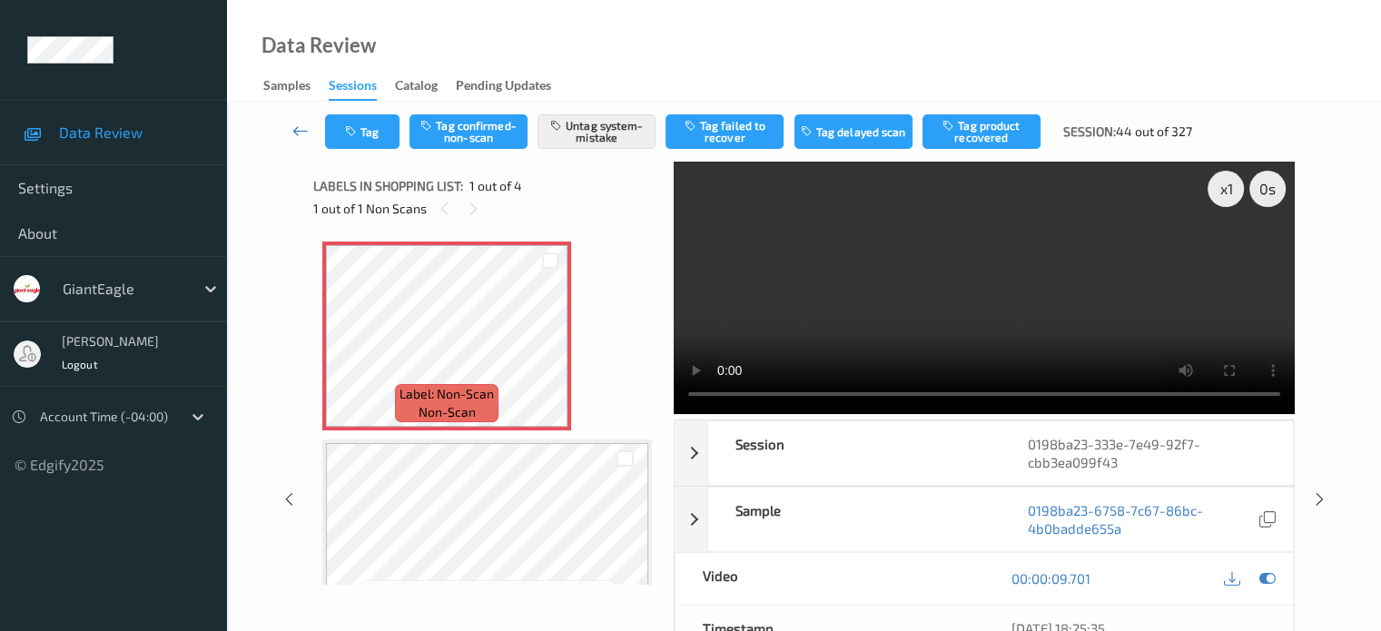
click at [299, 128] on icon at bounding box center [300, 131] width 16 height 18
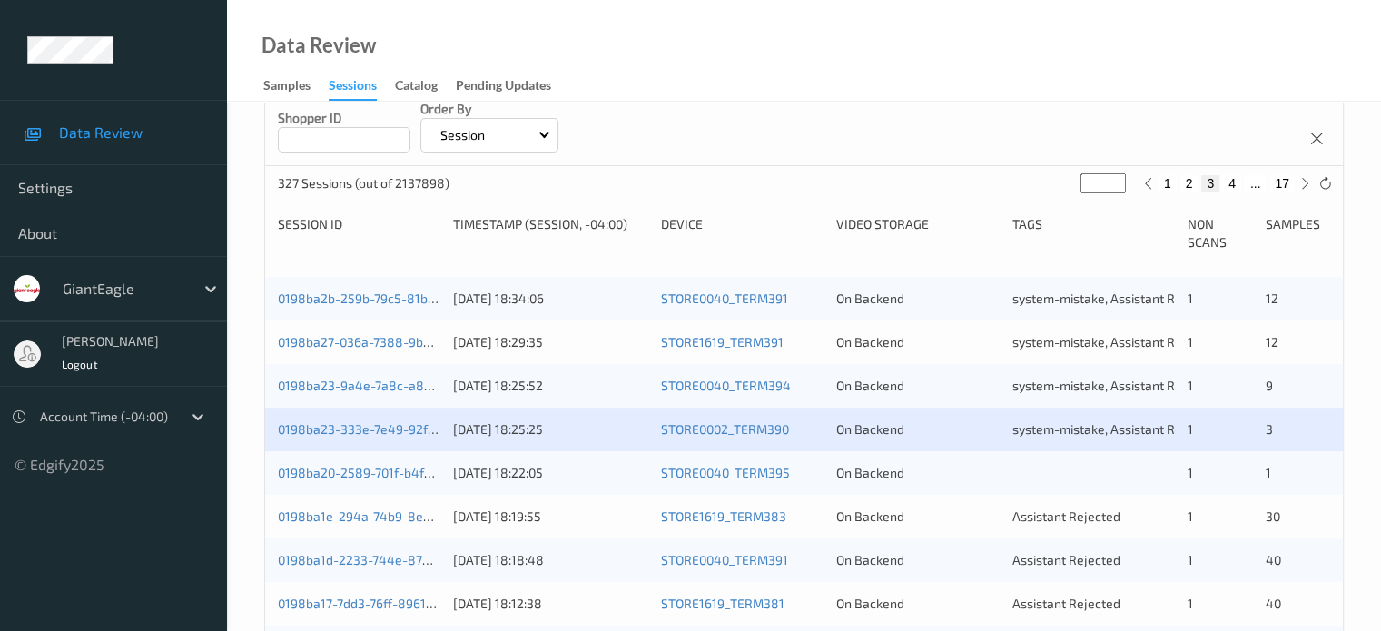
scroll to position [287, 0]
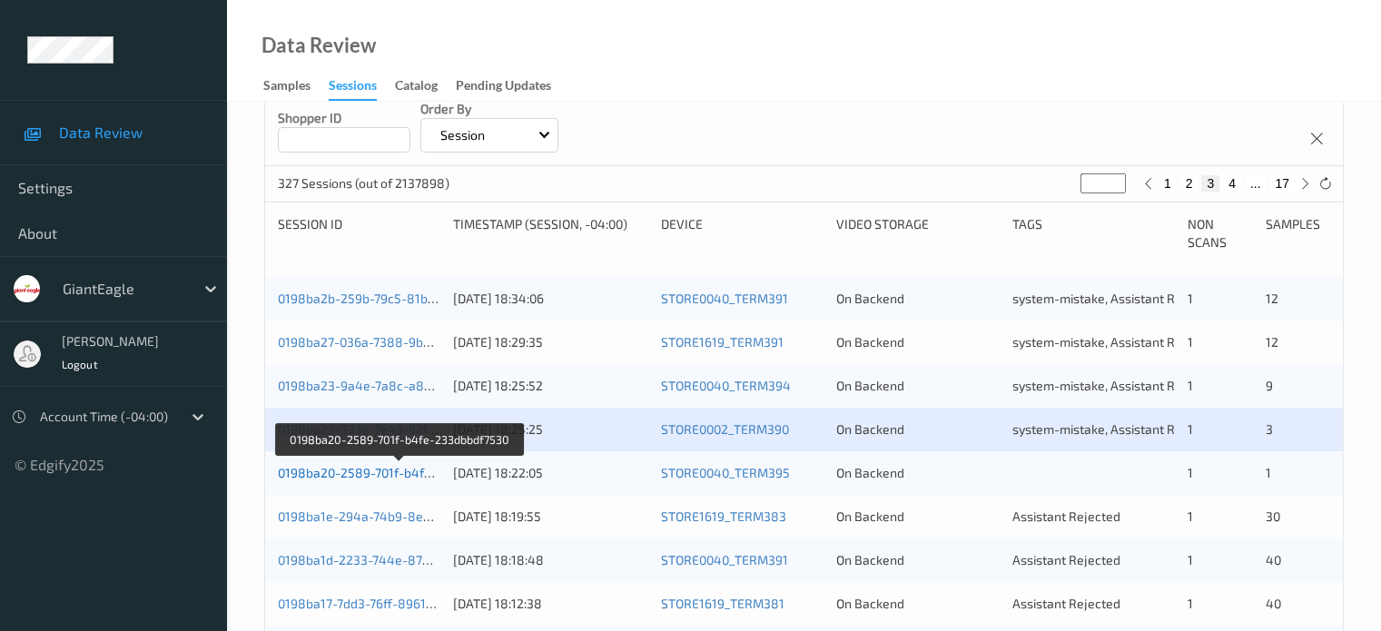
click at [385, 471] on link "0198ba20-2589-701f-b4fe-233dbbdf7530" at bounding box center [399, 472] width 243 height 15
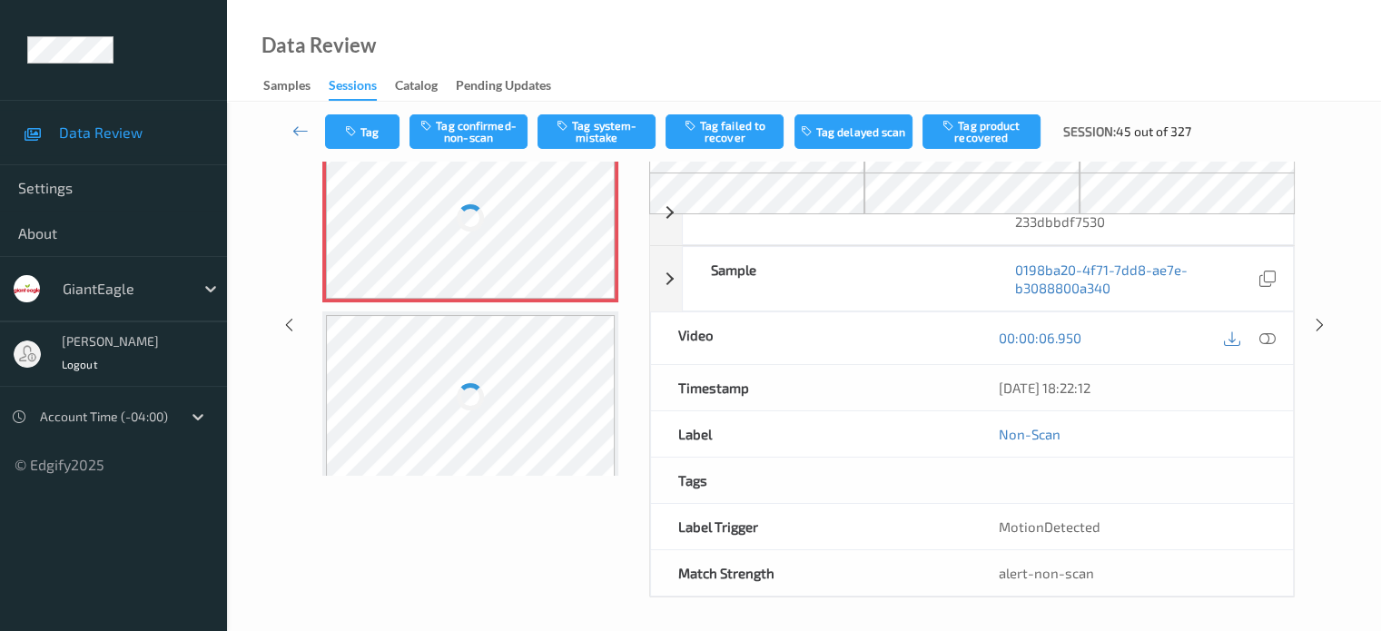
scroll to position [150, 0]
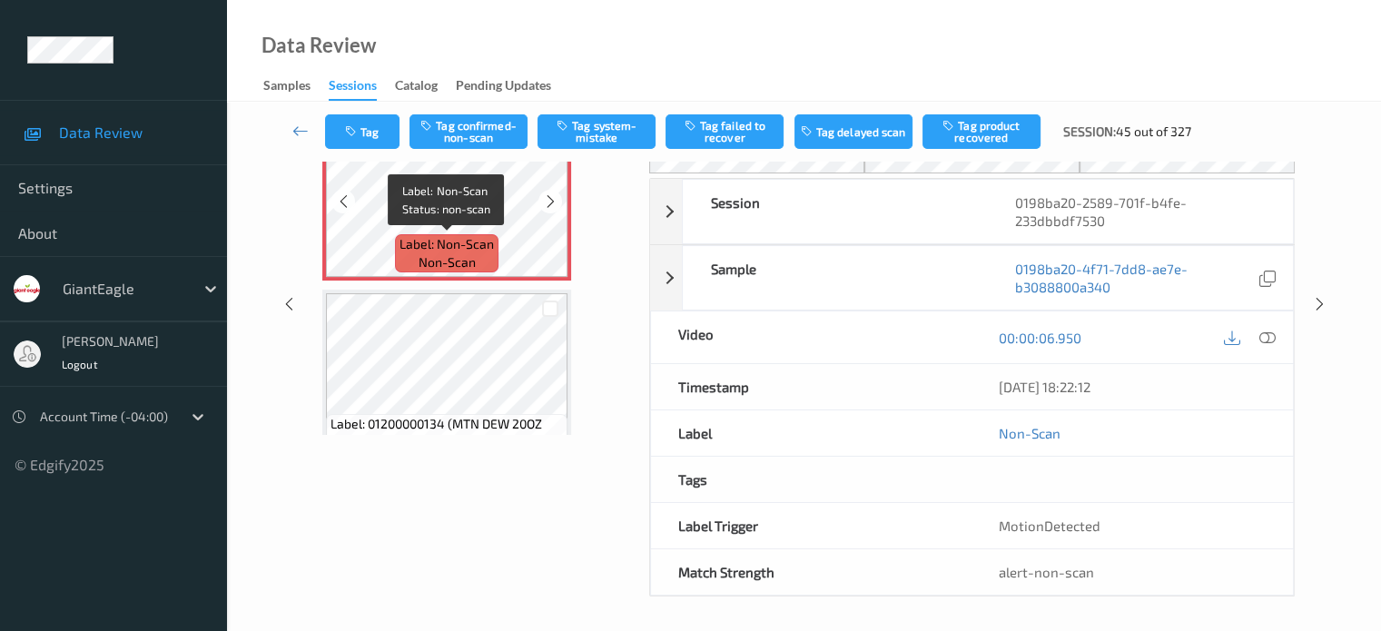
click at [444, 248] on span "Label: Non-Scan" at bounding box center [447, 244] width 94 height 18
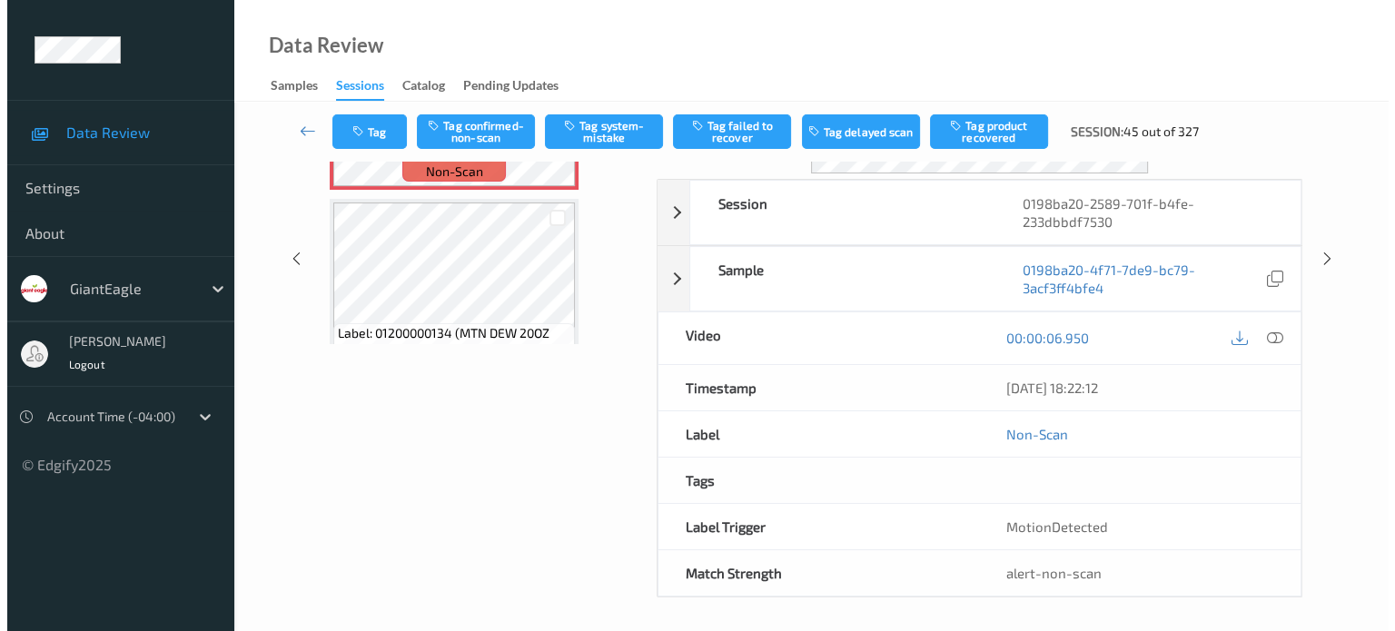
scroll to position [0, 0]
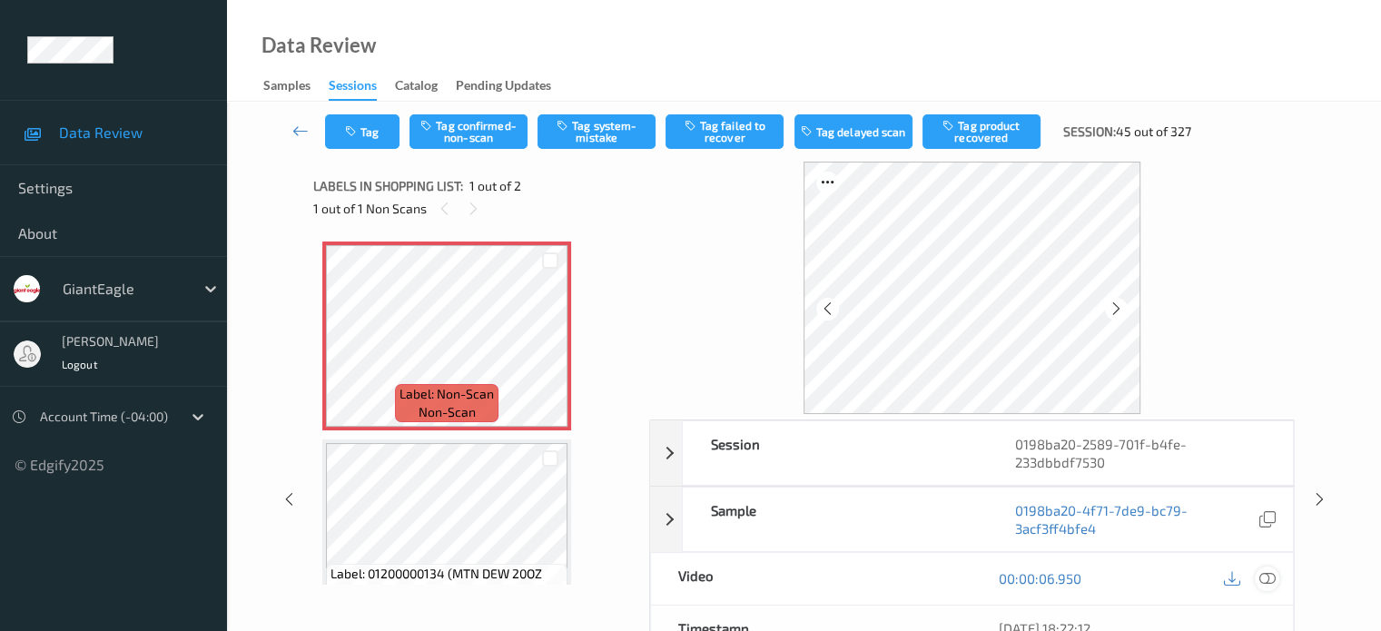
click at [1268, 571] on icon at bounding box center [1267, 578] width 16 height 16
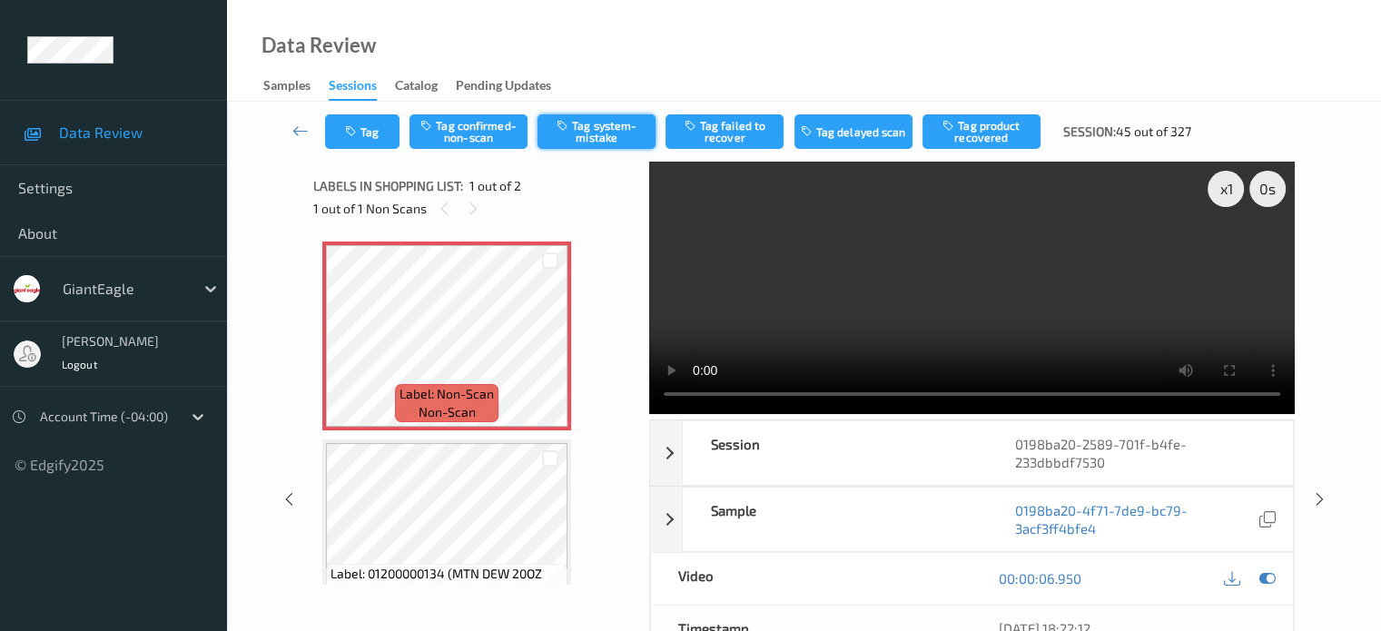
click at [603, 137] on button "Tag system-mistake" at bounding box center [597, 131] width 118 height 35
click at [363, 129] on button "Tag" at bounding box center [362, 131] width 74 height 35
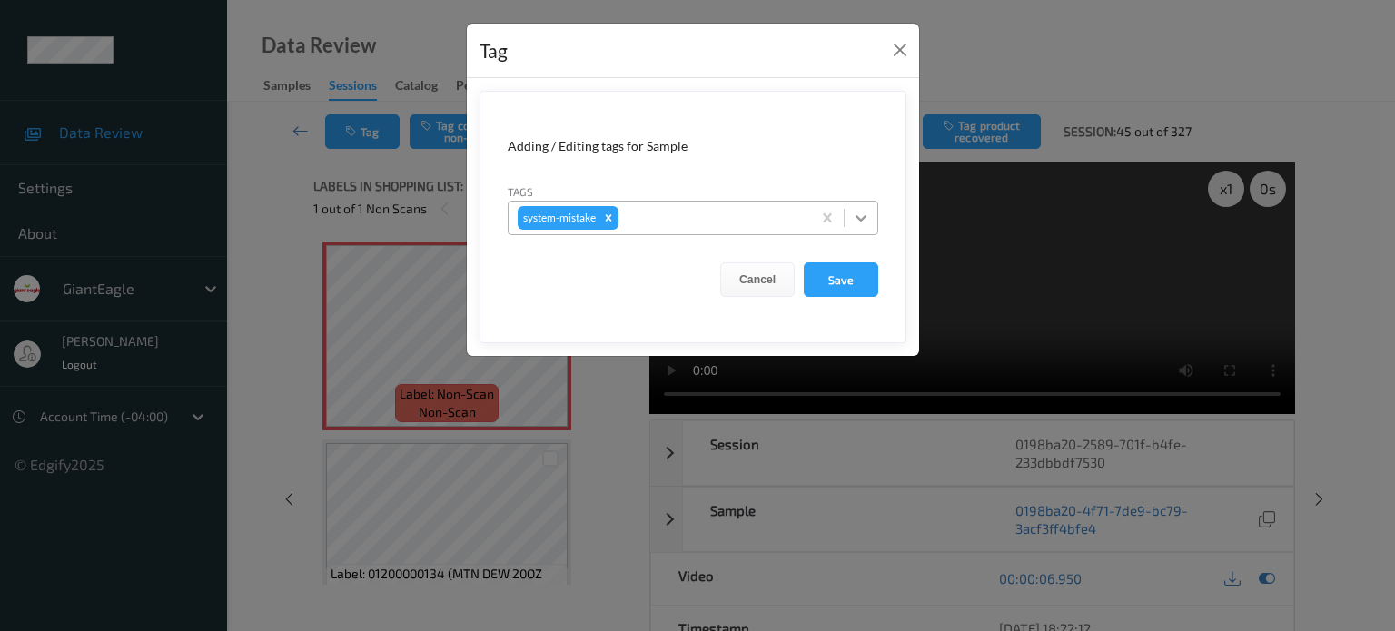
click at [862, 224] on icon at bounding box center [861, 218] width 18 height 18
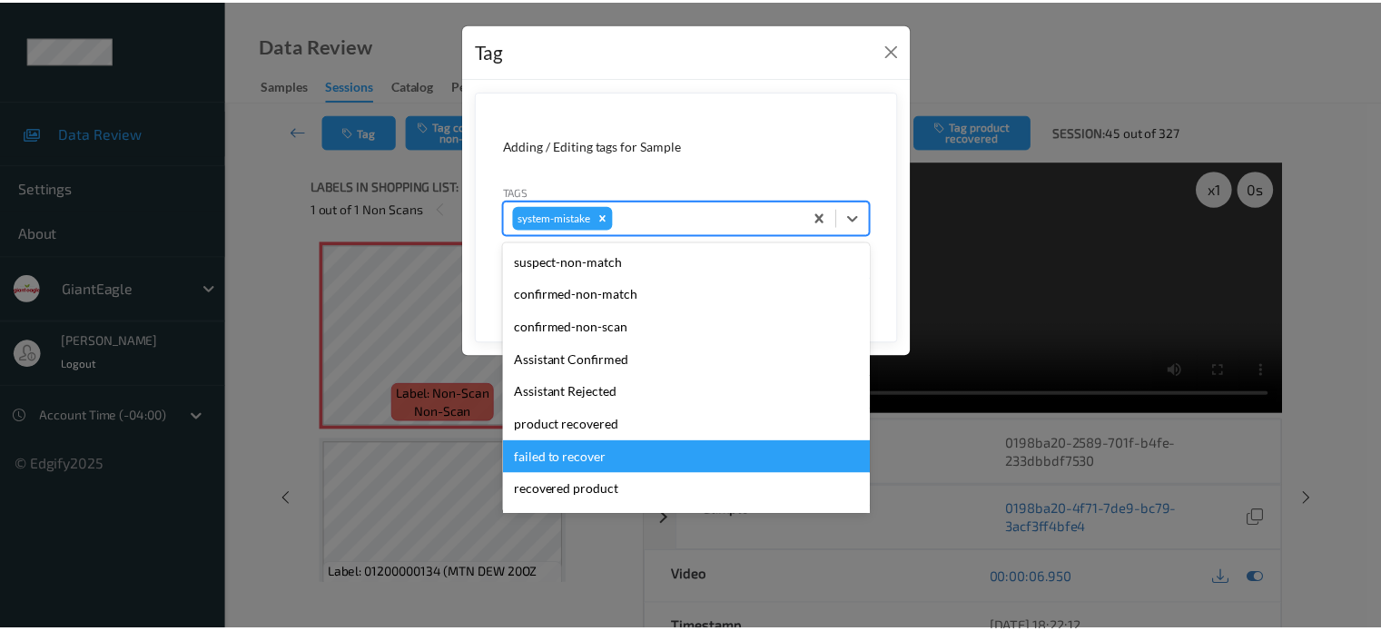
scroll to position [193, 0]
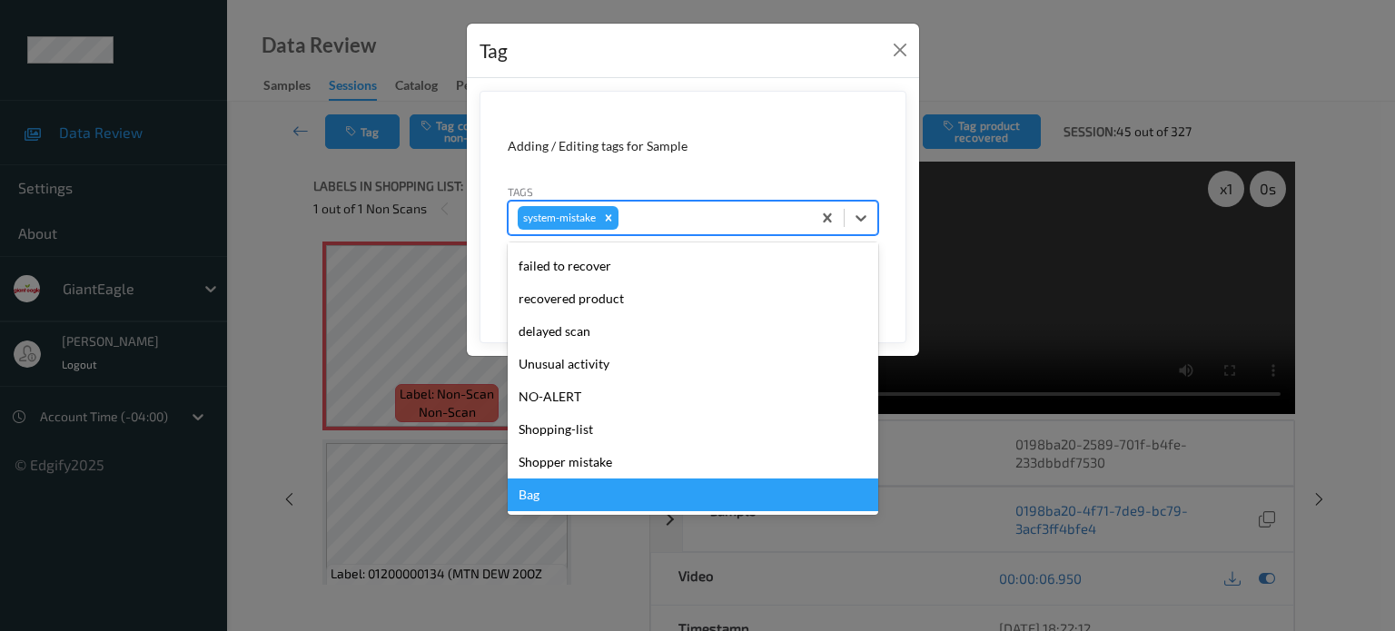
click at [525, 496] on div "Bag" at bounding box center [693, 495] width 371 height 33
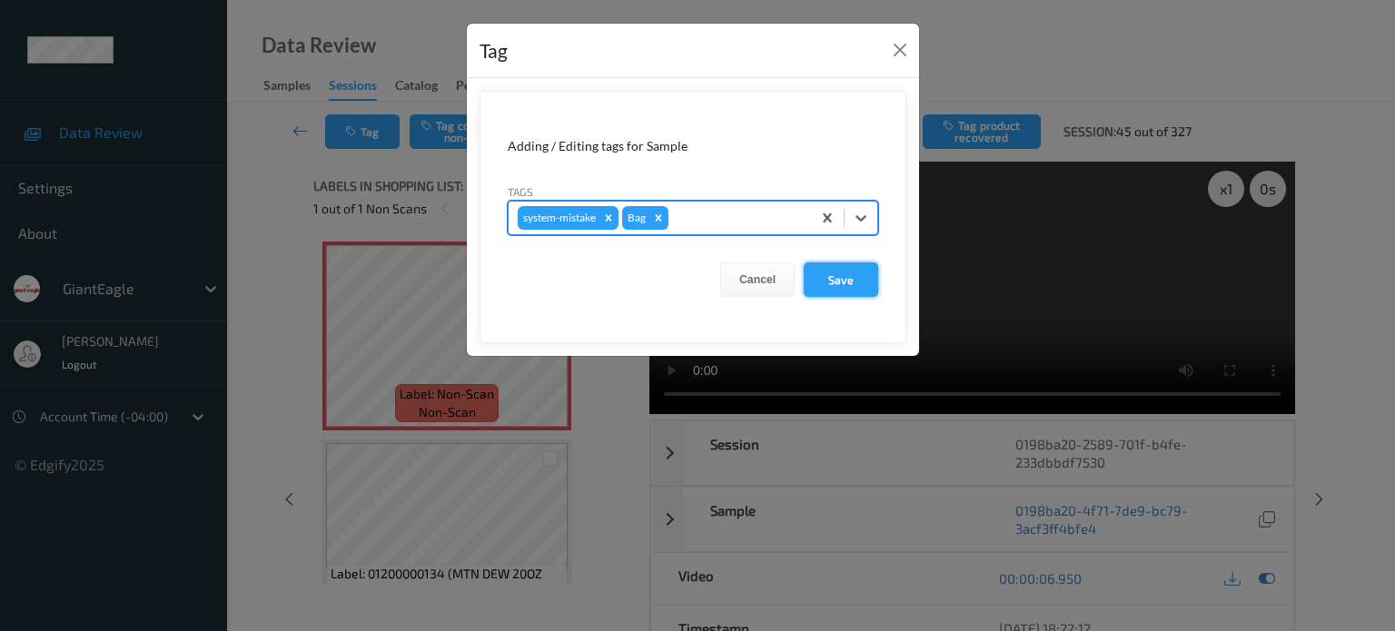
click at [834, 282] on button "Save" at bounding box center [841, 279] width 74 height 35
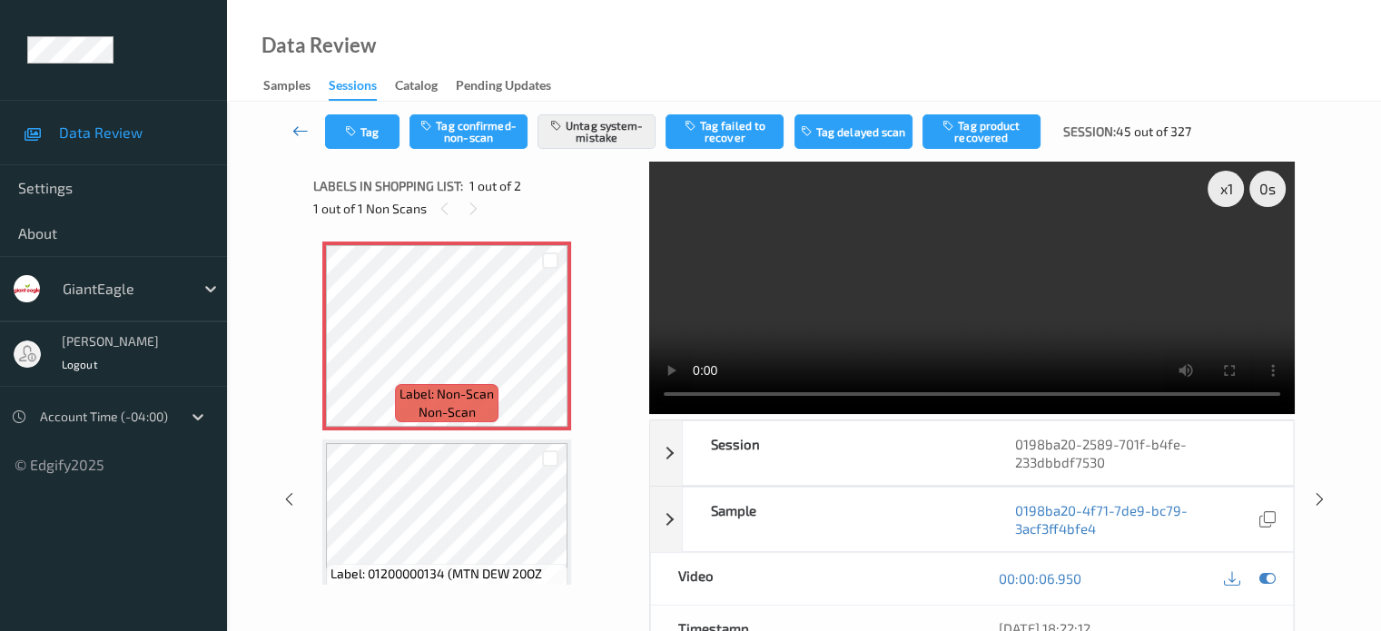
click at [304, 128] on icon at bounding box center [300, 131] width 16 height 18
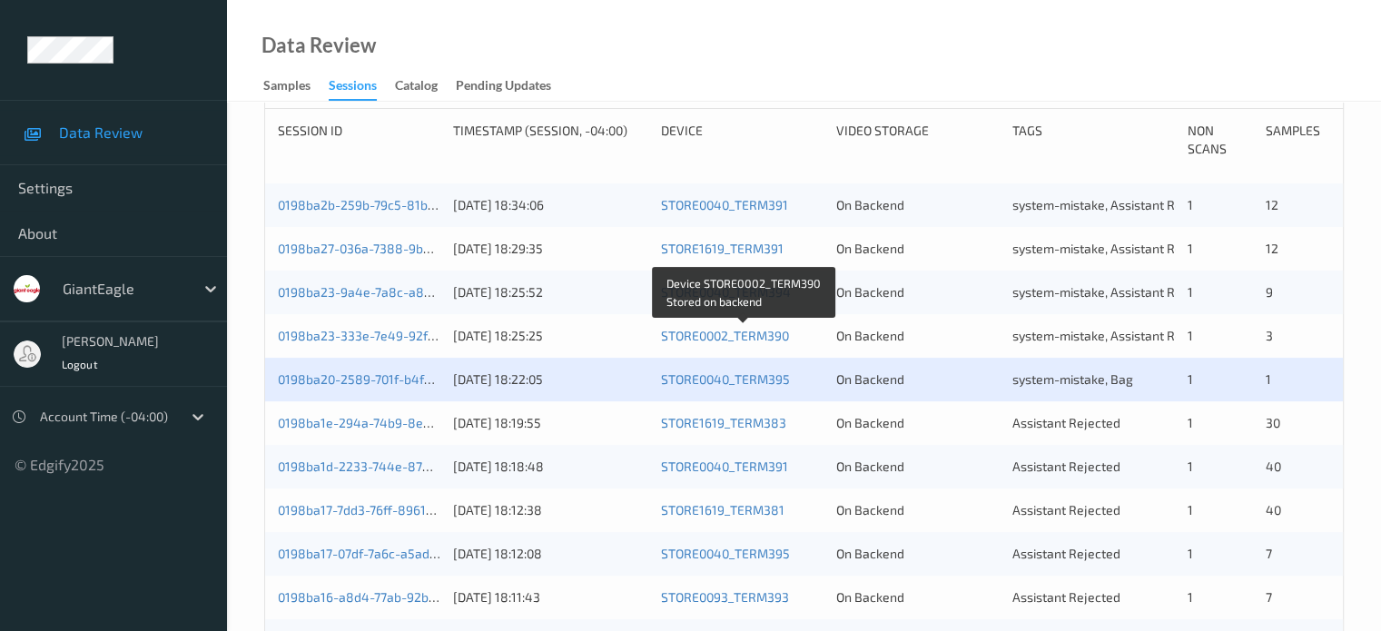
scroll to position [383, 0]
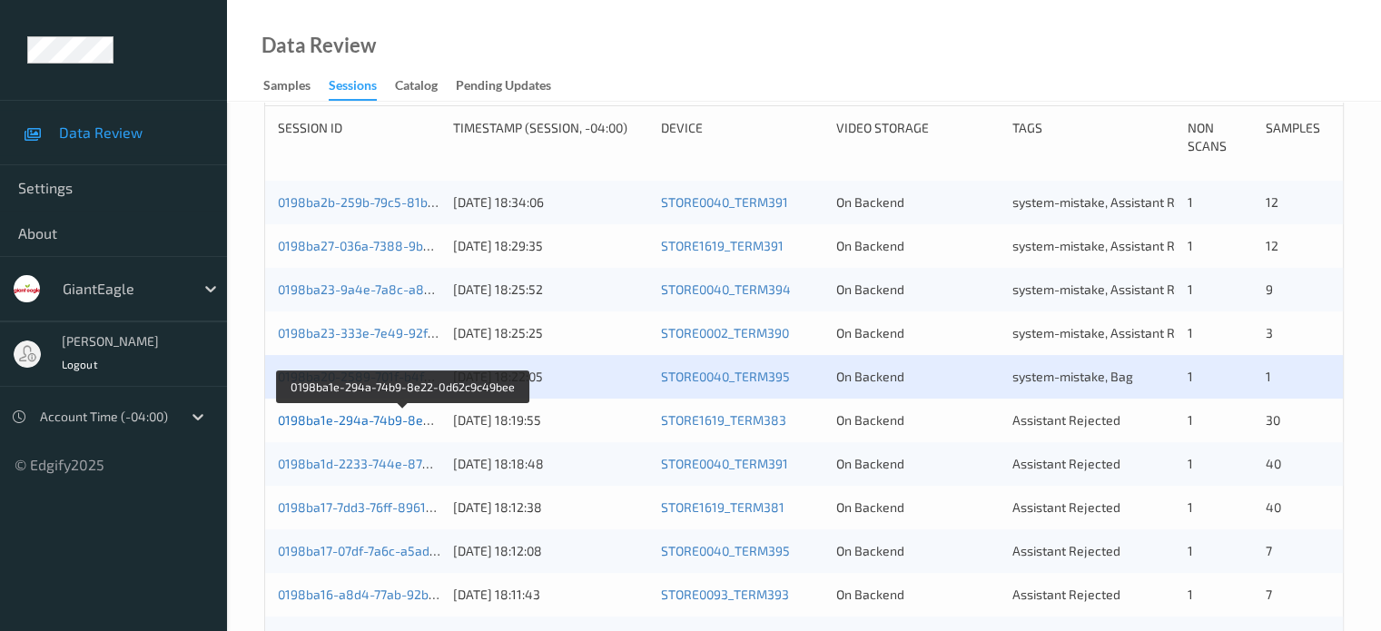
click at [365, 421] on link "0198ba1e-294a-74b9-8e22-0d62c9c49bee" at bounding box center [404, 419] width 252 height 15
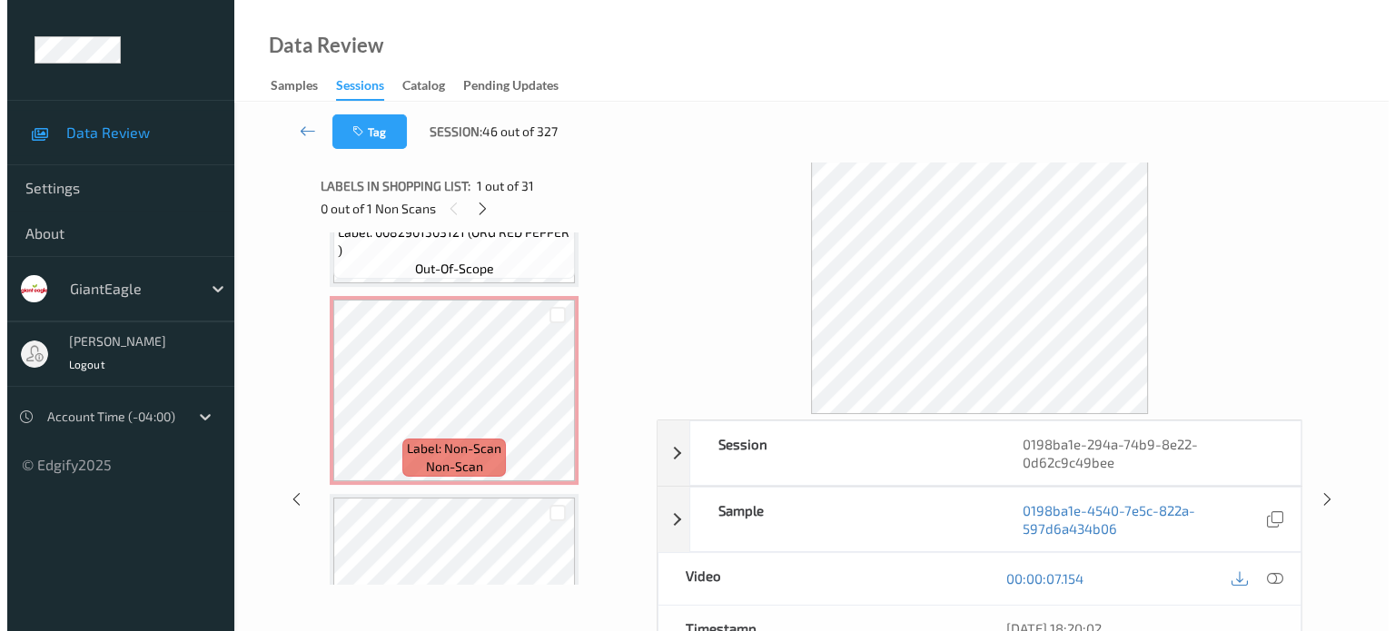
scroll to position [5093, 0]
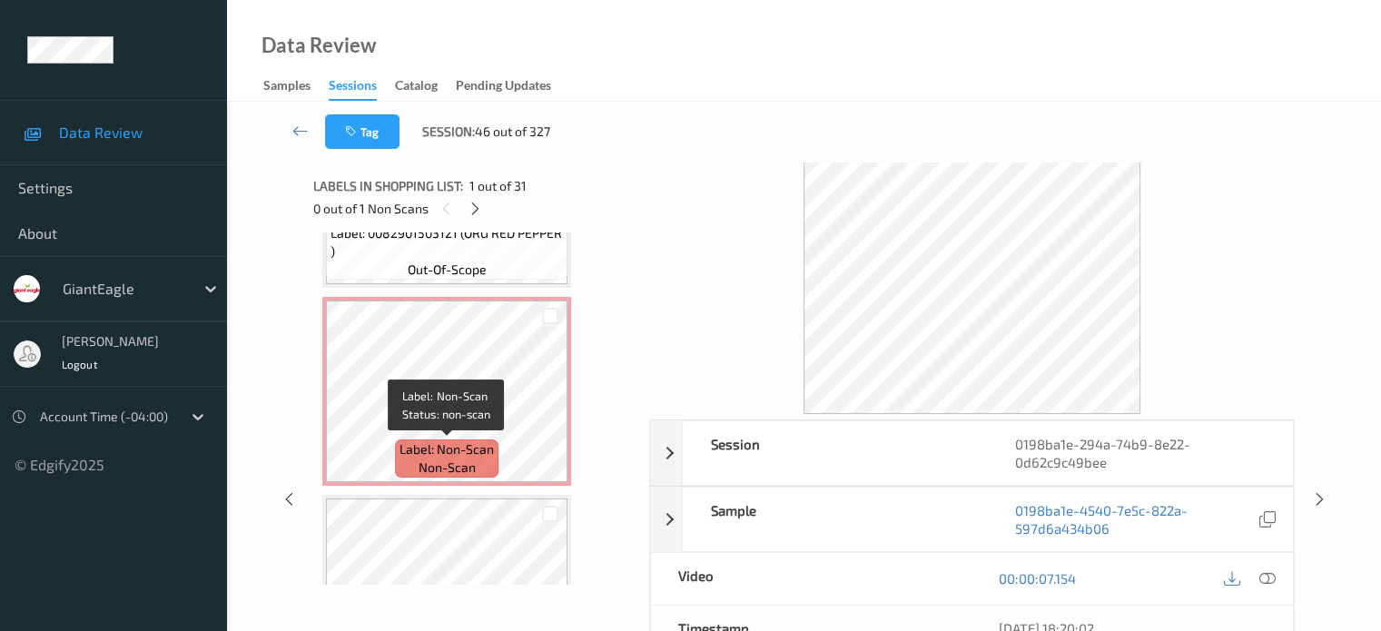
click at [453, 453] on span "Label: Non-Scan" at bounding box center [447, 450] width 94 height 18
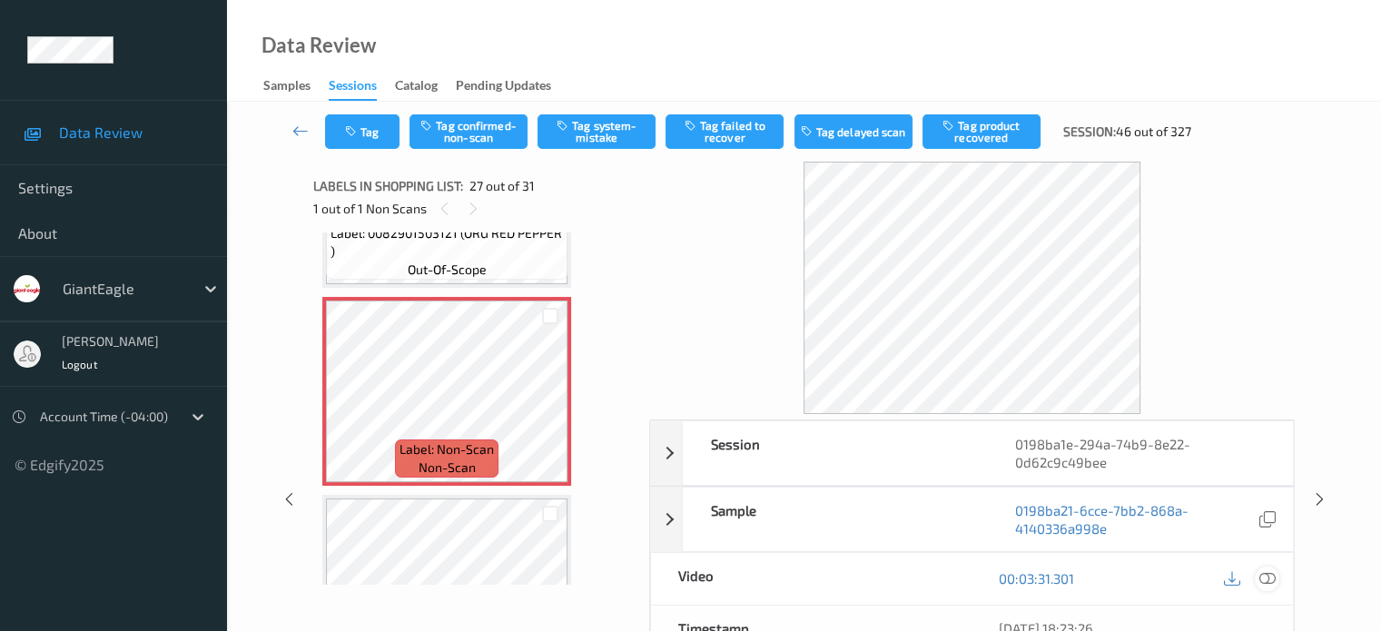
click at [1275, 573] on icon at bounding box center [1267, 578] width 16 height 16
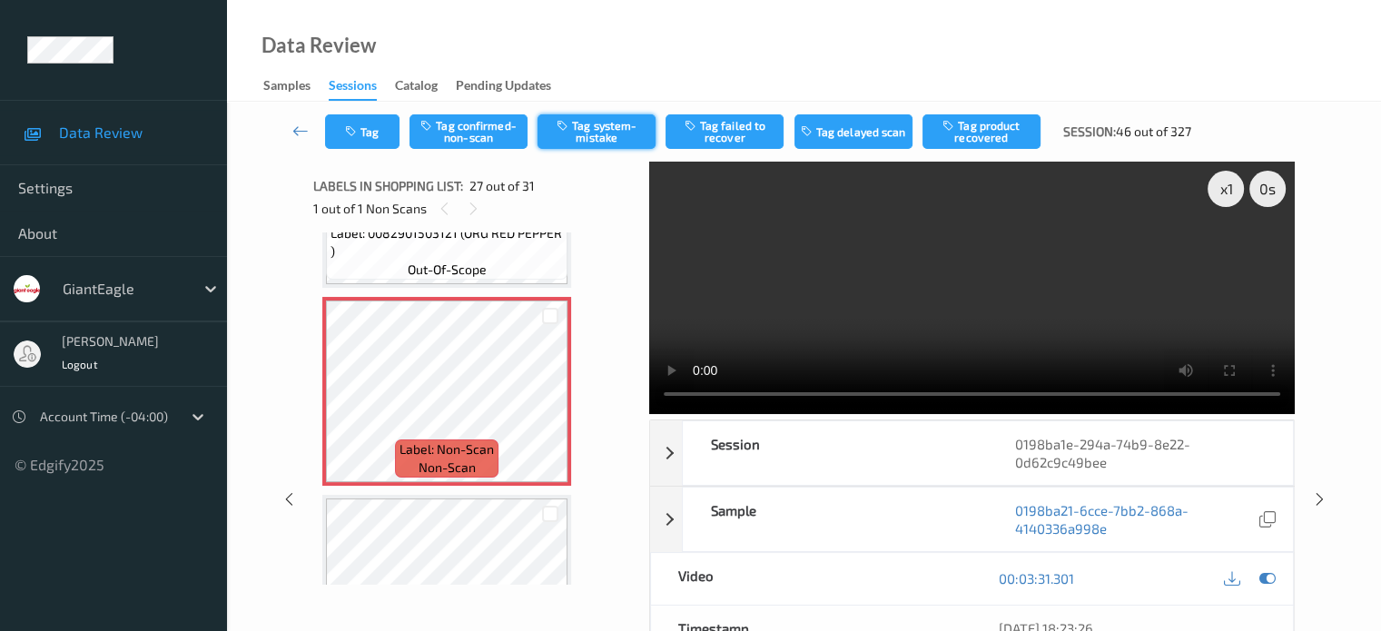
click at [606, 135] on button "Tag system-mistake" at bounding box center [597, 131] width 118 height 35
click at [379, 130] on button "Tag" at bounding box center [362, 131] width 74 height 35
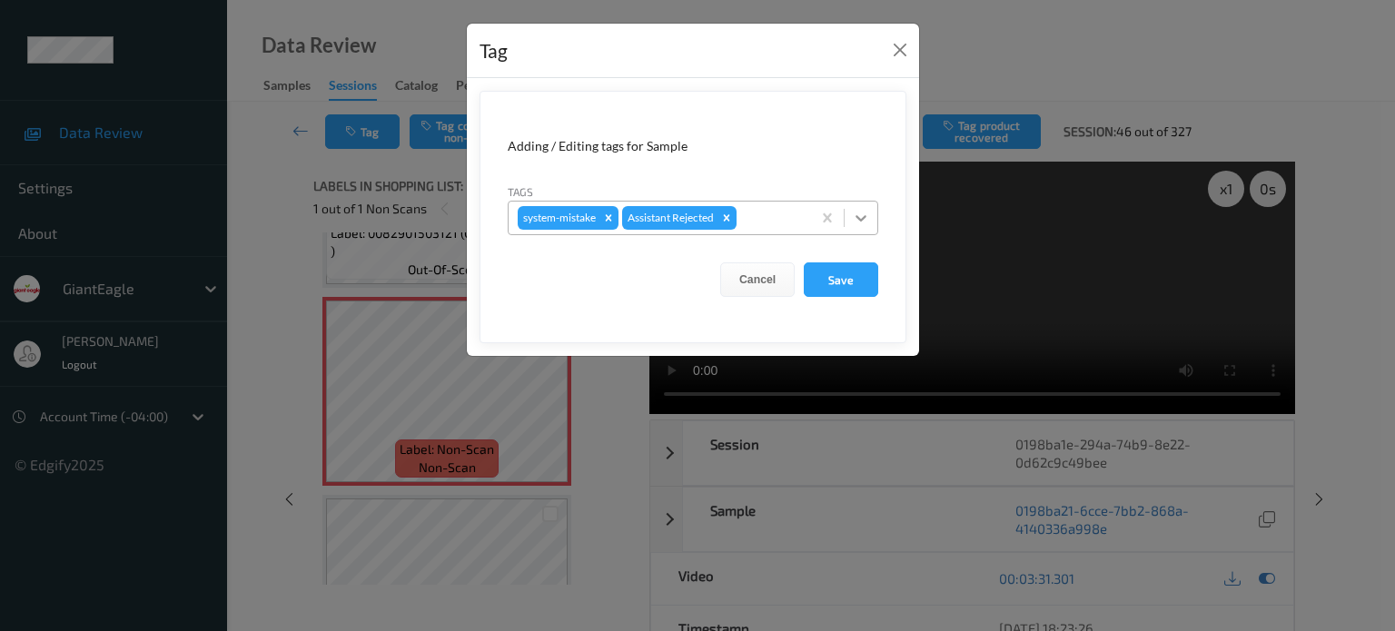
click at [868, 221] on icon at bounding box center [861, 218] width 18 height 18
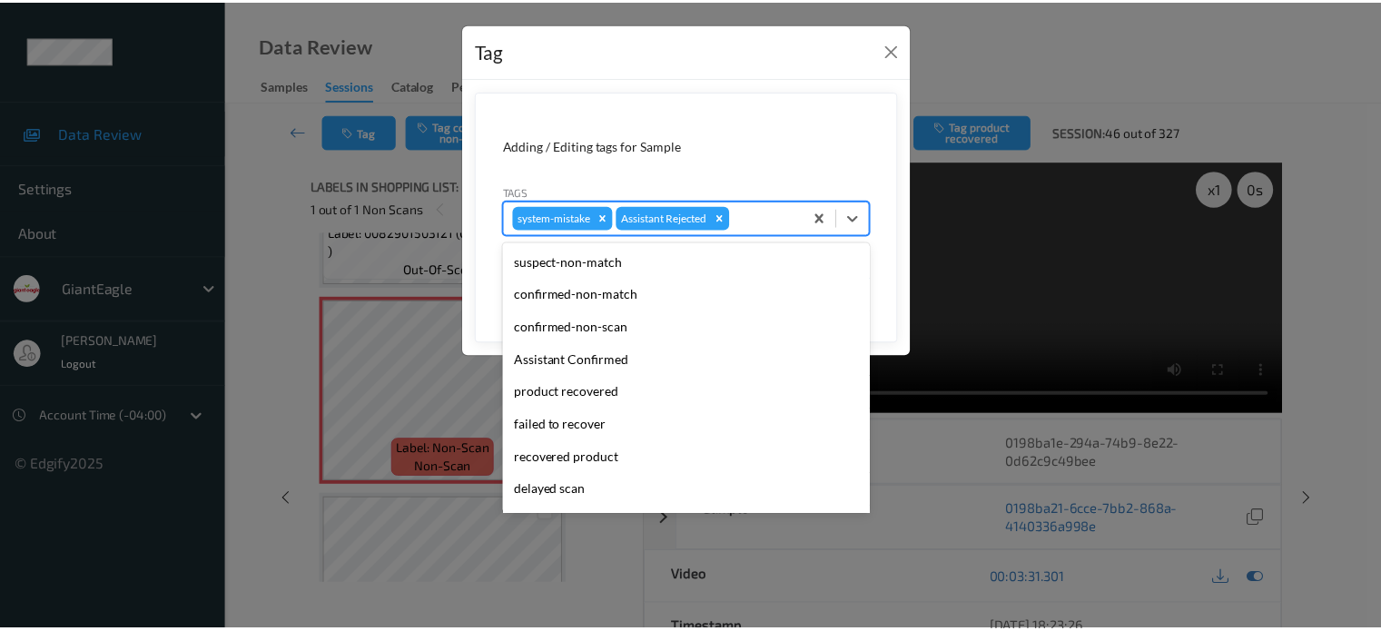
scroll to position [160, 0]
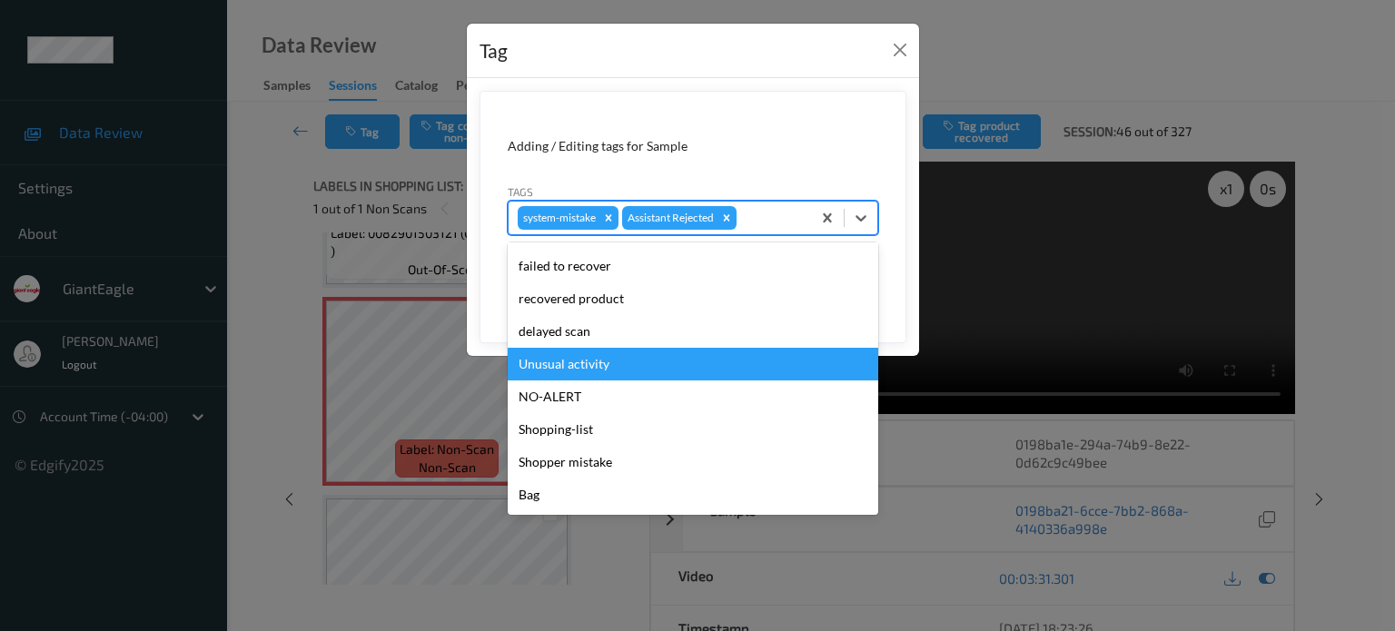
click at [570, 368] on div "Unusual activity" at bounding box center [693, 364] width 371 height 33
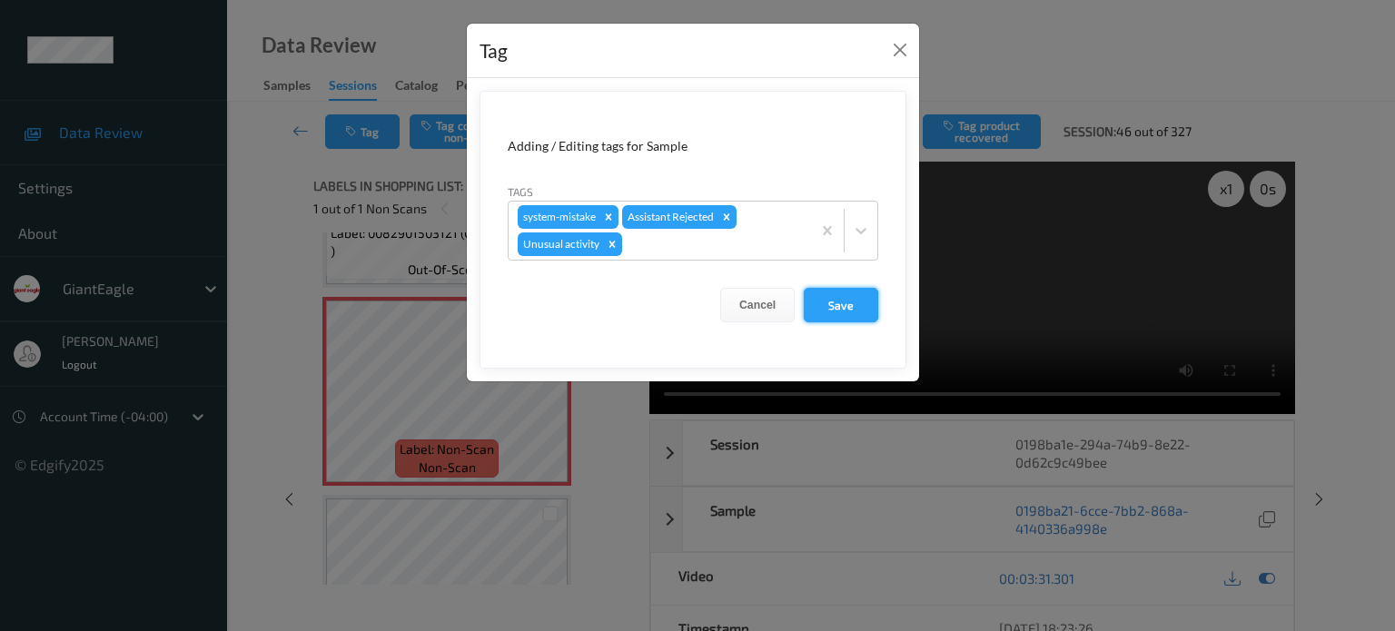
click at [827, 305] on button "Save" at bounding box center [841, 305] width 74 height 35
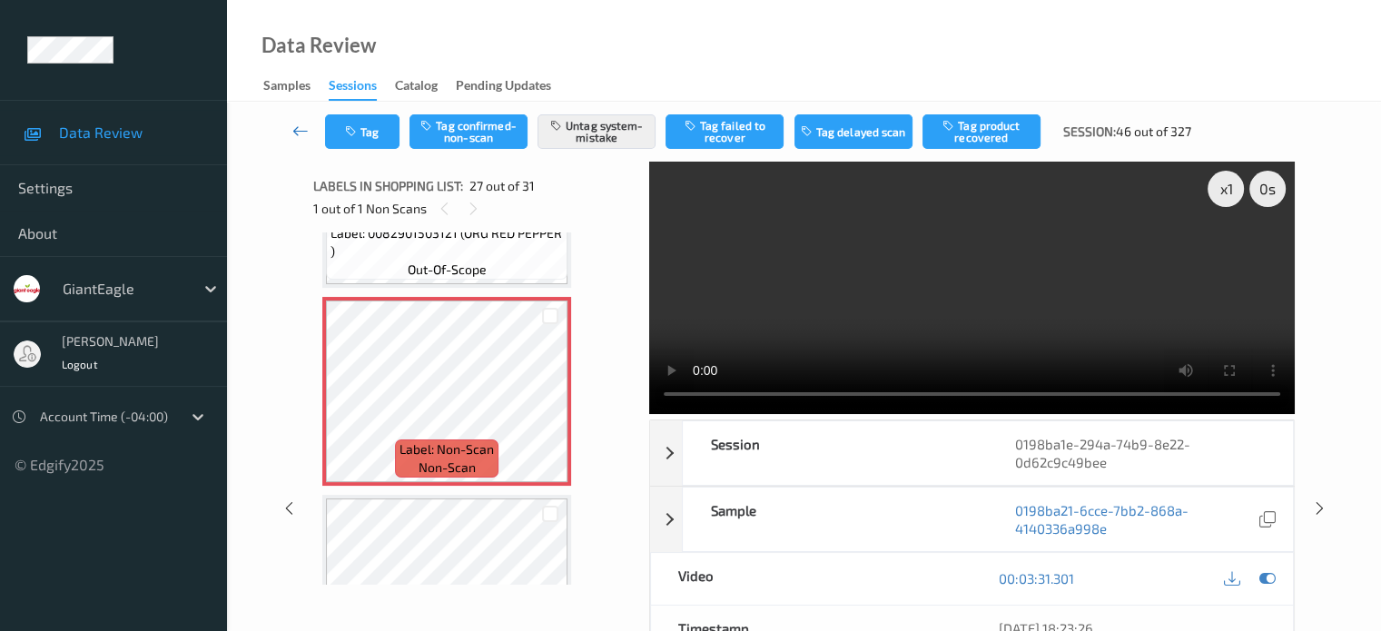
click at [295, 131] on icon at bounding box center [300, 131] width 16 height 18
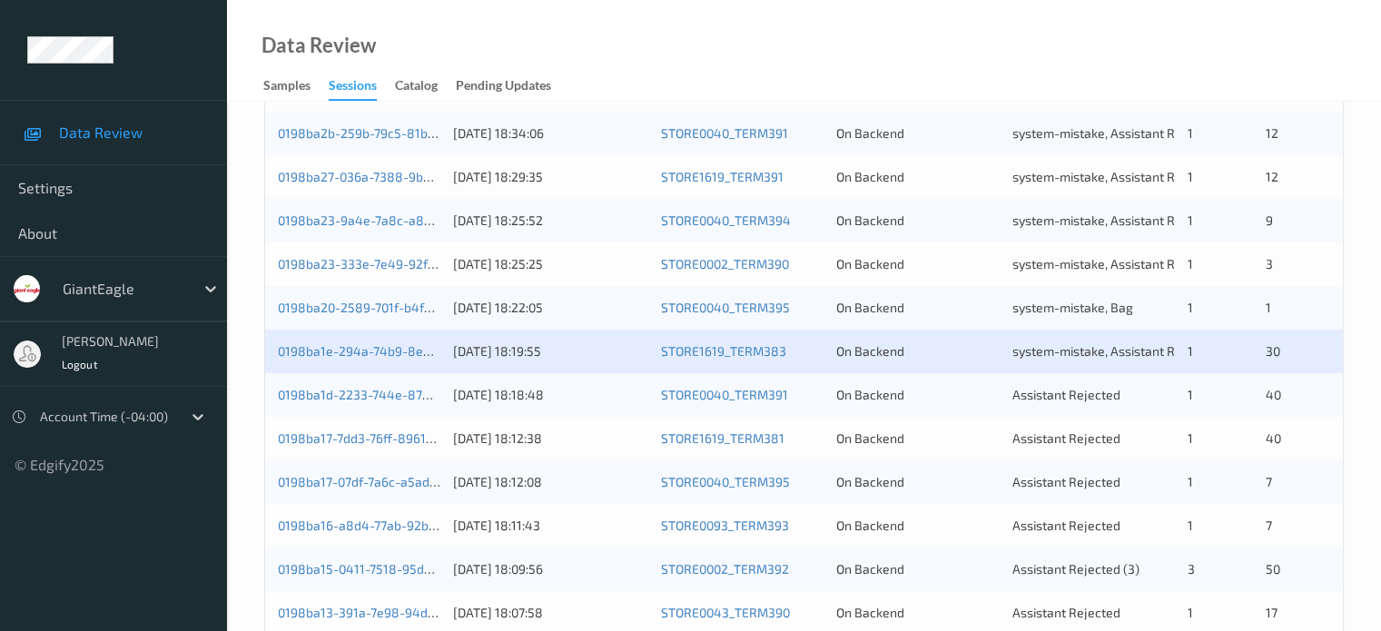
scroll to position [451, 0]
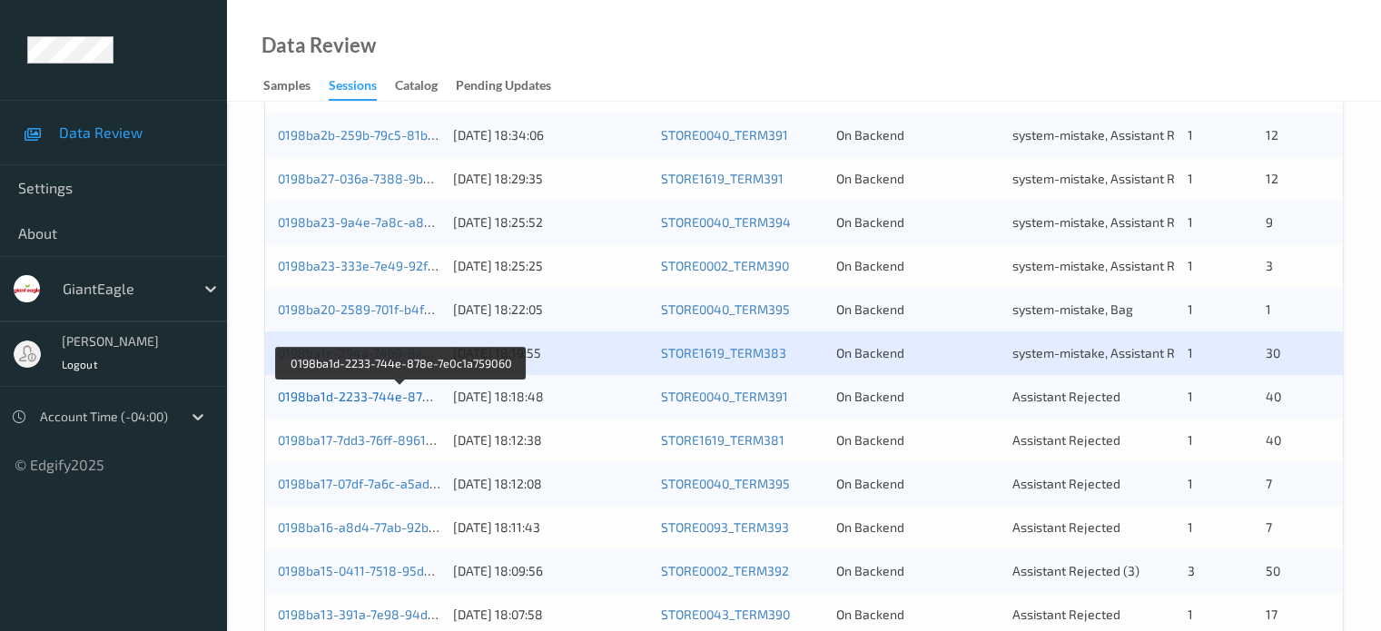
click at [367, 395] on link "0198ba1d-2233-744e-878e-7e0c1a759060" at bounding box center [401, 396] width 247 height 15
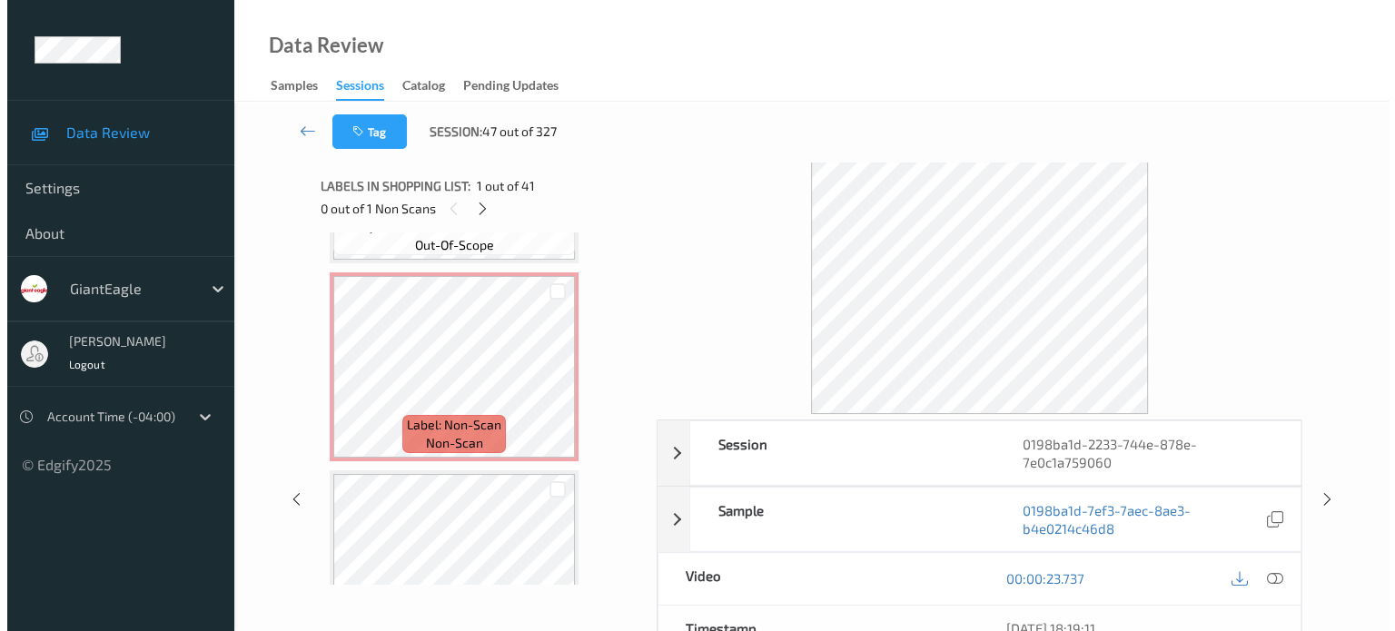
scroll to position [3135, 0]
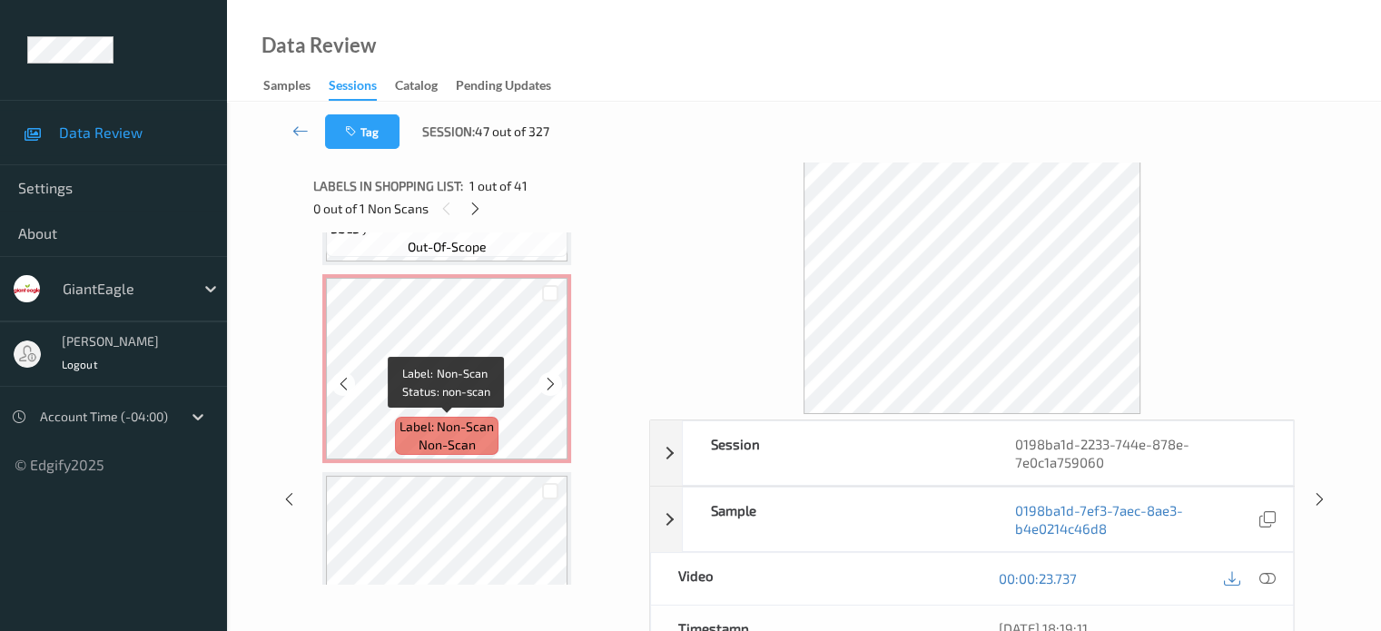
click at [454, 436] on span "non-scan" at bounding box center [447, 445] width 57 height 18
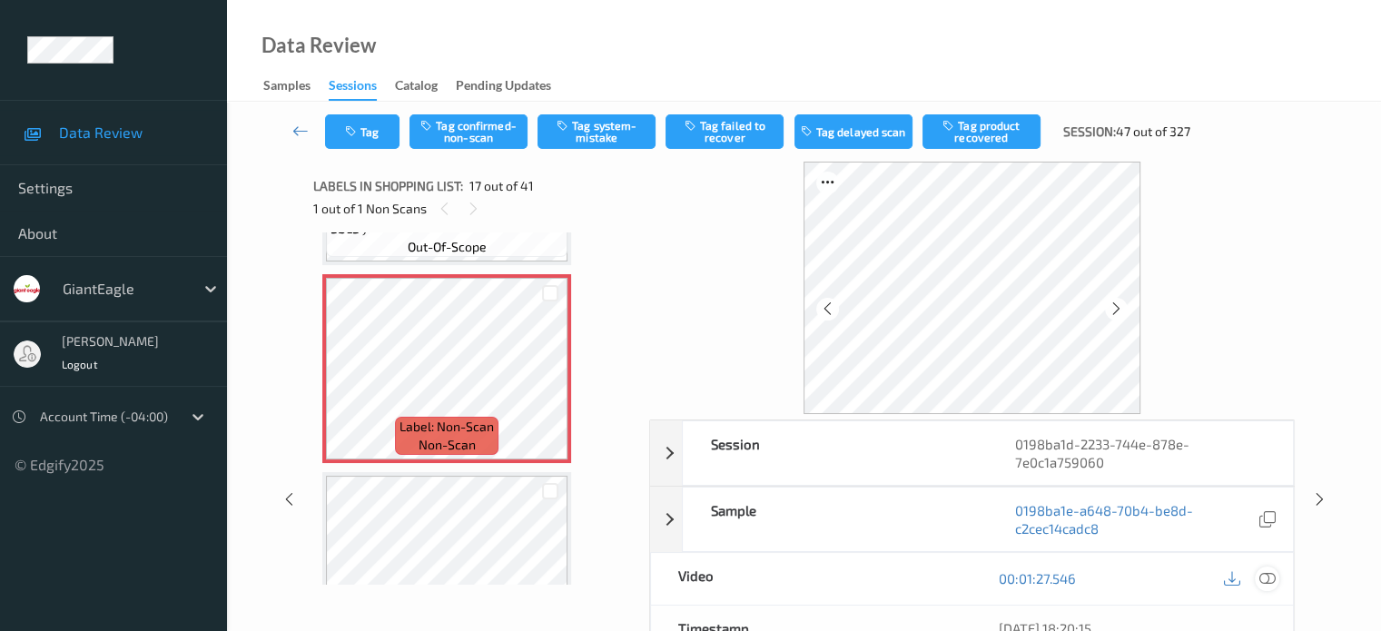
click at [1268, 581] on icon at bounding box center [1267, 578] width 16 height 16
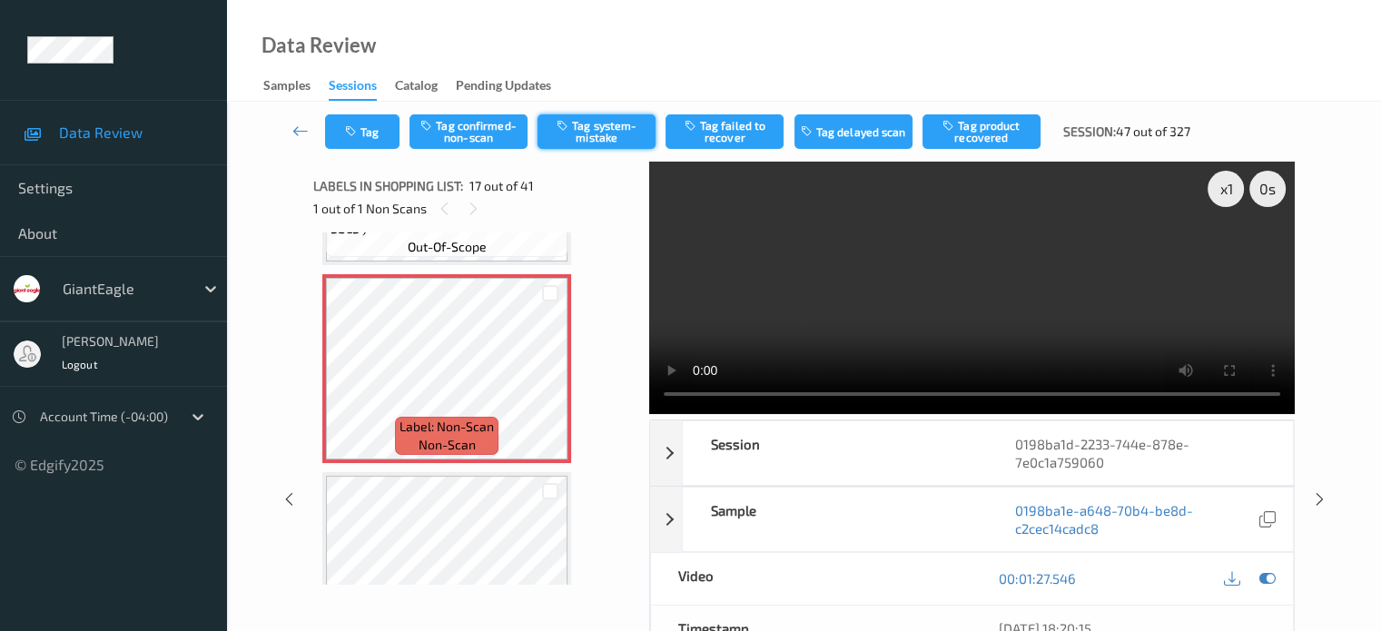
click at [598, 135] on button "Tag system-mistake" at bounding box center [597, 131] width 118 height 35
click at [349, 123] on button "Tag" at bounding box center [362, 131] width 74 height 35
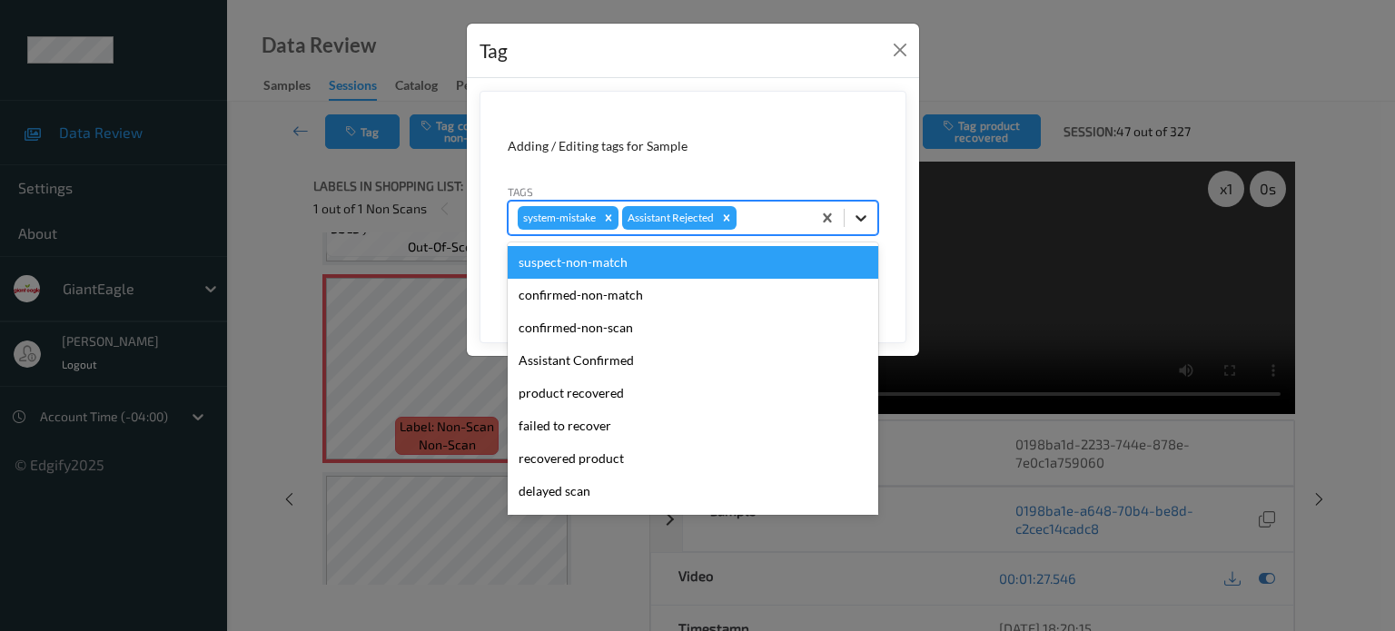
click at [866, 215] on icon at bounding box center [861, 218] width 11 height 6
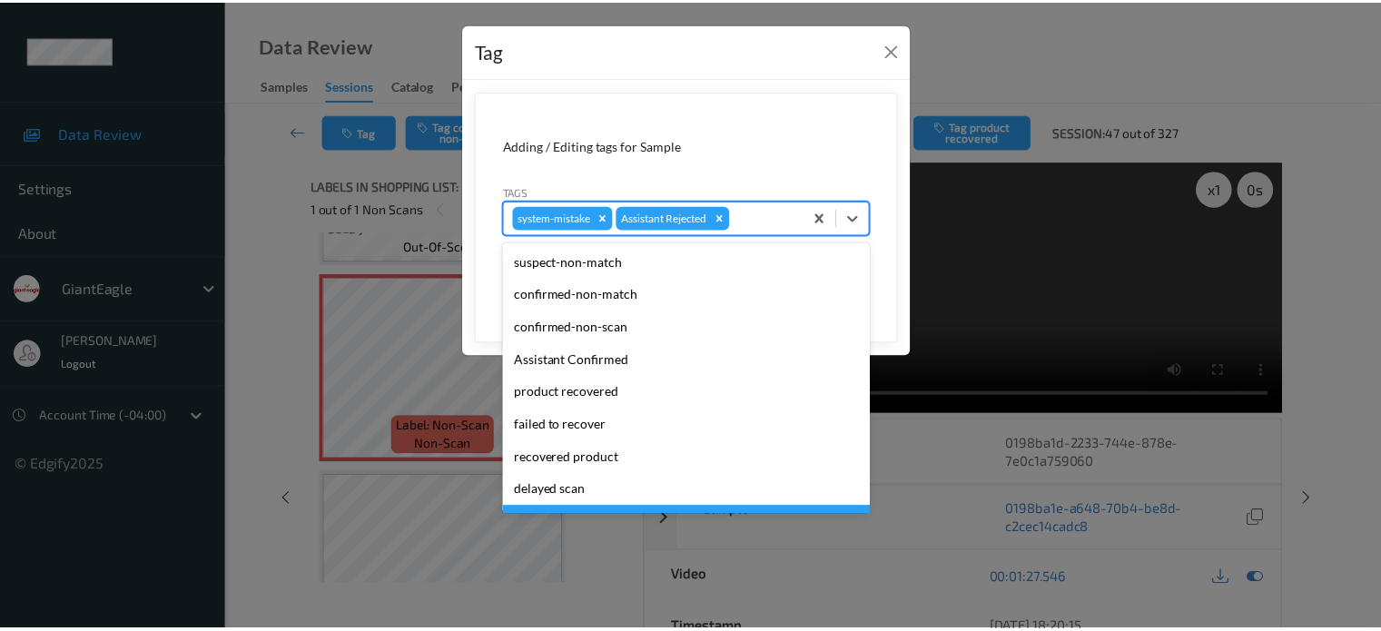
scroll to position [160, 0]
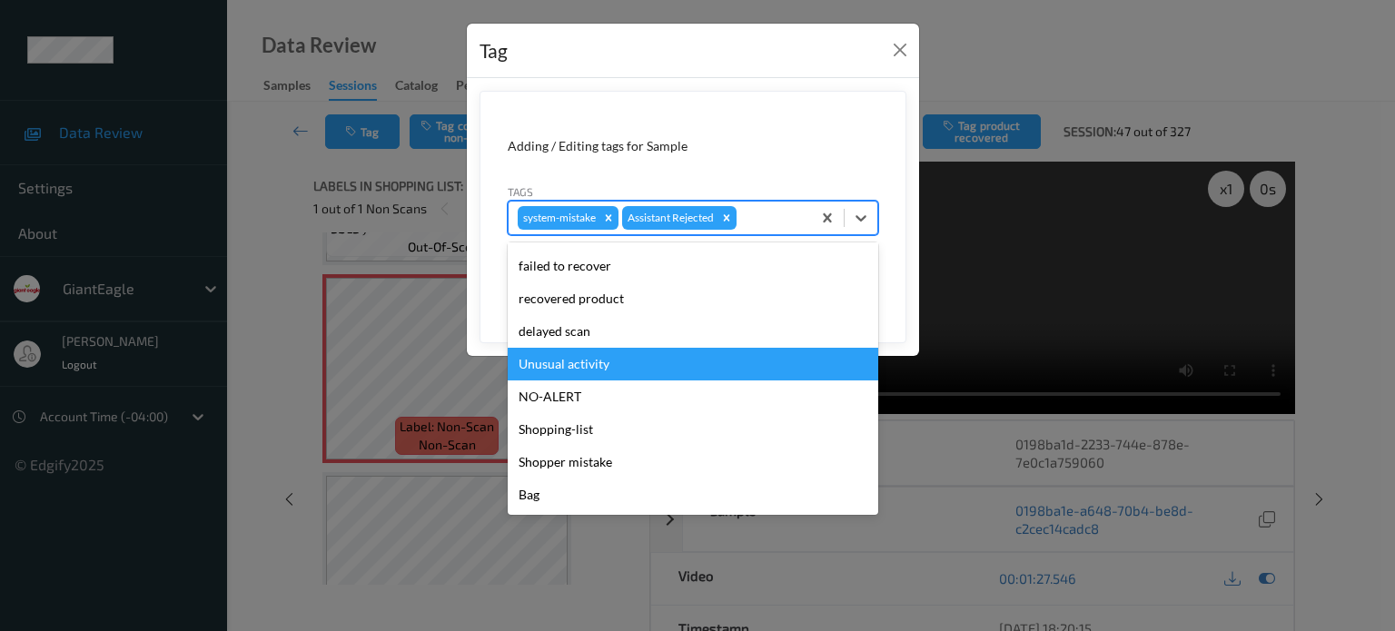
click at [592, 364] on div "Unusual activity" at bounding box center [693, 364] width 371 height 33
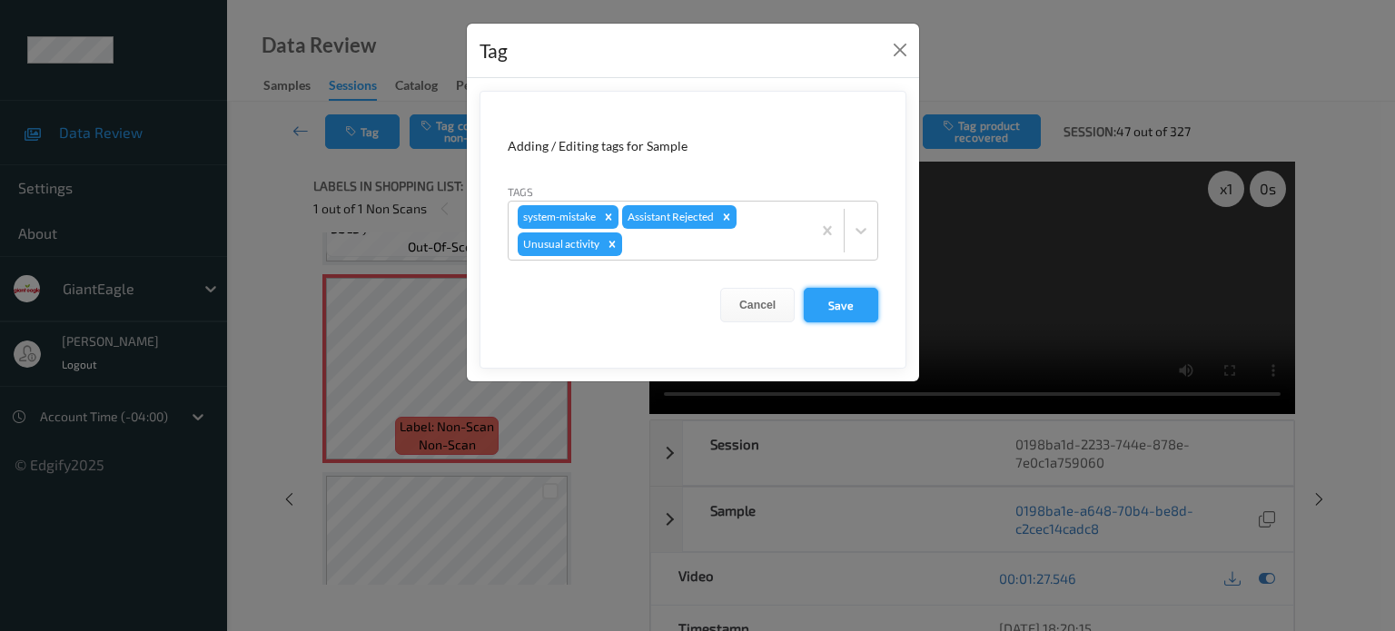
click at [842, 303] on button "Save" at bounding box center [841, 305] width 74 height 35
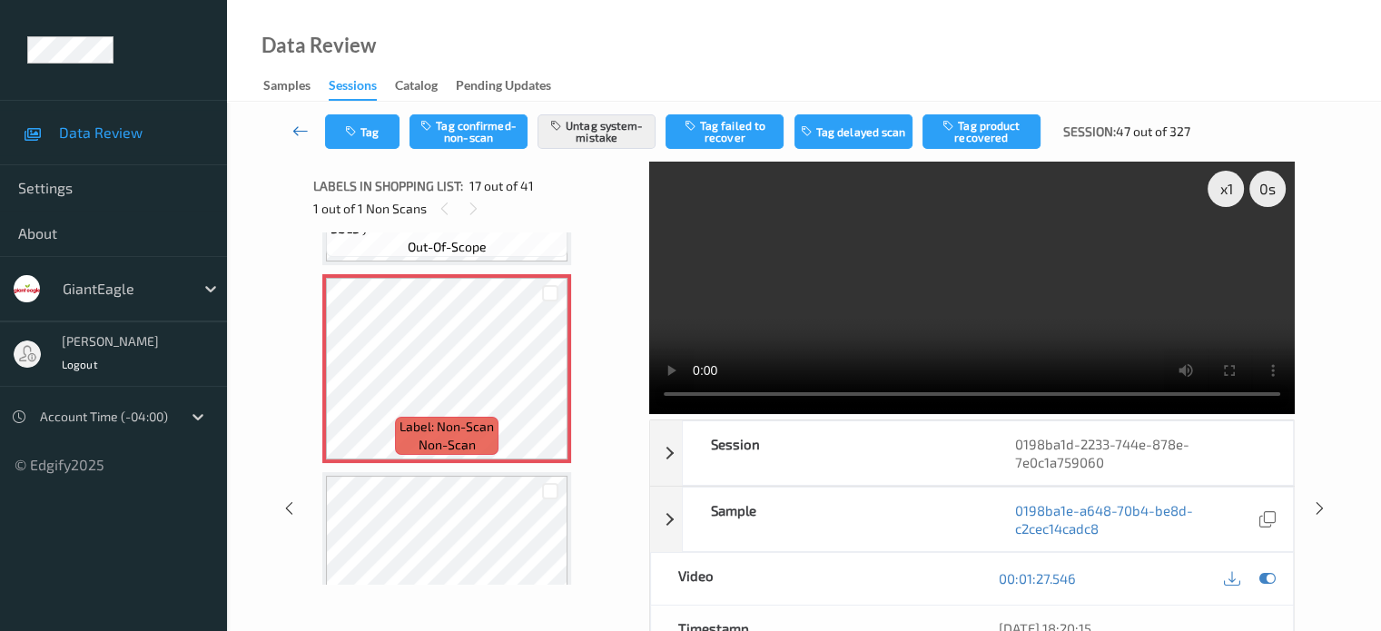
click at [302, 134] on icon at bounding box center [300, 131] width 16 height 18
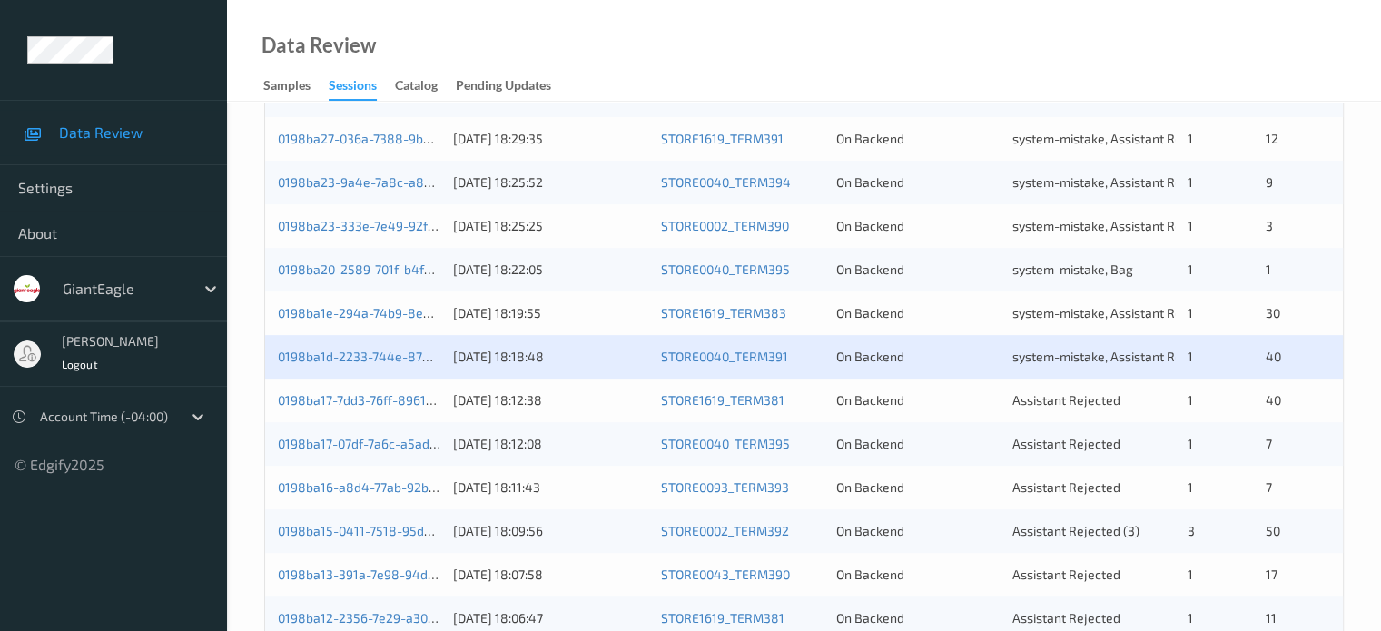
scroll to position [523, 0]
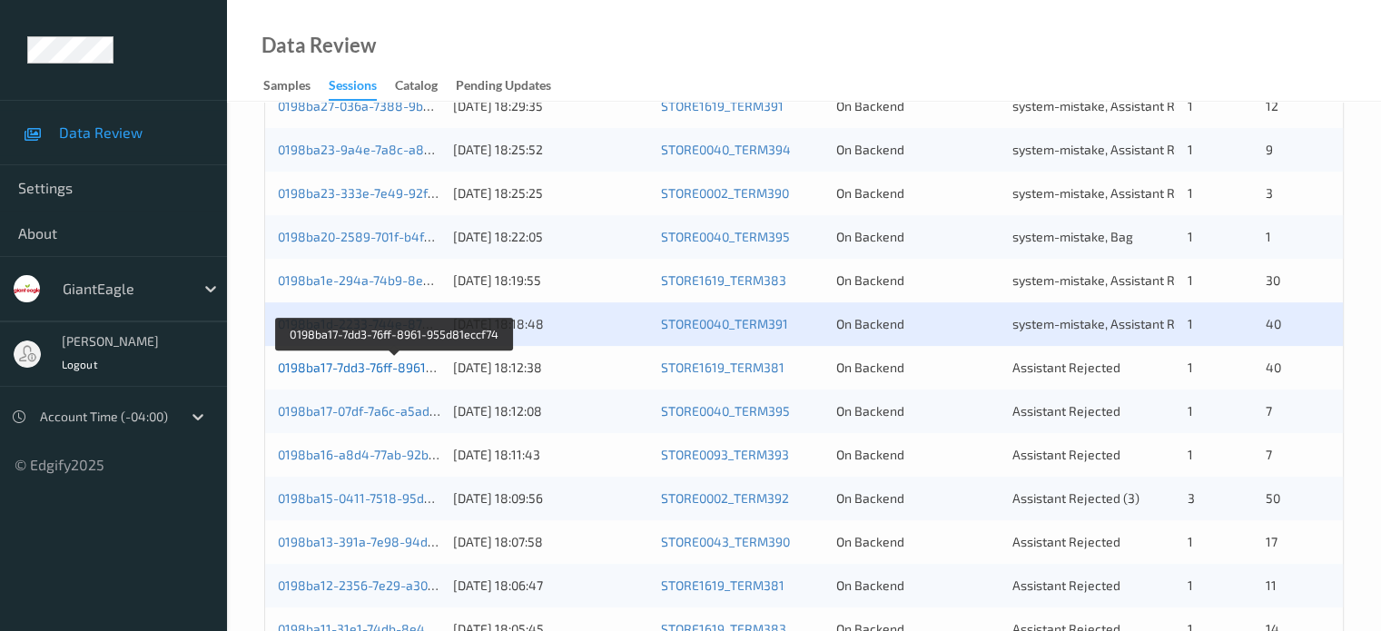
click at [386, 362] on link "0198ba17-7dd3-76ff-8961-955d81eccf74" at bounding box center [395, 367] width 235 height 15
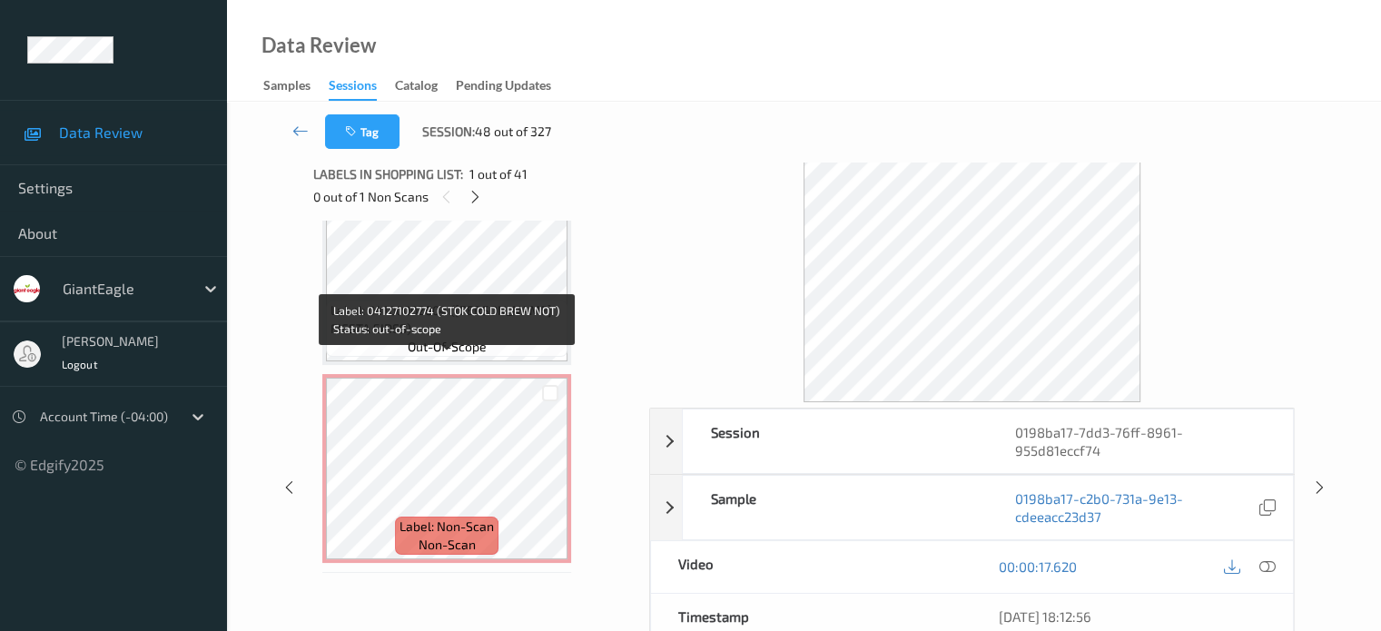
scroll to position [4136, 0]
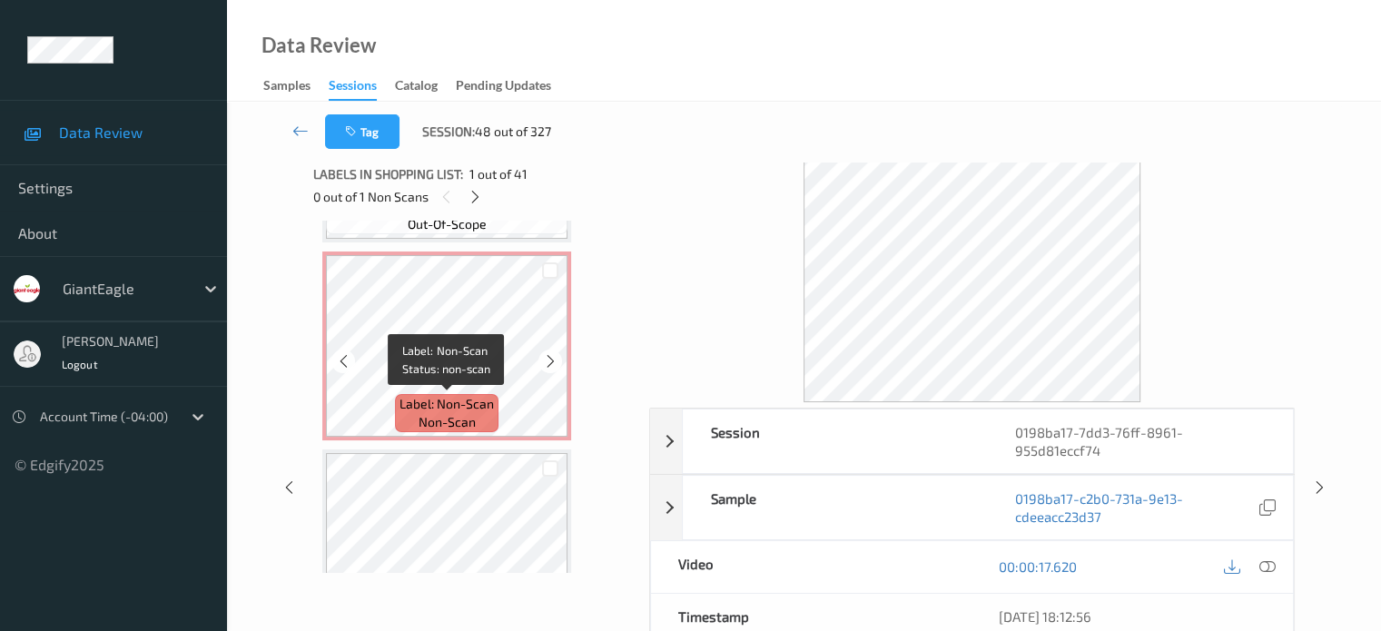
click at [451, 407] on span "Label: Non-Scan" at bounding box center [447, 404] width 94 height 18
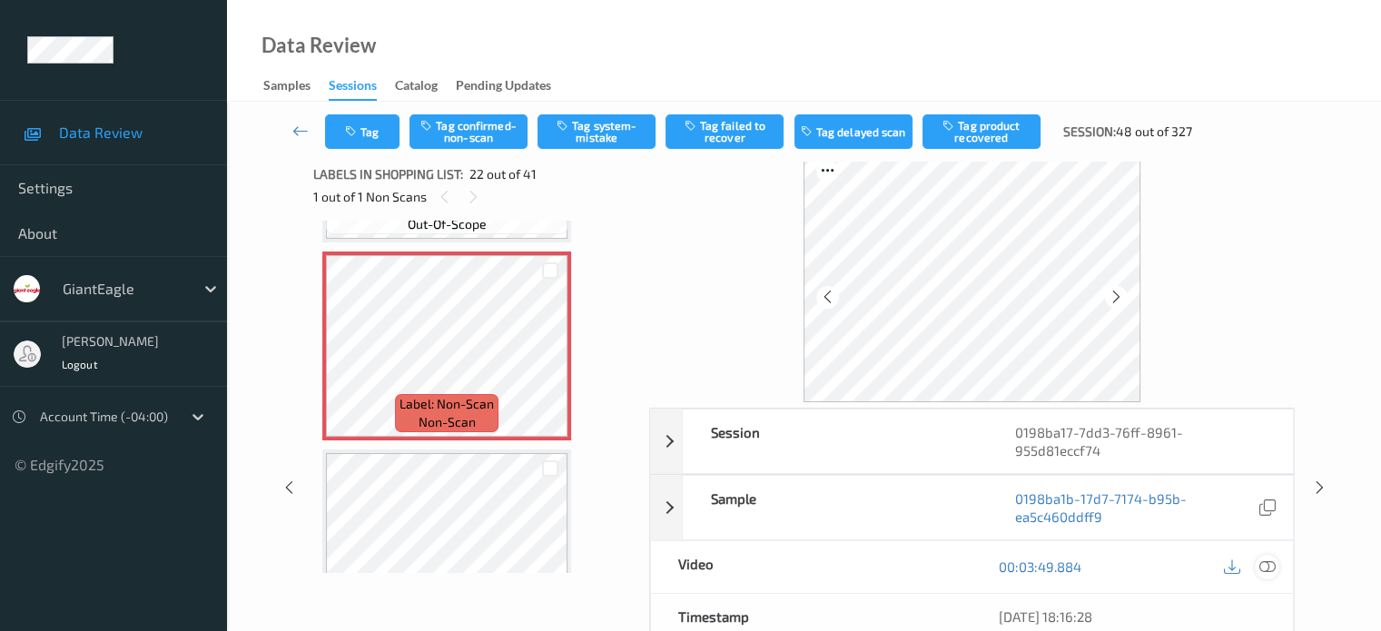
click at [1261, 559] on icon at bounding box center [1267, 567] width 16 height 16
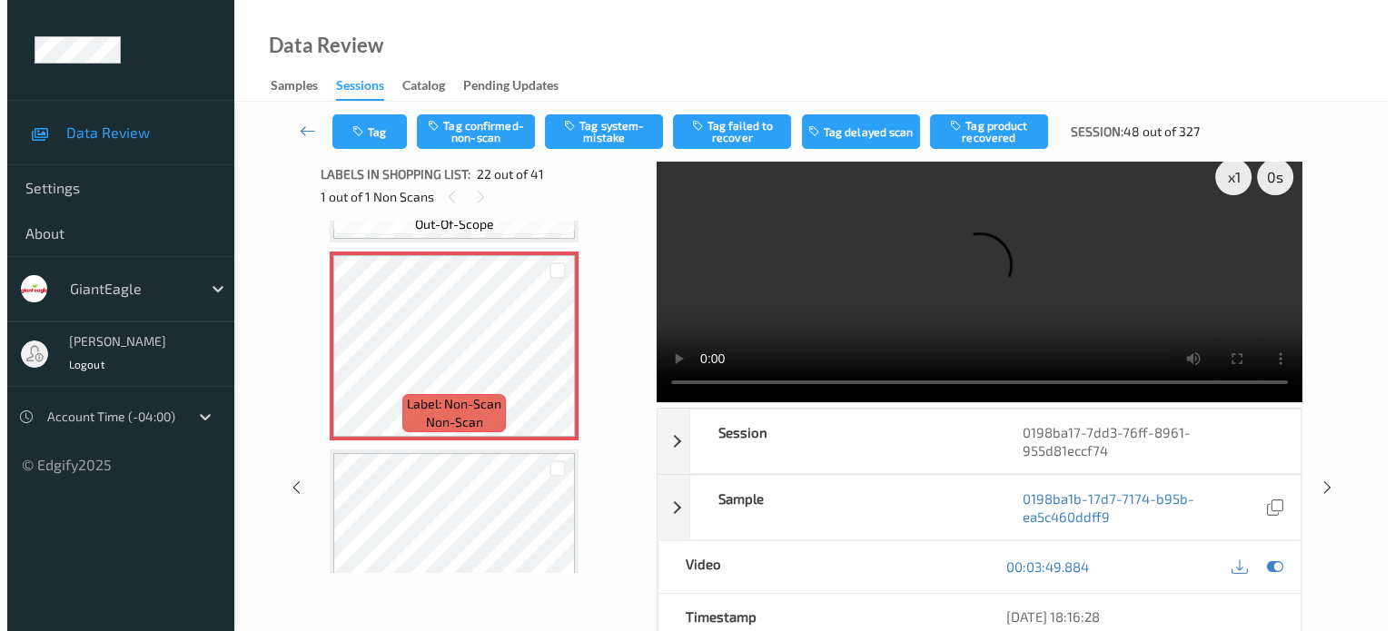
scroll to position [0, 0]
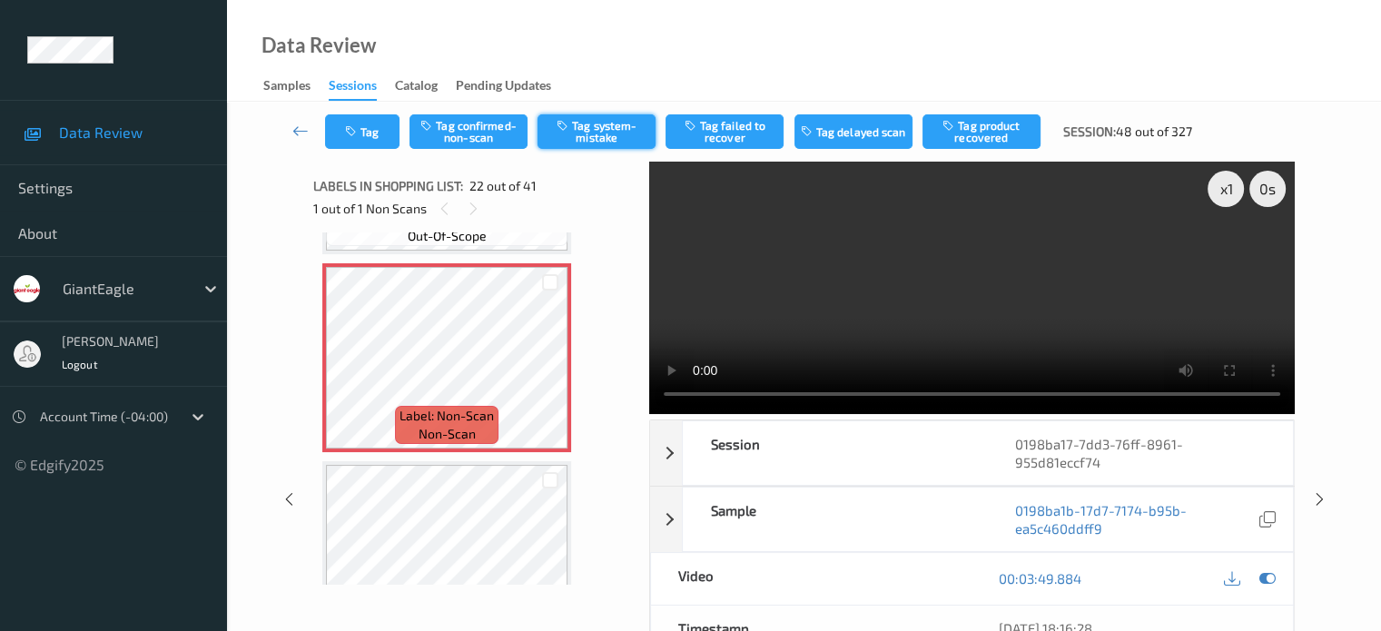
click at [599, 129] on button "Tag system-mistake" at bounding box center [597, 131] width 118 height 35
click at [355, 143] on button "Tag" at bounding box center [362, 131] width 74 height 35
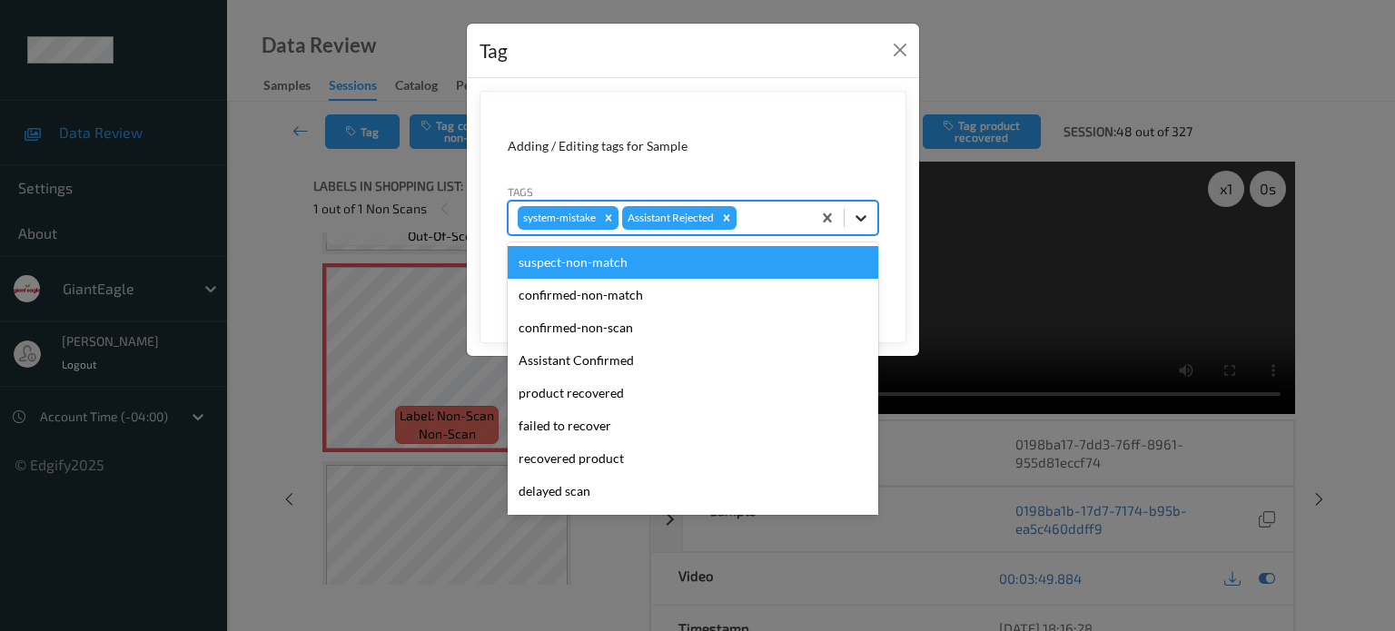
click at [859, 221] on icon at bounding box center [861, 218] width 18 height 18
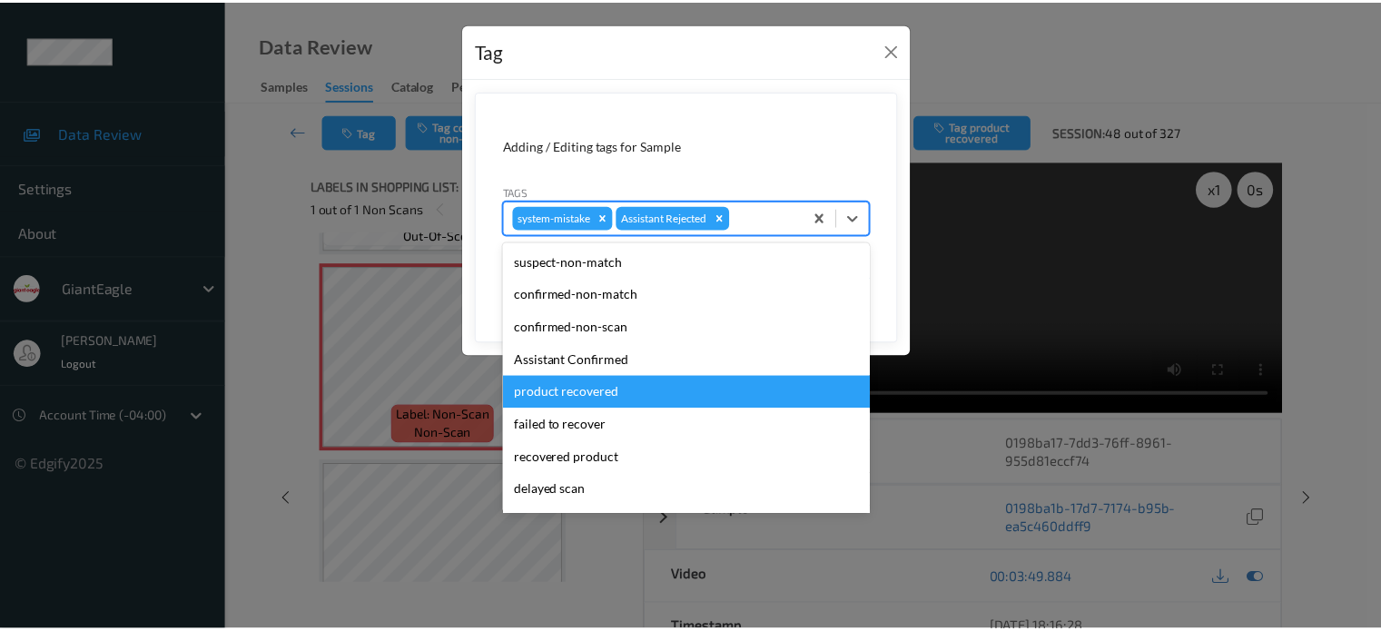
scroll to position [160, 0]
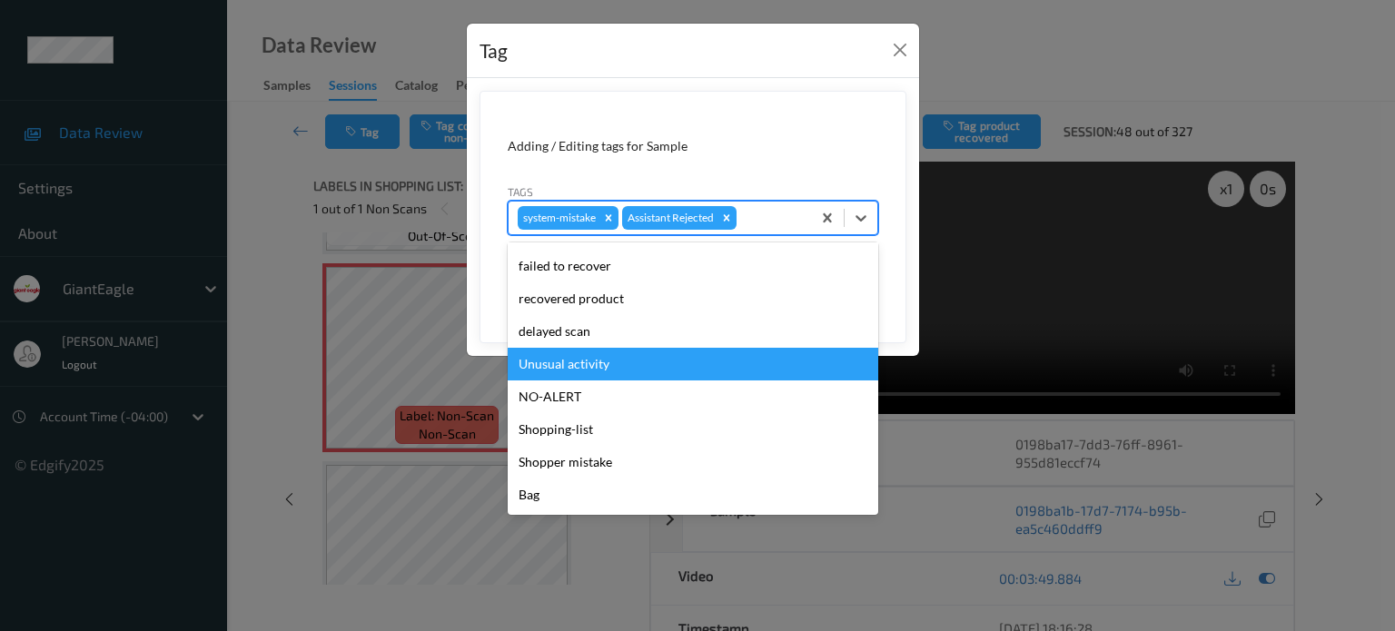
click at [596, 363] on div "Unusual activity" at bounding box center [693, 364] width 371 height 33
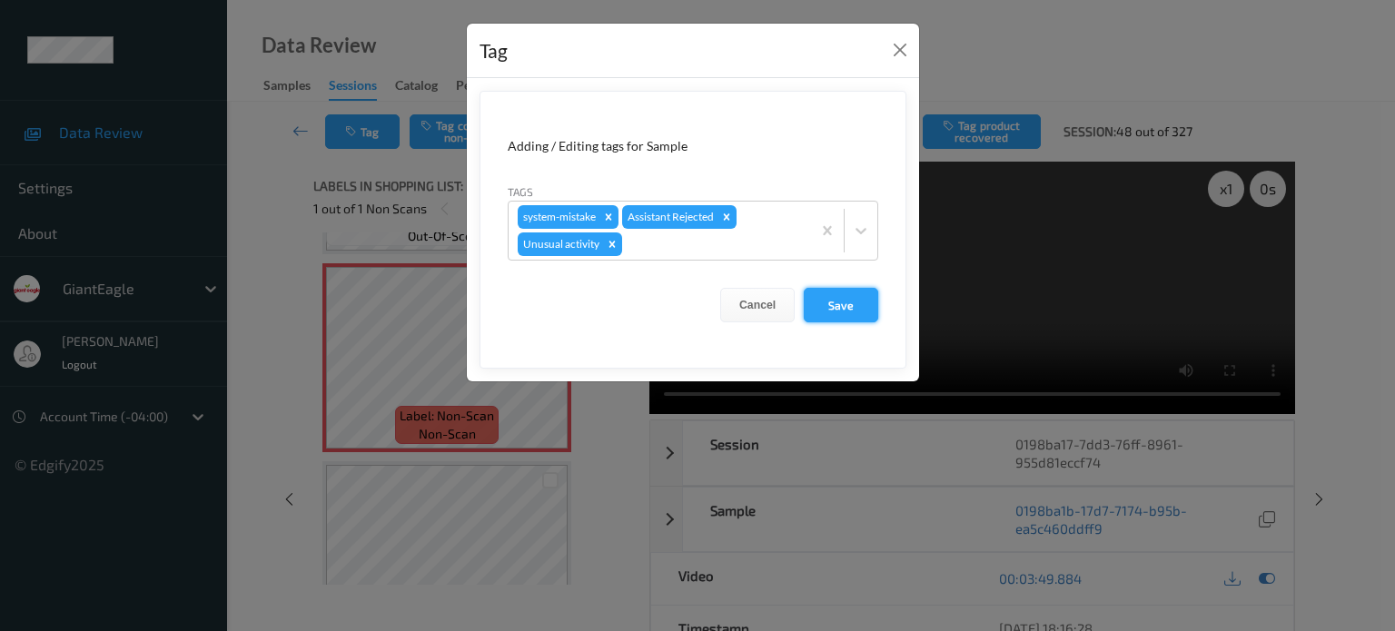
click at [847, 304] on button "Save" at bounding box center [841, 305] width 74 height 35
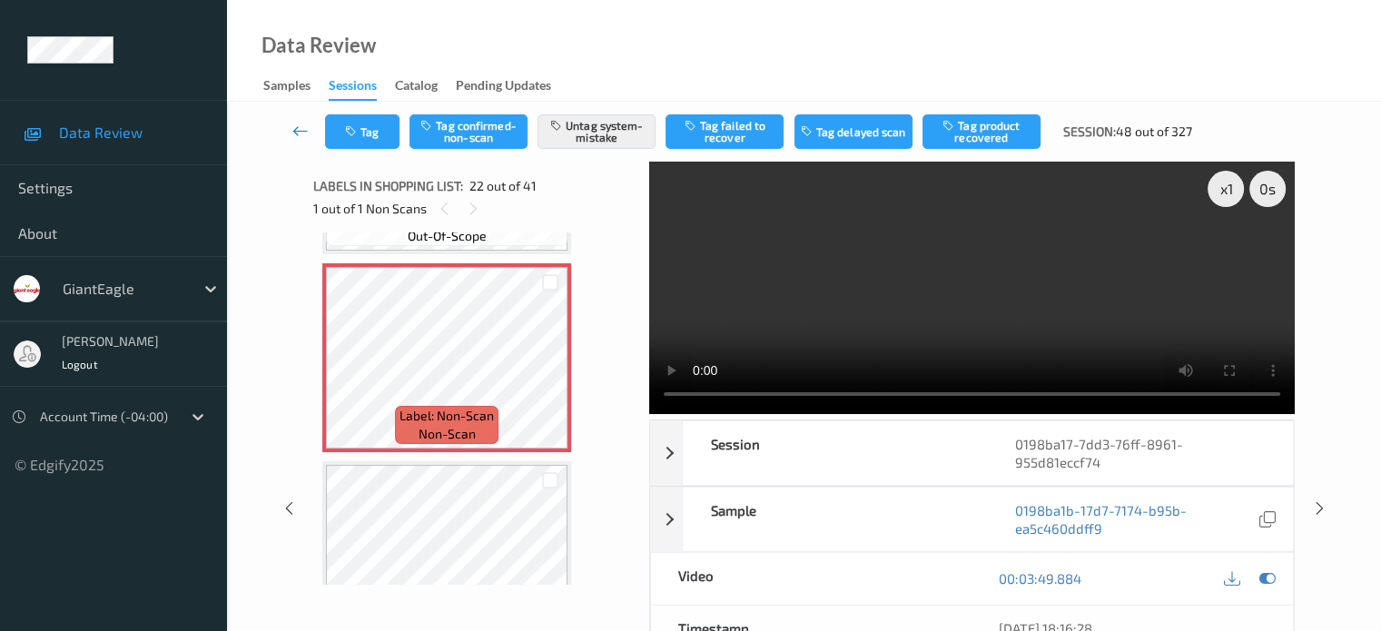
click at [305, 137] on icon at bounding box center [300, 131] width 16 height 18
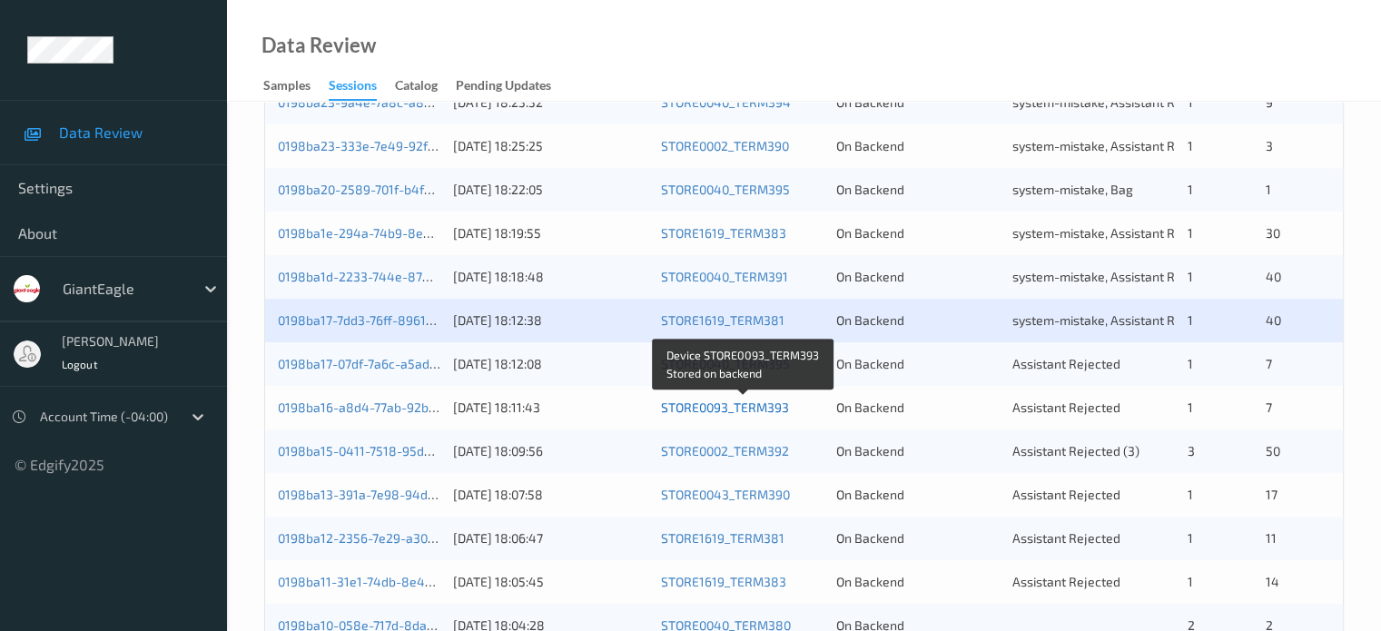
scroll to position [605, 0]
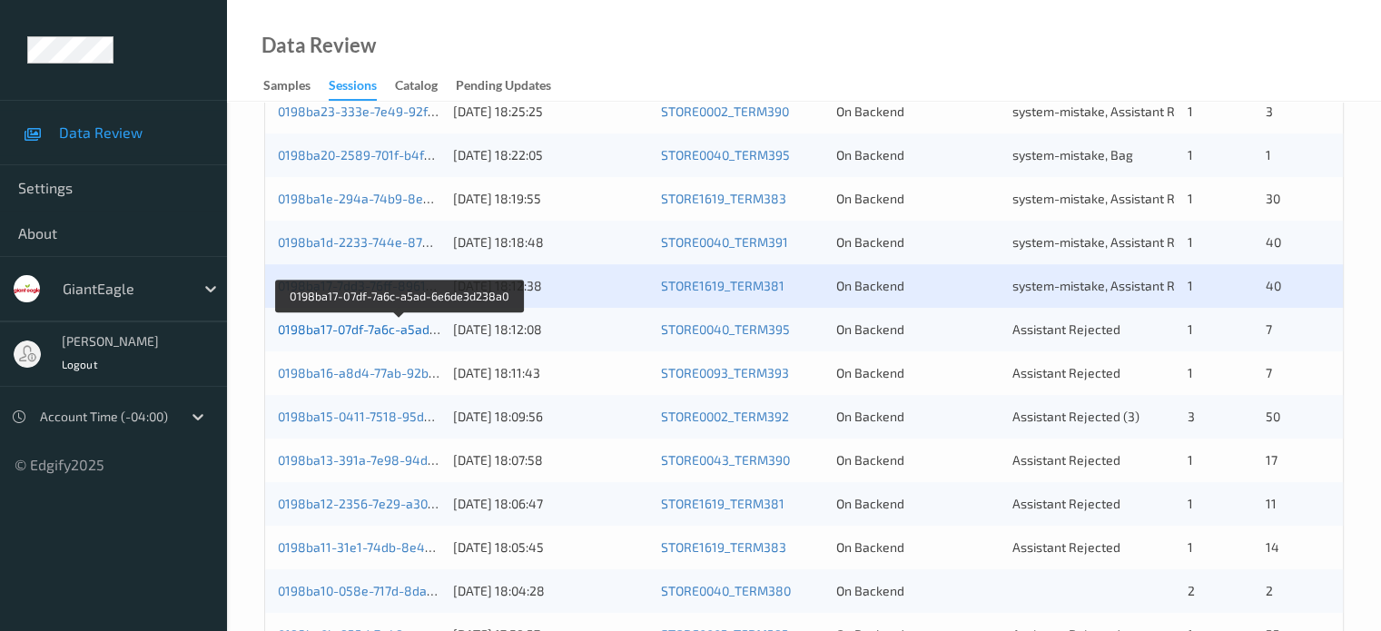
click at [332, 324] on link "0198ba17-07df-7a6c-a5ad-6e6de3d238a0" at bounding box center [400, 329] width 245 height 15
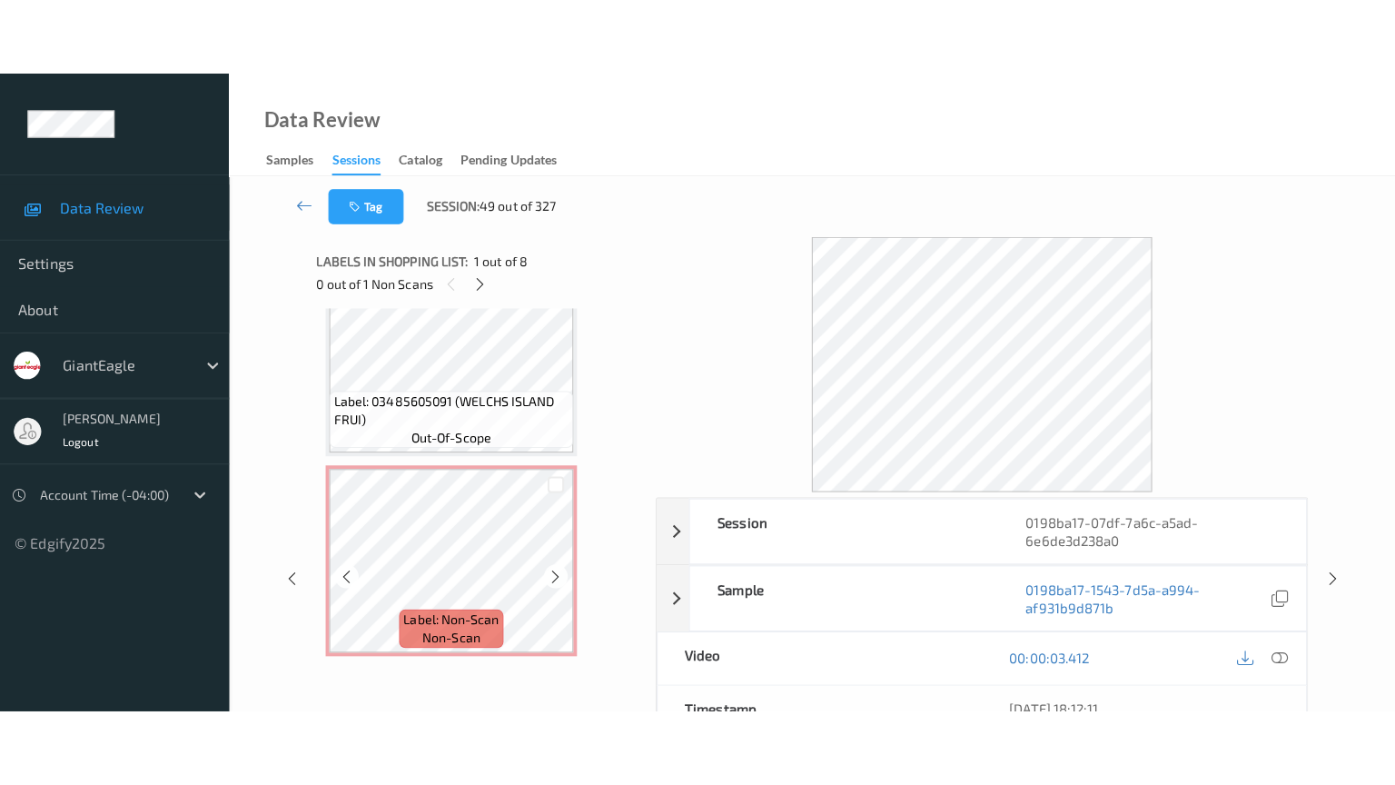
scroll to position [1240, 0]
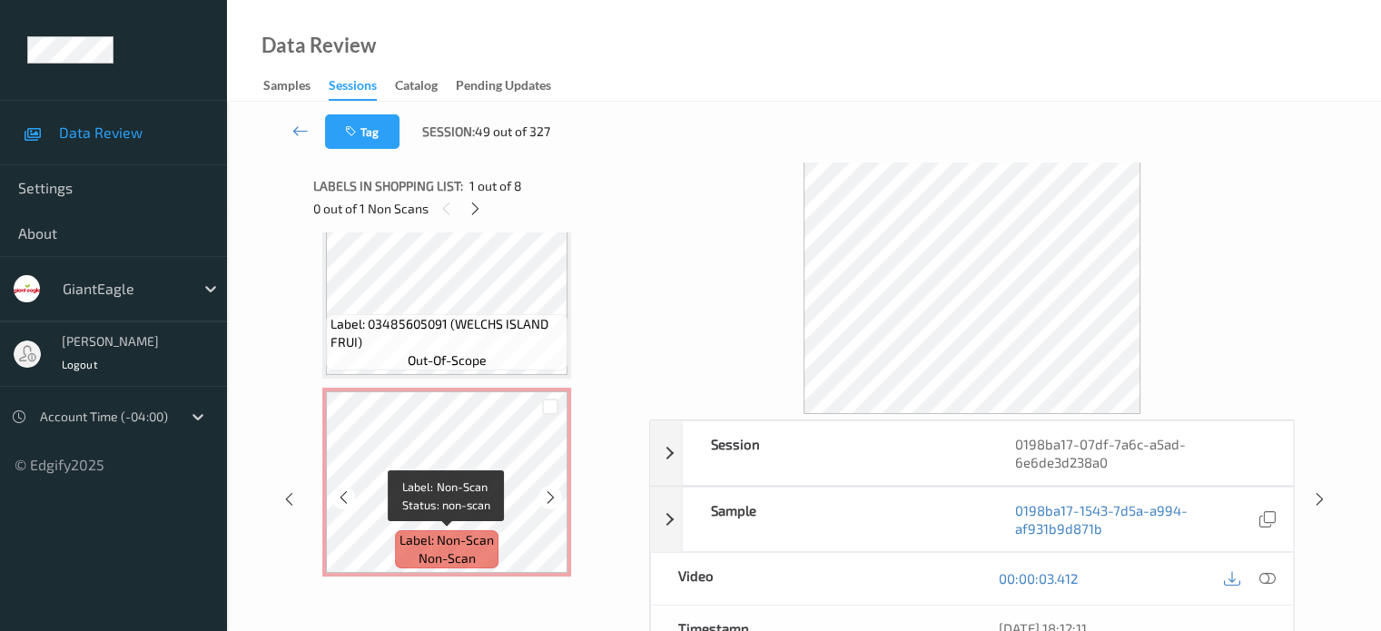
click at [447, 550] on span "non-scan" at bounding box center [447, 559] width 57 height 18
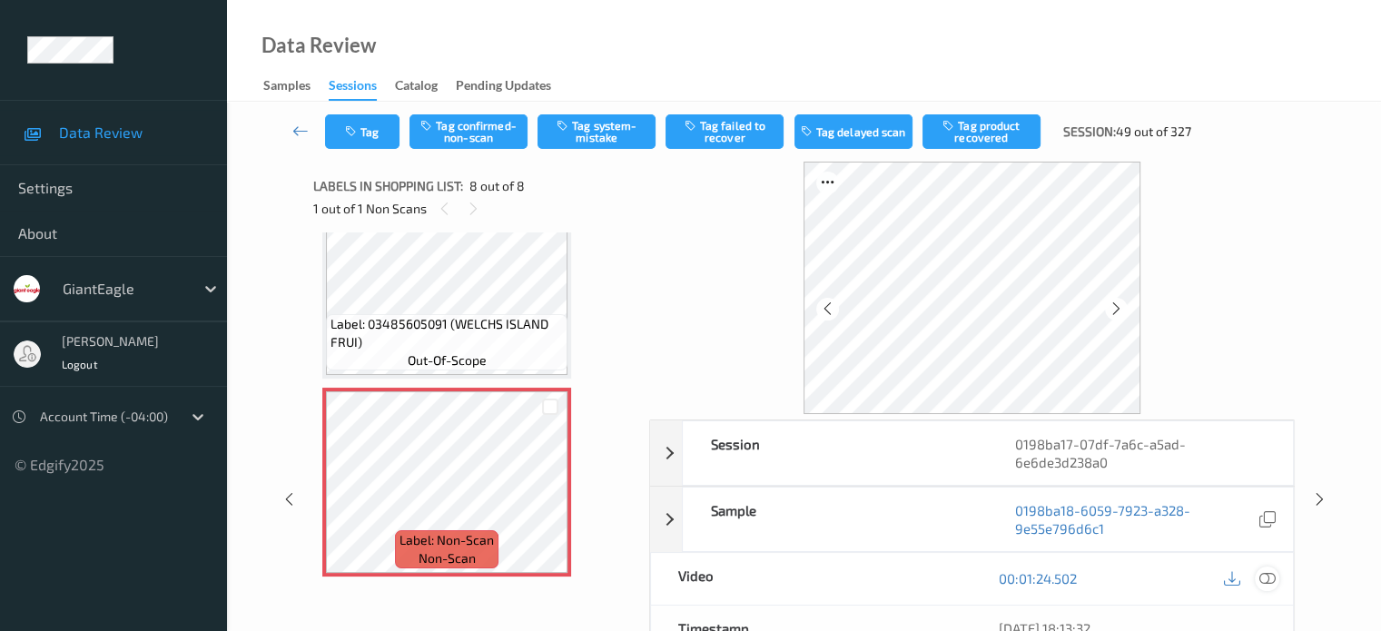
click at [1268, 573] on icon at bounding box center [1267, 578] width 16 height 16
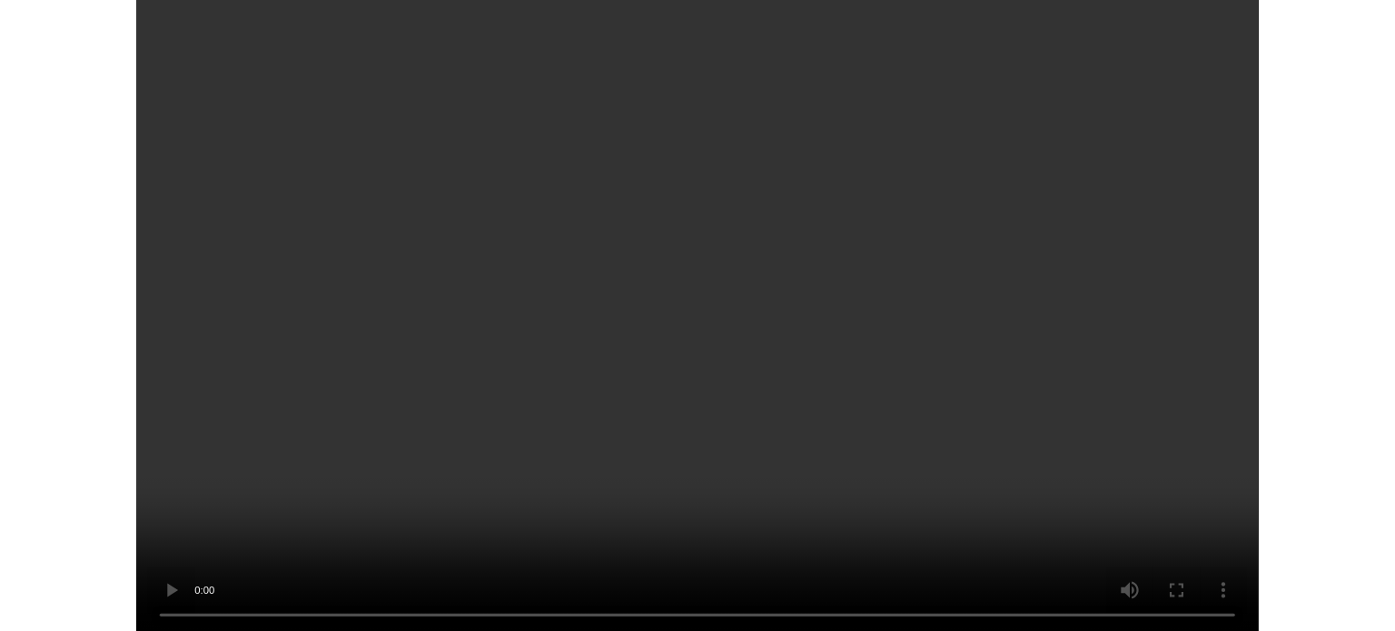
scroll to position [1087, 0]
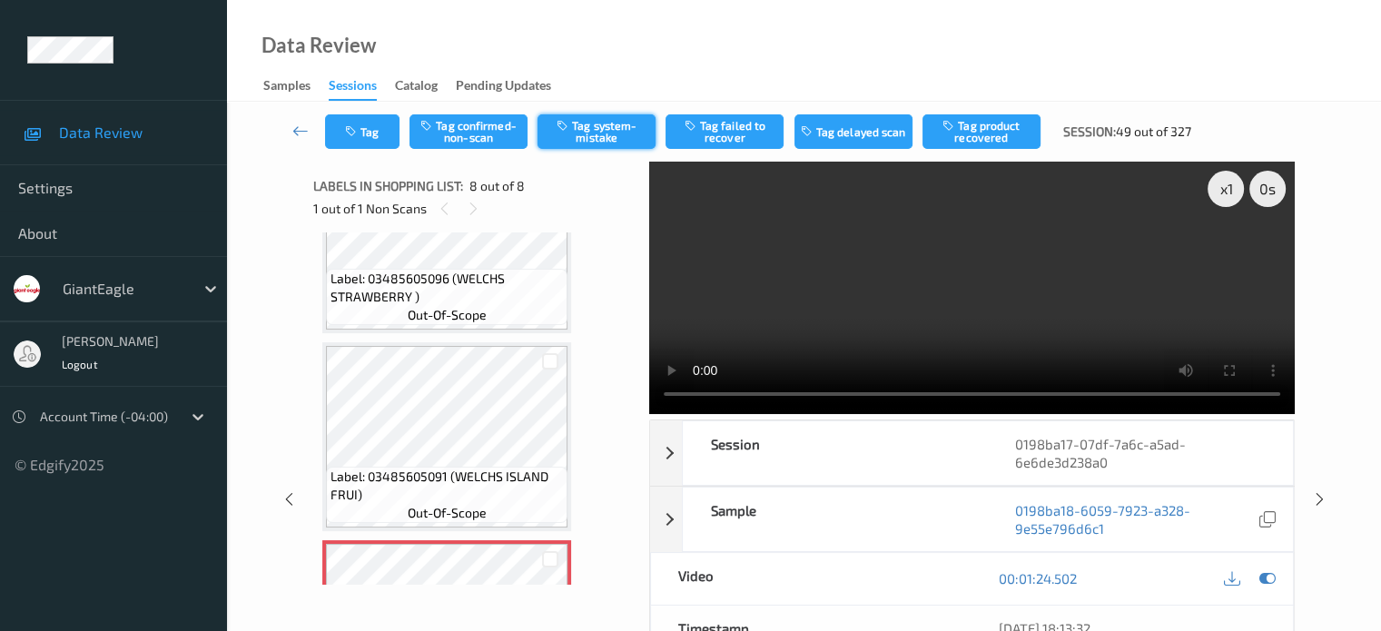
click at [591, 140] on button "Tag system-mistake" at bounding box center [597, 131] width 118 height 35
click at [360, 126] on icon "button" at bounding box center [352, 131] width 15 height 13
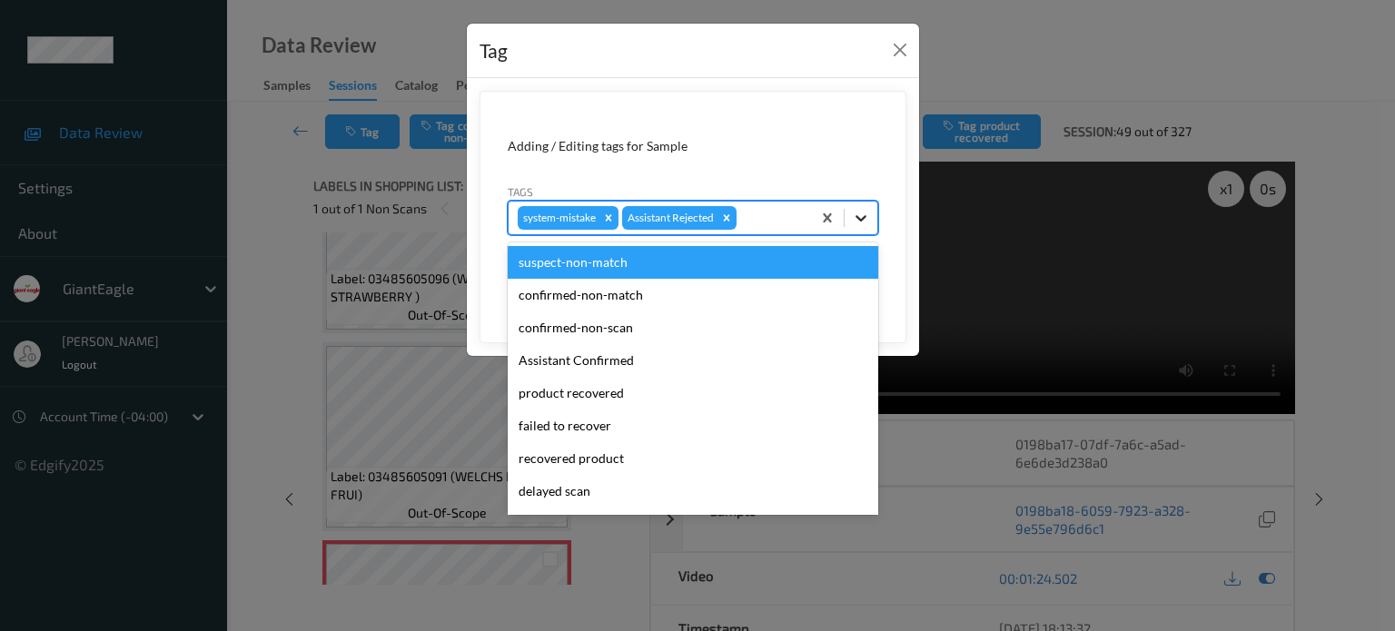
click at [862, 221] on icon at bounding box center [861, 218] width 18 height 18
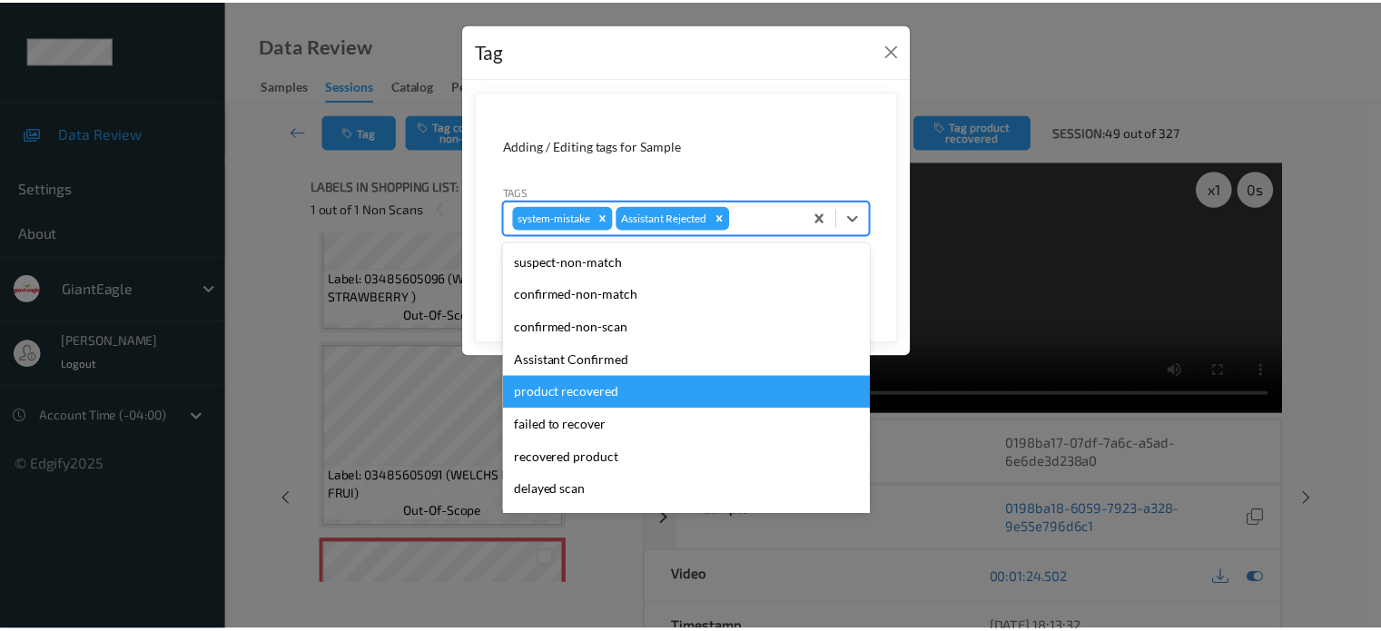
scroll to position [160, 0]
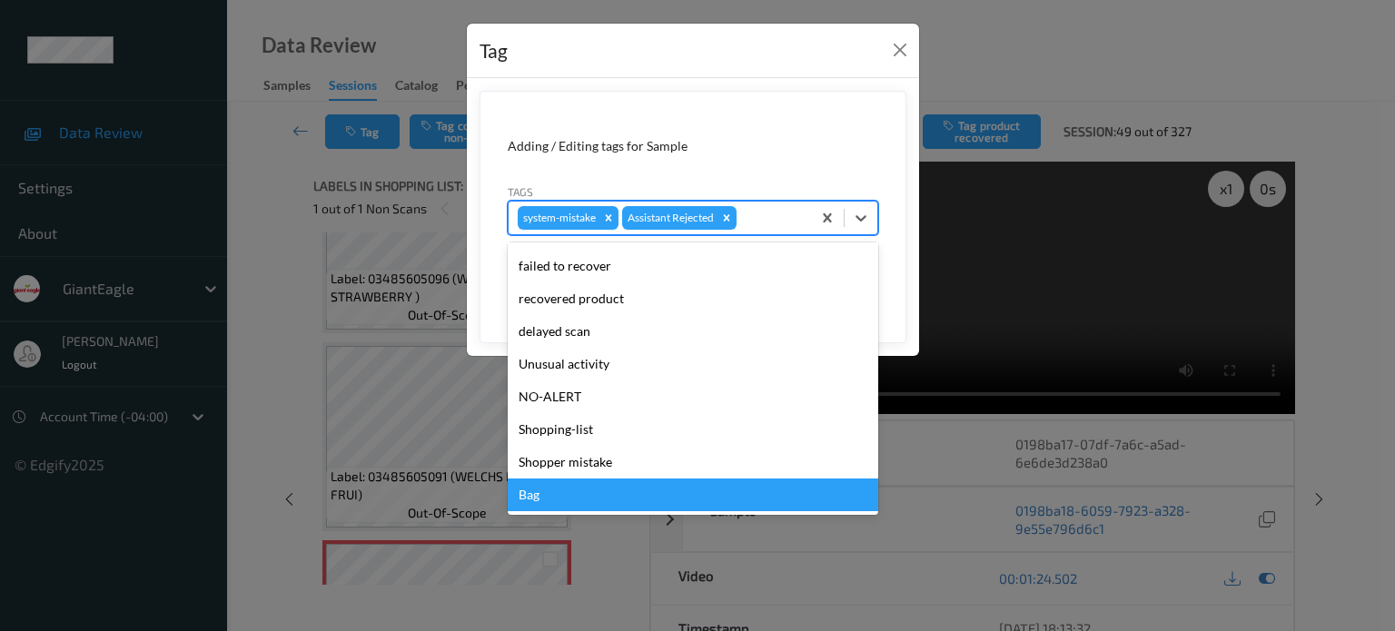
click at [552, 493] on div "Bag" at bounding box center [693, 495] width 371 height 33
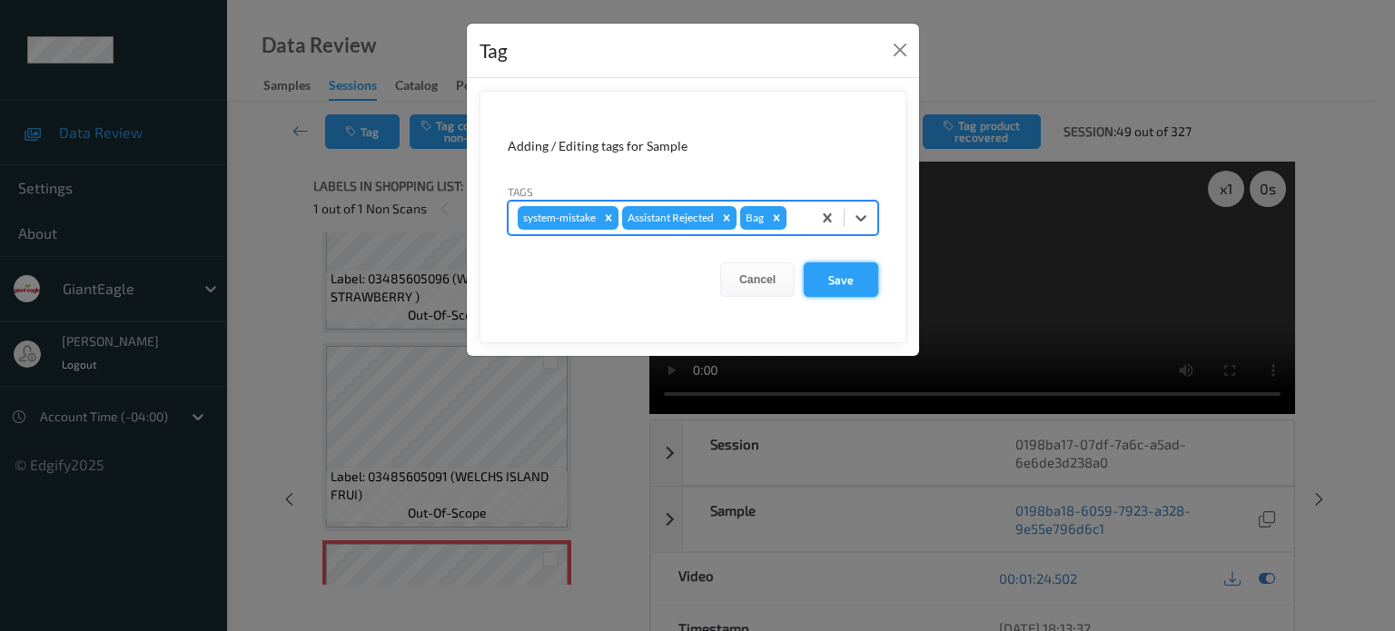
click at [846, 286] on button "Save" at bounding box center [841, 279] width 74 height 35
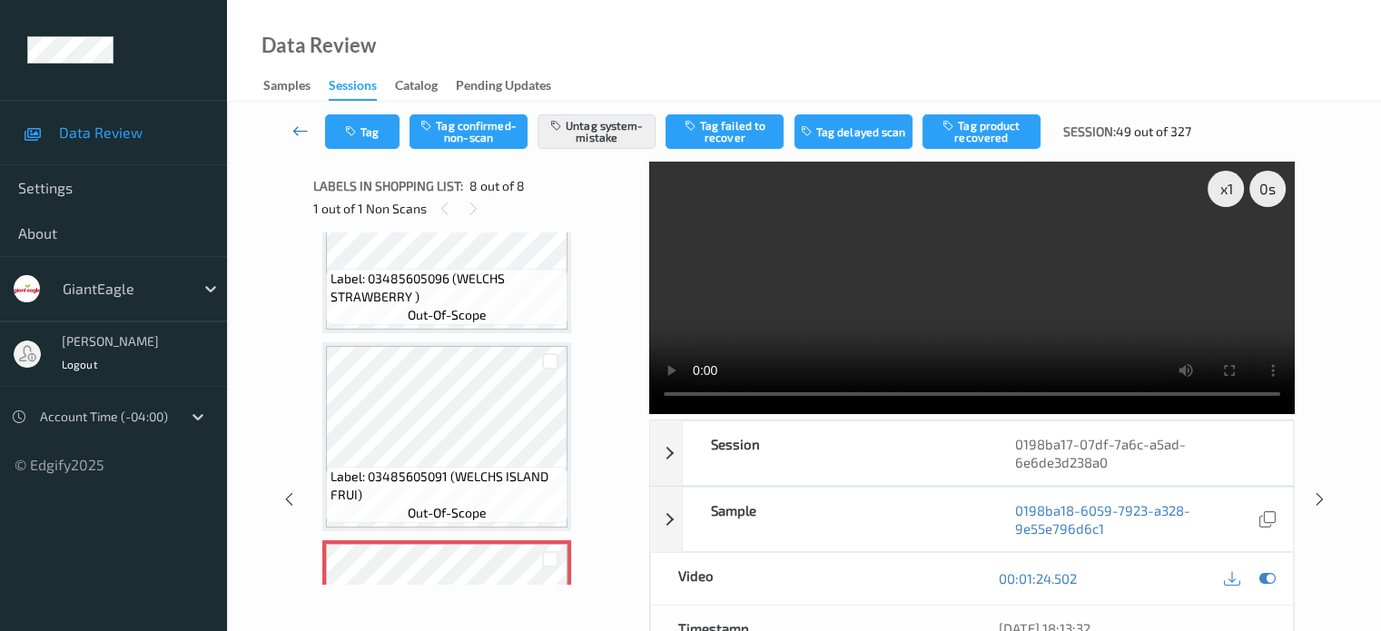
click at [302, 135] on icon at bounding box center [300, 131] width 16 height 18
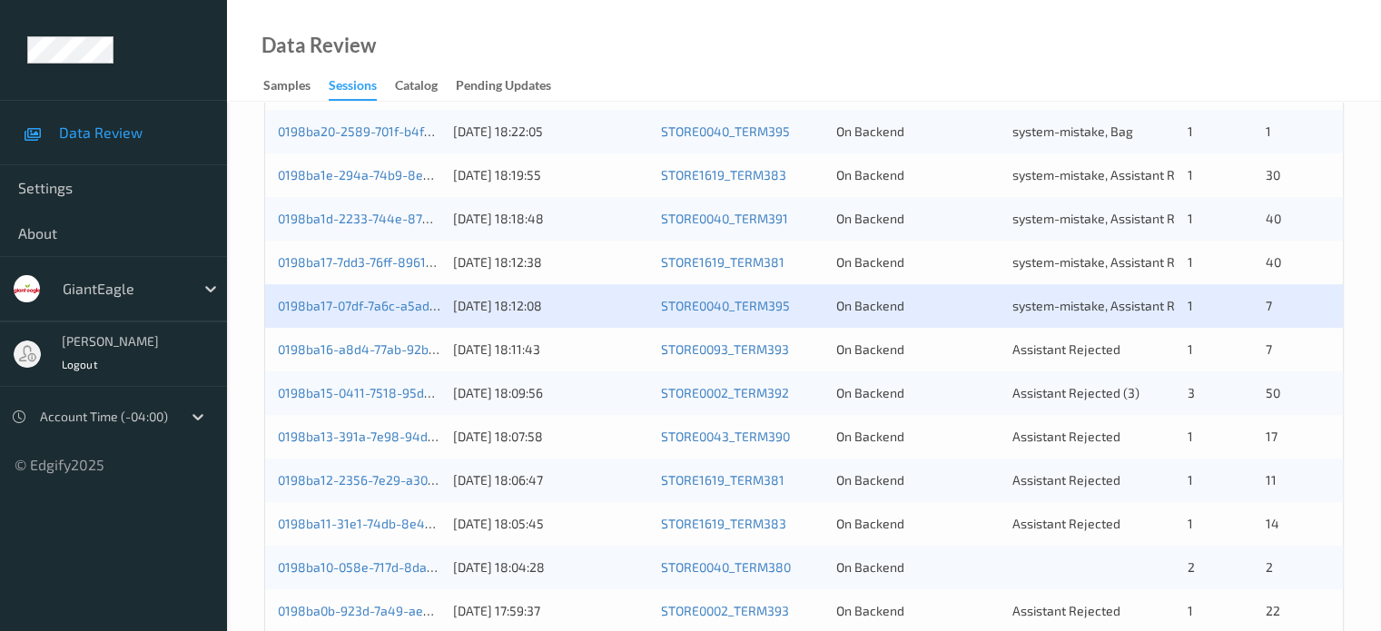
scroll to position [643, 0]
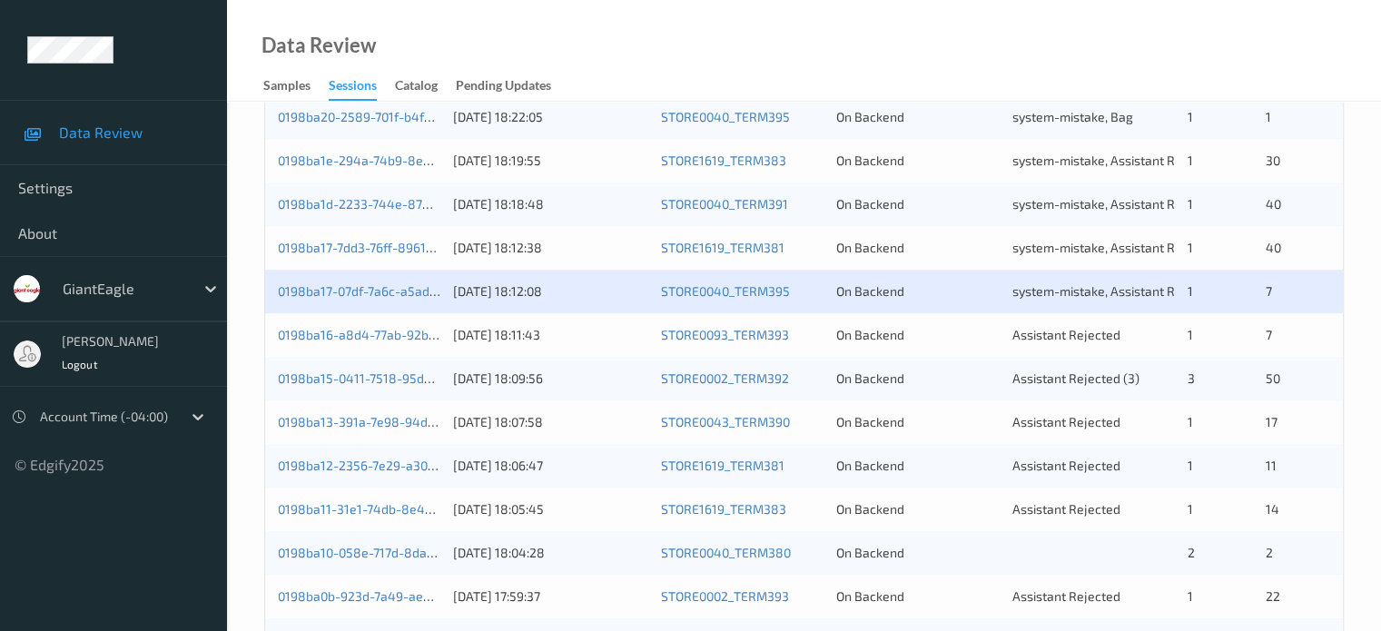
click at [352, 350] on div "0198ba16-a8d4-77ab-92b6-0522373d3d02 17/08/2025 18:11:43 STORE0093_TERM393 On B…" at bounding box center [804, 335] width 1078 height 44
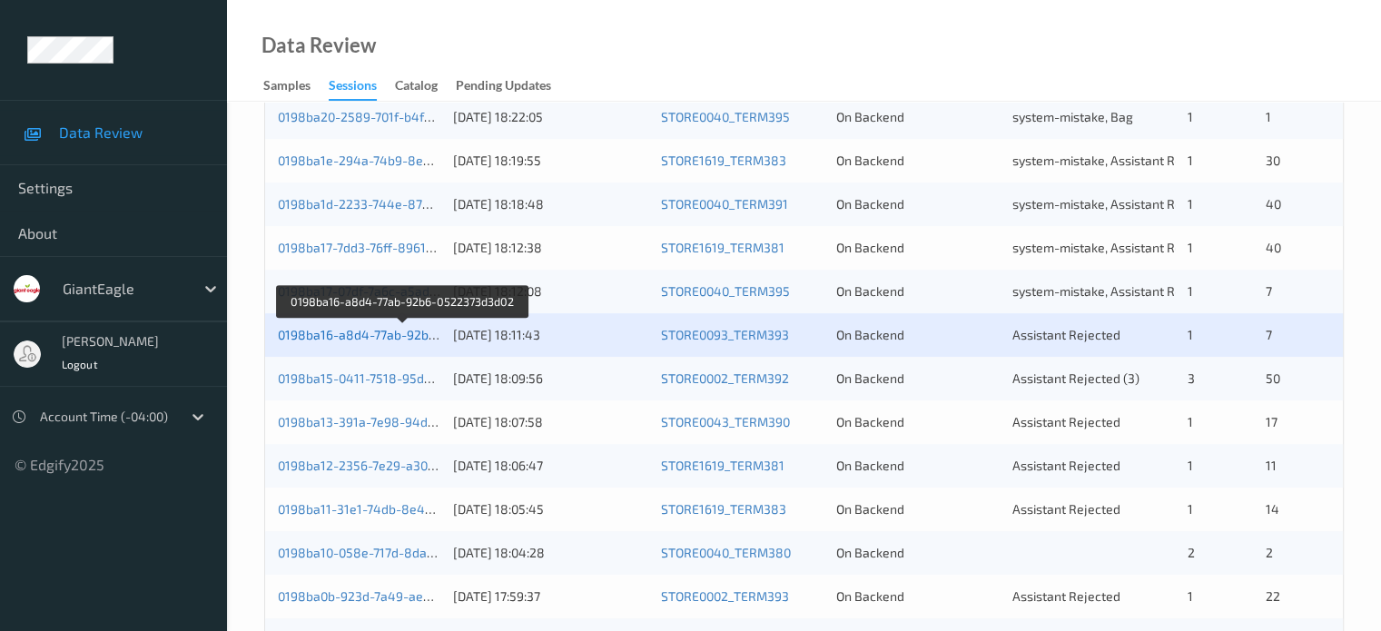
click at [353, 337] on link "0198ba16-a8d4-77ab-92b6-0522373d3d02" at bounding box center [403, 334] width 250 height 15
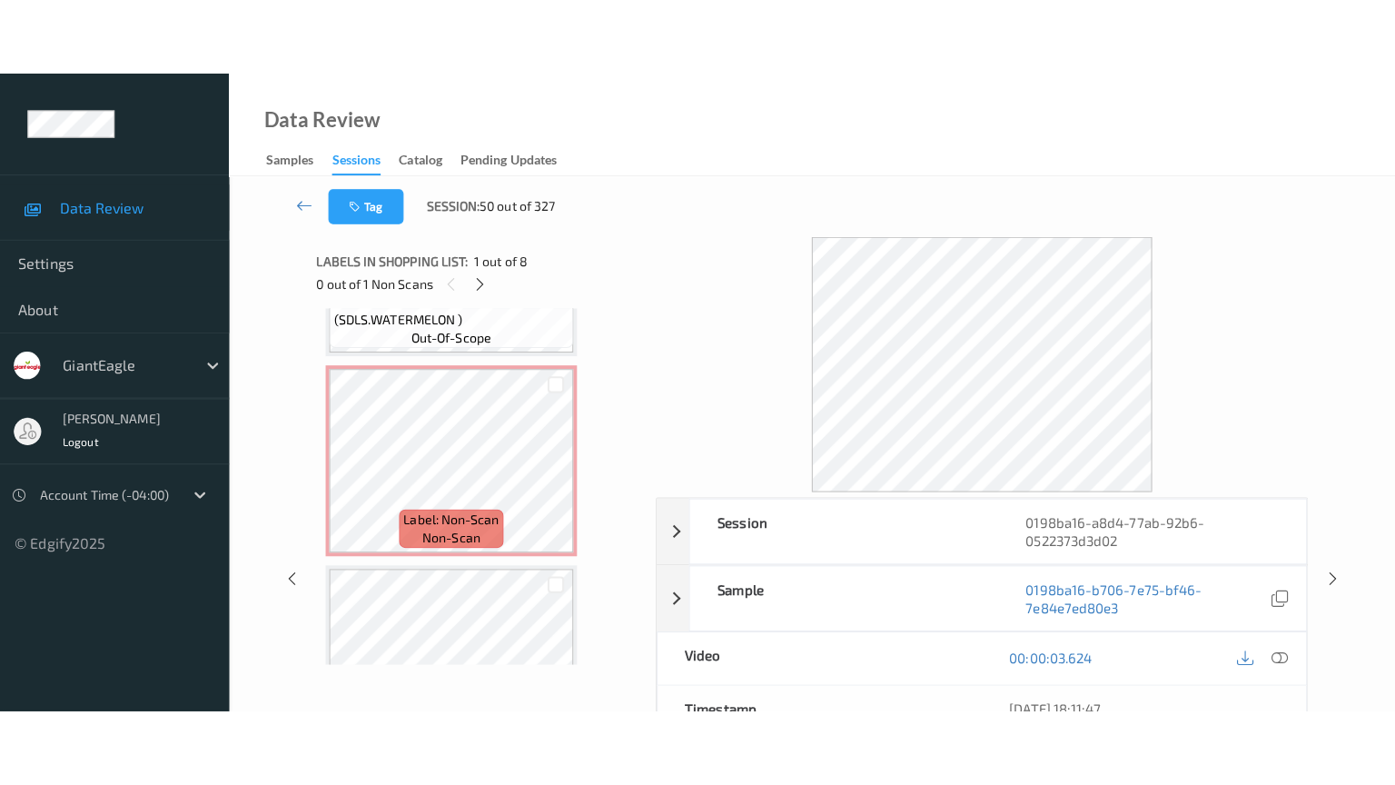
scroll to position [1139, 0]
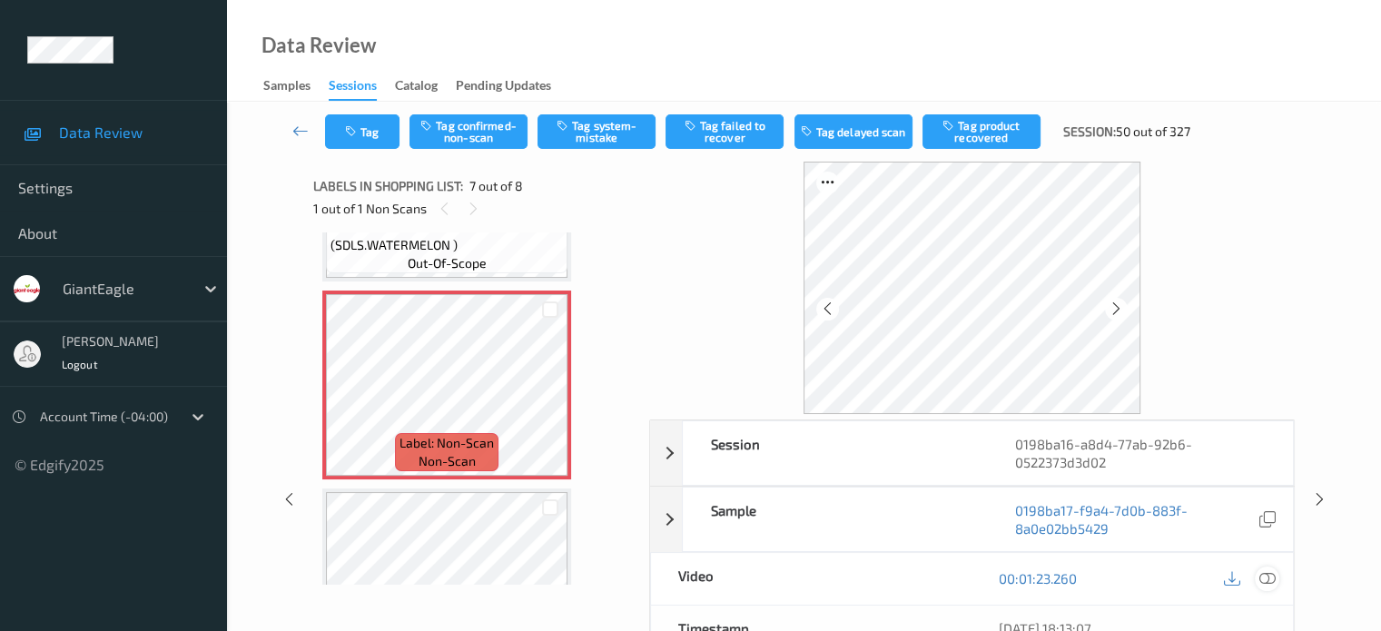
click at [1268, 580] on icon at bounding box center [1267, 578] width 16 height 16
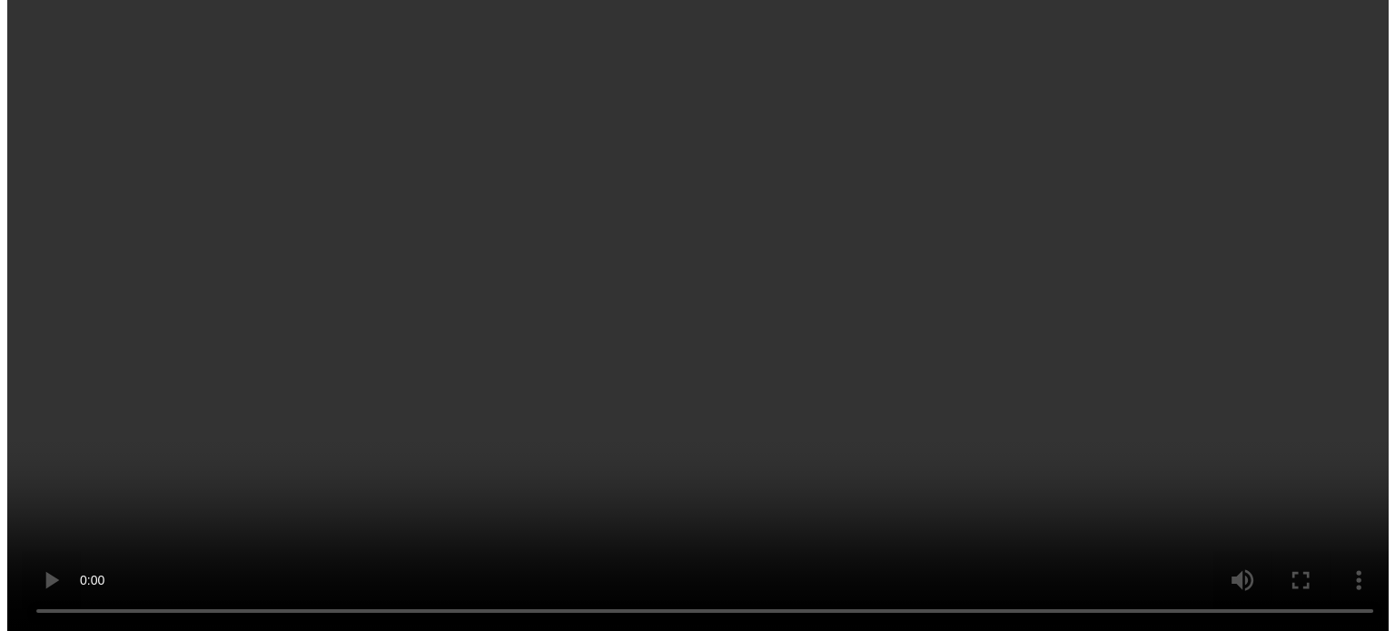
scroll to position [1239, 0]
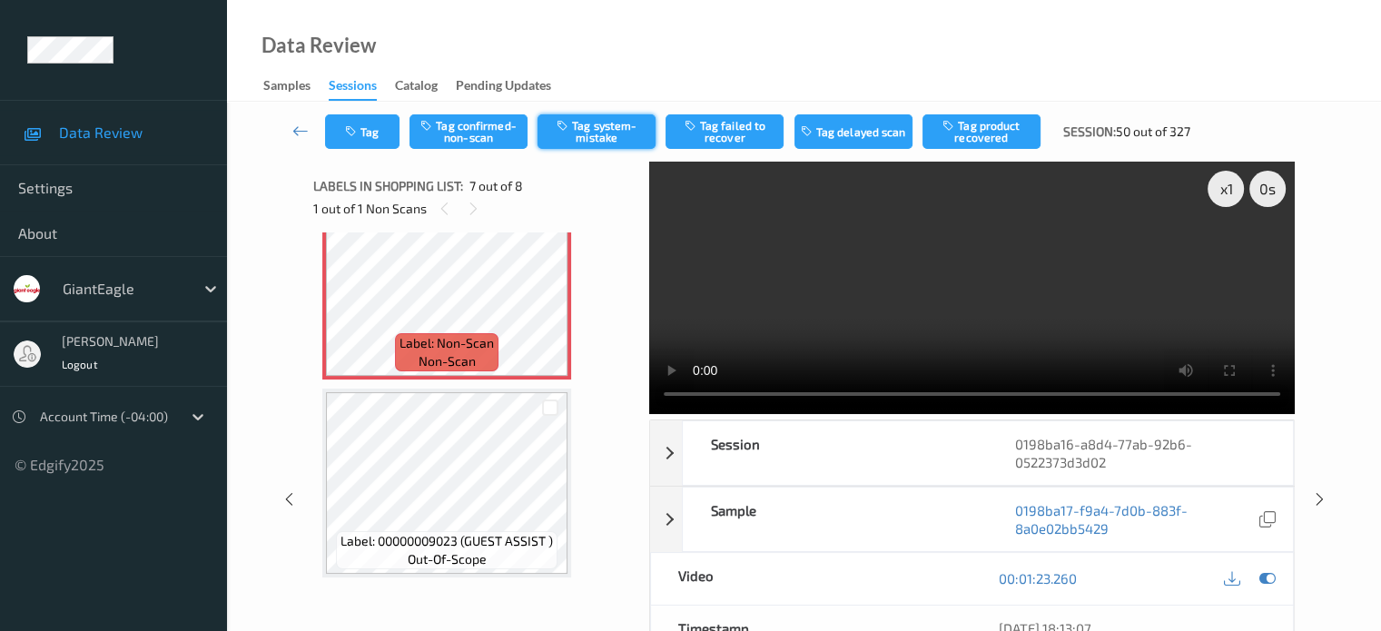
click at [599, 130] on button "Tag system-mistake" at bounding box center [597, 131] width 118 height 35
click at [373, 123] on button "Tag" at bounding box center [362, 131] width 74 height 35
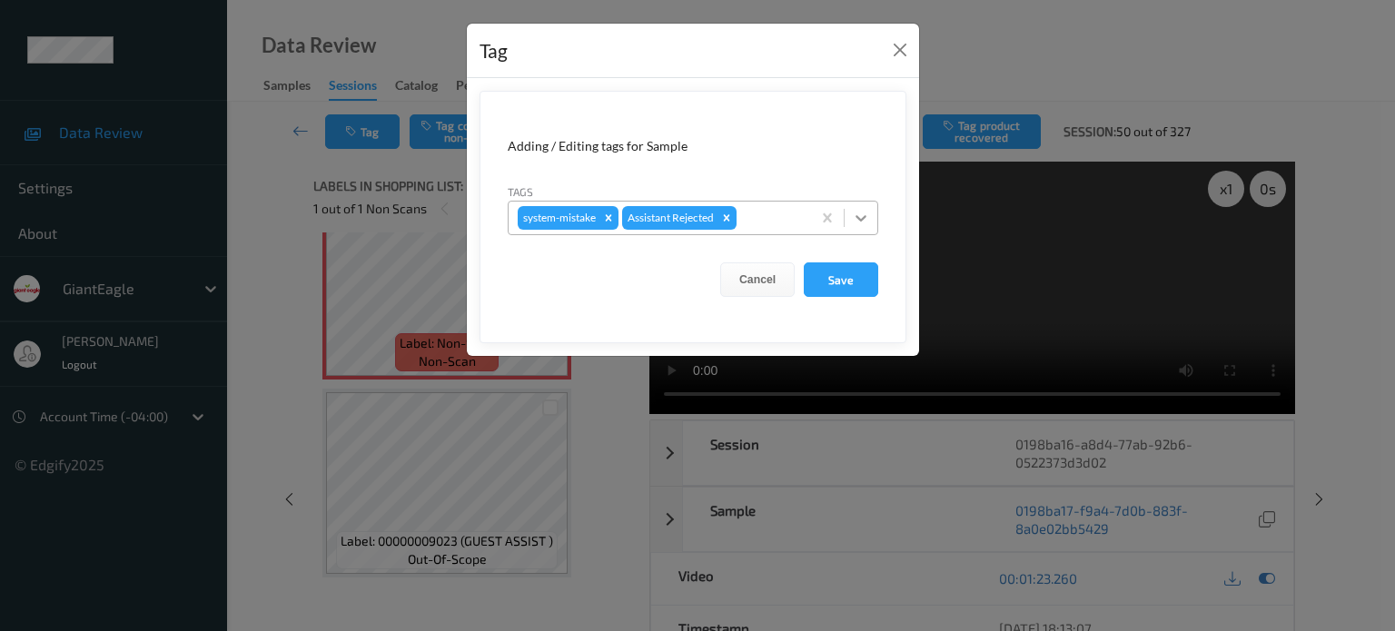
click at [867, 218] on icon at bounding box center [861, 218] width 18 height 18
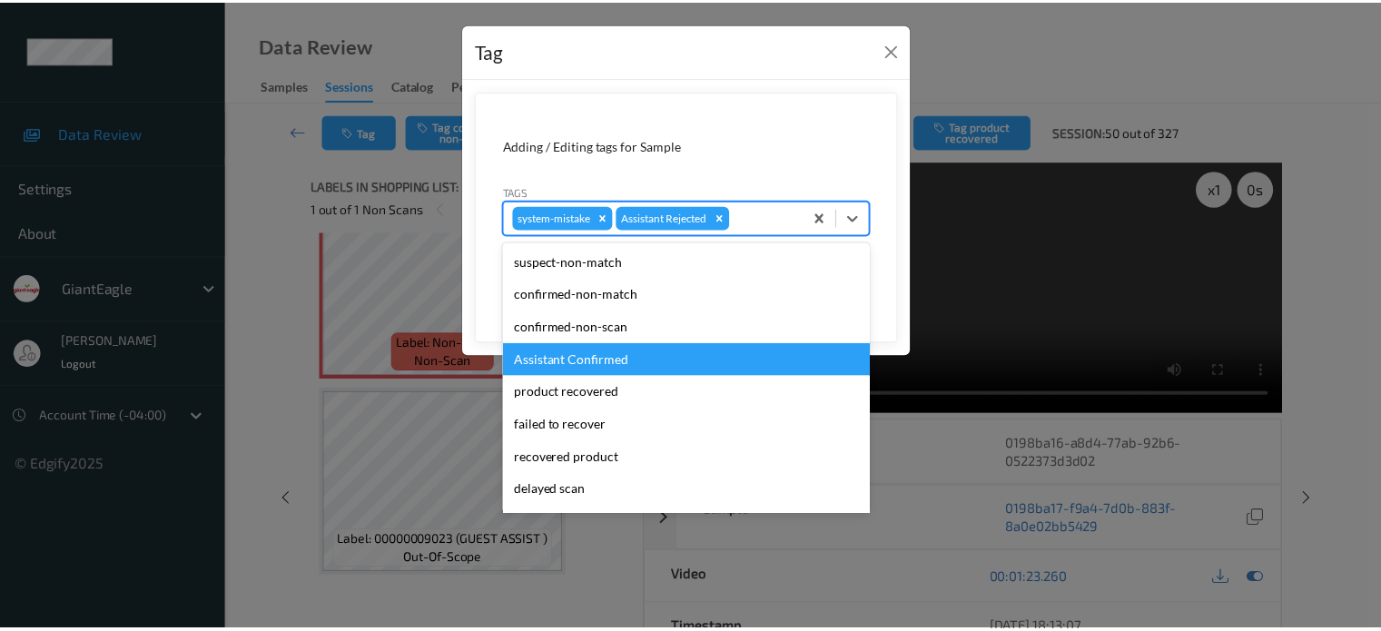
scroll to position [160, 0]
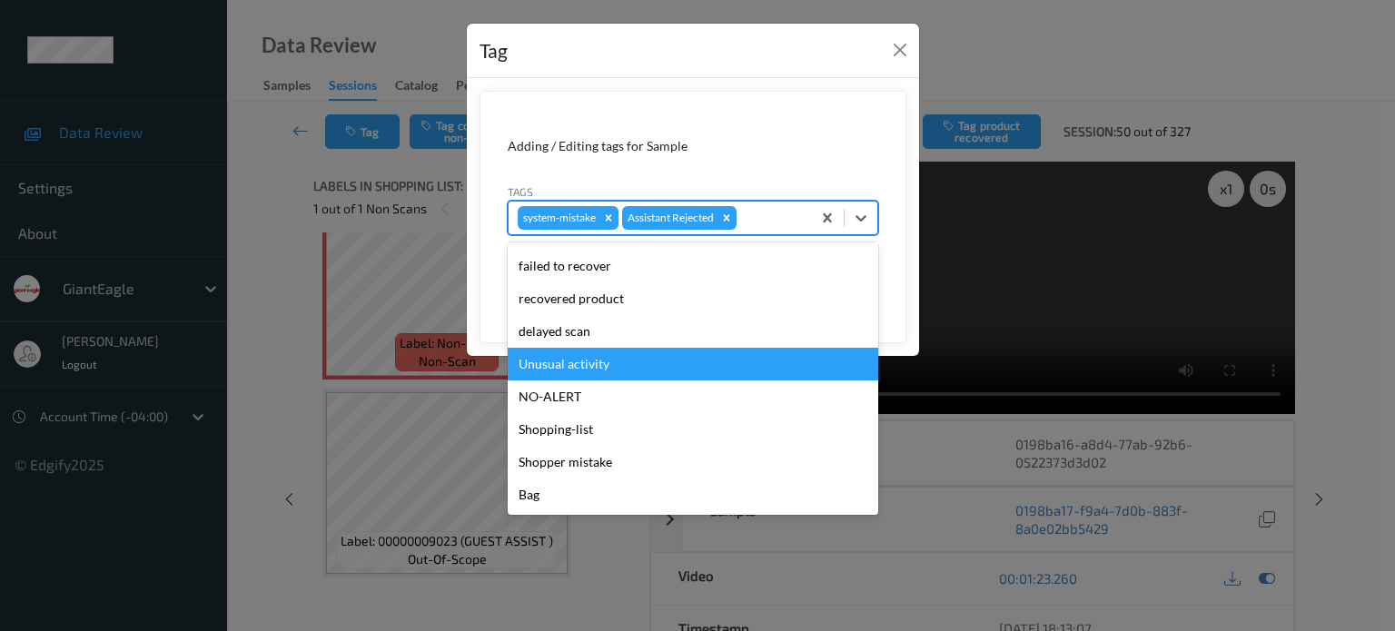
click at [598, 368] on div "Unusual activity" at bounding box center [693, 364] width 371 height 33
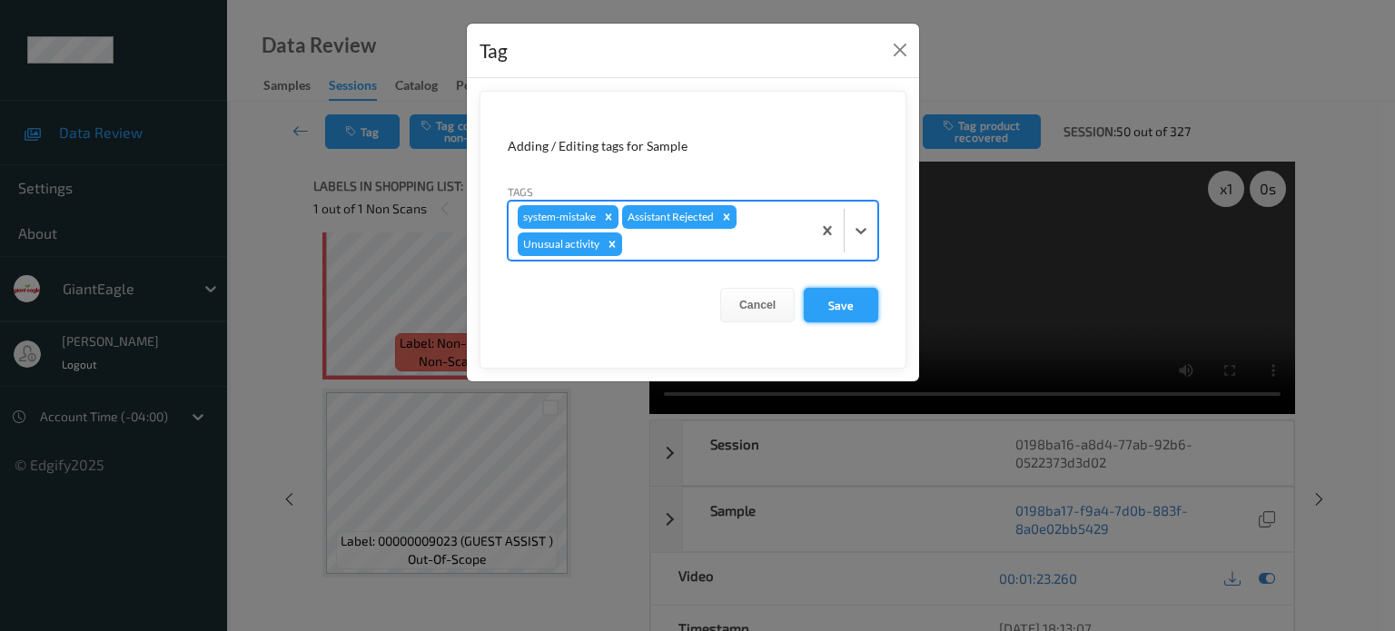
click at [850, 314] on button "Save" at bounding box center [841, 305] width 74 height 35
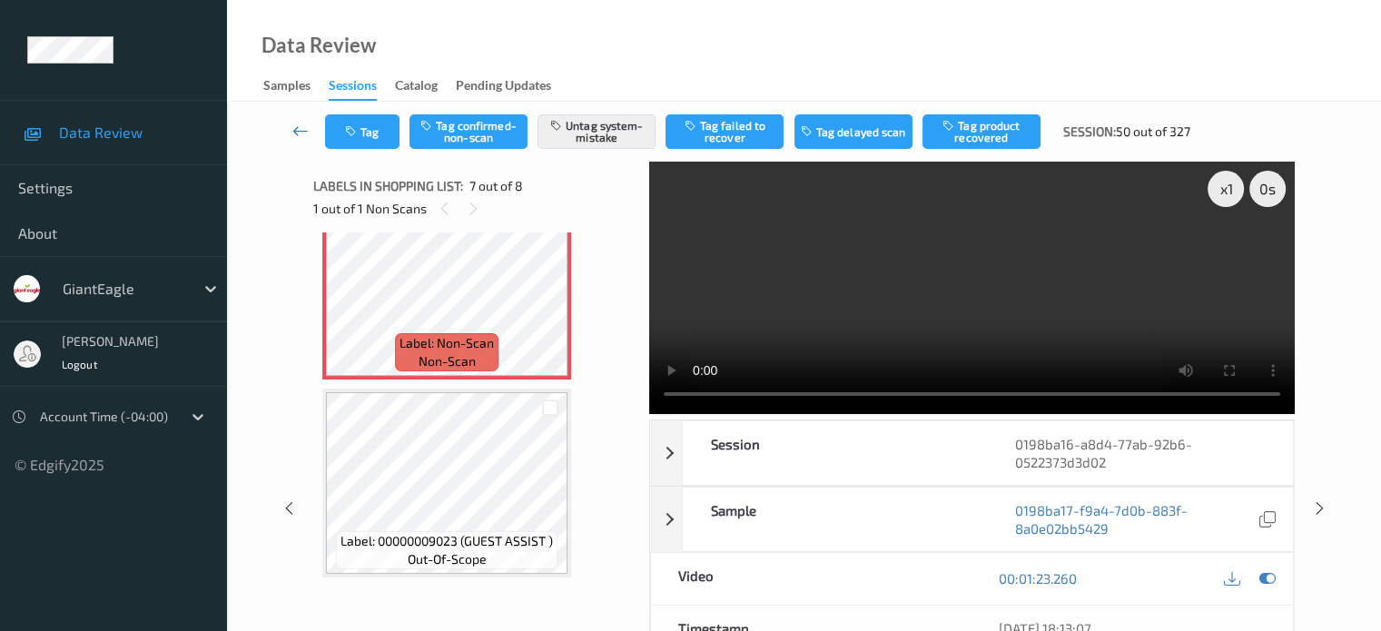
click at [296, 132] on icon at bounding box center [300, 131] width 16 height 18
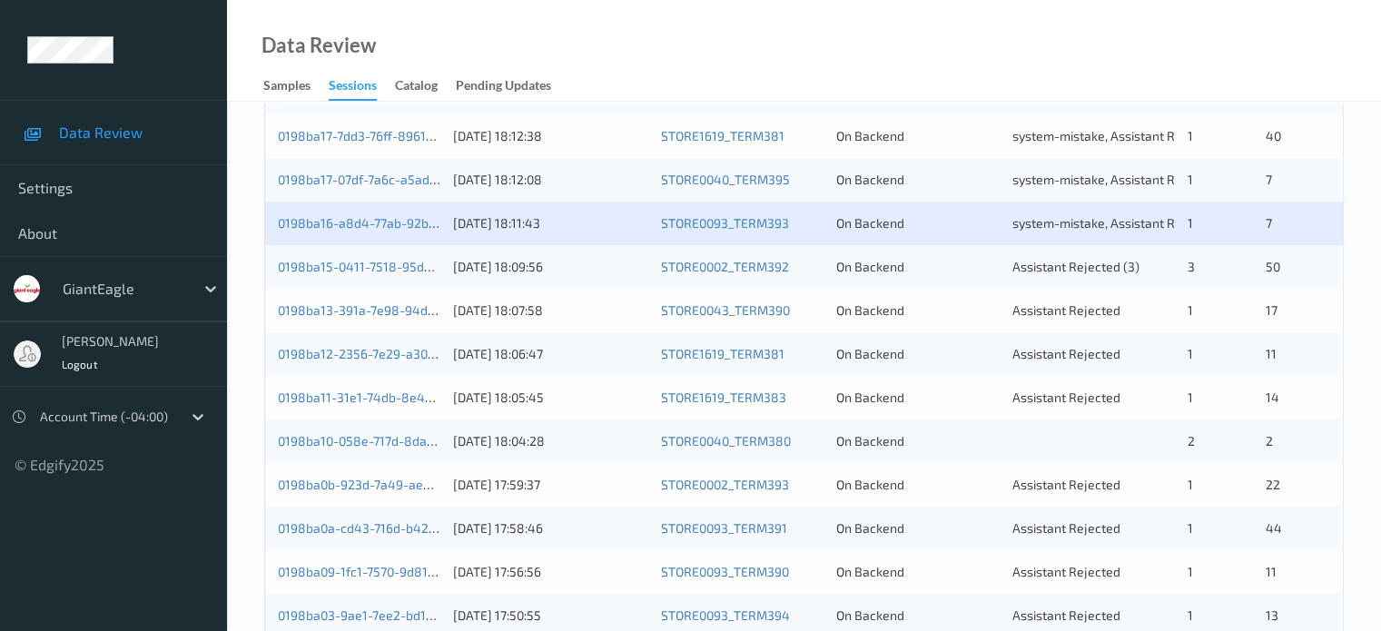
scroll to position [757, 0]
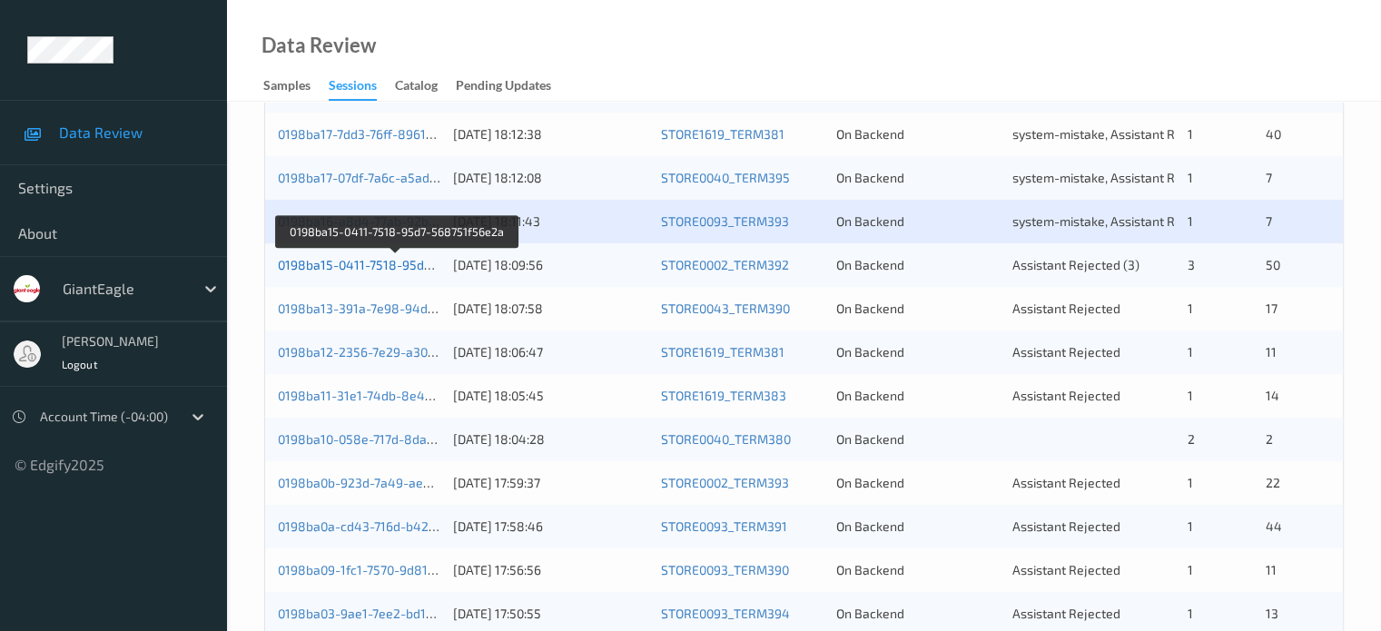
click at [338, 259] on link "0198ba15-0411-7518-95d7-568751f56e2a" at bounding box center [398, 264] width 241 height 15
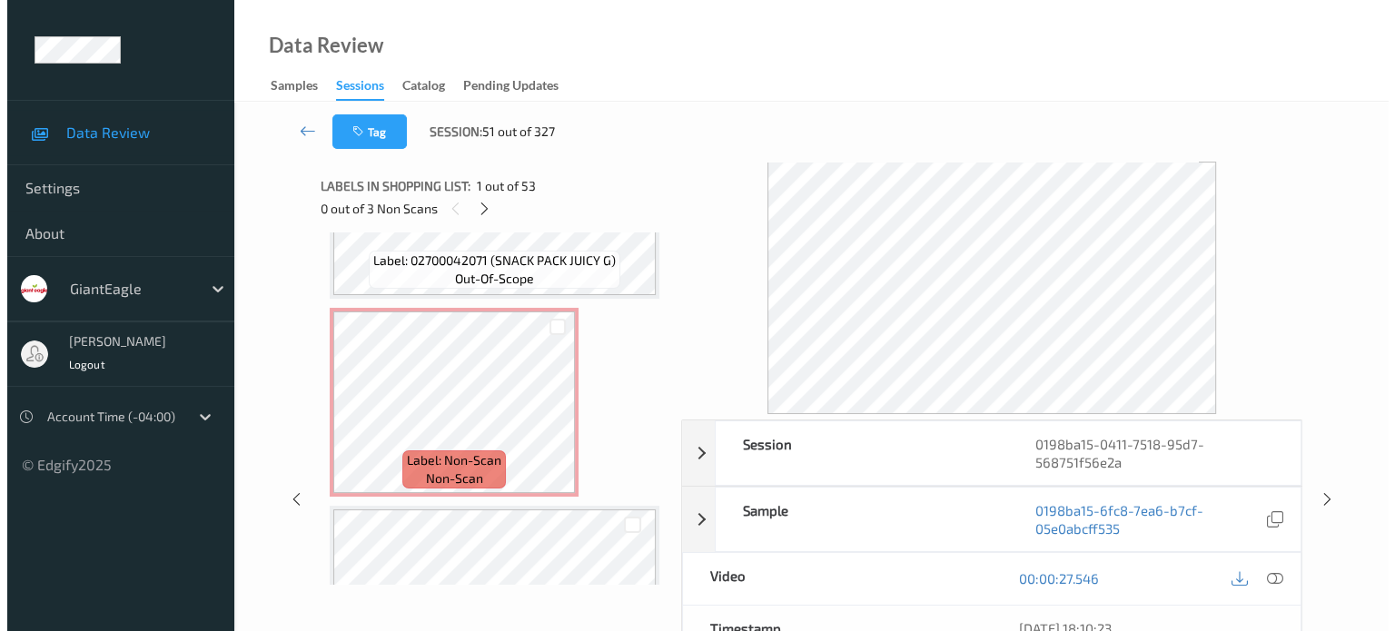
scroll to position [3101, 0]
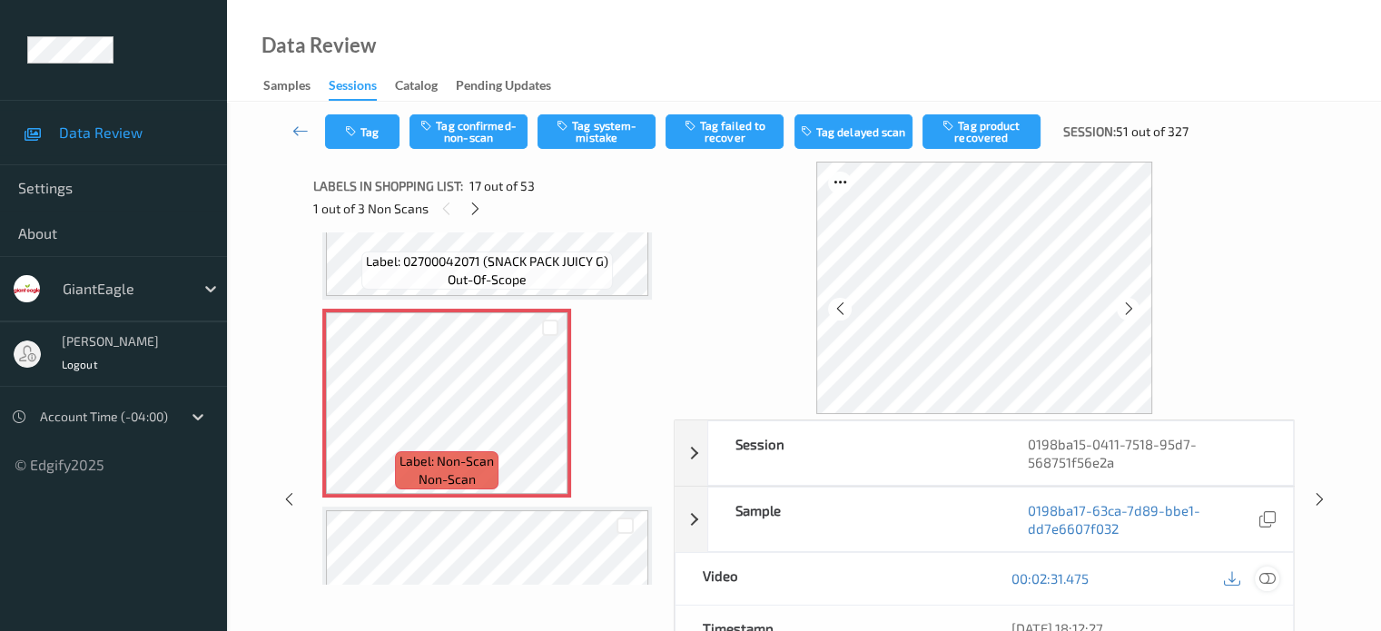
click at [1273, 581] on icon at bounding box center [1267, 578] width 16 height 16
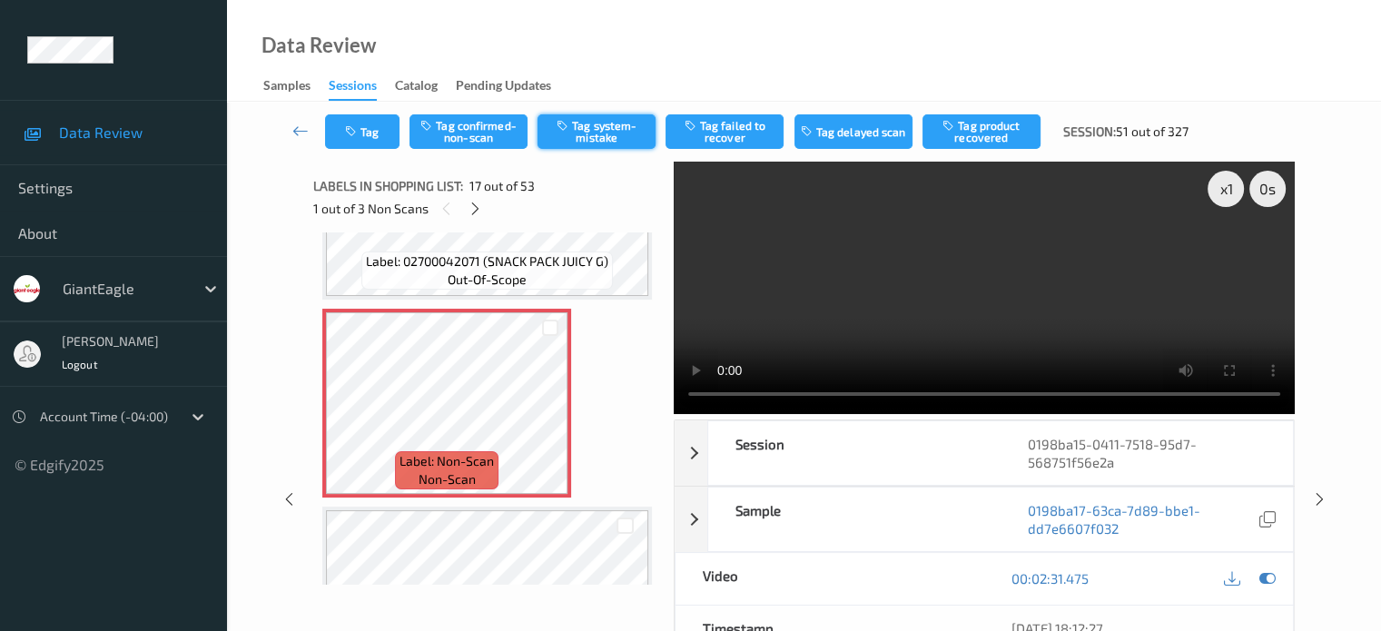
click at [590, 130] on button "Tag system-mistake" at bounding box center [597, 131] width 118 height 35
click at [375, 115] on button "Tag" at bounding box center [362, 131] width 74 height 35
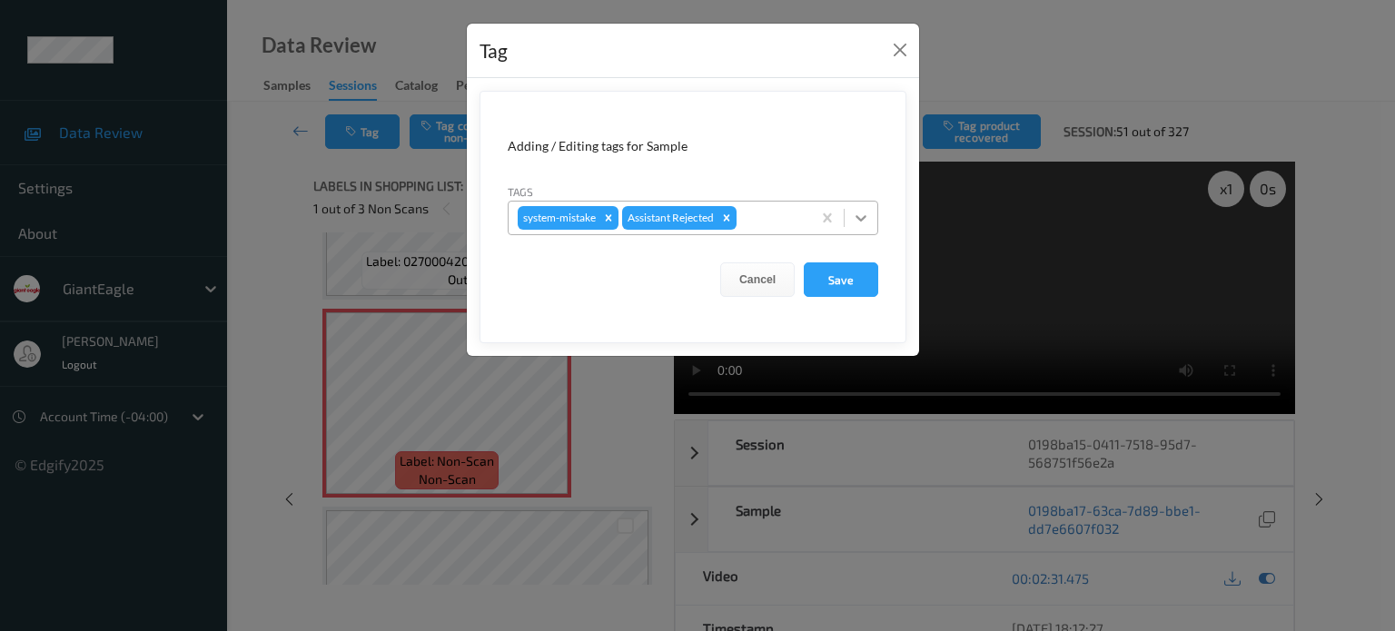
click at [864, 221] on icon at bounding box center [861, 218] width 18 height 18
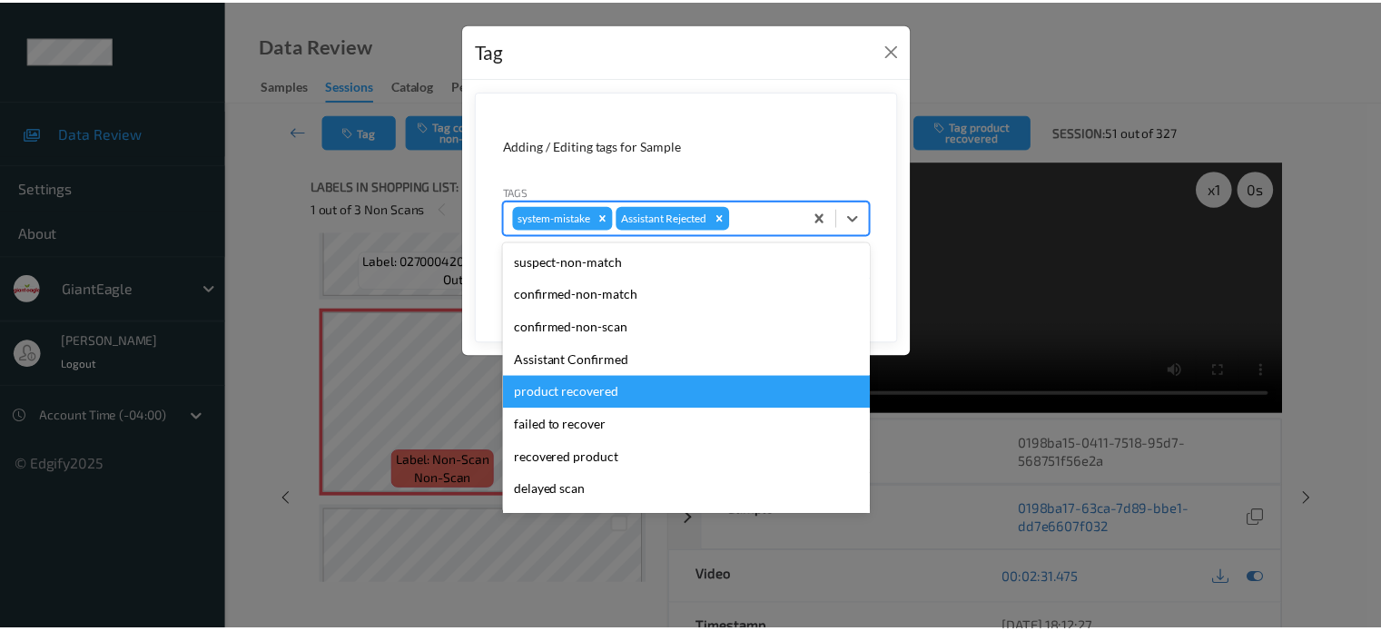
scroll to position [160, 0]
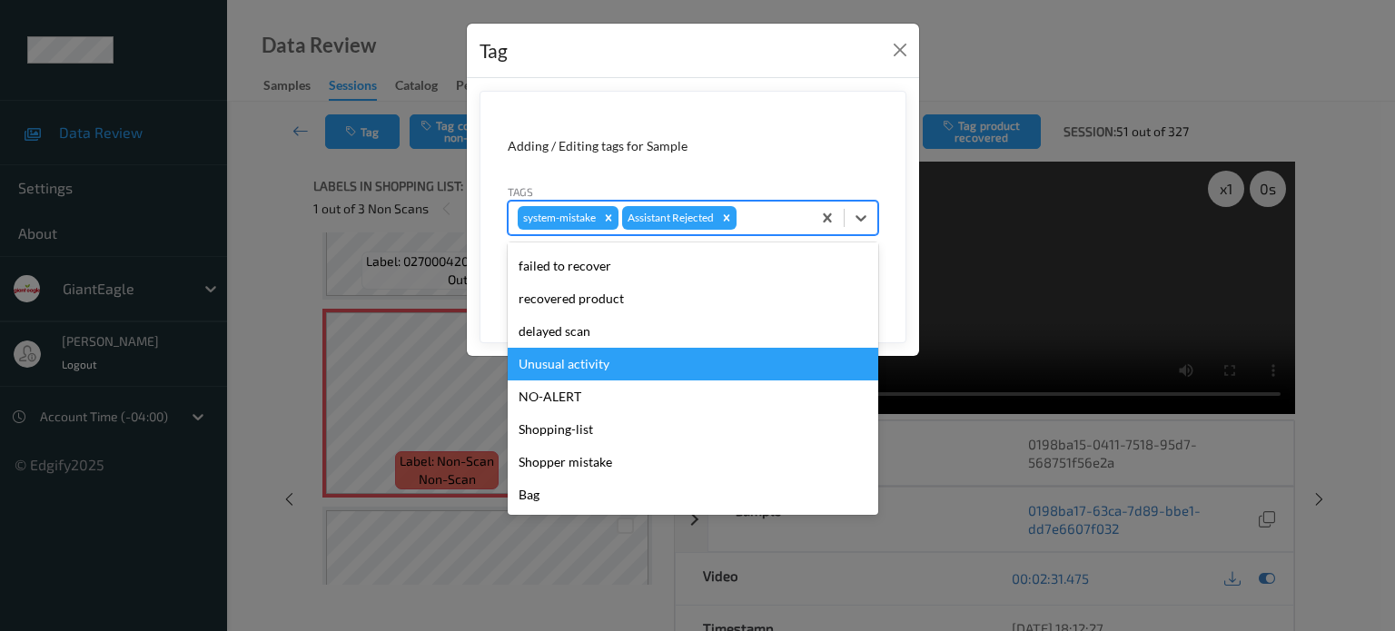
click at [552, 354] on div "Unusual activity" at bounding box center [693, 364] width 371 height 33
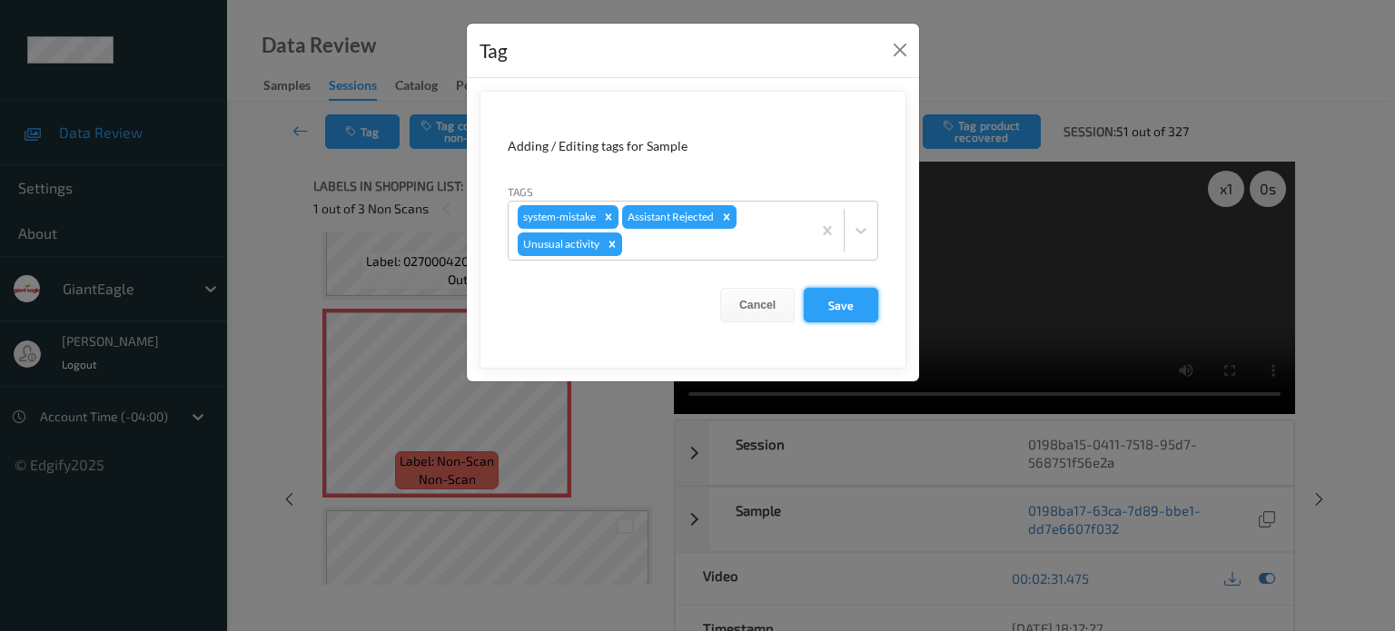
click at [857, 303] on button "Save" at bounding box center [841, 305] width 74 height 35
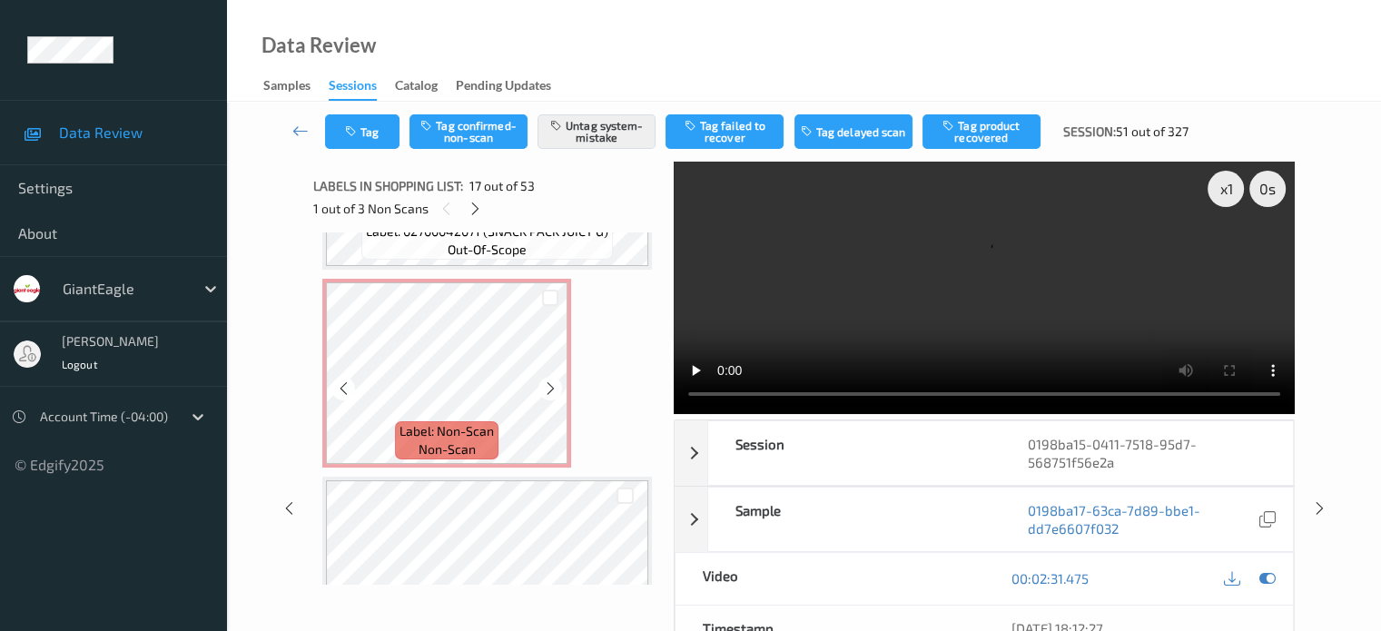
scroll to position [3555, 0]
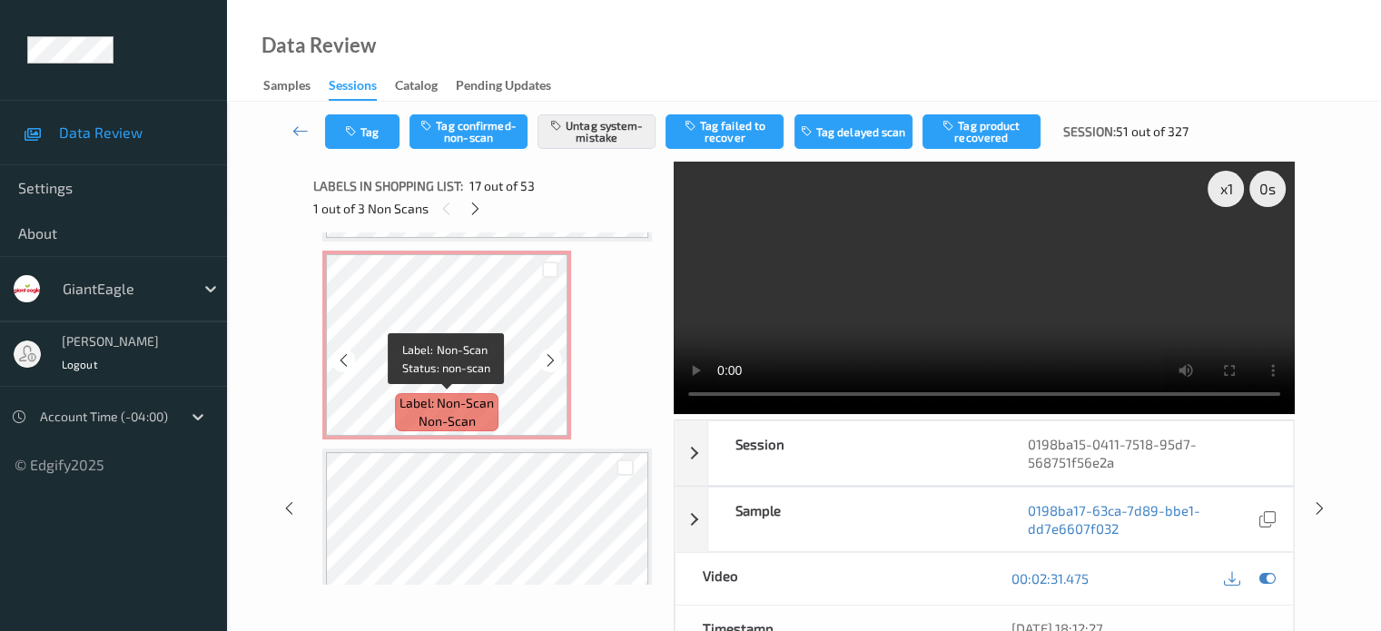
click at [468, 411] on span "Label: Non-Scan" at bounding box center [447, 403] width 94 height 18
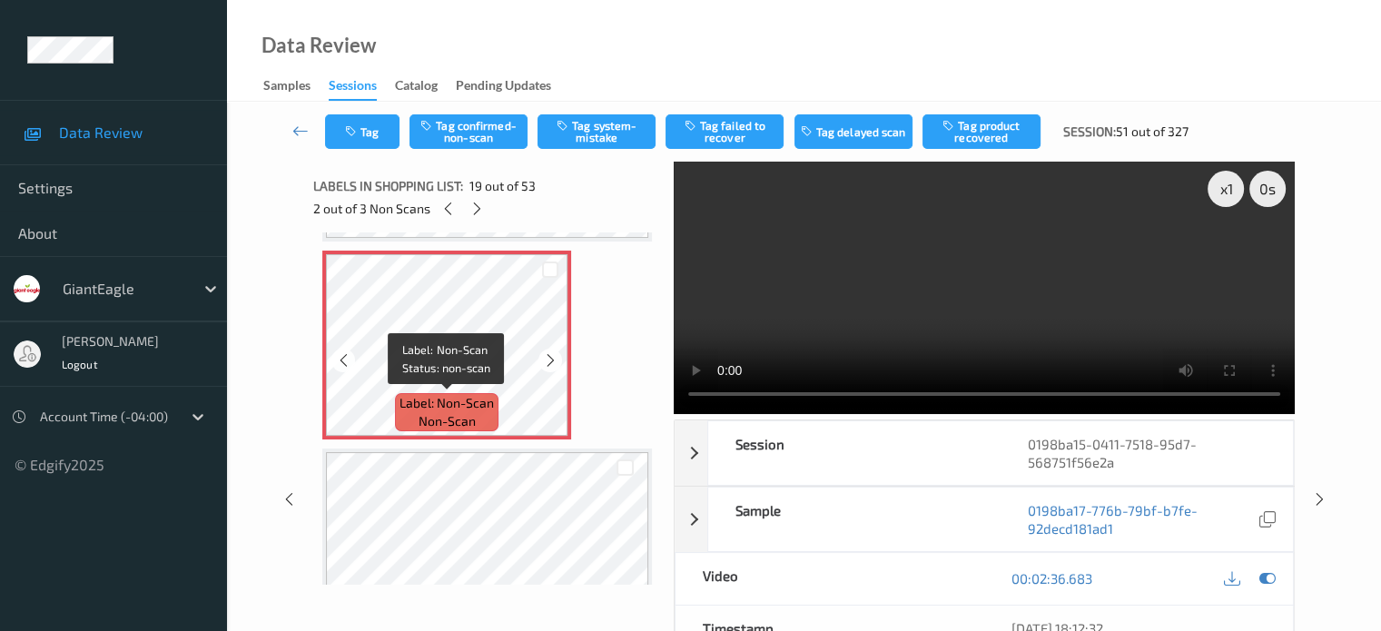
click at [459, 412] on span "non-scan" at bounding box center [447, 421] width 57 height 18
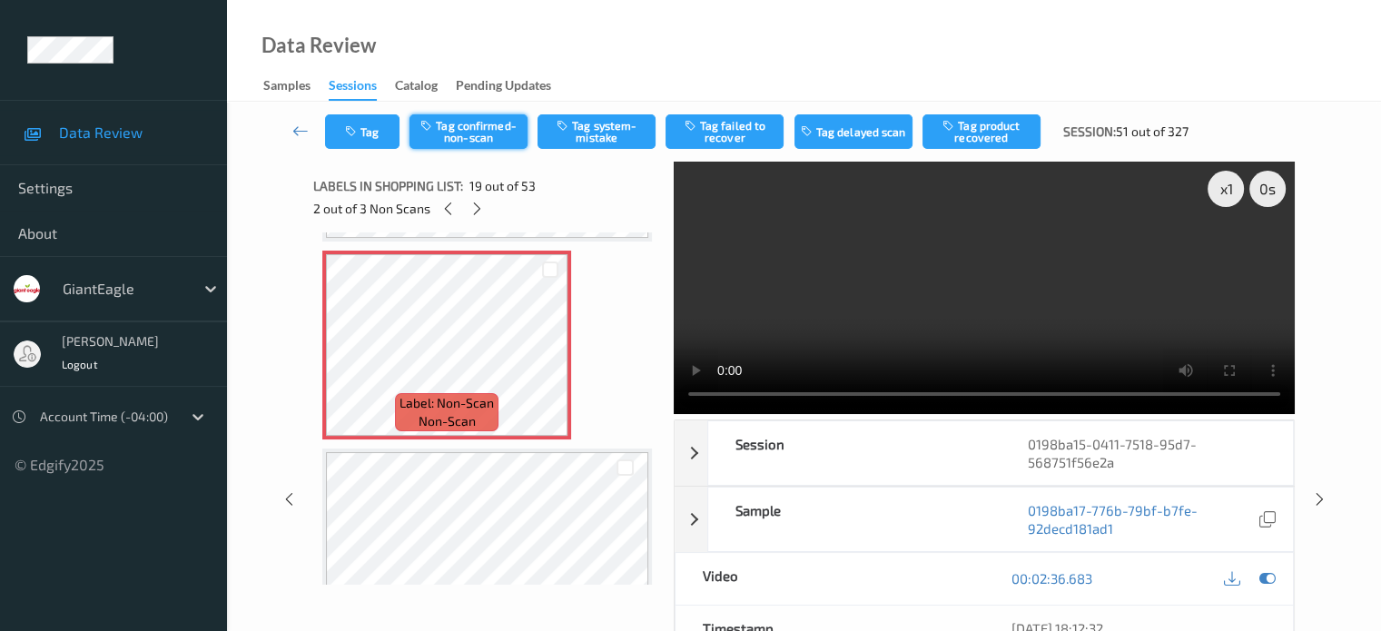
click at [443, 137] on button "Tag confirmed-non-scan" at bounding box center [469, 131] width 118 height 35
click at [708, 130] on button "Tag failed to recover" at bounding box center [725, 131] width 118 height 35
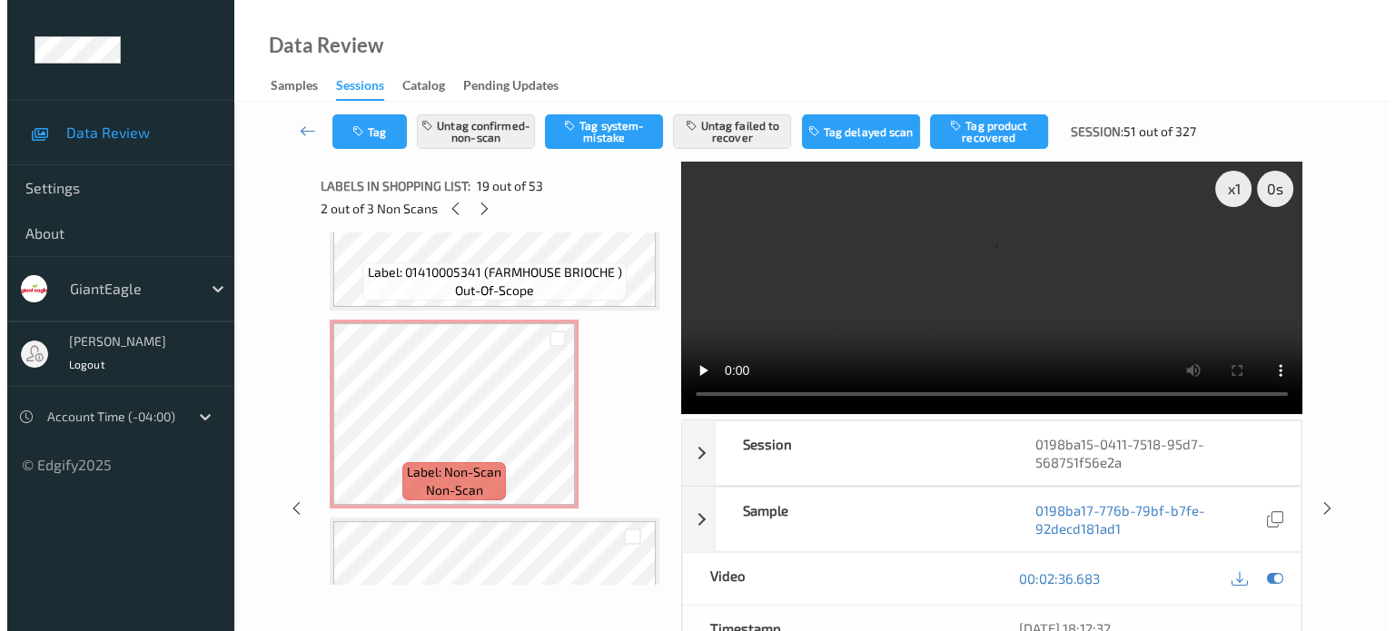
scroll to position [4312, 0]
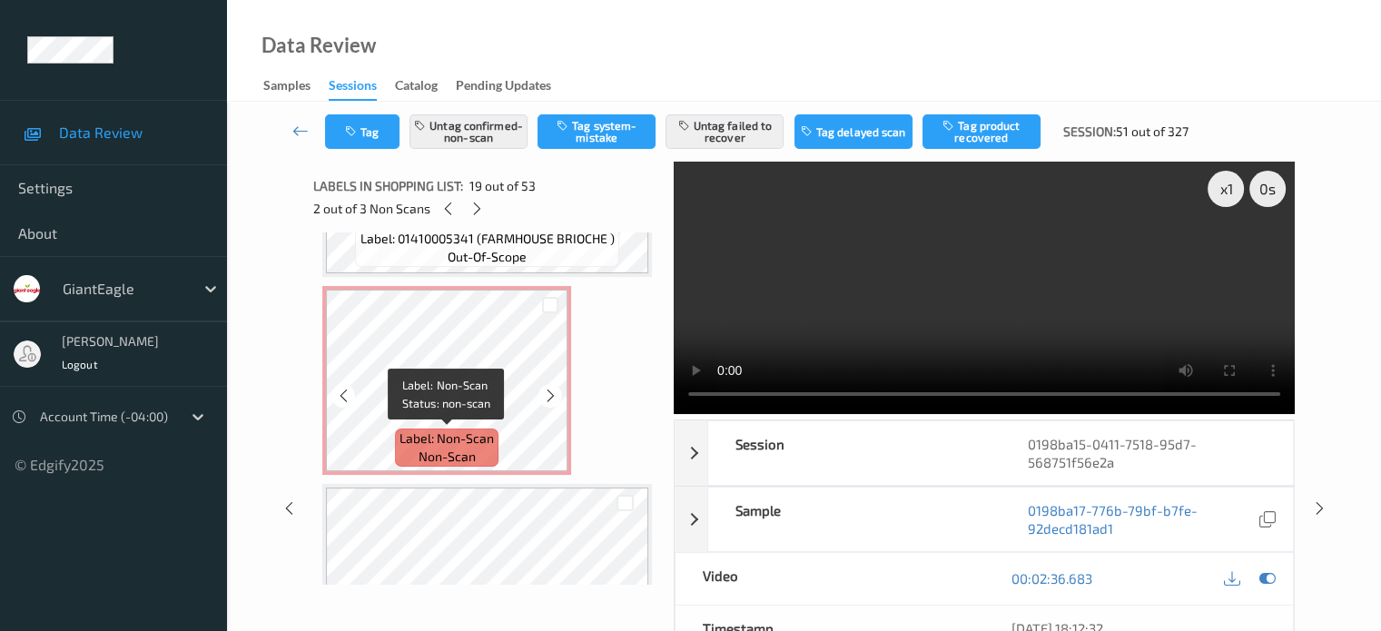
click at [458, 450] on span "non-scan" at bounding box center [447, 457] width 57 height 18
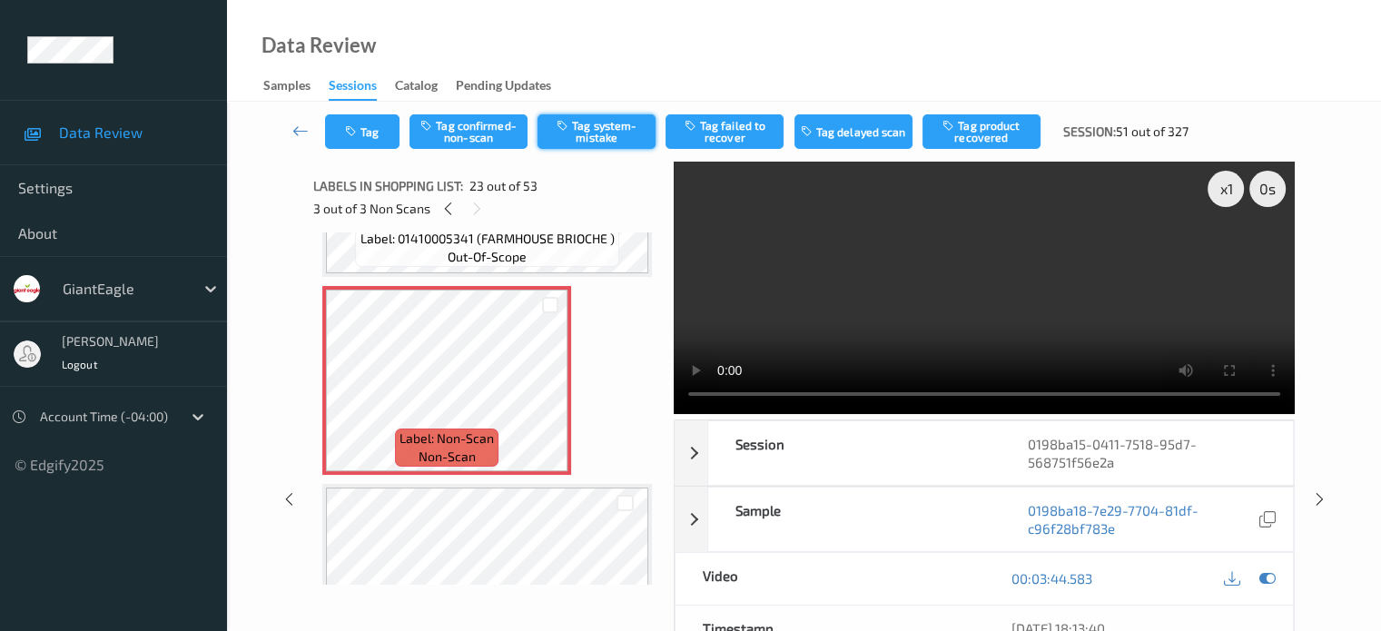
click at [618, 129] on button "Tag system-mistake" at bounding box center [597, 131] width 118 height 35
click at [357, 134] on icon "button" at bounding box center [352, 131] width 15 height 13
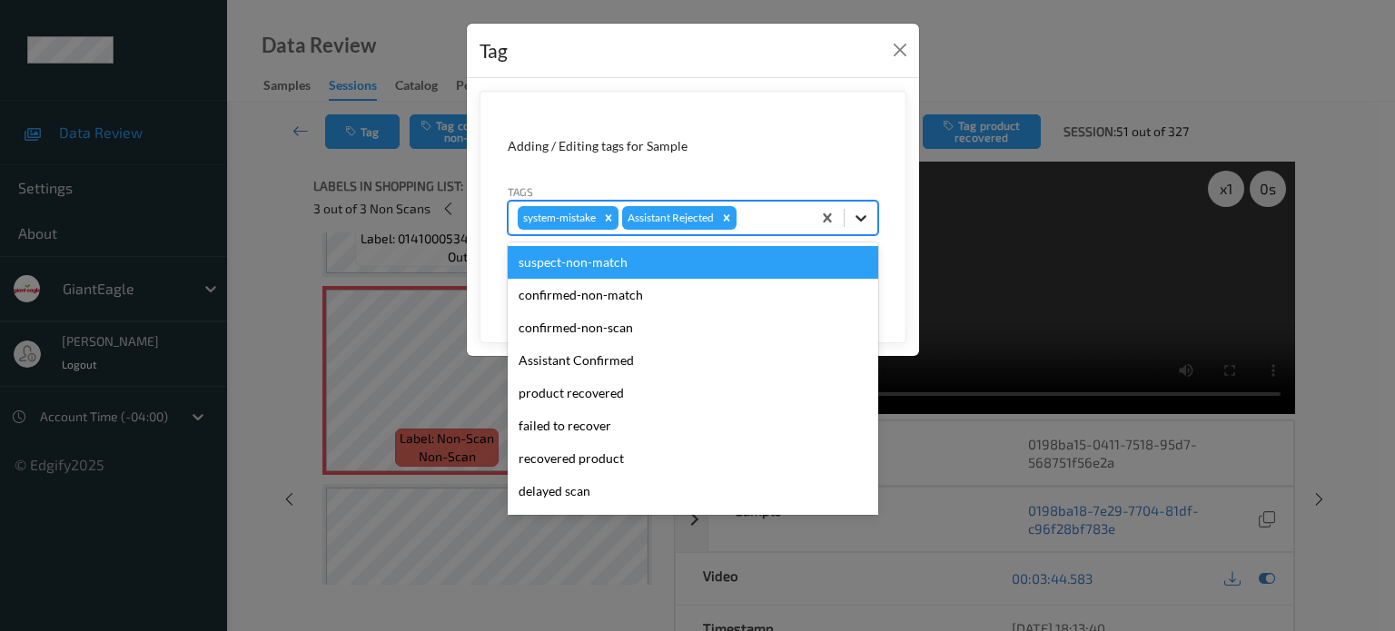
click at [866, 223] on icon at bounding box center [861, 218] width 18 height 18
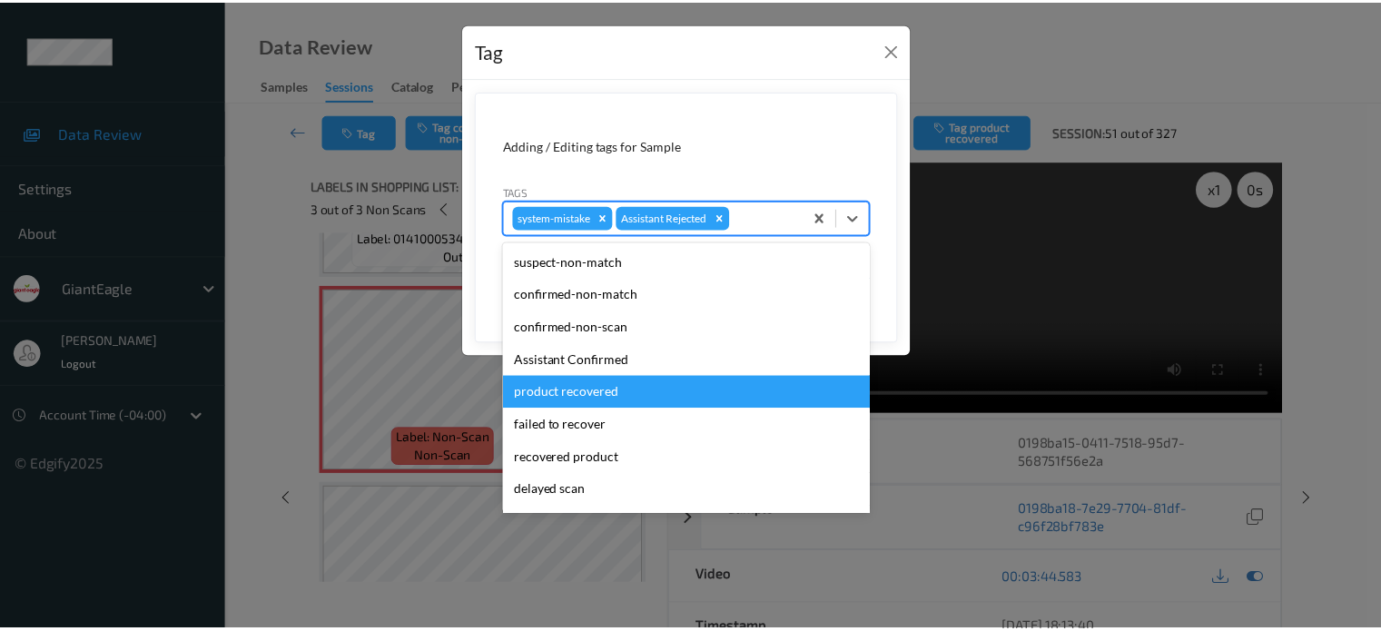
scroll to position [160, 0]
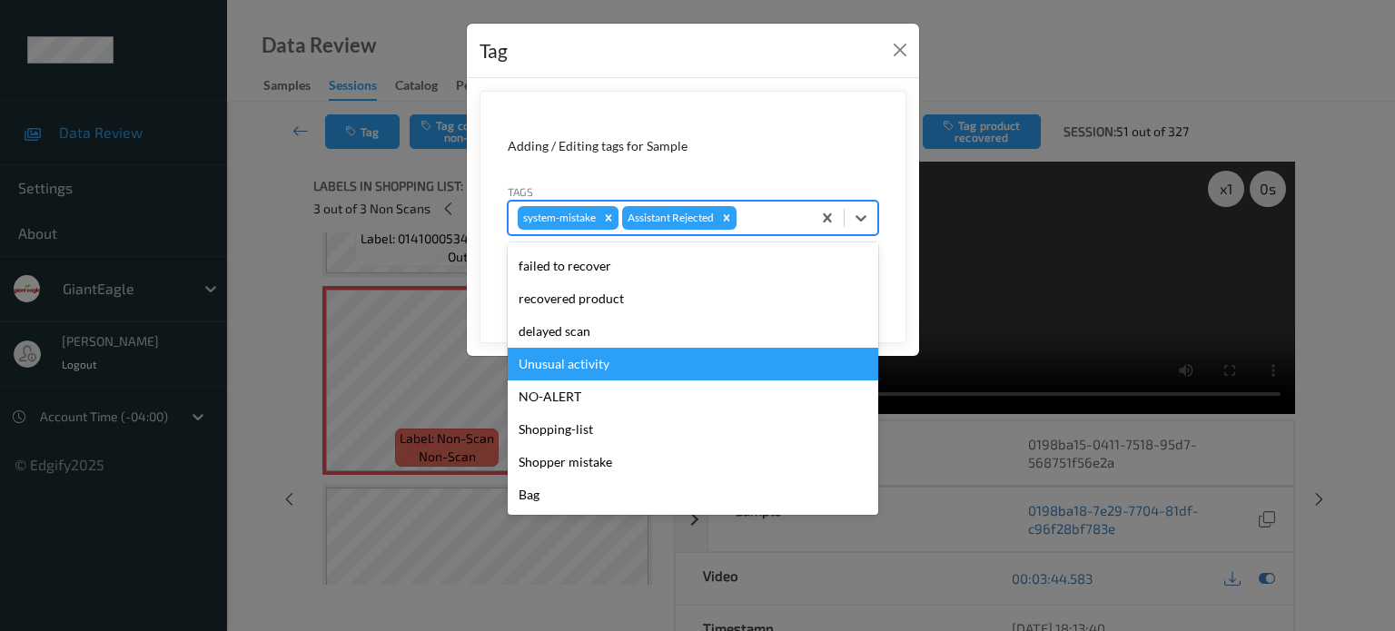
click at [578, 362] on div "Unusual activity" at bounding box center [693, 364] width 371 height 33
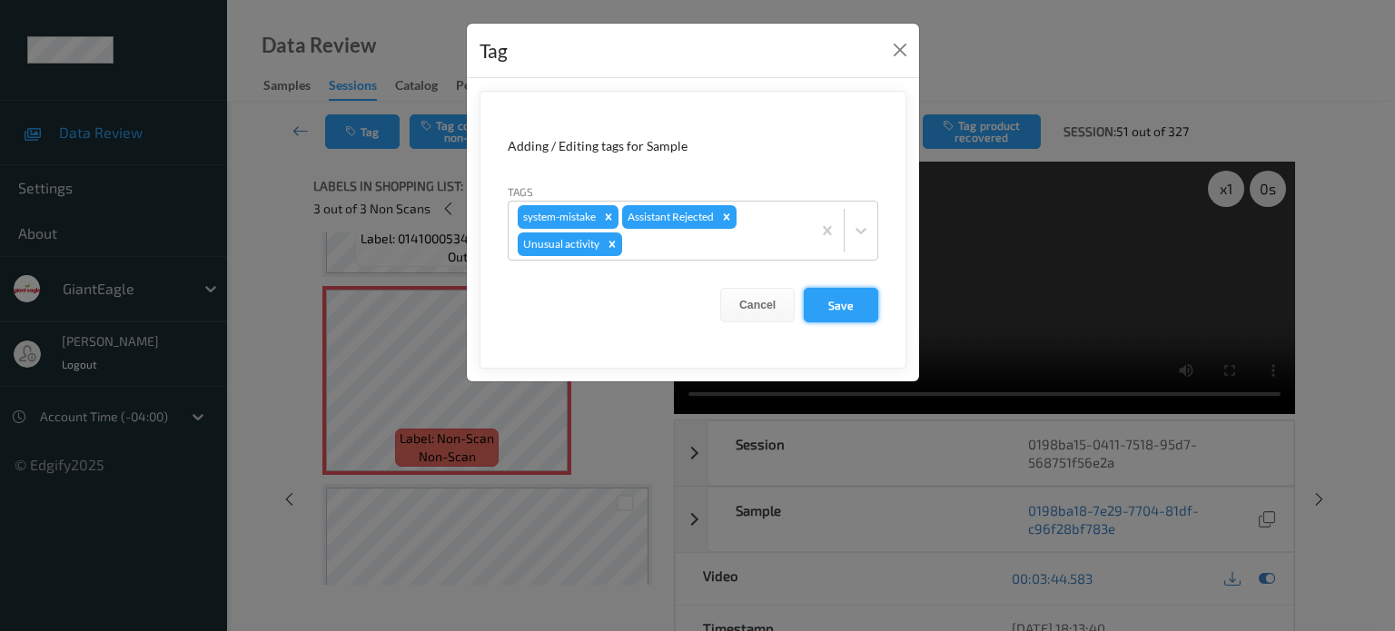
click at [848, 305] on button "Save" at bounding box center [841, 305] width 74 height 35
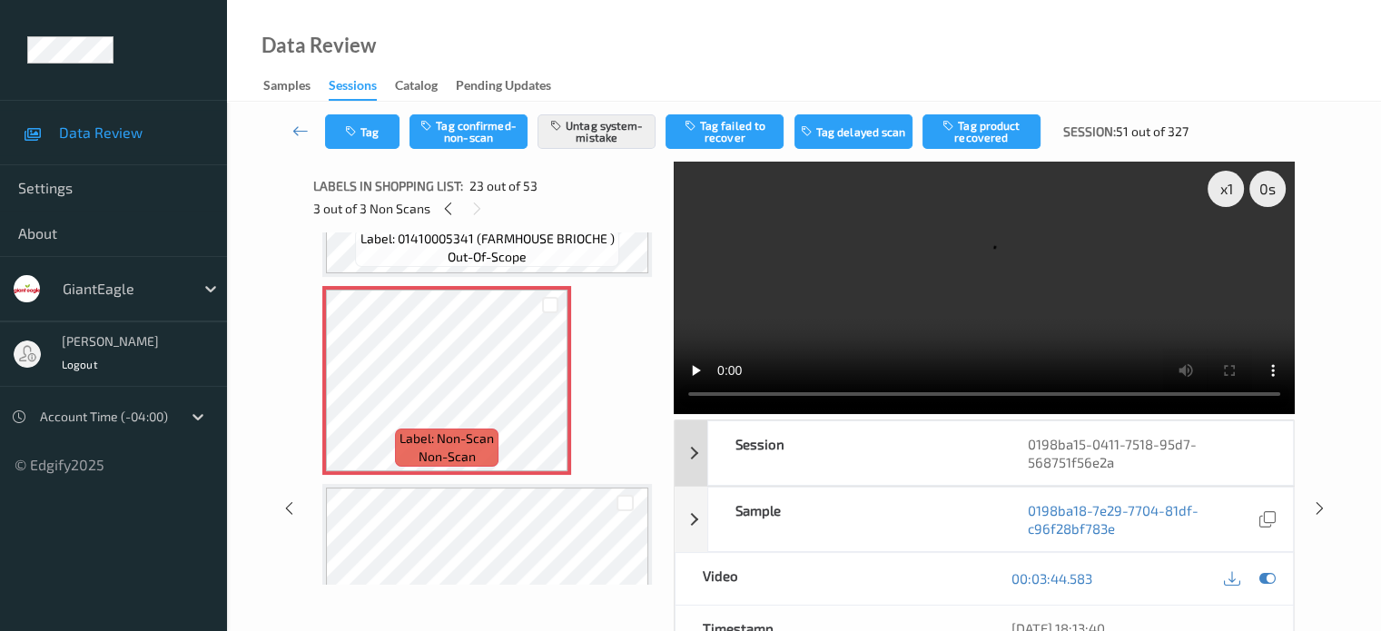
scroll to position [259, 0]
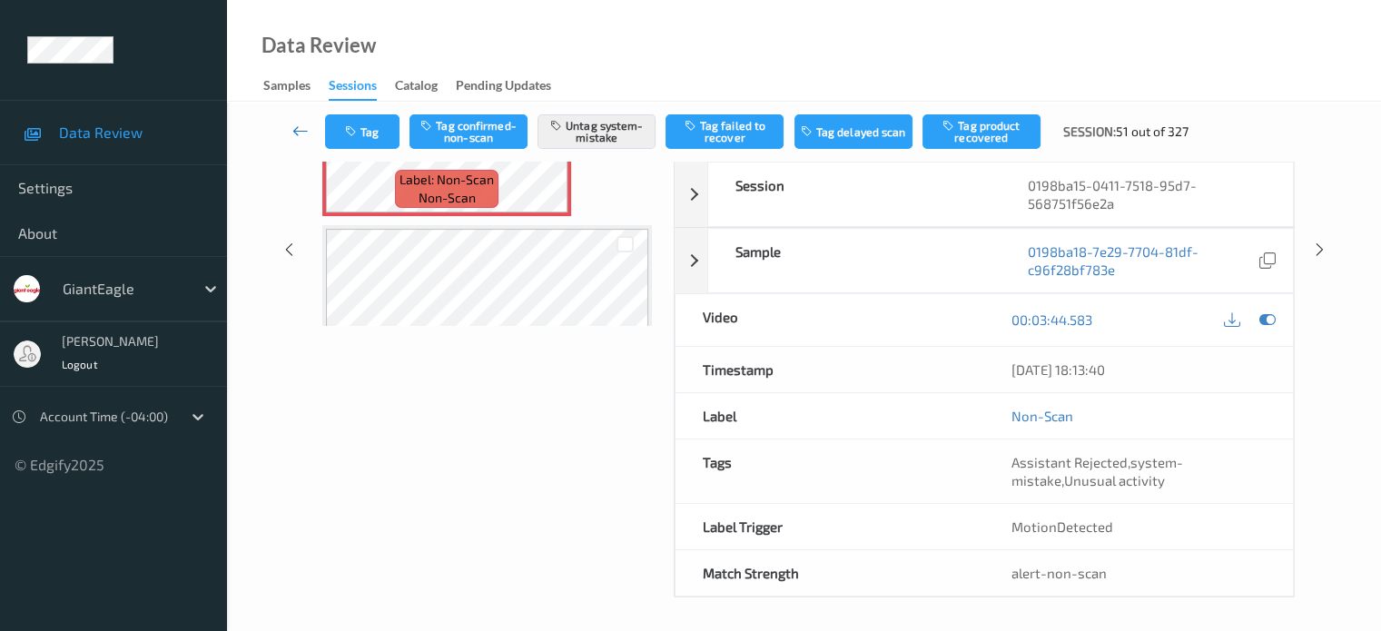
click at [302, 136] on icon at bounding box center [300, 131] width 16 height 18
